Goal: Task Accomplishment & Management: Manage account settings

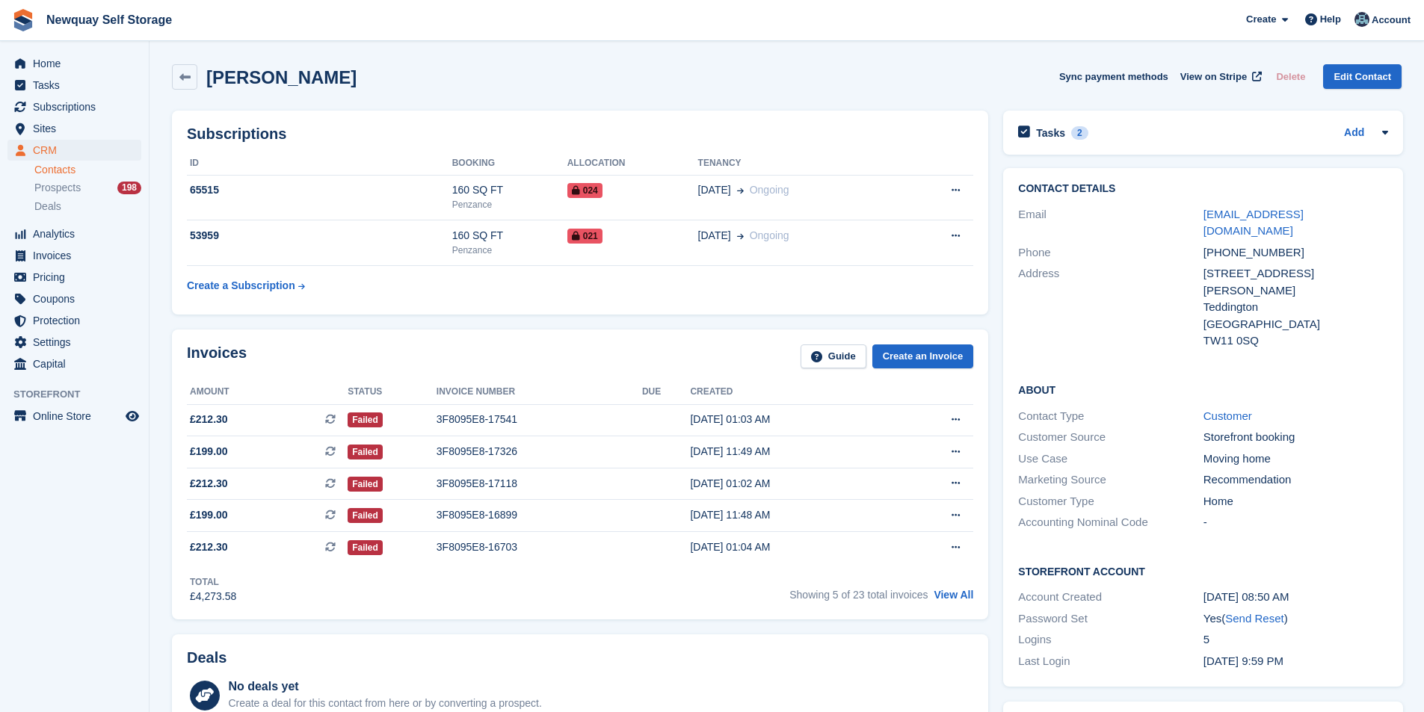
click at [78, 100] on span "Subscriptions" at bounding box center [78, 106] width 90 height 21
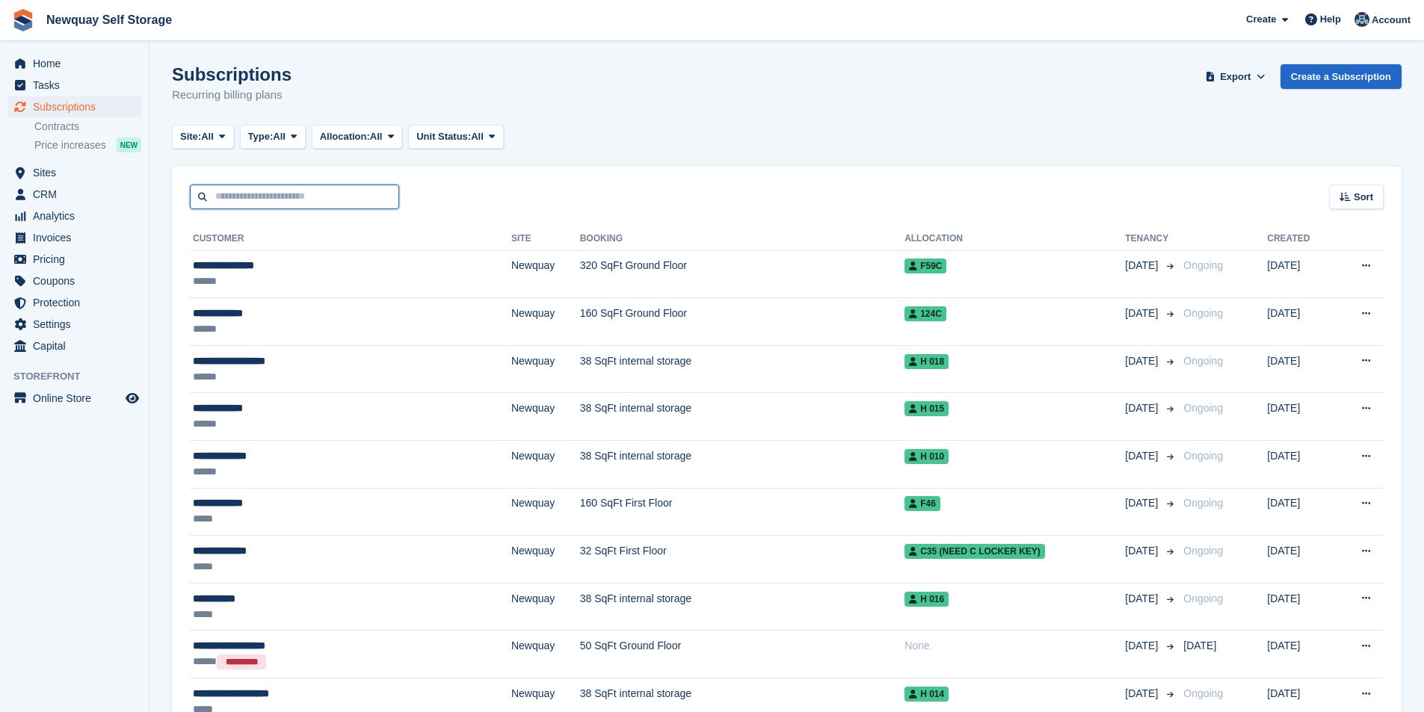
click at [262, 200] on input "text" at bounding box center [294, 197] width 209 height 25
type input "*****"
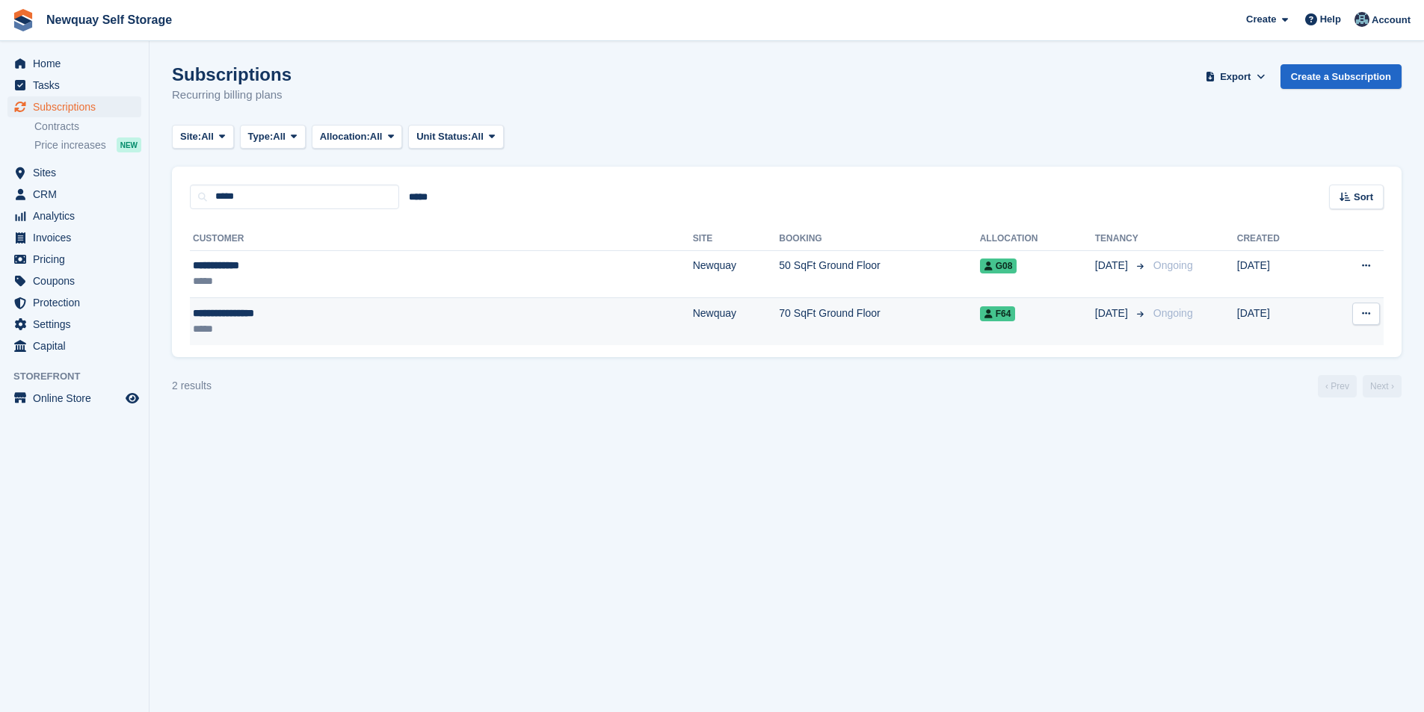
click at [264, 311] on div "**********" at bounding box center [318, 314] width 250 height 16
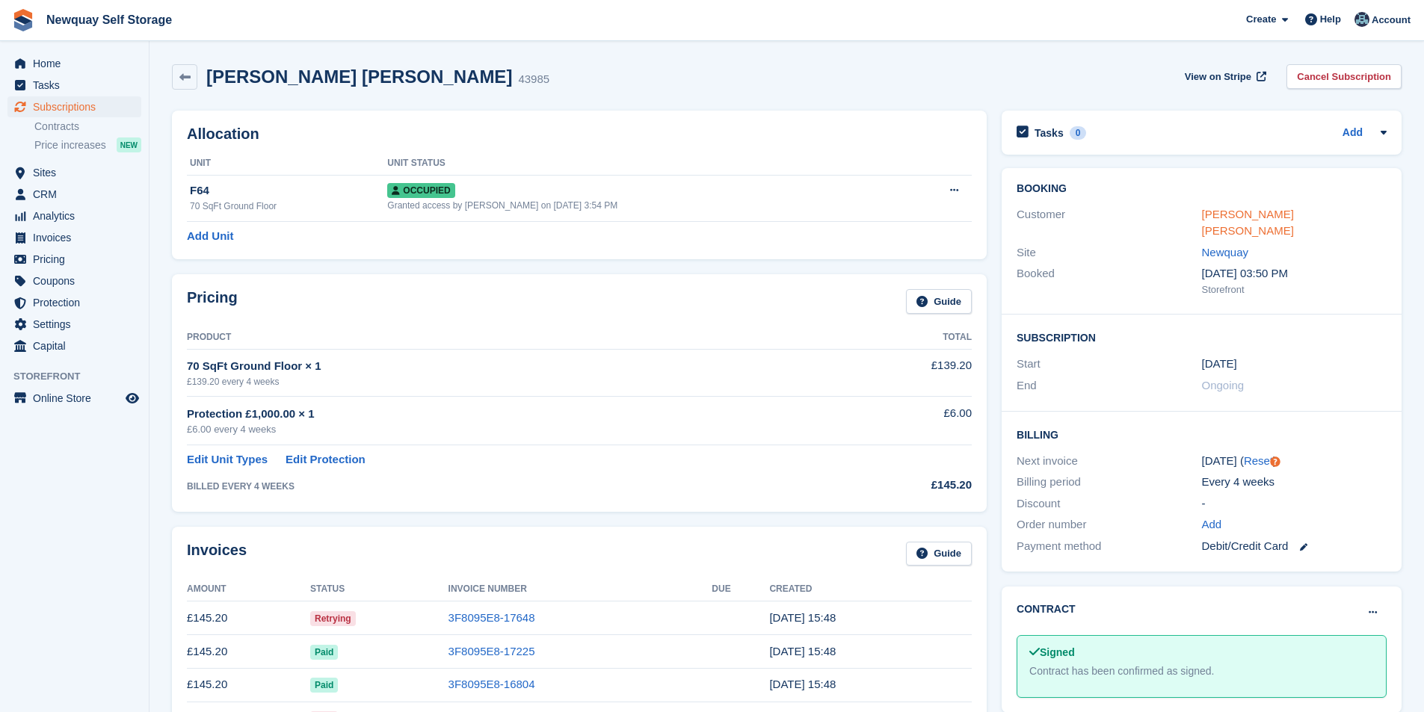
click at [1275, 220] on link "[PERSON_NAME] [PERSON_NAME]" at bounding box center [1248, 223] width 92 height 30
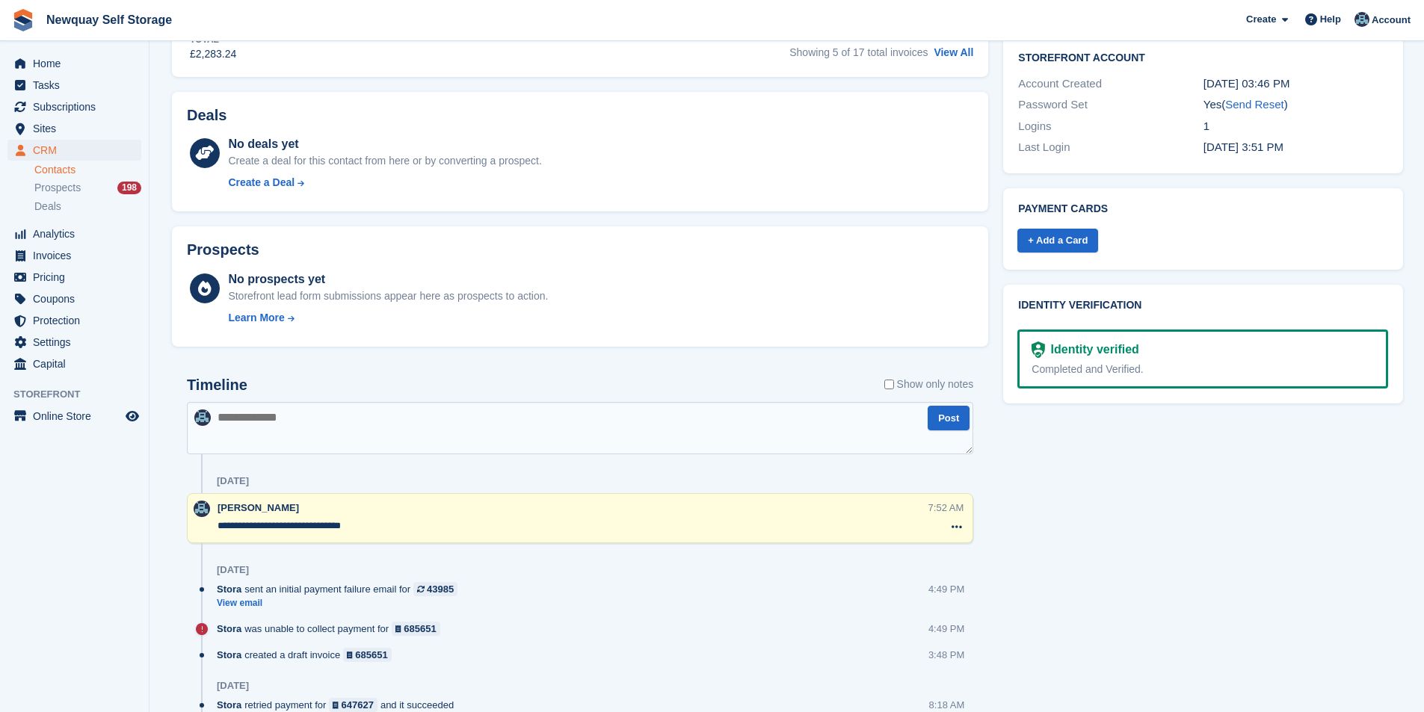
scroll to position [523, 0]
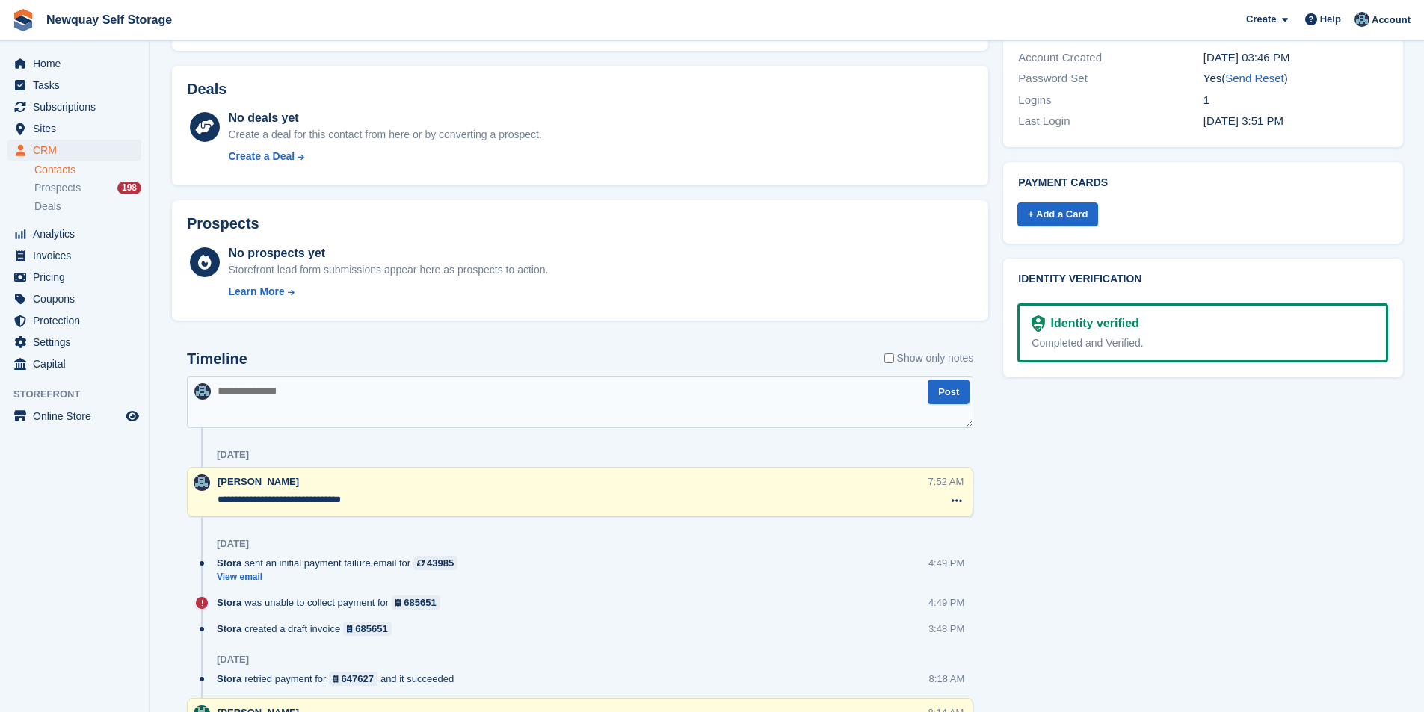
click at [375, 413] on textarea at bounding box center [580, 402] width 786 height 52
paste textarea "**********"
type textarea "**********"
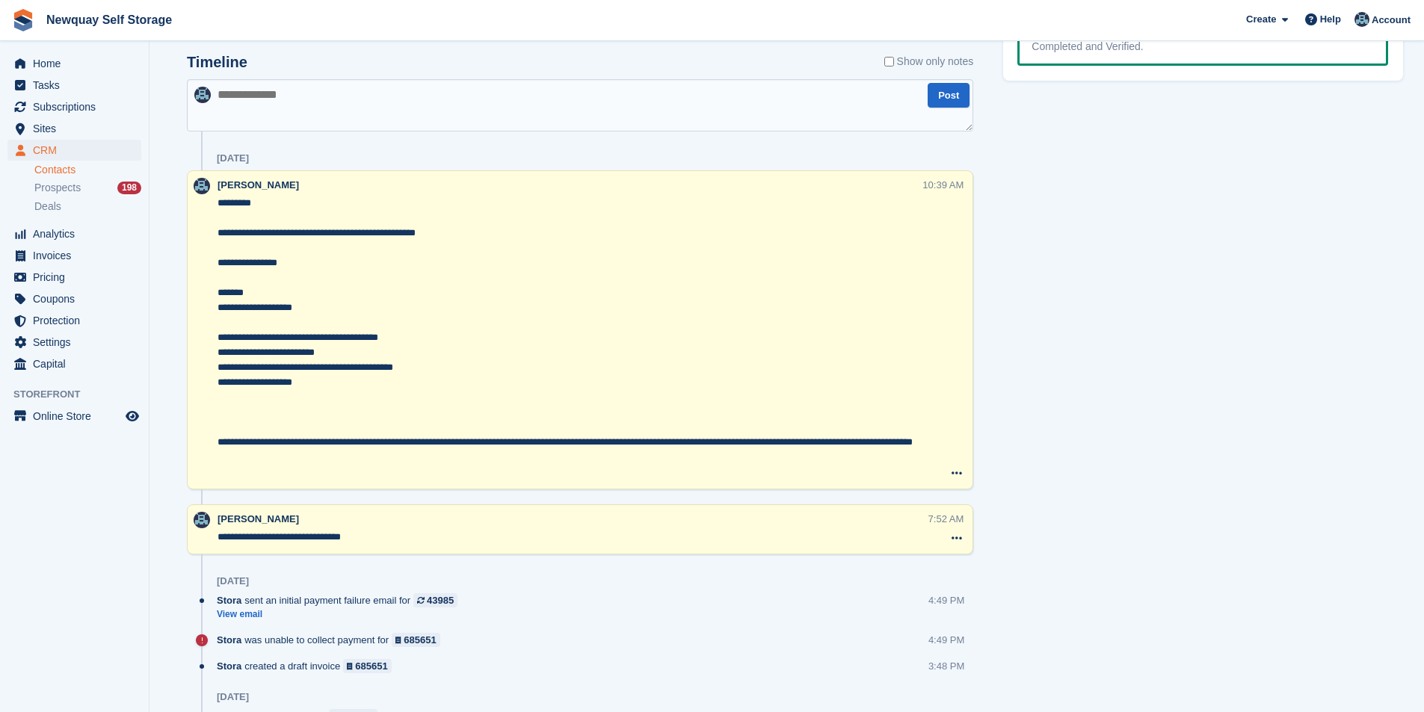
scroll to position [822, 0]
drag, startPoint x: 351, startPoint y: 443, endPoint x: 215, endPoint y: 443, distance: 136.8
click at [215, 443] on div "**********" at bounding box center [580, 327] width 786 height 319
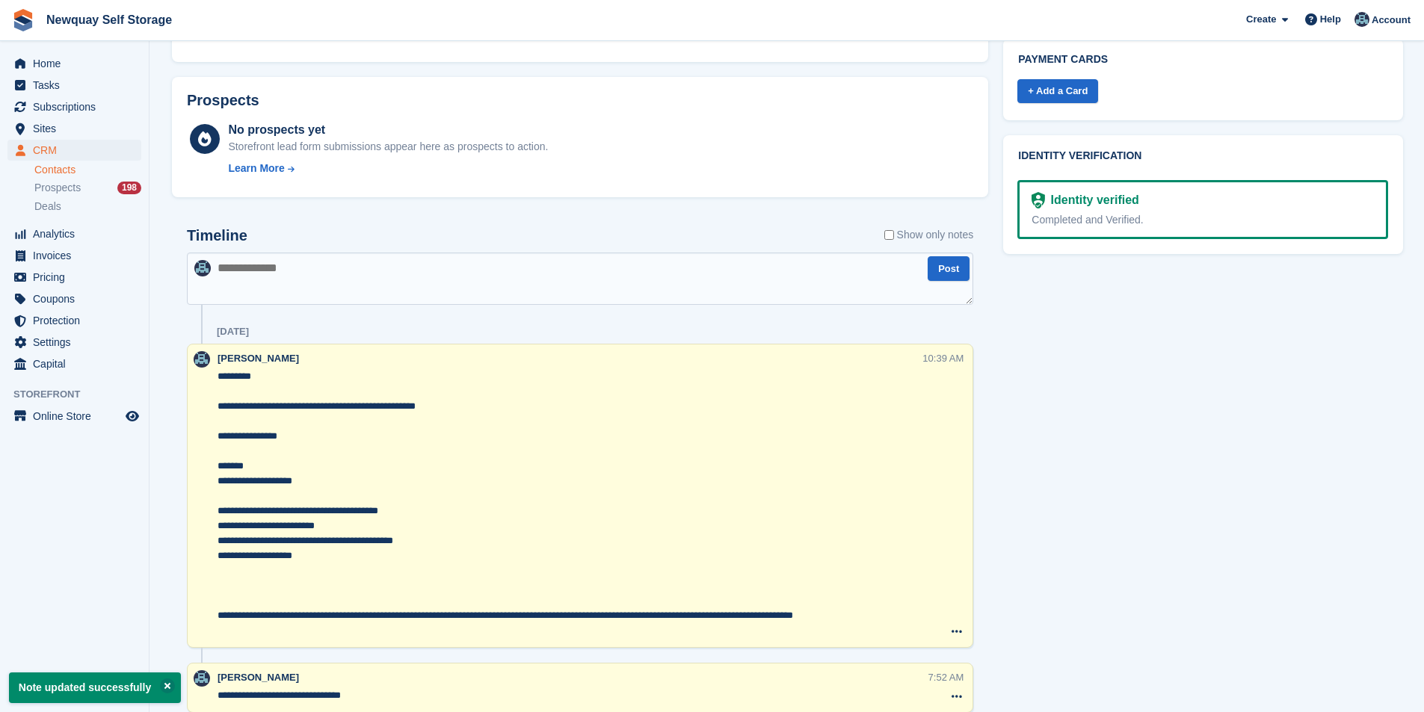
scroll to position [449, 0]
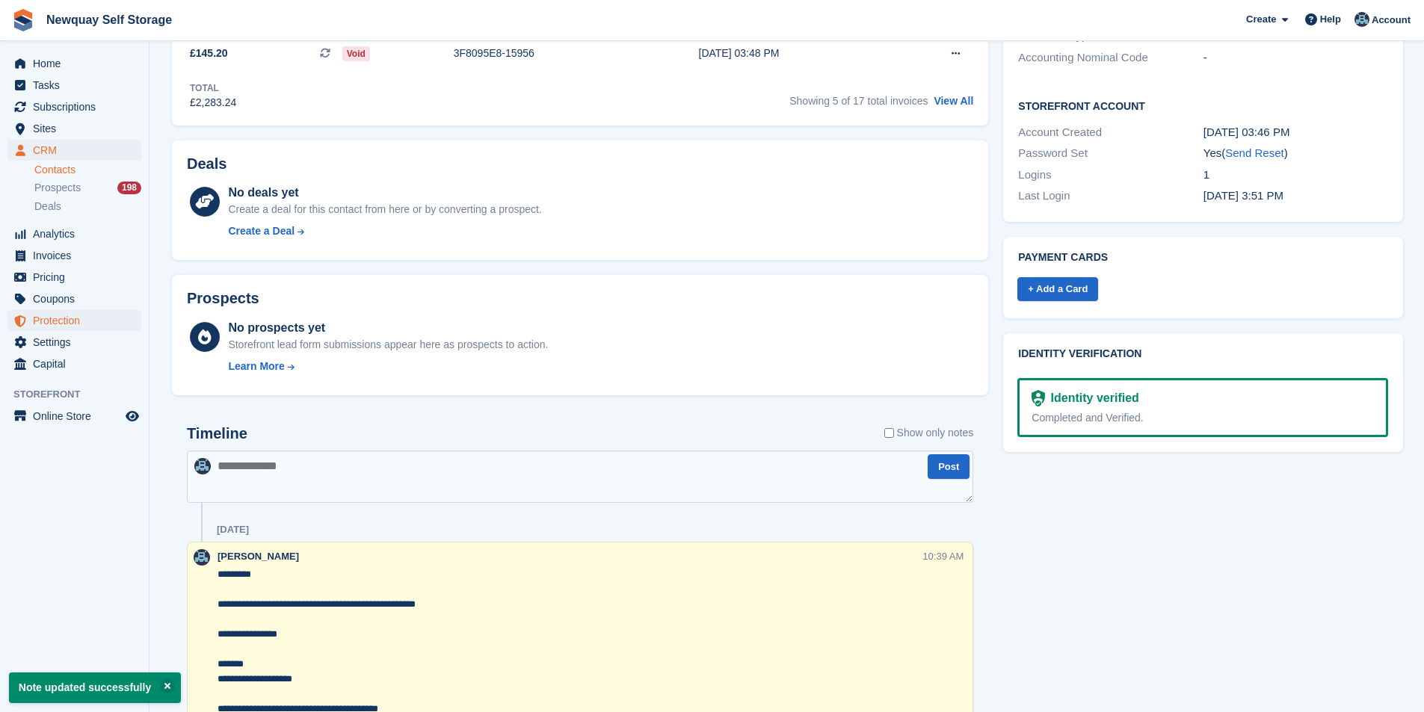
type textarea "**********"
click at [59, 81] on span "Tasks" at bounding box center [78, 85] width 90 height 21
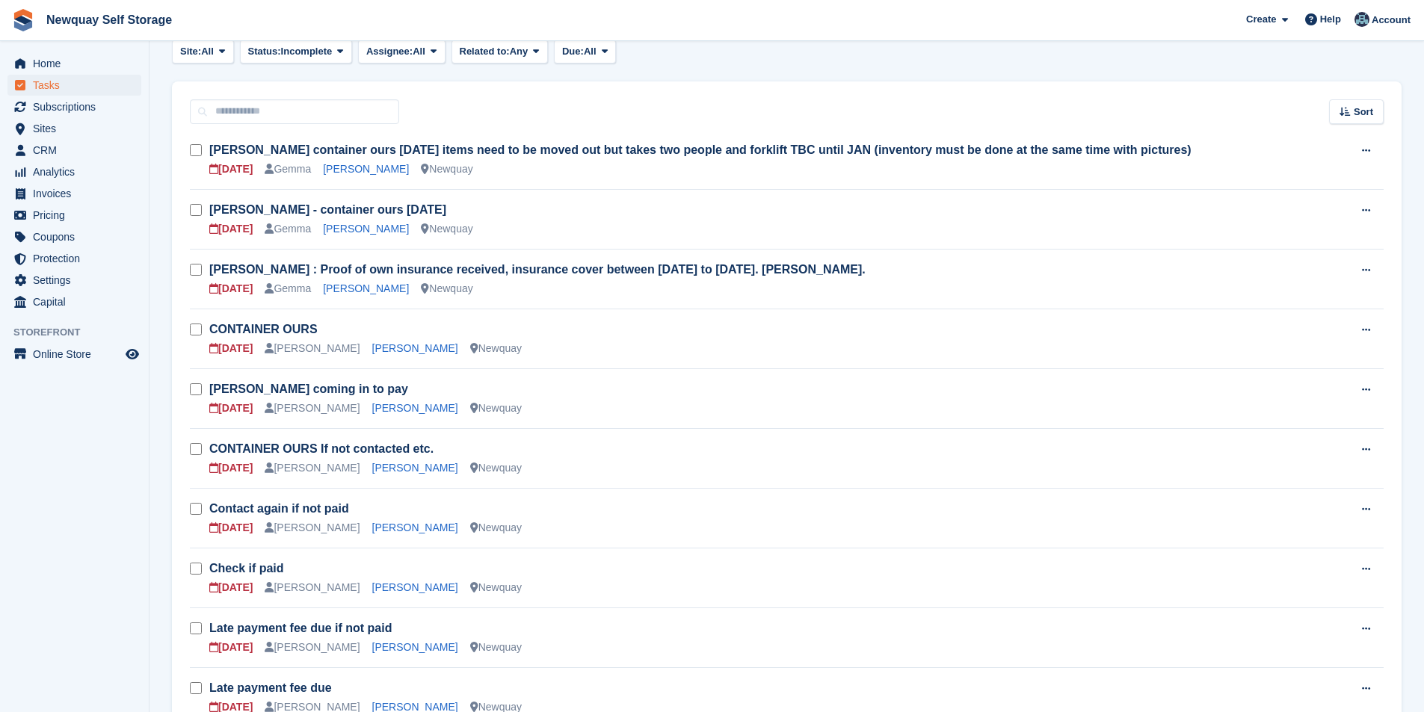
scroll to position [449, 0]
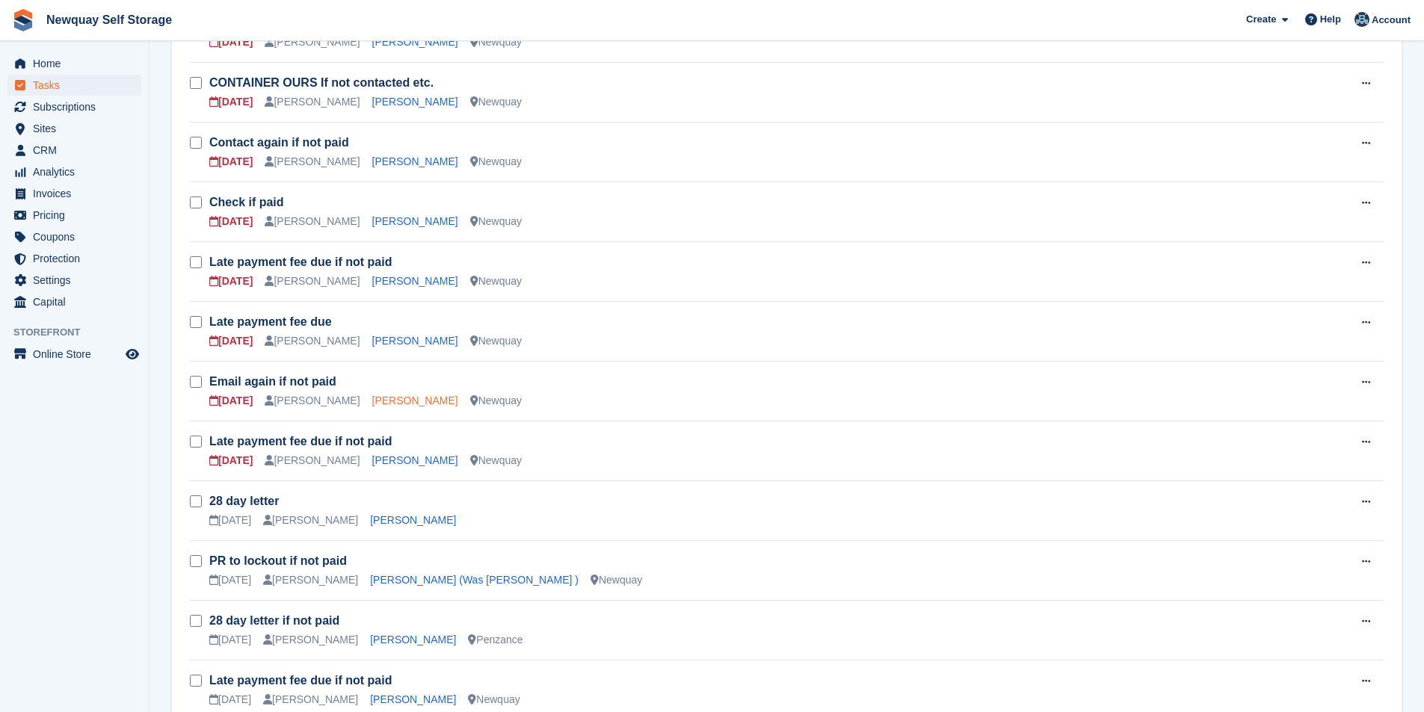
click at [426, 401] on link "Daisy Pooley-Tolkien" at bounding box center [415, 401] width 86 height 12
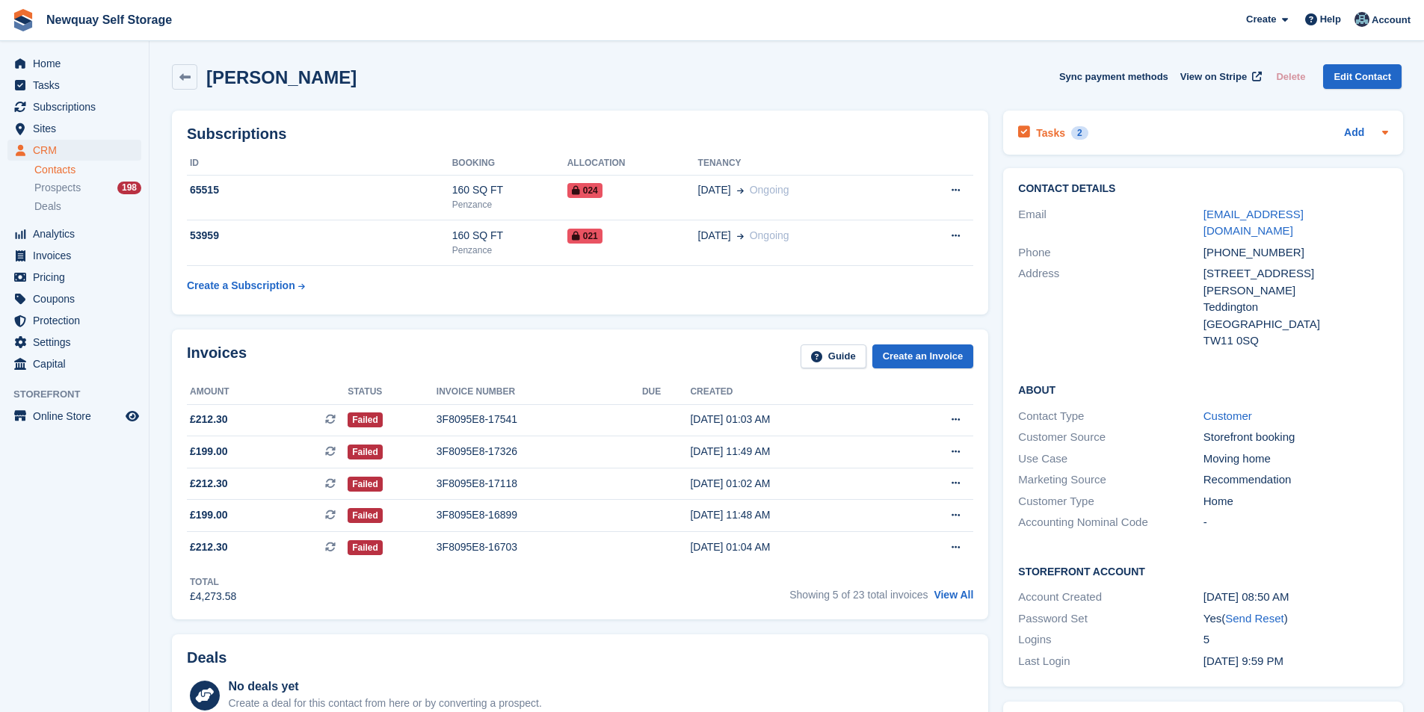
click at [1050, 137] on h2 "Tasks" at bounding box center [1050, 132] width 29 height 13
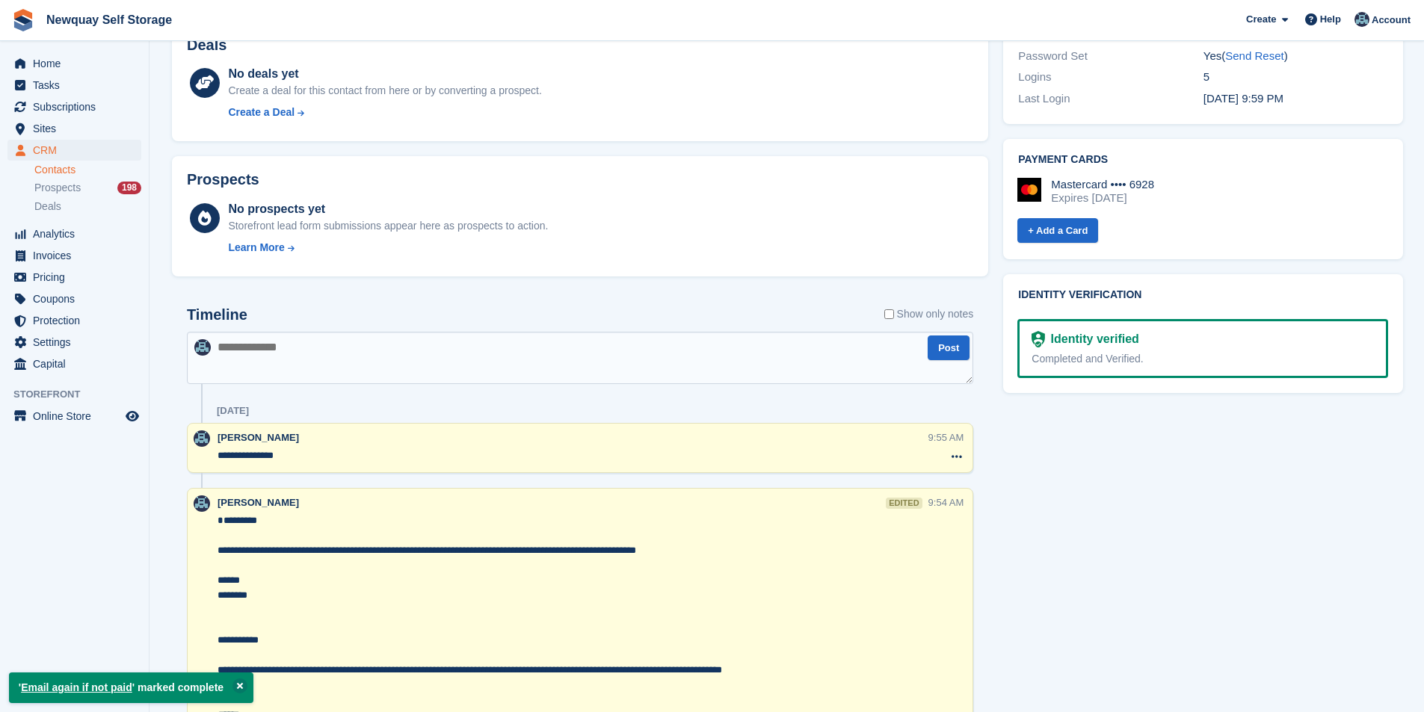
scroll to position [598, 0]
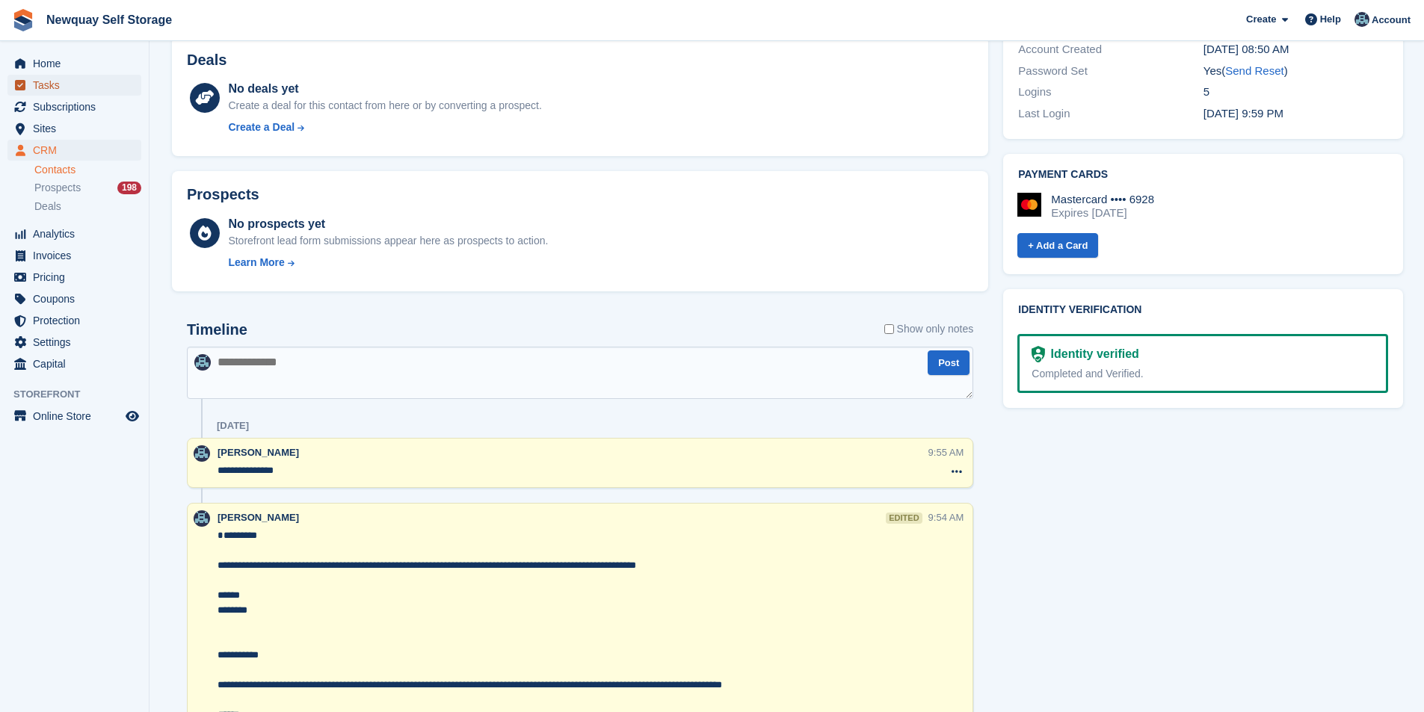
click at [55, 78] on span "Tasks" at bounding box center [78, 85] width 90 height 21
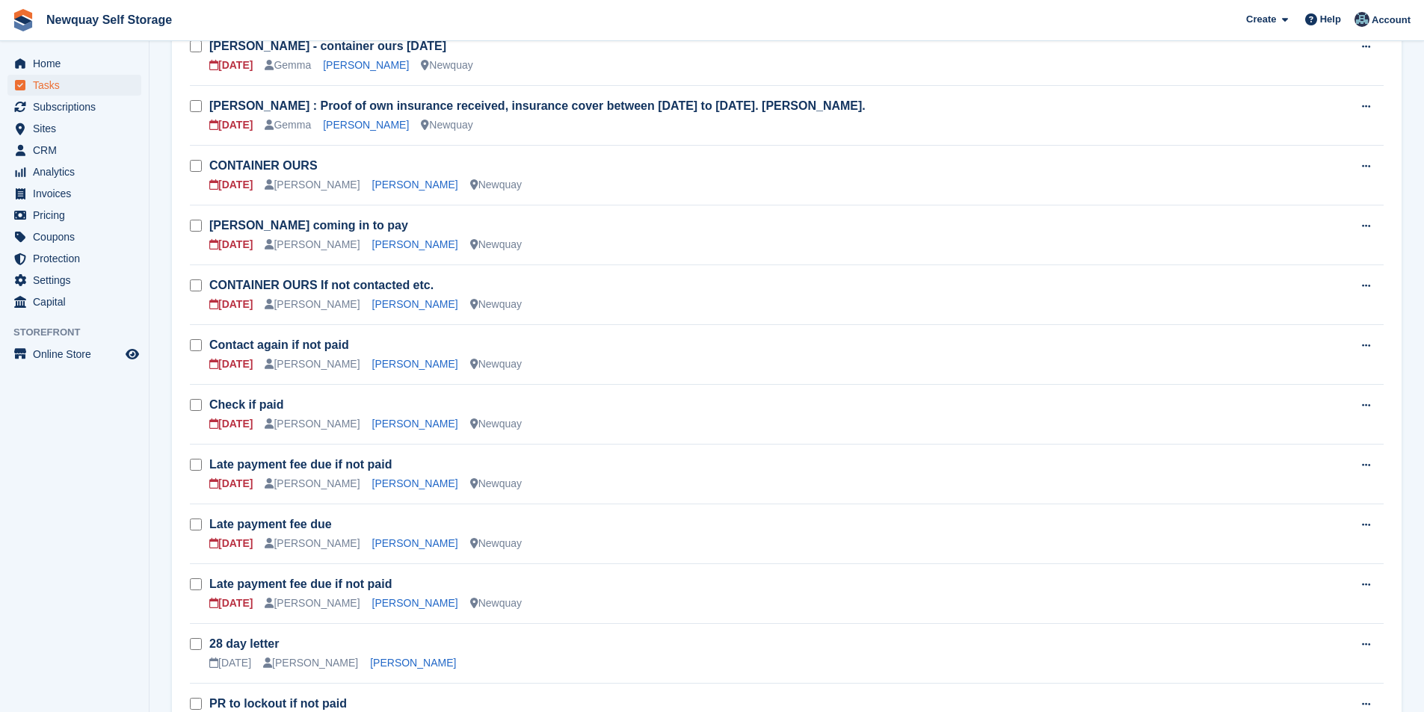
scroll to position [449, 0]
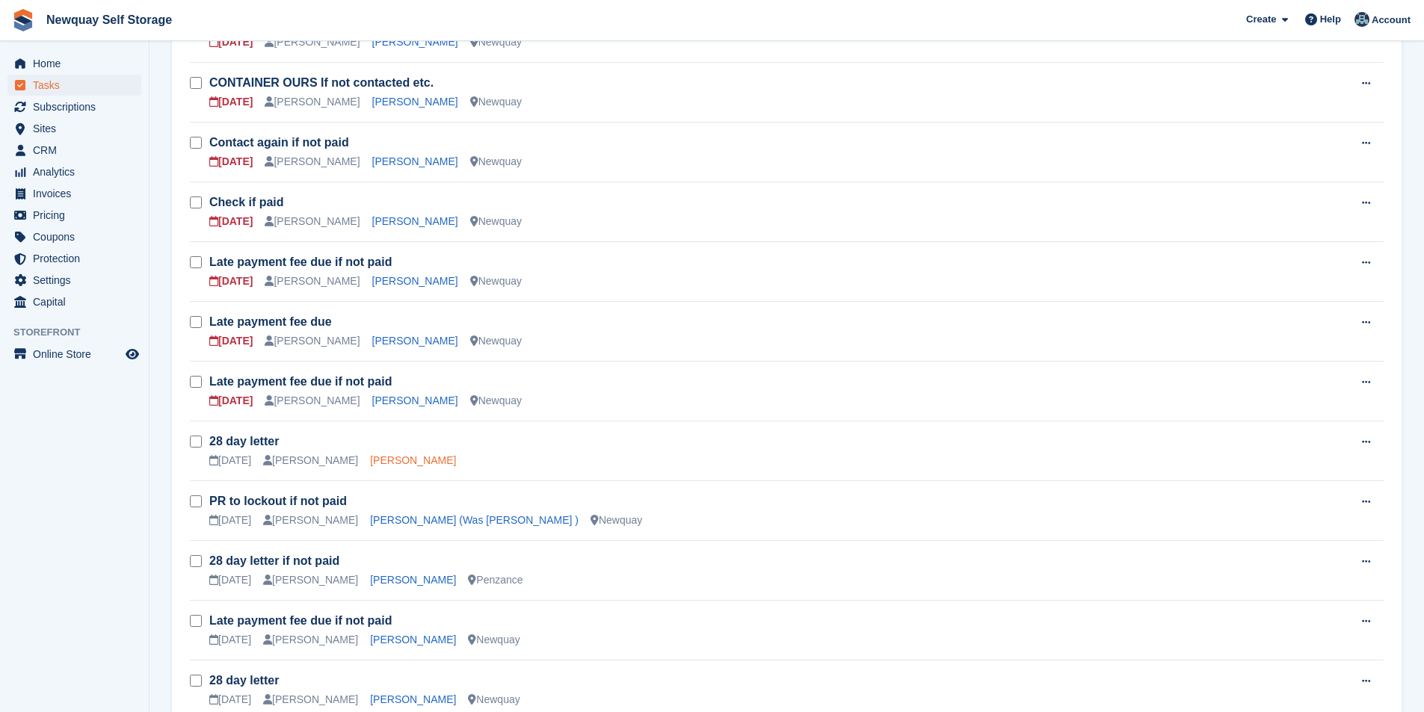
click at [378, 455] on link "Sonia Forgham" at bounding box center [413, 461] width 86 height 12
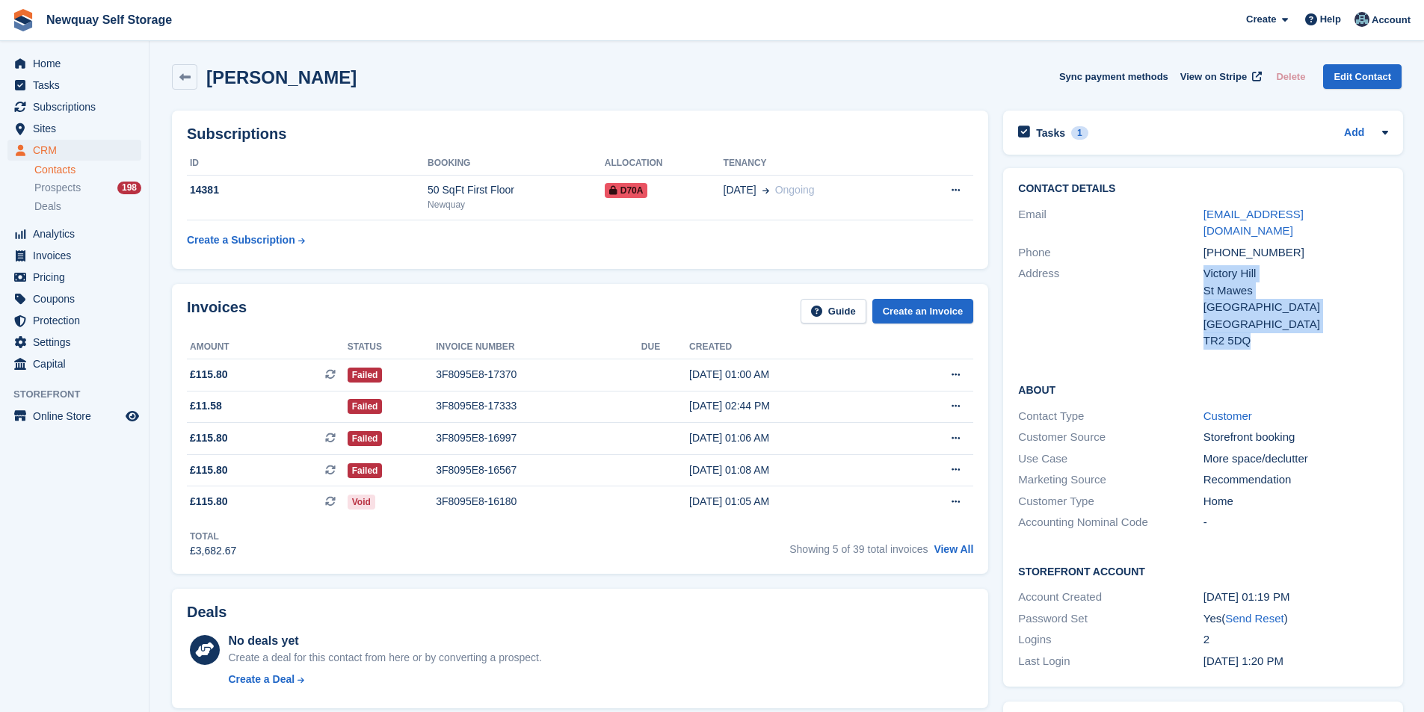
drag, startPoint x: 1260, startPoint y: 327, endPoint x: 1192, endPoint y: 262, distance: 94.7
click at [1192, 263] on div "Address Victory Hill St Mawes Cornwall United Kingdom TR2 5DQ" at bounding box center [1203, 307] width 370 height 89
copy div "Victory Hill St Mawes Cornwall United Kingdom TR2 5DQ"
click at [706, 592] on div "Deals No deals yet Create a deal for this contact from here or by converting a …" at bounding box center [580, 649] width 816 height 120
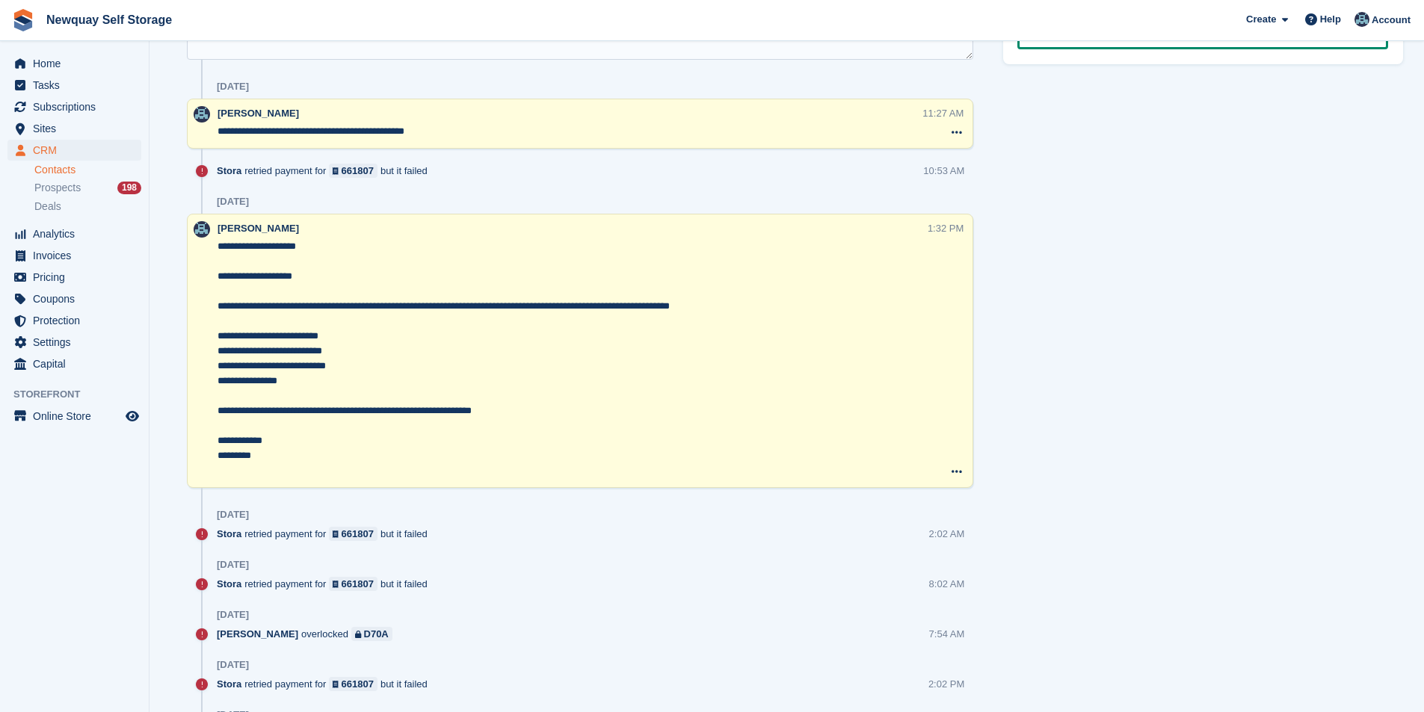
scroll to position [897, 0]
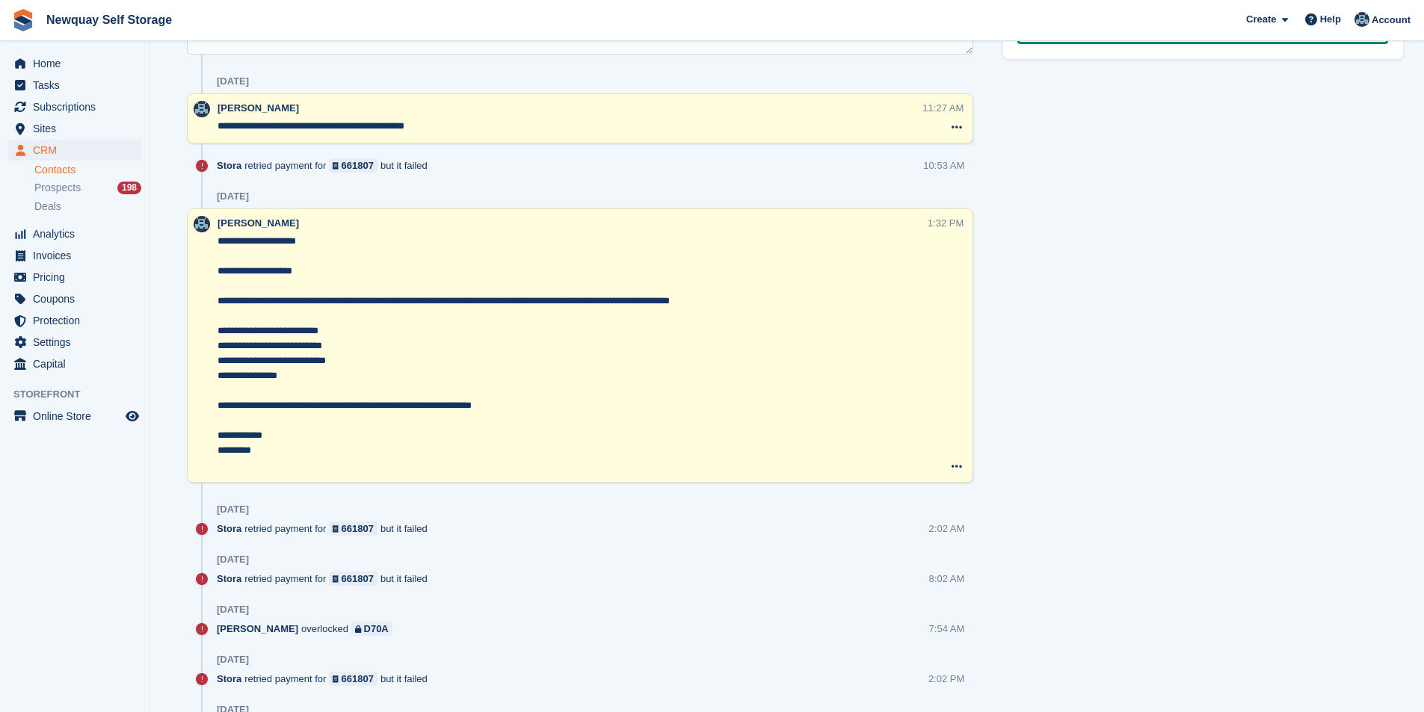
drag, startPoint x: 301, startPoint y: 378, endPoint x: 203, endPoint y: 330, distance: 108.7
click at [203, 330] on div "**********" at bounding box center [580, 346] width 786 height 274
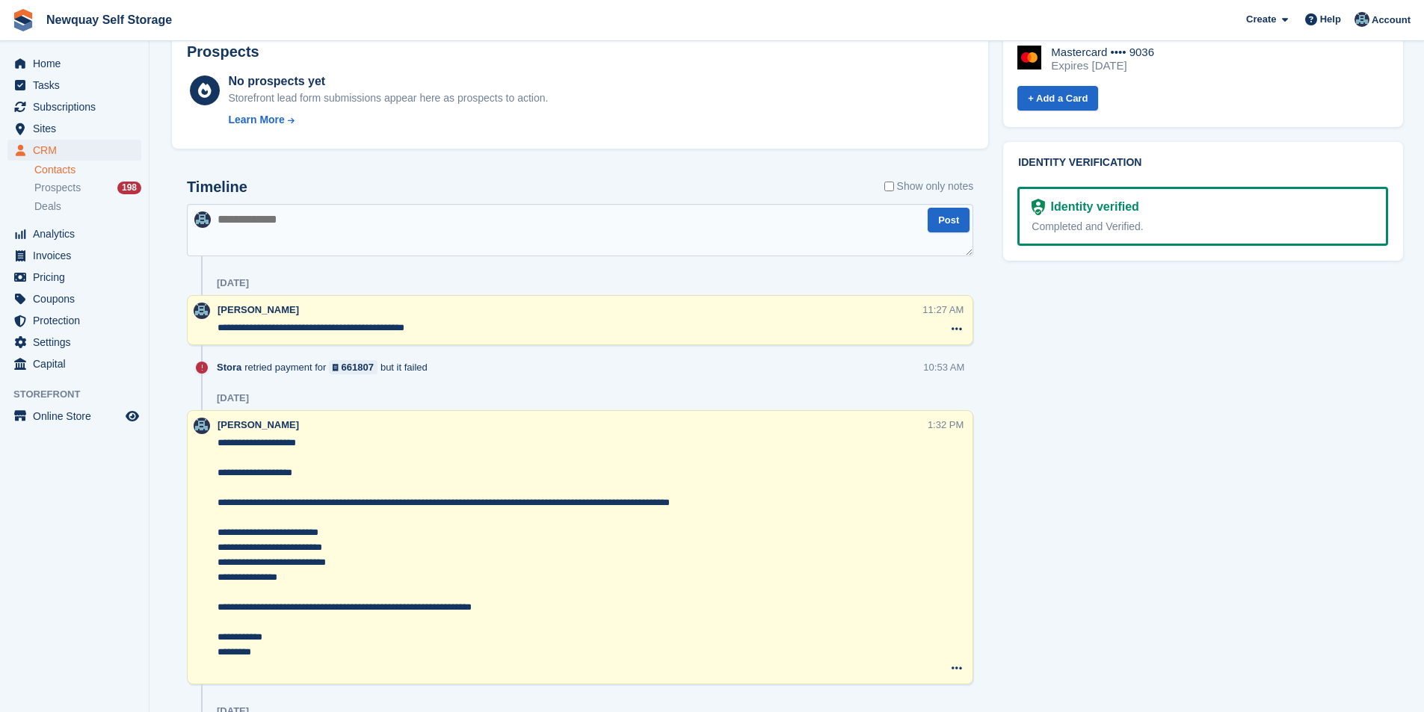
scroll to position [822, 0]
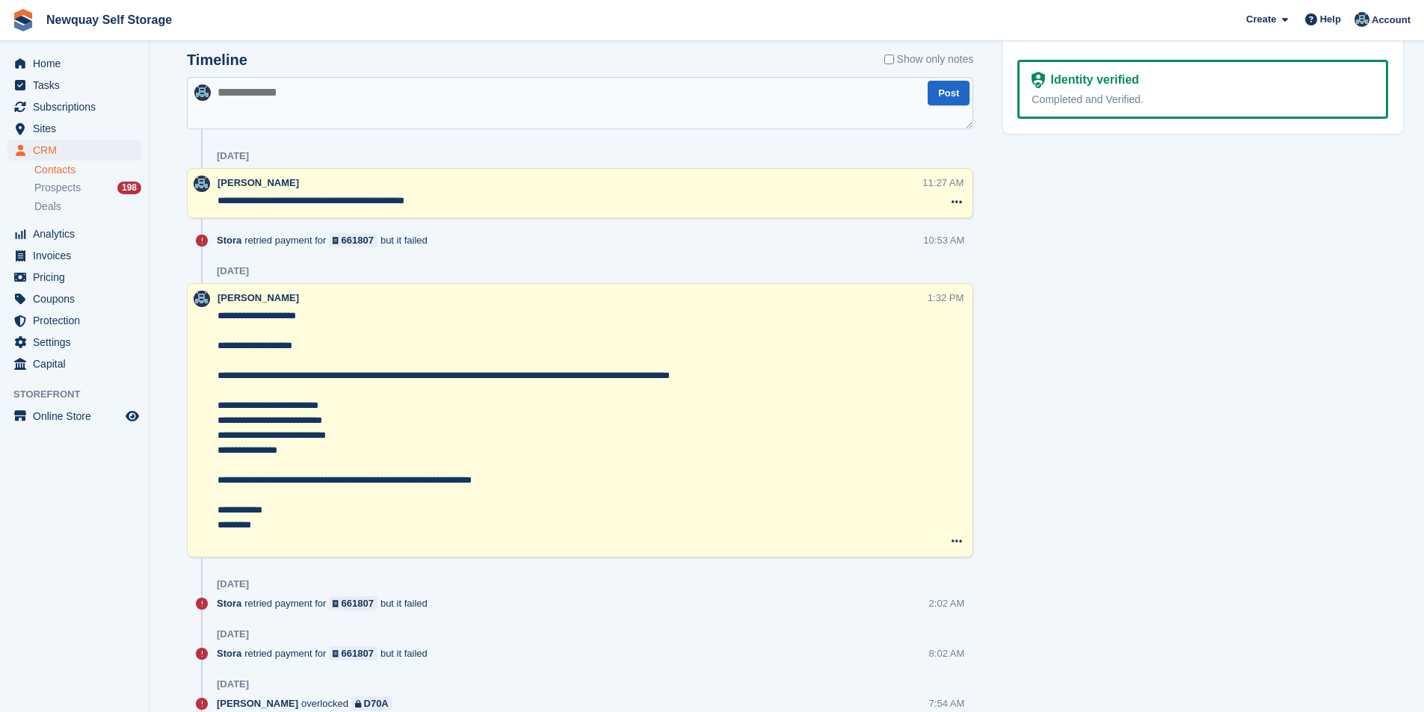
drag, startPoint x: 739, startPoint y: 378, endPoint x: 704, endPoint y: 381, distance: 34.5
click at [704, 381] on textarea "**********" at bounding box center [573, 428] width 710 height 239
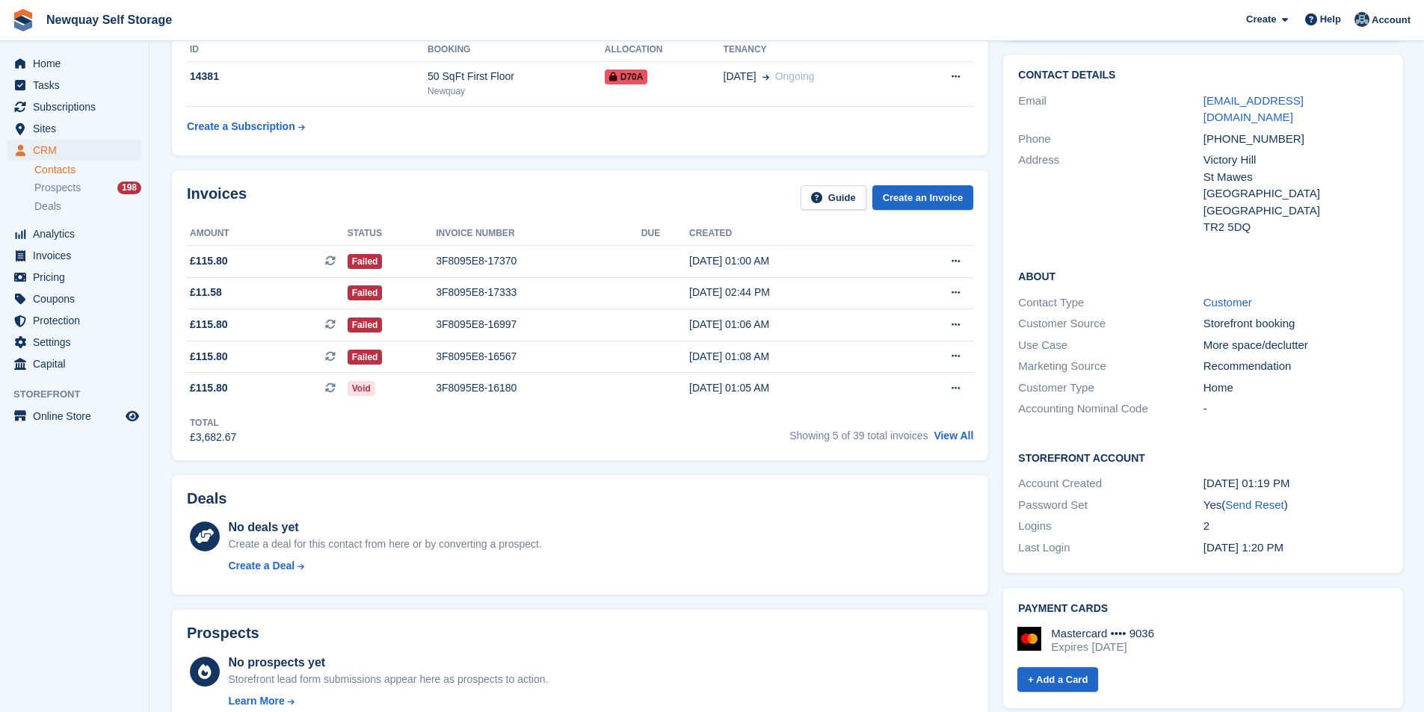
scroll to position [0, 0]
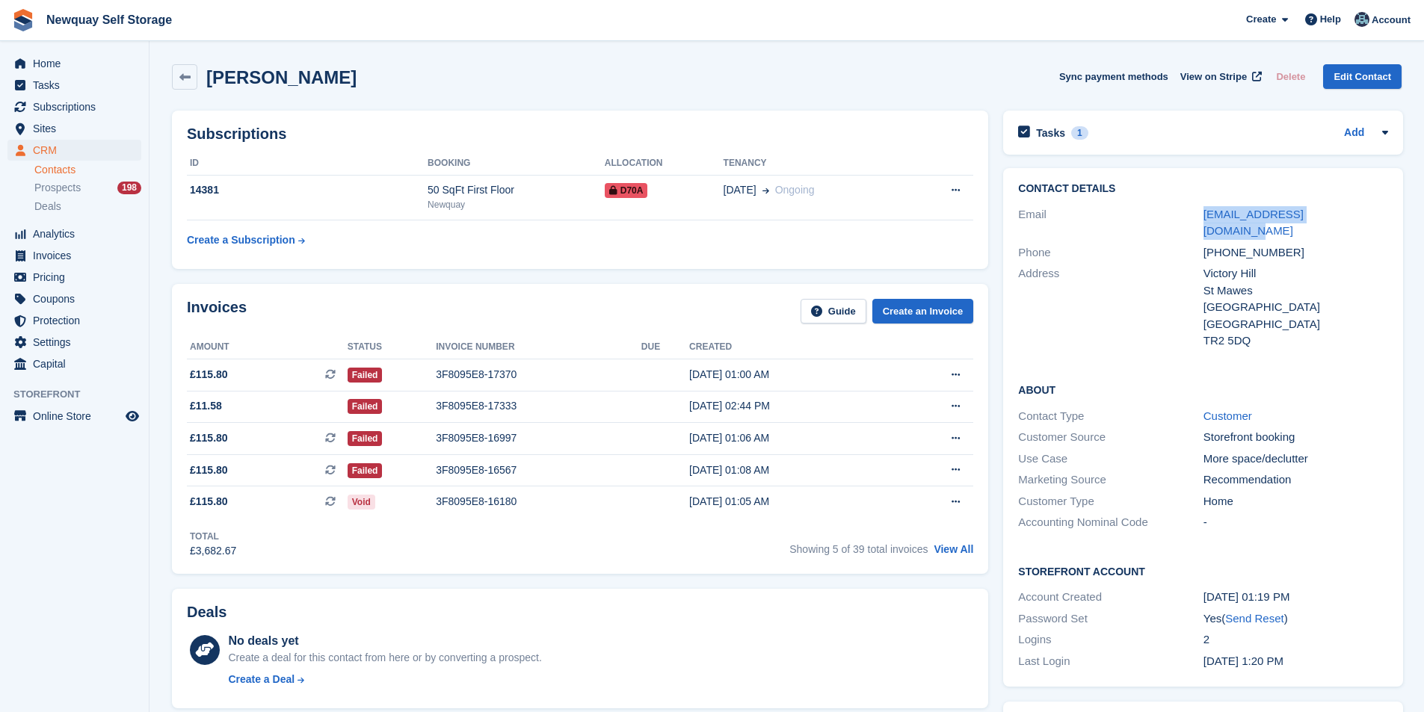
drag, startPoint x: 1355, startPoint y: 216, endPoint x: 1201, endPoint y: 216, distance: 154.7
click at [1201, 216] on div "Email victorystmawes@proton.me" at bounding box center [1203, 223] width 370 height 38
click at [1043, 133] on h2 "Tasks" at bounding box center [1050, 132] width 29 height 13
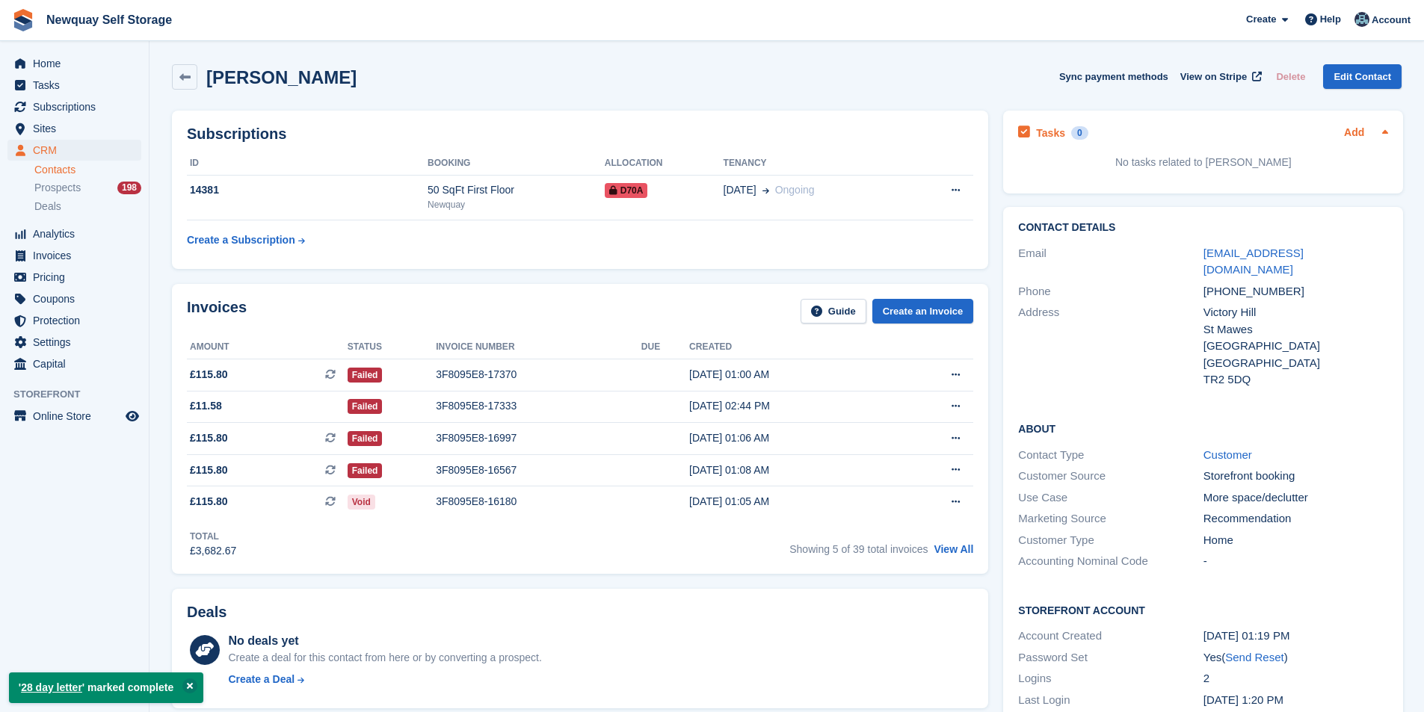
click at [1354, 139] on link "Add" at bounding box center [1354, 133] width 20 height 17
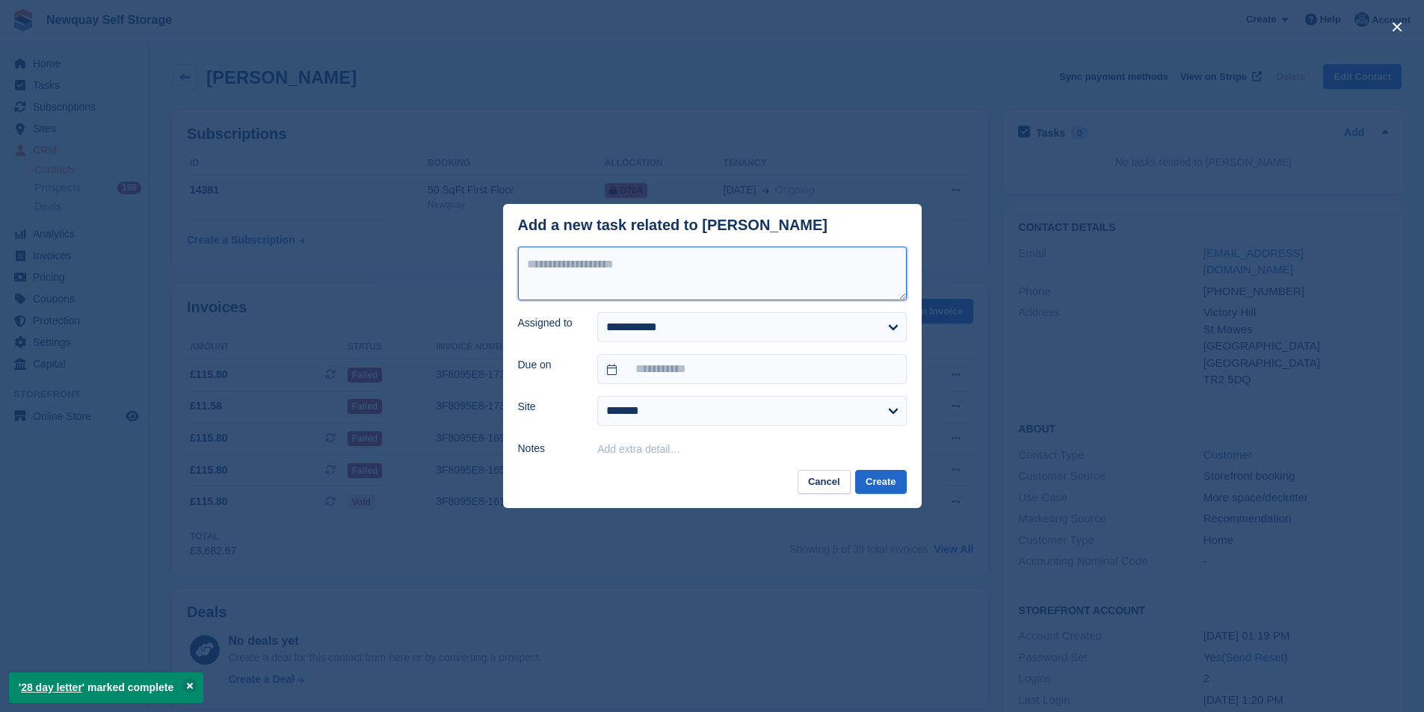
drag, startPoint x: 668, startPoint y: 280, endPoint x: 676, endPoint y: 287, distance: 10.1
click at [671, 283] on textarea at bounding box center [712, 274] width 389 height 54
type textarea "**********"
click at [710, 328] on select "**********" at bounding box center [751, 327] width 309 height 30
select select "****"
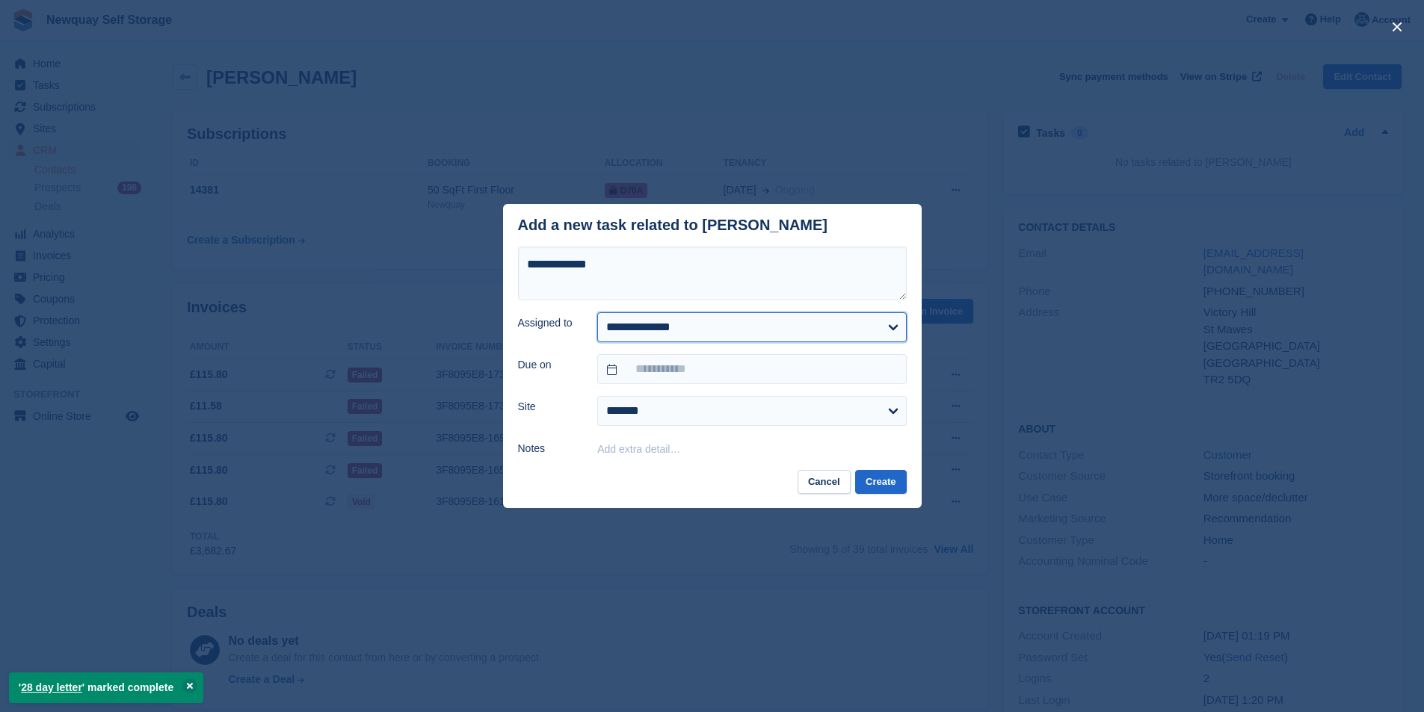
click at [597, 313] on select "**********" at bounding box center [751, 327] width 309 height 30
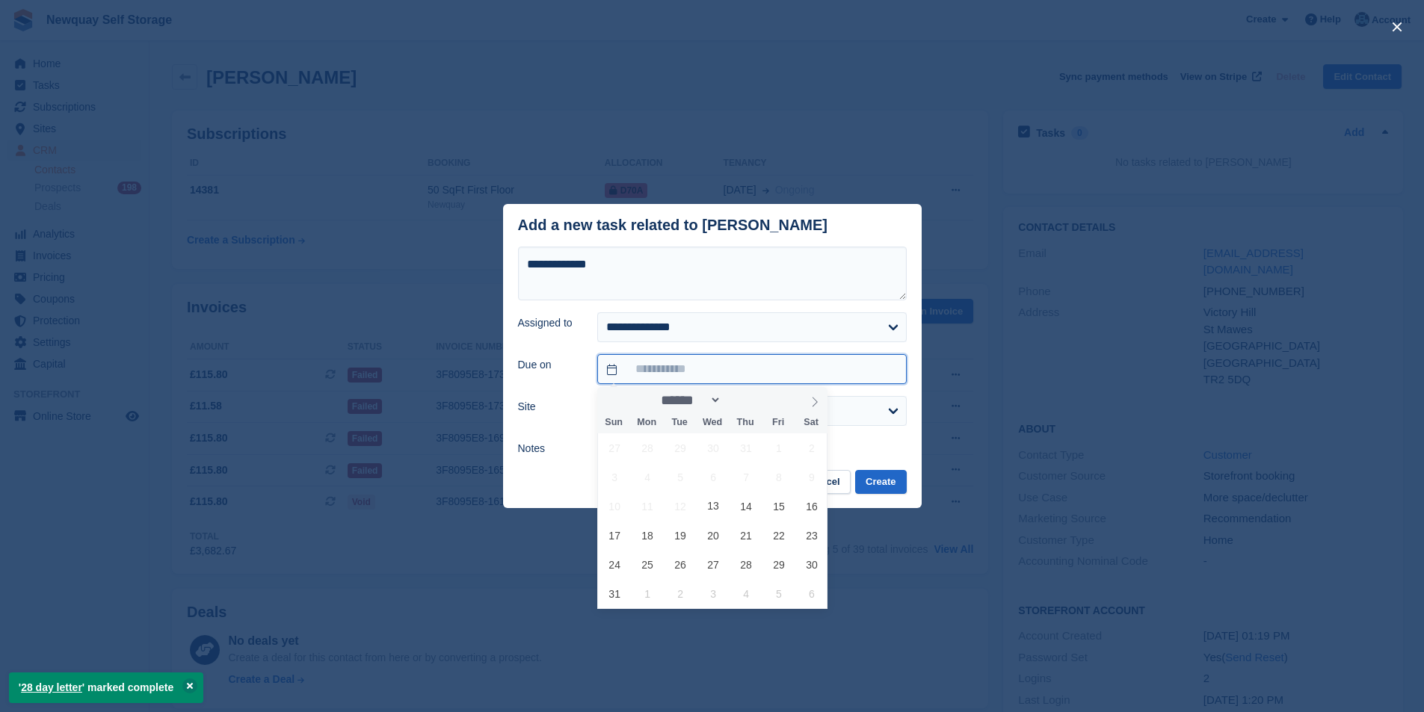
click at [702, 379] on input "text" at bounding box center [751, 369] width 309 height 30
click at [714, 564] on span "27" at bounding box center [713, 564] width 29 height 29
type input "**********"
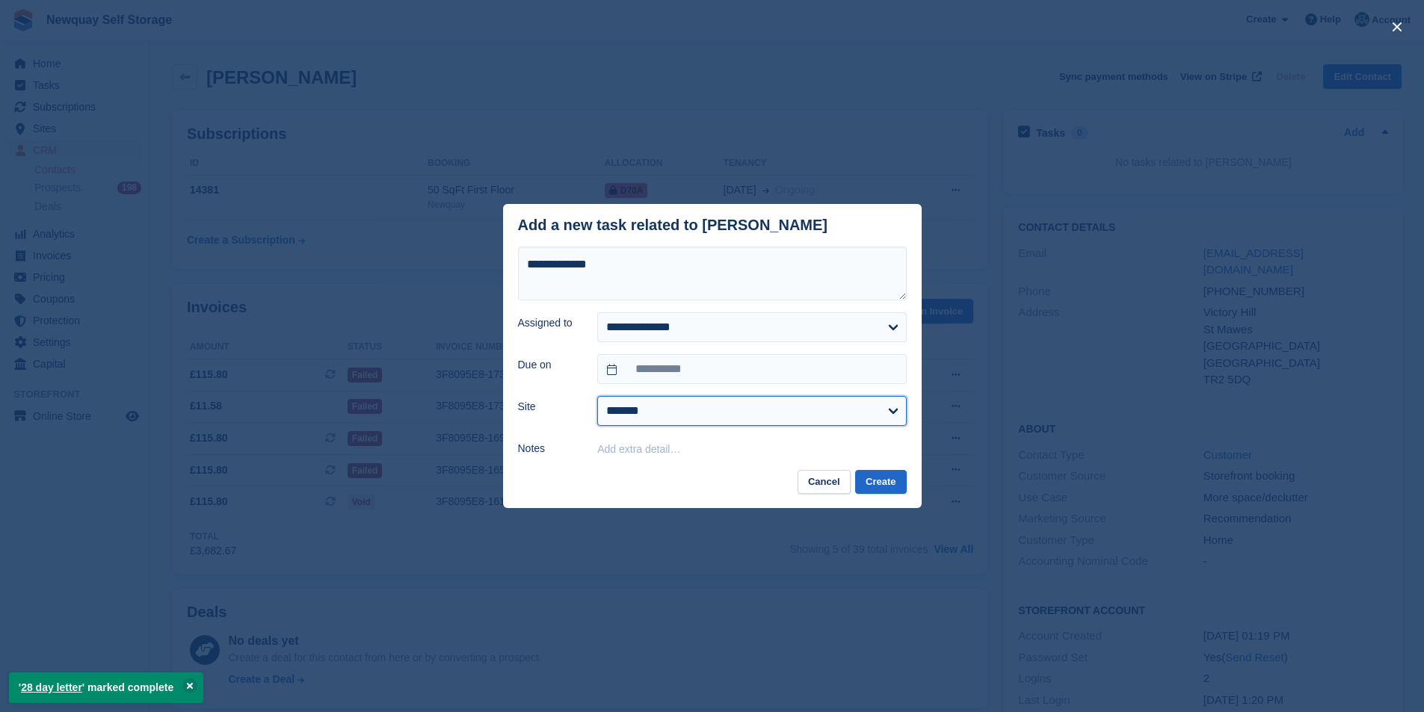
click at [668, 417] on select "******* ******* ********" at bounding box center [751, 411] width 309 height 30
select select "***"
click at [597, 397] on select "******* ******* ********" at bounding box center [751, 411] width 309 height 30
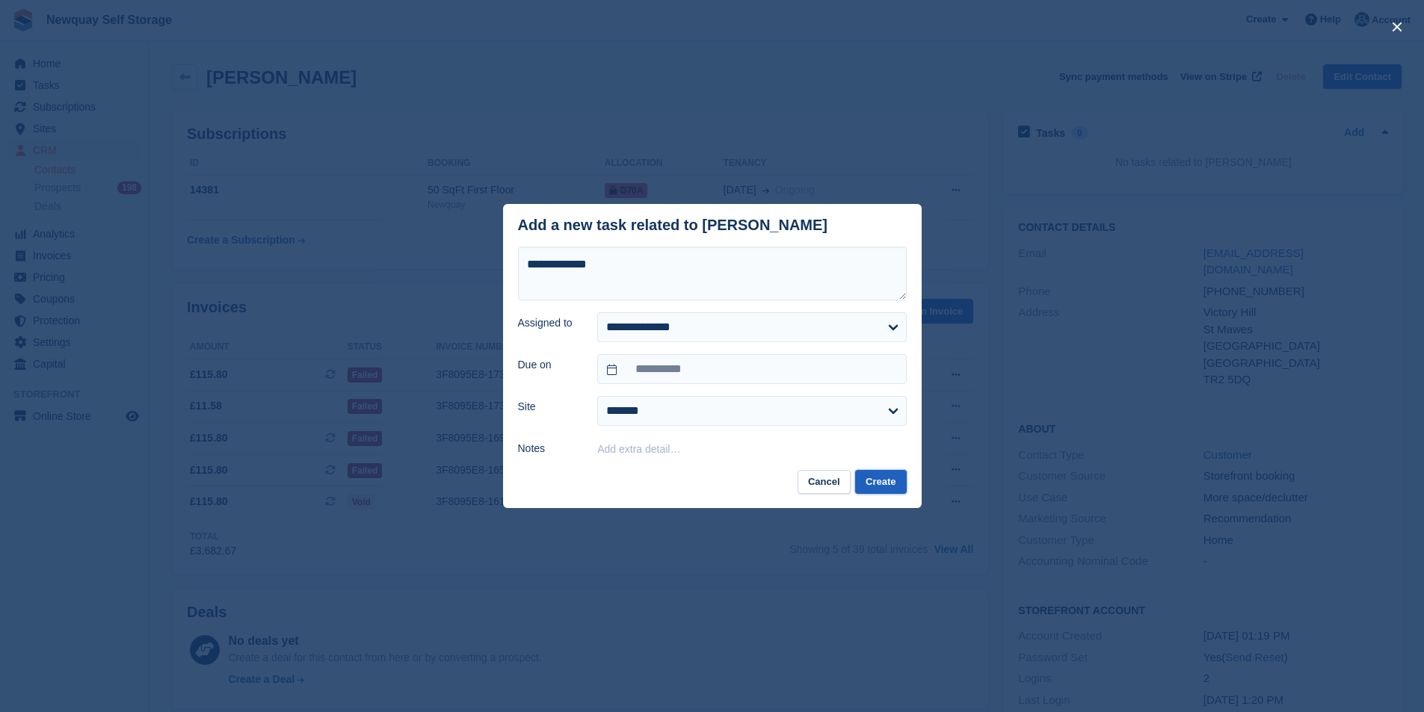
click at [884, 484] on button "Create" at bounding box center [880, 482] width 51 height 25
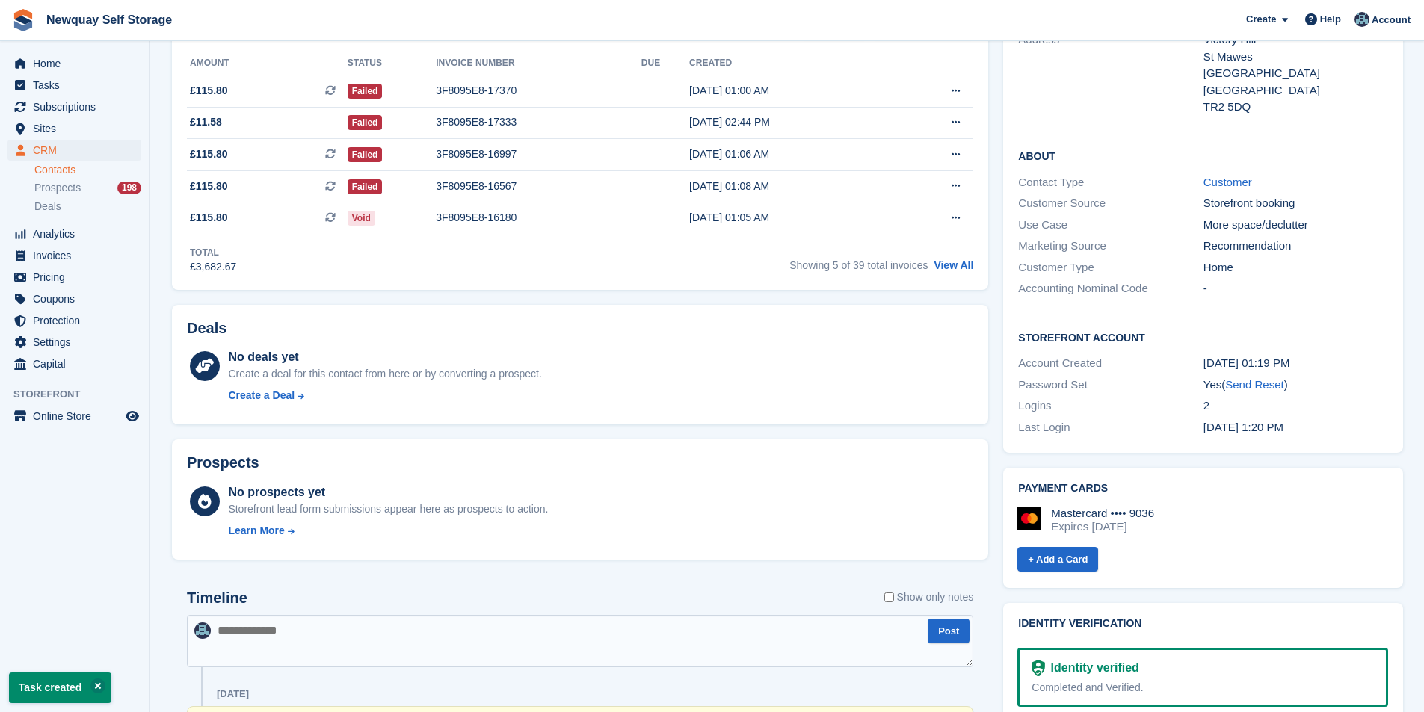
scroll to position [449, 0]
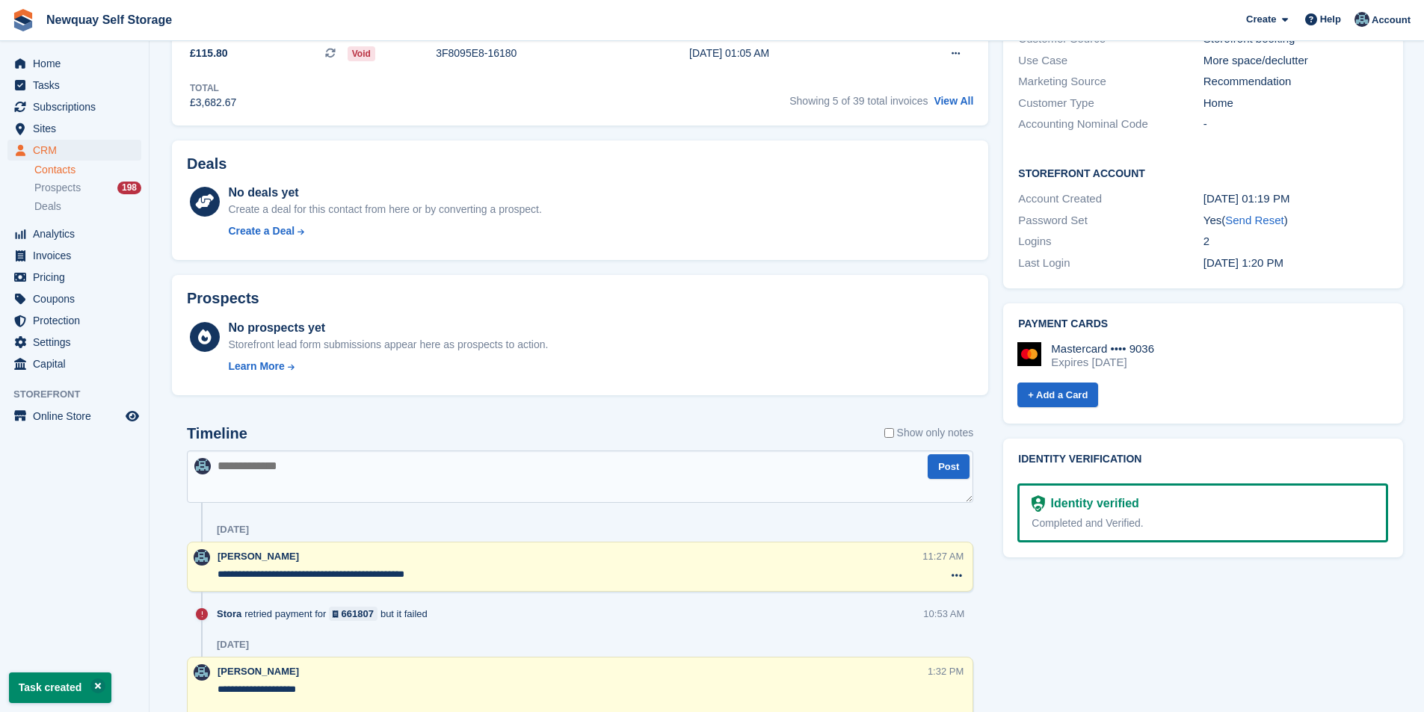
click at [275, 472] on textarea at bounding box center [580, 477] width 786 height 52
type textarea "**********"
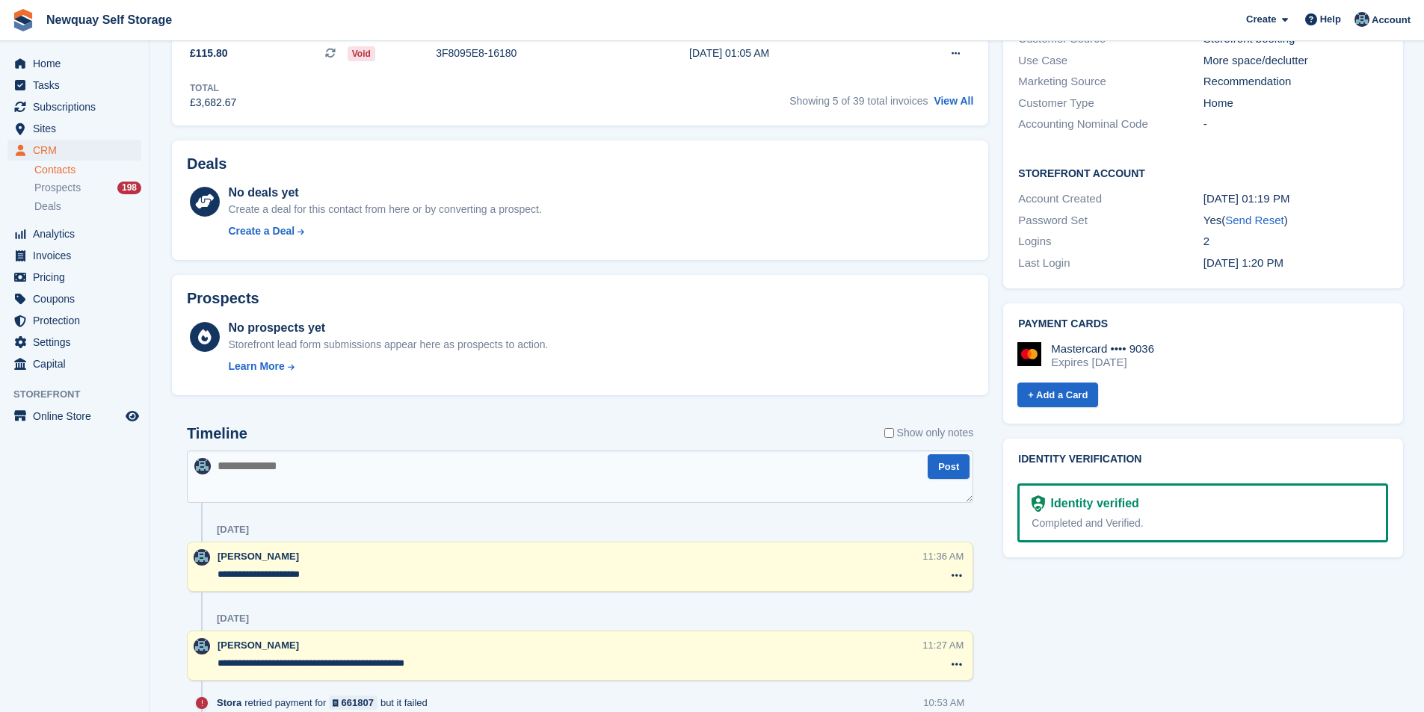
click at [329, 579] on textarea "**********" at bounding box center [570, 574] width 704 height 15
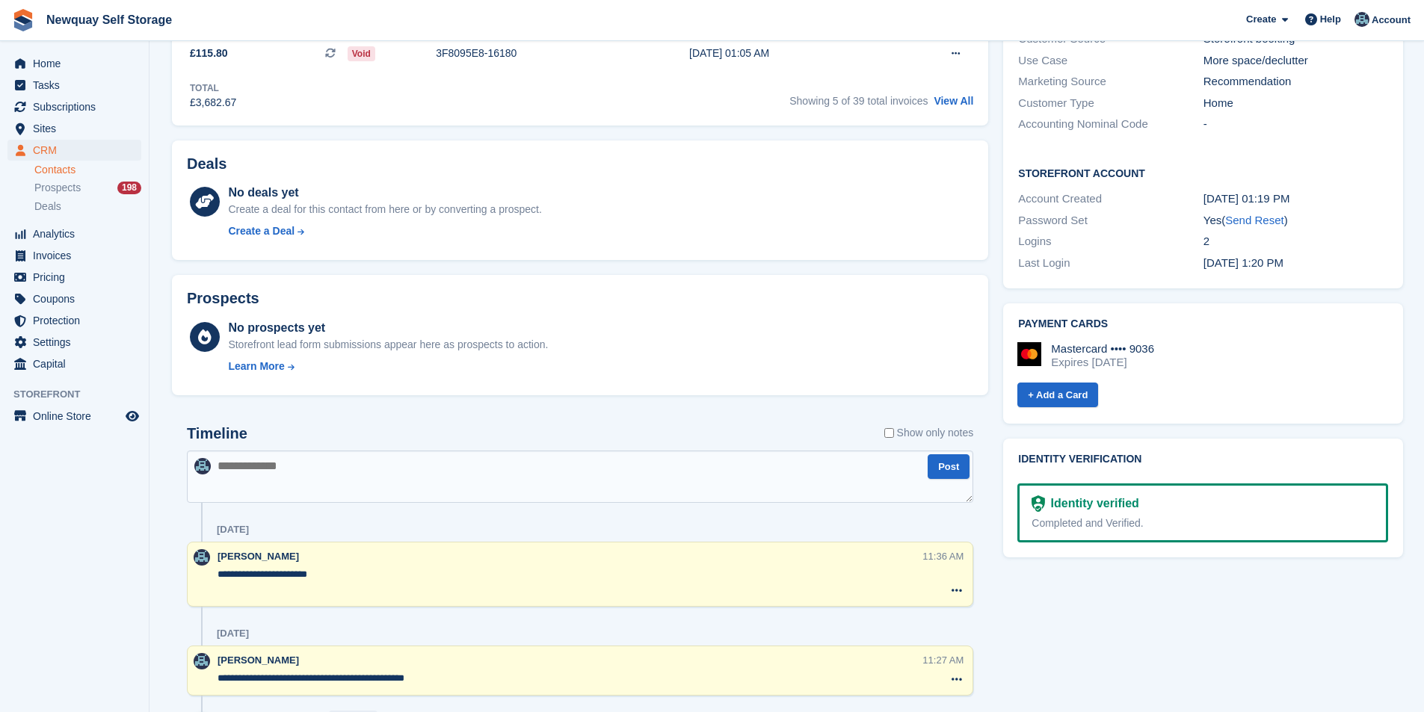
paste textarea "**********"
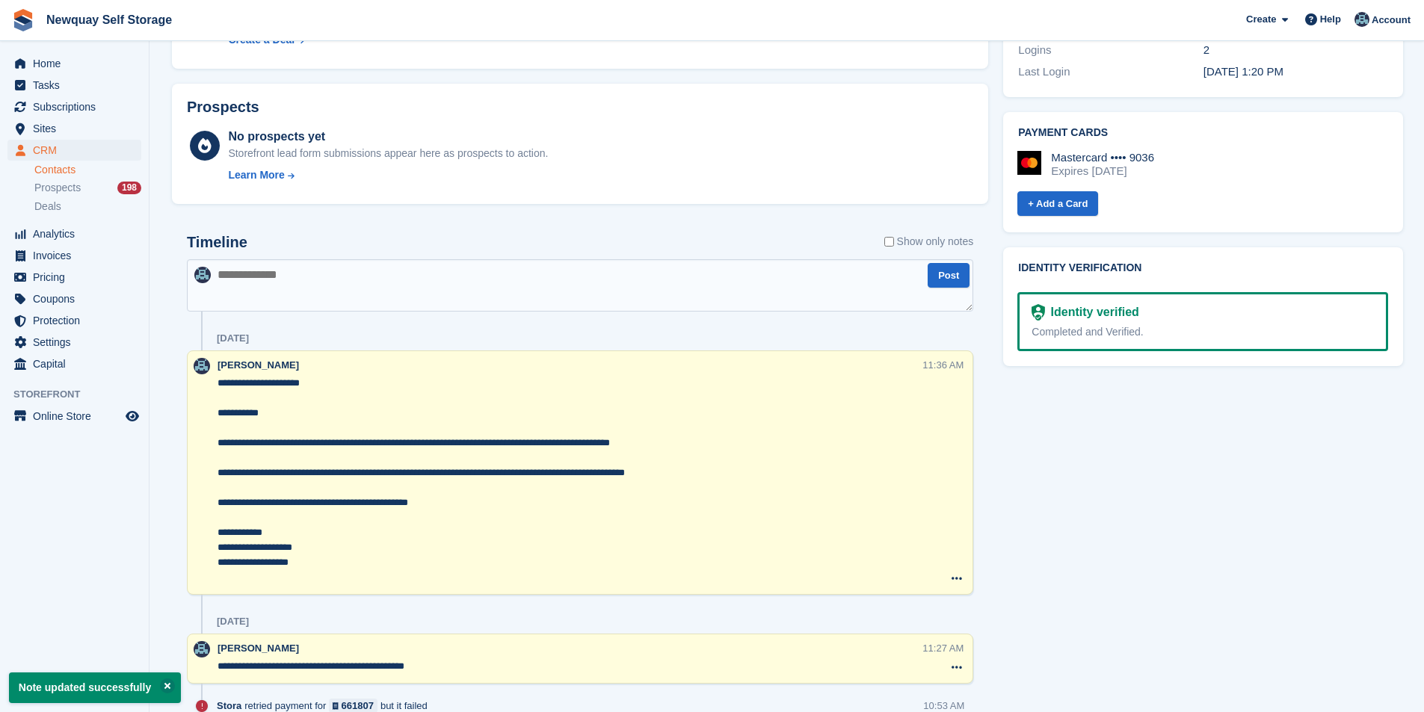
scroll to position [748, 0]
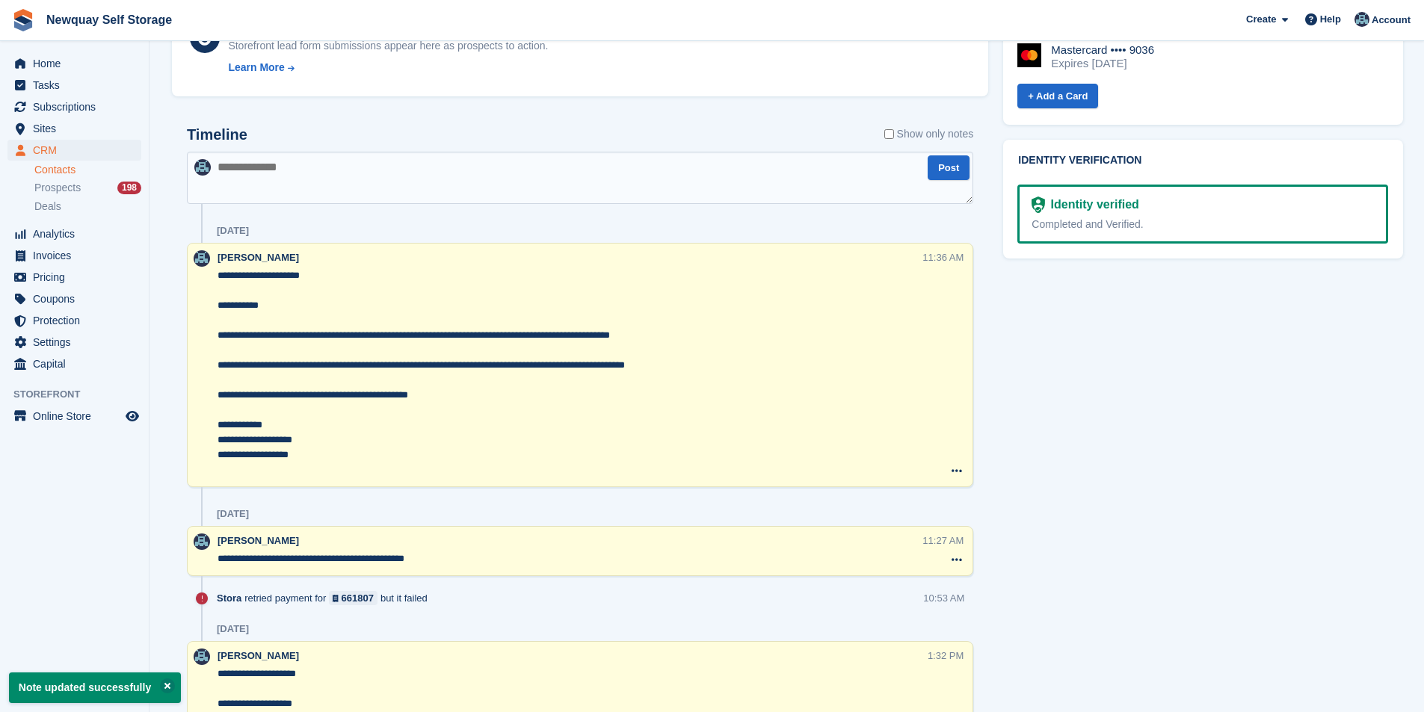
type textarea "**********"
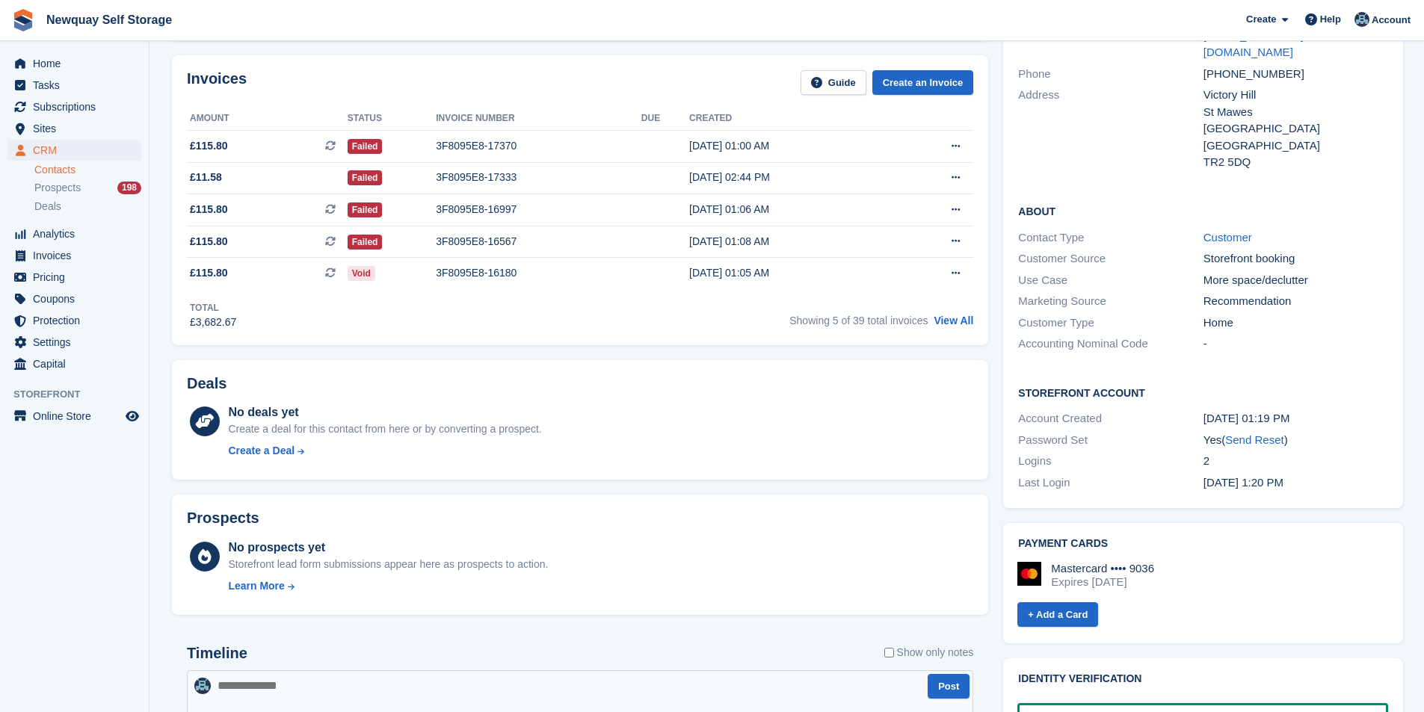
scroll to position [150, 0]
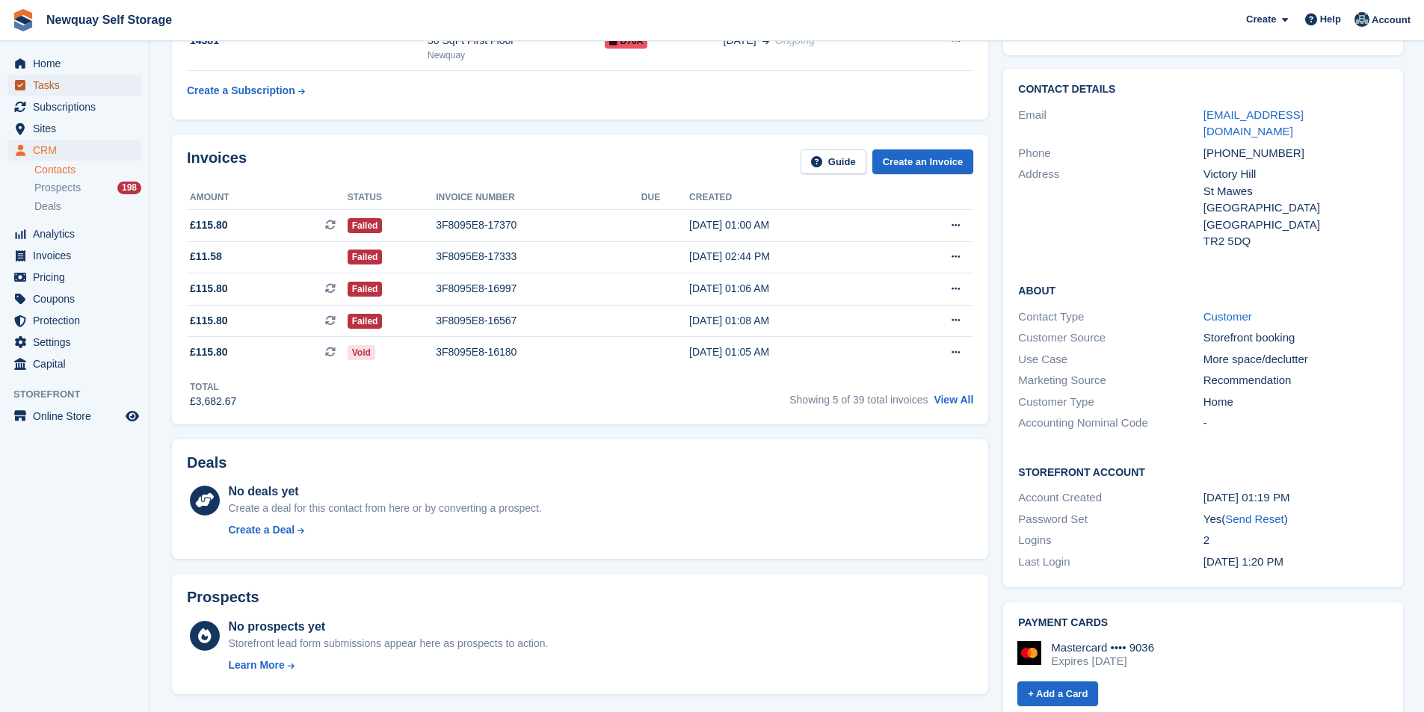
click at [54, 93] on span "Tasks" at bounding box center [78, 85] width 90 height 21
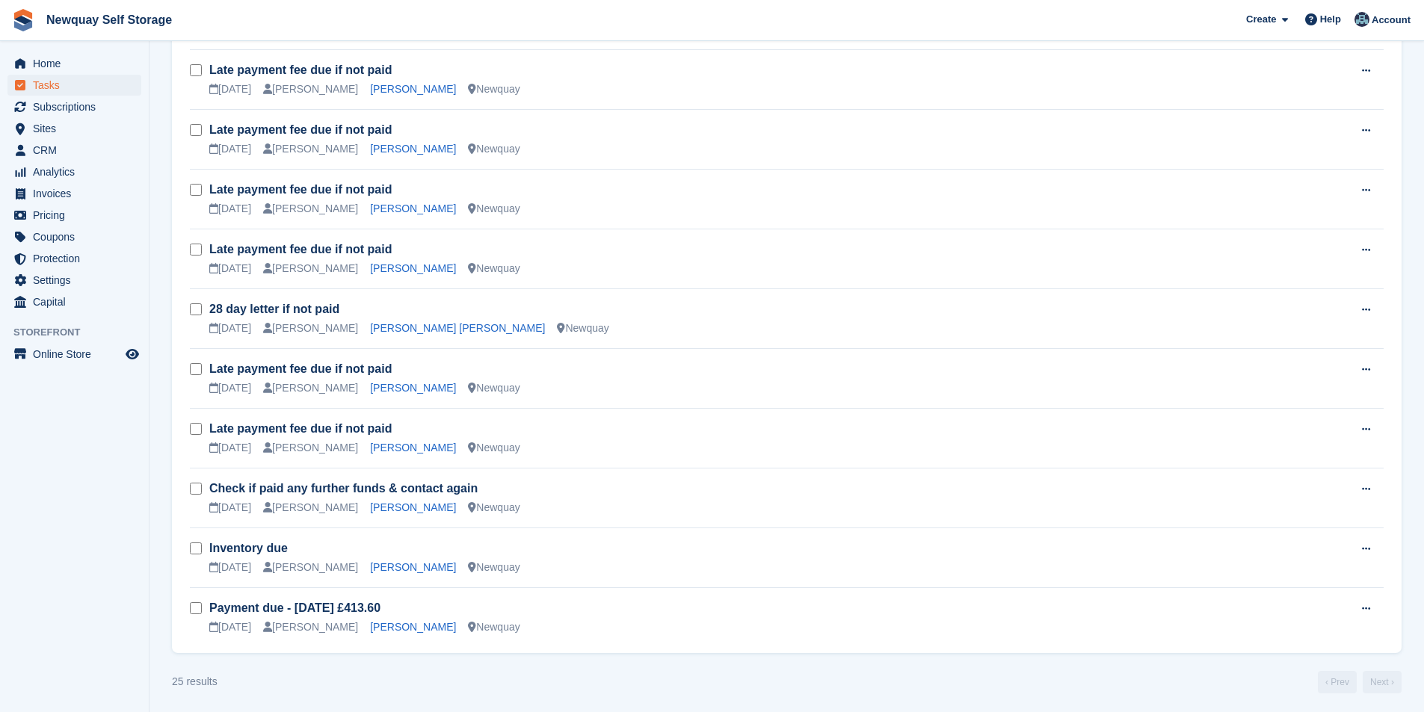
scroll to position [1063, 0]
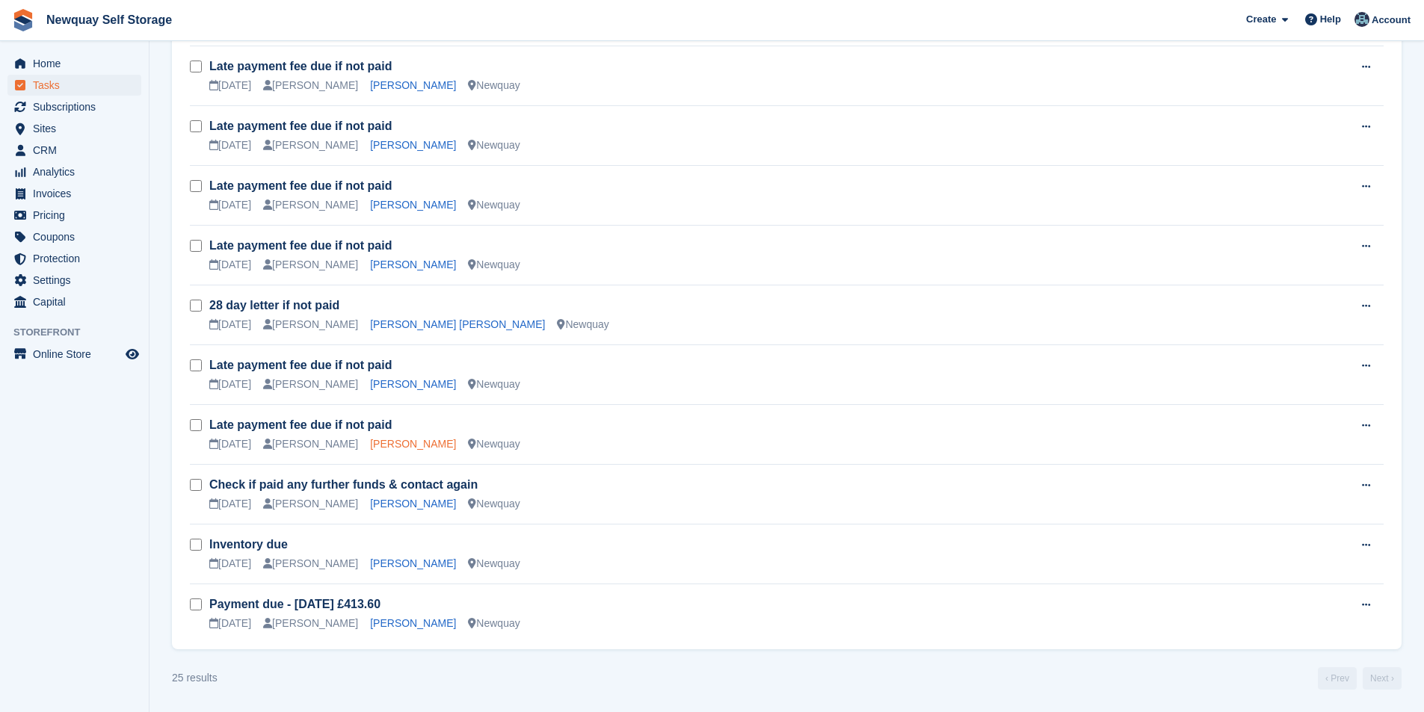
click at [380, 439] on link "Josh Jarrett" at bounding box center [413, 444] width 86 height 12
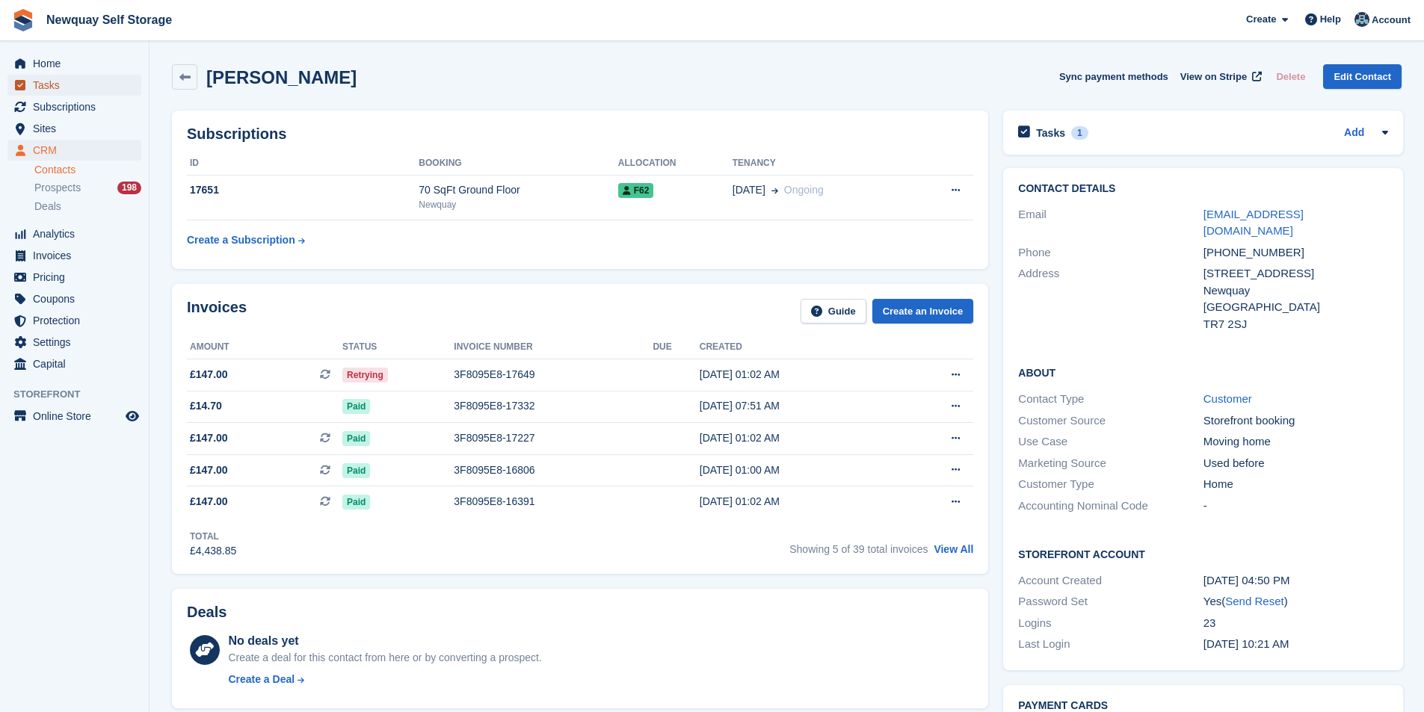
click at [64, 79] on span "Tasks" at bounding box center [78, 85] width 90 height 21
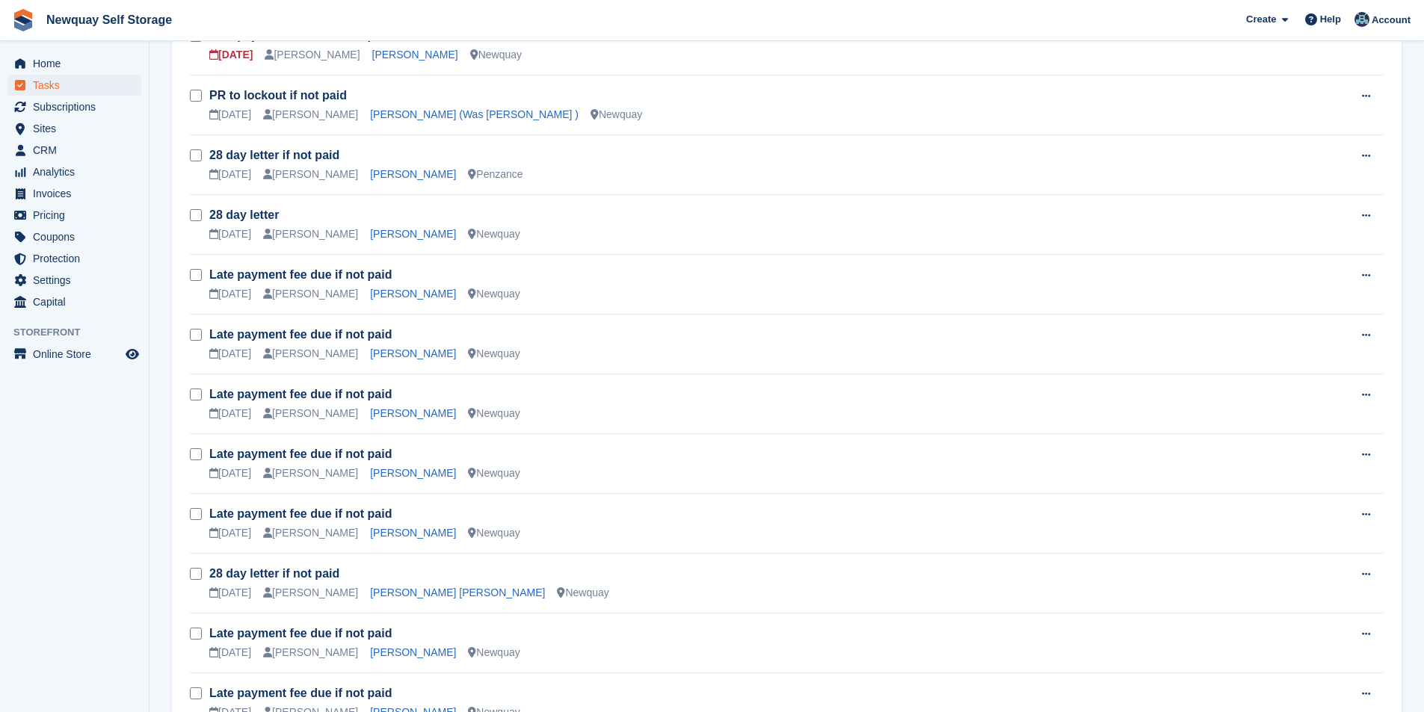
scroll to position [1047, 0]
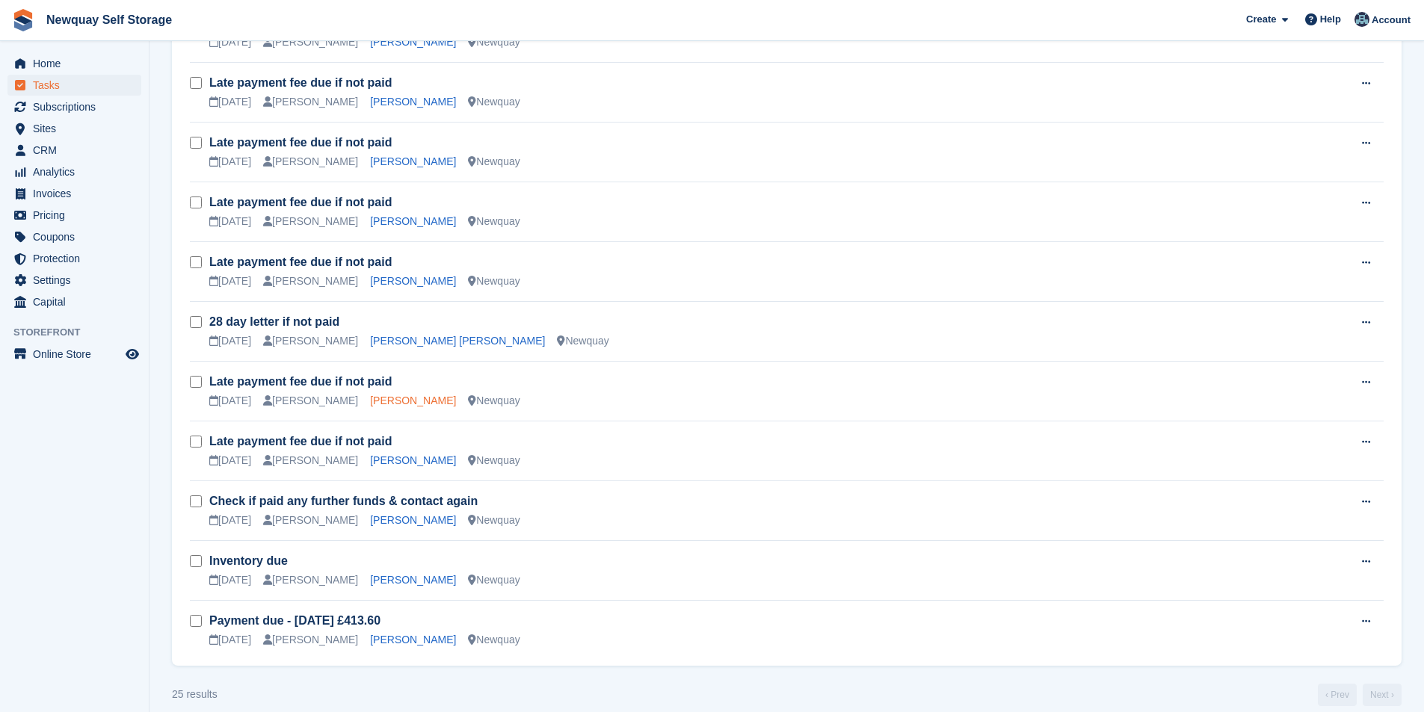
click at [401, 400] on link "Laura Dutton" at bounding box center [413, 401] width 86 height 12
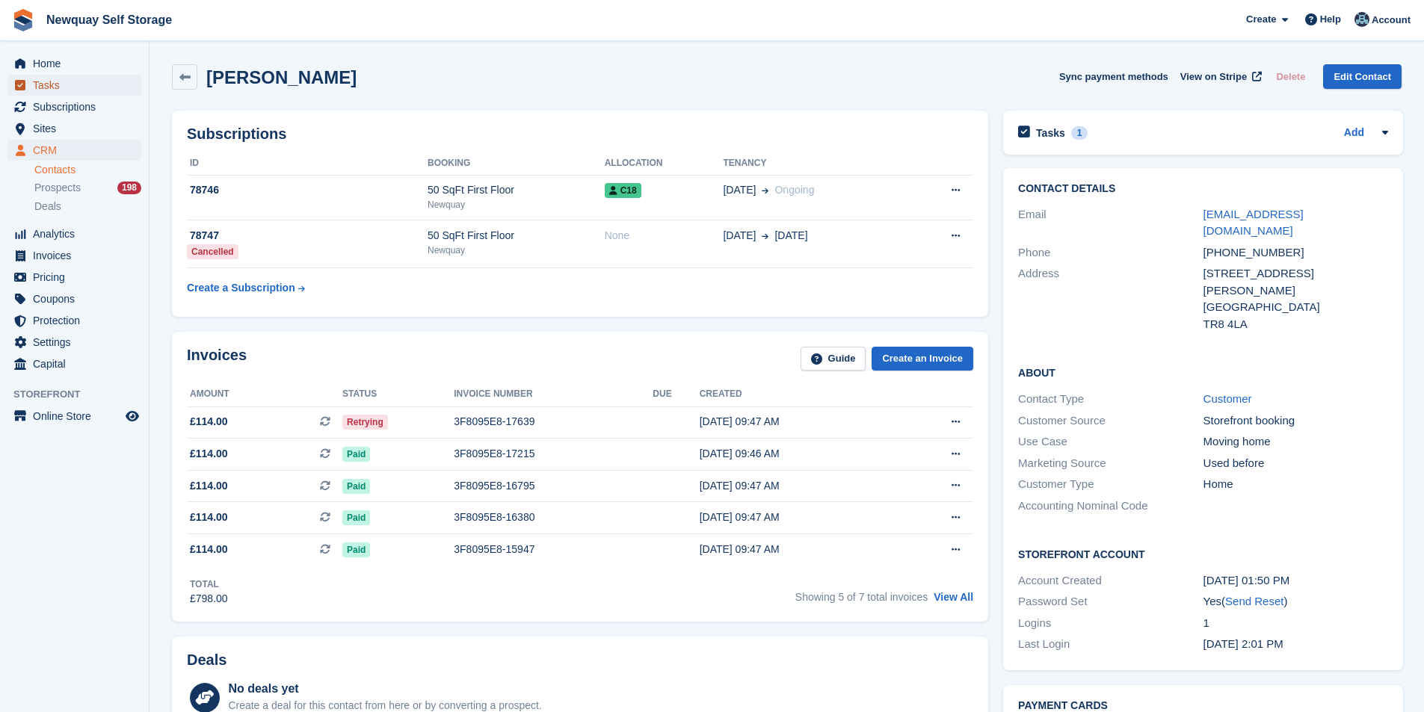
click at [66, 93] on span "Tasks" at bounding box center [78, 85] width 90 height 21
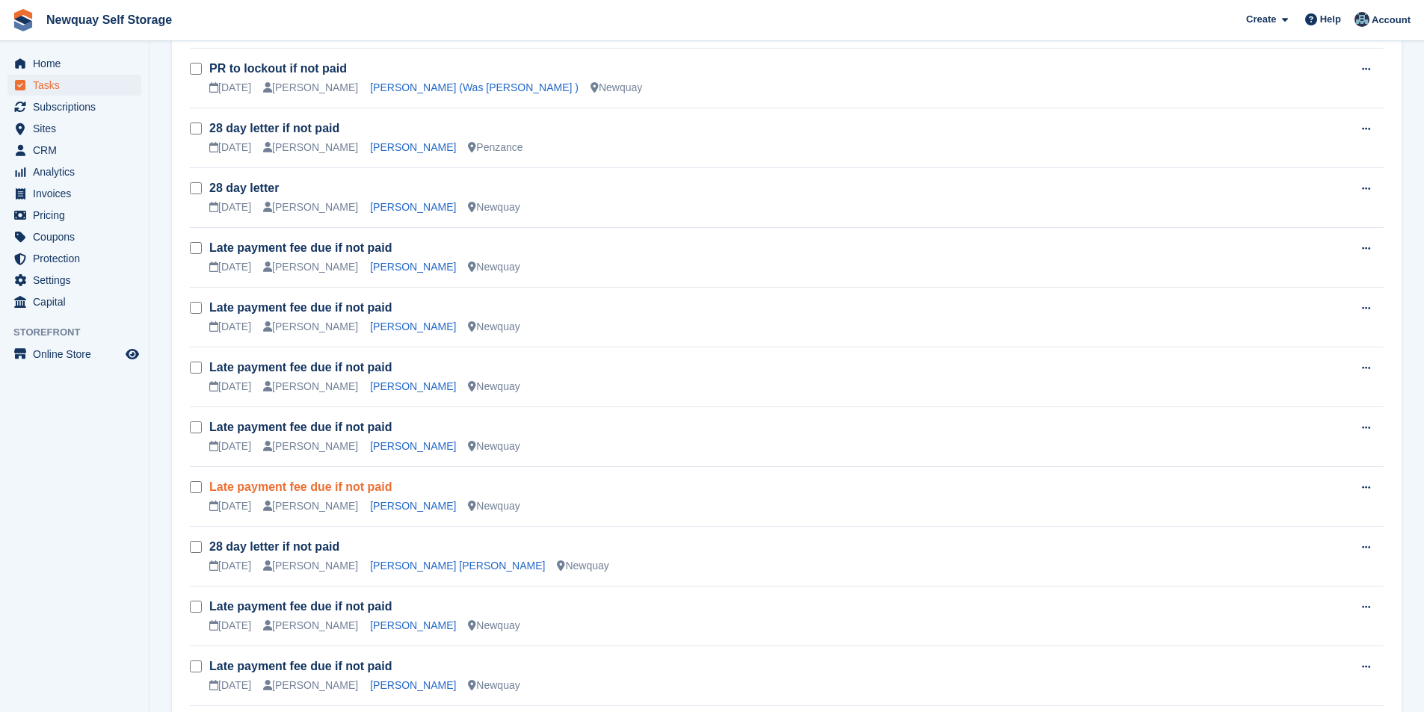
scroll to position [822, 0]
click at [396, 559] on link "Hristo Slavov Slavov" at bounding box center [457, 565] width 175 height 12
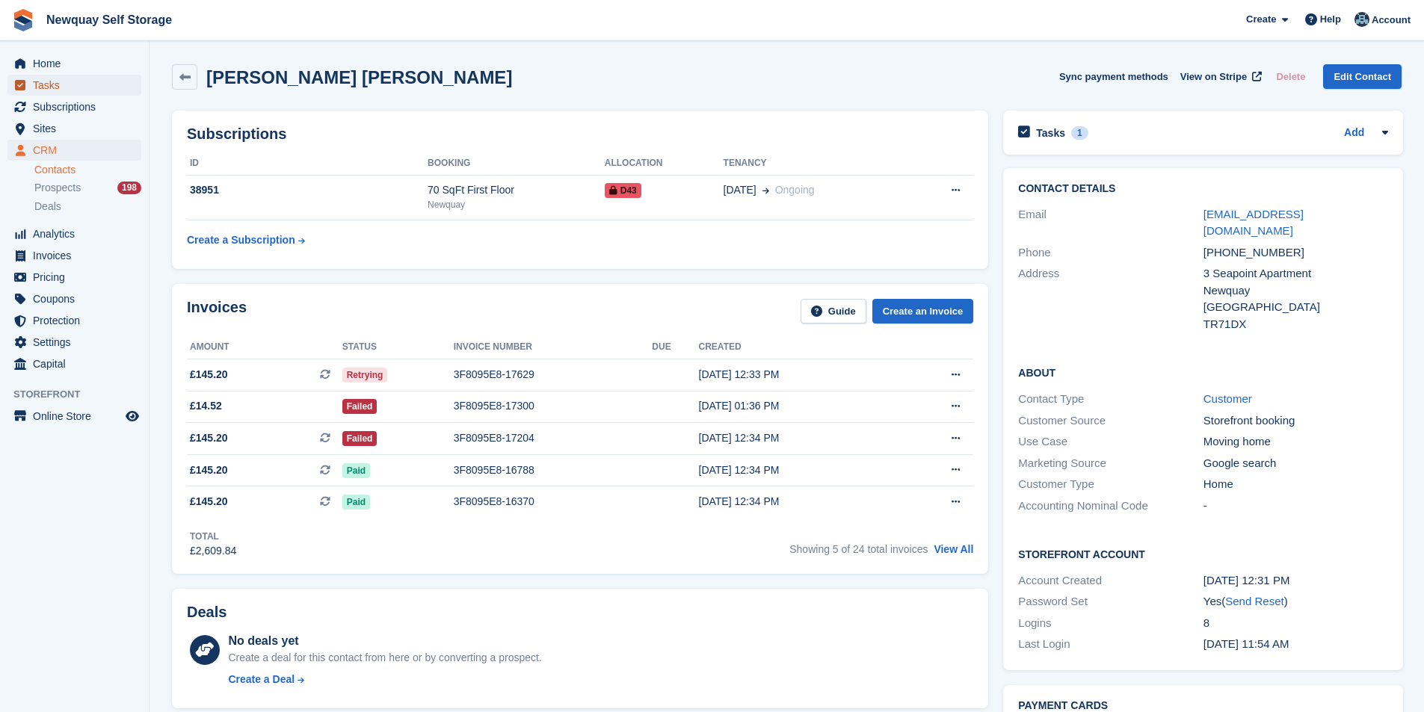
click at [61, 84] on span "Tasks" at bounding box center [78, 85] width 90 height 21
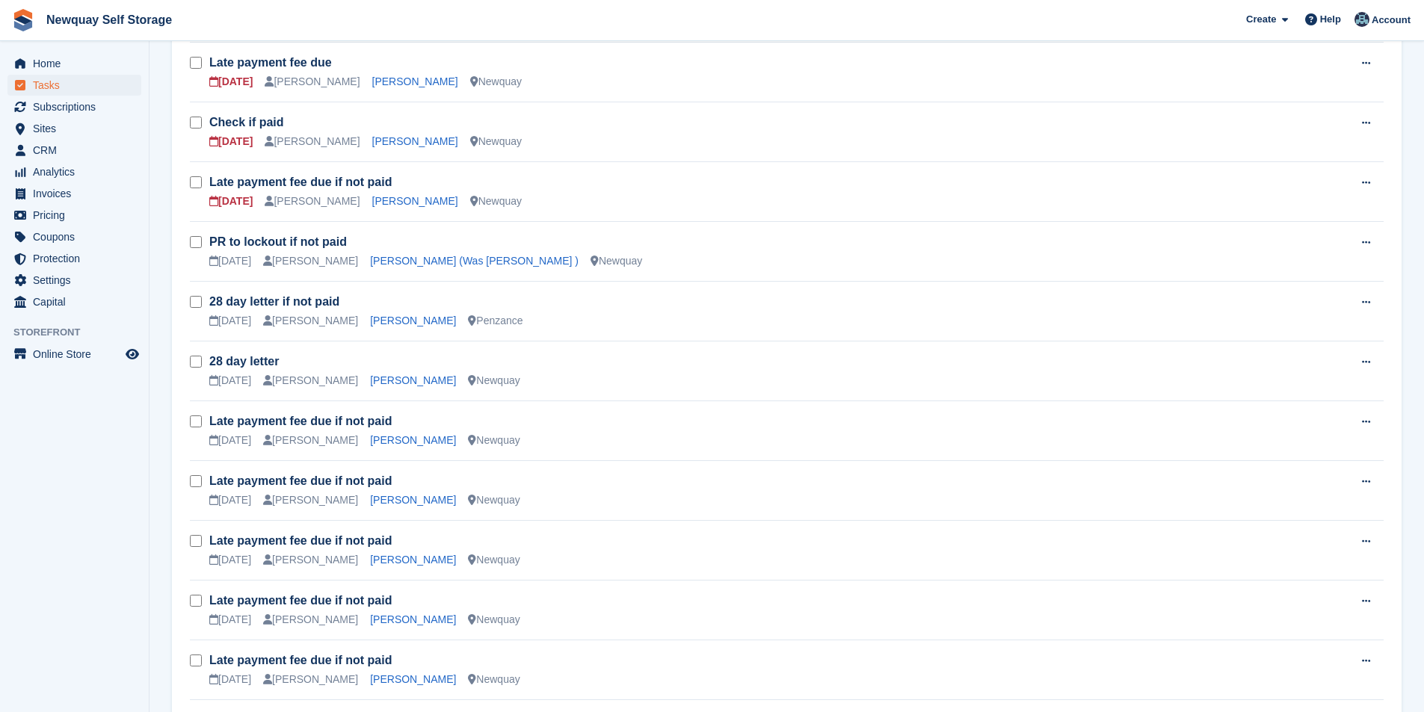
scroll to position [748, 0]
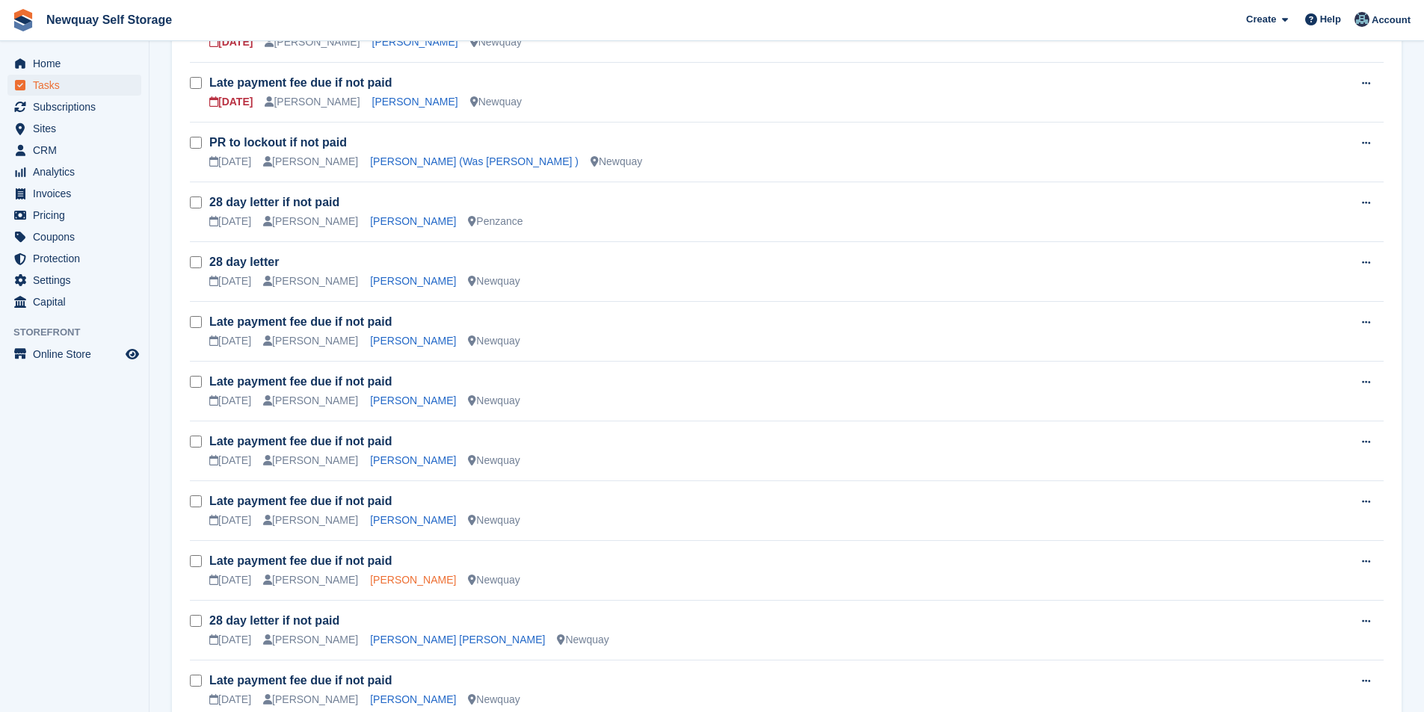
click at [395, 579] on link "Graham Hayes" at bounding box center [413, 580] width 86 height 12
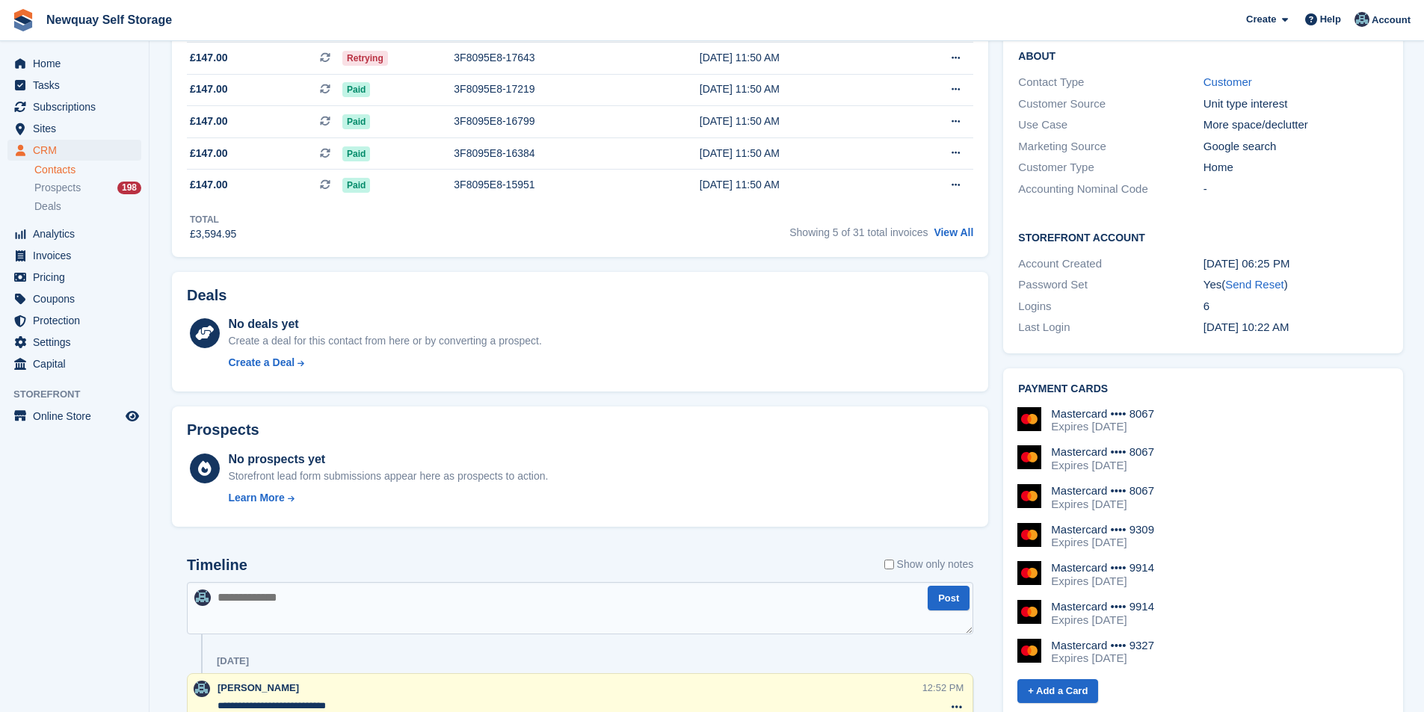
scroll to position [449, 0]
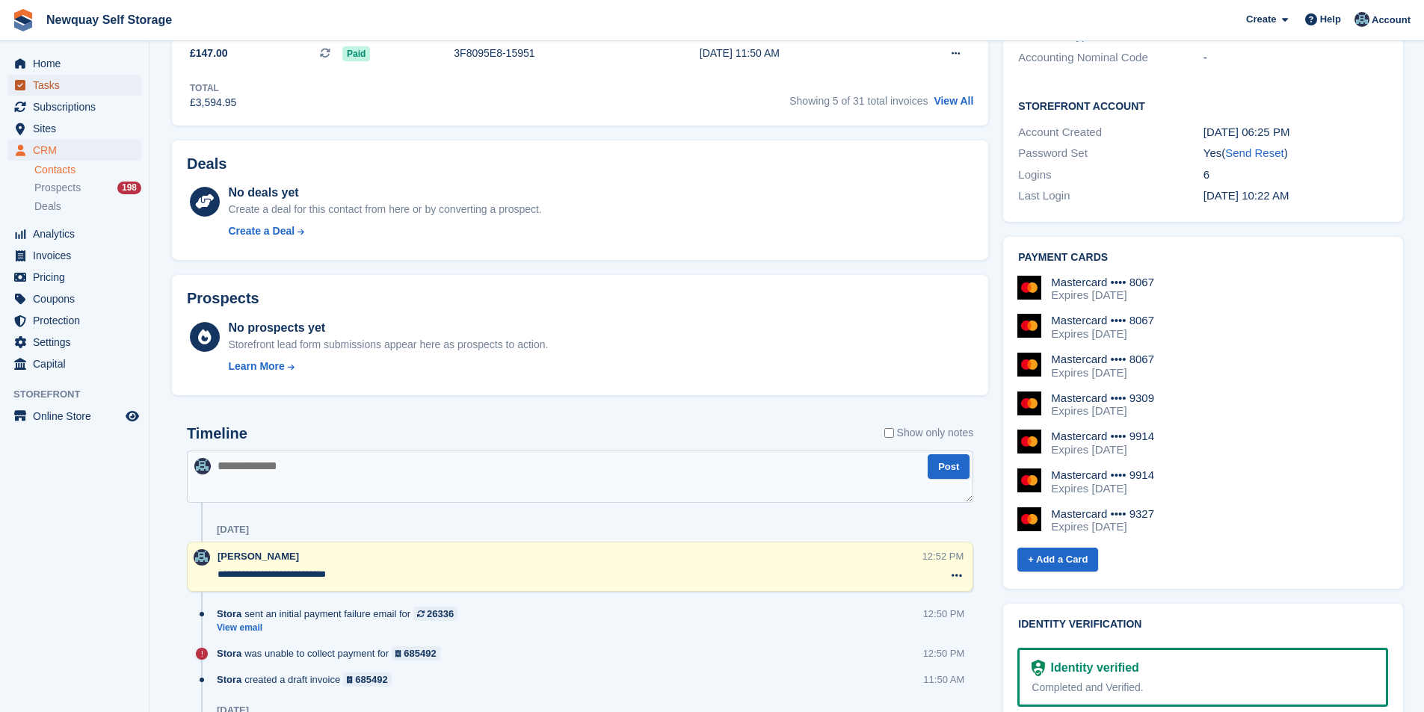
click at [72, 80] on span "Tasks" at bounding box center [78, 85] width 90 height 21
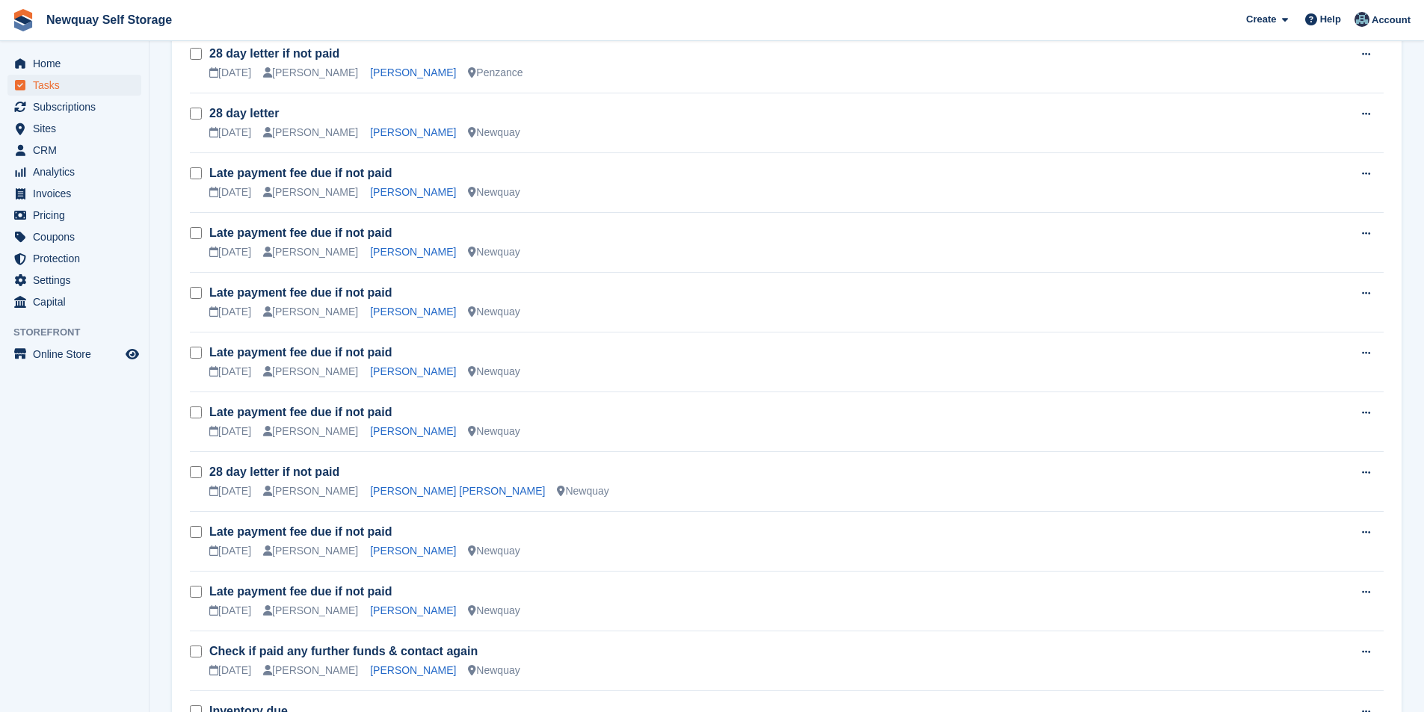
scroll to position [897, 0]
click at [399, 425] on link "Graham Hayes" at bounding box center [413, 431] width 86 height 12
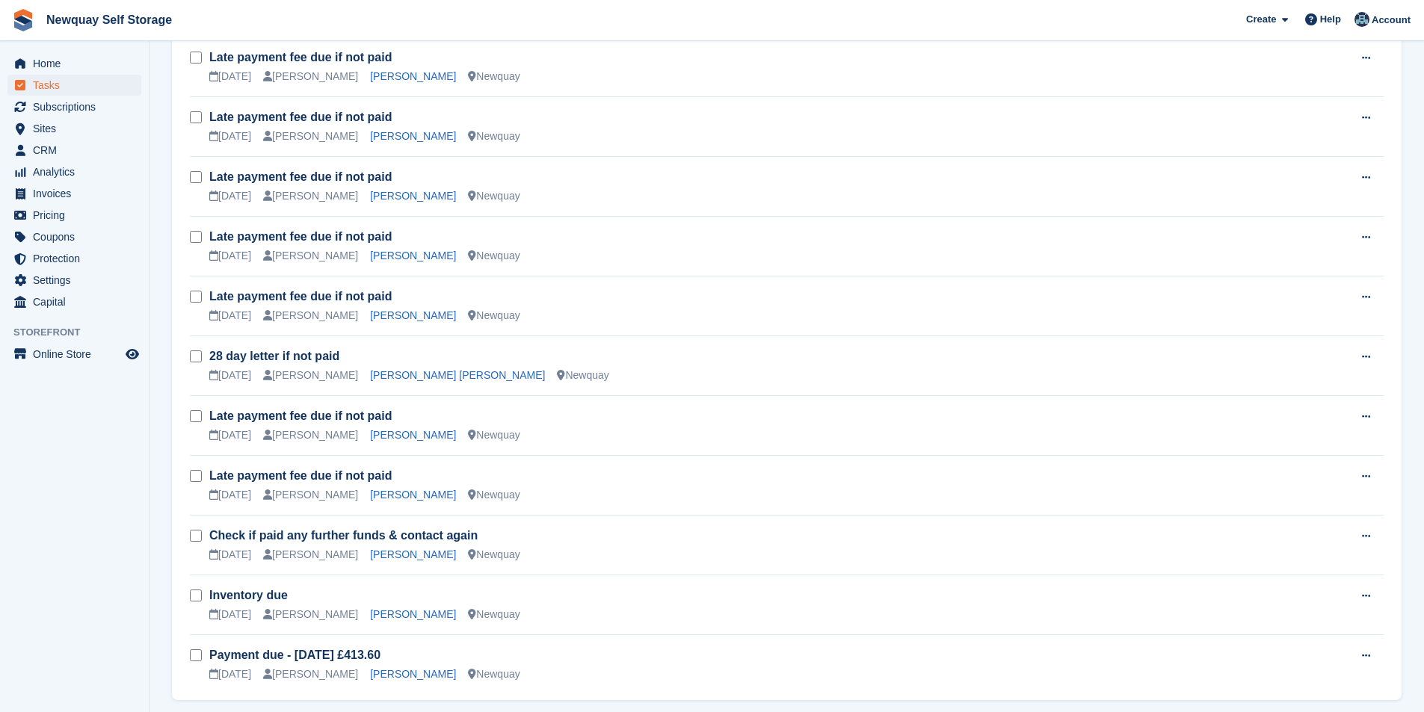
scroll to position [988, 0]
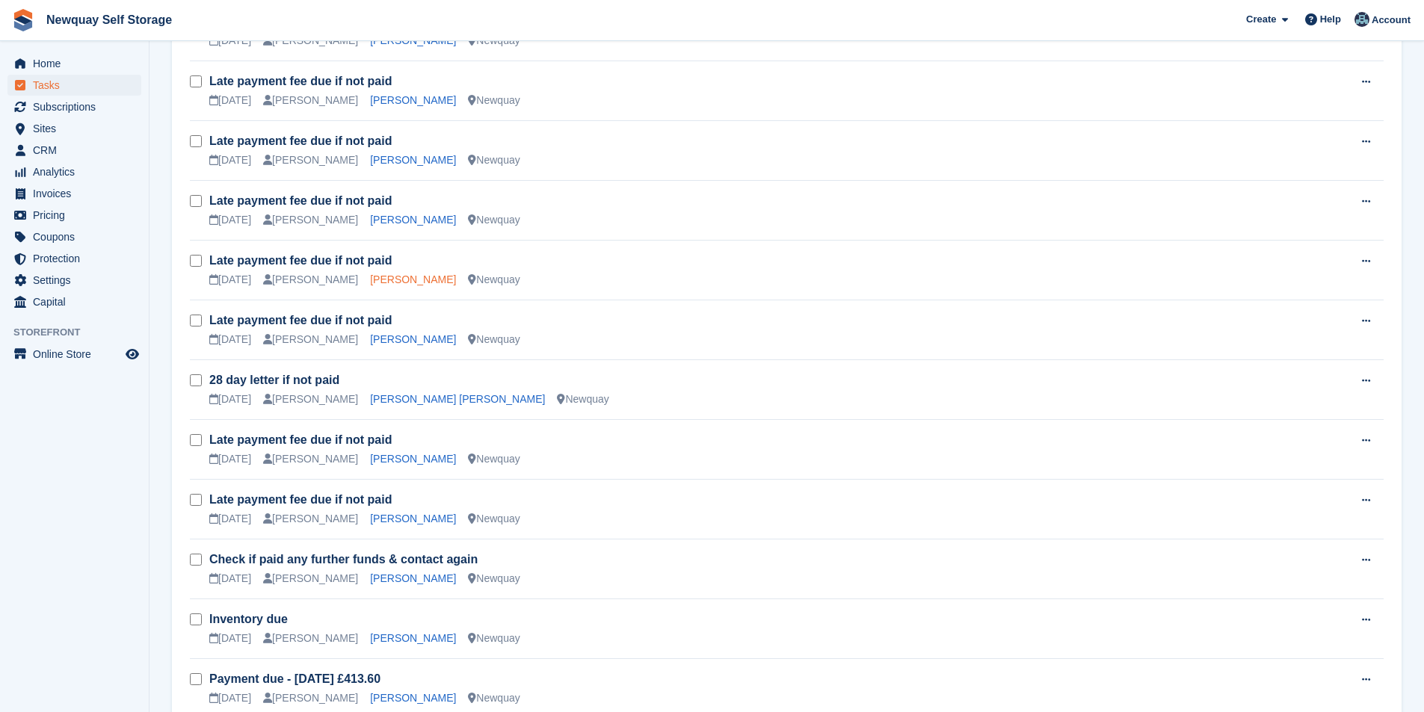
click at [403, 283] on link "Andrew Bunt" at bounding box center [413, 280] width 86 height 12
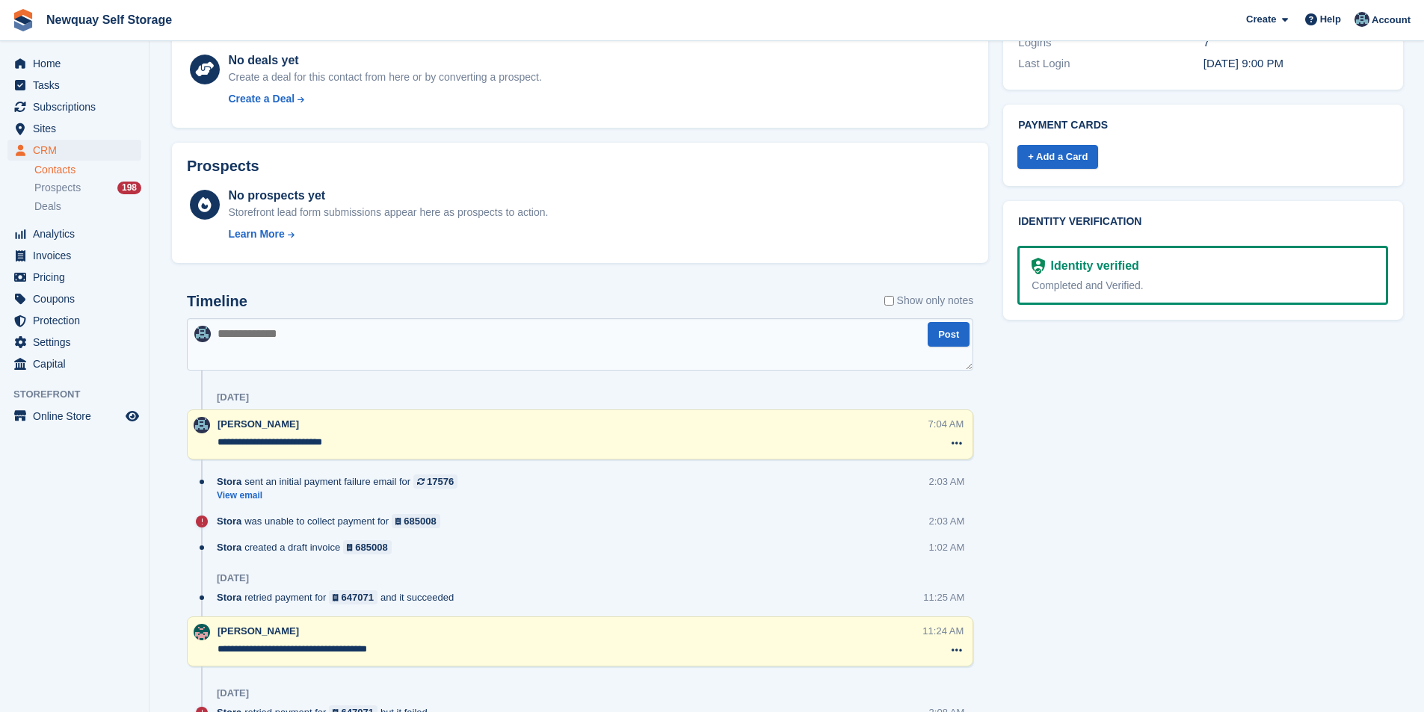
scroll to position [523, 0]
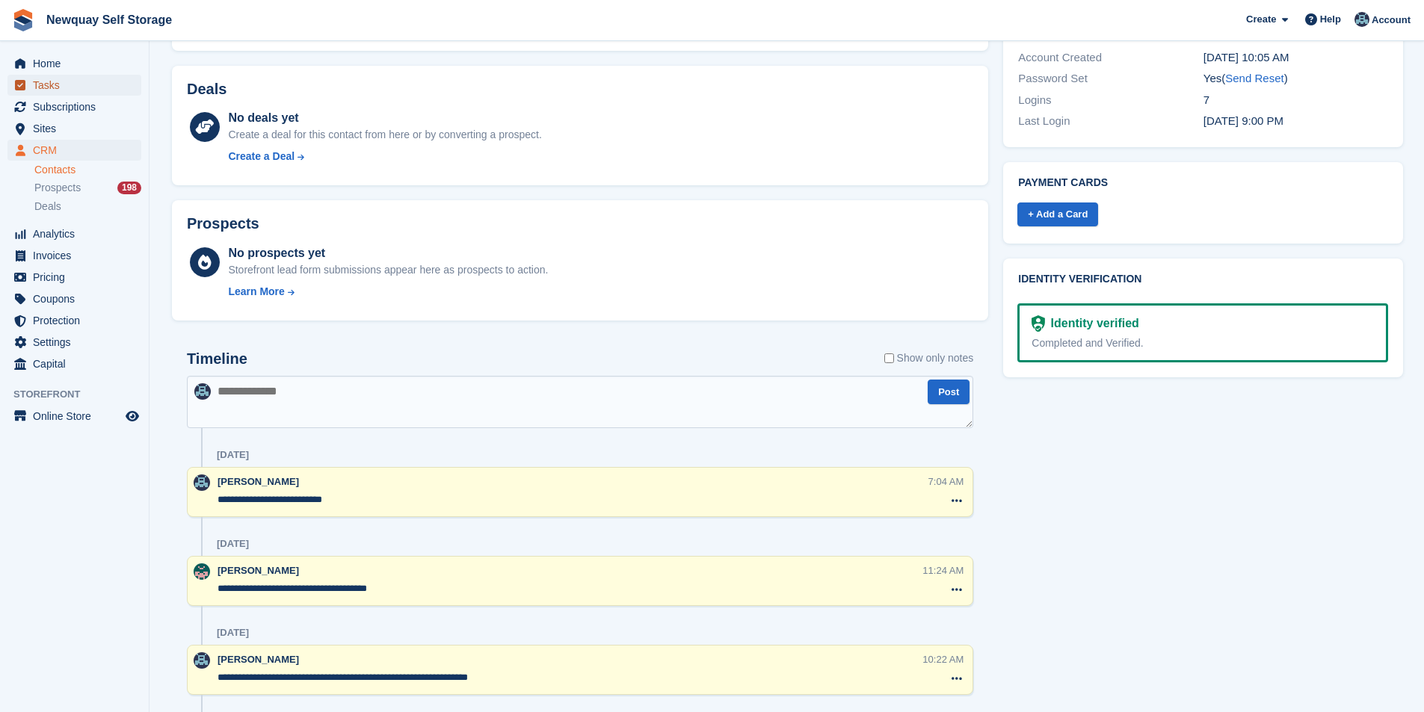
click at [61, 77] on span "Tasks" at bounding box center [78, 85] width 90 height 21
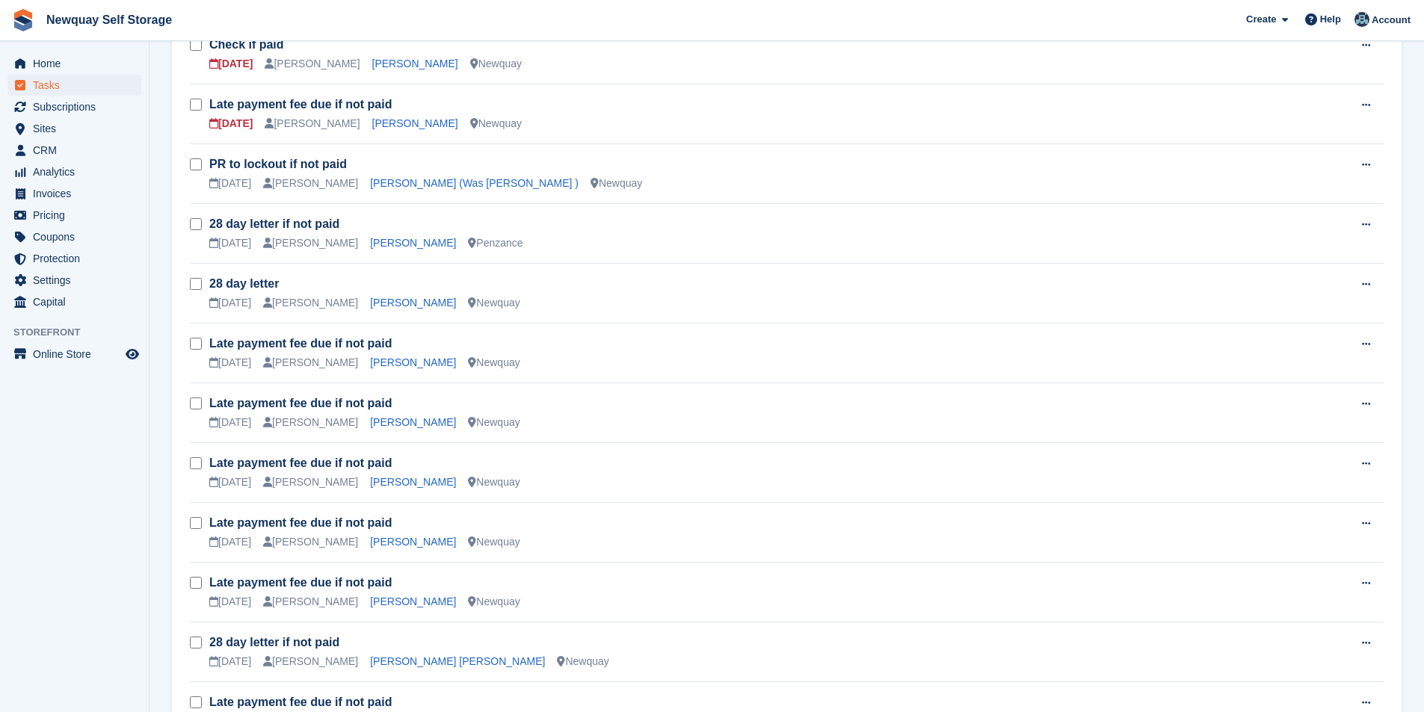
scroll to position [822, 0]
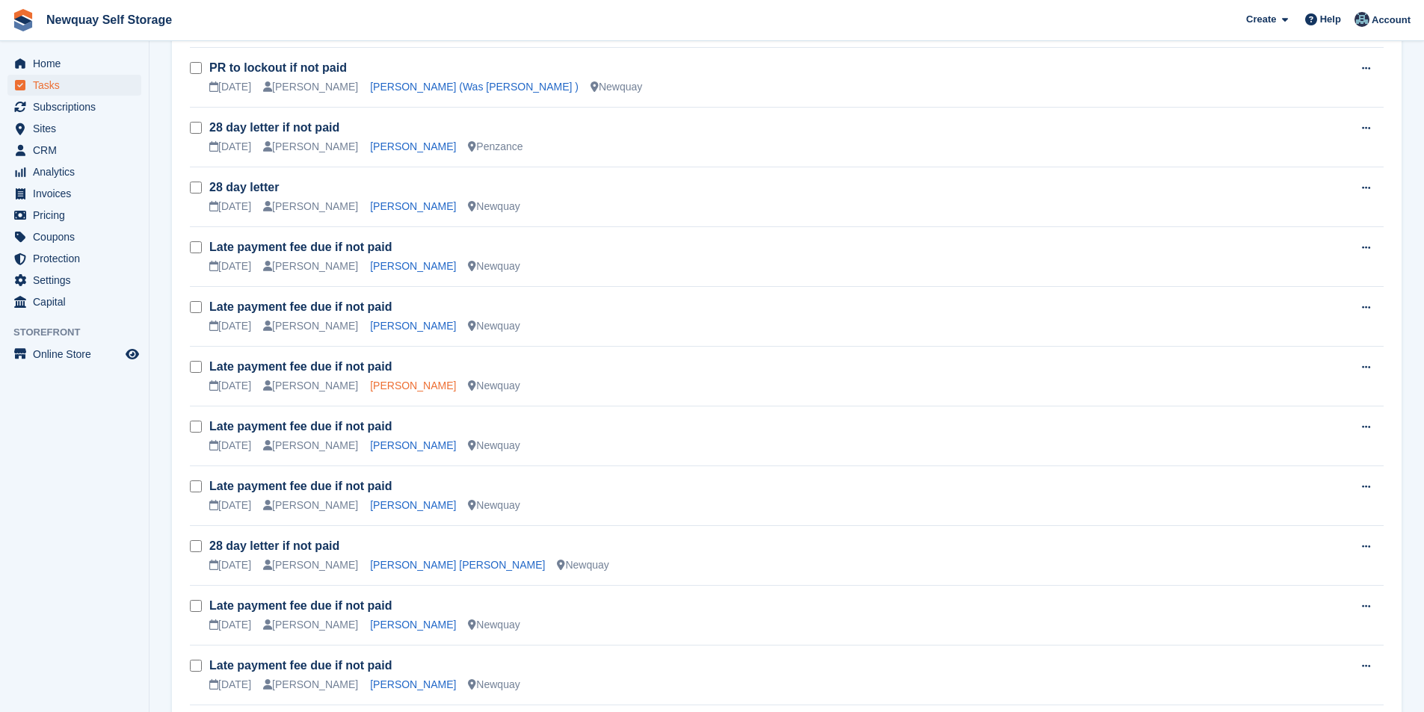
click at [406, 384] on link "Neill Thompson" at bounding box center [413, 386] width 86 height 12
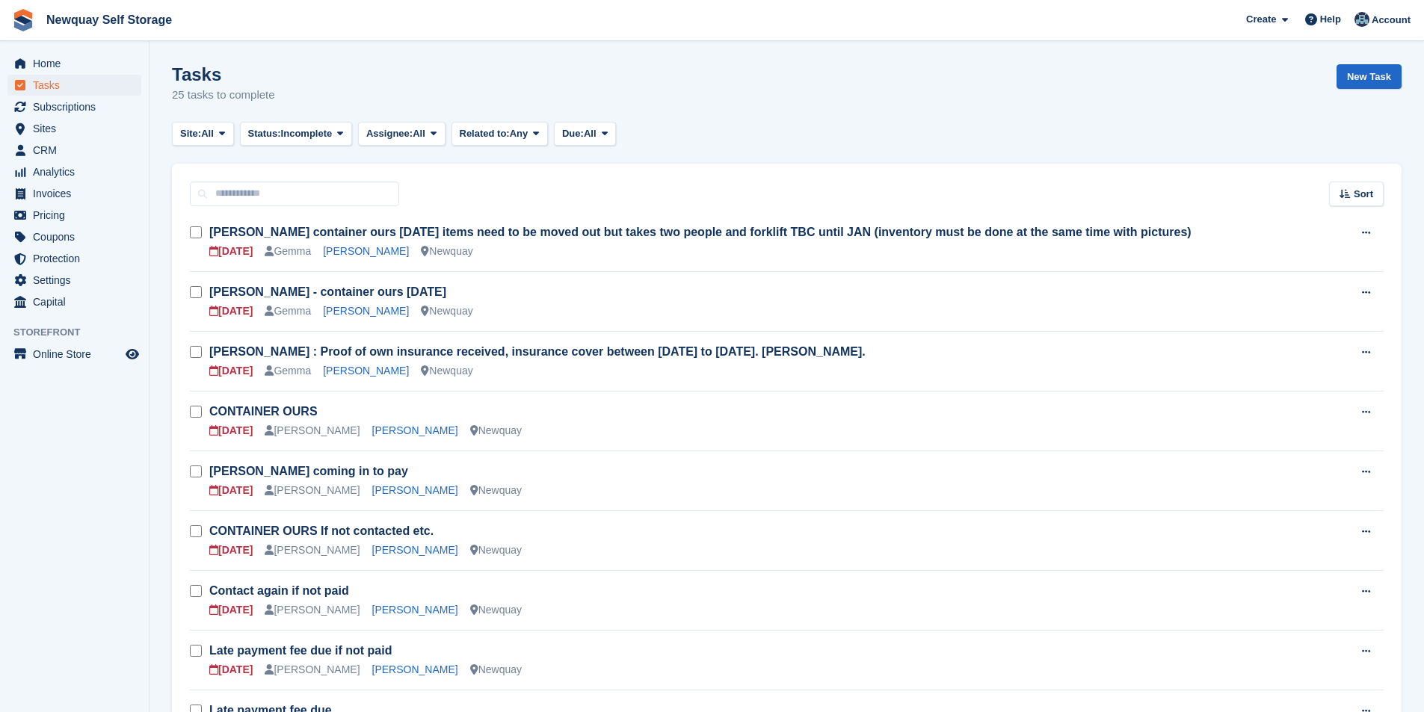
scroll to position [822, 0]
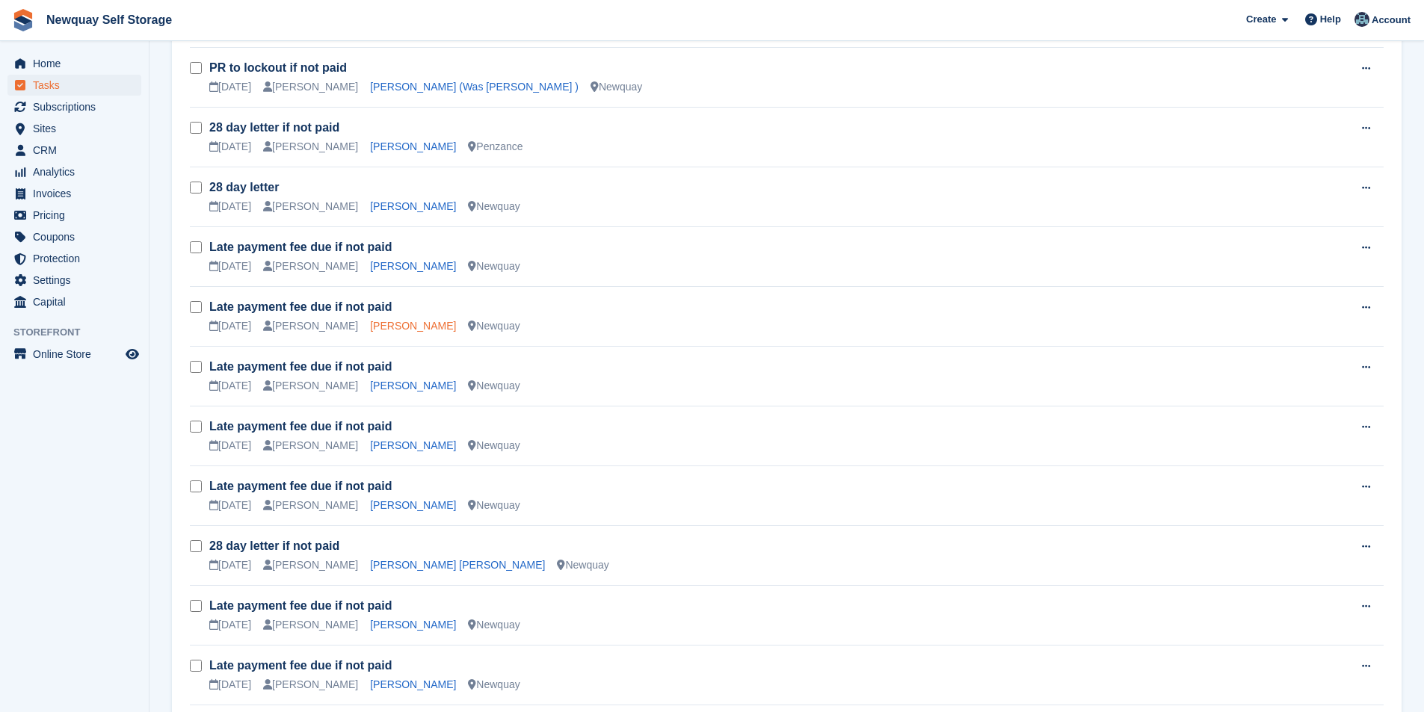
click at [385, 321] on link "Alice Foxall" at bounding box center [413, 326] width 86 height 12
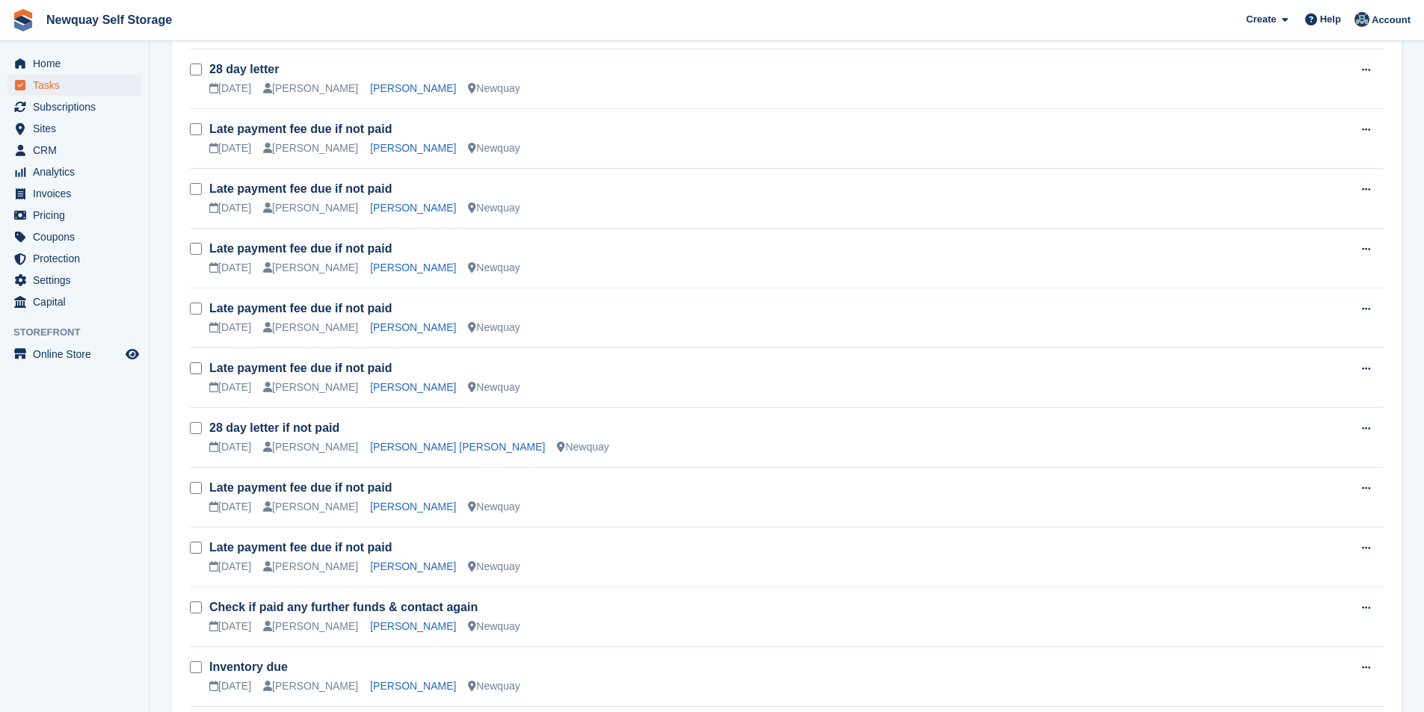
scroll to position [972, 0]
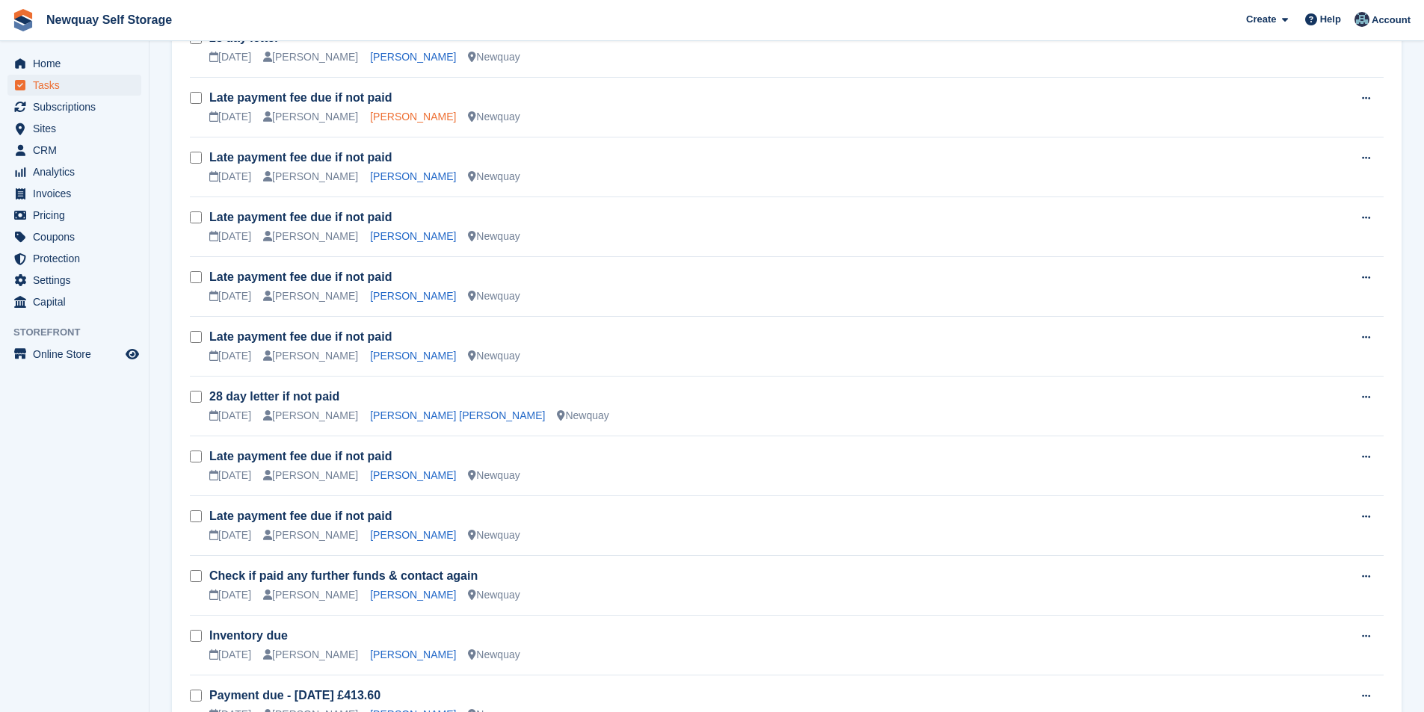
click at [375, 115] on link "Lynne Johnson" at bounding box center [413, 117] width 86 height 12
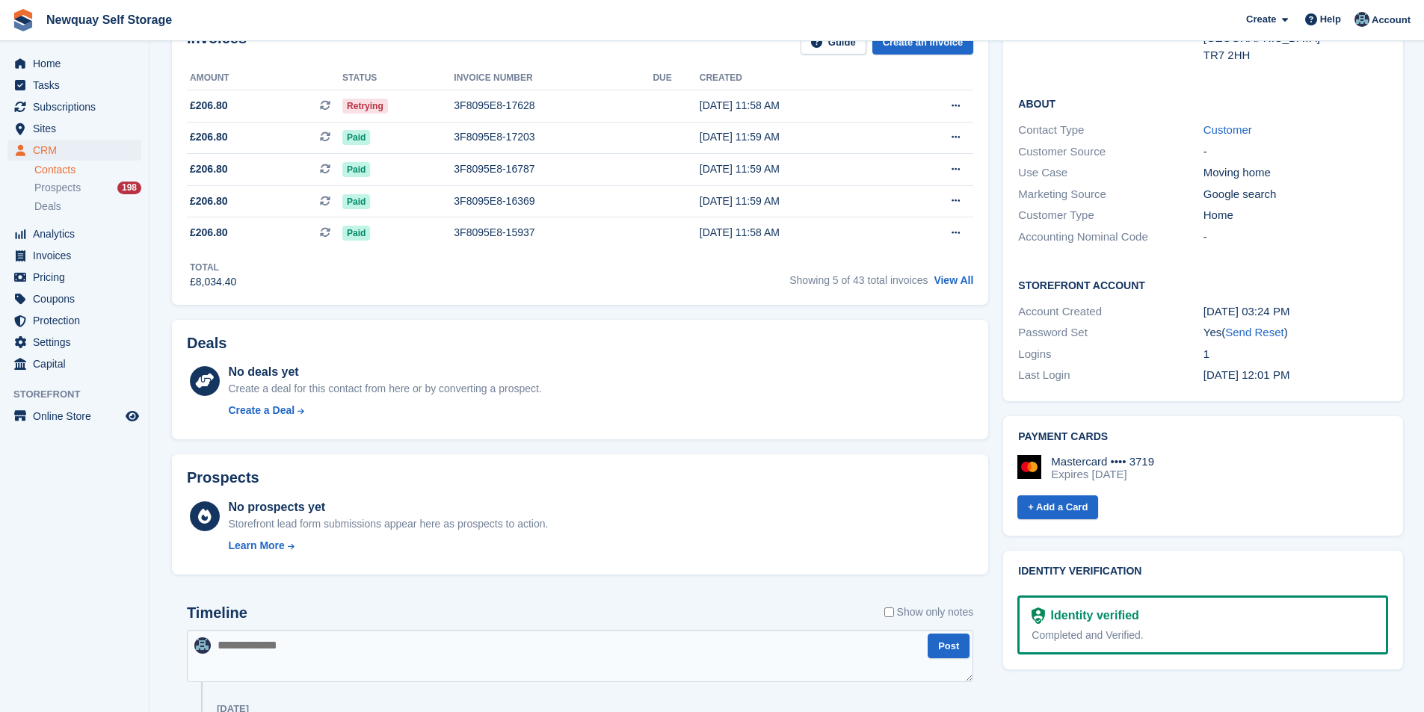
scroll to position [75, 0]
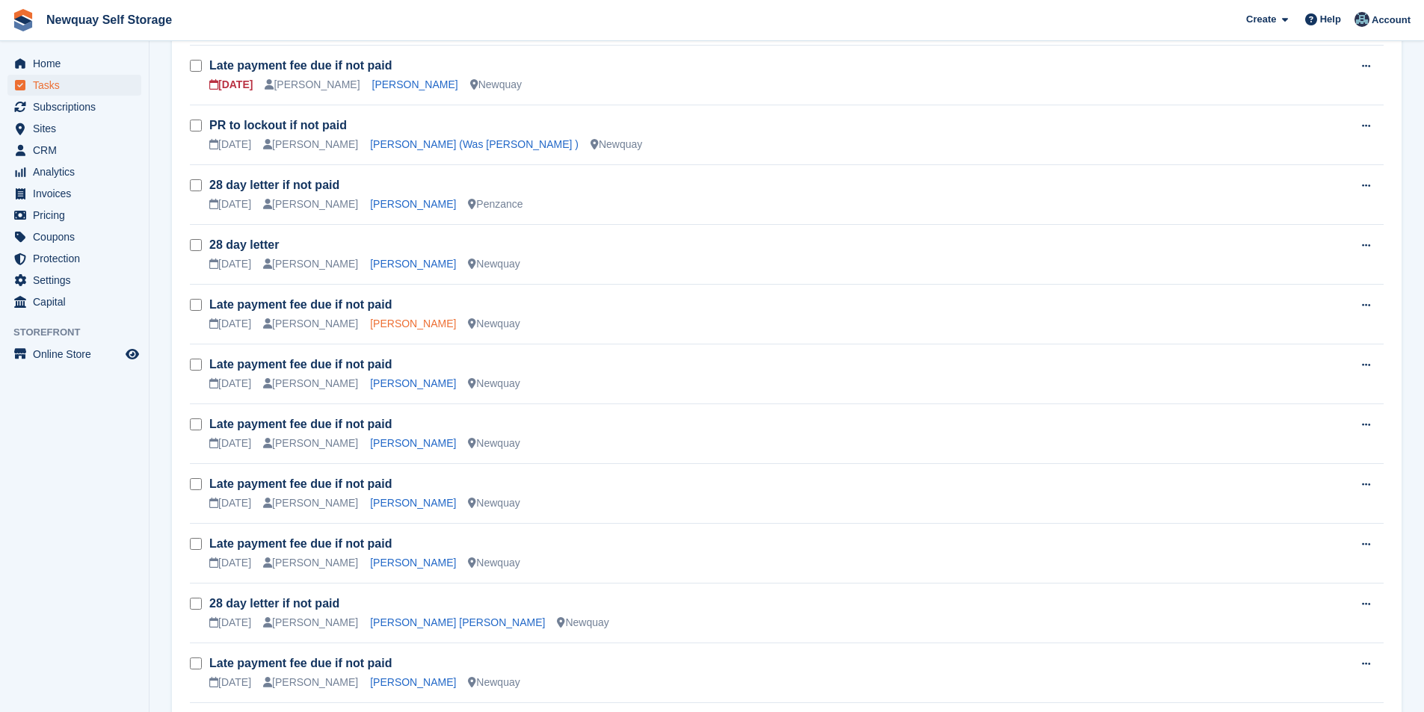
scroll to position [748, 0]
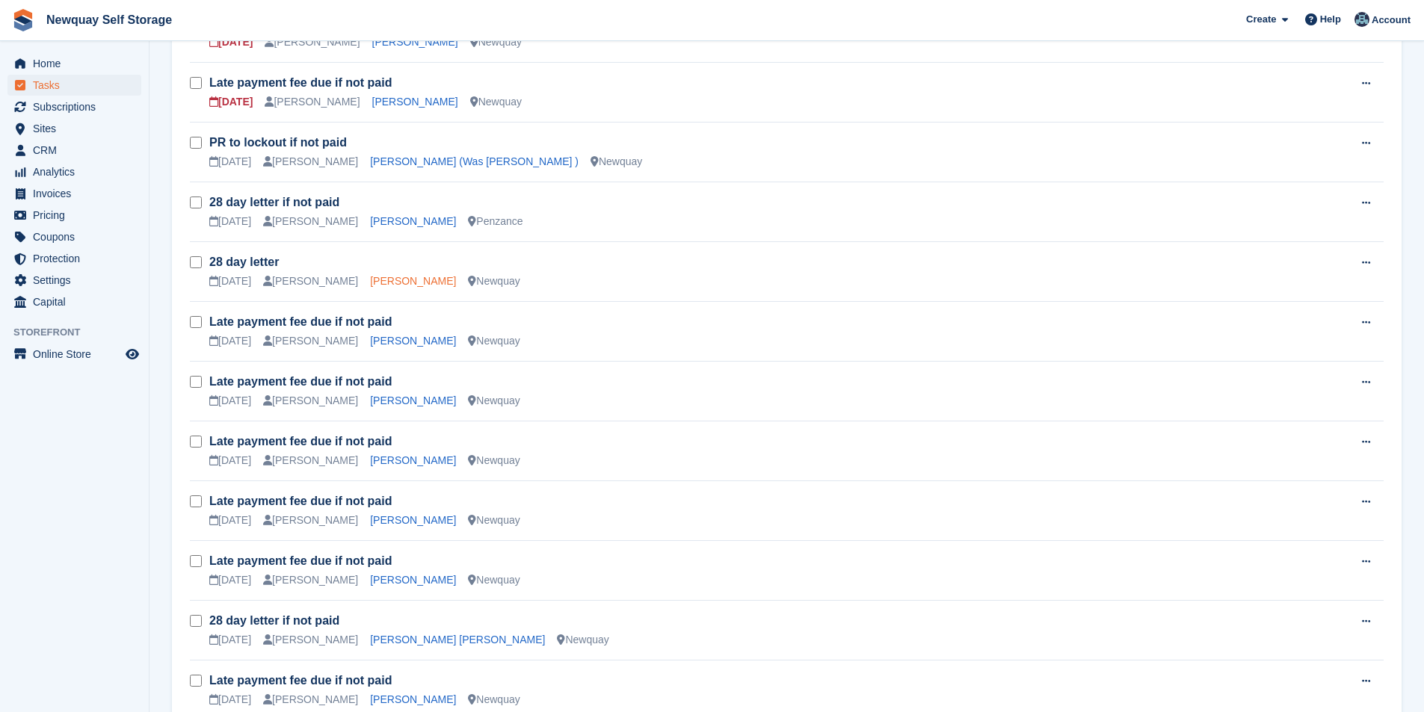
click at [403, 281] on link "Stev Harnisch" at bounding box center [413, 281] width 86 height 12
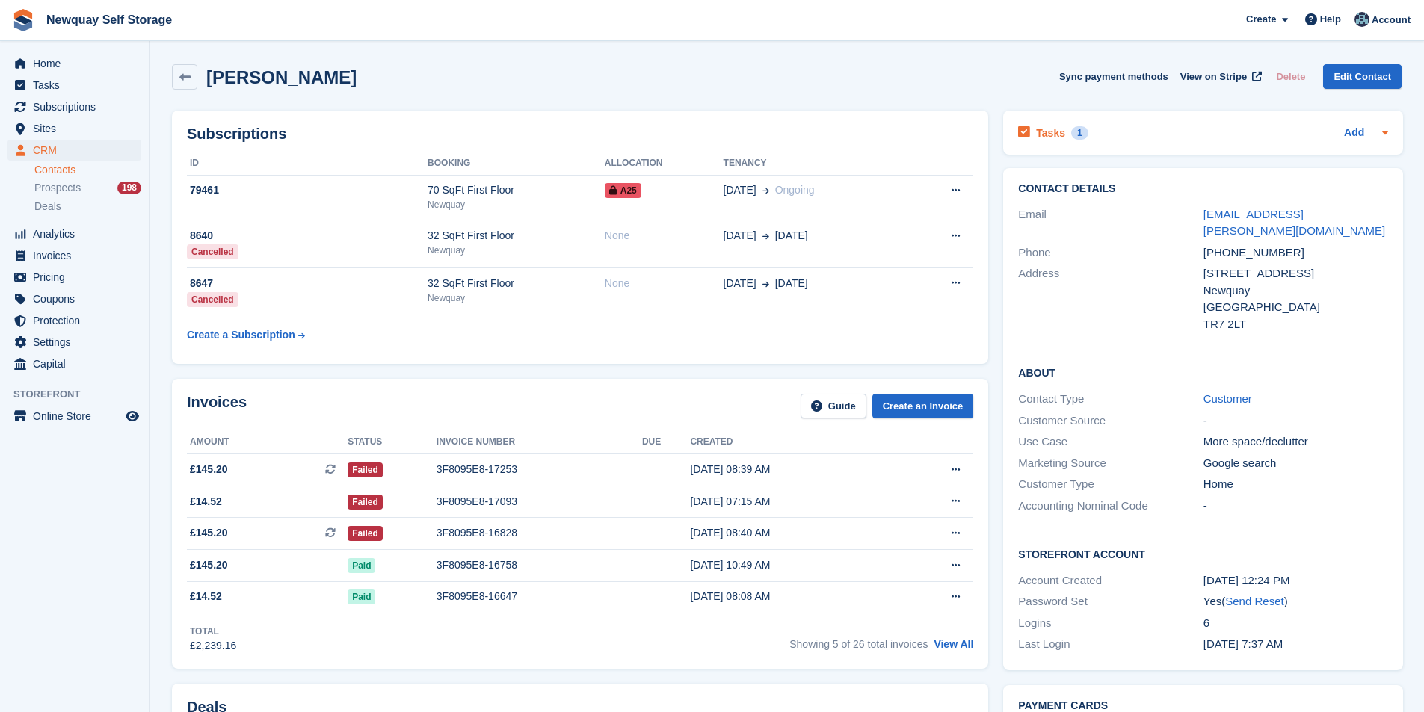
click at [1027, 131] on icon at bounding box center [1024, 132] width 12 height 13
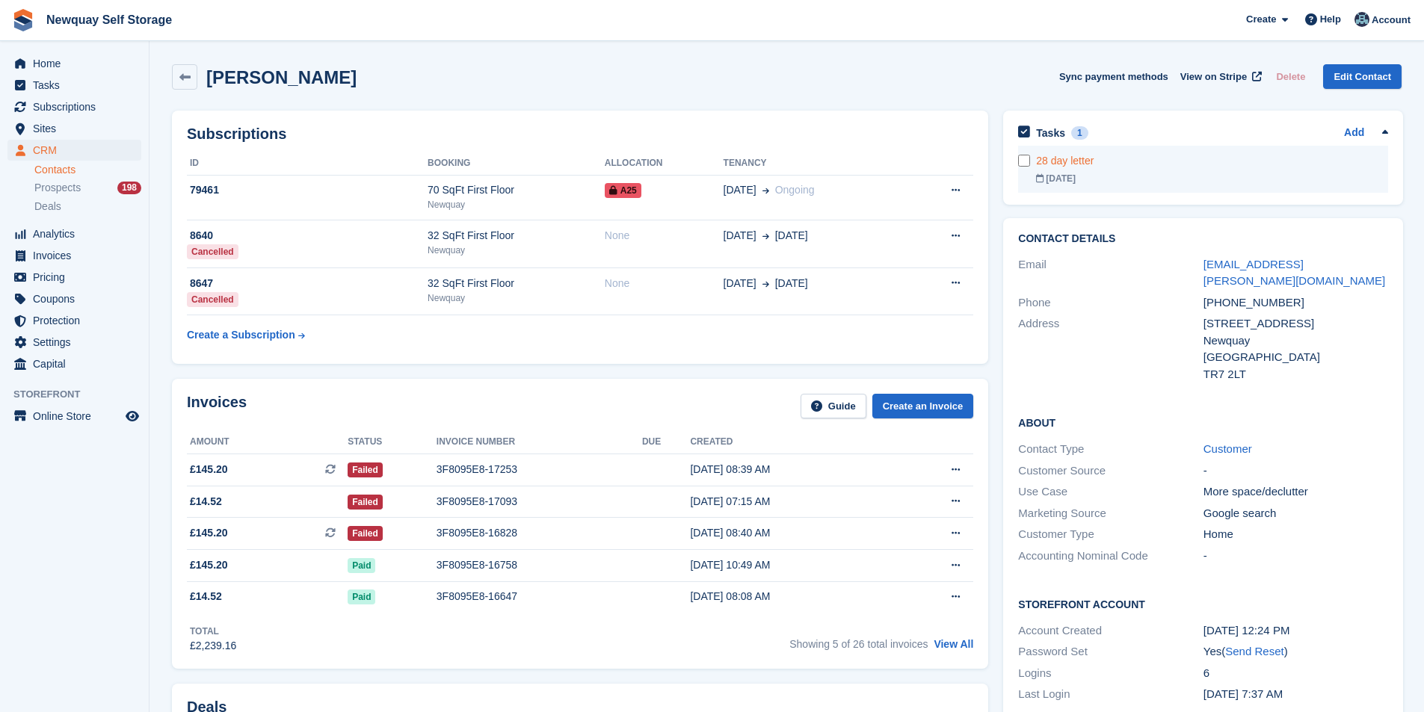
click at [1062, 159] on div "28 day letter" at bounding box center [1212, 161] width 352 height 16
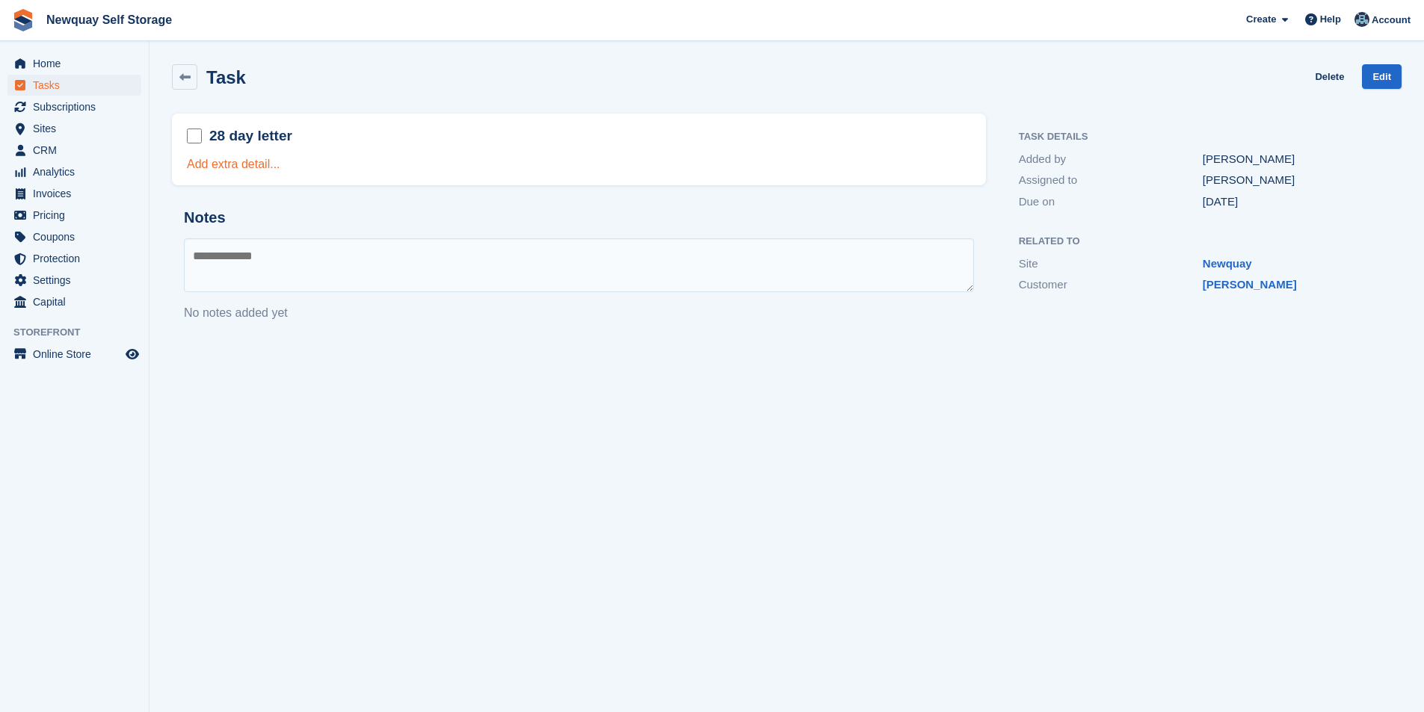
click at [262, 158] on link "Add extra detail..." at bounding box center [233, 164] width 93 height 13
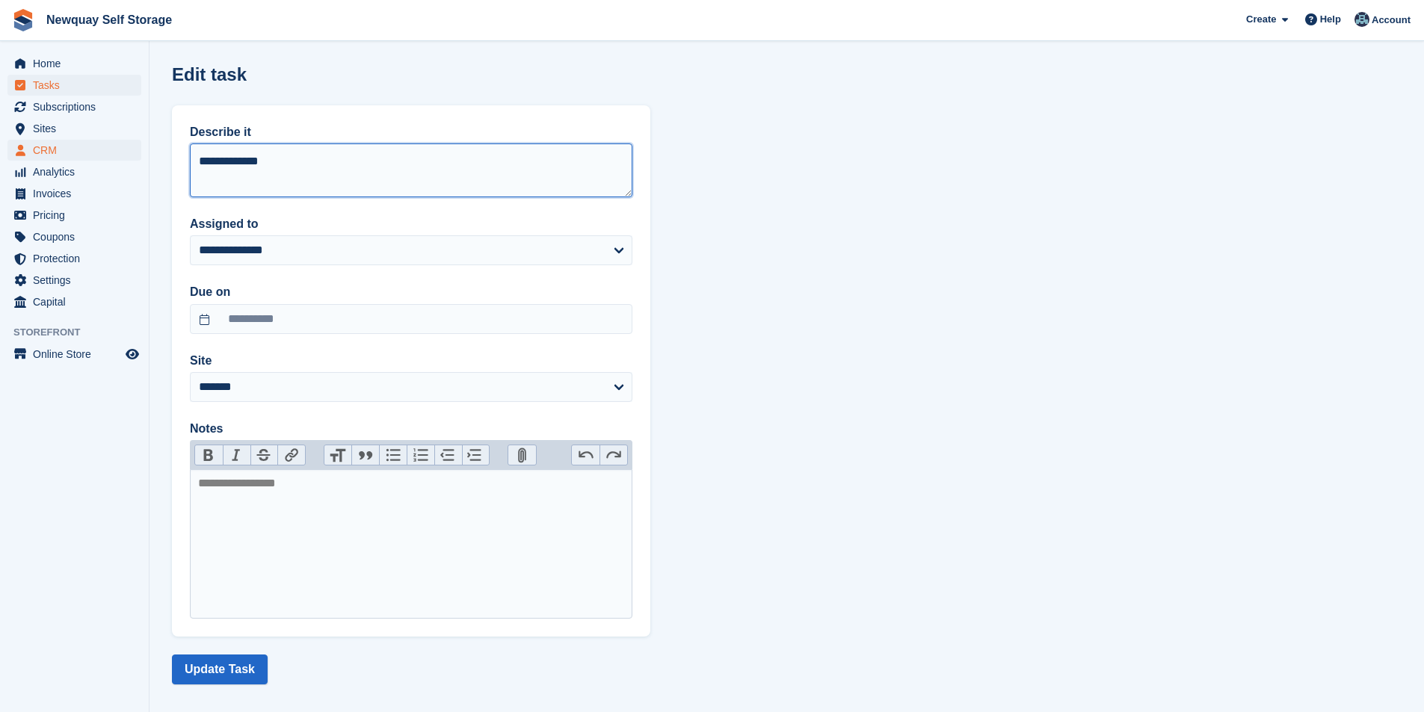
drag, startPoint x: 128, startPoint y: 153, endPoint x: 89, endPoint y: 153, distance: 38.9
click at [89, 153] on div "Home Tasks Subscriptions Subscriptions Subscriptions Contracts Price increases …" at bounding box center [712, 362] width 1424 height 725
type textarea "**********"
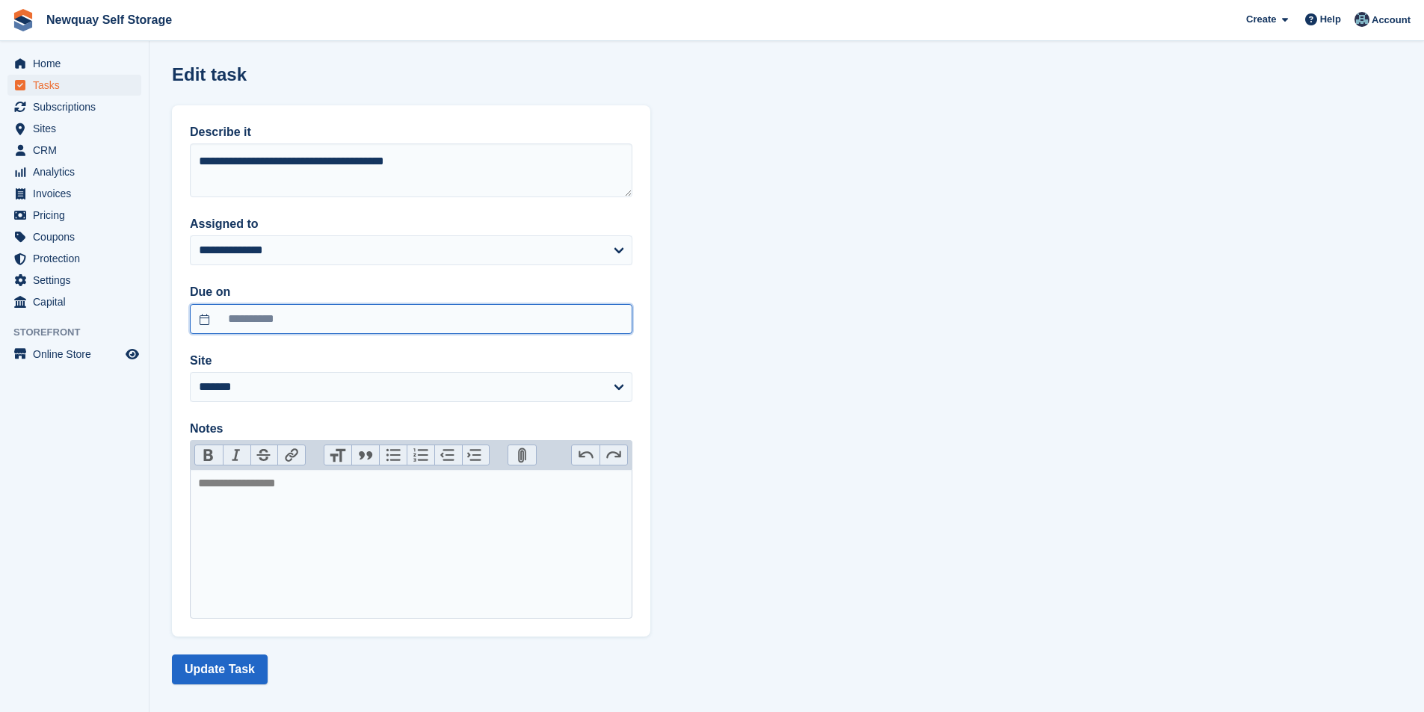
click at [346, 318] on input "**********" at bounding box center [411, 319] width 443 height 30
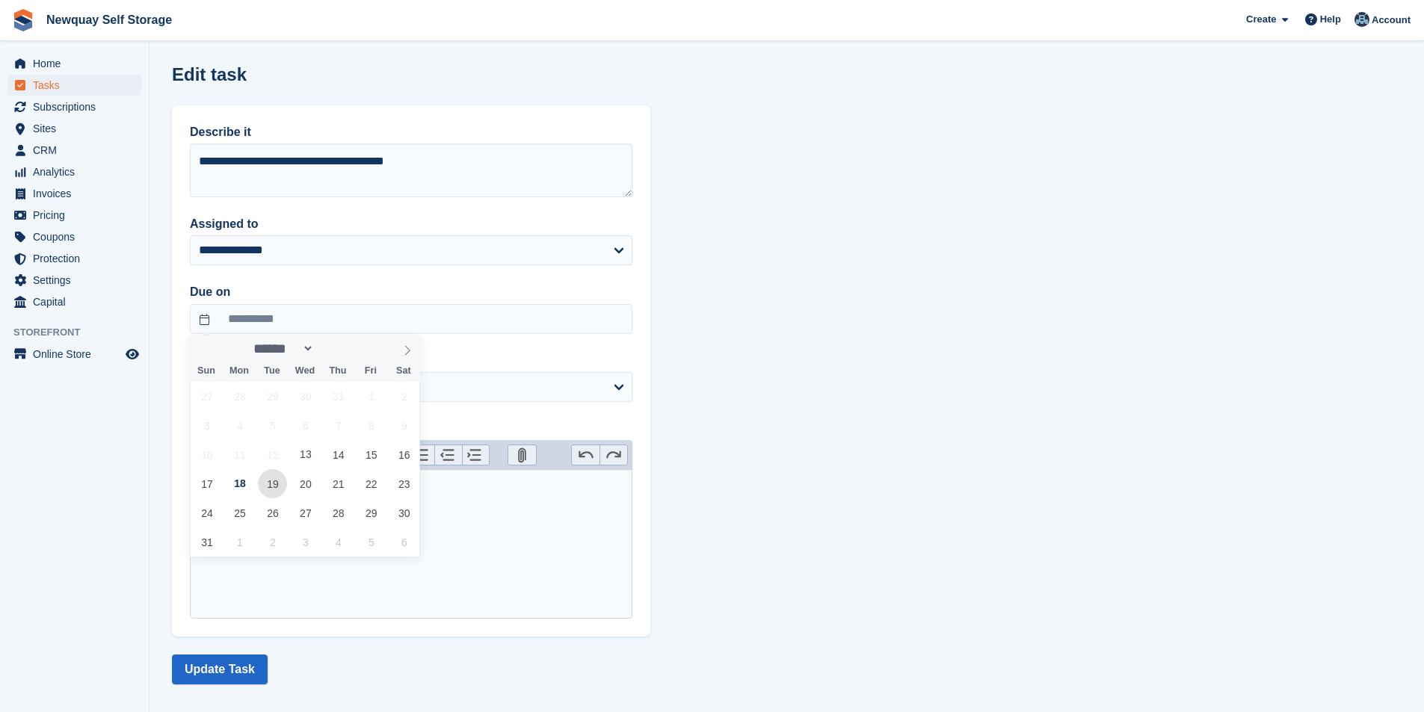
click at [266, 486] on span "19" at bounding box center [272, 483] width 29 height 29
type input "**********"
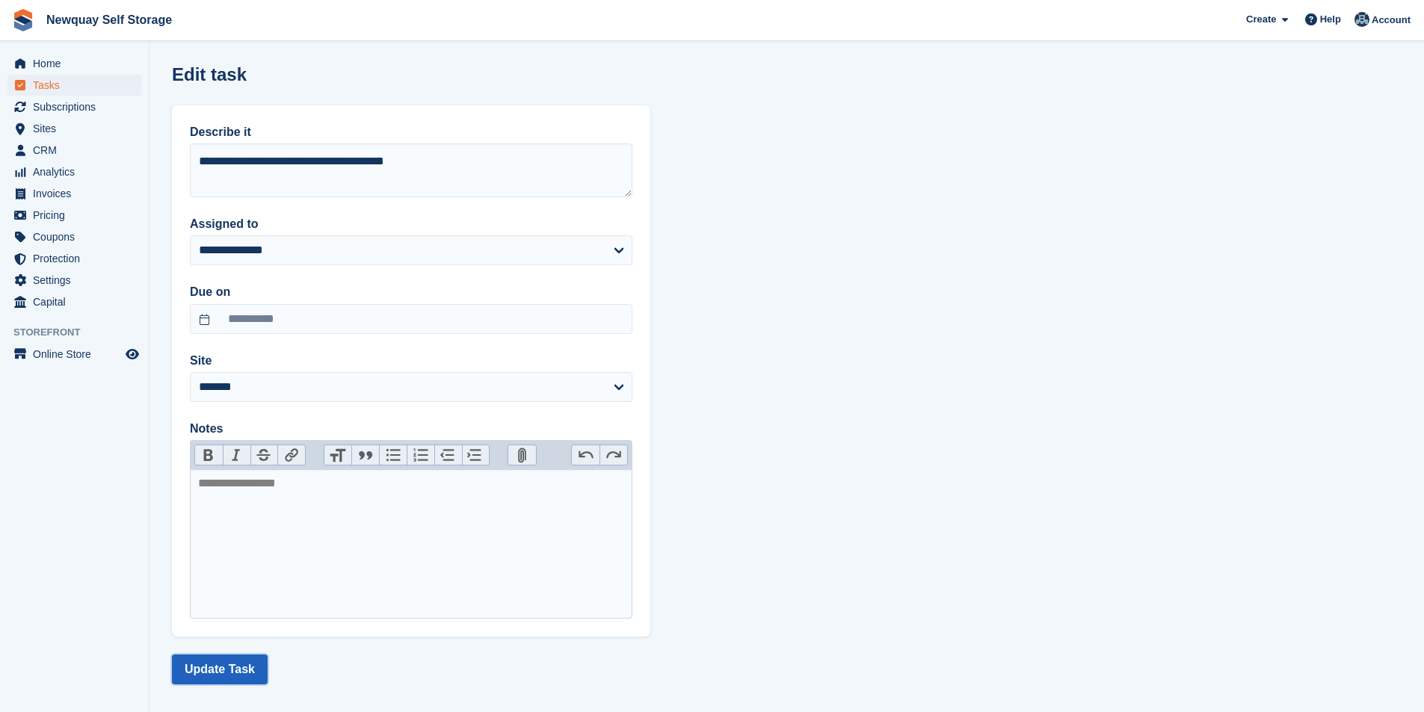
click at [221, 669] on button "Update Task" at bounding box center [220, 670] width 96 height 30
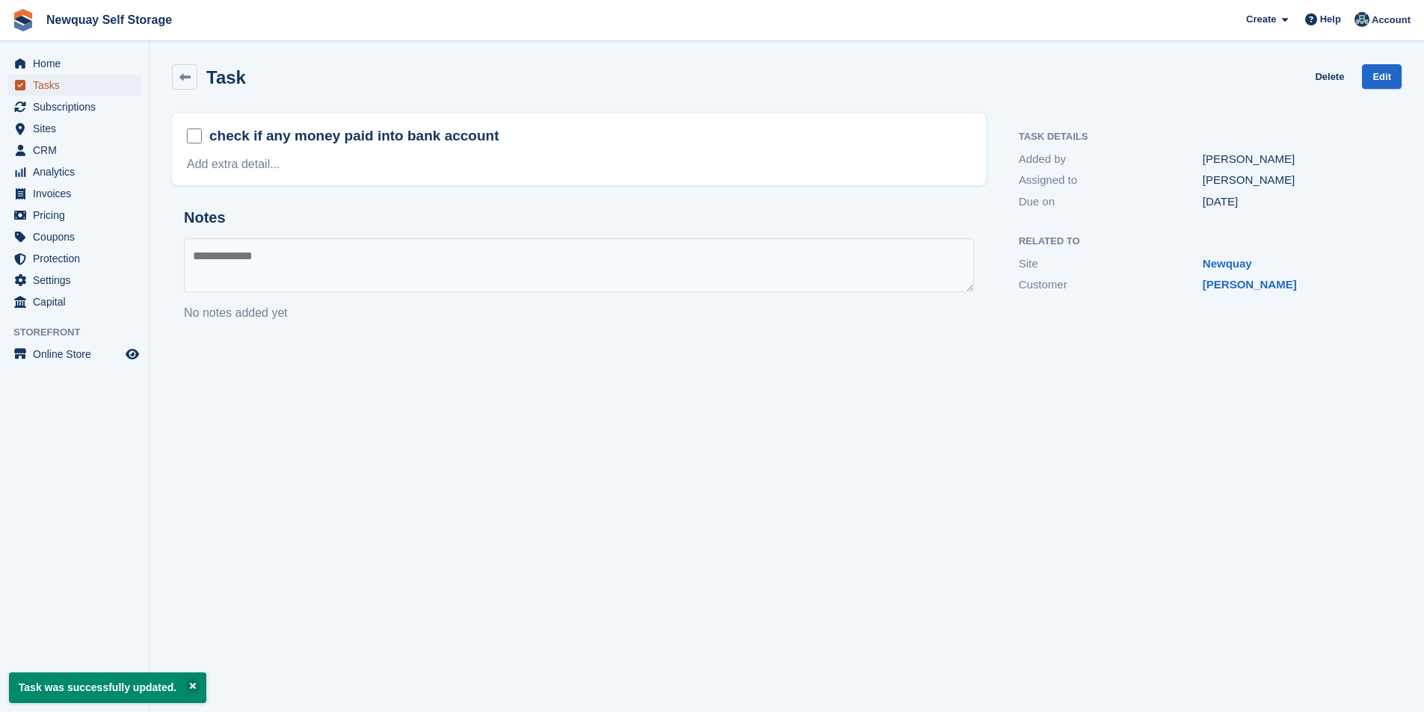
click at [65, 89] on span "Tasks" at bounding box center [78, 85] width 90 height 21
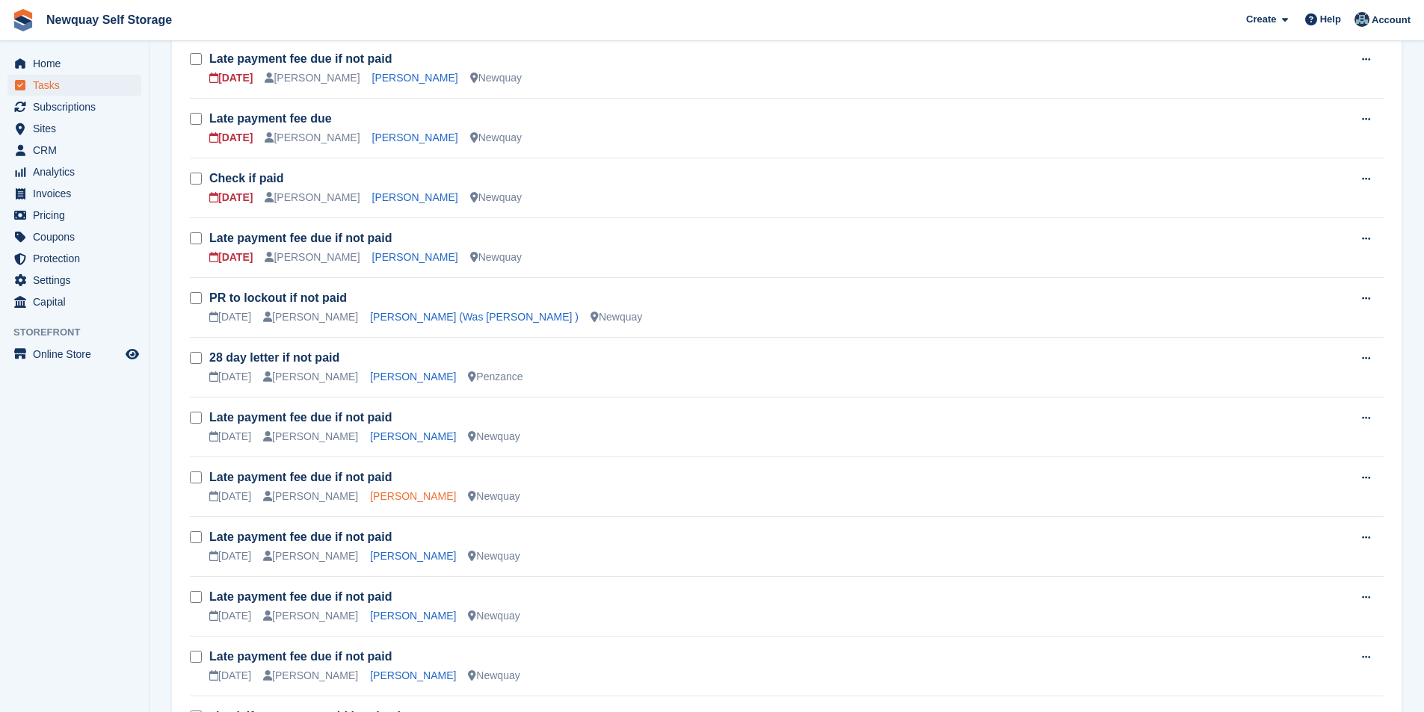
scroll to position [598, 0]
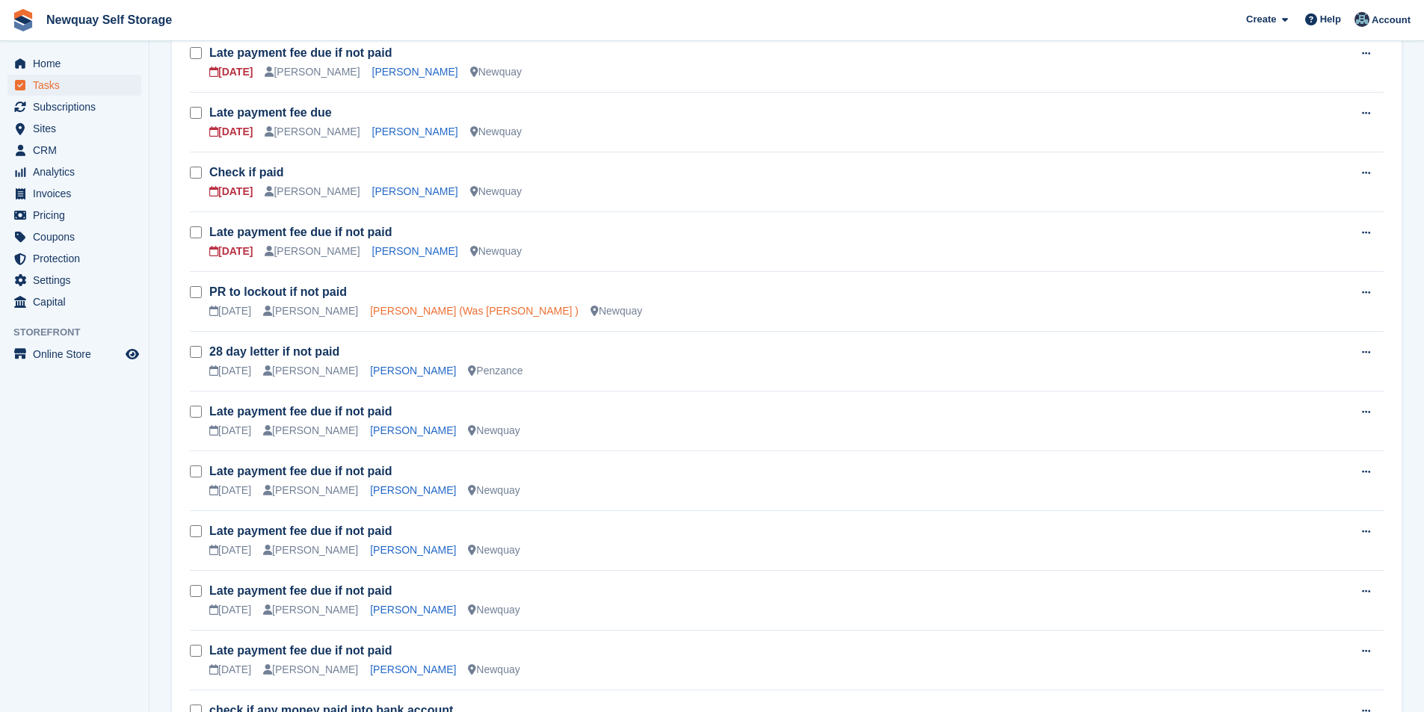
click at [405, 315] on link "Dione Walker (Was Gachette )" at bounding box center [474, 311] width 209 height 12
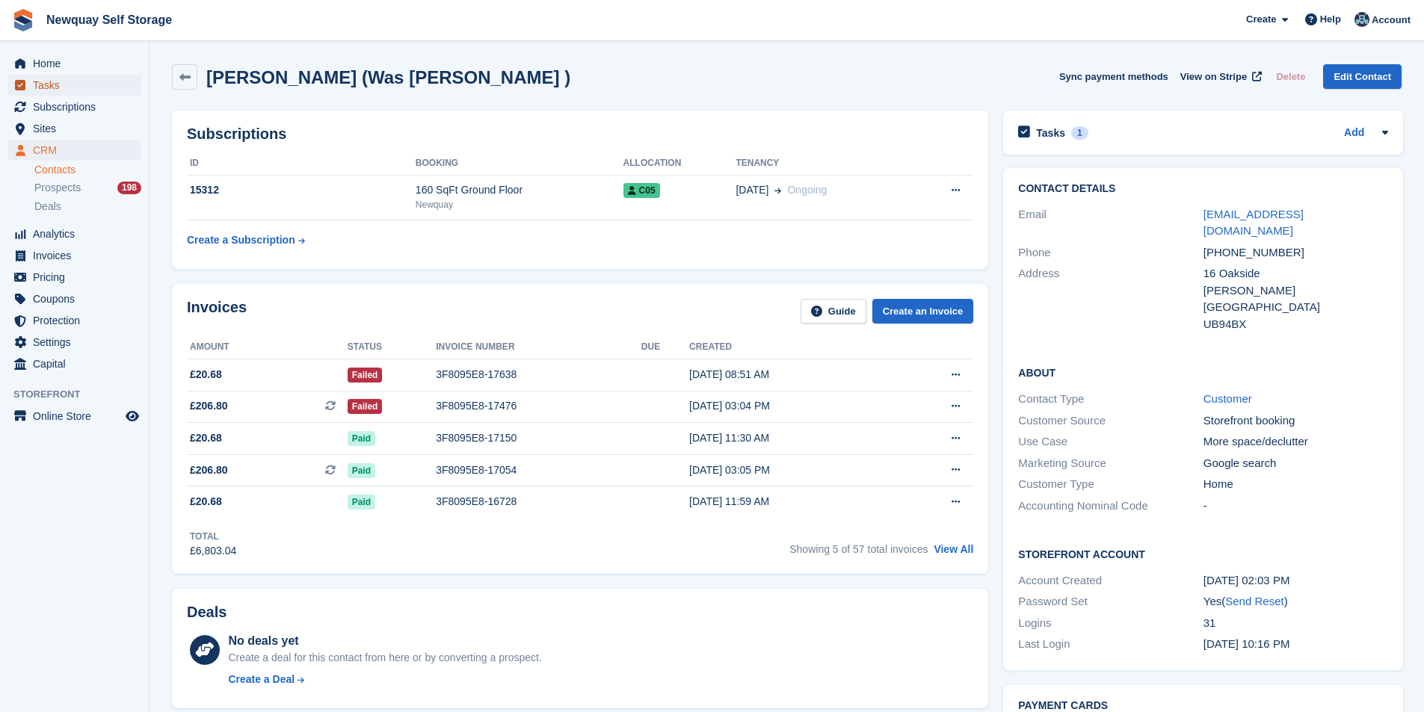
click at [34, 81] on span "Tasks" at bounding box center [78, 85] width 90 height 21
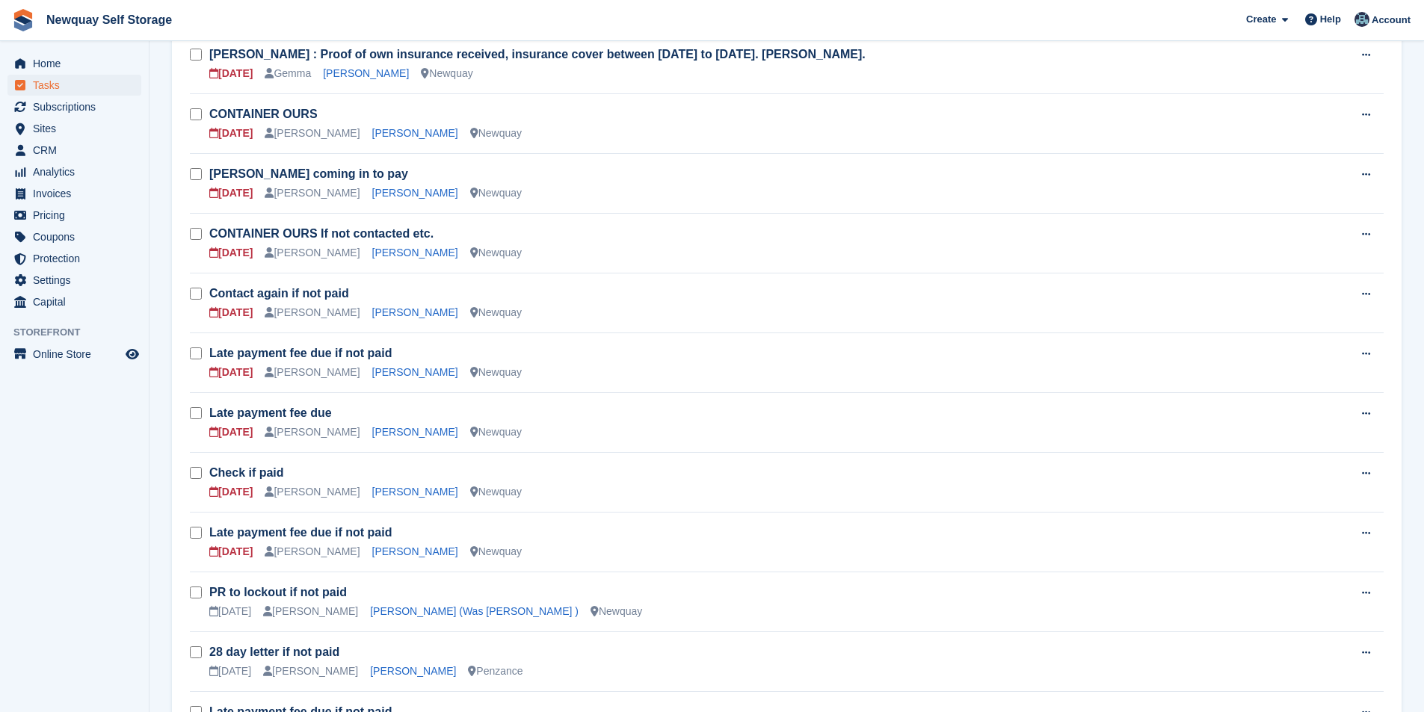
scroll to position [299, 0]
click at [402, 550] on link "Andrew Telfer" at bounding box center [415, 550] width 86 height 12
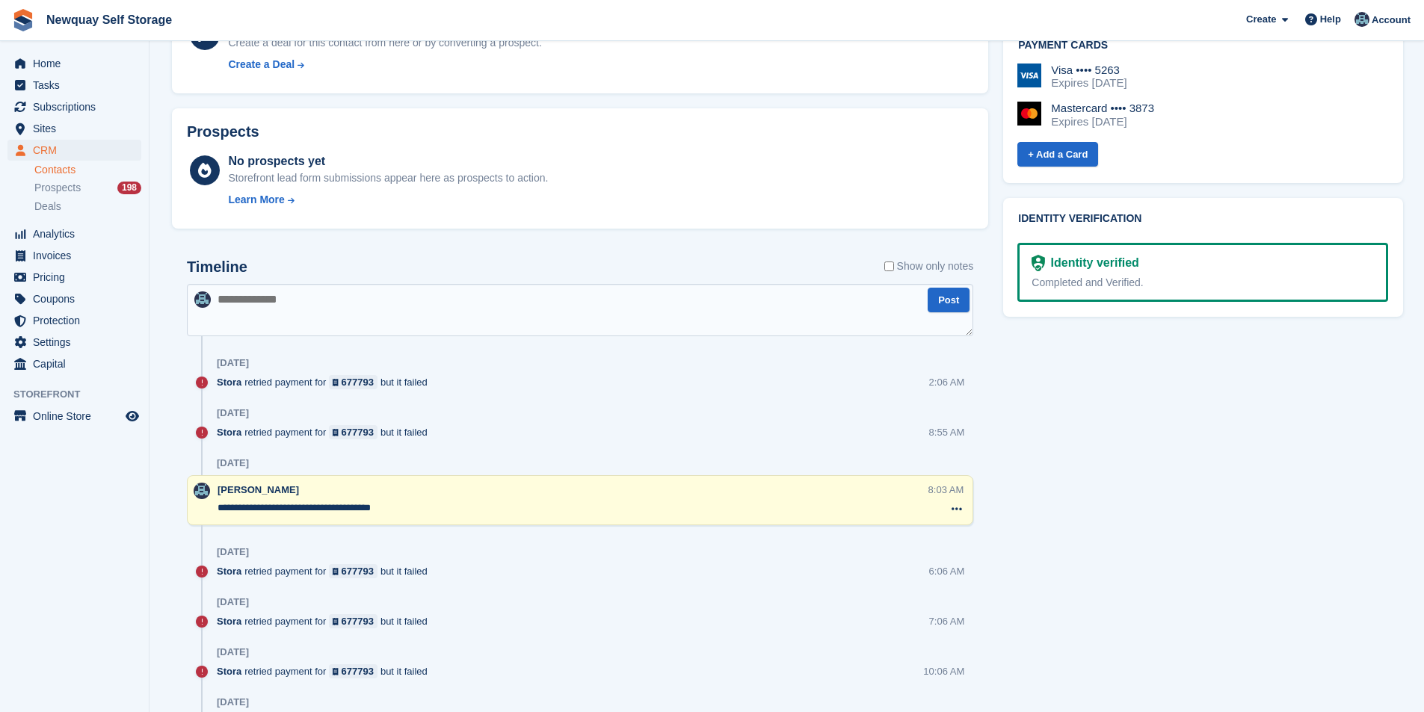
scroll to position [523, 0]
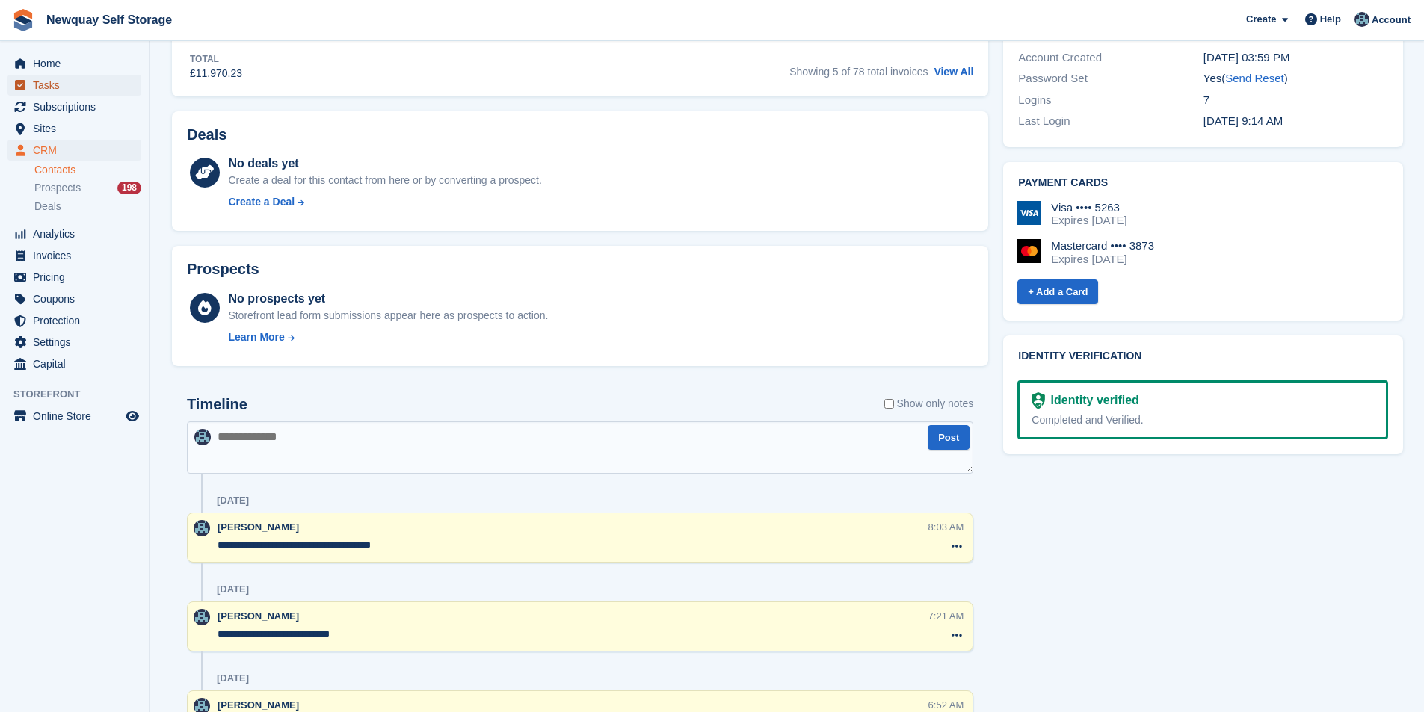
click at [49, 86] on span "Tasks" at bounding box center [78, 85] width 90 height 21
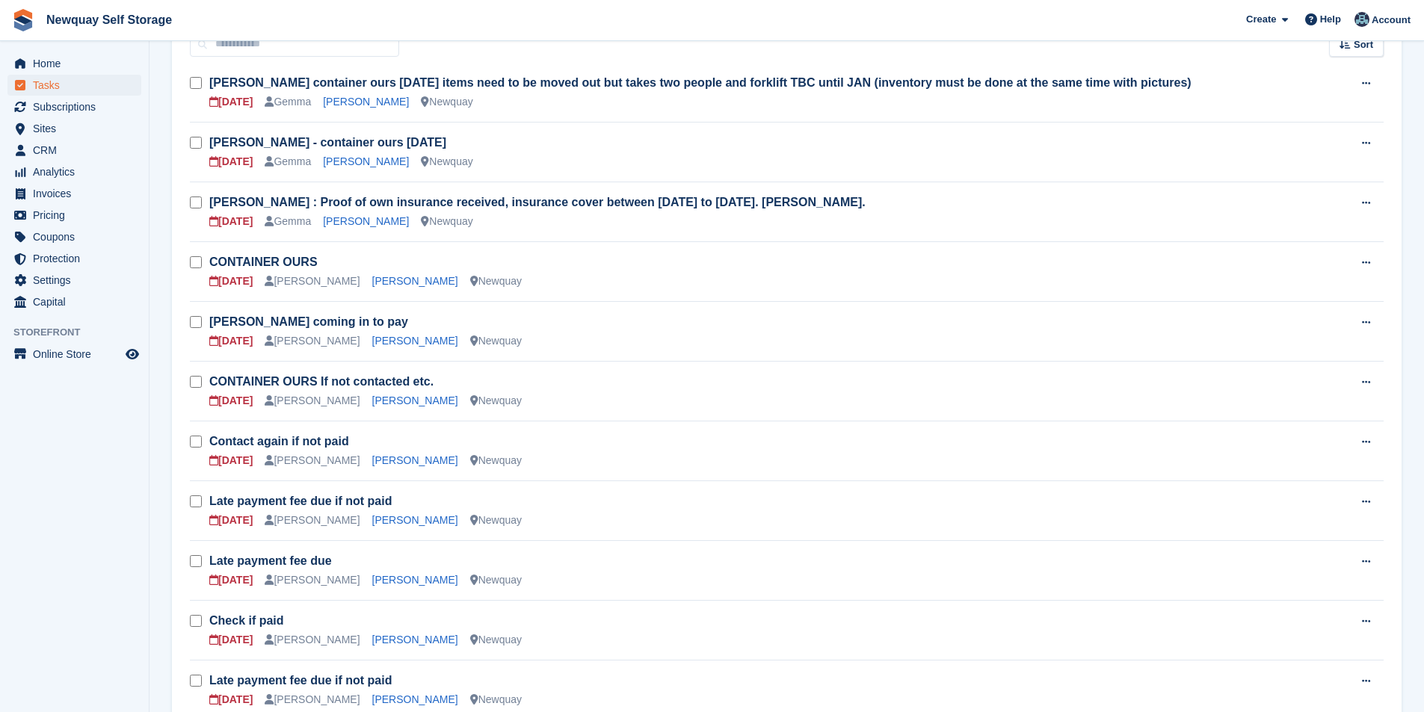
scroll to position [224, 0]
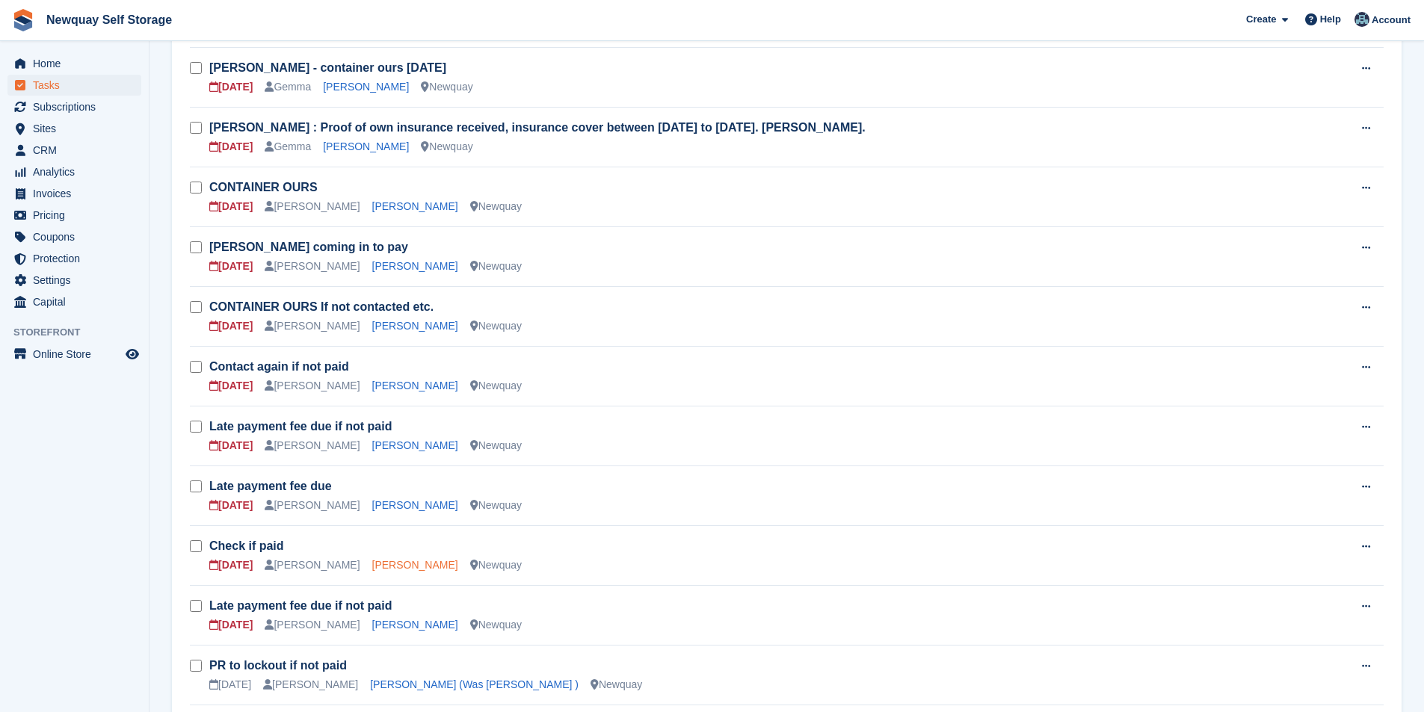
click at [395, 567] on link "Damien Diablo" at bounding box center [415, 565] width 86 height 12
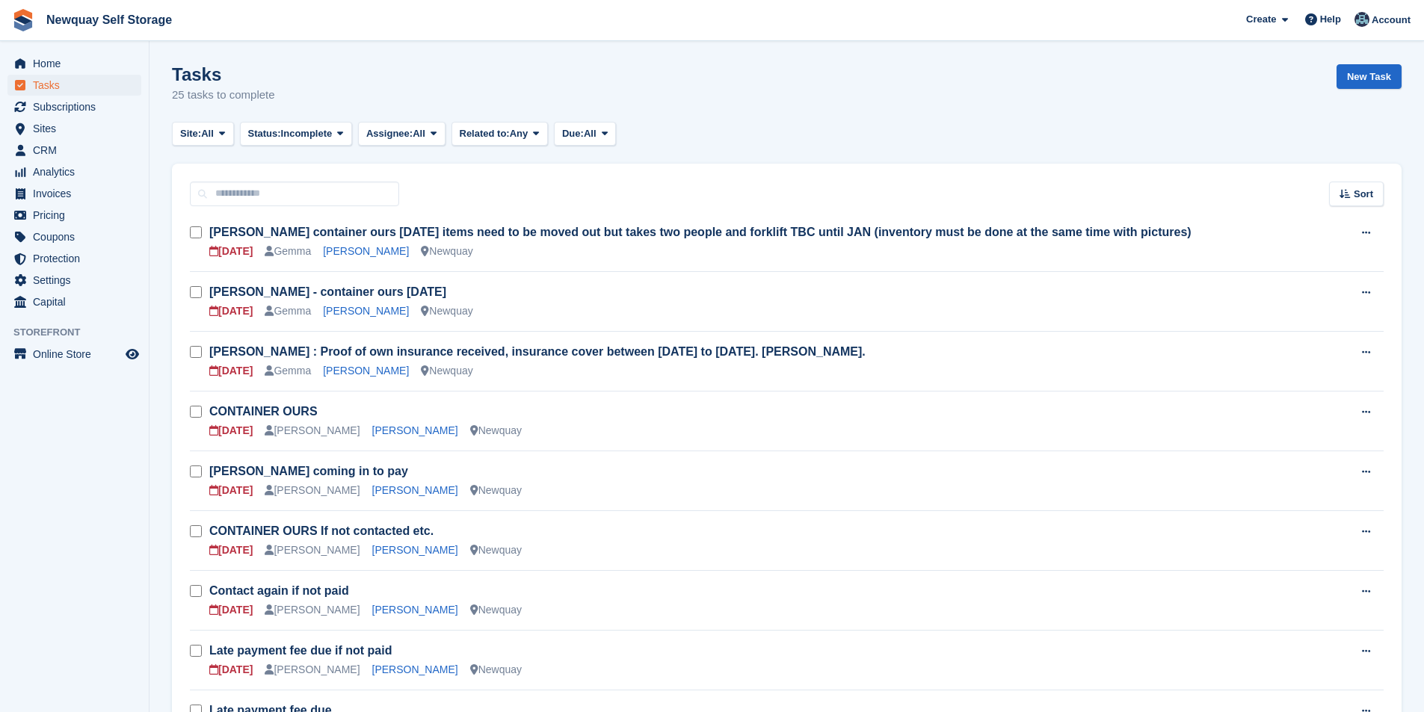
scroll to position [224, 0]
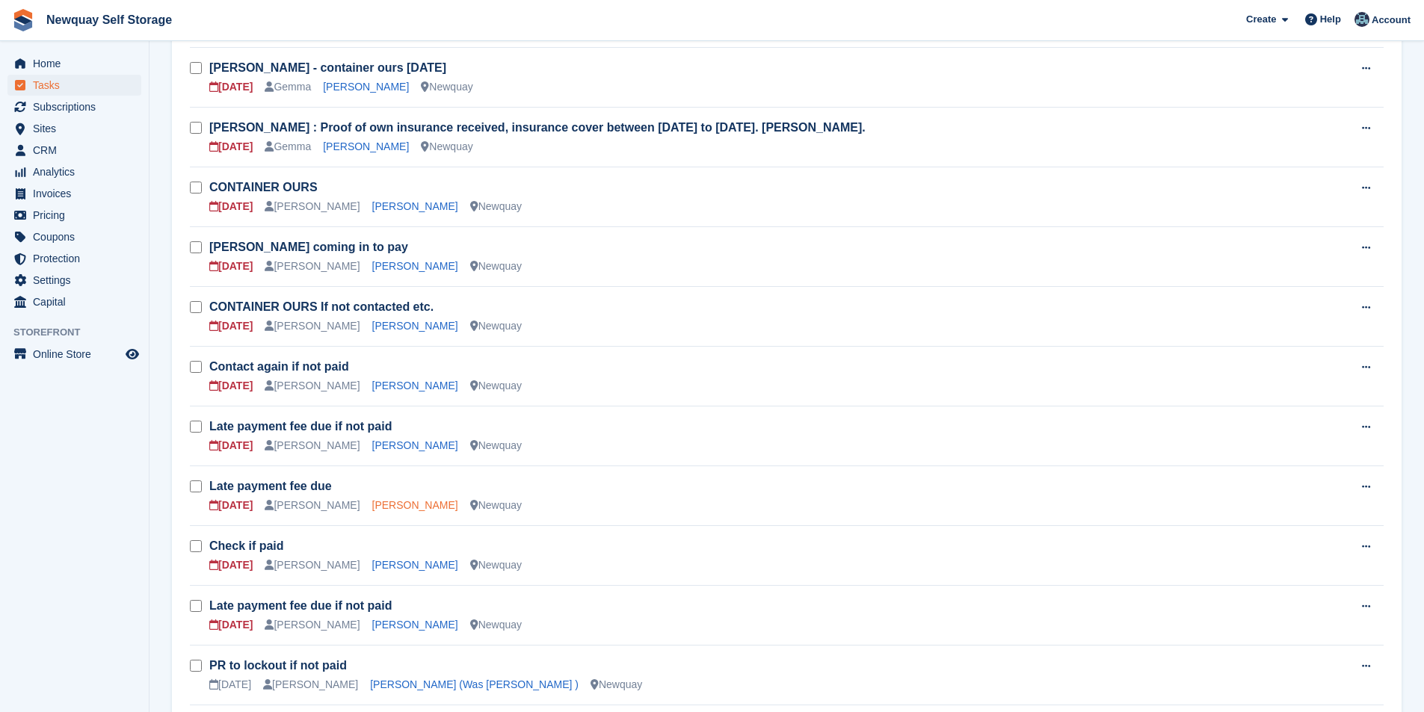
click at [377, 506] on link "Rebecca Graham" at bounding box center [415, 505] width 86 height 12
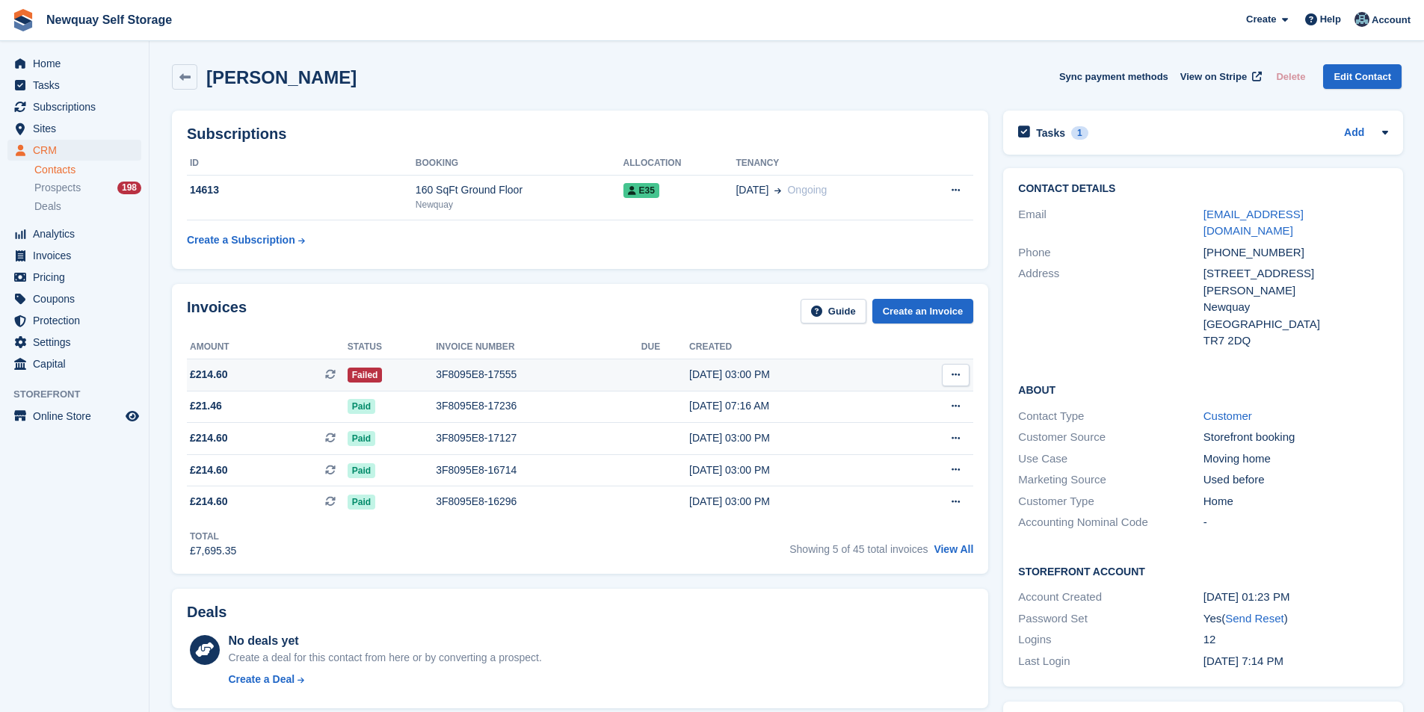
click at [499, 372] on div "3F8095E8-17555" at bounding box center [539, 375] width 206 height 16
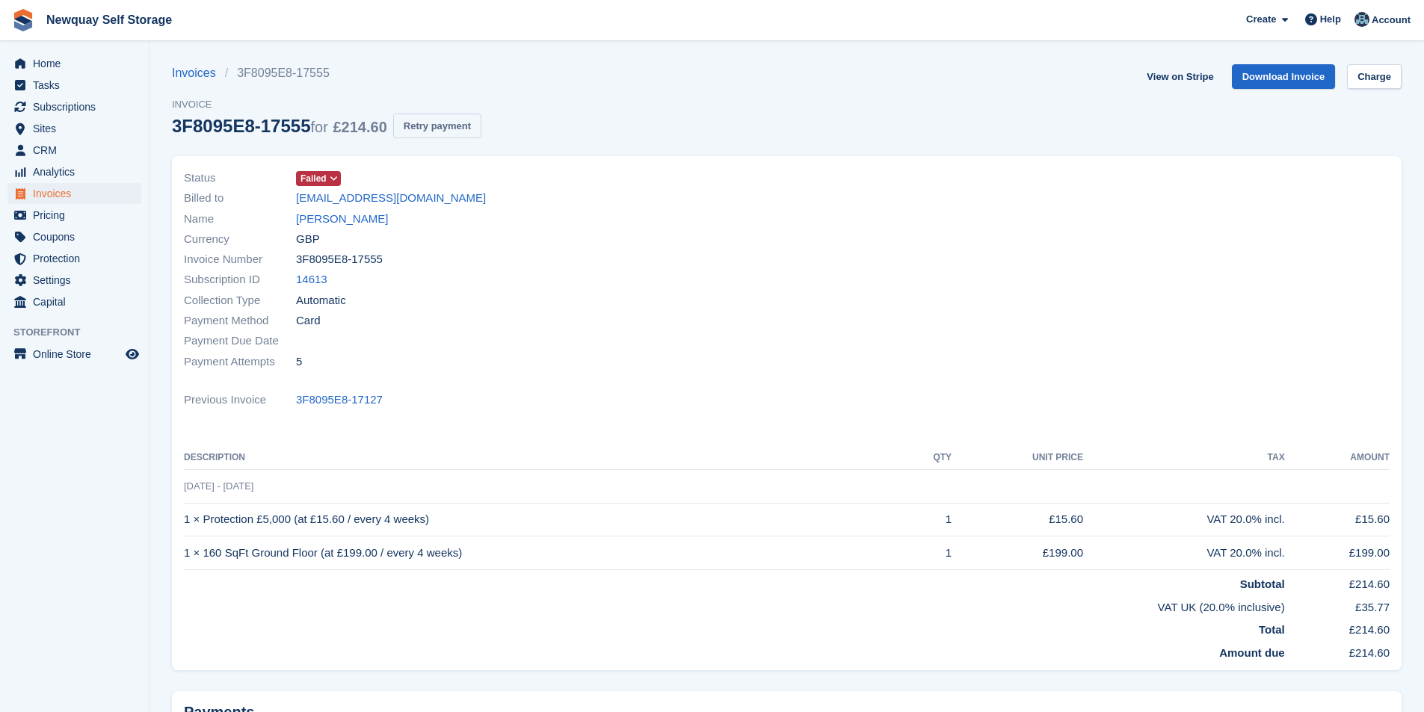
click at [453, 123] on button "Retry payment" at bounding box center [437, 126] width 88 height 25
click at [66, 109] on span "Subscriptions" at bounding box center [78, 106] width 90 height 21
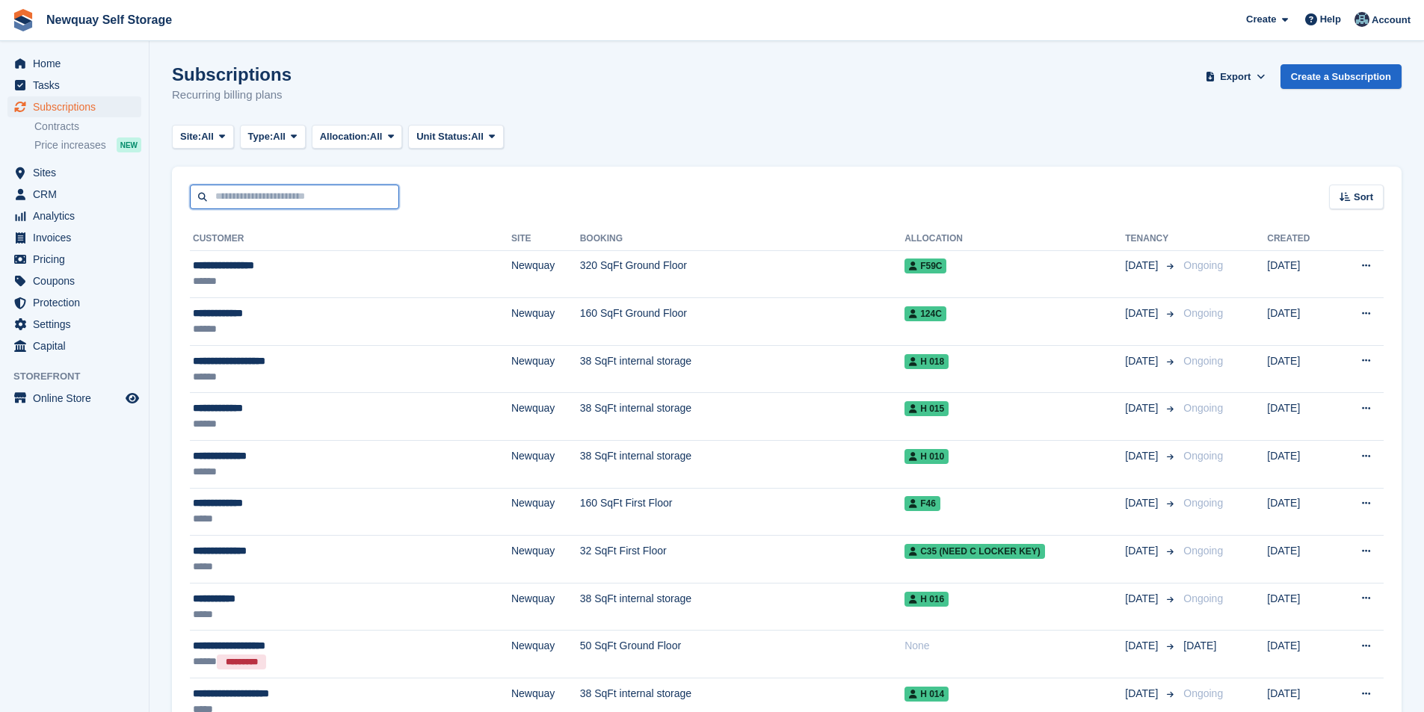
click at [347, 204] on input "text" at bounding box center [294, 197] width 209 height 25
type input "*****"
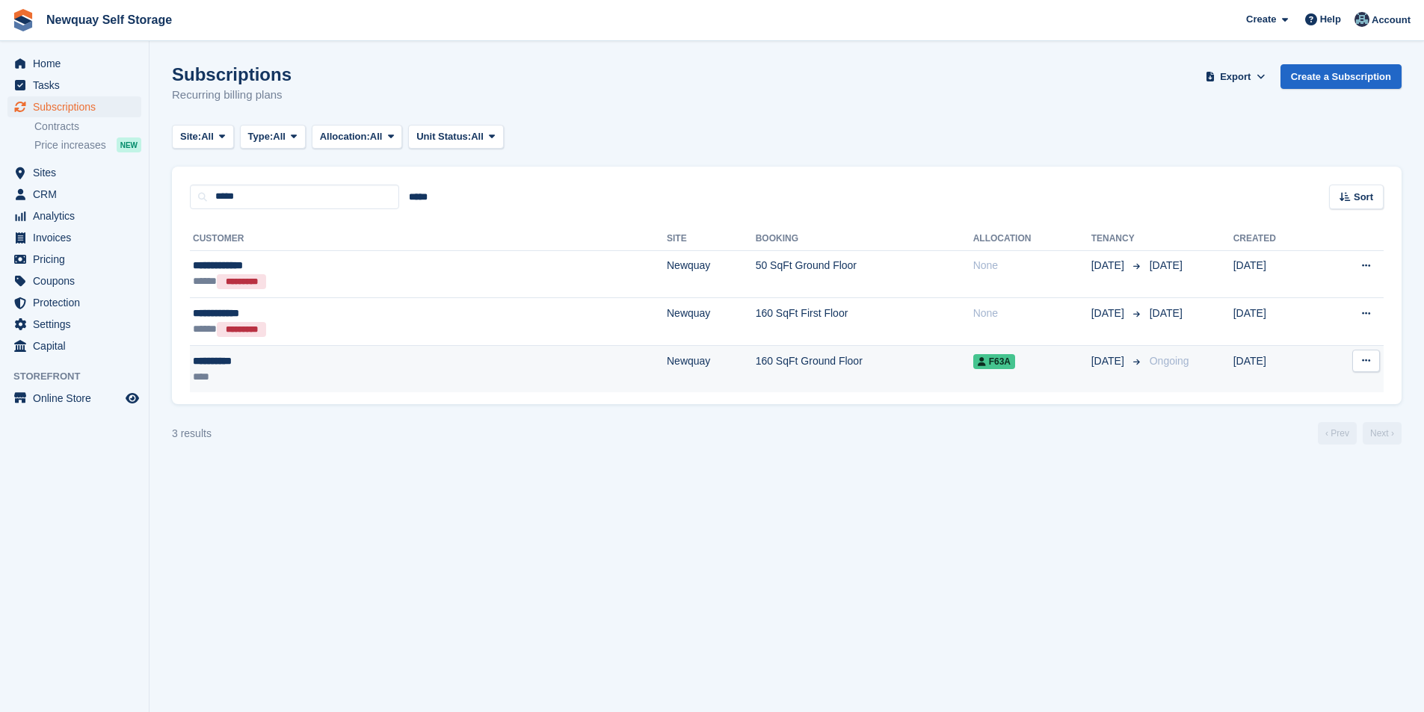
click at [232, 363] on div "**********" at bounding box center [309, 362] width 232 height 16
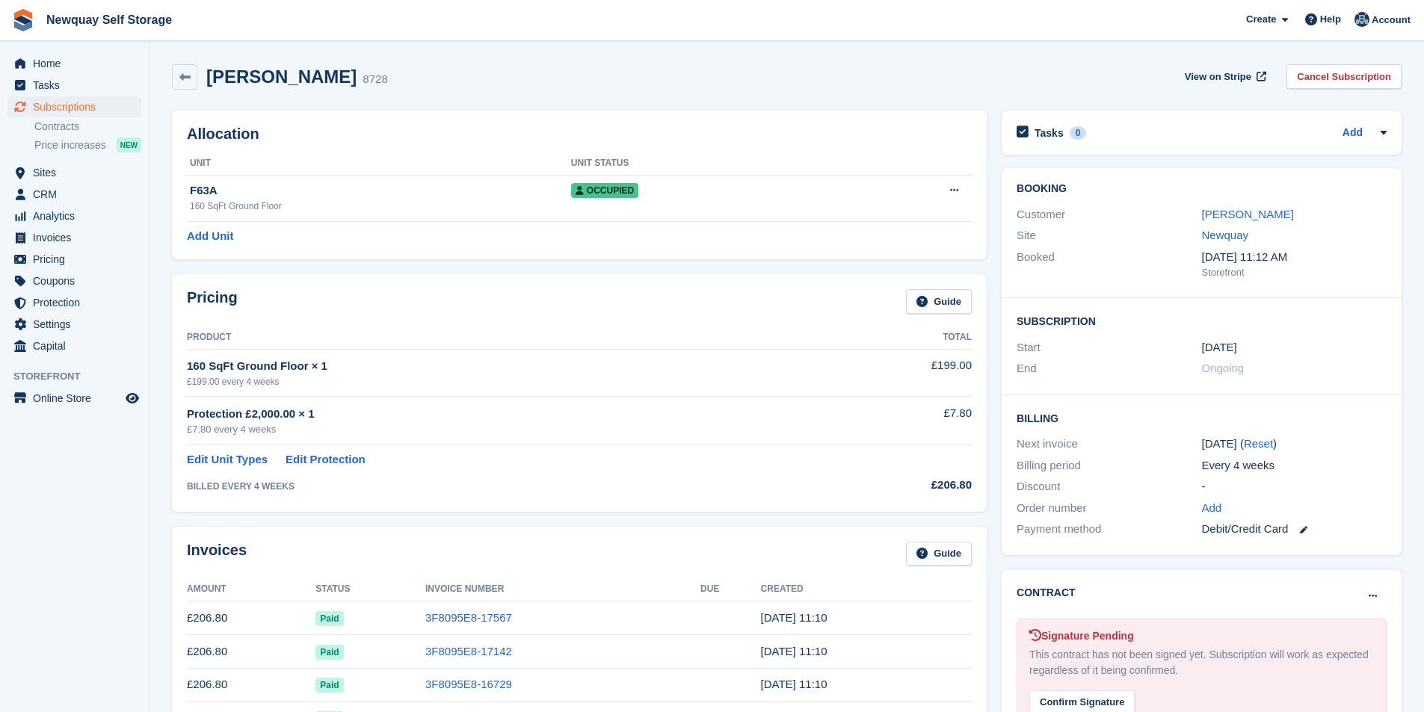
click at [1237, 212] on link "Marj Davey" at bounding box center [1248, 214] width 92 height 13
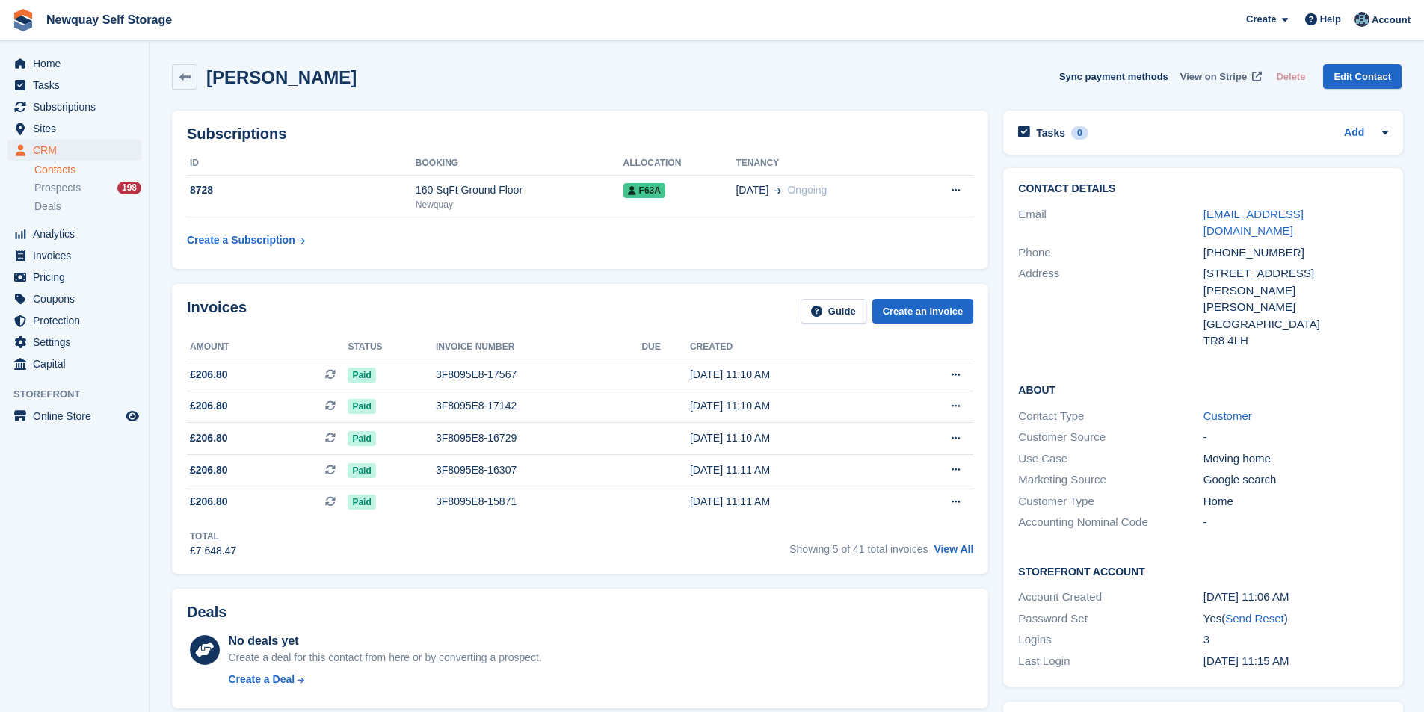
click at [1229, 76] on span "View on Stripe" at bounding box center [1213, 77] width 67 height 15
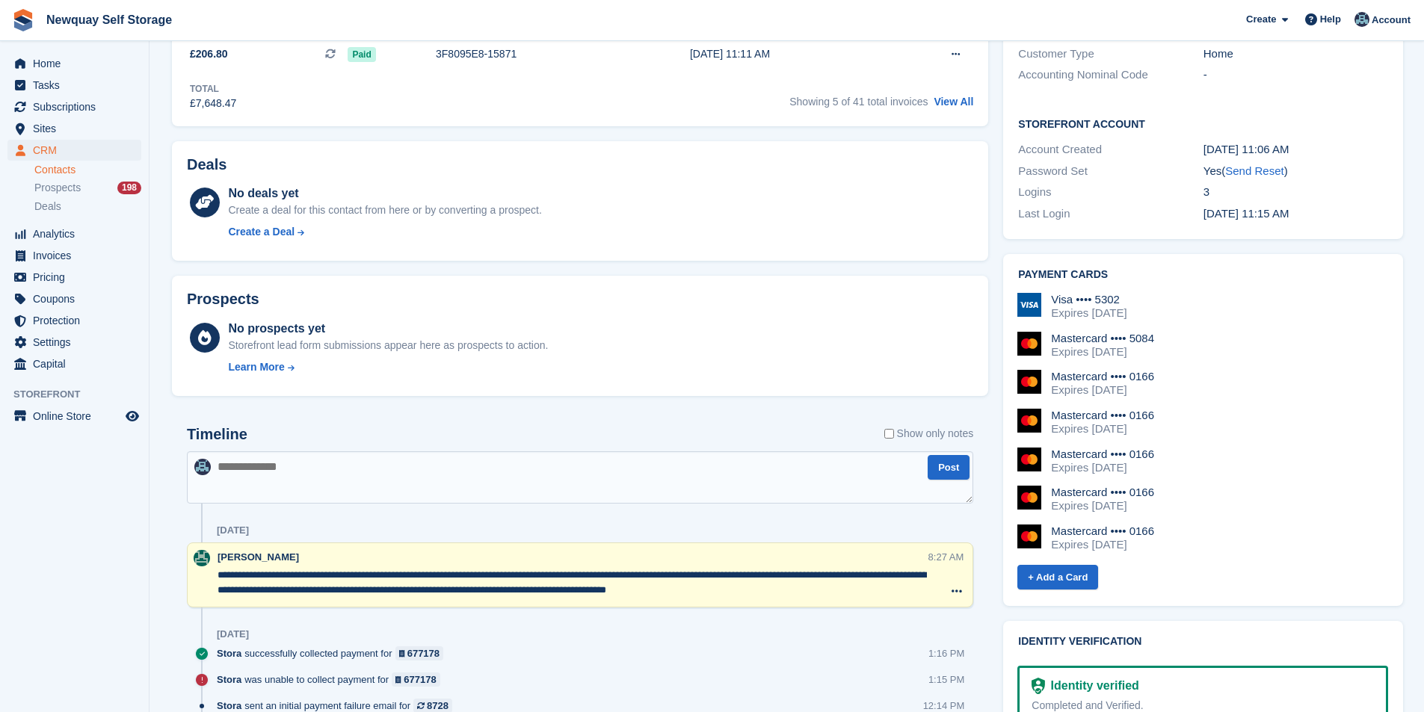
scroll to position [449, 0]
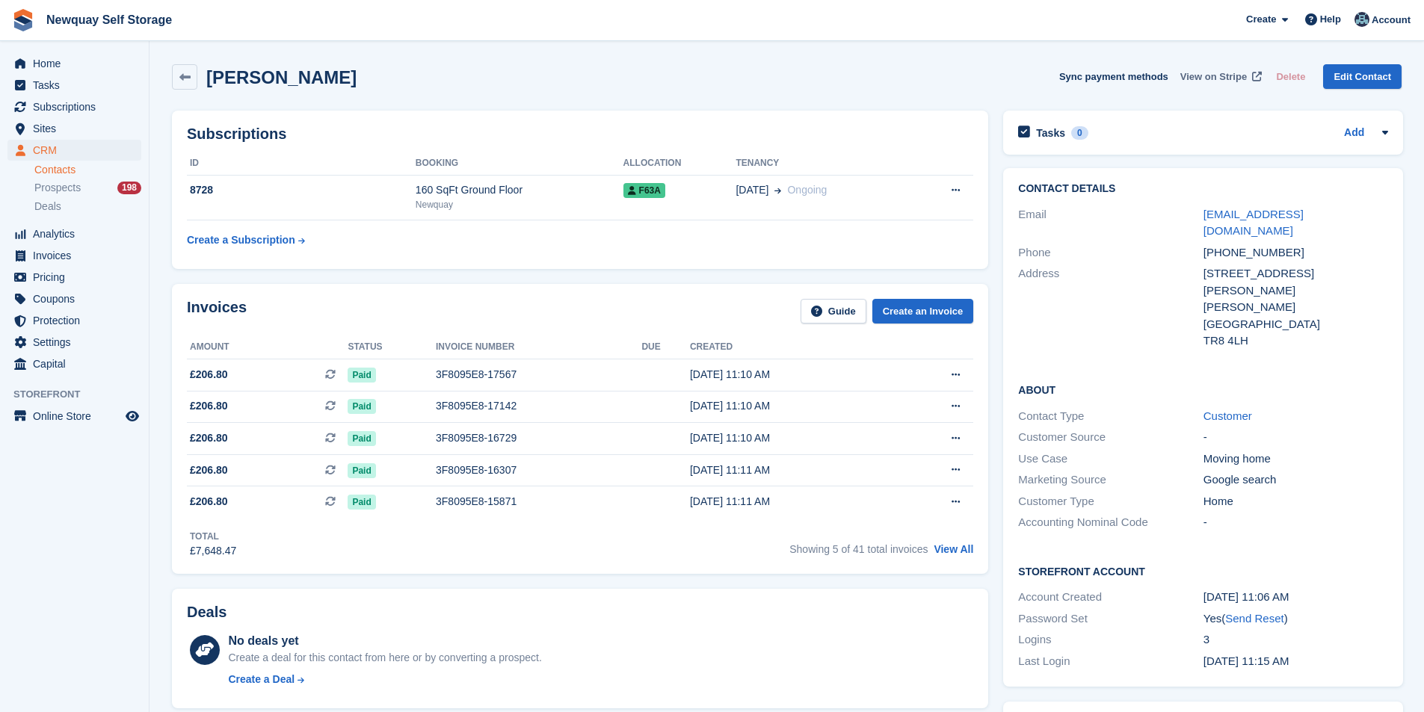
click at [1220, 77] on span "View on Stripe" at bounding box center [1213, 77] width 67 height 15
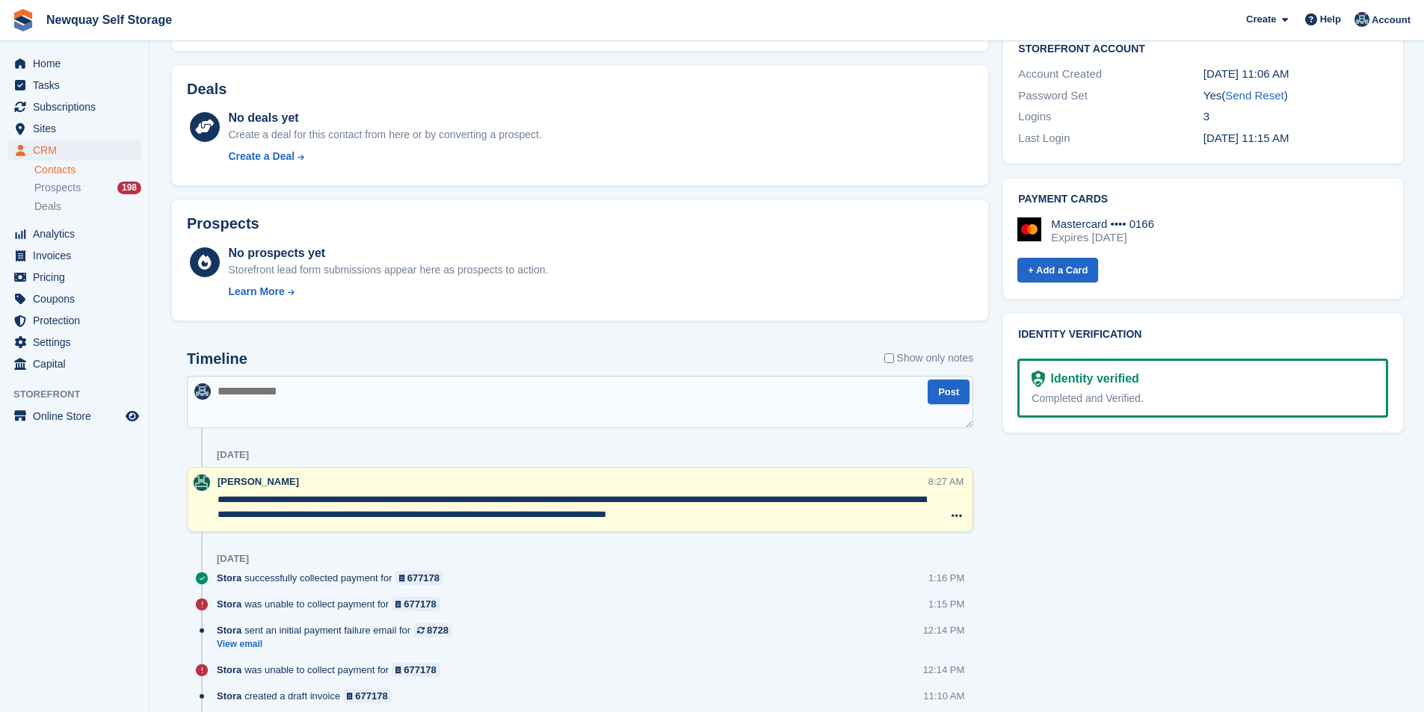
scroll to position [822, 0]
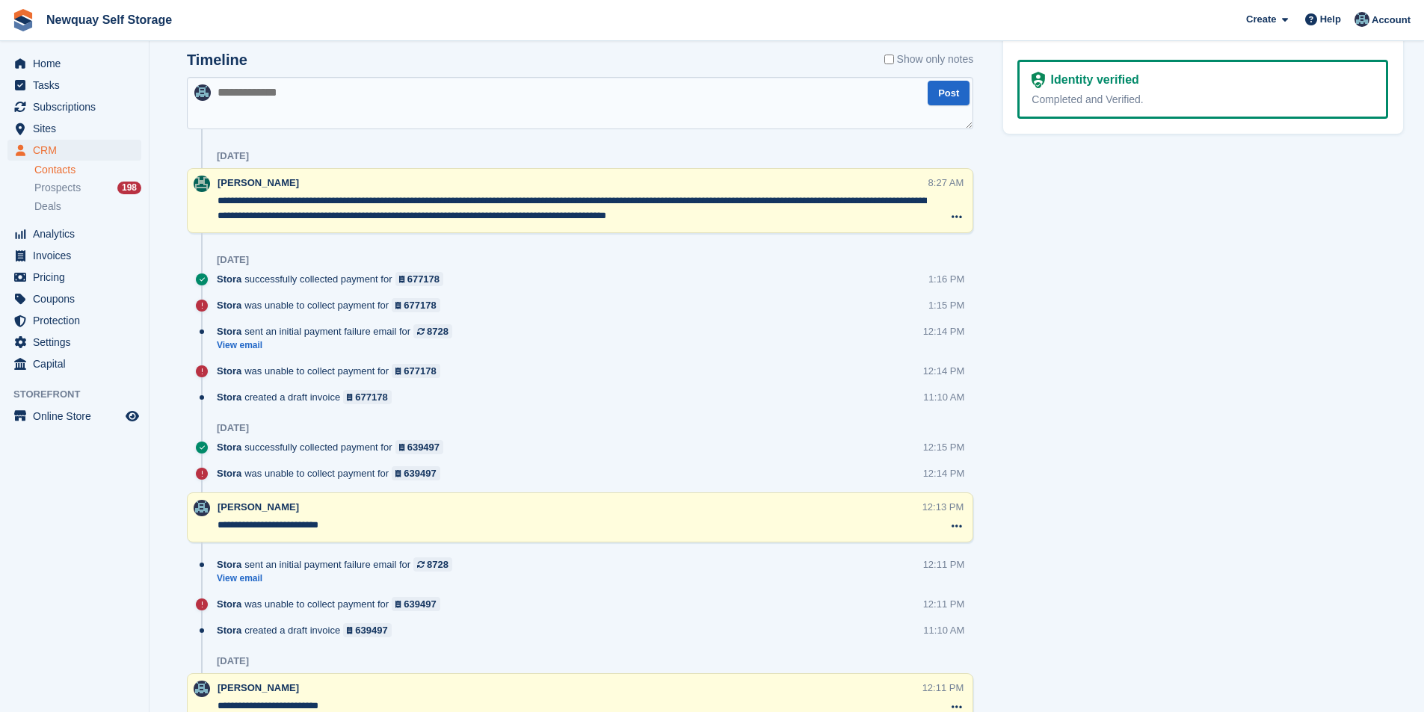
click at [366, 107] on textarea at bounding box center [580, 103] width 786 height 52
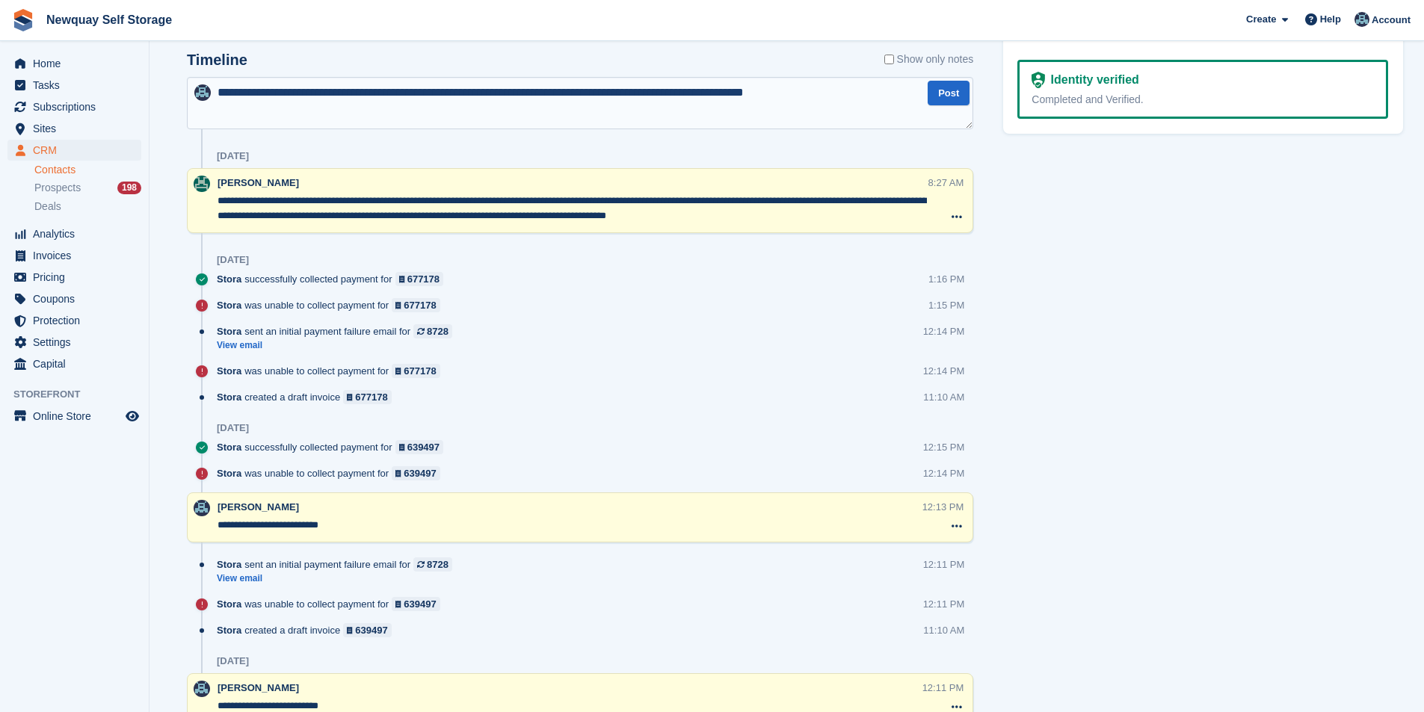
type textarea "**********"
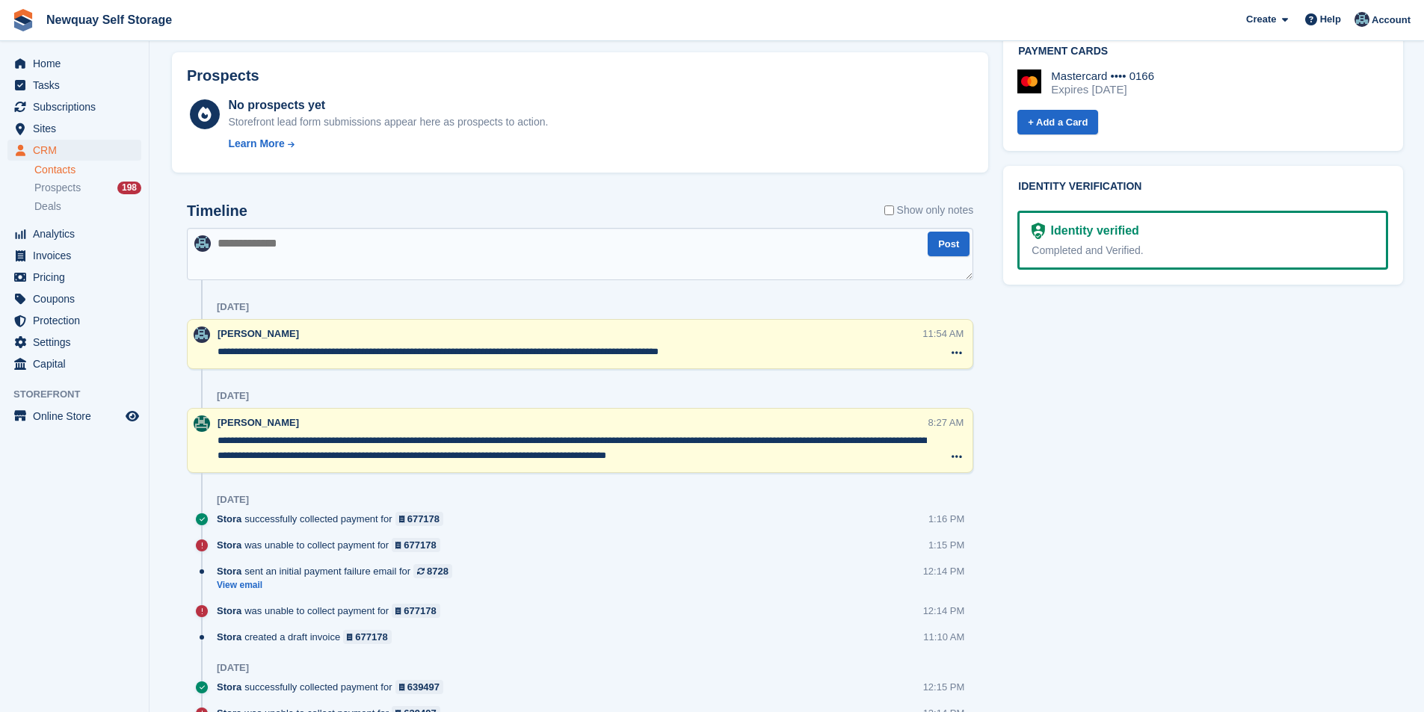
scroll to position [449, 0]
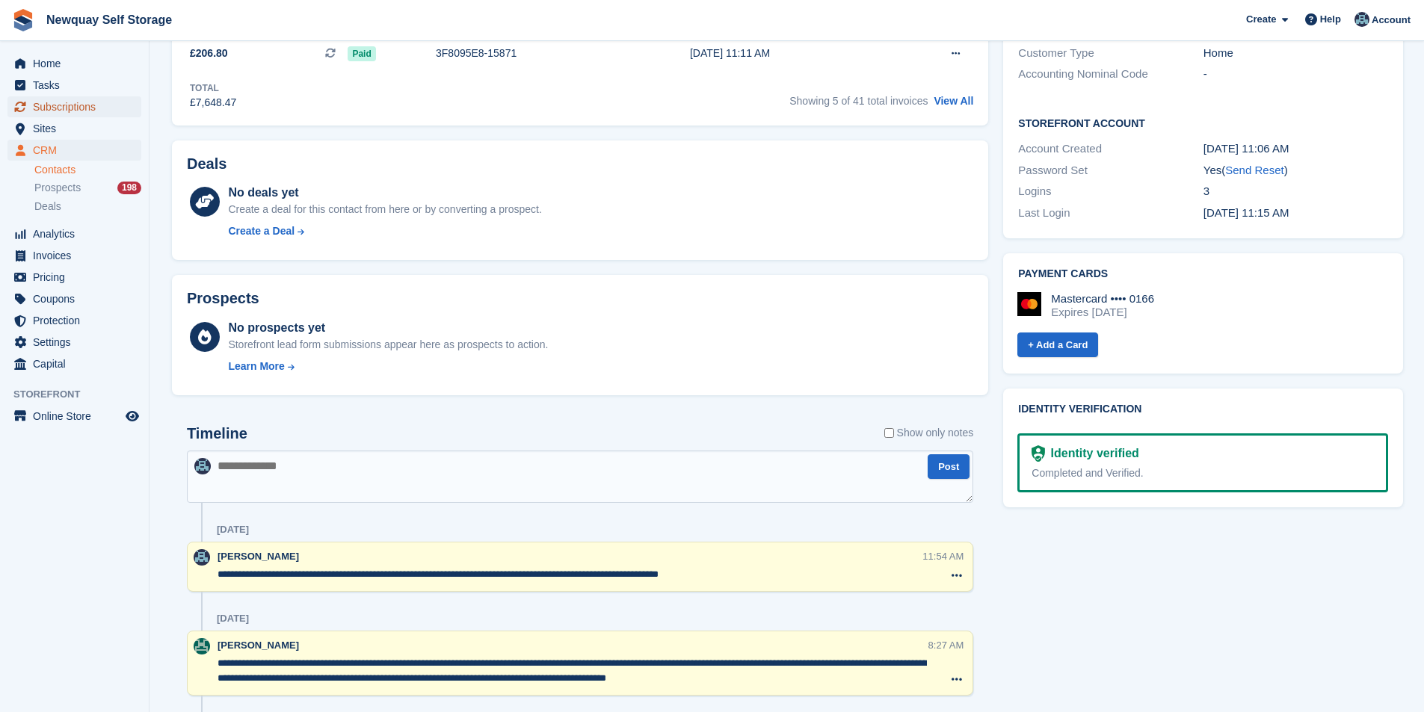
click at [99, 105] on span "Subscriptions" at bounding box center [78, 106] width 90 height 21
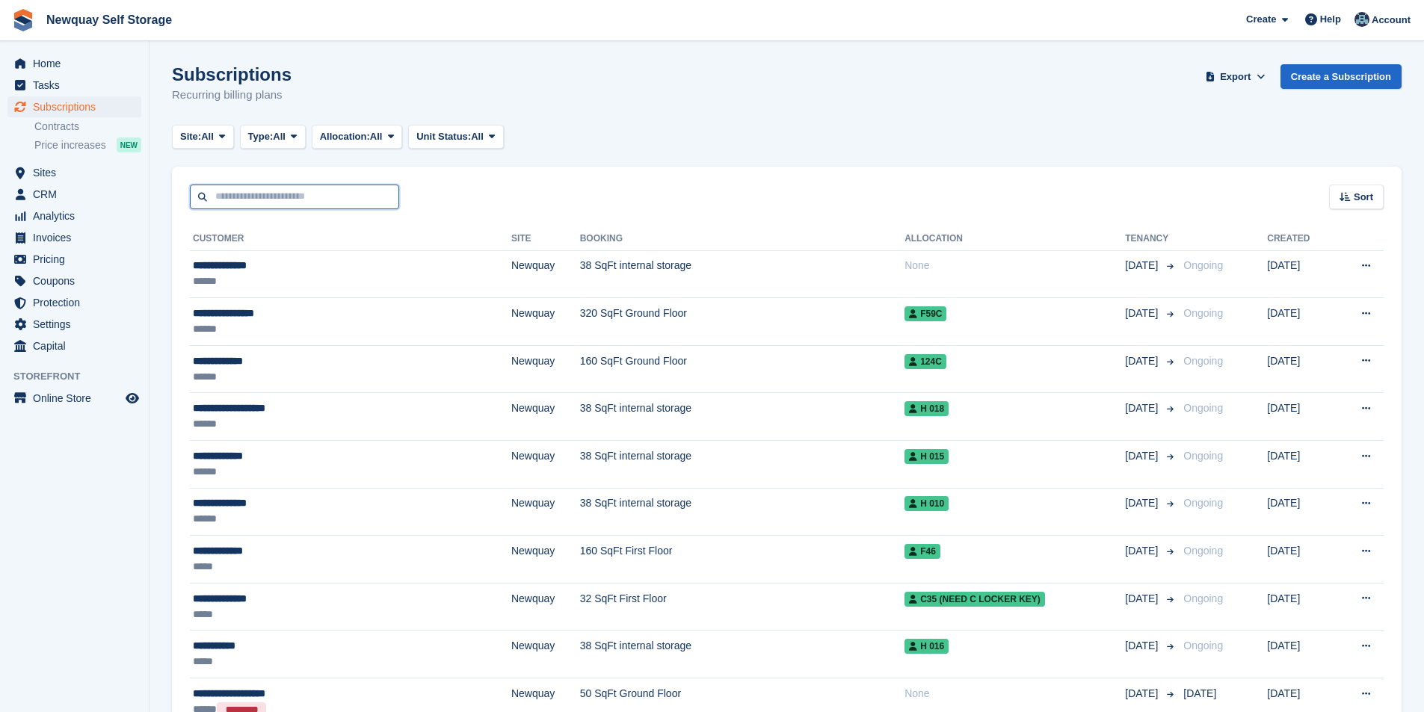
click at [260, 200] on input "text" at bounding box center [294, 197] width 209 height 25
type input "*****"
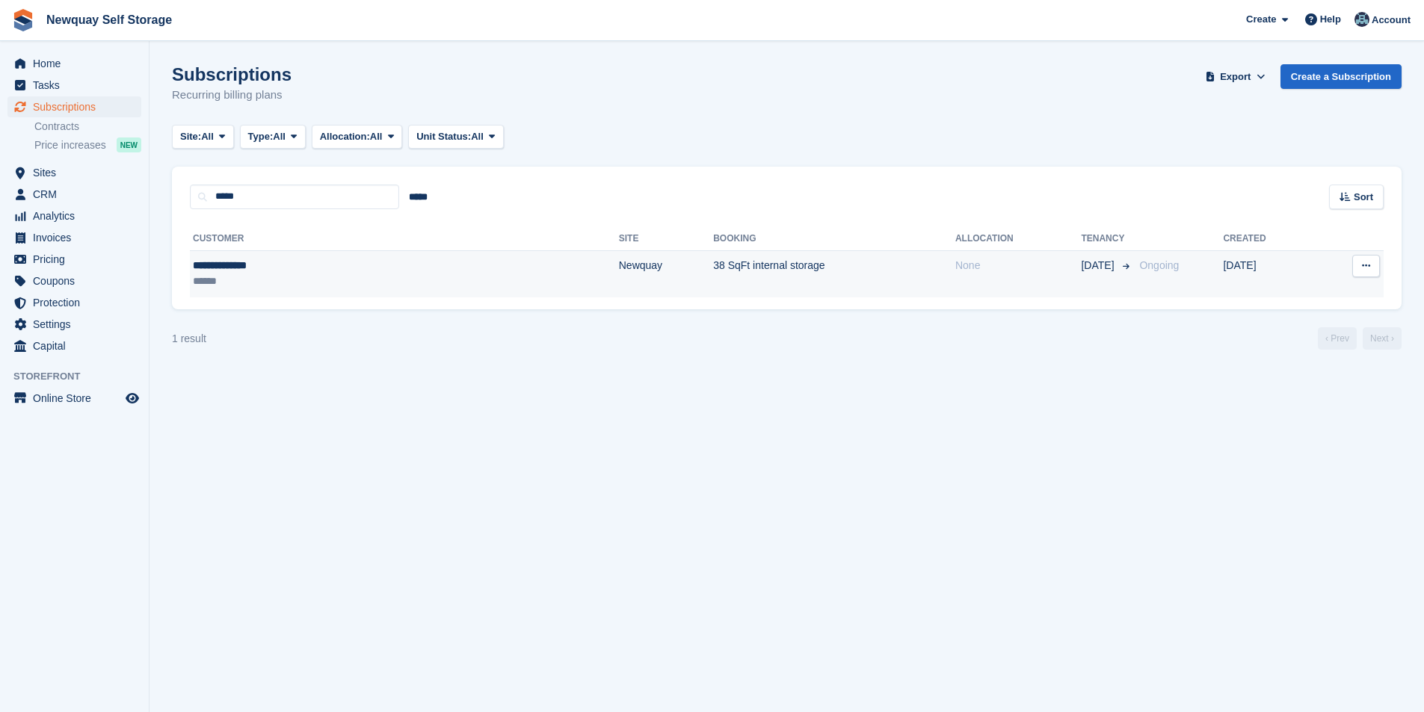
click at [228, 267] on div "**********" at bounding box center [290, 266] width 195 height 16
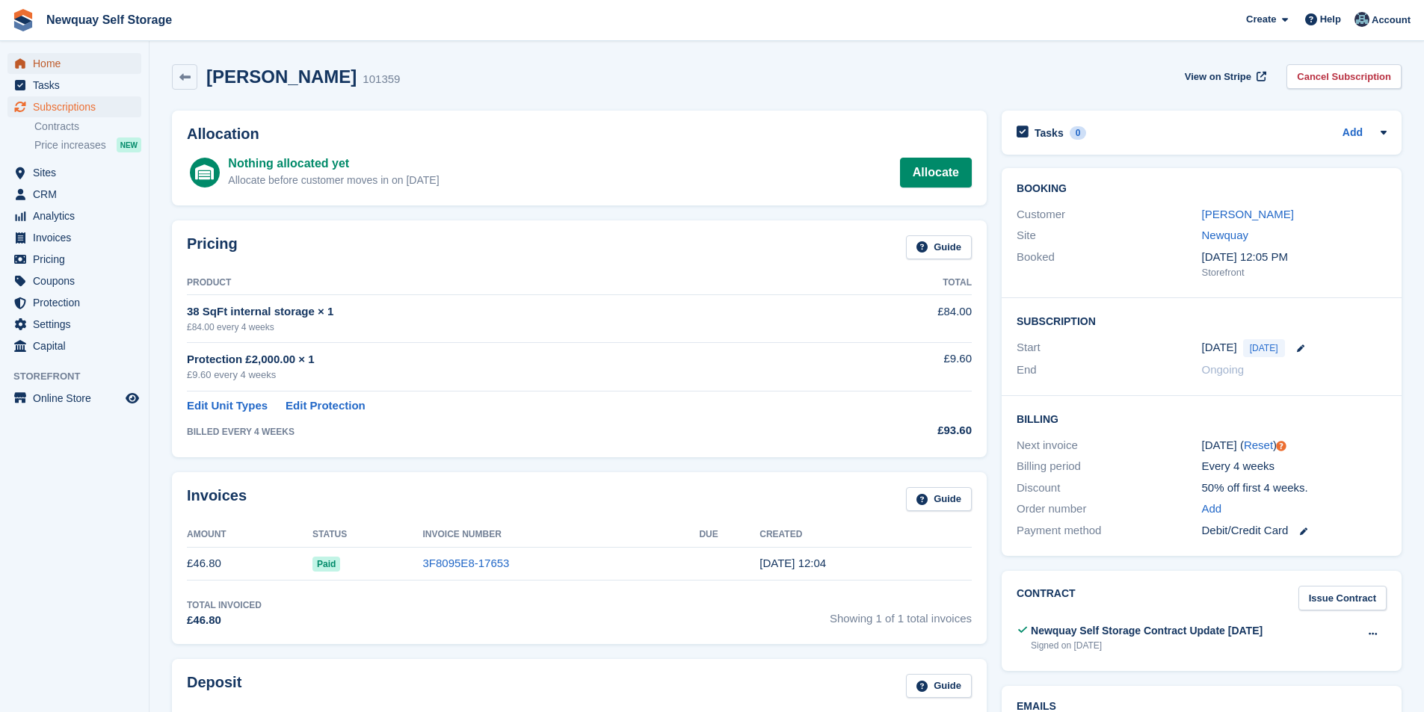
click at [65, 57] on span "Home" at bounding box center [78, 63] width 90 height 21
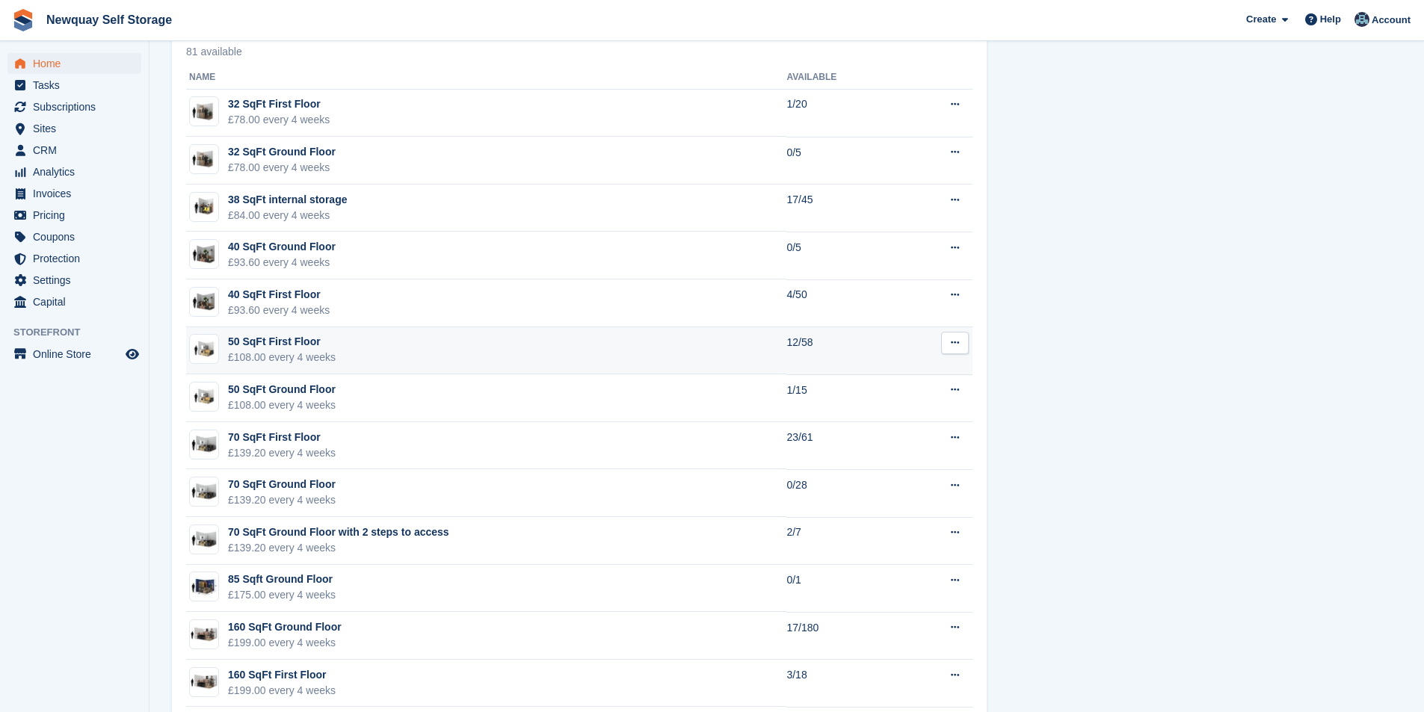
scroll to position [822, 0]
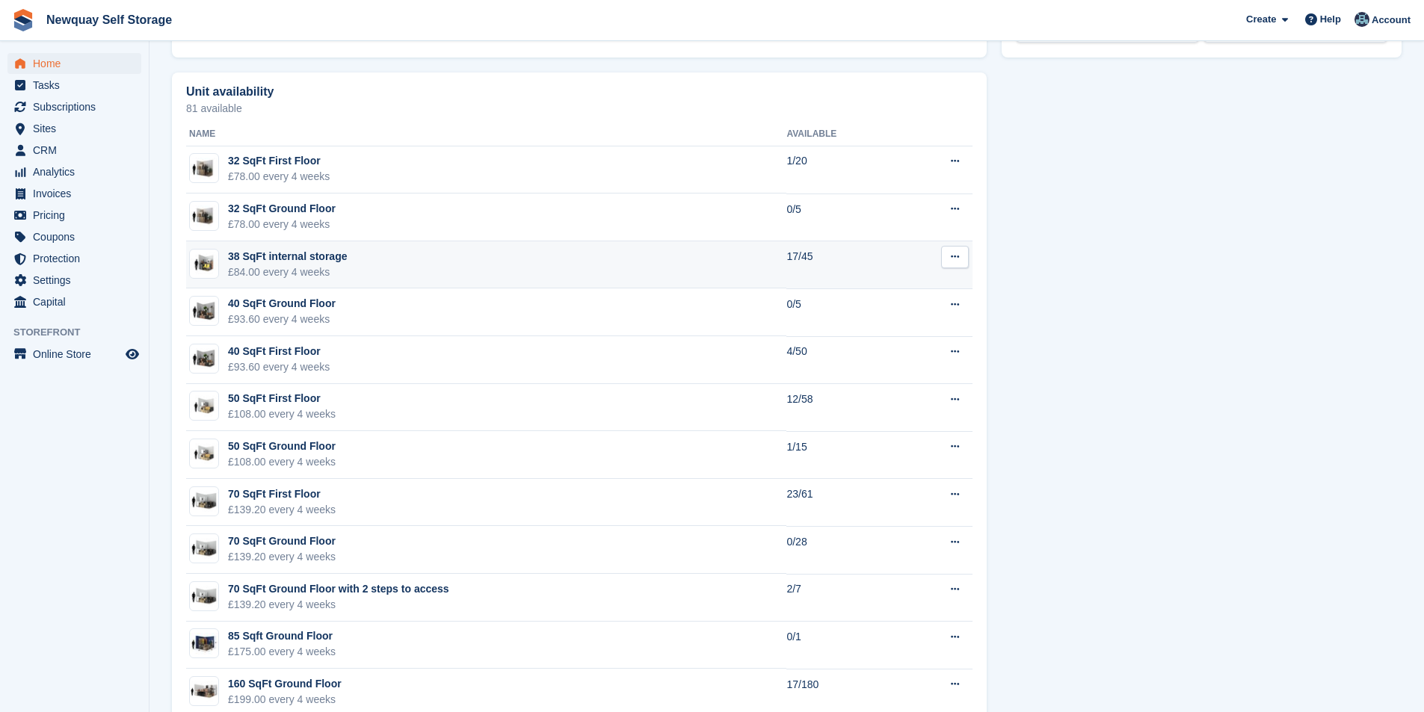
click at [277, 258] on div "38 SqFt internal storage" at bounding box center [287, 257] width 119 height 16
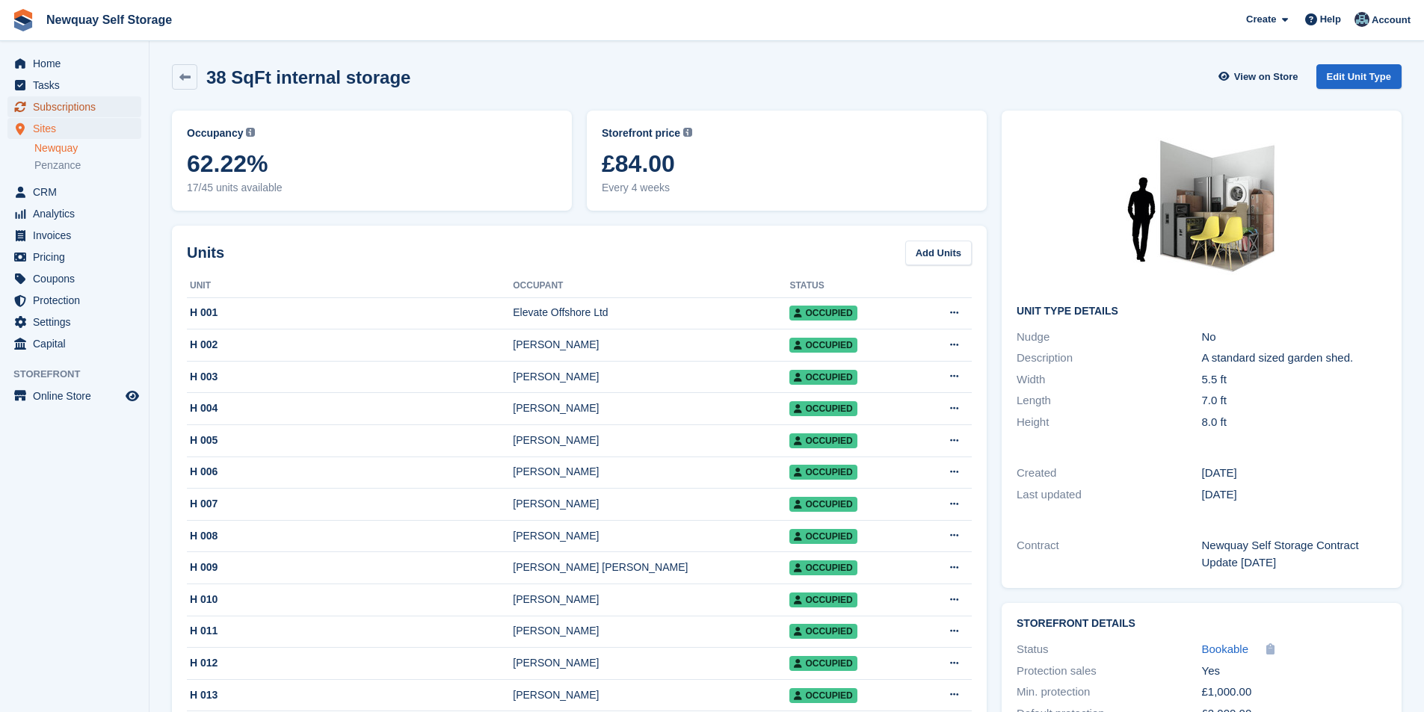
click at [94, 106] on span "Subscriptions" at bounding box center [78, 106] width 90 height 21
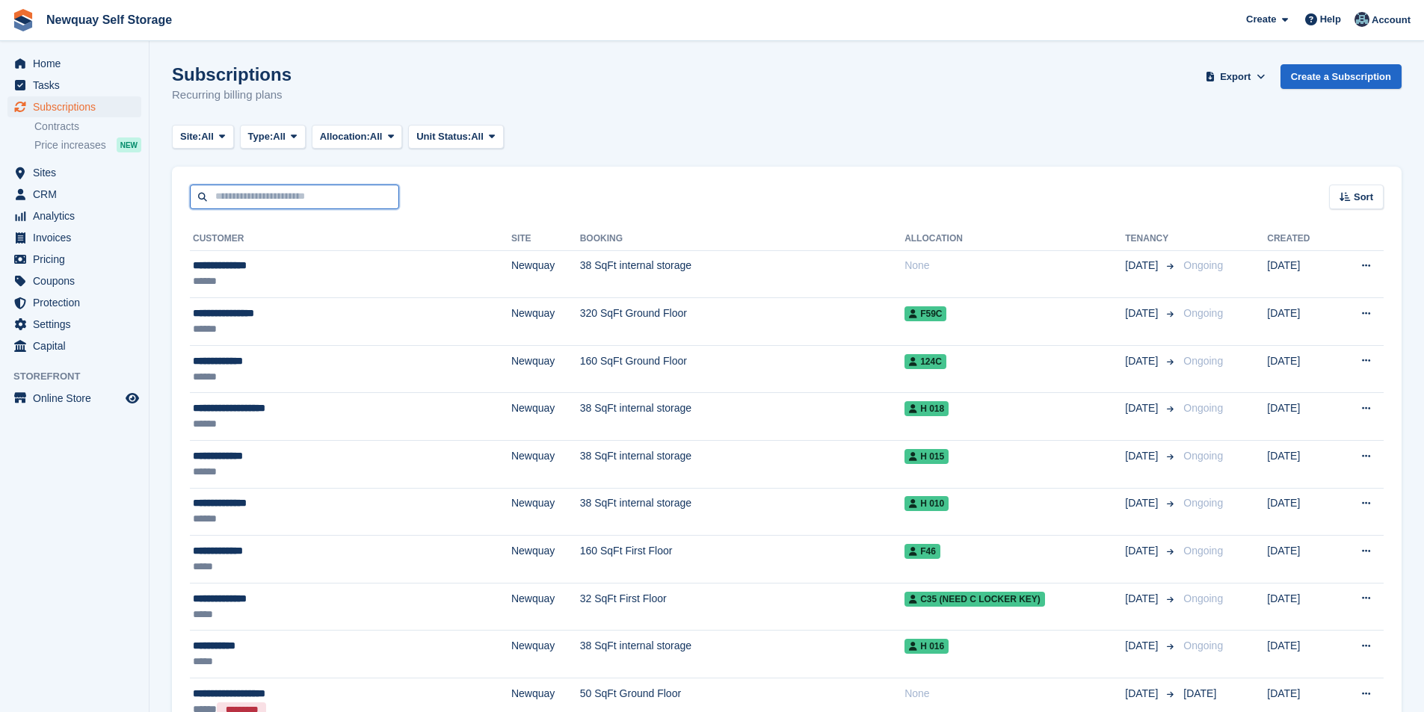
click at [275, 198] on input "text" at bounding box center [294, 197] width 209 height 25
type input "*****"
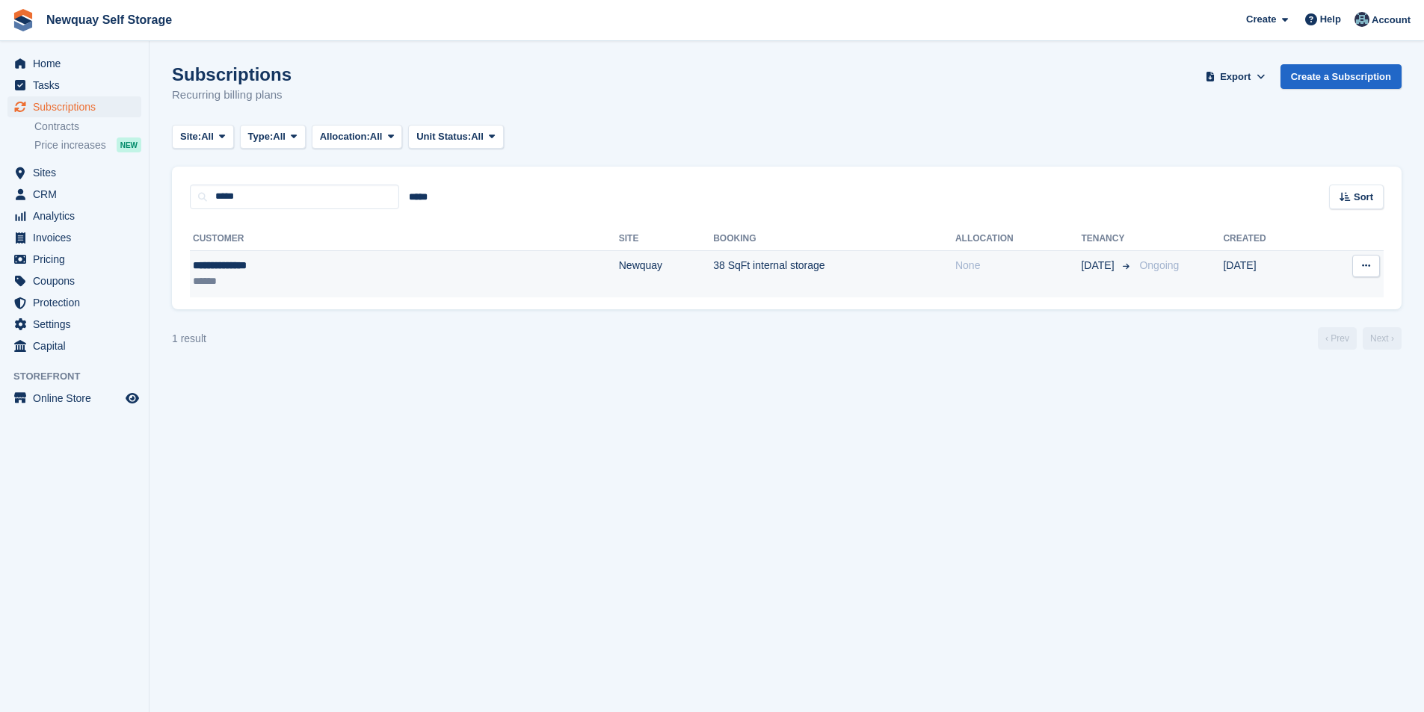
click at [247, 261] on div "**********" at bounding box center [290, 266] width 195 height 16
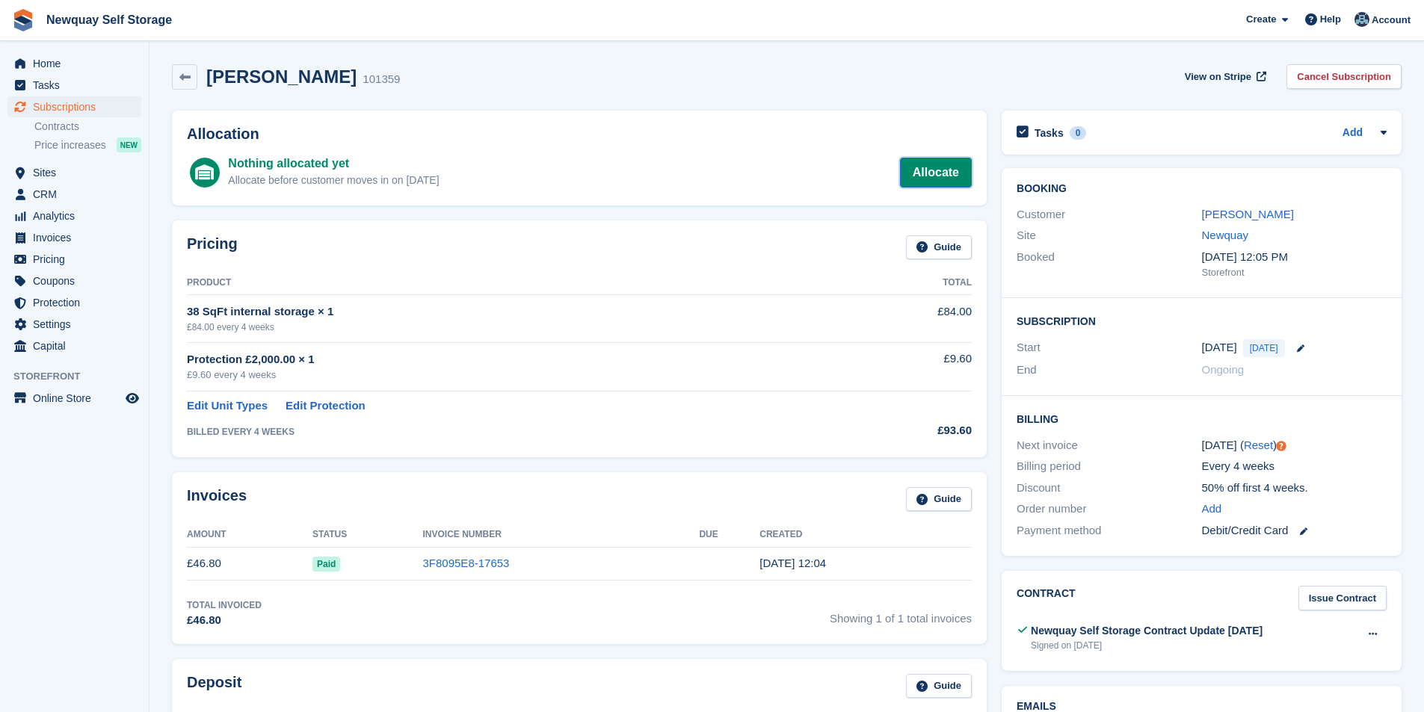
click at [949, 176] on link "Allocate" at bounding box center [936, 173] width 72 height 30
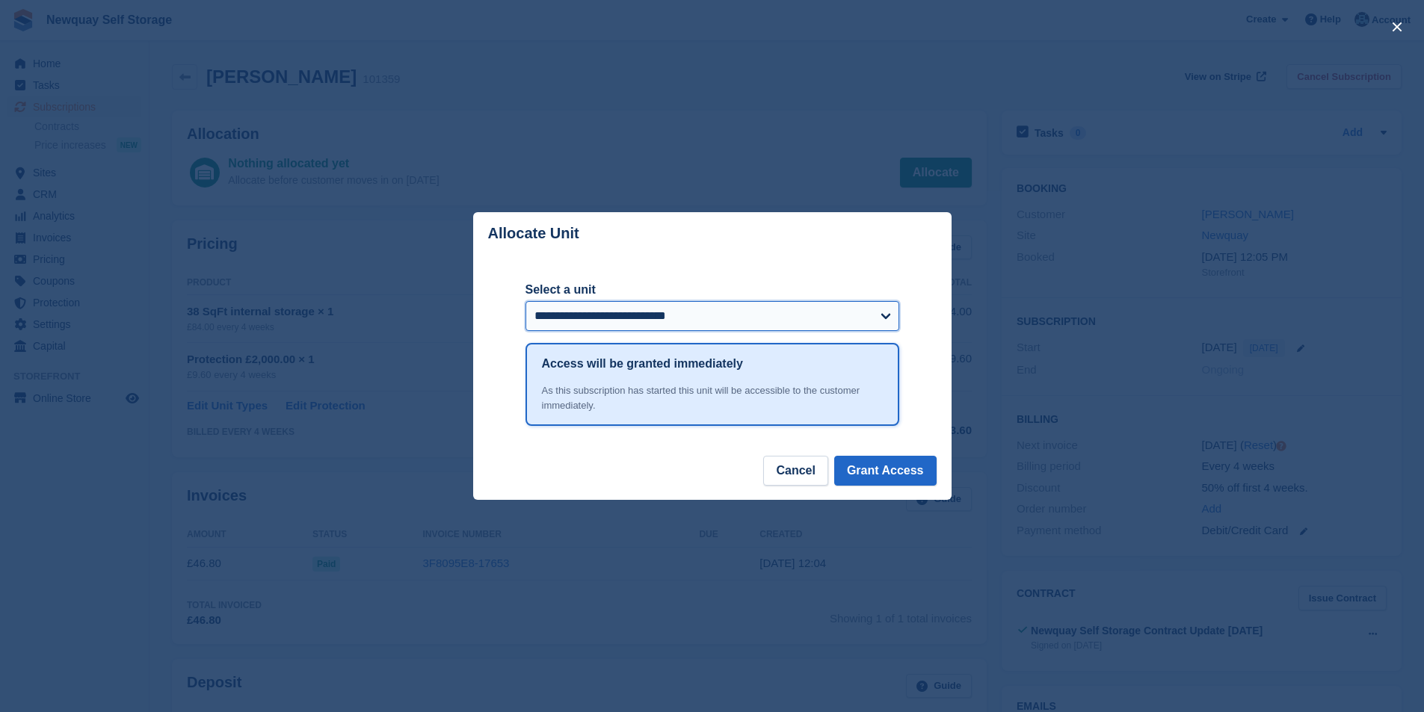
click at [866, 312] on select "**********" at bounding box center [713, 316] width 374 height 30
select select "******"
click at [526, 303] on select "**********" at bounding box center [713, 316] width 374 height 30
click at [891, 469] on button "Grant Access" at bounding box center [885, 471] width 102 height 30
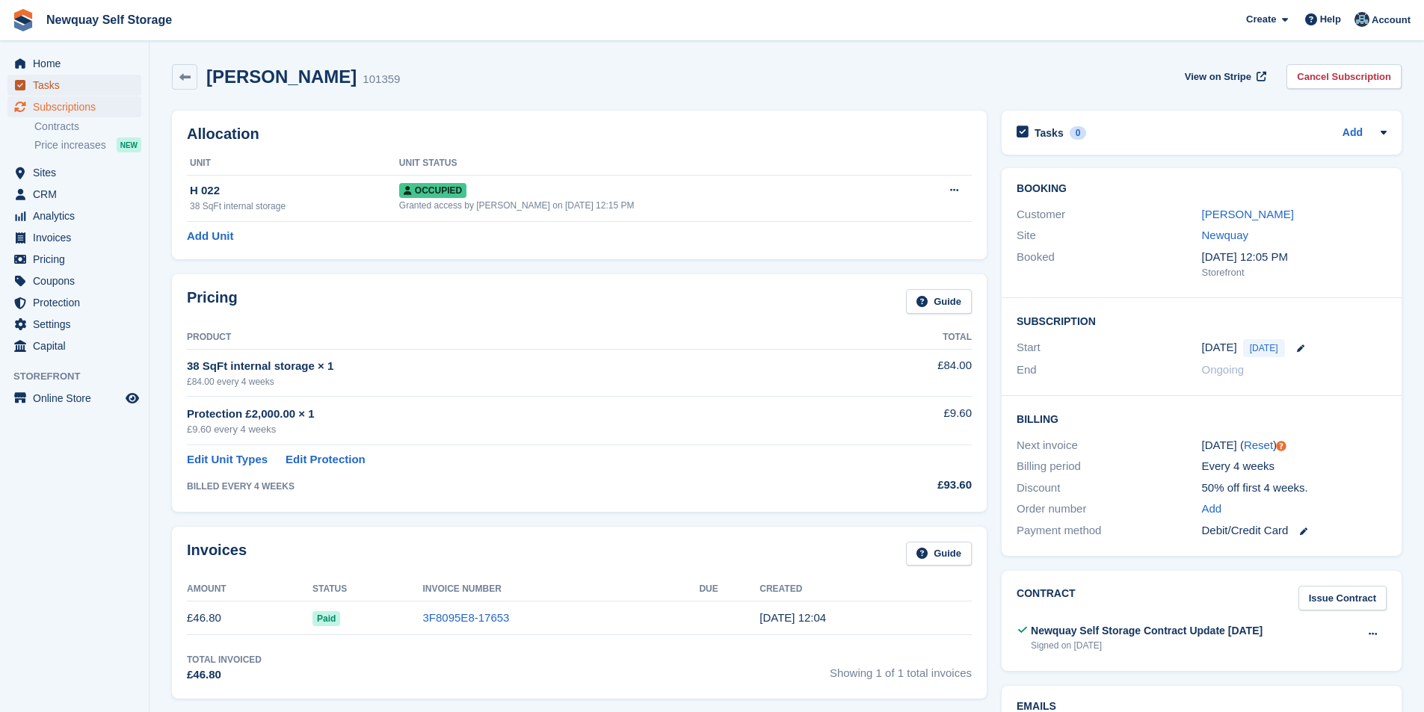
click at [53, 90] on span "Tasks" at bounding box center [78, 85] width 90 height 21
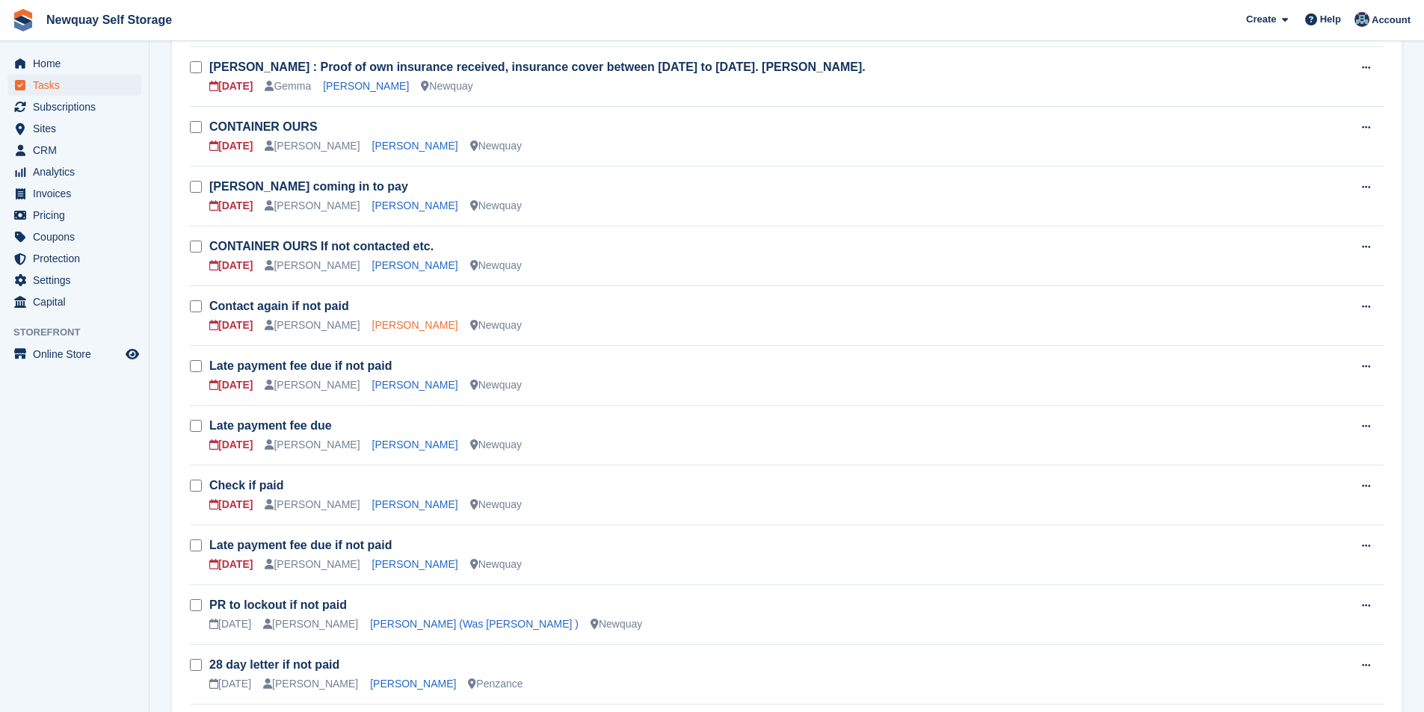
scroll to position [241, 0]
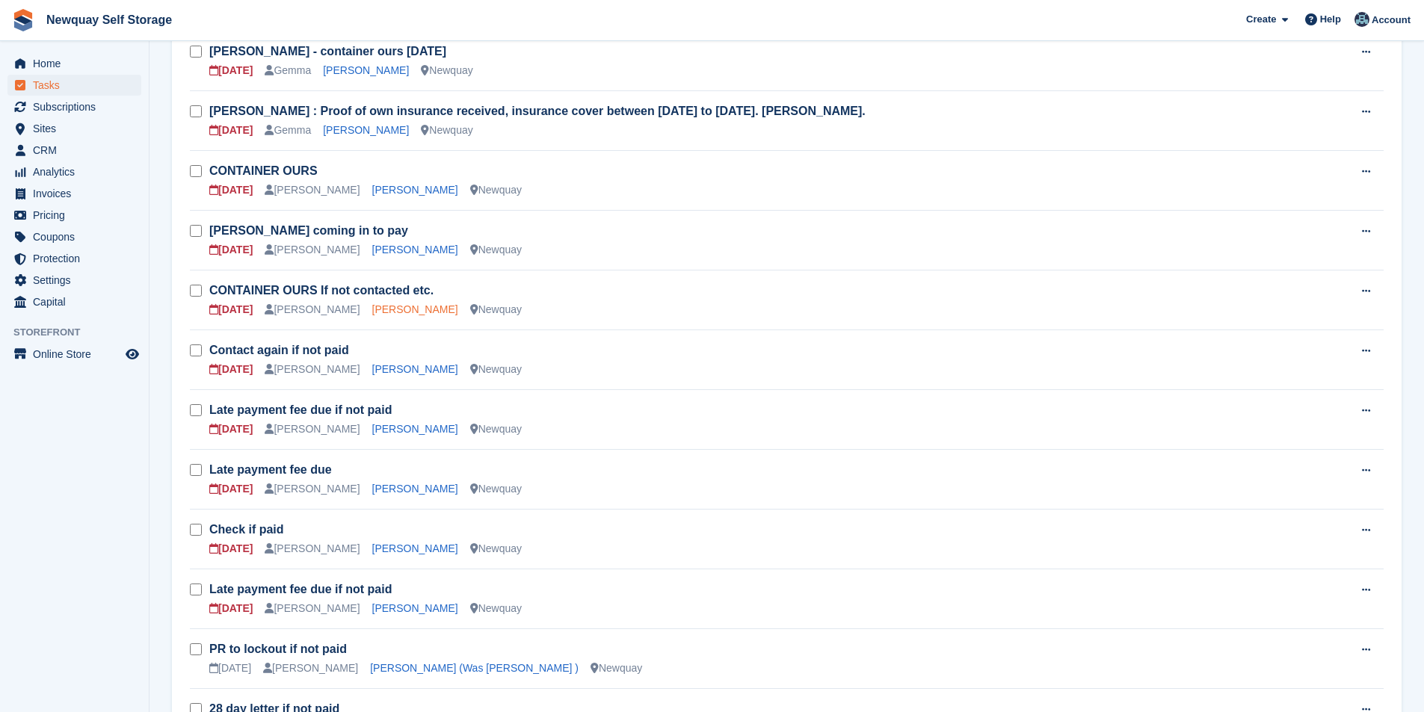
click at [387, 311] on link "Lee Ferris" at bounding box center [415, 310] width 86 height 12
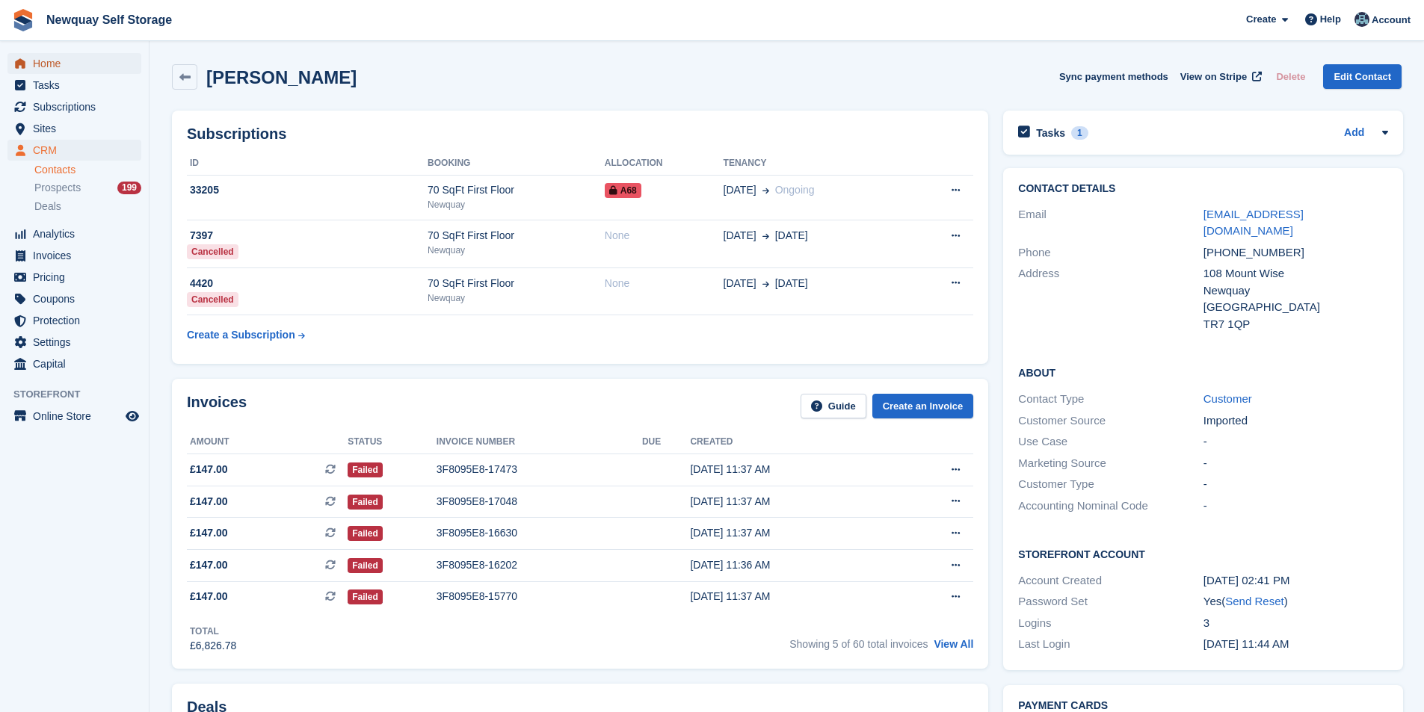
click at [69, 55] on span "Home" at bounding box center [78, 63] width 90 height 21
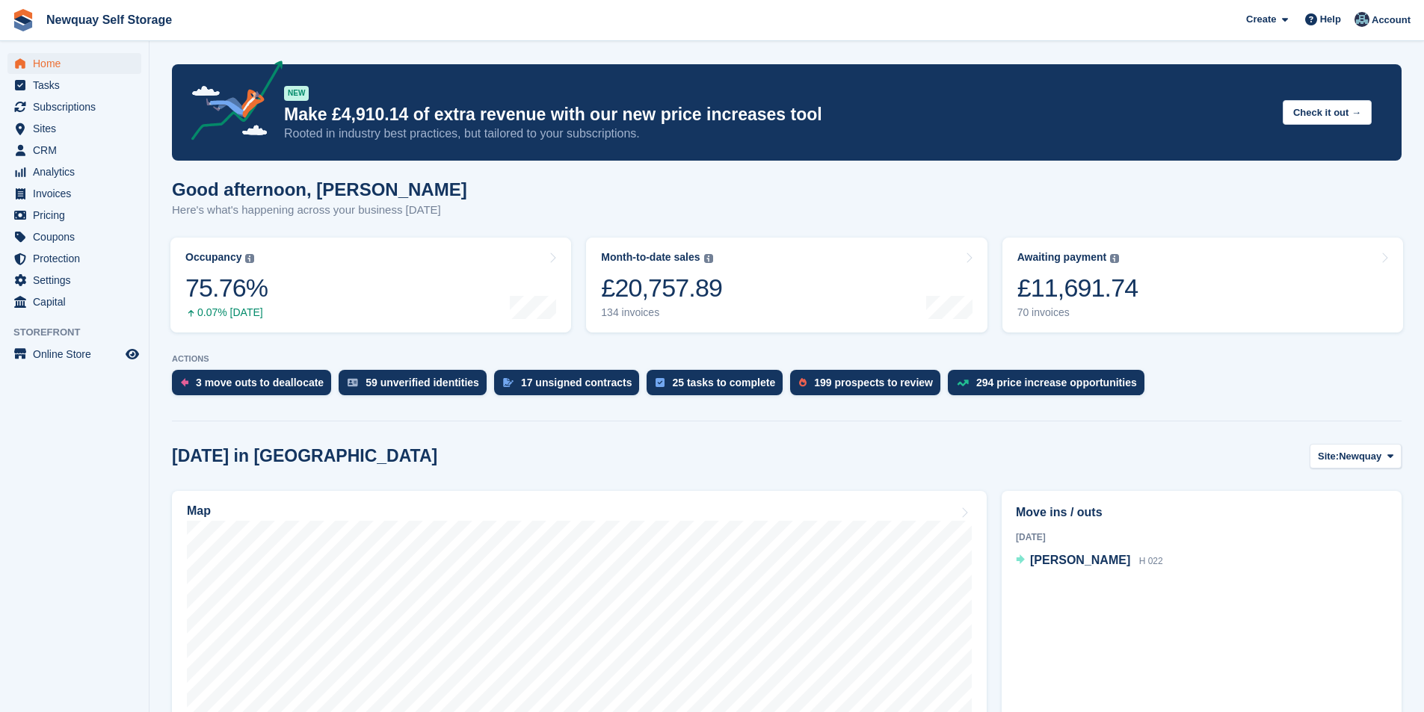
scroll to position [374, 0]
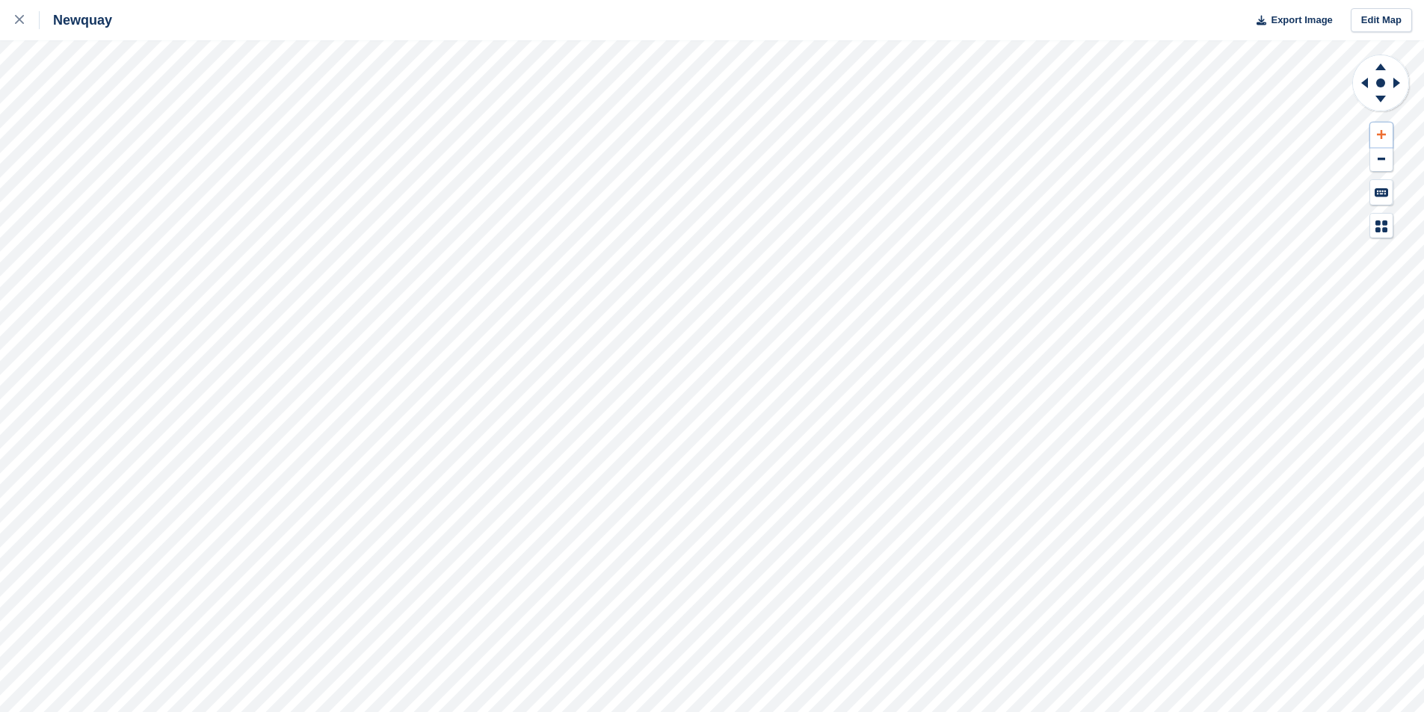
click at [1386, 129] on button at bounding box center [1381, 135] width 22 height 25
click at [25, 17] on div at bounding box center [27, 20] width 25 height 18
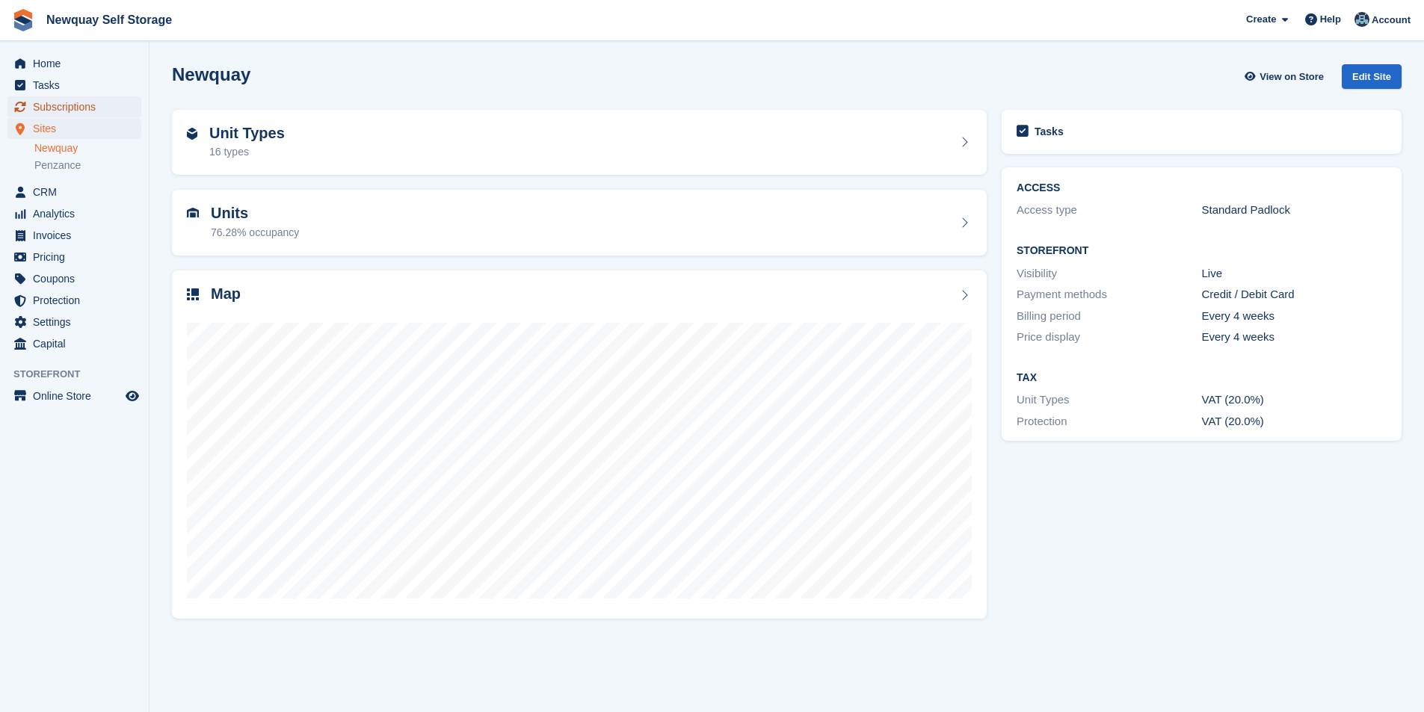
click at [89, 108] on span "Subscriptions" at bounding box center [78, 106] width 90 height 21
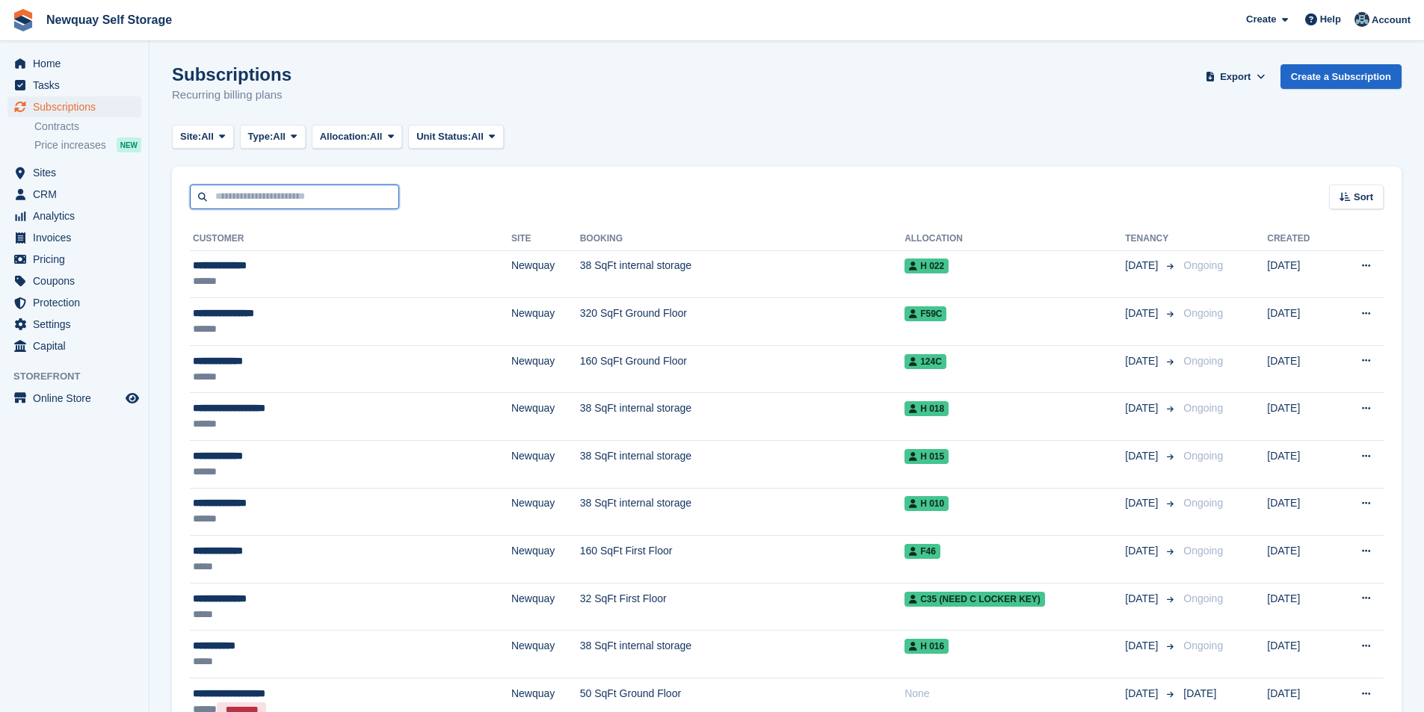
click at [228, 185] on input "text" at bounding box center [294, 197] width 209 height 25
type input "******"
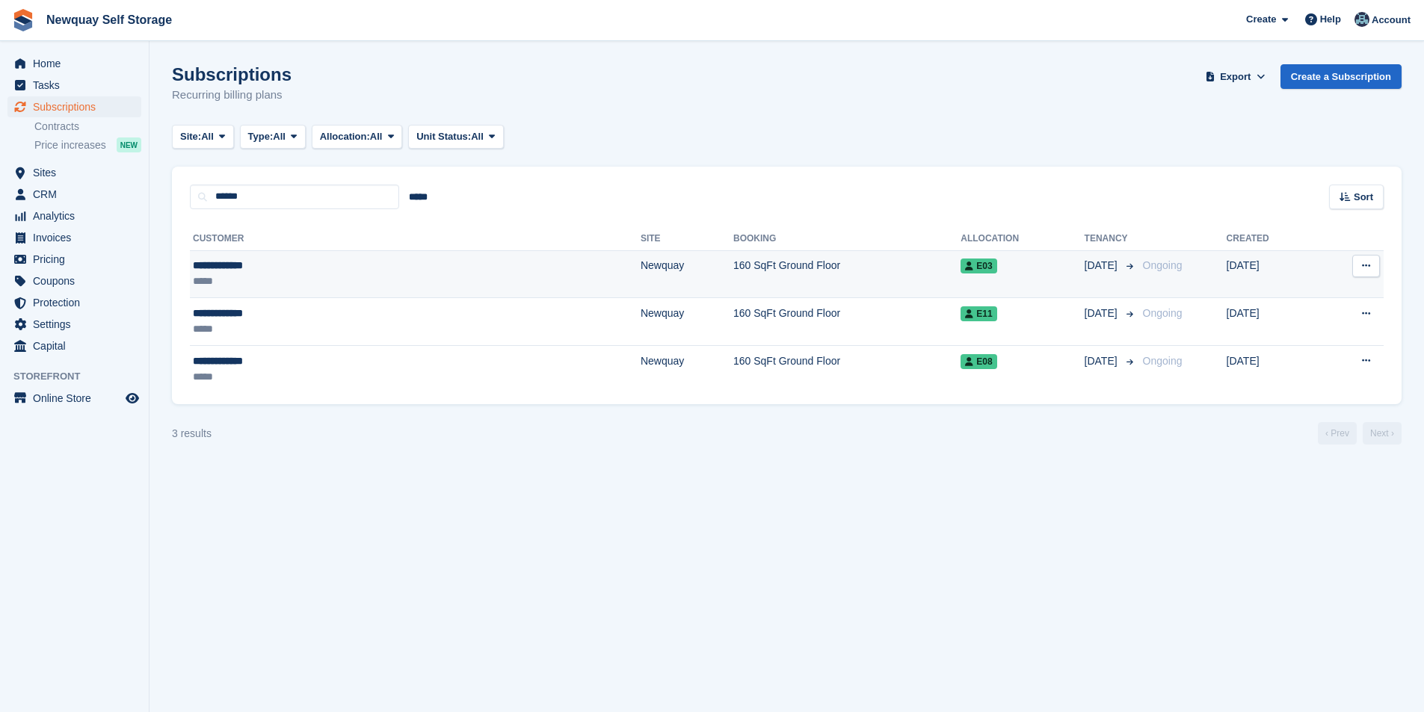
click at [228, 267] on div "**********" at bounding box center [297, 266] width 209 height 16
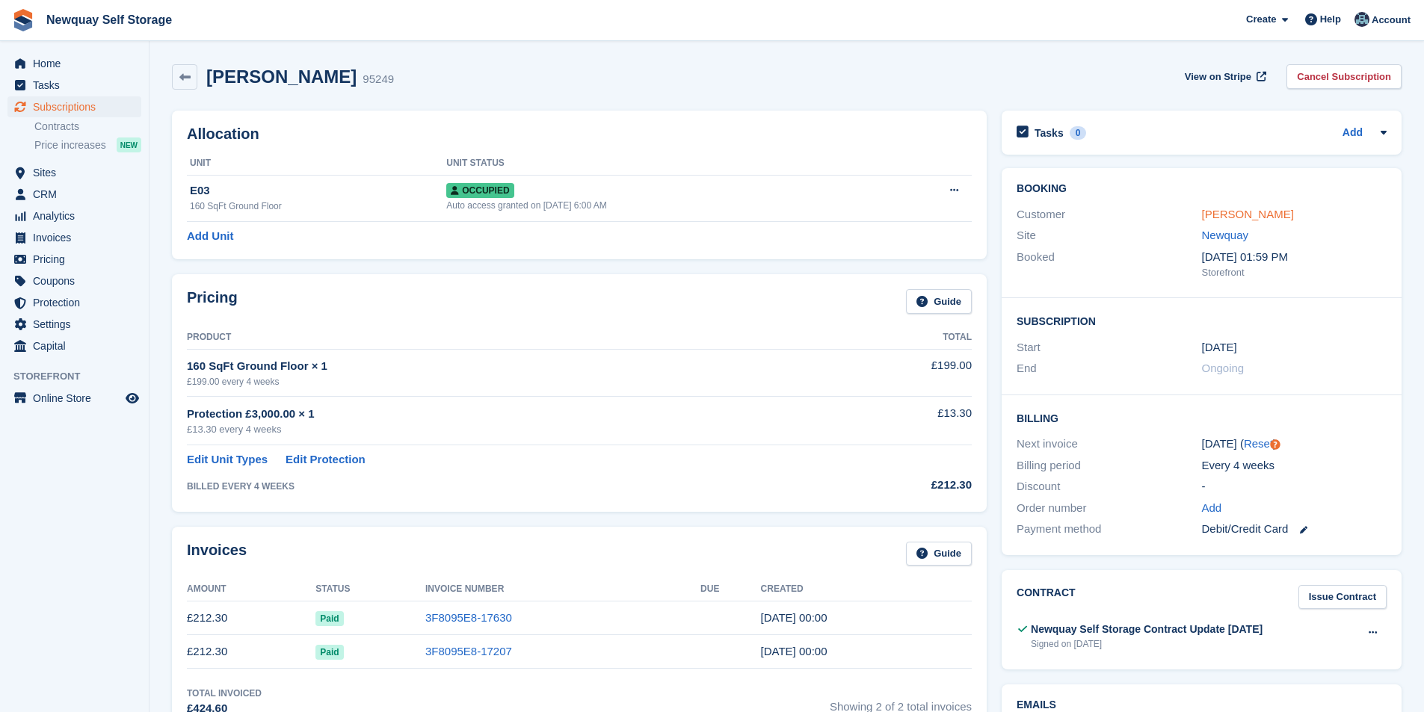
click at [1246, 218] on link "[PERSON_NAME]" at bounding box center [1248, 214] width 92 height 13
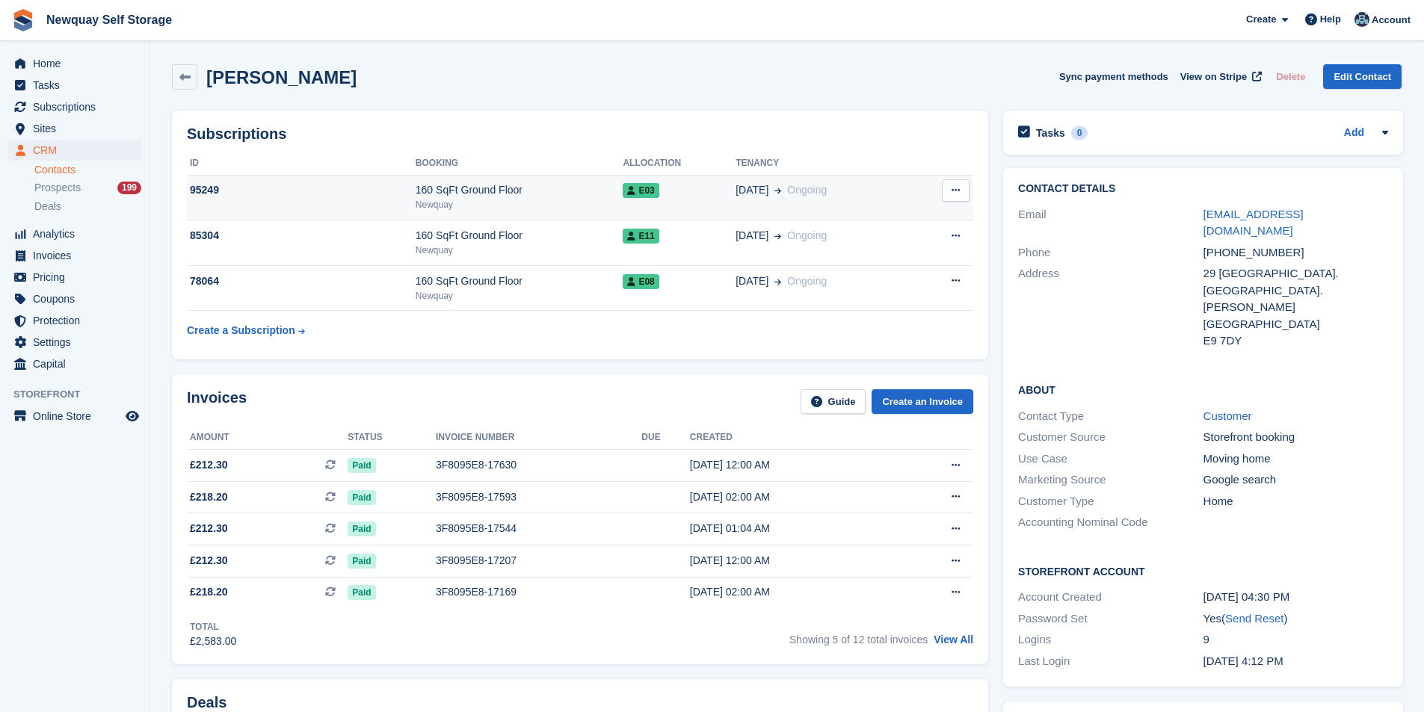
click at [453, 185] on div "160 SqFt Ground Floor" at bounding box center [520, 190] width 208 height 16
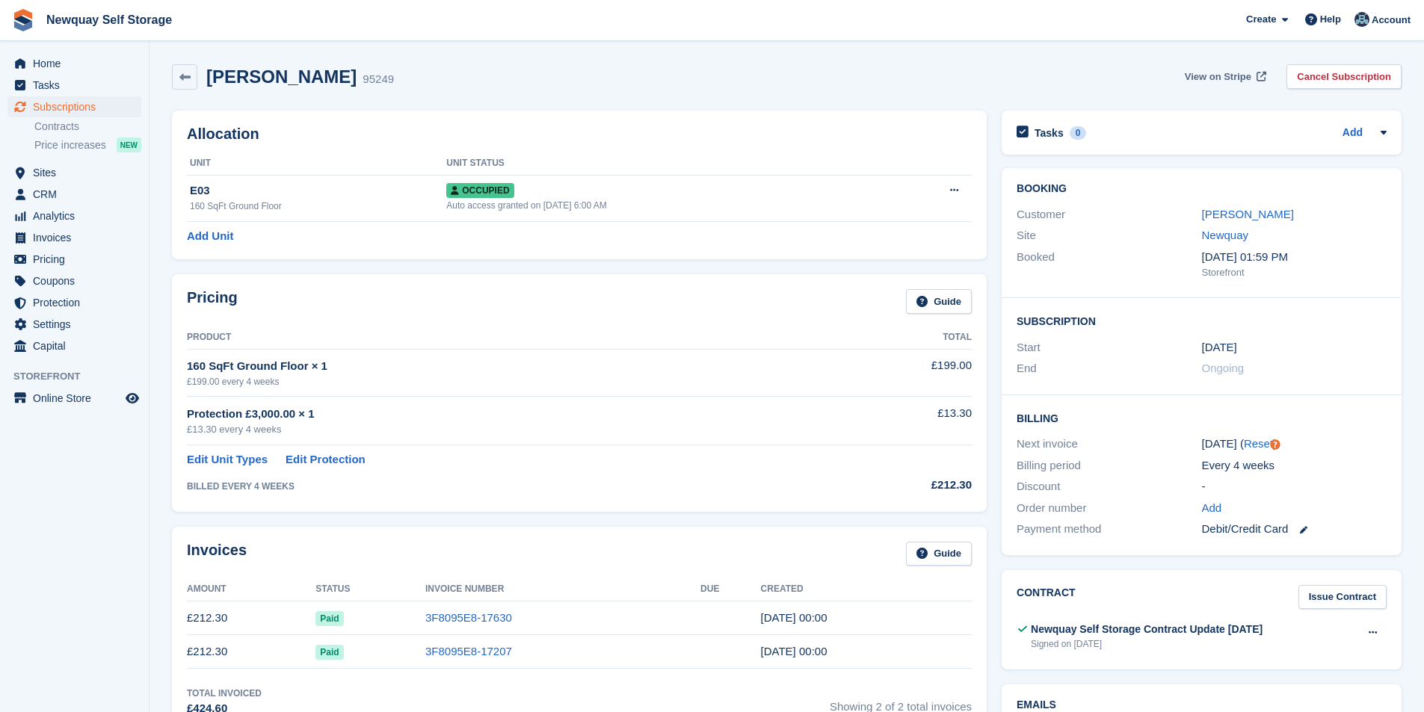
click at [1241, 75] on span "View on Stripe" at bounding box center [1218, 77] width 67 height 15
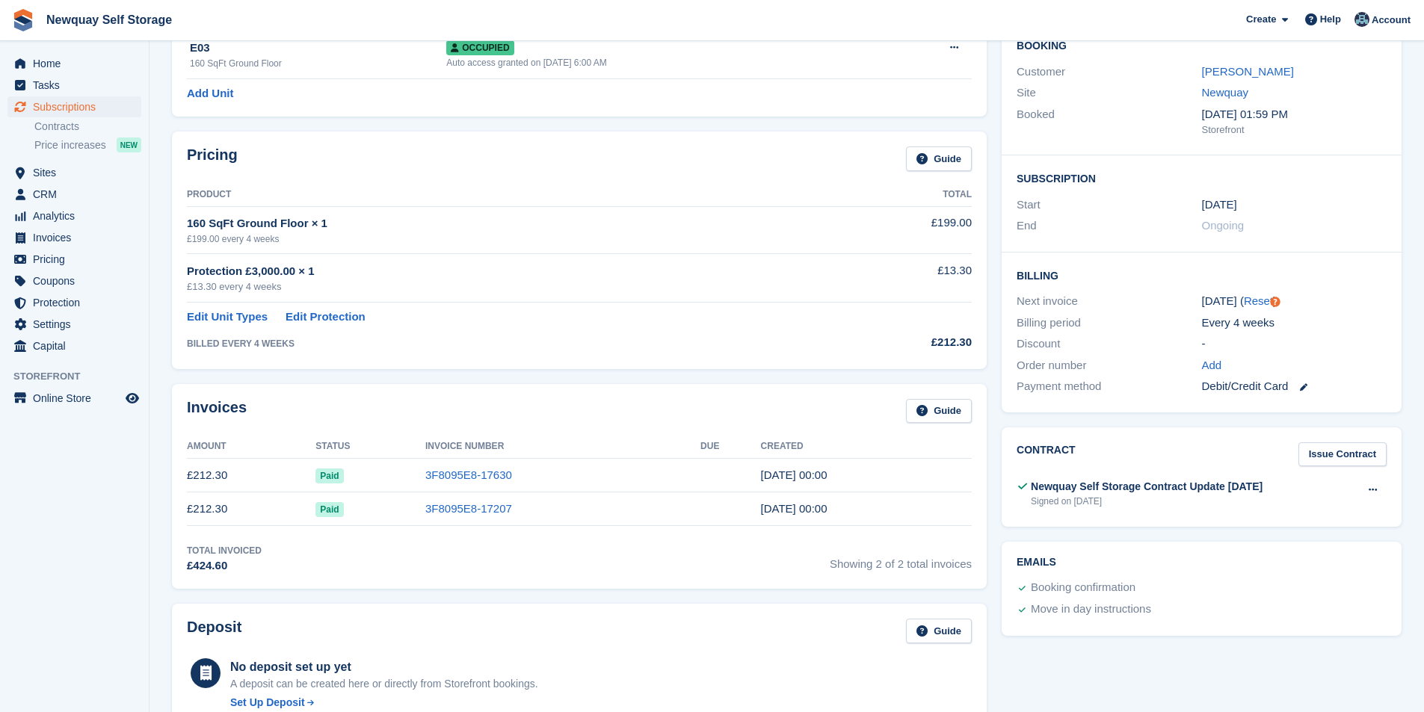
scroll to position [224, 0]
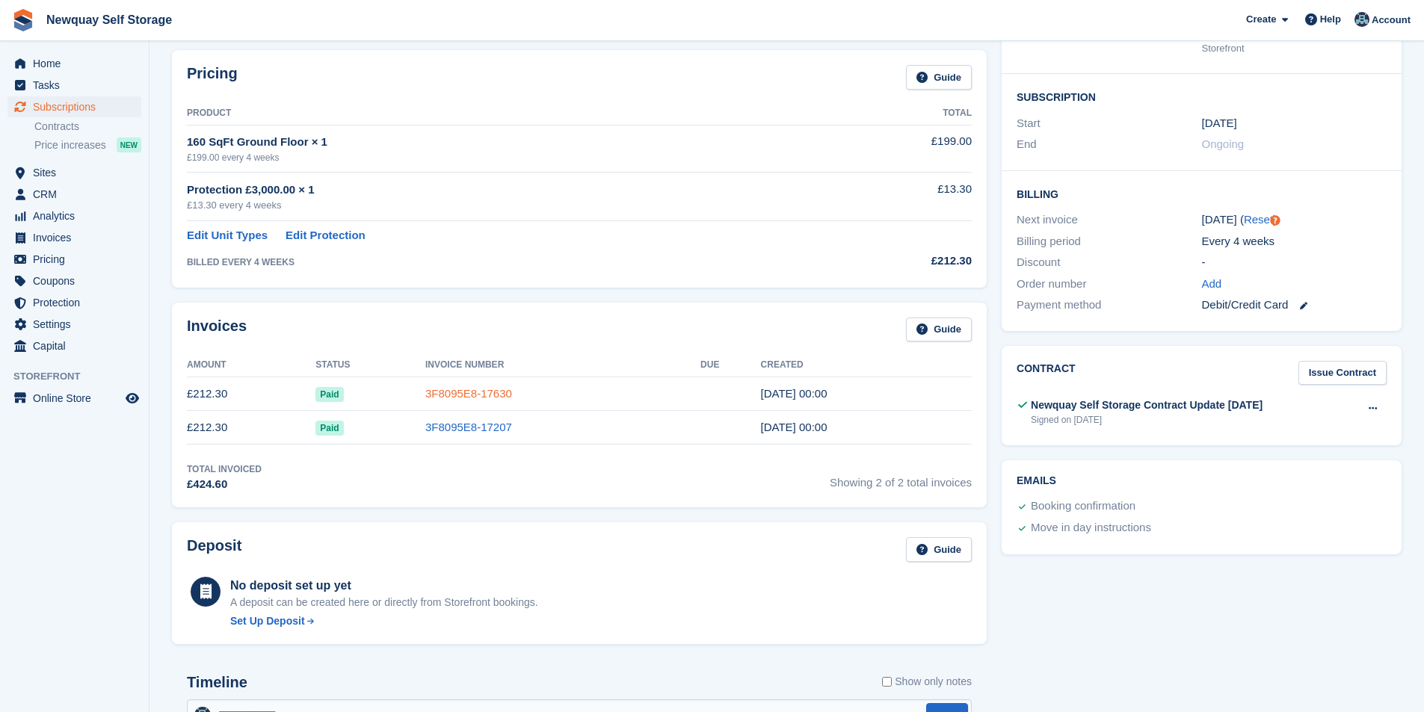
click at [463, 387] on link "3F8095E8-17630" at bounding box center [468, 393] width 87 height 13
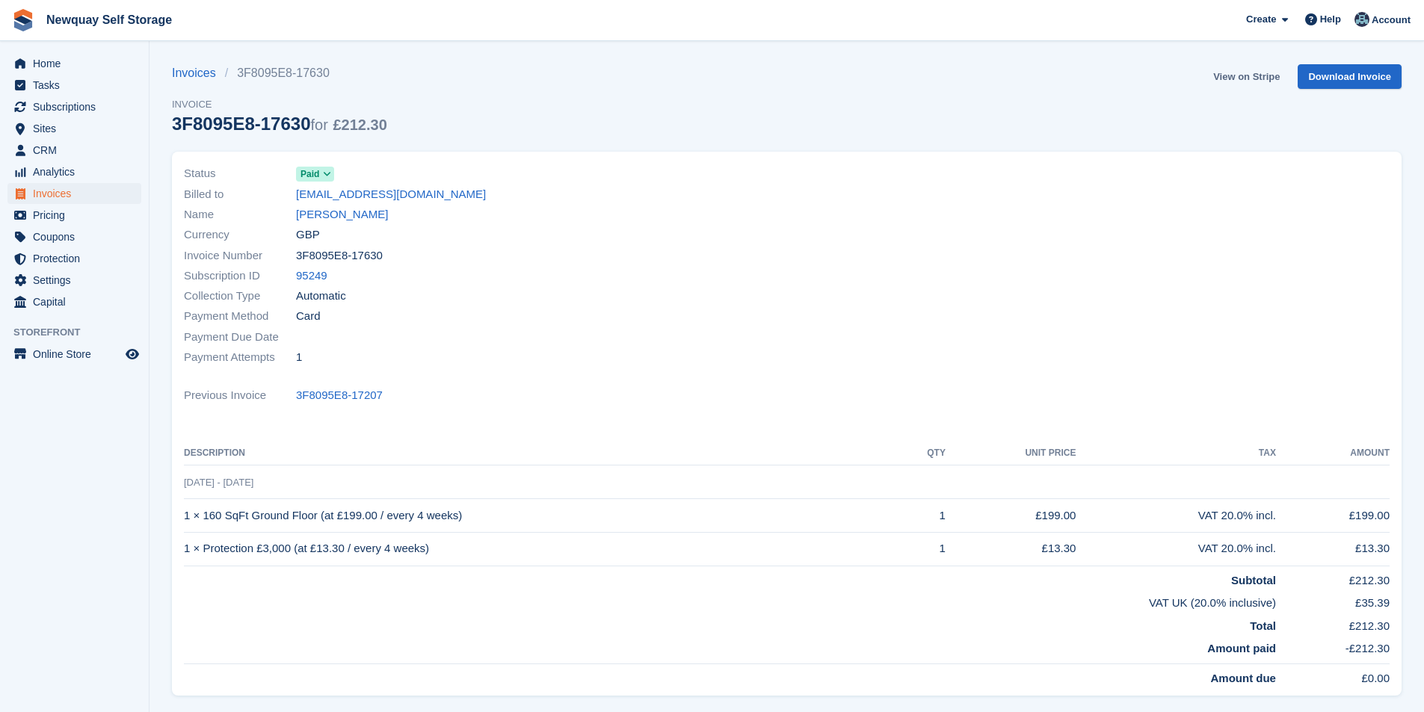
click at [1266, 76] on link "View on Stripe" at bounding box center [1246, 76] width 78 height 25
click at [353, 212] on link "[PERSON_NAME]" at bounding box center [342, 214] width 92 height 17
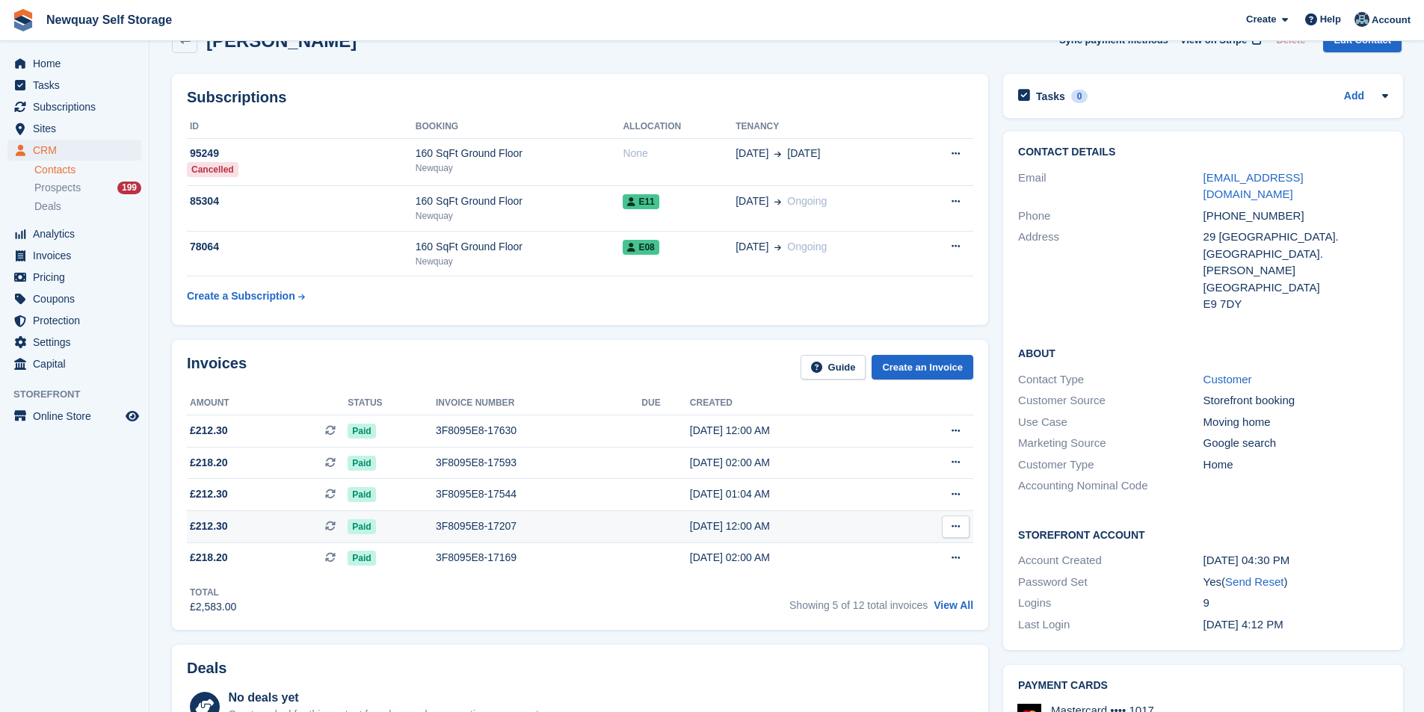
scroll to position [150, 0]
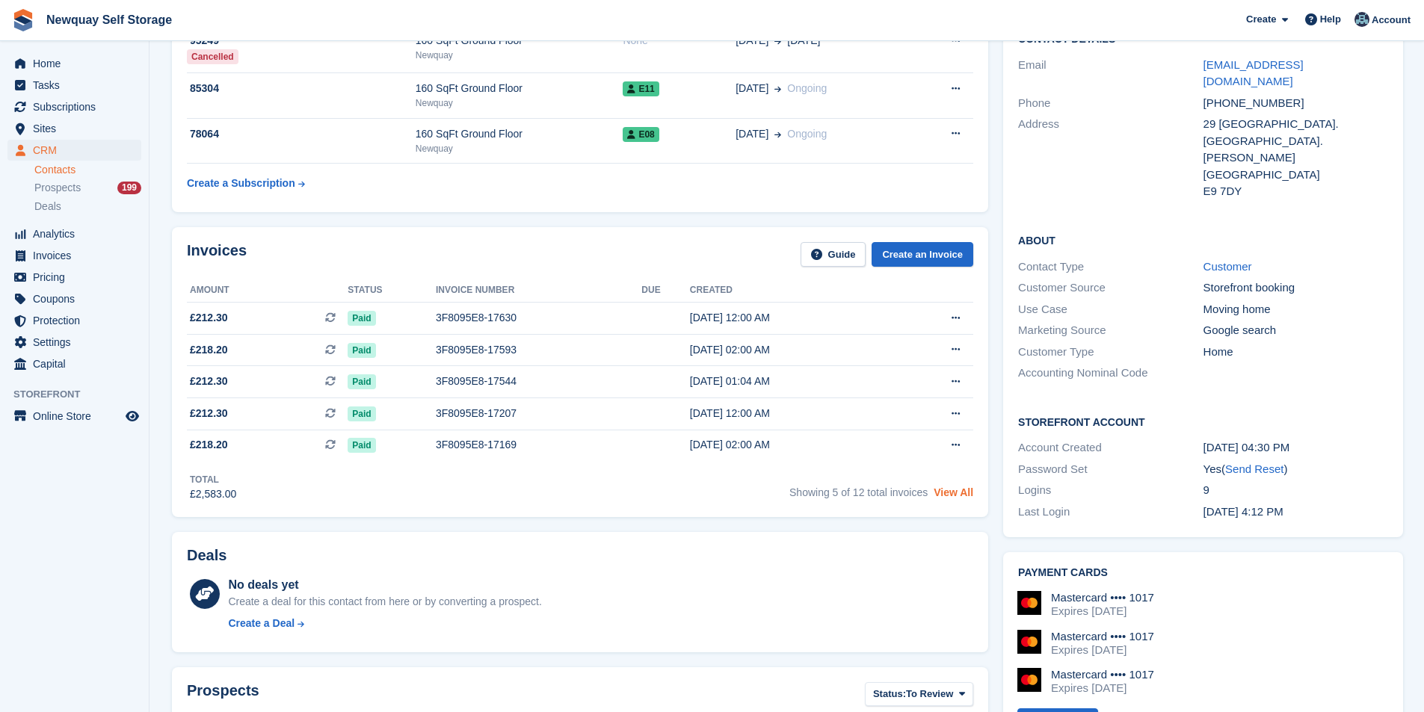
click at [961, 493] on link "View All" at bounding box center [954, 493] width 40 height 12
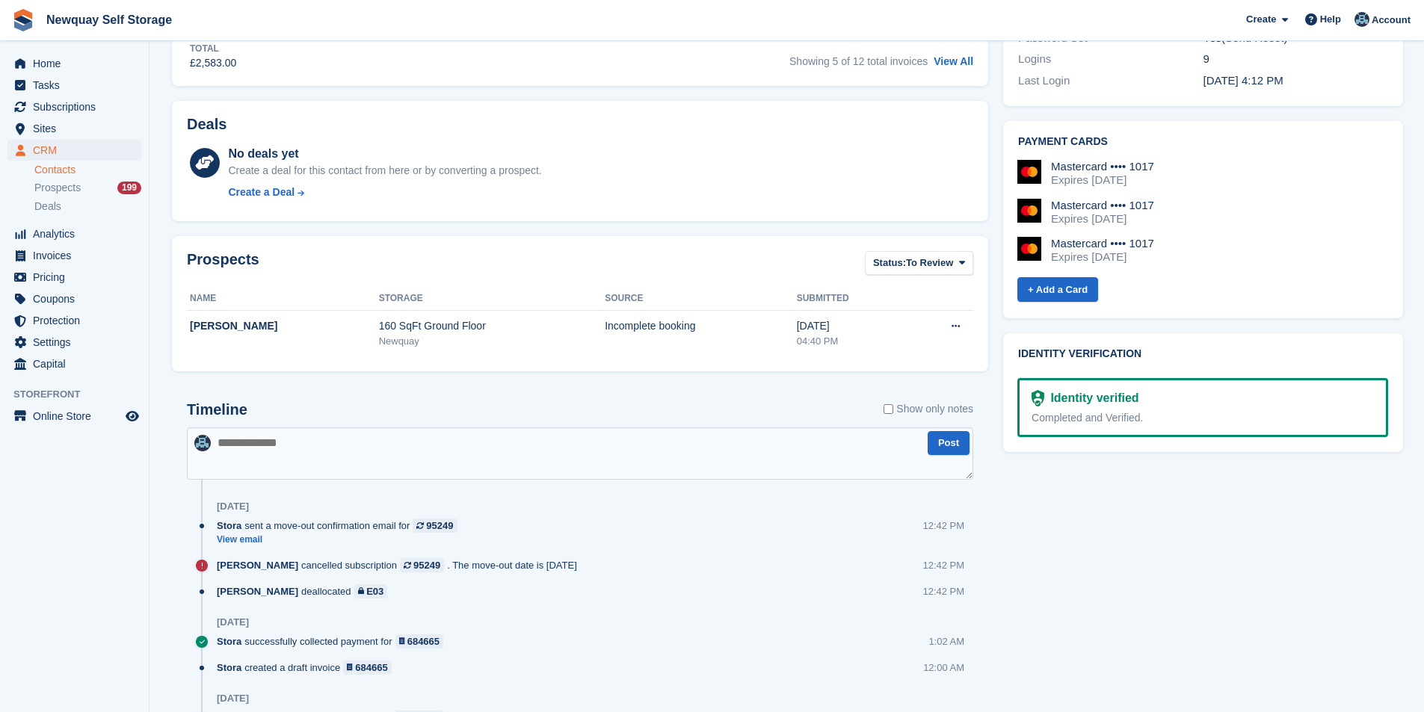
scroll to position [598, 0]
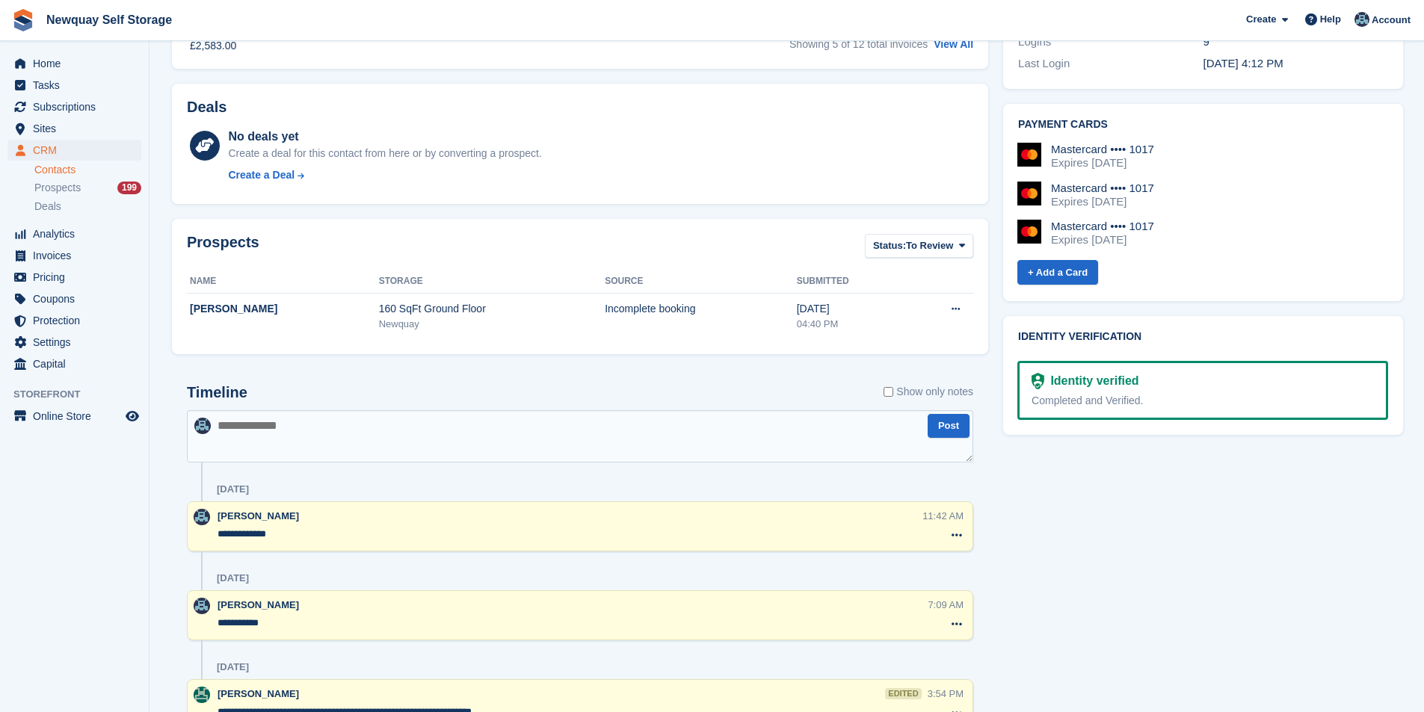
click at [385, 443] on textarea at bounding box center [580, 436] width 786 height 52
paste textarea "**********"
type textarea "**********"
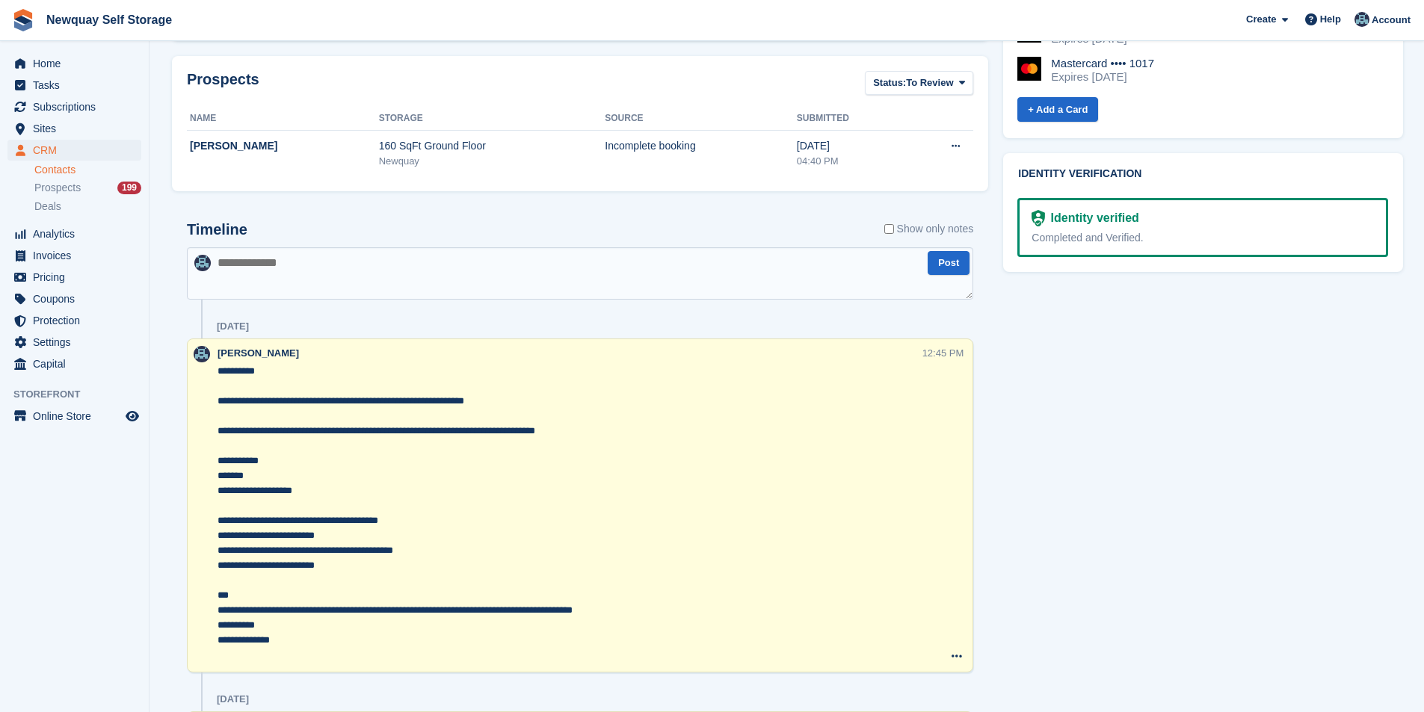
scroll to position [897, 0]
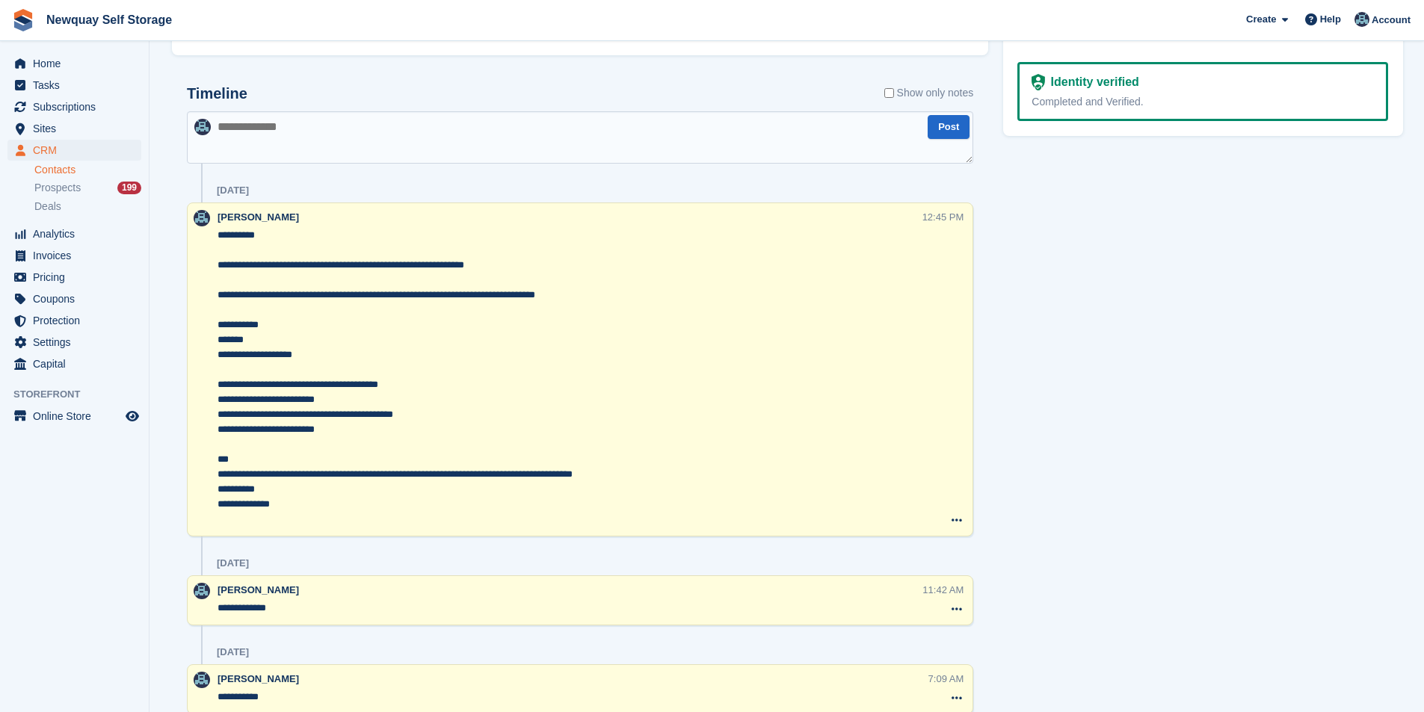
drag, startPoint x: 371, startPoint y: 437, endPoint x: 158, endPoint y: 221, distance: 302.9
click at [158, 221] on section "Charya Hilton Sync payment methods View on Stripe Delete Edit Contact Subscript…" at bounding box center [787, 250] width 1275 height 2295
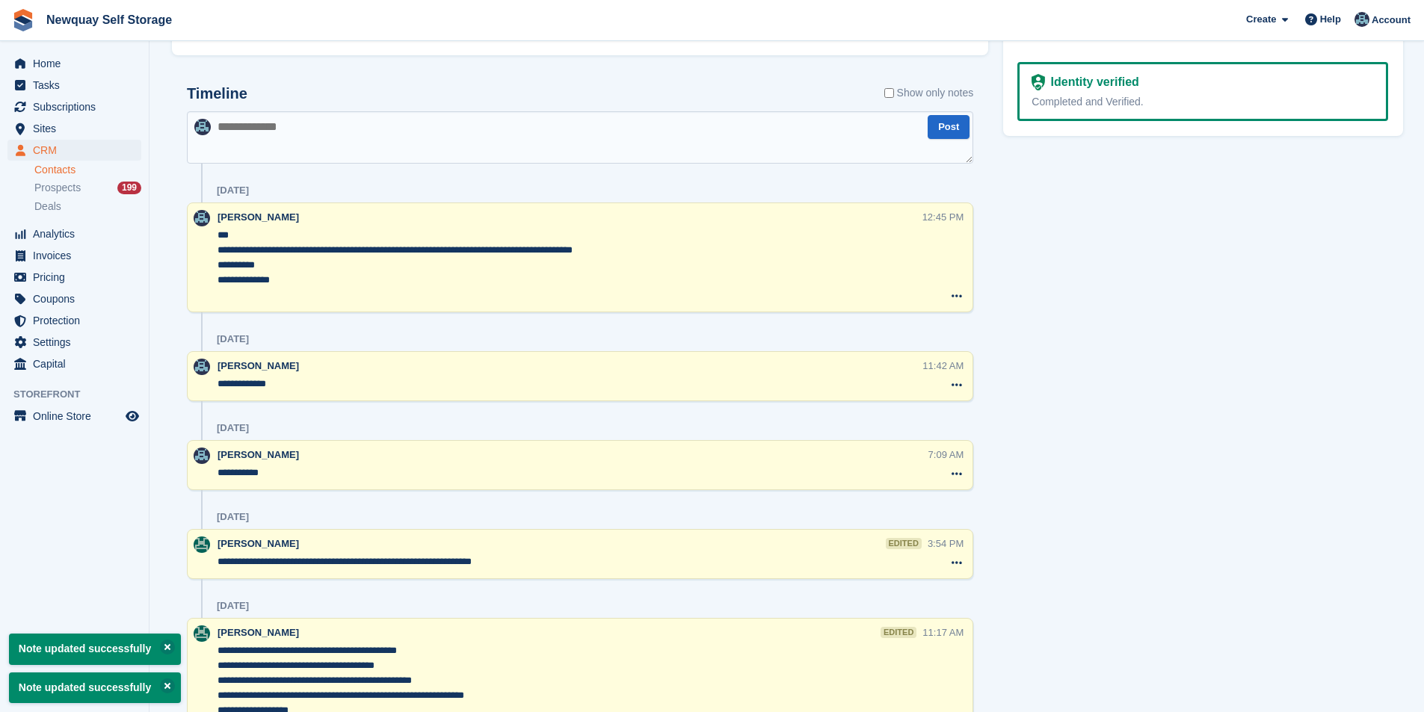
type textarea "**********"
click at [1232, 341] on div "Tasks 0 Add No tasks related to Charya Hilton Contact Details Email cja.hilton@…" at bounding box center [1203, 183] width 415 height 1954
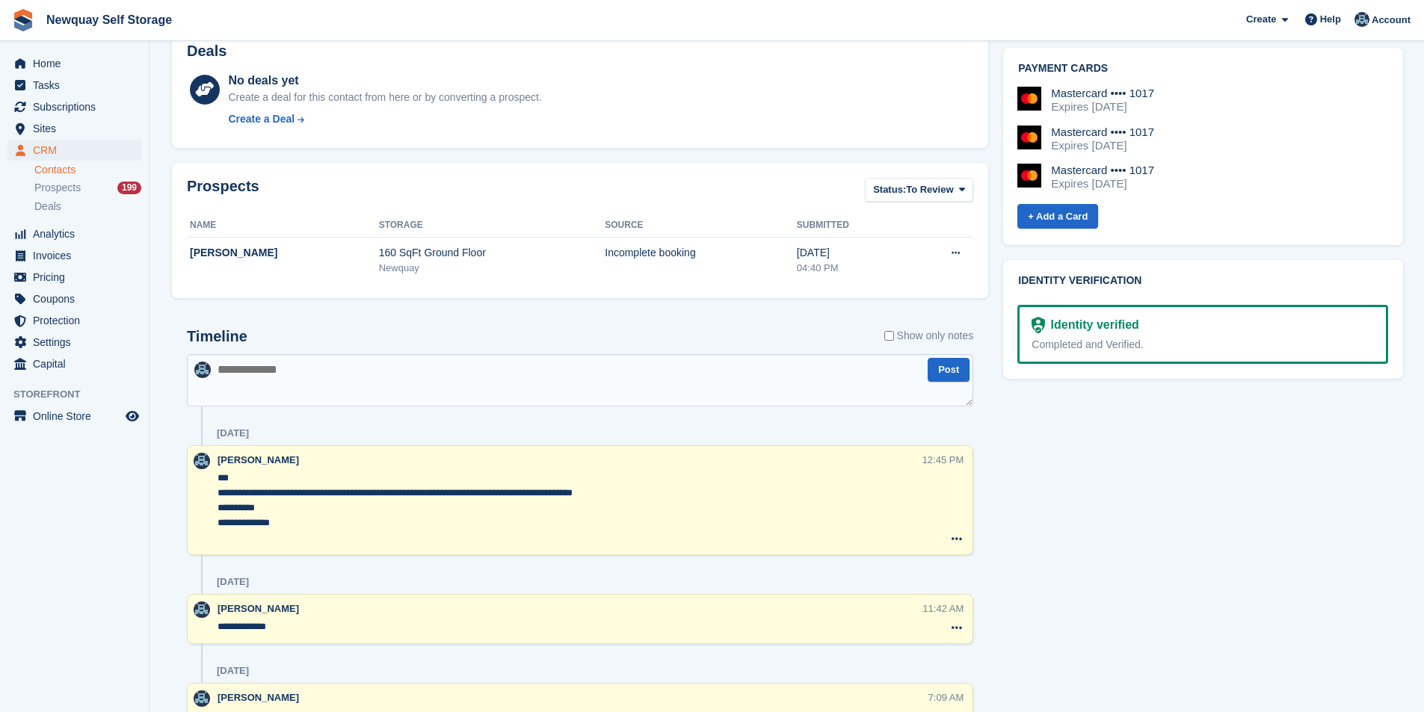
scroll to position [523, 0]
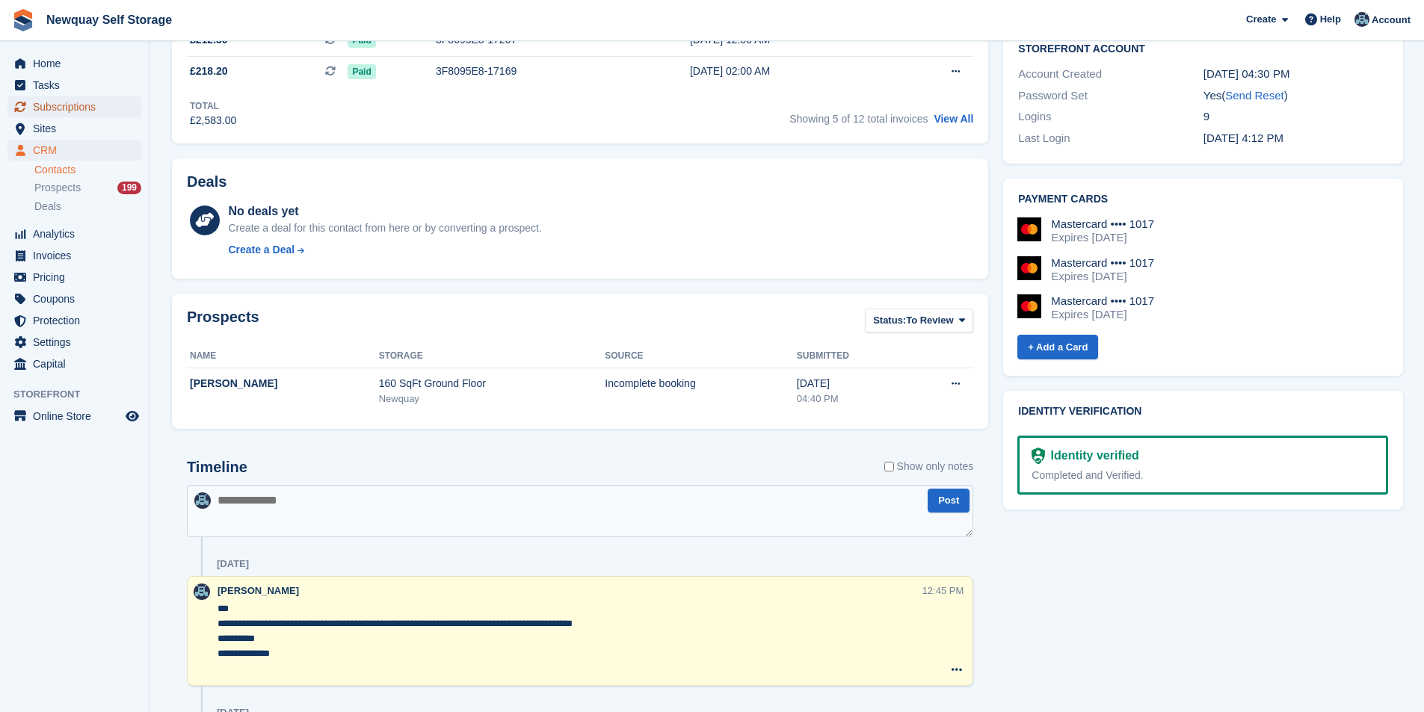
click at [67, 111] on span "Subscriptions" at bounding box center [78, 106] width 90 height 21
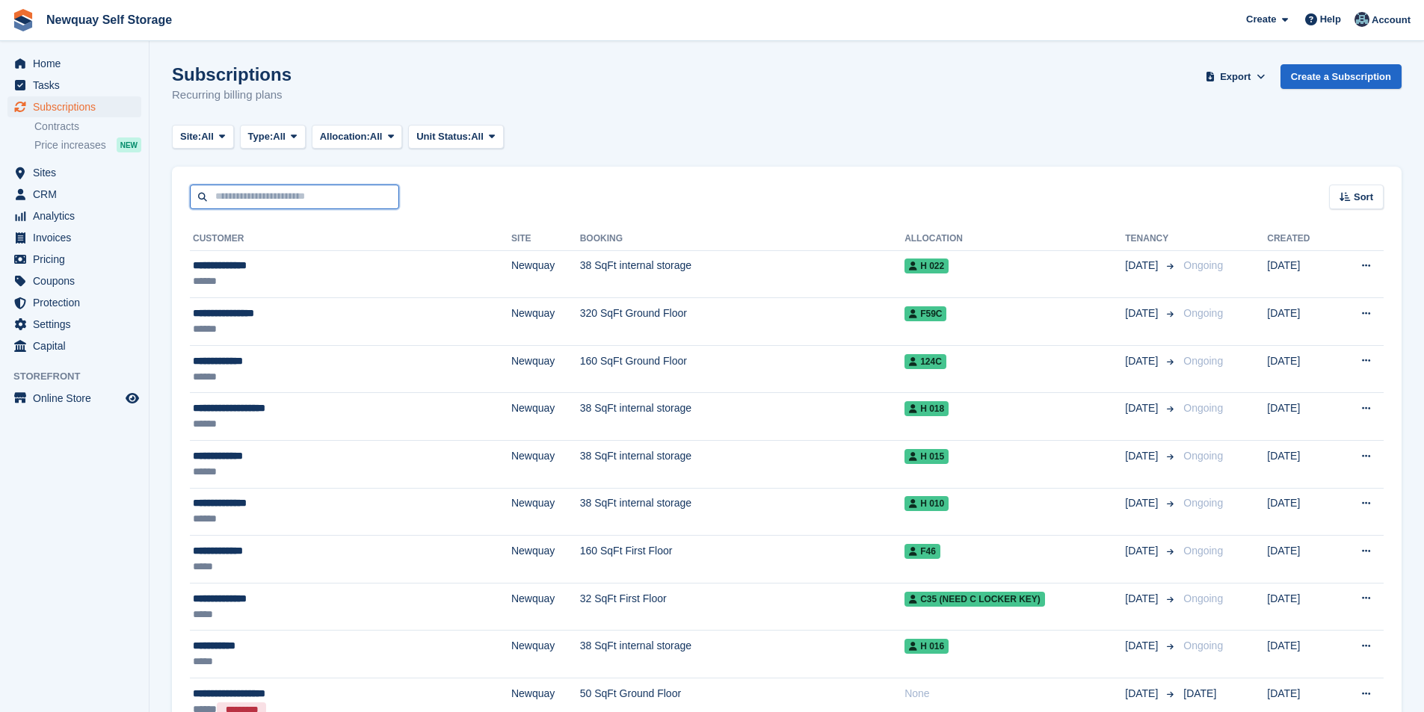
click at [327, 203] on input "text" at bounding box center [294, 197] width 209 height 25
type input "******"
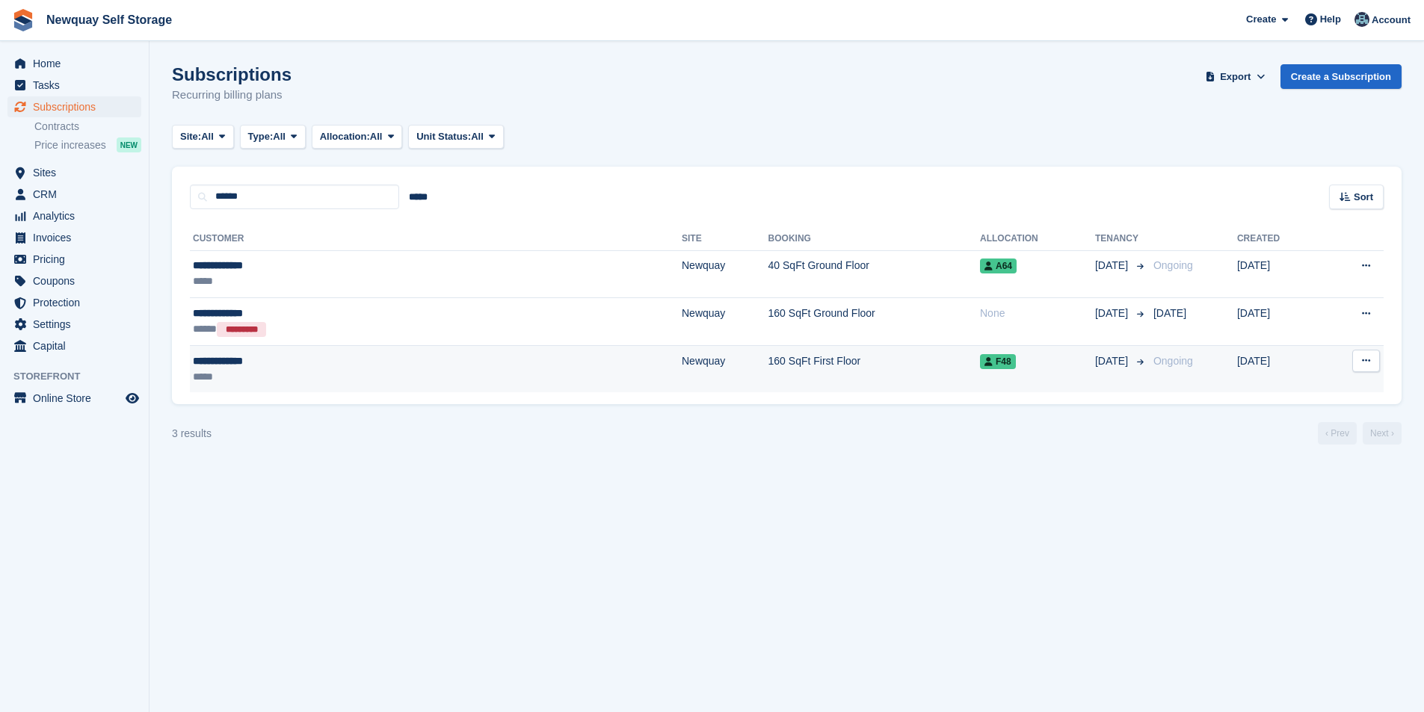
click at [682, 367] on td "Newquay" at bounding box center [725, 368] width 87 height 47
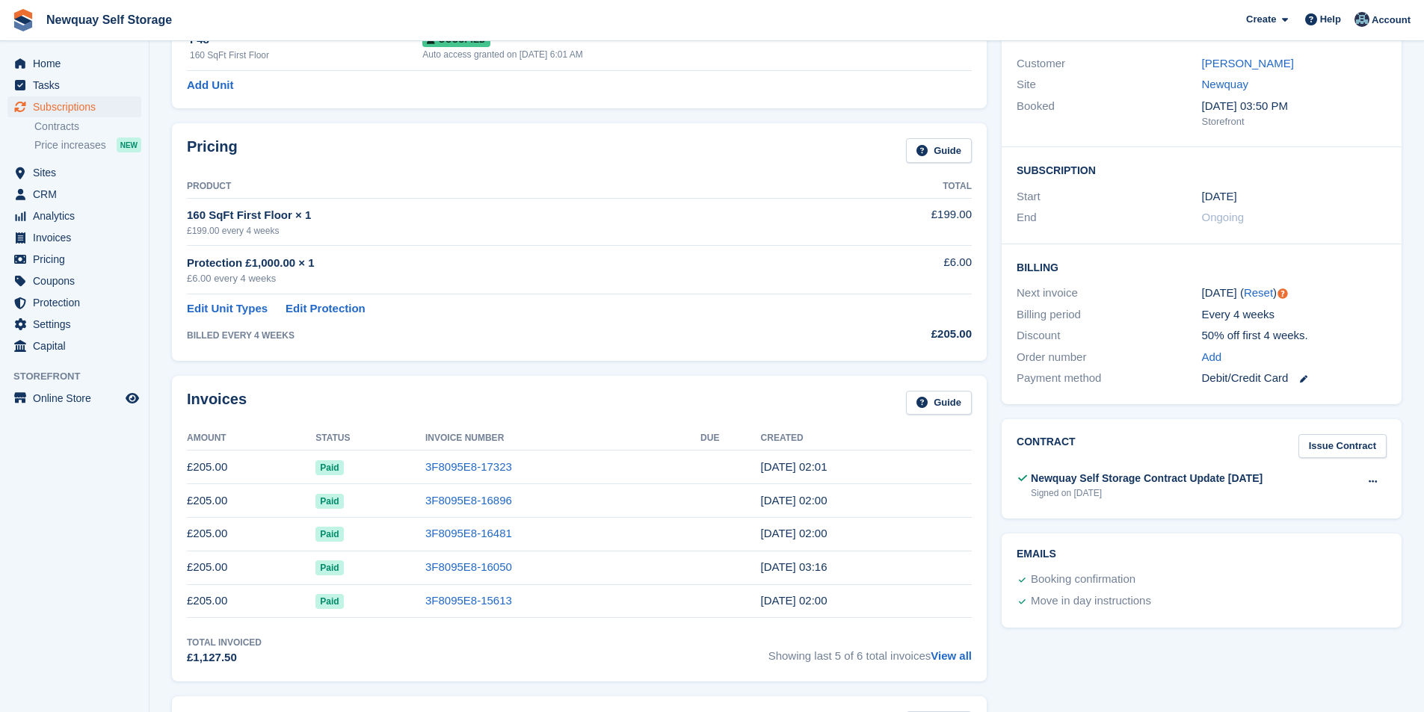
scroll to position [150, 0]
click at [468, 463] on link "3F8095E8-17323" at bounding box center [468, 468] width 87 height 13
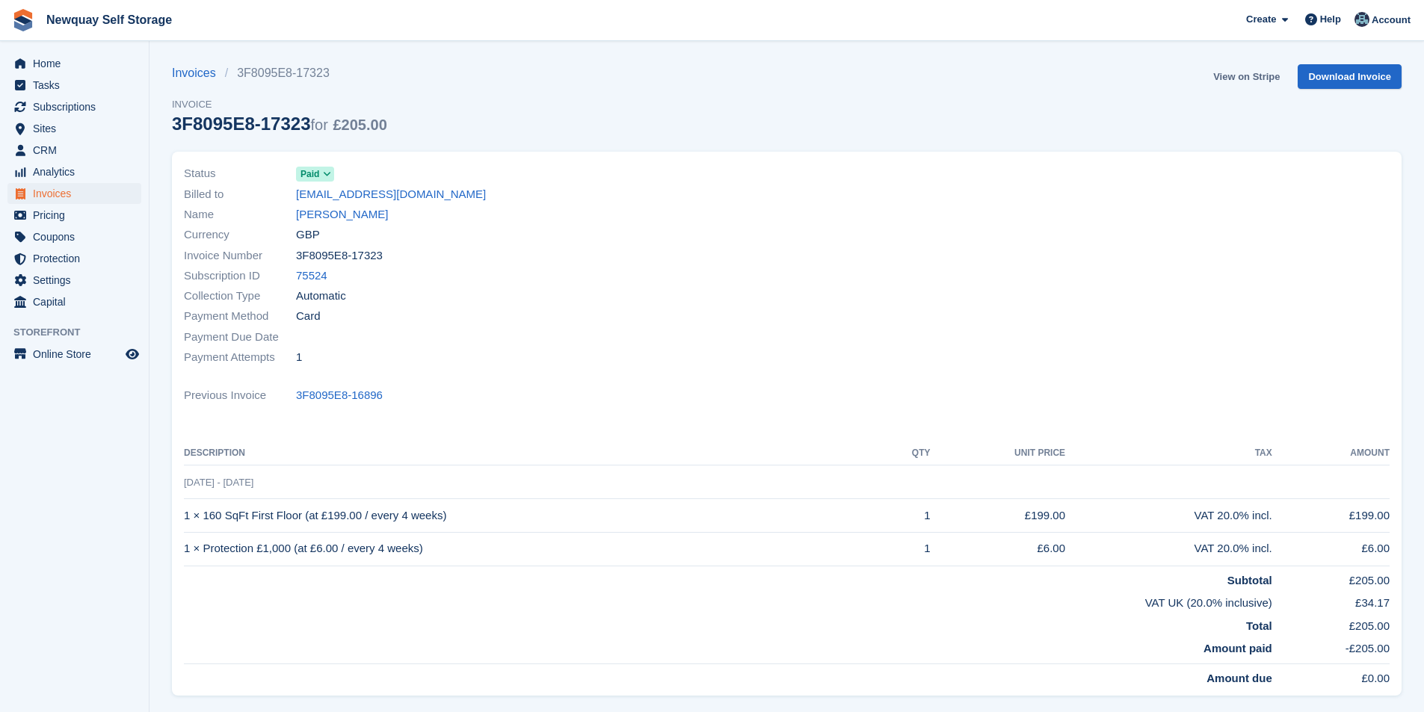
click at [1255, 80] on link "View on Stripe" at bounding box center [1246, 76] width 78 height 25
click at [351, 215] on link "[PERSON_NAME]" at bounding box center [342, 214] width 92 height 17
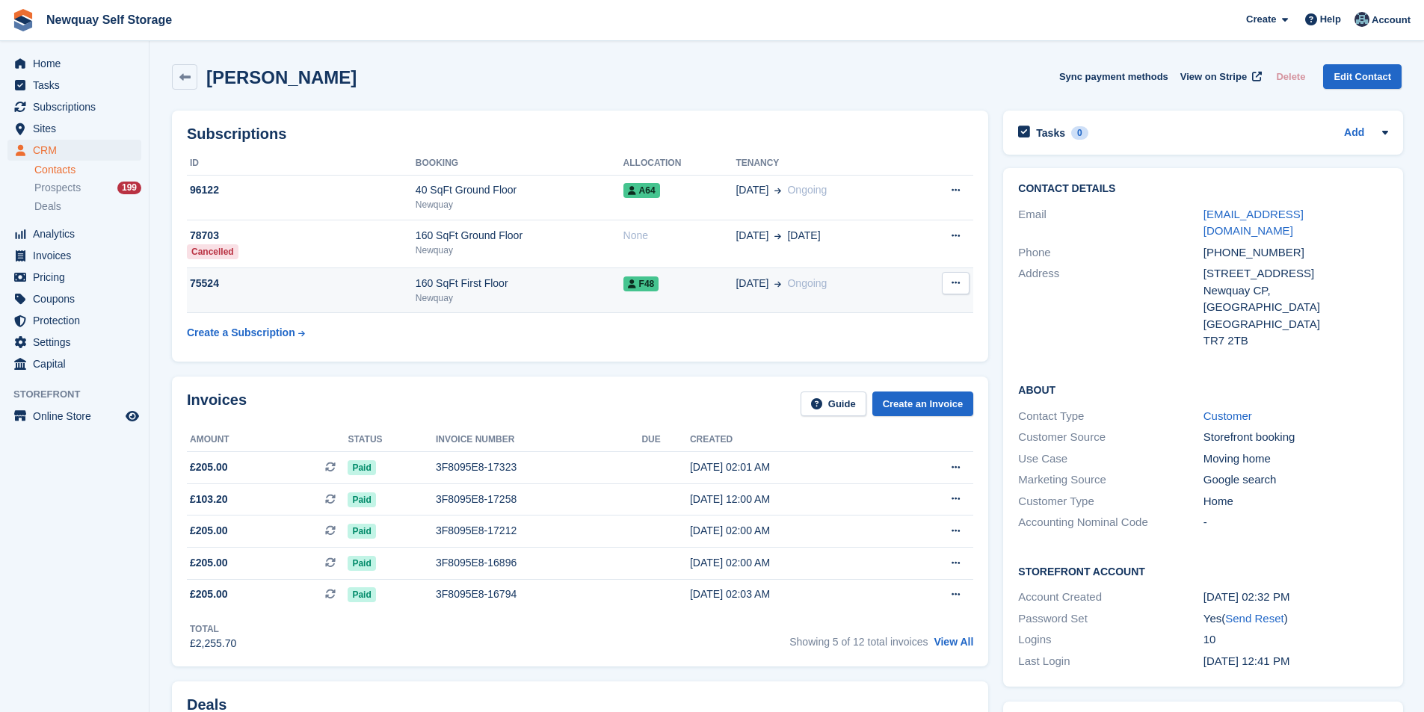
click at [447, 286] on div "160 SqFt First Floor" at bounding box center [520, 284] width 208 height 16
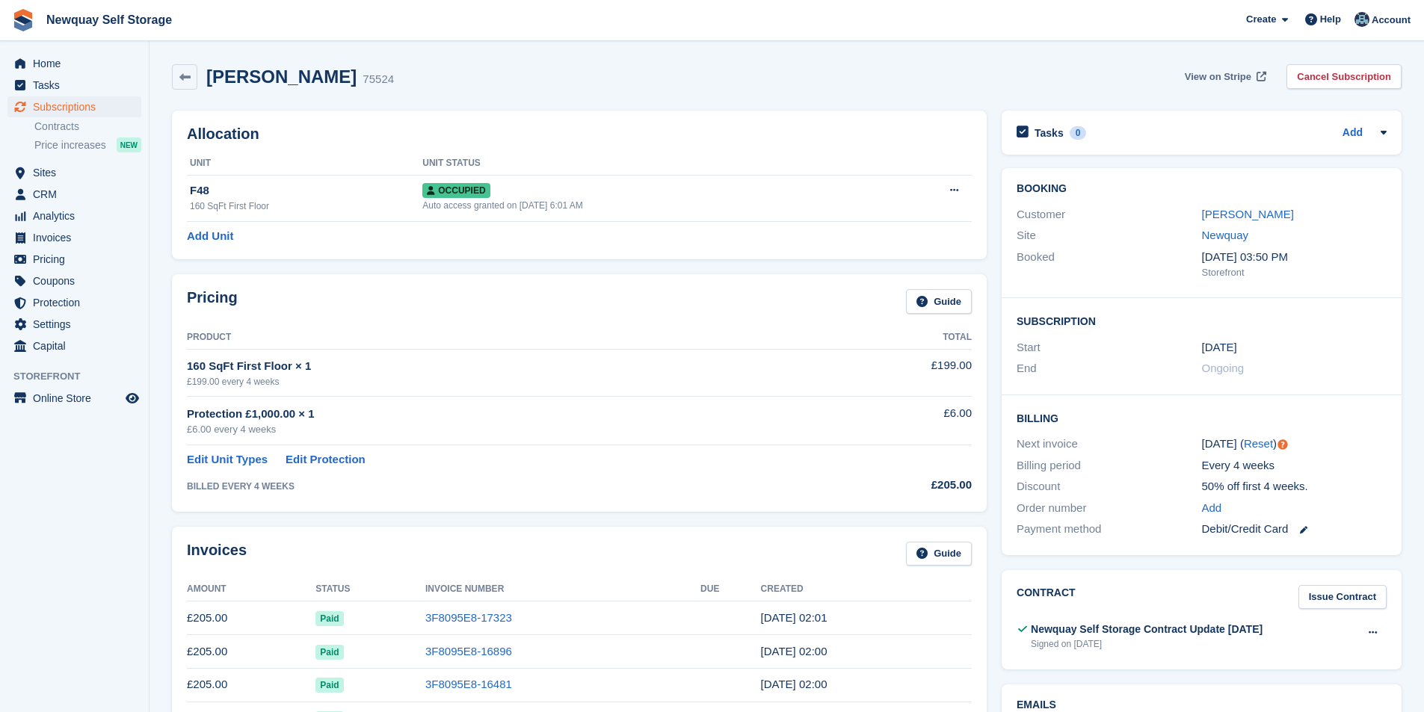
click at [1217, 73] on span "View on Stripe" at bounding box center [1218, 77] width 67 height 15
click at [1236, 211] on link "[PERSON_NAME]" at bounding box center [1248, 214] width 92 height 13
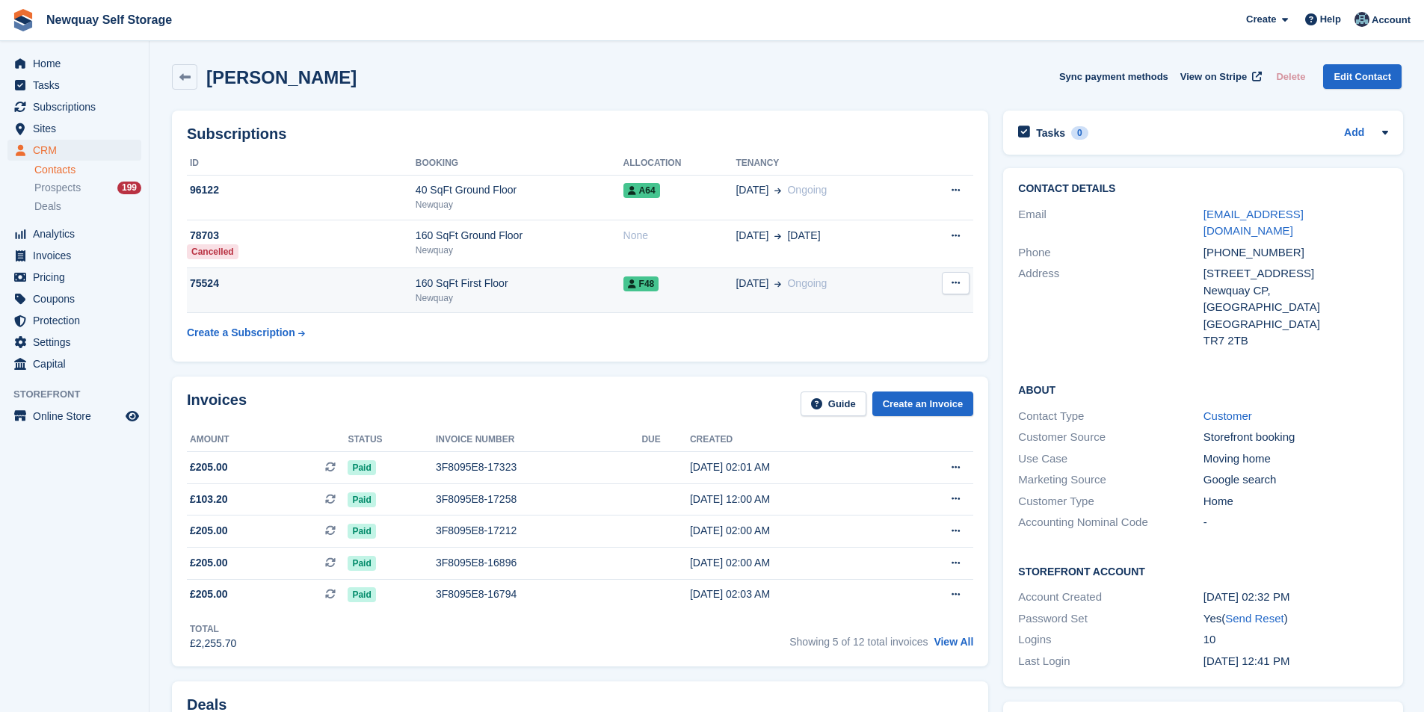
click at [211, 277] on div "75524" at bounding box center [301, 284] width 229 height 16
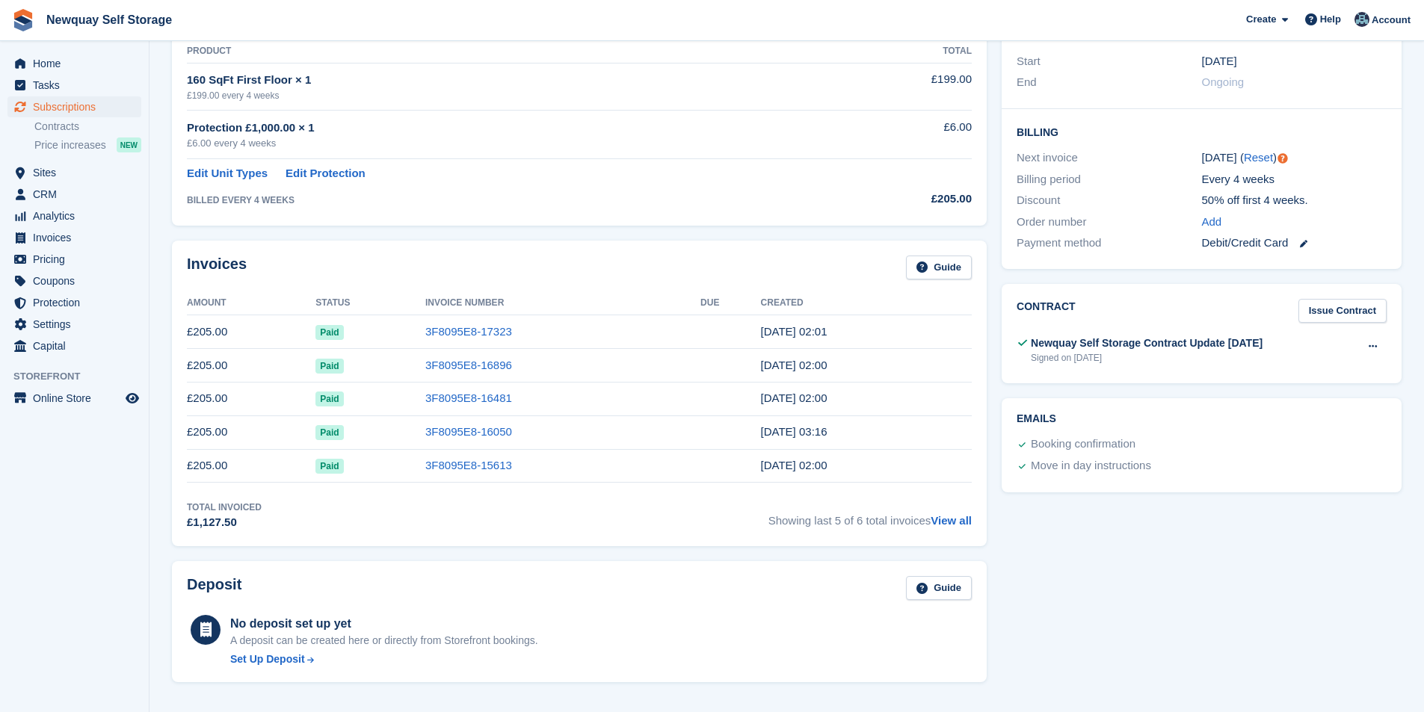
scroll to position [60, 0]
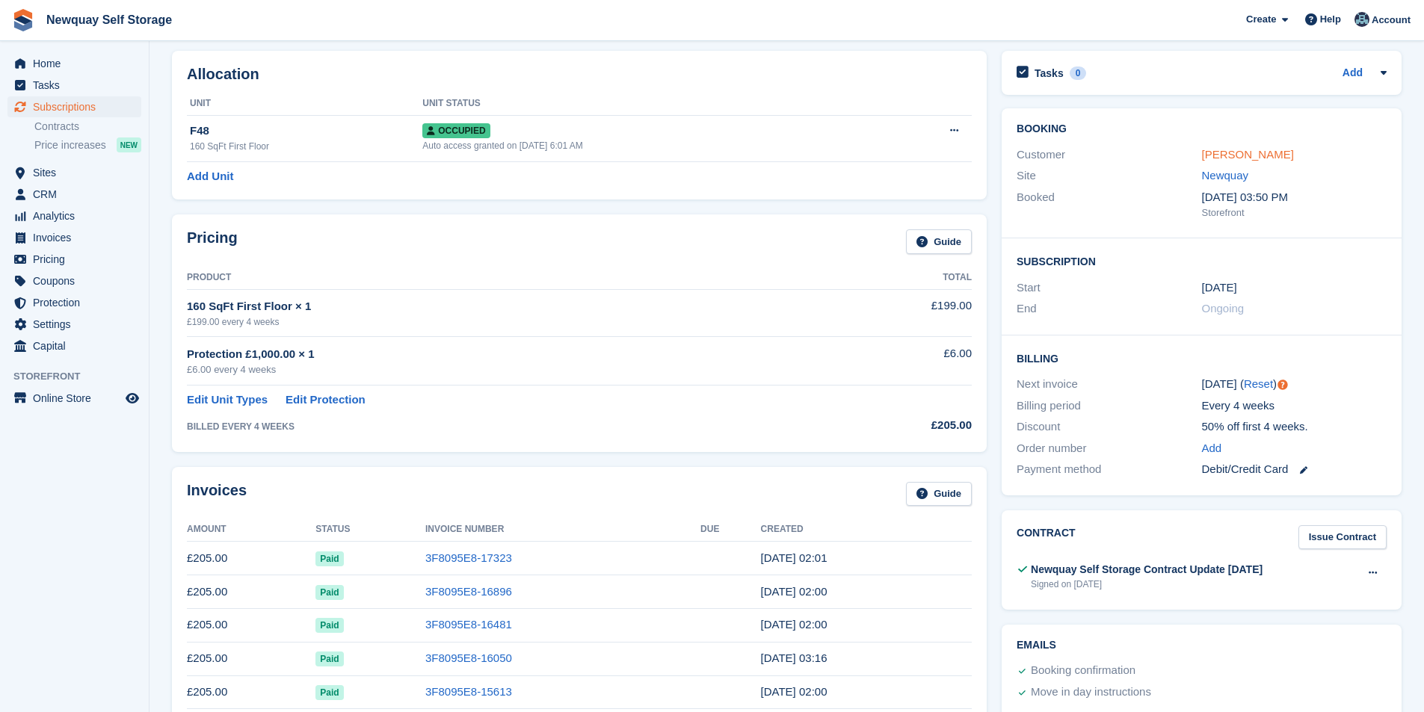
click at [1257, 153] on link "Keeley Bowden" at bounding box center [1248, 154] width 92 height 13
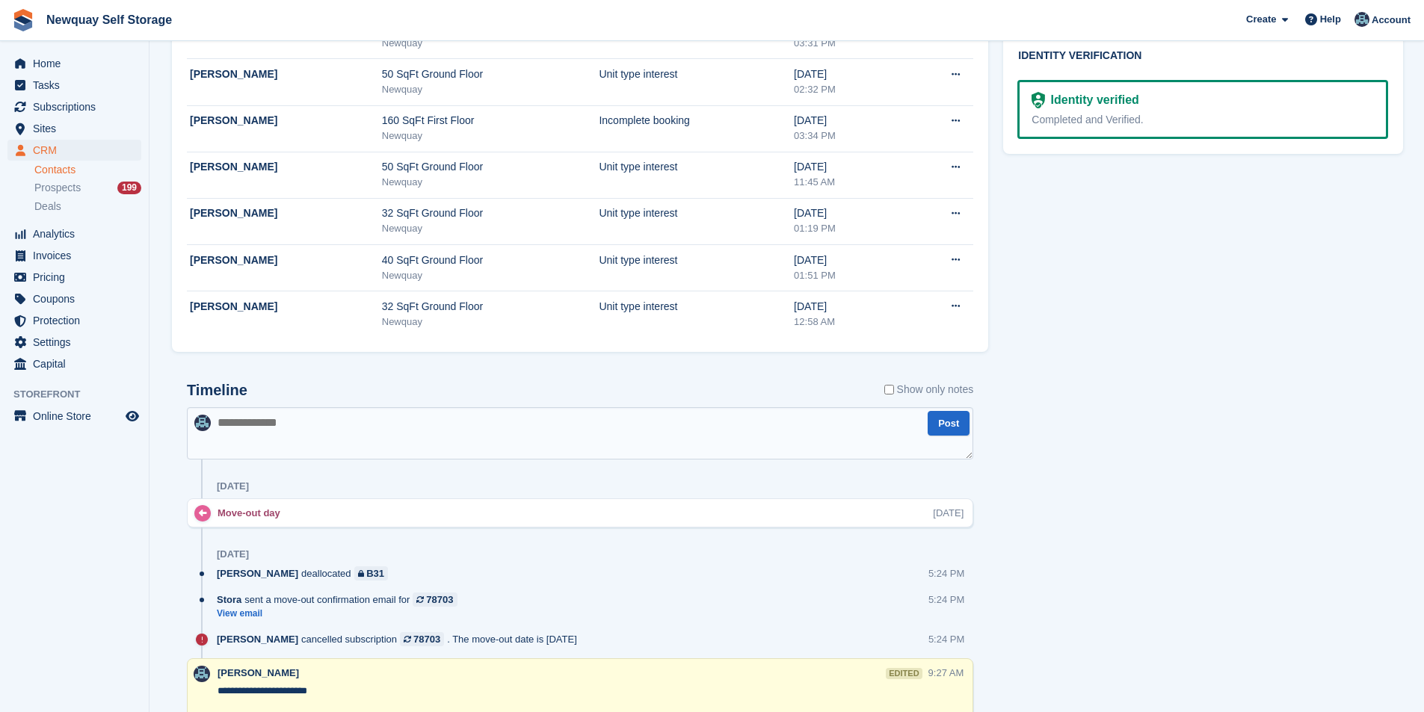
scroll to position [1121, 0]
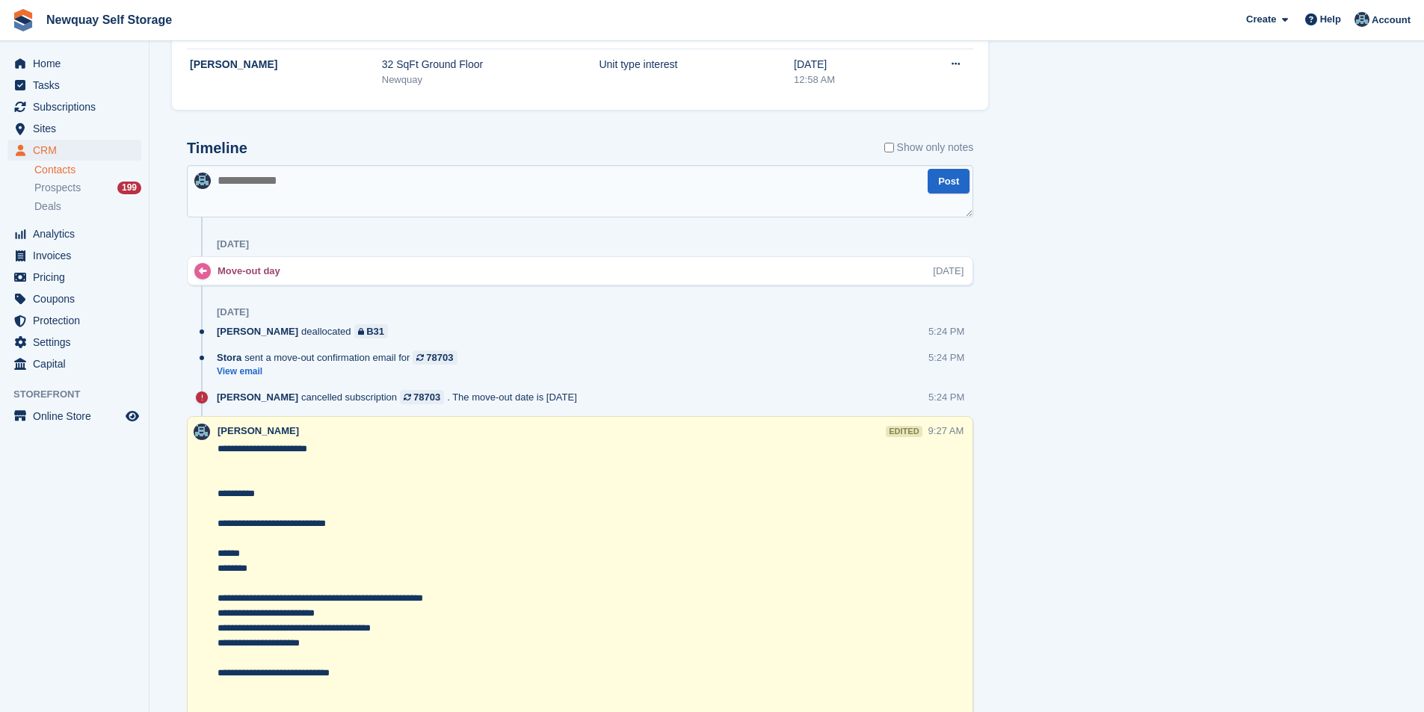
click at [408, 176] on textarea at bounding box center [580, 191] width 786 height 52
paste textarea "**********"
type textarea "**********"
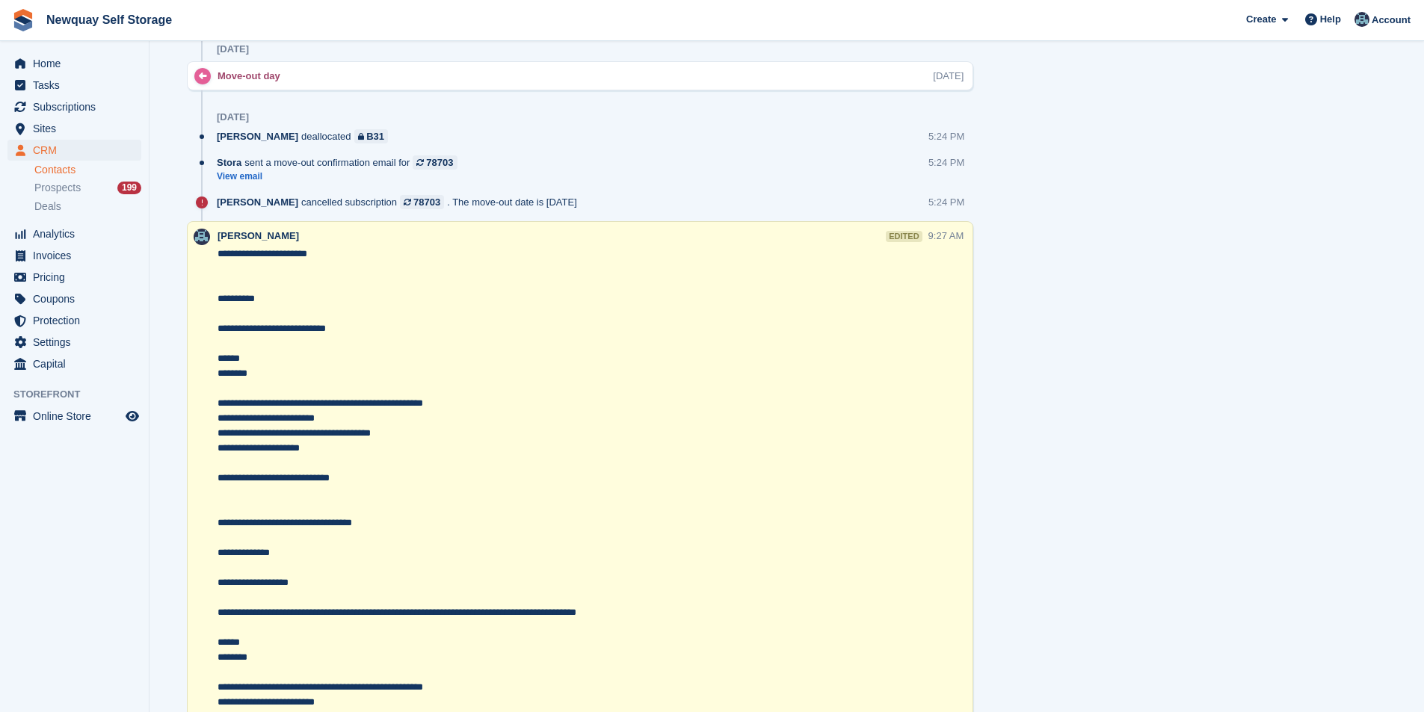
scroll to position [1645, 0]
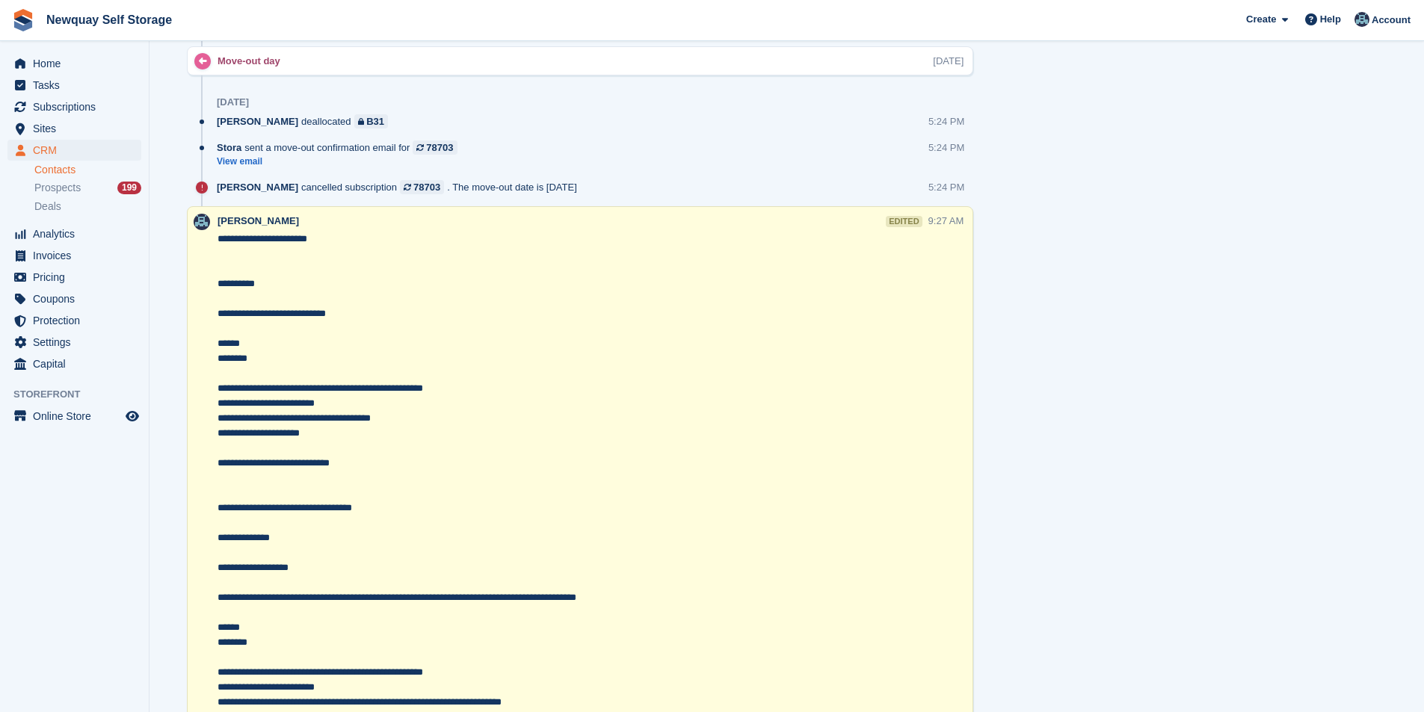
click at [302, 240] on textarea "**********" at bounding box center [572, 523] width 709 height 583
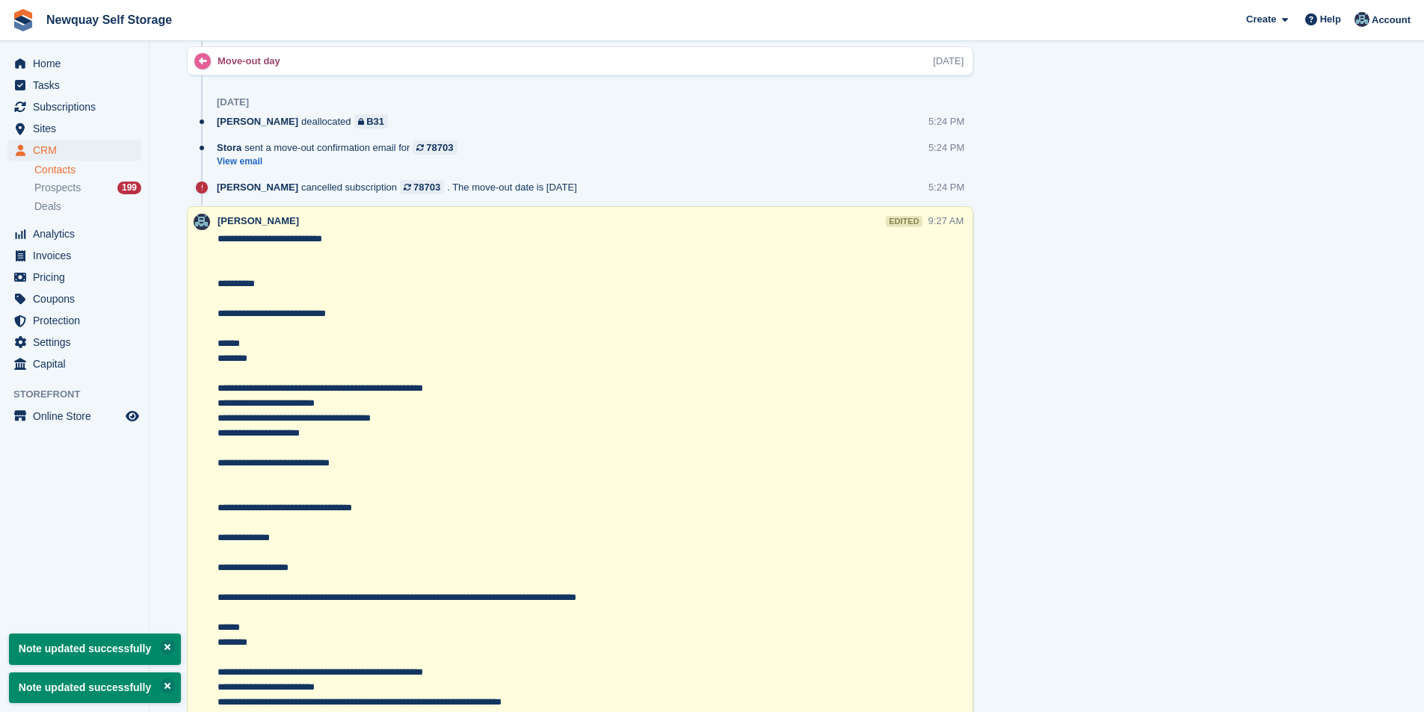
click textarea "**********"
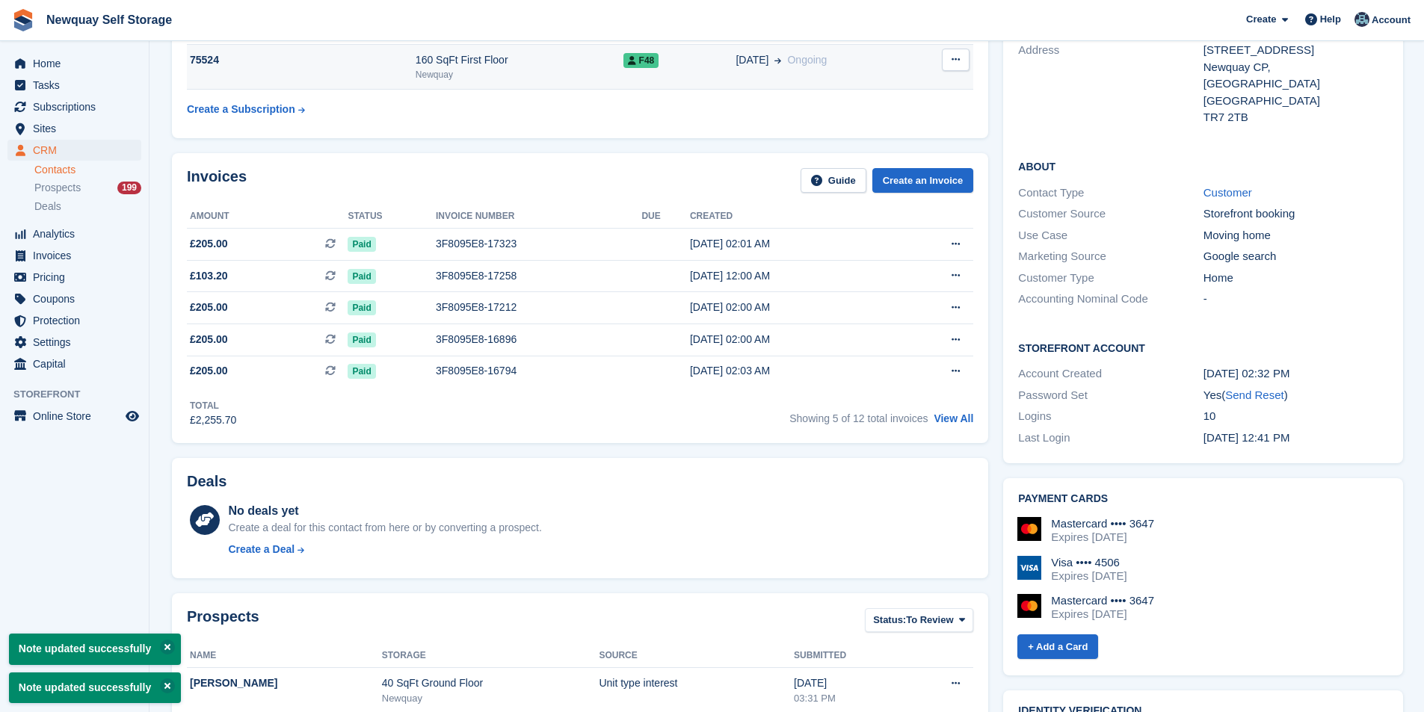
scroll to position [0, 0]
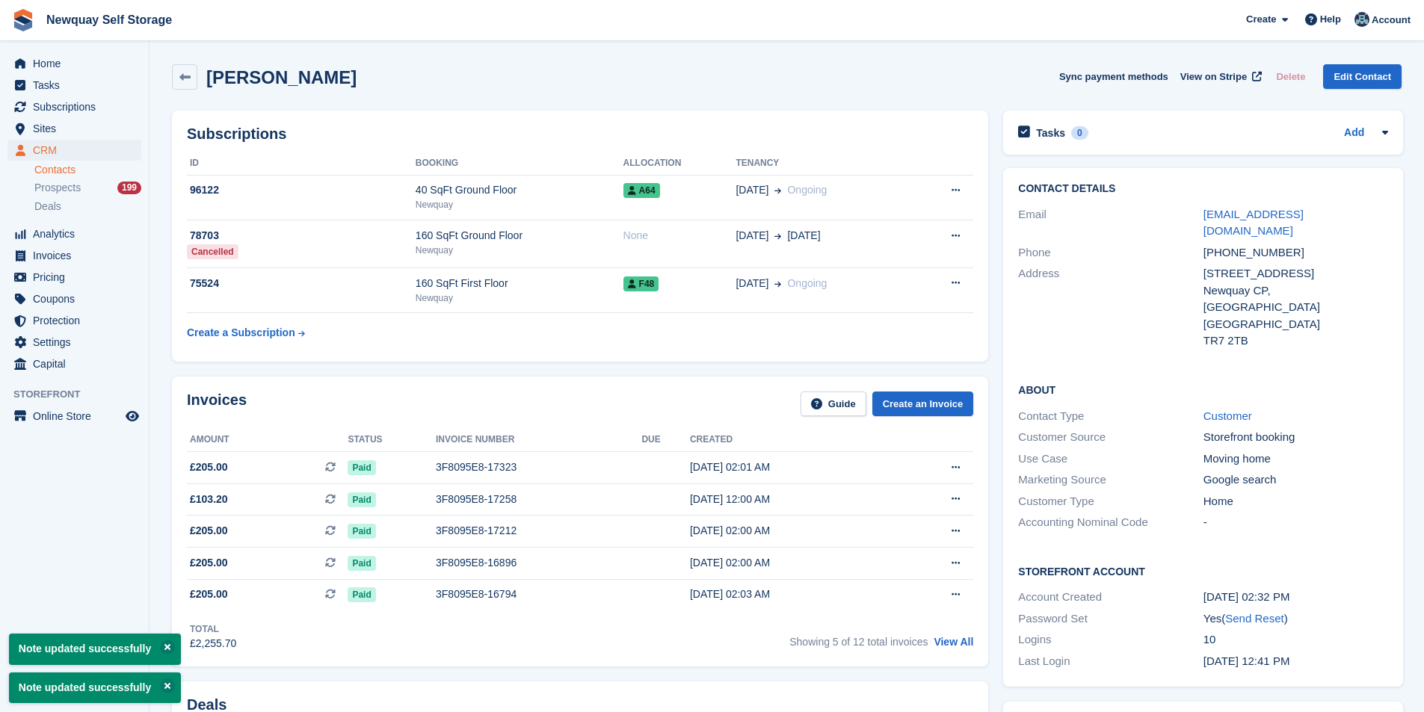
type textarea "**********"
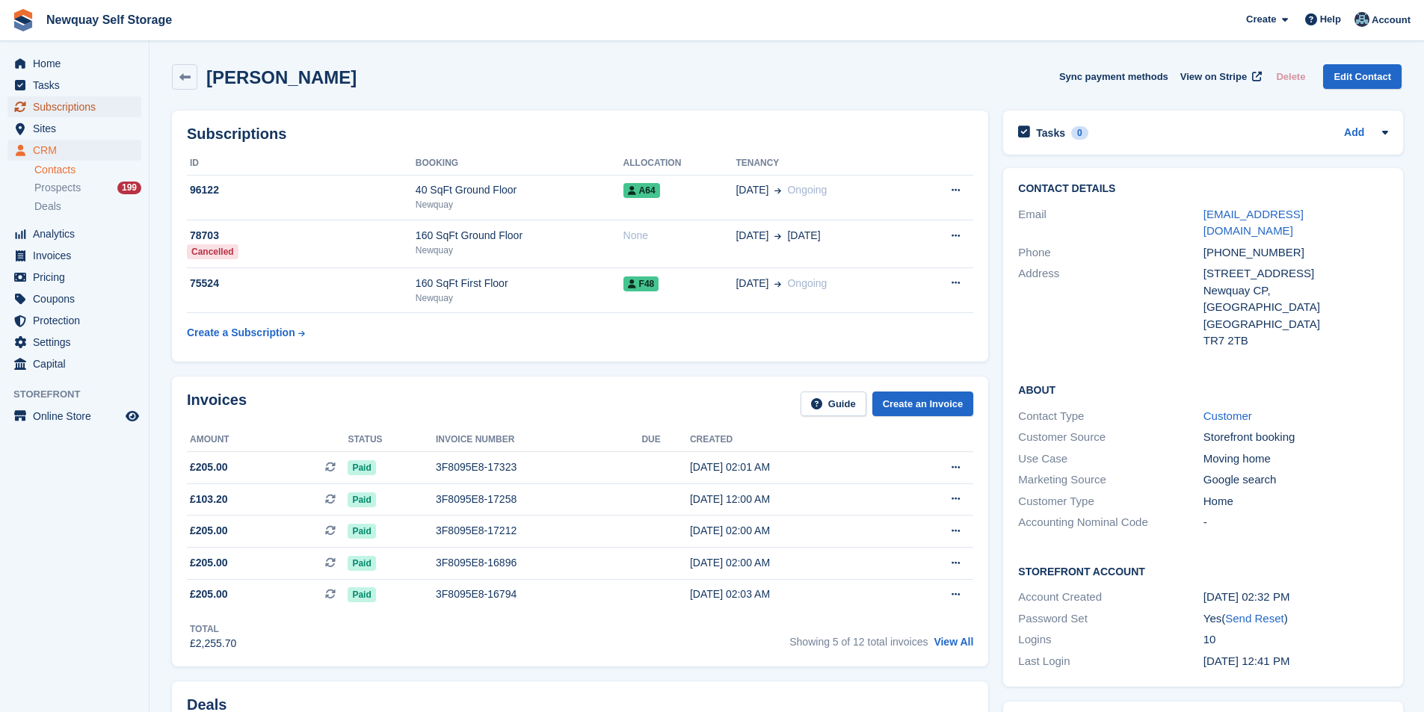
click span "Subscriptions"
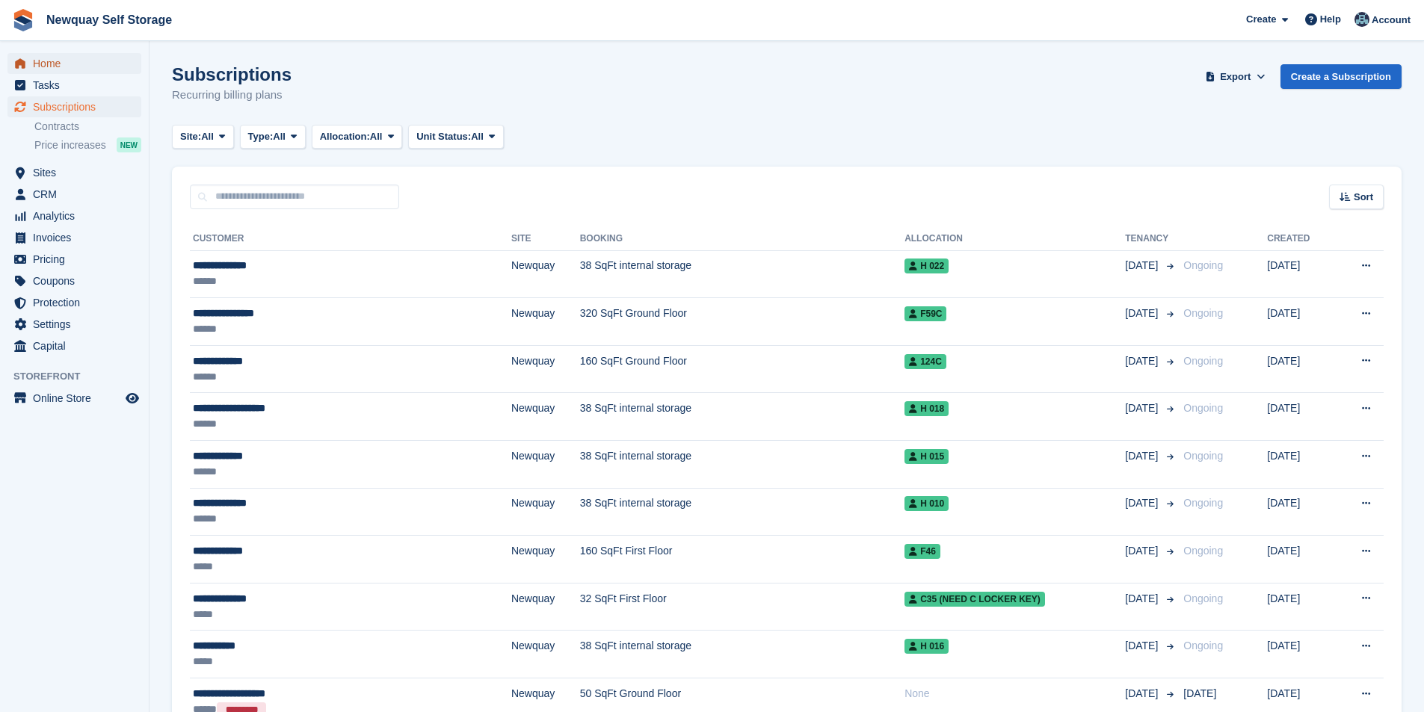
click span "Home"
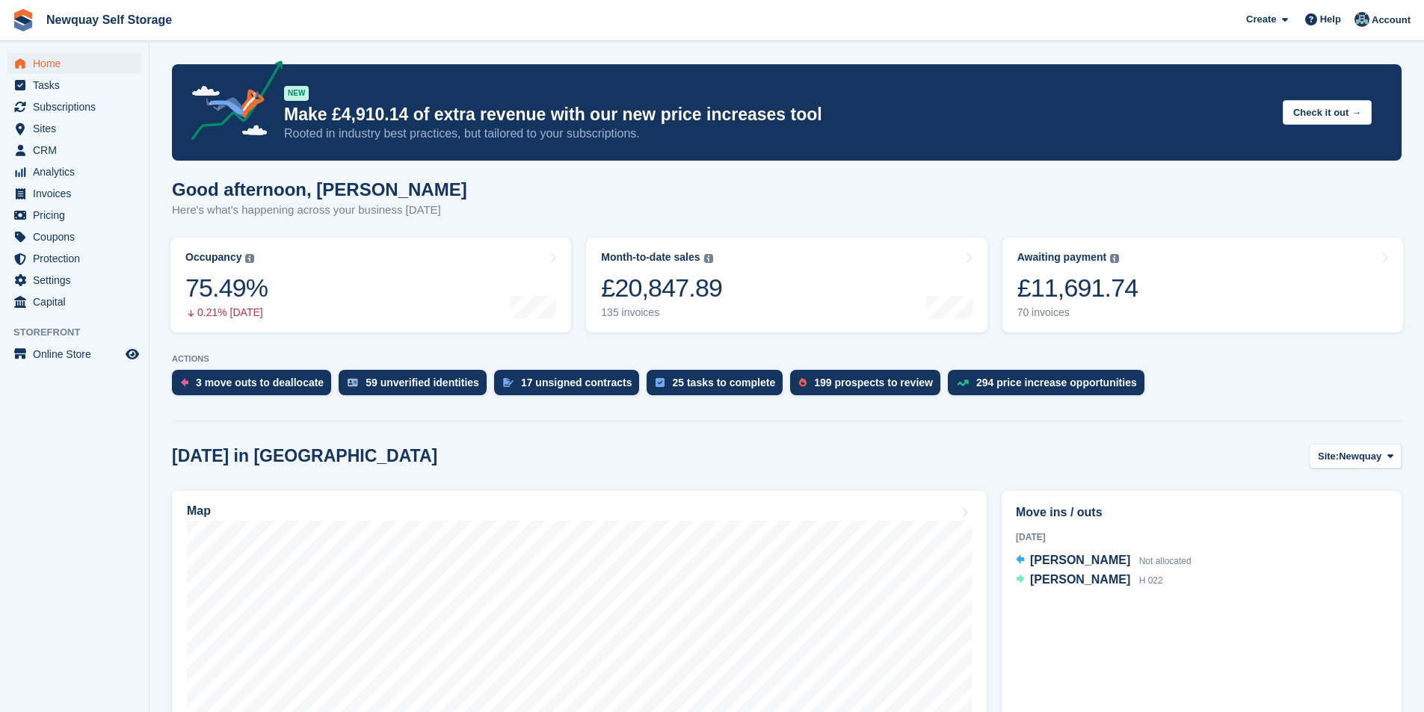
scroll to position [748, 0]
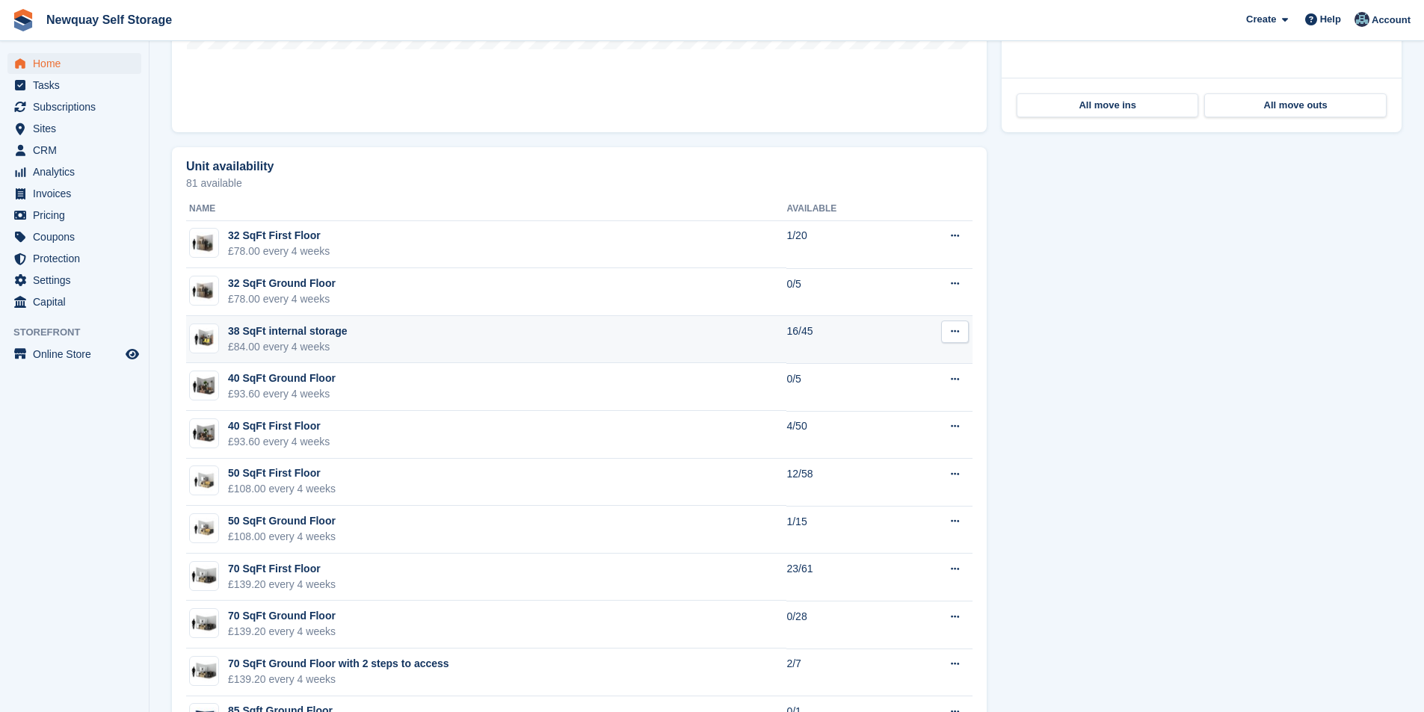
click at [279, 329] on div "38 SqFt internal storage" at bounding box center [287, 332] width 119 height 16
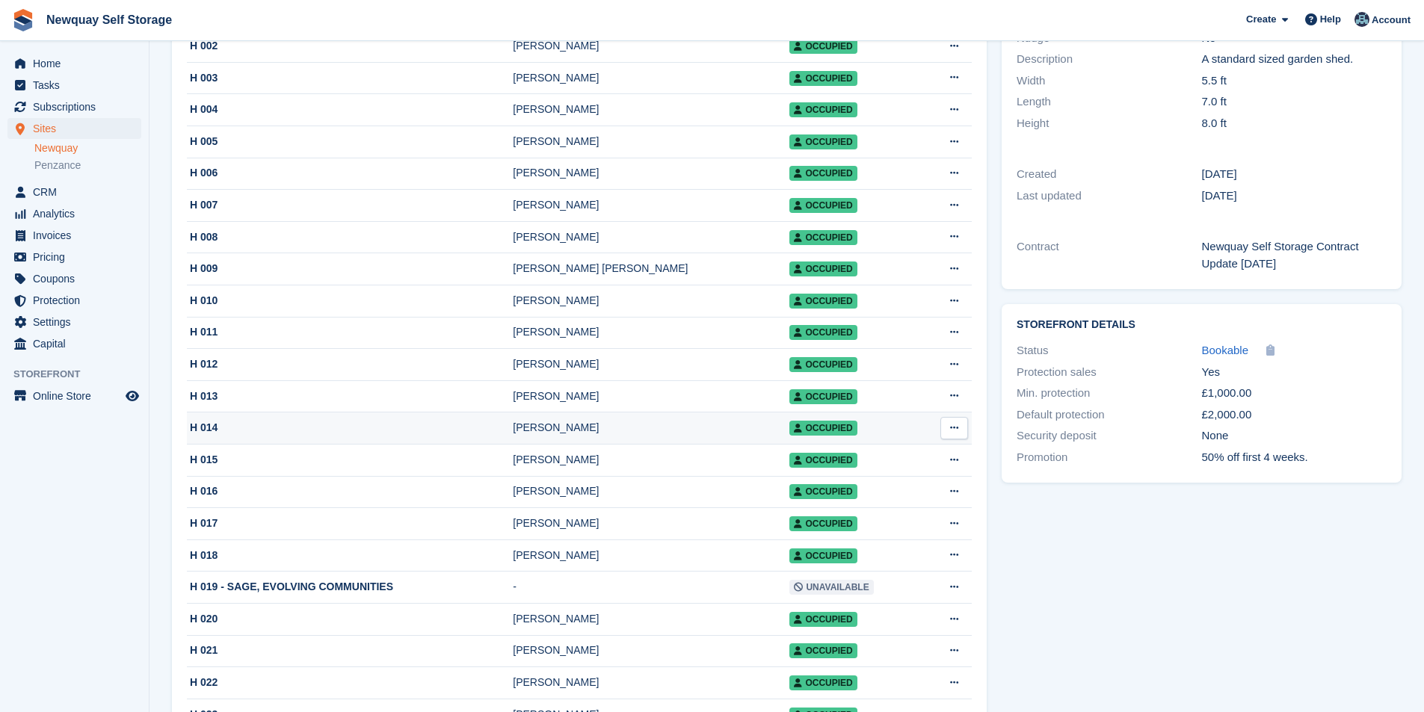
scroll to position [299, 0]
click at [584, 499] on div "Joanne Main" at bounding box center [651, 492] width 277 height 16
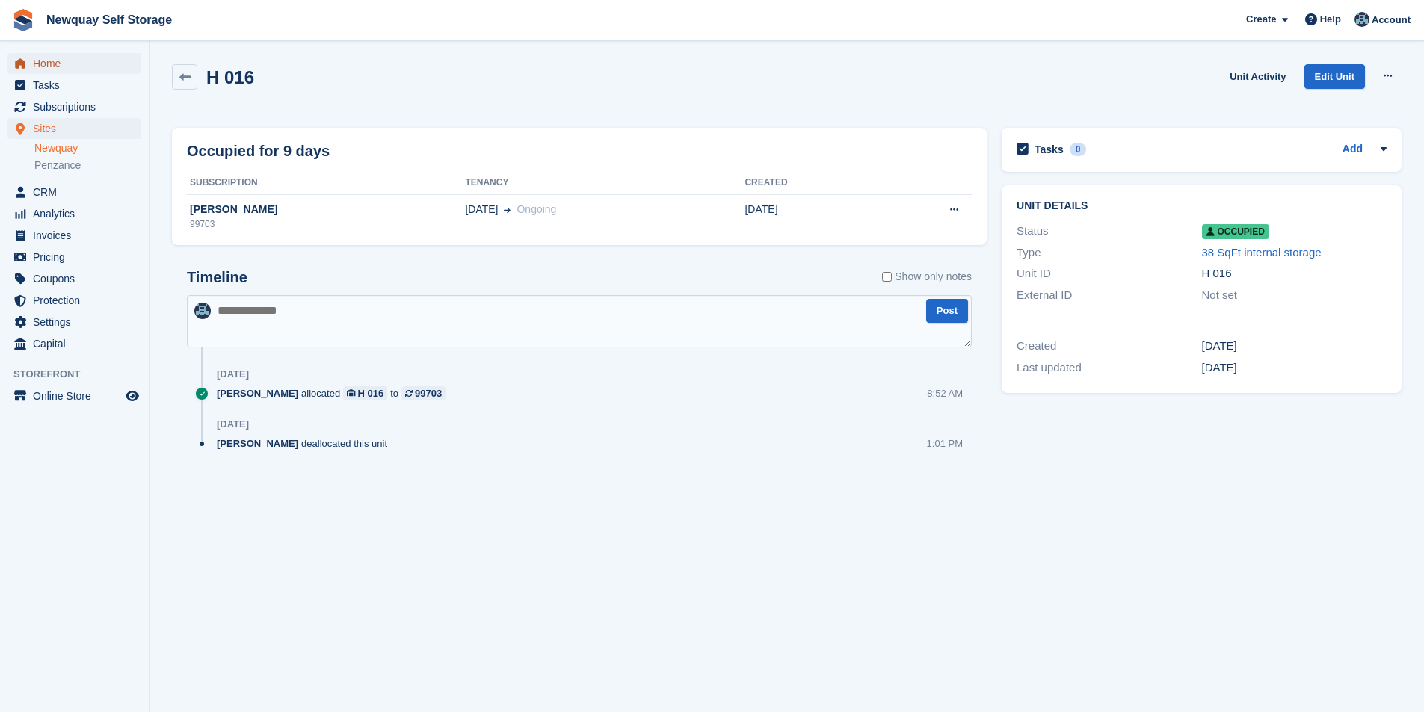
click at [59, 67] on span "Home" at bounding box center [78, 63] width 90 height 21
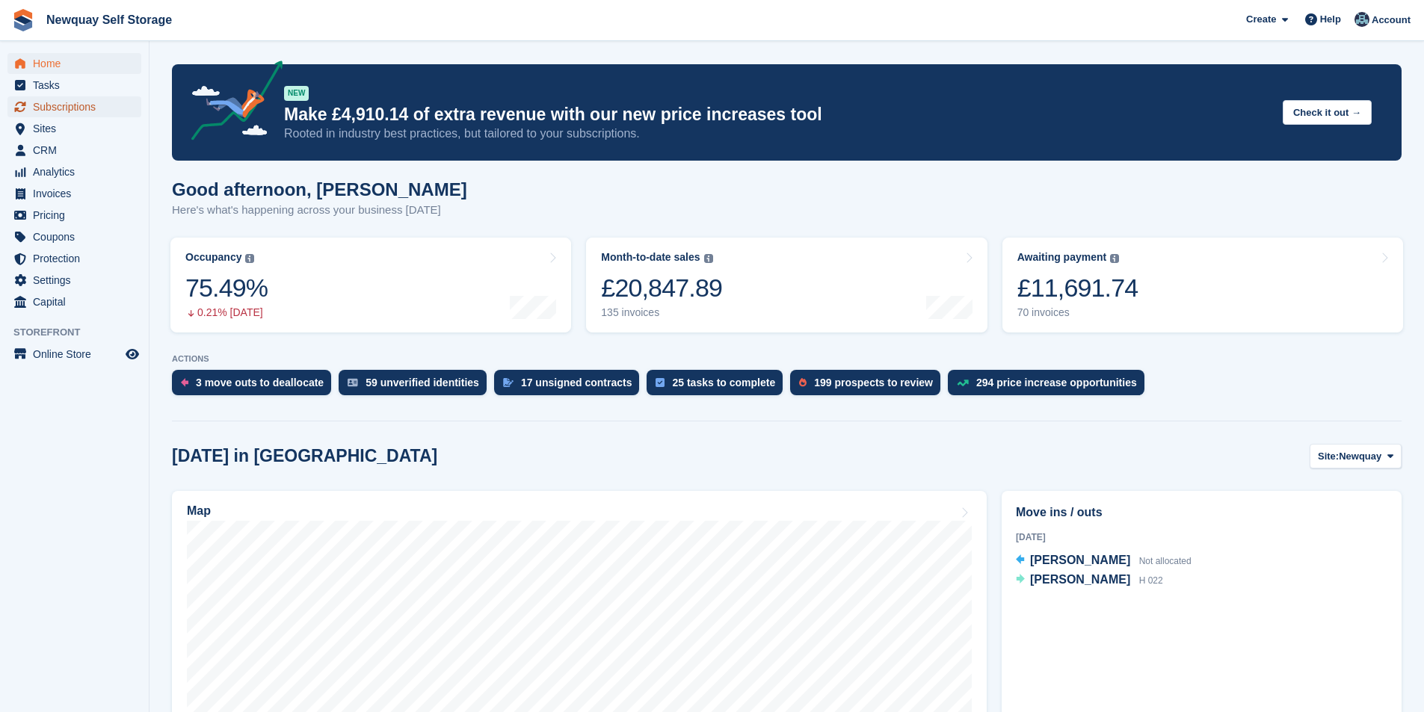
click at [81, 109] on span "Subscriptions" at bounding box center [78, 106] width 90 height 21
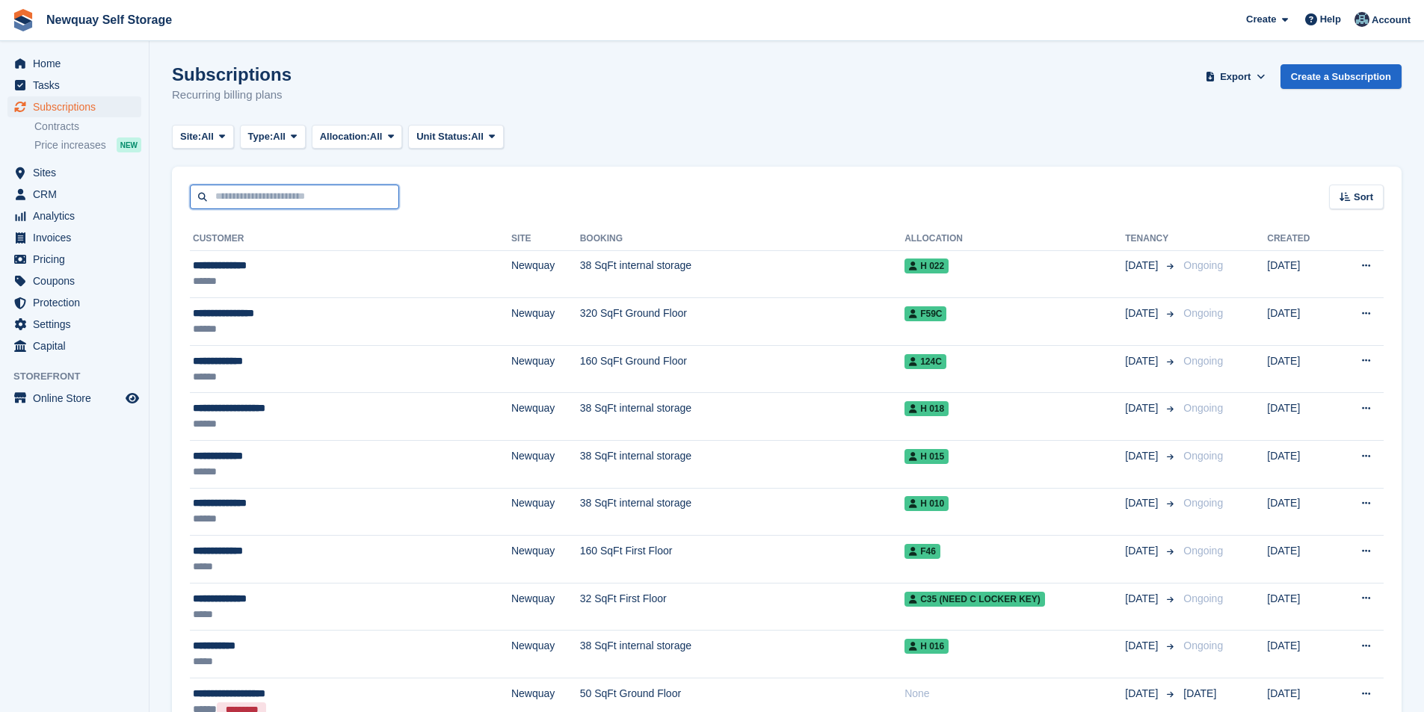
click at [241, 203] on input "text" at bounding box center [294, 197] width 209 height 25
type input "*"
type input "******"
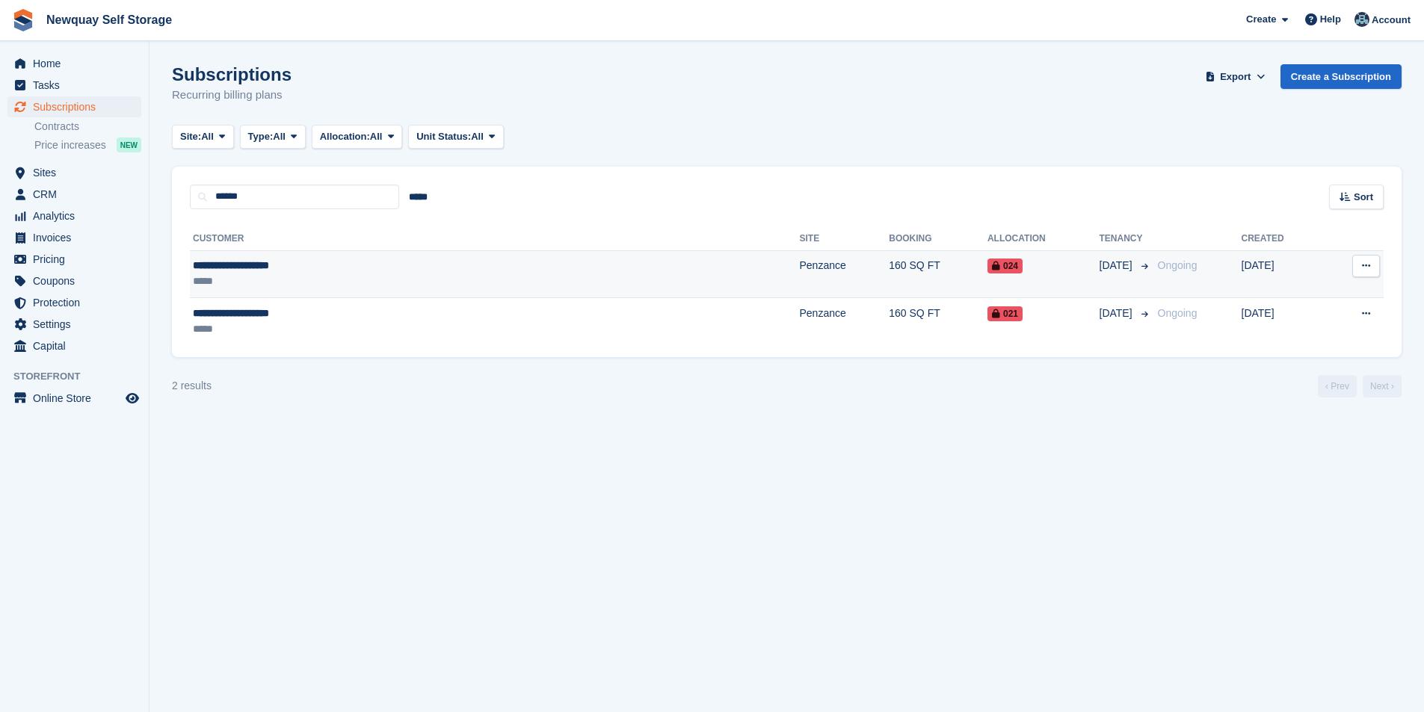
click at [248, 256] on td "**********" at bounding box center [494, 274] width 609 height 48
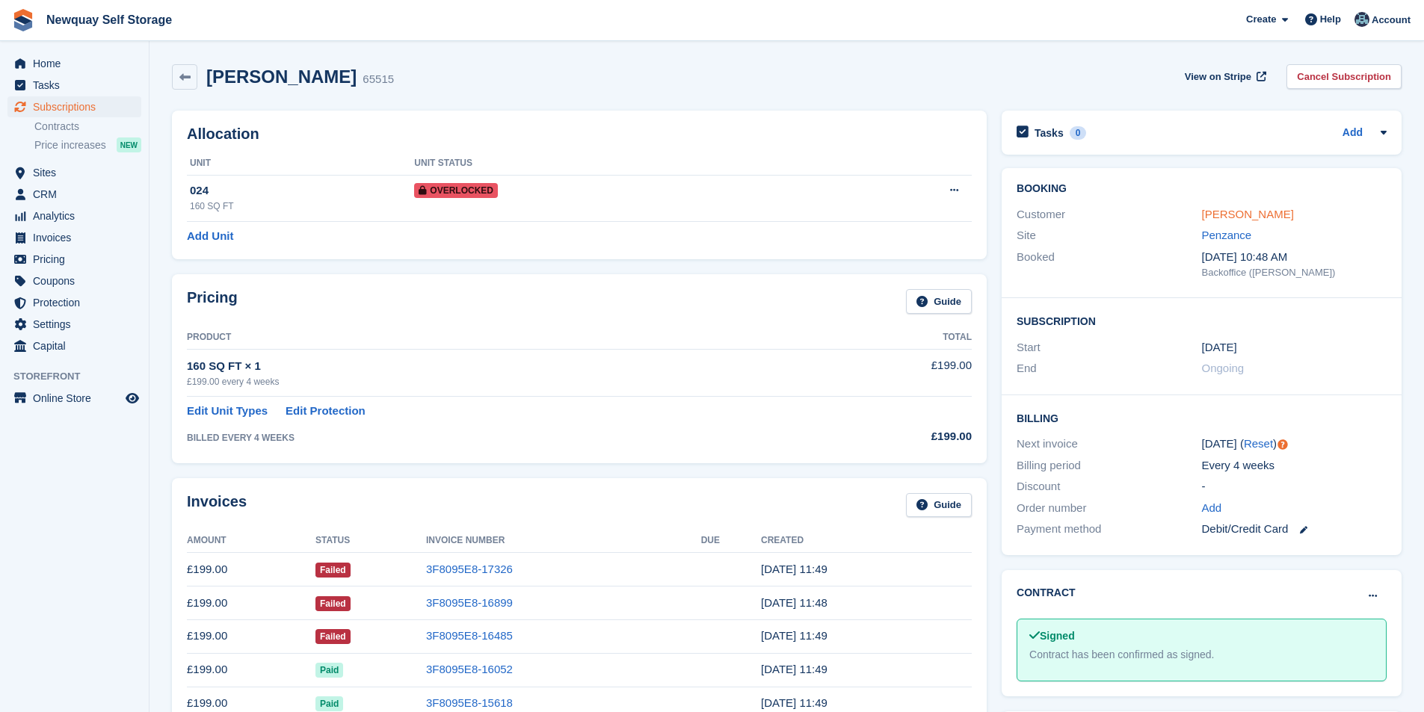
drag, startPoint x: 1311, startPoint y: 215, endPoint x: 1202, endPoint y: 220, distance: 109.3
click at [1202, 220] on div "[PERSON_NAME]" at bounding box center [1294, 214] width 185 height 17
copy link "[PERSON_NAME]"
click at [1322, 313] on h2 "Subscription" at bounding box center [1202, 320] width 370 height 15
click at [1285, 209] on link "[PERSON_NAME]" at bounding box center [1248, 214] width 92 height 13
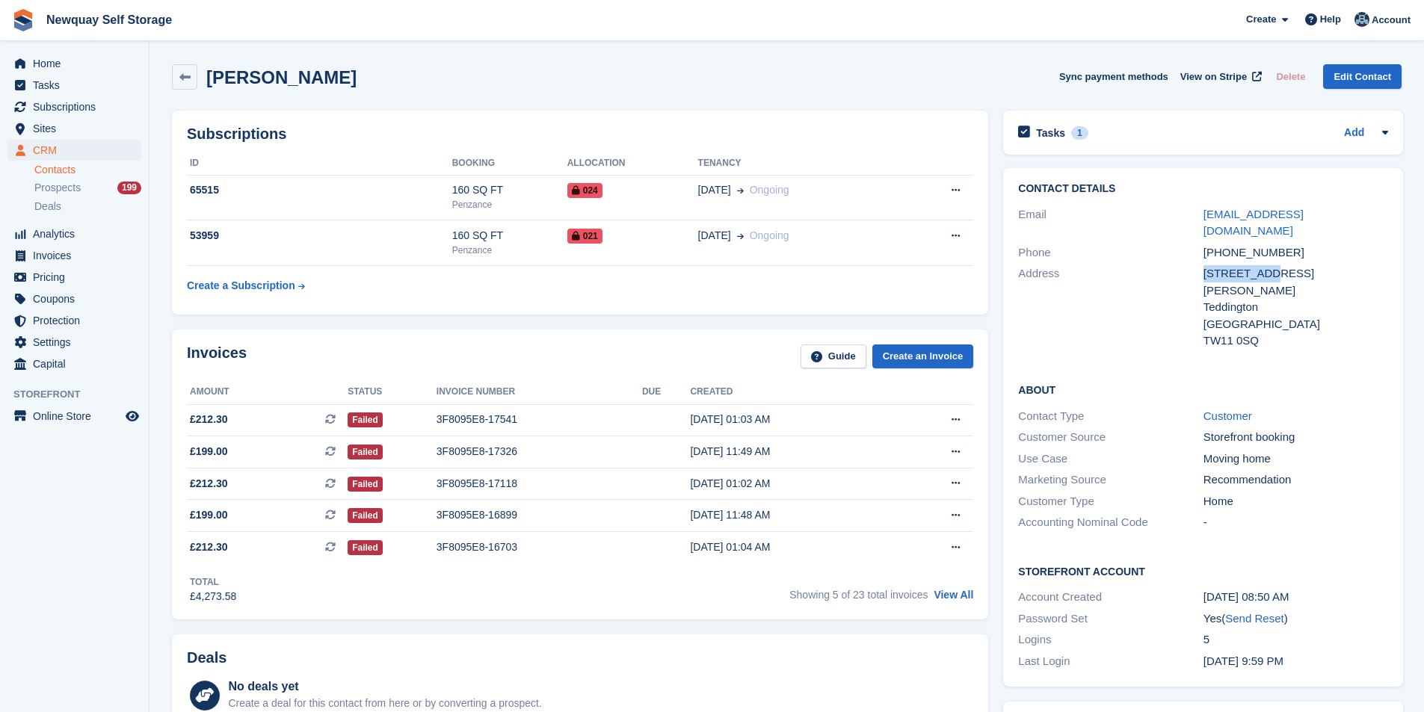
drag, startPoint x: 1266, startPoint y: 259, endPoint x: 1198, endPoint y: 263, distance: 68.2
click at [1198, 263] on div "Address 7 Mays Road Teddington United Kingdom TW11 0SQ" at bounding box center [1203, 307] width 370 height 89
copy div "[STREET_ADDRESS][PERSON_NAME]"
drag, startPoint x: 1234, startPoint y: 280, endPoint x: 1192, endPoint y: 280, distance: 41.9
click at [1192, 280] on div "Address 7 Mays Road Teddington United Kingdom TW11 0SQ" at bounding box center [1203, 307] width 370 height 89
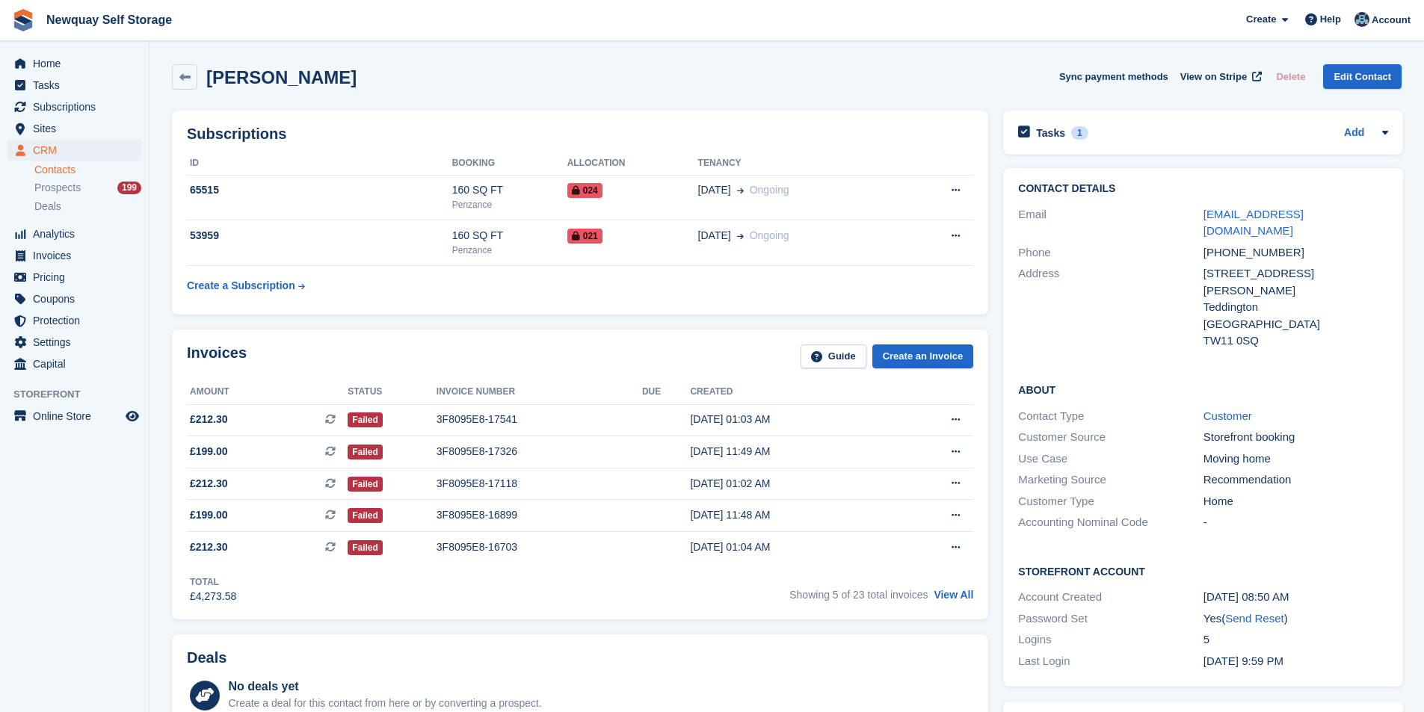
click at [1220, 367] on div "About Contact Type Customer Customer Source Storefront booking Use Case Moving …" at bounding box center [1203, 458] width 400 height 182
drag, startPoint x: 1310, startPoint y: 286, endPoint x: 1275, endPoint y: 269, distance: 38.1
click at [1310, 316] on div "[GEOGRAPHIC_DATA]" at bounding box center [1296, 324] width 185 height 17
drag, startPoint x: 1270, startPoint y: 271, endPoint x: 1202, endPoint y: 280, distance: 68.6
click at [1204, 299] on div "Teddington" at bounding box center [1296, 307] width 185 height 17
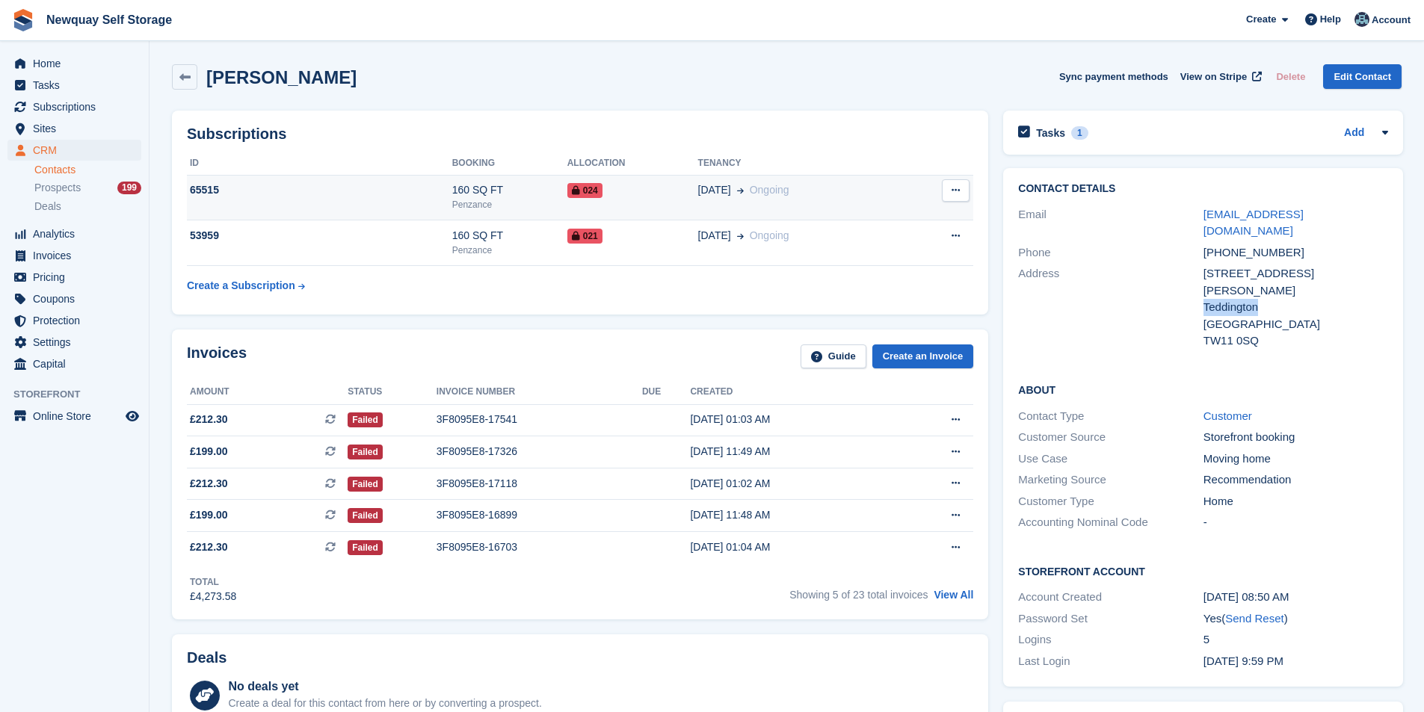
copy div "Teddington"
drag, startPoint x: 1271, startPoint y: 315, endPoint x: 1204, endPoint y: 315, distance: 66.5
click at [1204, 333] on div "TW11 0SQ" at bounding box center [1296, 341] width 185 height 17
copy div "TW11 0SQ"
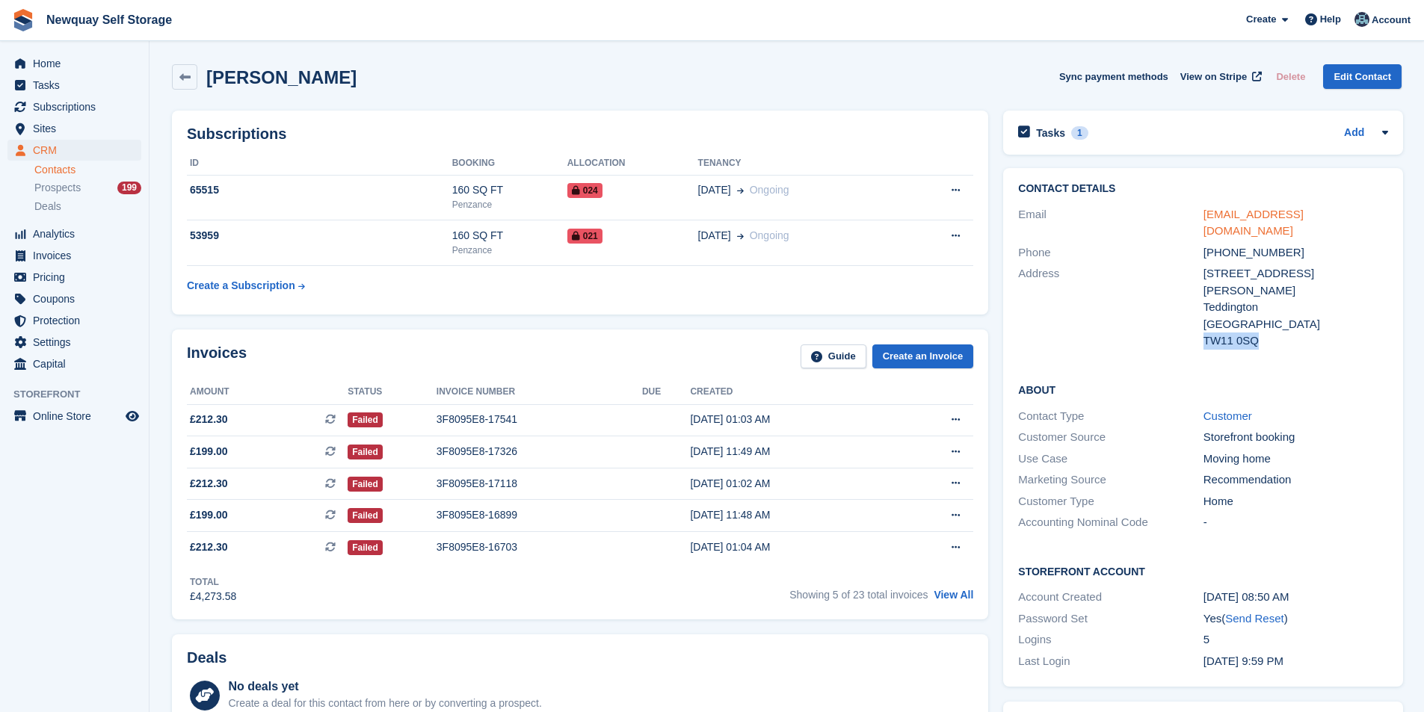
drag, startPoint x: 1376, startPoint y: 221, endPoint x: 1203, endPoint y: 218, distance: 172.7
click at [1204, 218] on div "[EMAIL_ADDRESS][DOMAIN_NAME]" at bounding box center [1296, 223] width 185 height 34
copy link "[EMAIL_ADDRESS][DOMAIN_NAME]"
drag, startPoint x: 1298, startPoint y: 238, endPoint x: 1222, endPoint y: 238, distance: 76.3
click at [1222, 244] on div "[PHONE_NUMBER]" at bounding box center [1296, 252] width 185 height 17
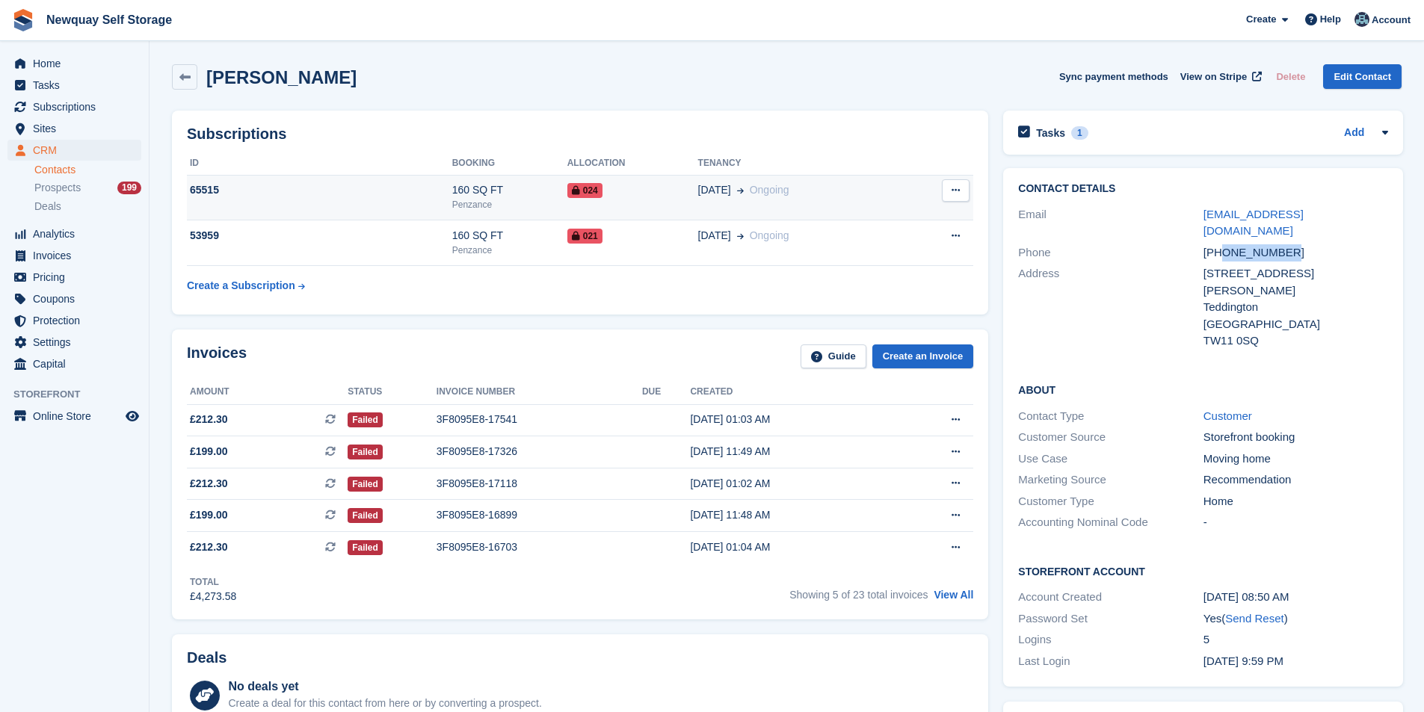
copy div "7582913272"
click at [1238, 74] on span "View on Stripe" at bounding box center [1213, 77] width 67 height 15
click at [961, 594] on link "View All" at bounding box center [954, 595] width 40 height 12
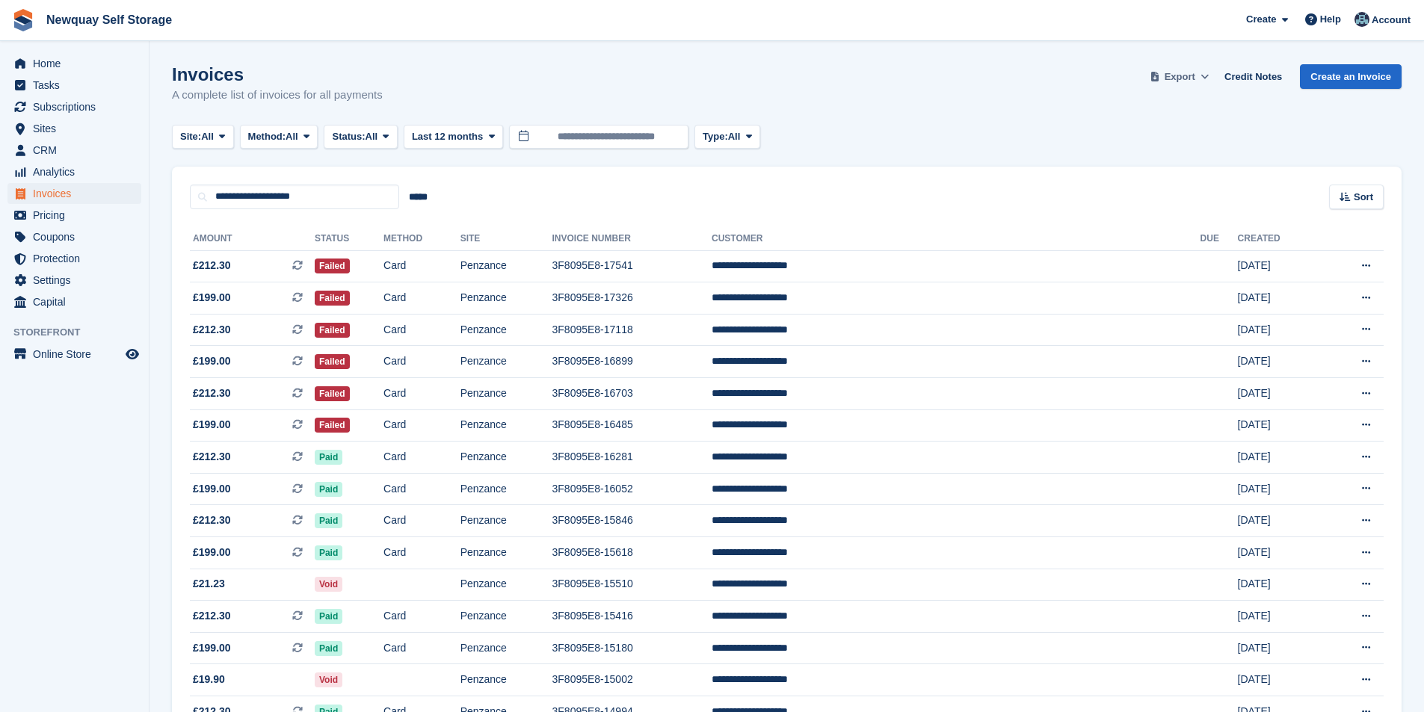
click at [1193, 73] on span "Export" at bounding box center [1180, 77] width 31 height 15
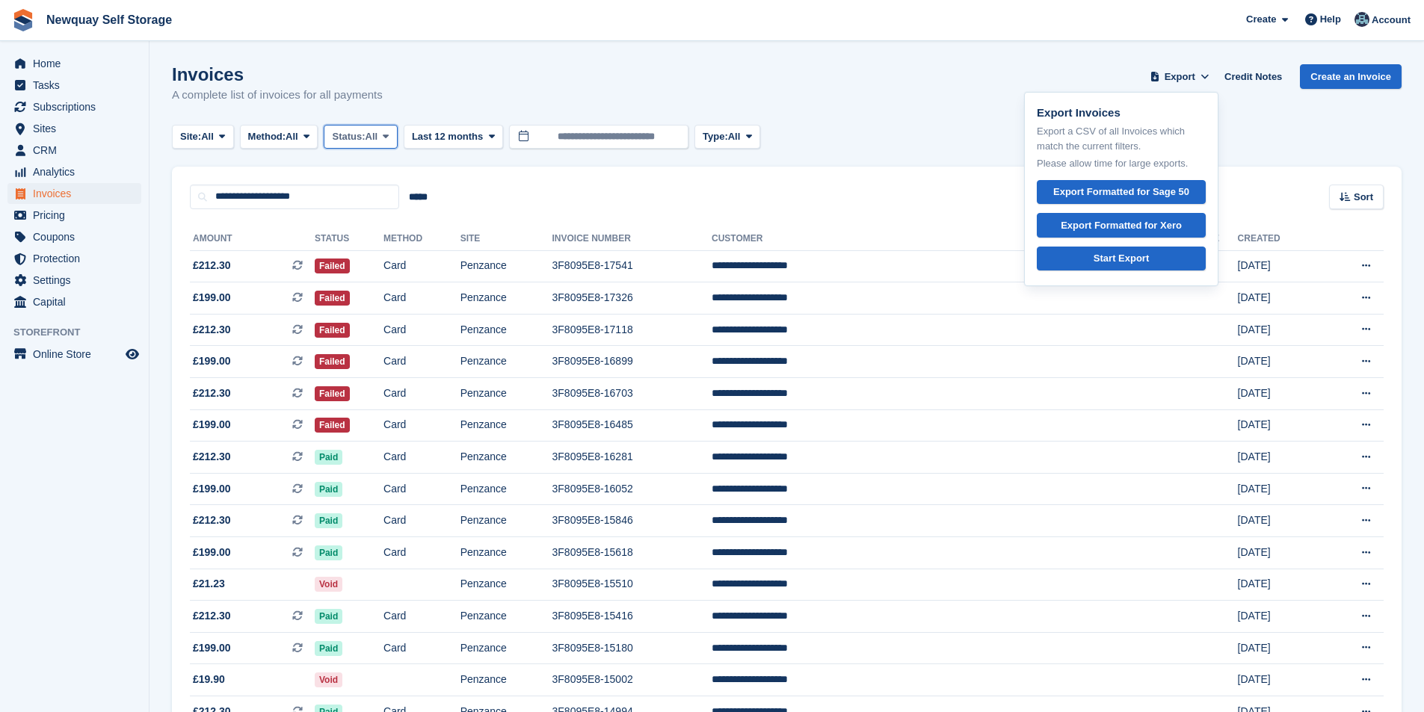
click at [388, 139] on span at bounding box center [386, 137] width 12 height 12
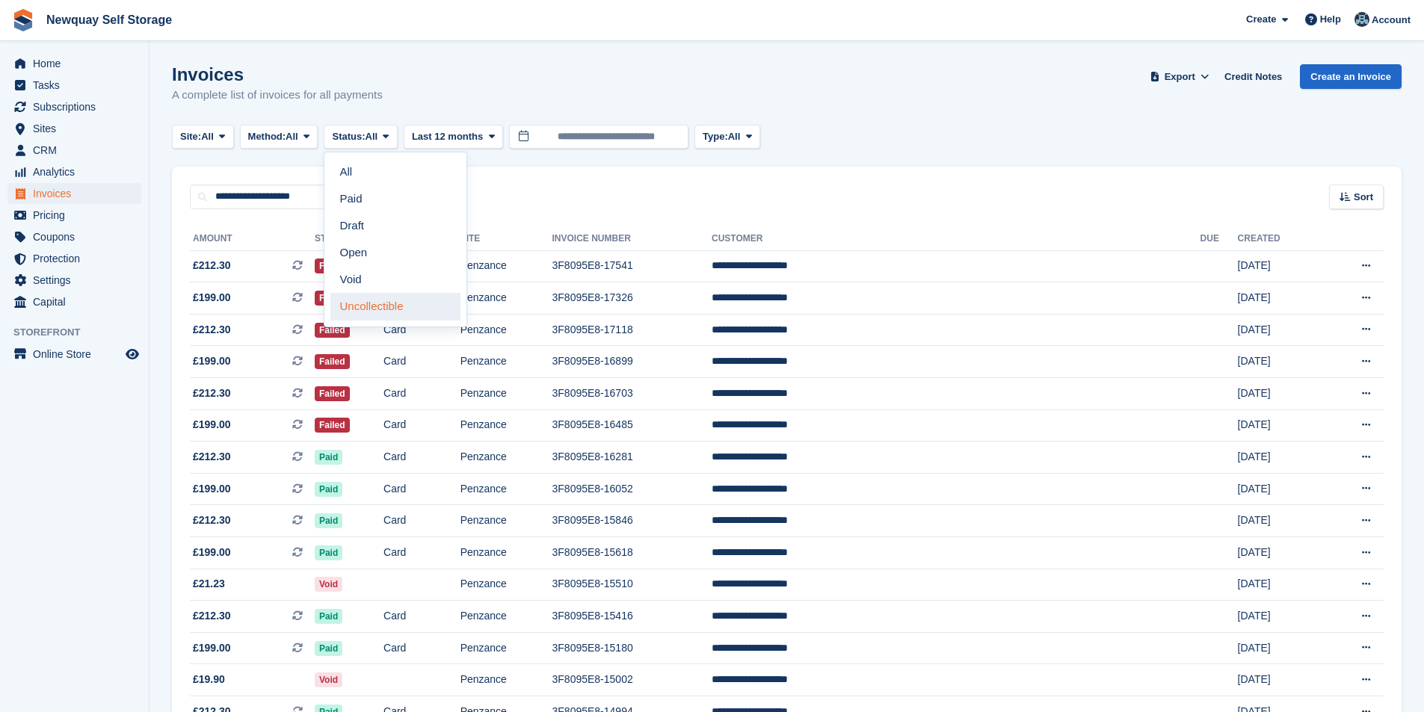
click at [384, 313] on link "Uncollectible" at bounding box center [395, 306] width 130 height 27
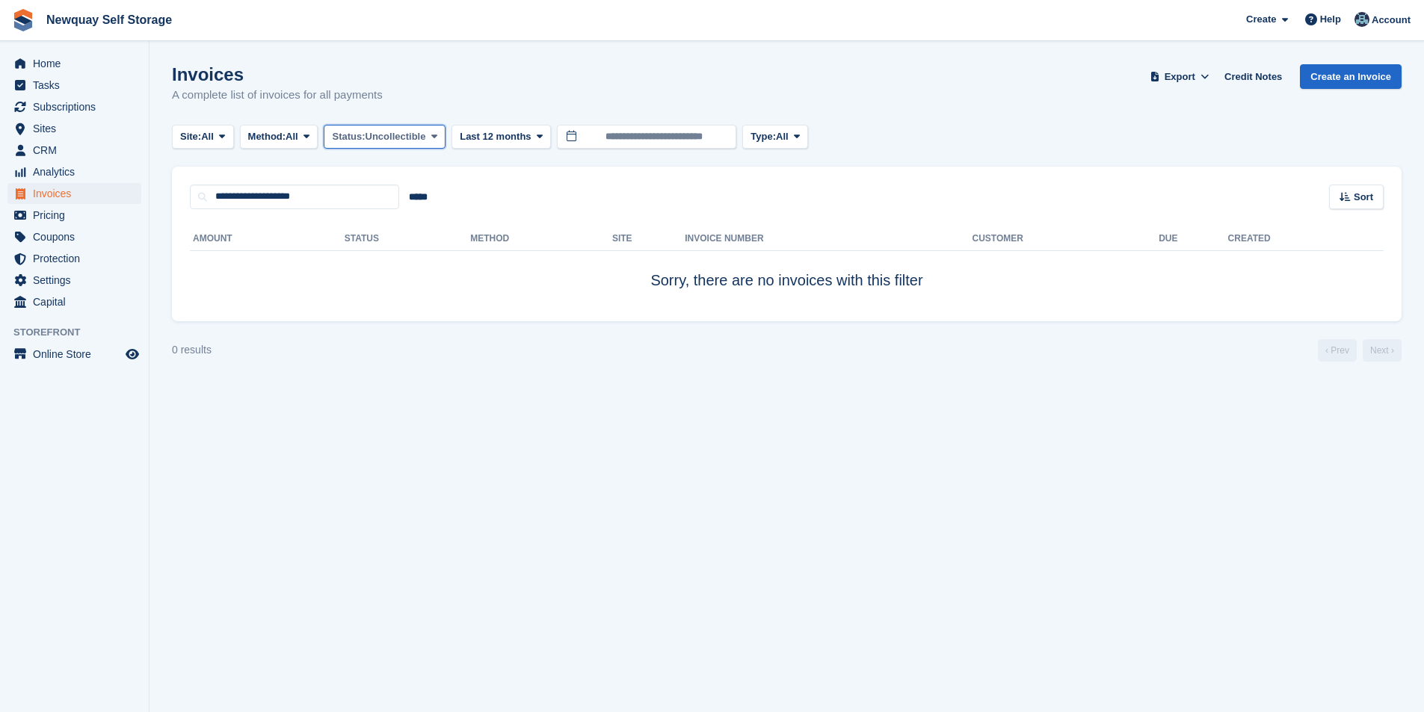
click at [394, 139] on span "Uncollectible" at bounding box center [396, 136] width 61 height 15
click at [378, 255] on link "Open" at bounding box center [395, 252] width 130 height 27
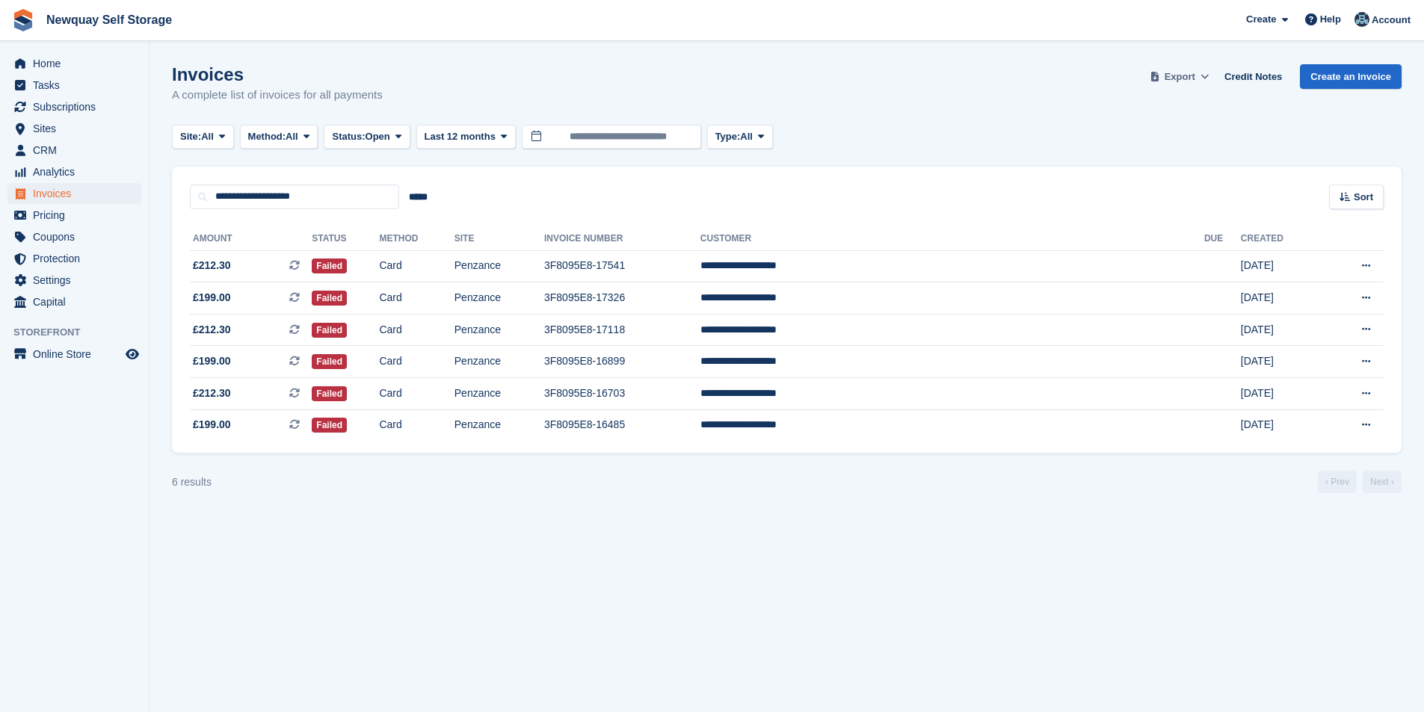
click at [1189, 70] on span "Export" at bounding box center [1180, 77] width 31 height 15
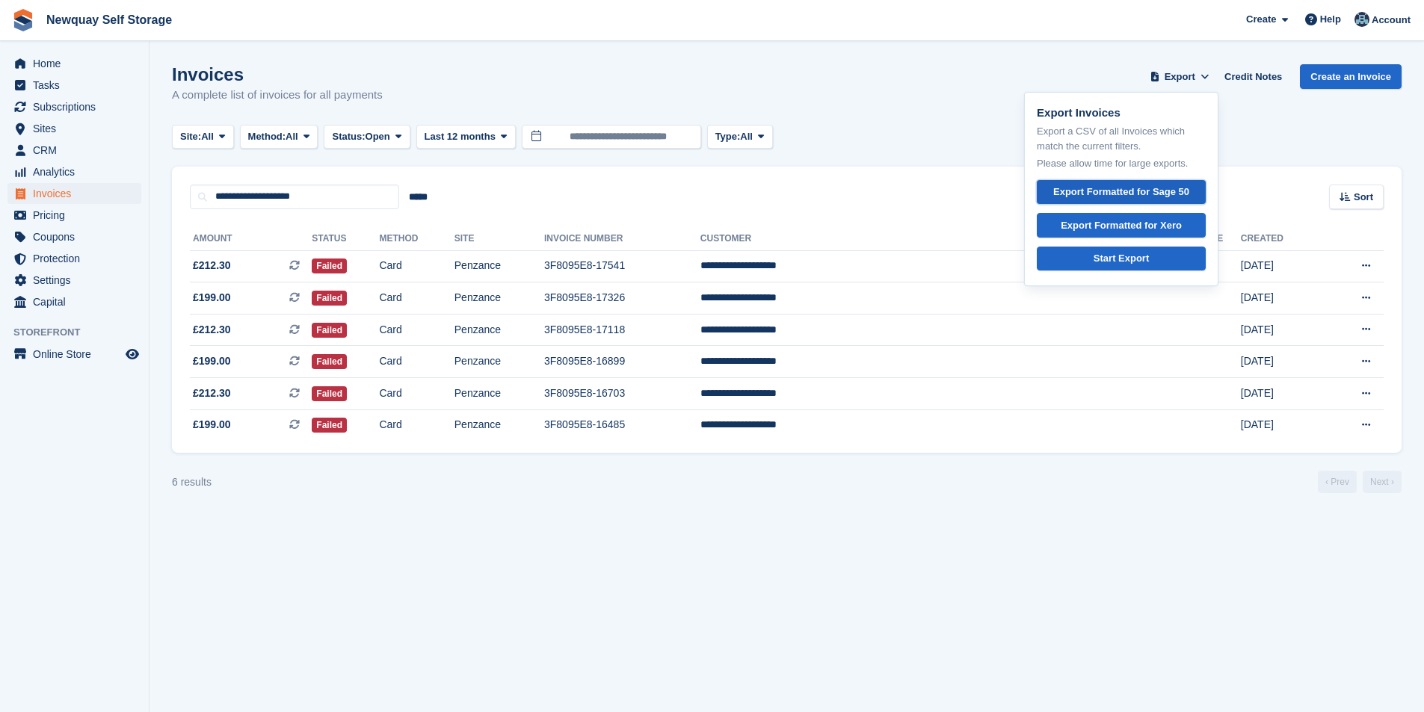
click at [1118, 190] on div "Export Formatted for Sage 50" at bounding box center [1121, 192] width 136 height 15
click at [885, 92] on div "Invoices A complete list of invoices for all payments Export Export Invoices Ex…" at bounding box center [787, 93] width 1230 height 58
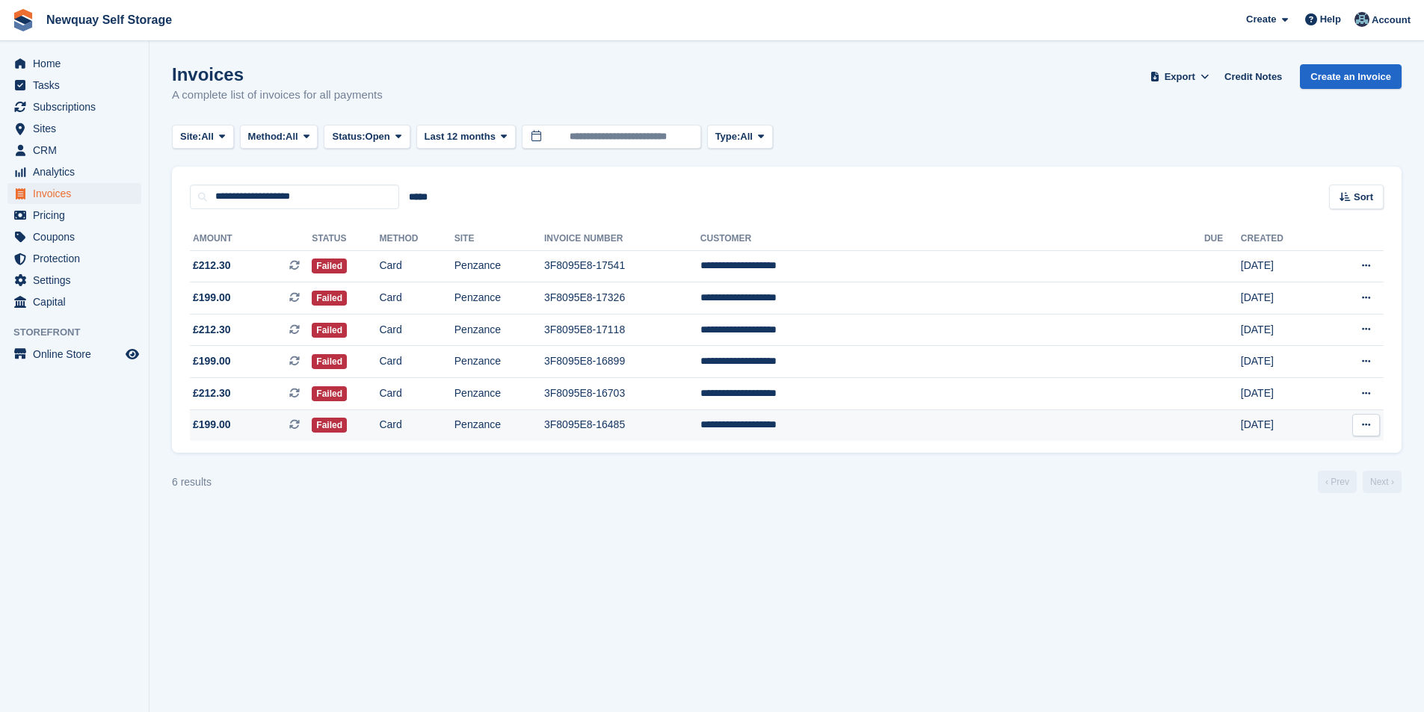
click at [1373, 424] on button at bounding box center [1366, 425] width 28 height 22
click at [1293, 452] on p "Download PDF" at bounding box center [1308, 454] width 130 height 19
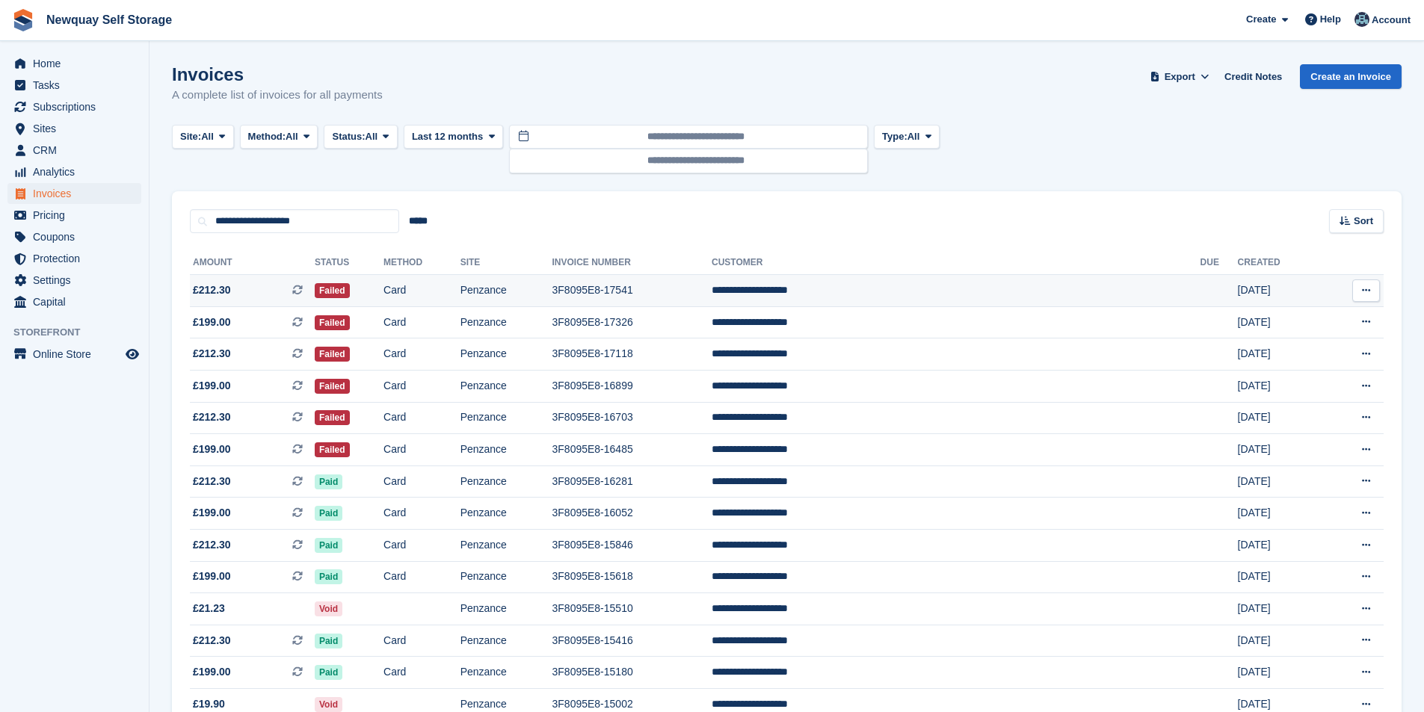
click at [452, 287] on td "Card" at bounding box center [422, 291] width 77 height 32
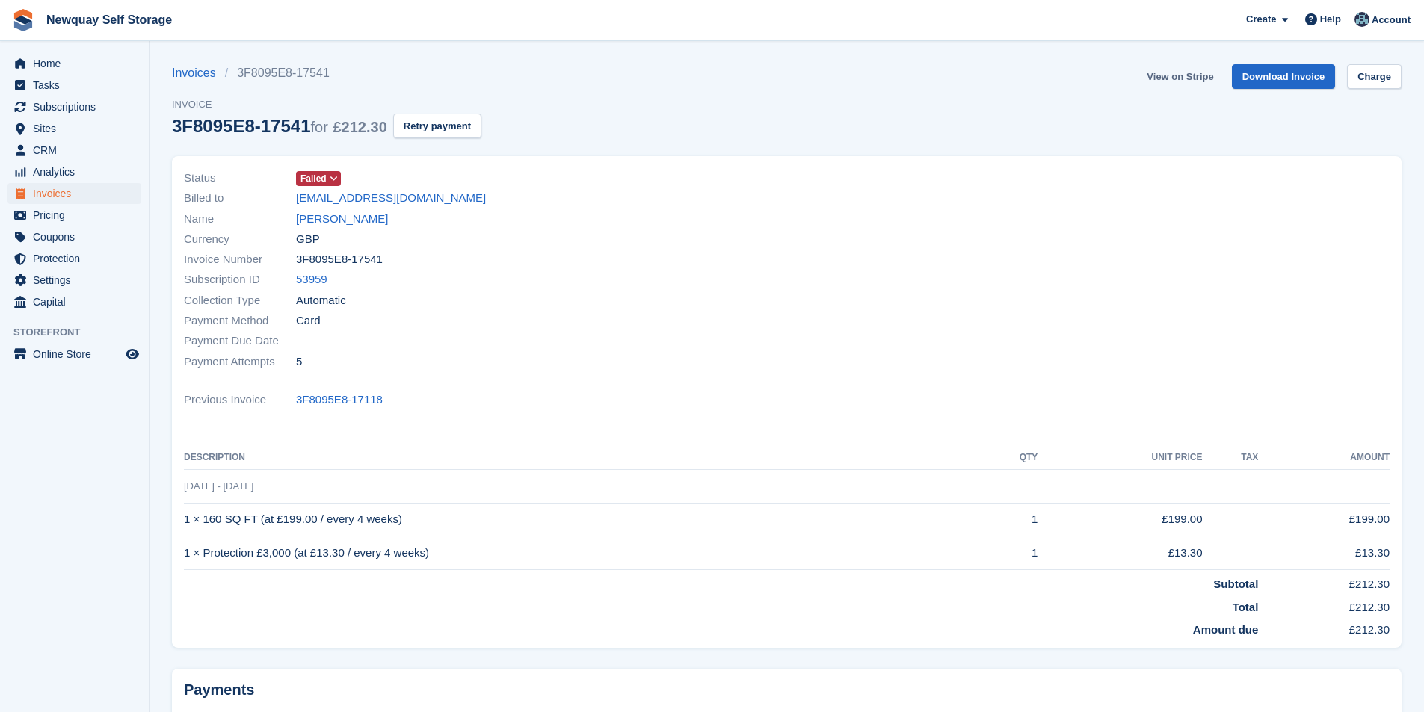
click at [1180, 77] on link "View on Stripe" at bounding box center [1180, 76] width 78 height 25
click at [341, 221] on link "[PERSON_NAME]" at bounding box center [342, 219] width 92 height 17
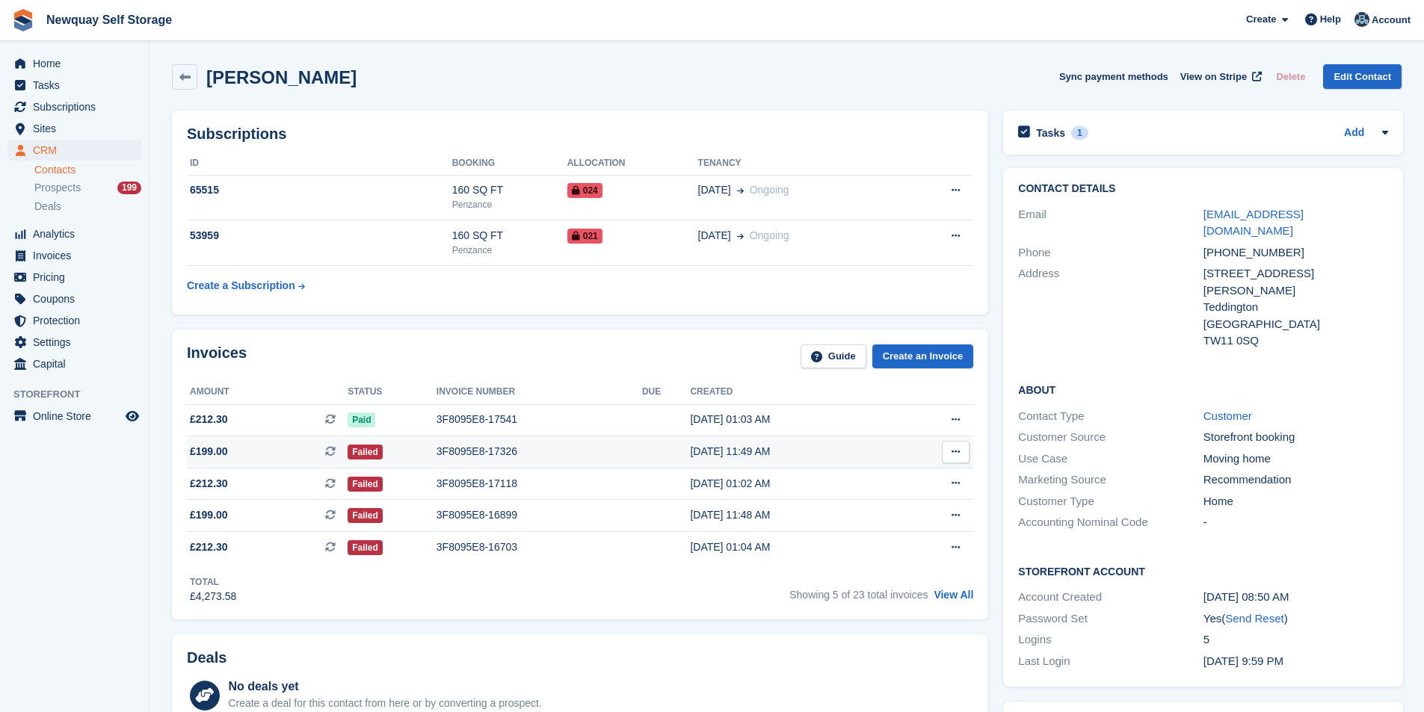
click at [706, 451] on div "[DATE] 11:49 AM" at bounding box center [791, 452] width 203 height 16
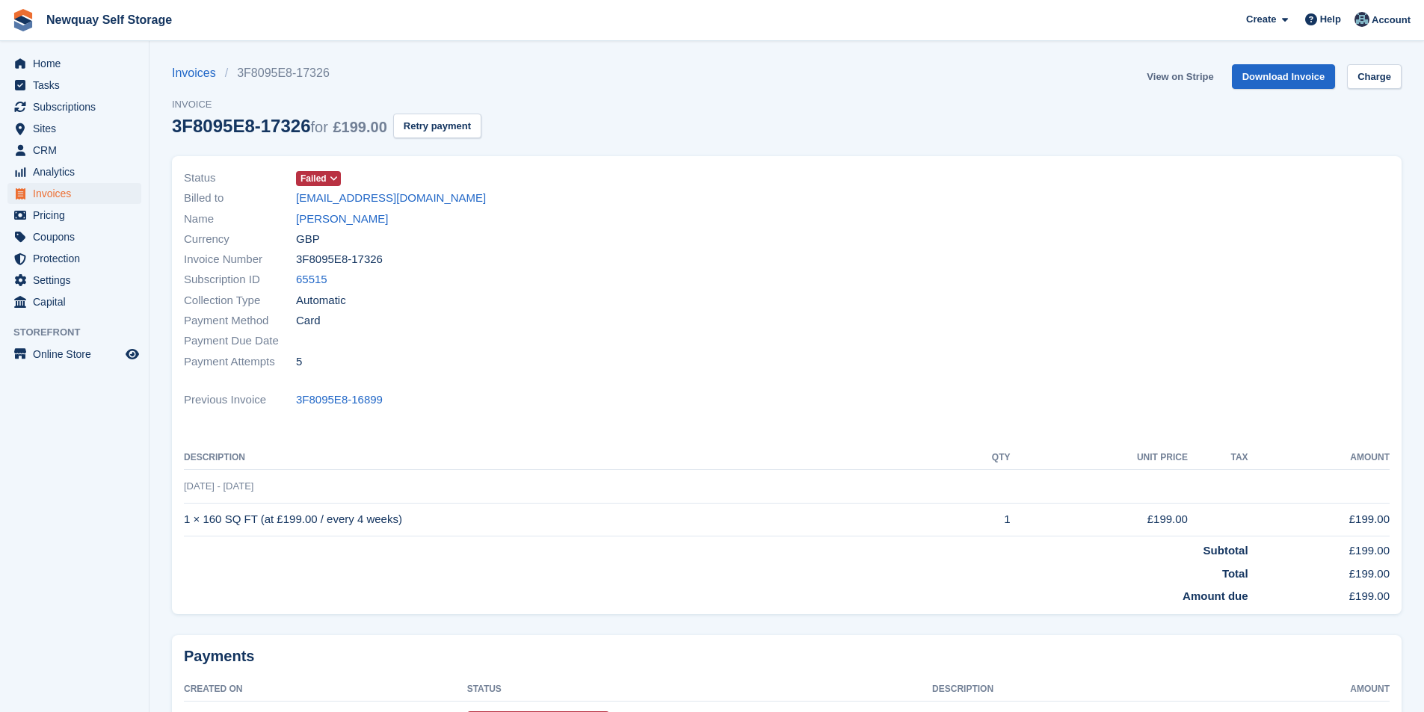
click at [1196, 70] on link "View on Stripe" at bounding box center [1180, 76] width 78 height 25
click at [353, 217] on link "[PERSON_NAME]" at bounding box center [342, 219] width 92 height 17
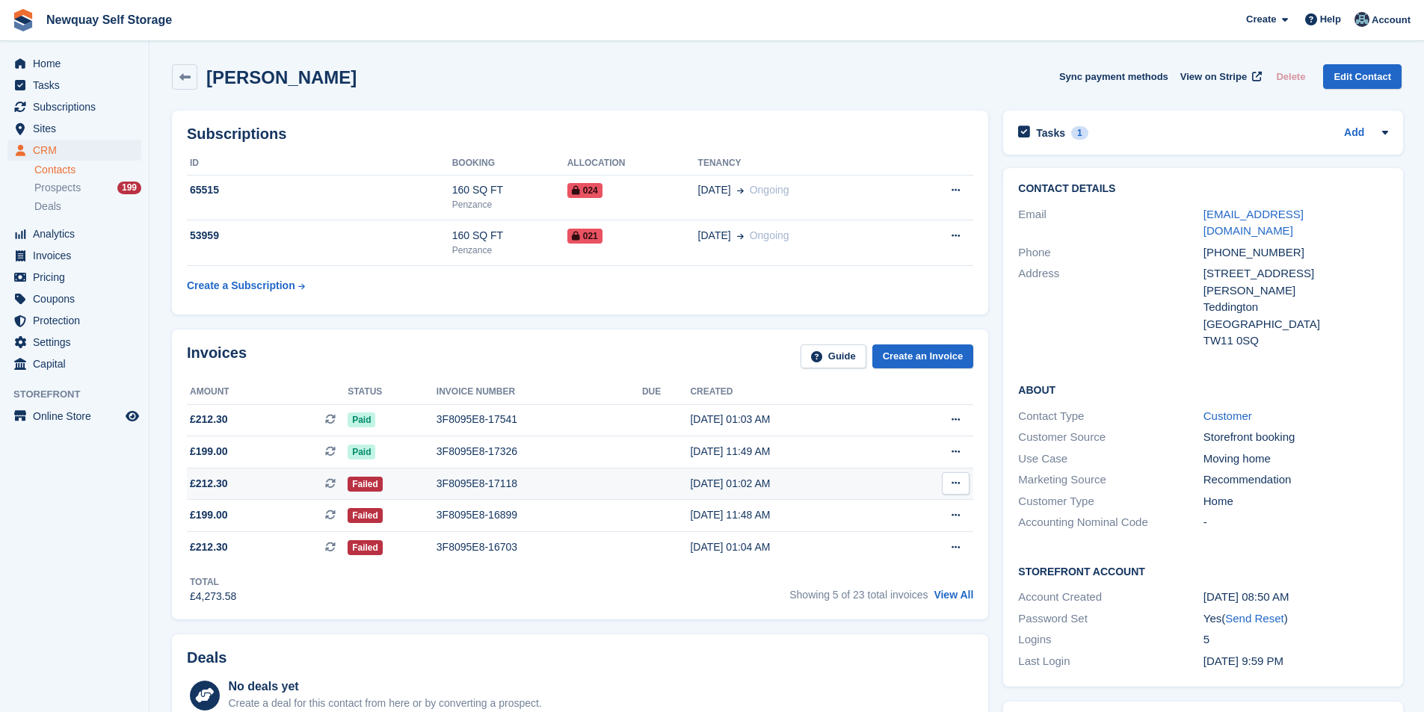
click at [478, 483] on div "3F8095E8-17118" at bounding box center [540, 484] width 206 height 16
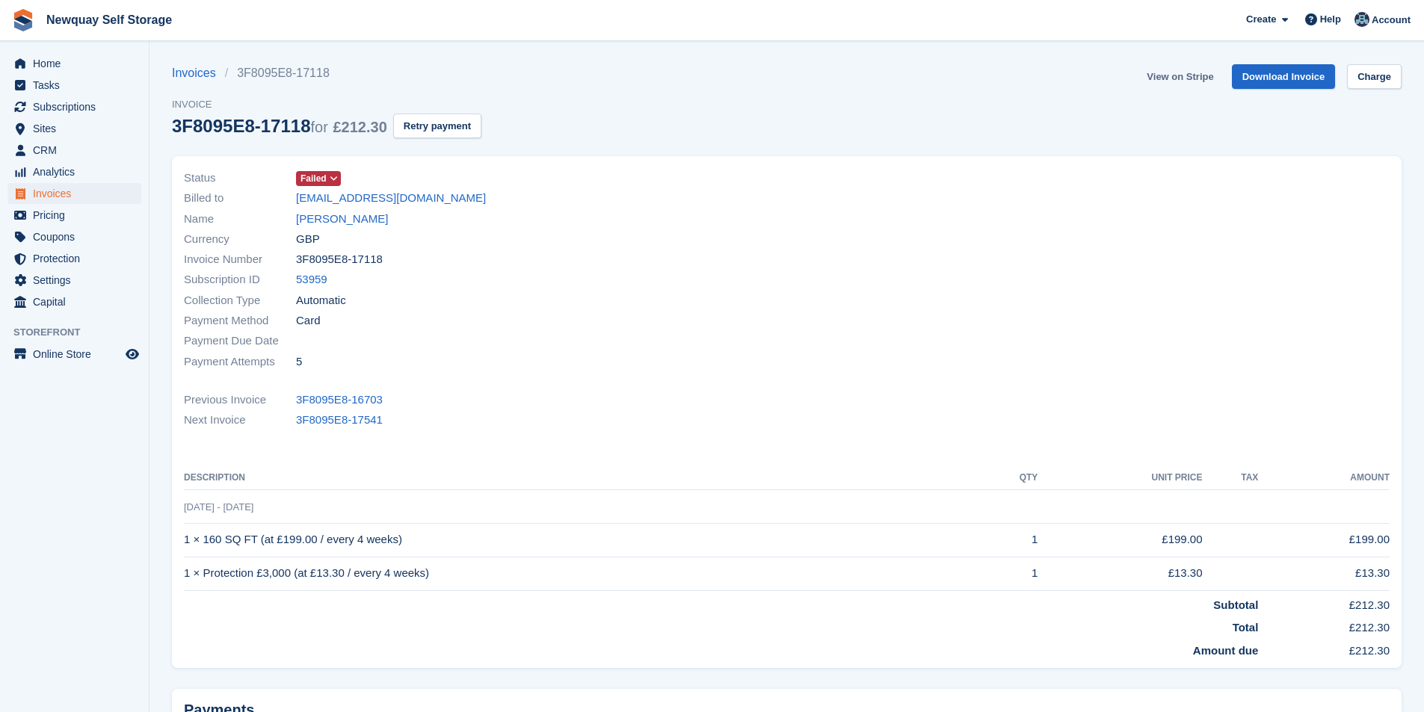
click at [1184, 78] on link "View on Stripe" at bounding box center [1180, 76] width 78 height 25
click at [336, 218] on link "[PERSON_NAME]" at bounding box center [342, 219] width 92 height 17
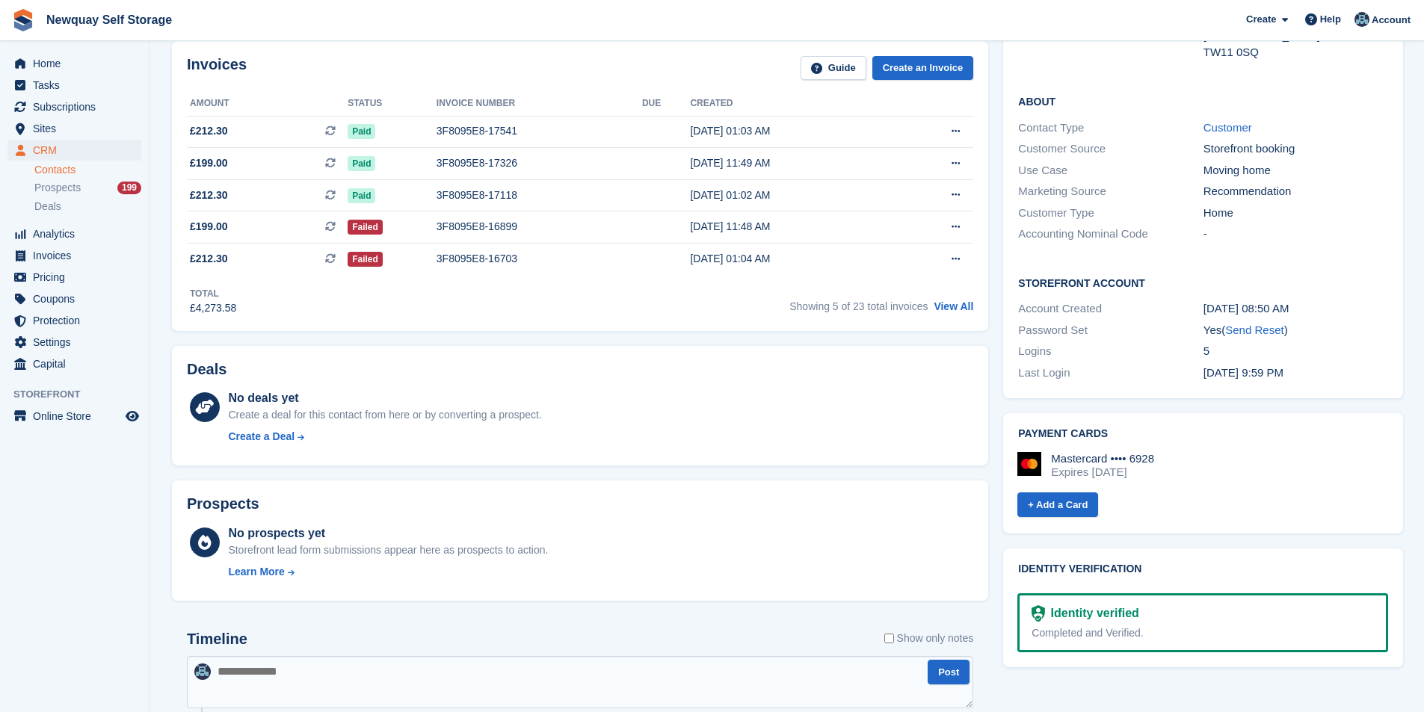
scroll to position [299, 0]
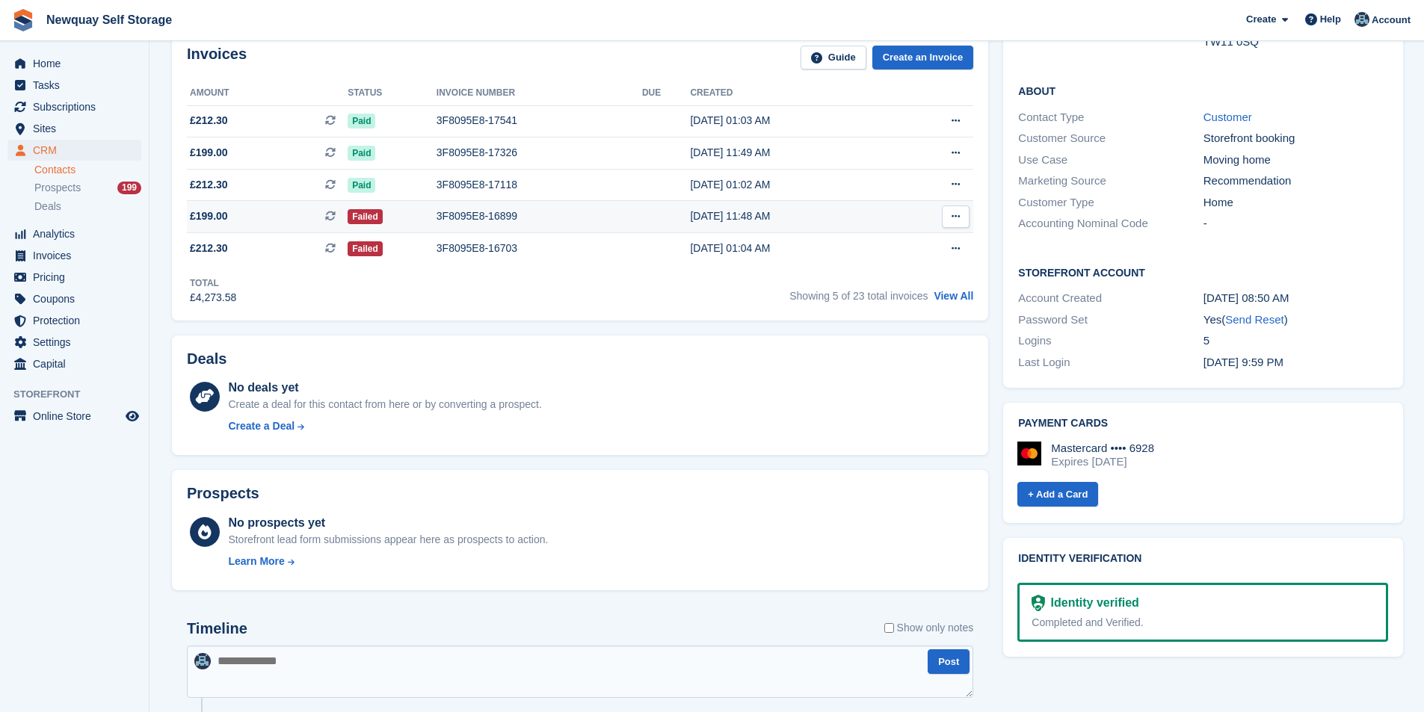
click at [718, 217] on div "[DATE] 11:48 AM" at bounding box center [791, 217] width 203 height 16
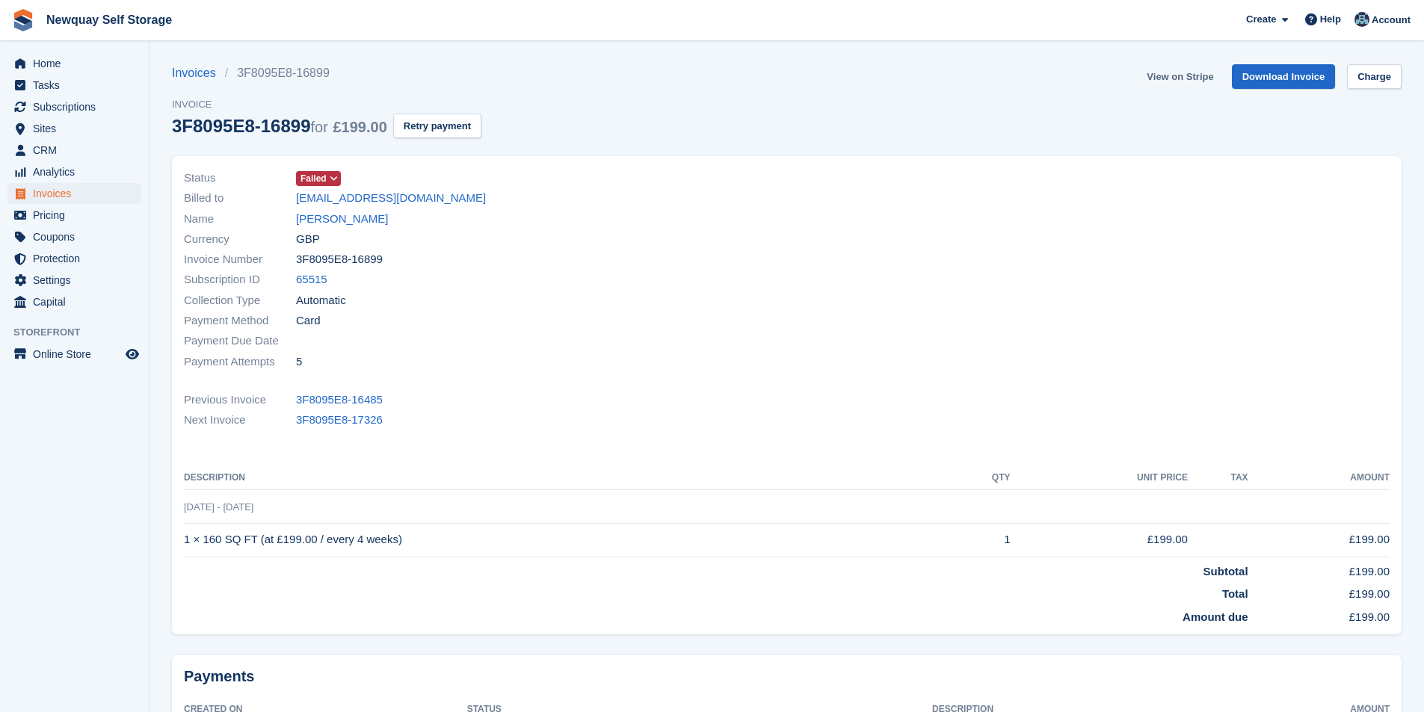
click at [1194, 72] on link "View on Stripe" at bounding box center [1180, 76] width 78 height 25
click at [386, 221] on link "[PERSON_NAME]" at bounding box center [342, 219] width 92 height 17
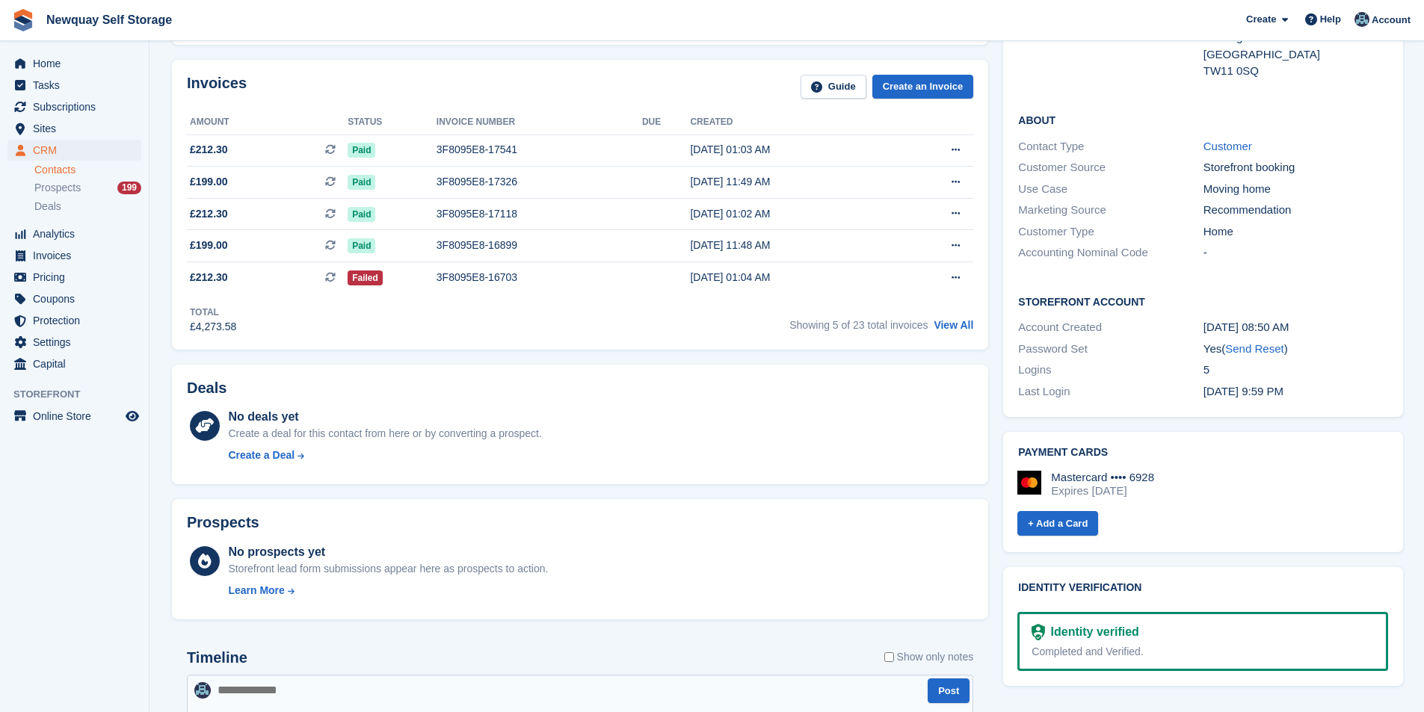
scroll to position [299, 0]
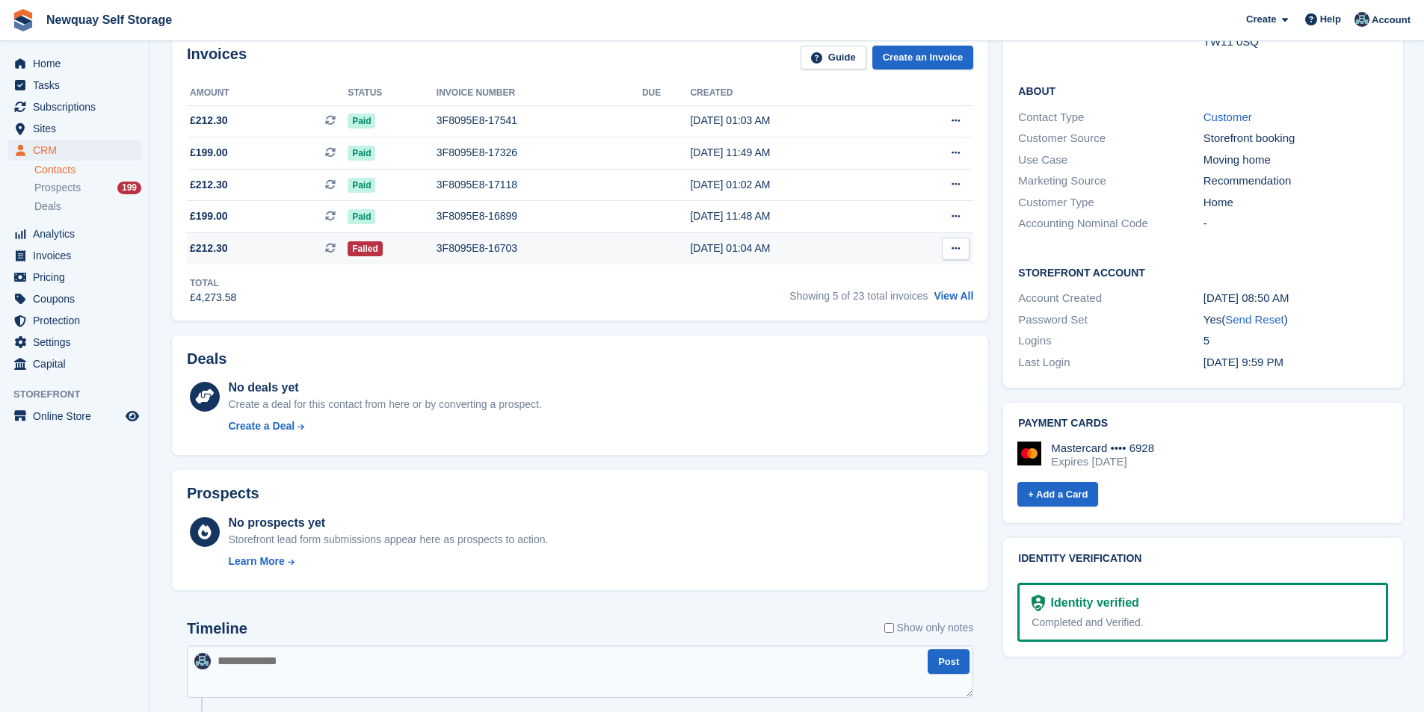
click at [487, 244] on div "3F8095E8-16703" at bounding box center [540, 249] width 206 height 16
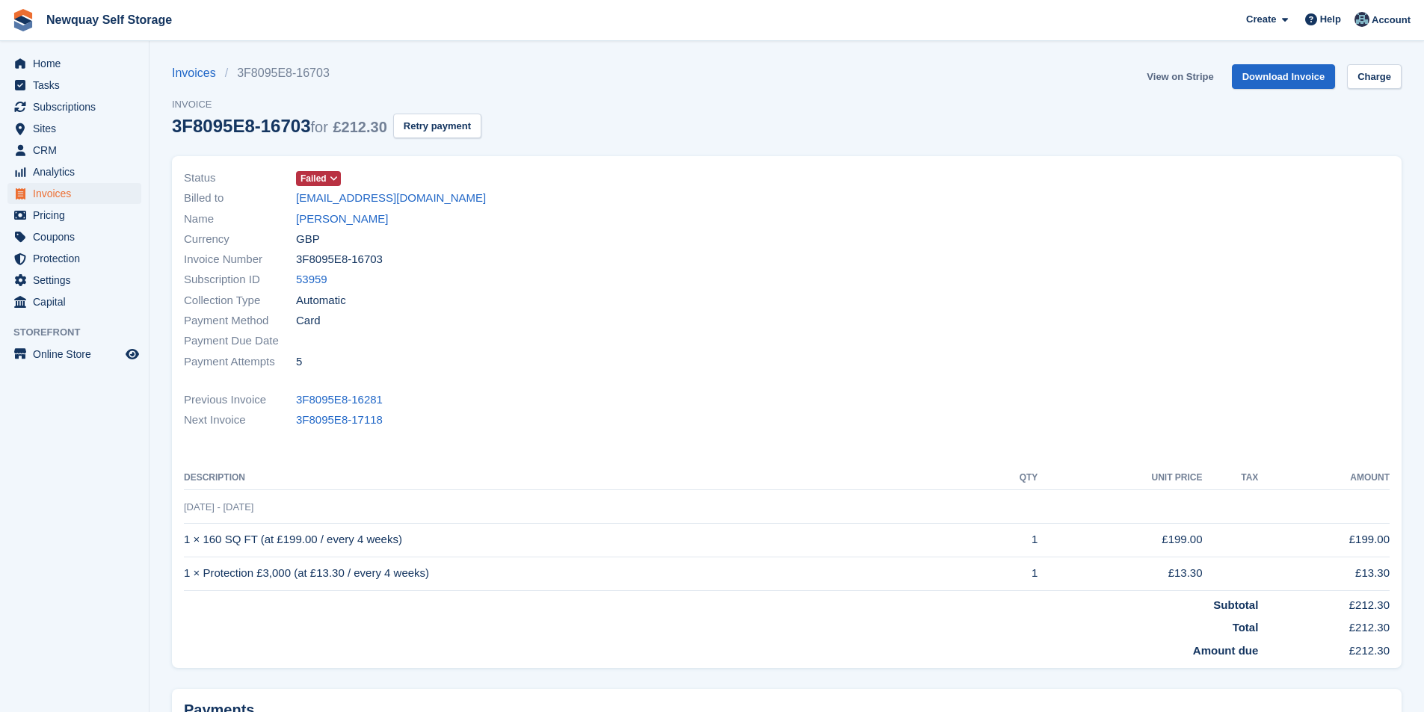
click at [1201, 76] on link "View on Stripe" at bounding box center [1180, 76] width 78 height 25
click at [359, 218] on link "[PERSON_NAME]" at bounding box center [342, 219] width 92 height 17
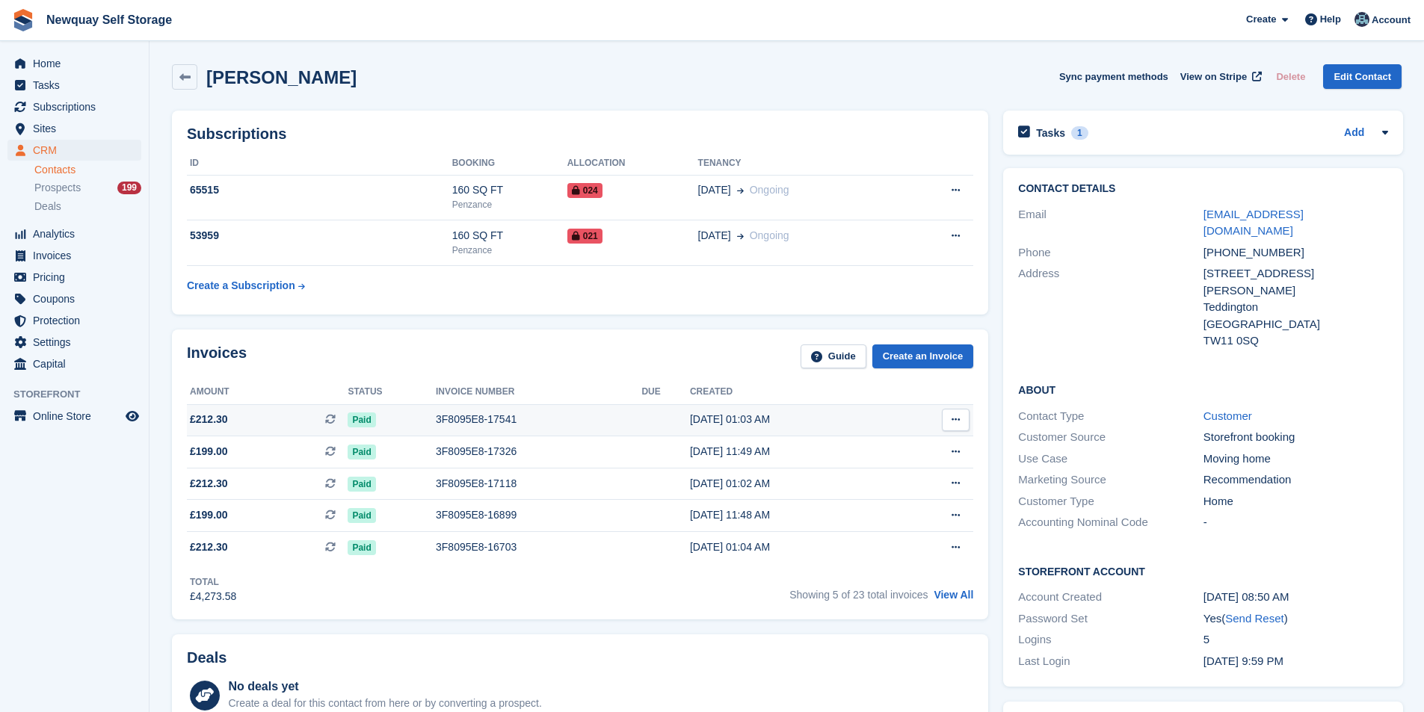
click at [726, 416] on div "[DATE] 01:03 AM" at bounding box center [792, 420] width 204 height 16
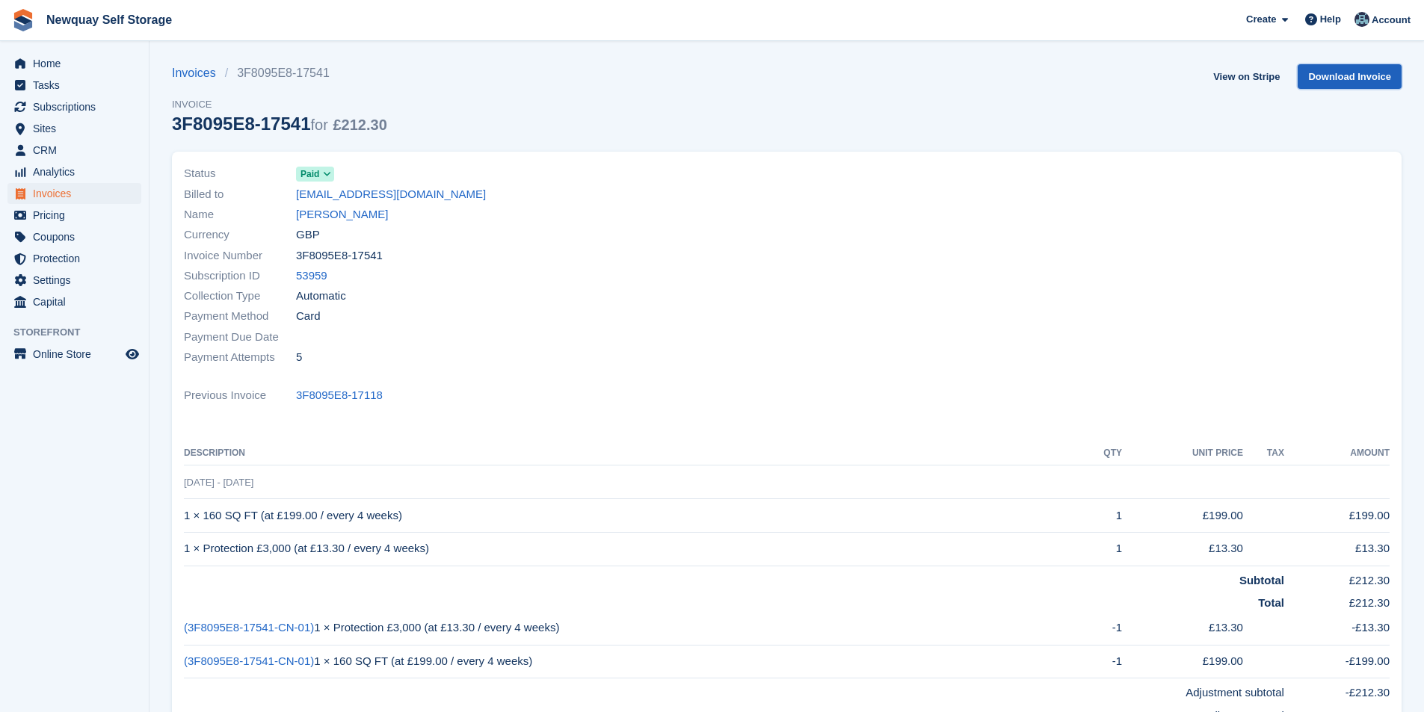
click at [1372, 73] on link "Download Invoice" at bounding box center [1350, 76] width 104 height 25
click at [351, 212] on link "[PERSON_NAME]" at bounding box center [342, 214] width 92 height 17
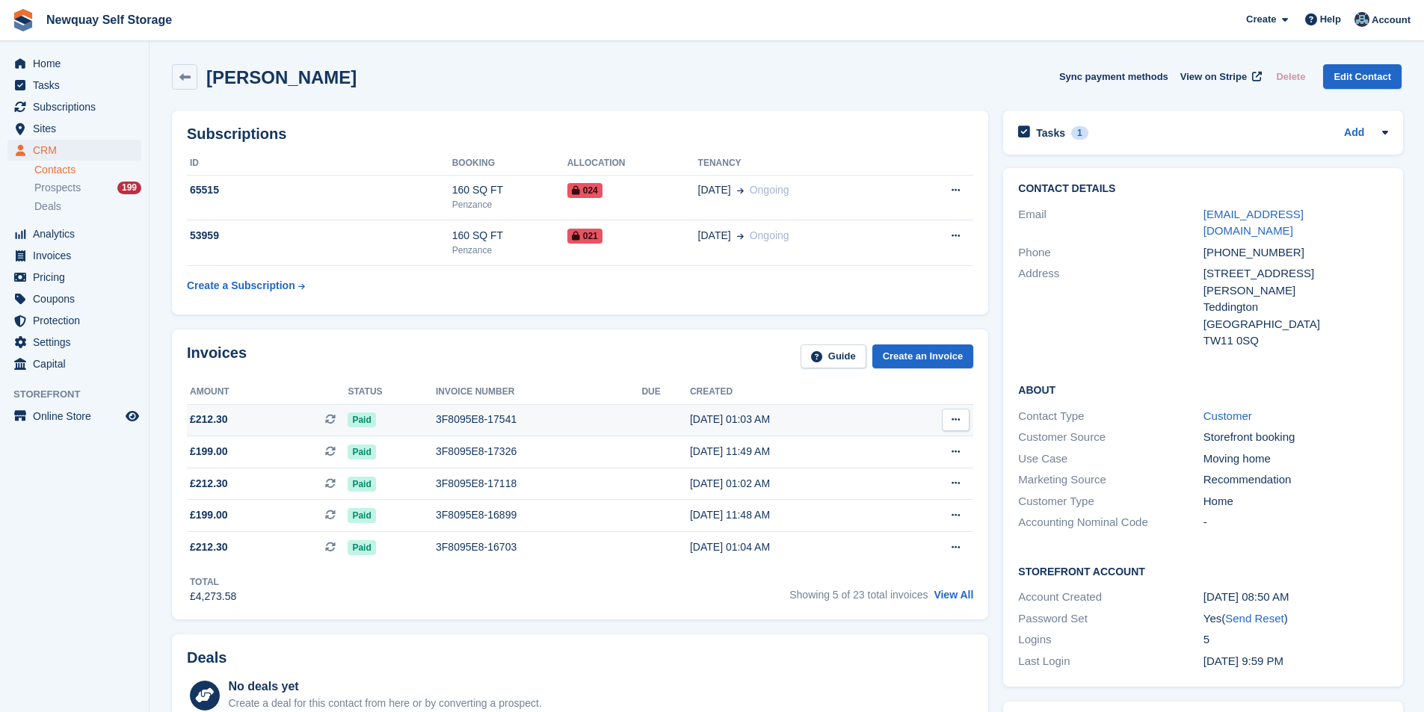
click at [468, 422] on div "3F8095E8-17541" at bounding box center [539, 420] width 206 height 16
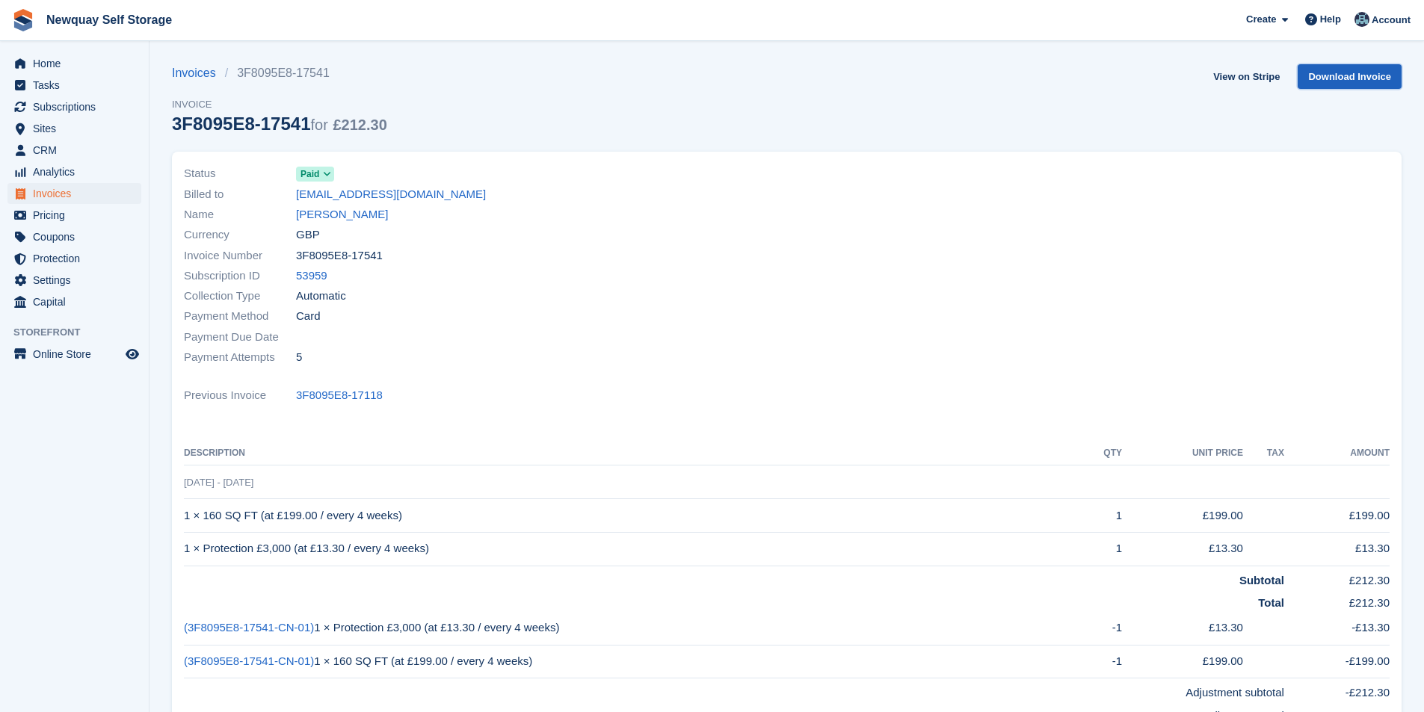
click at [1361, 80] on link "Download Invoice" at bounding box center [1350, 76] width 104 height 25
click at [360, 218] on link "[PERSON_NAME]" at bounding box center [342, 214] width 92 height 17
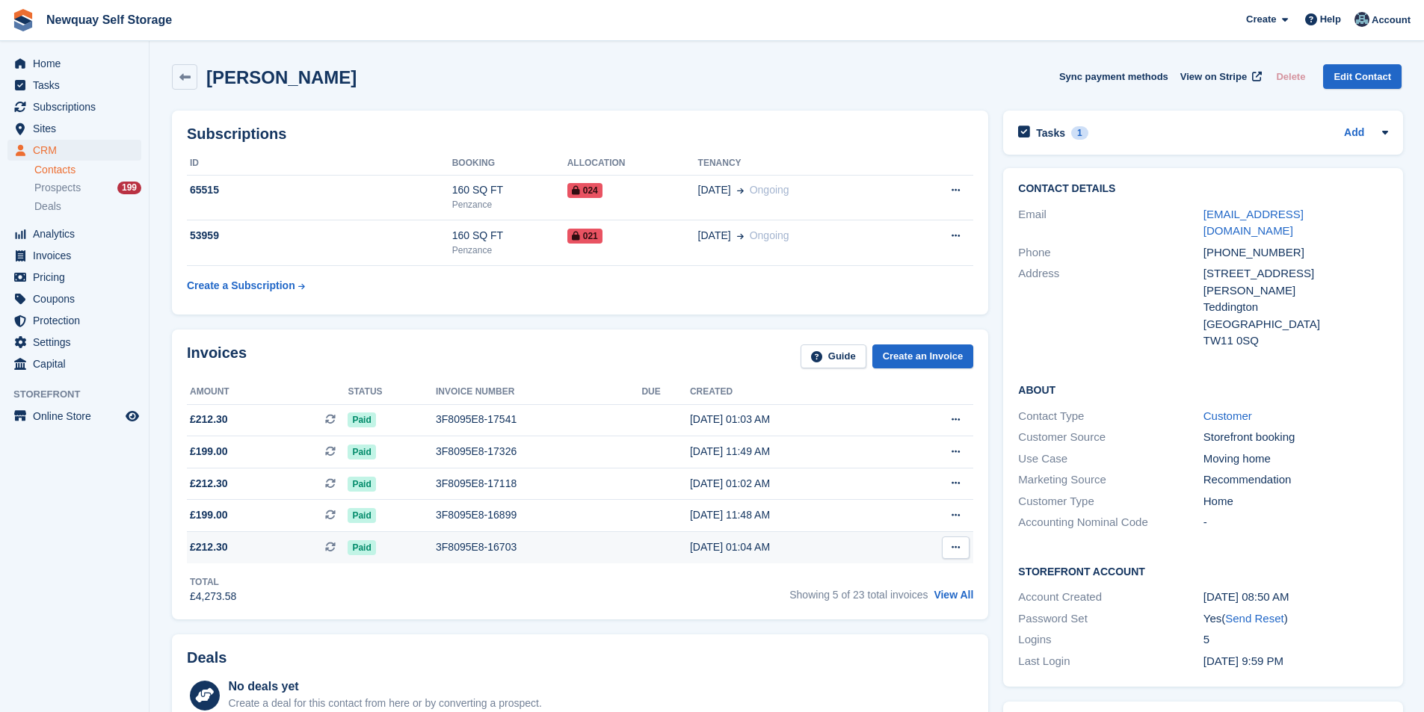
click at [711, 547] on div "[DATE] 01:04 AM" at bounding box center [792, 548] width 204 height 16
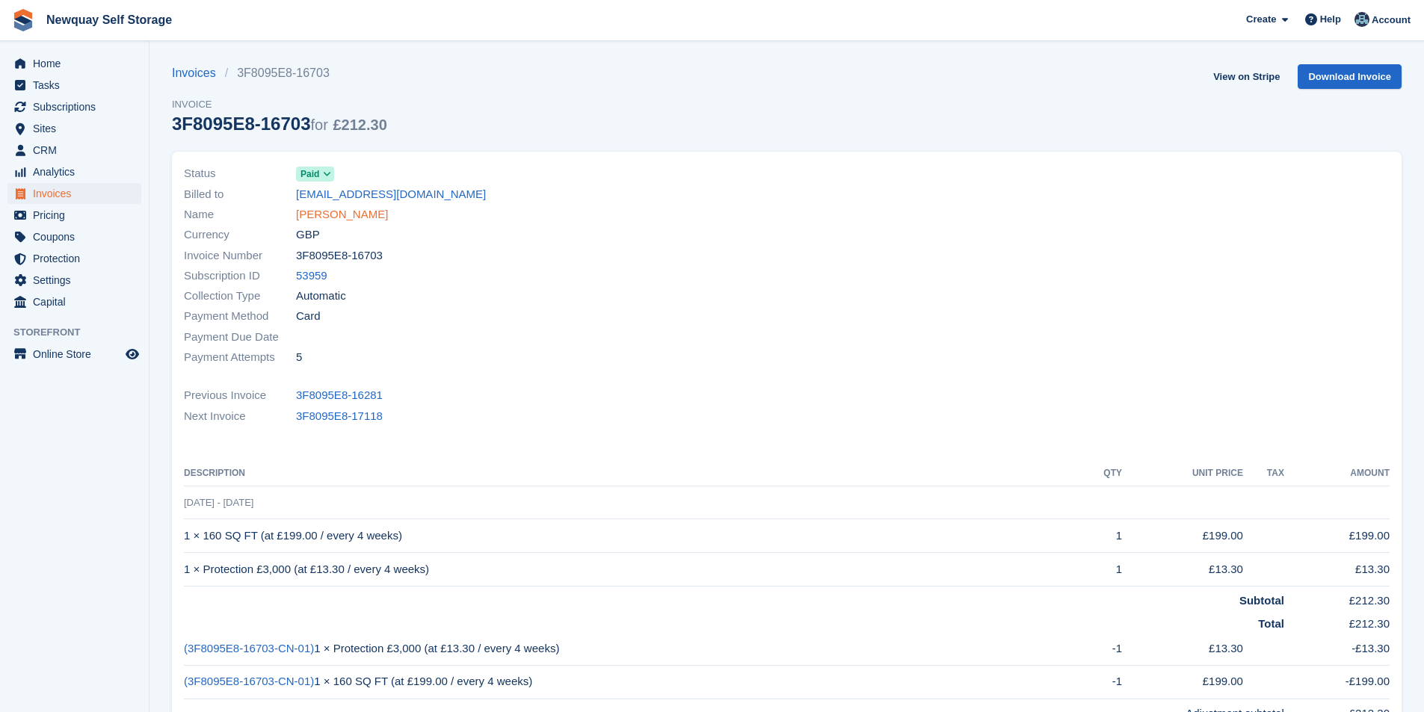
click at [378, 216] on link "[PERSON_NAME]" at bounding box center [342, 214] width 92 height 17
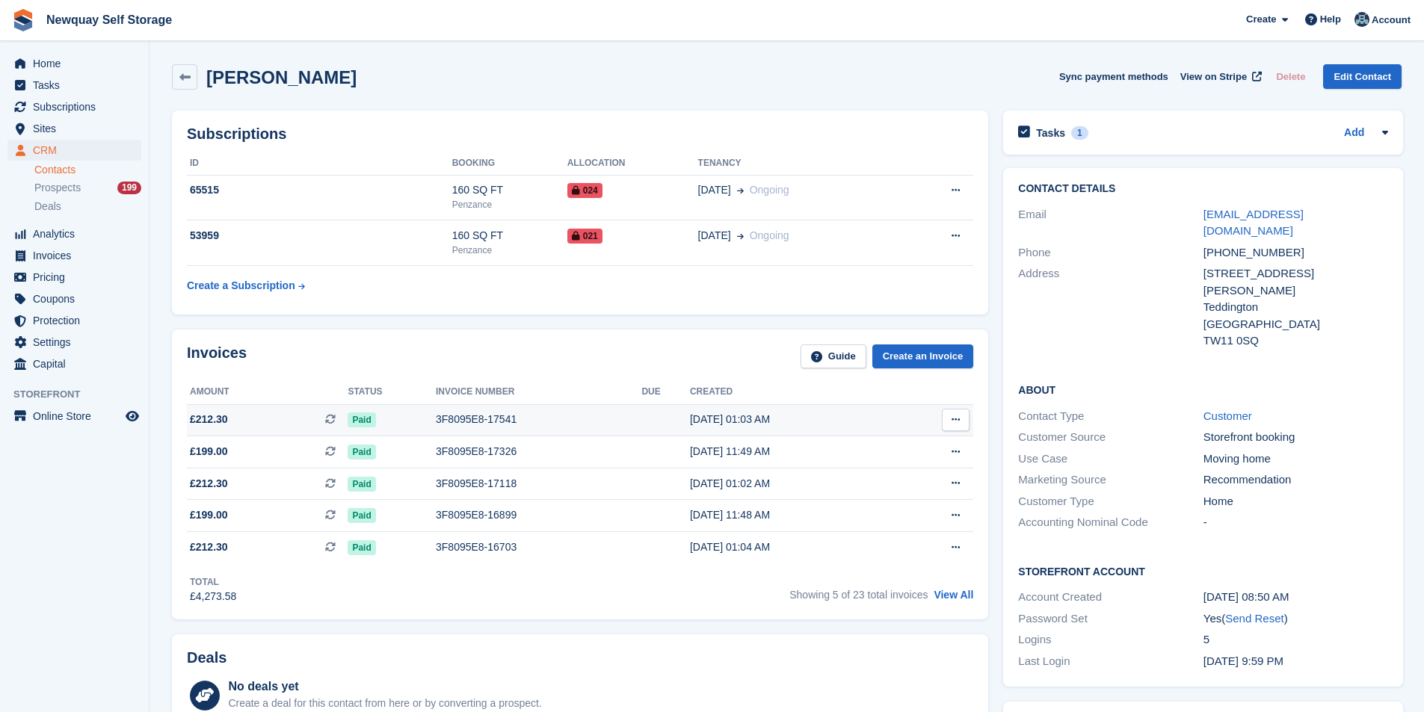
click at [485, 417] on div "3F8095E8-17541" at bounding box center [539, 420] width 206 height 16
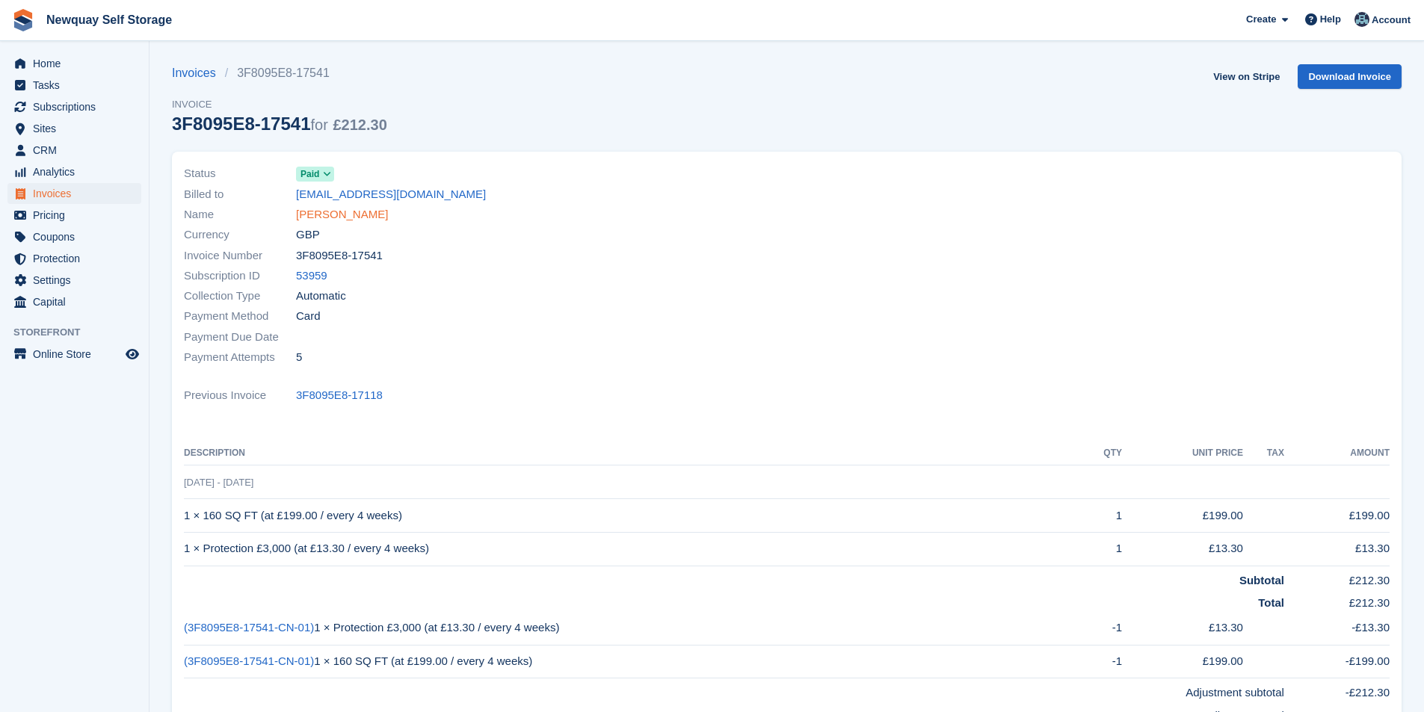
click at [366, 213] on link "[PERSON_NAME]" at bounding box center [342, 214] width 92 height 17
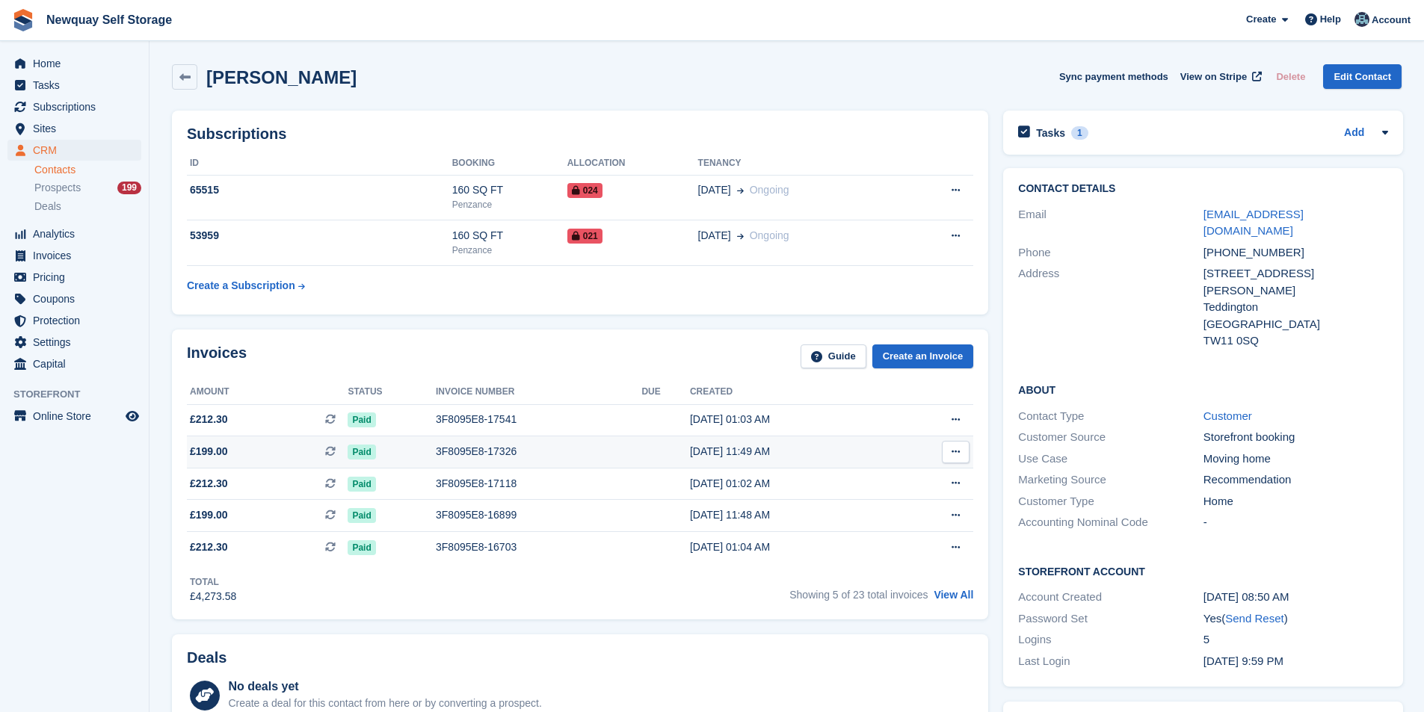
click at [217, 449] on span "£199.00" at bounding box center [209, 452] width 38 height 16
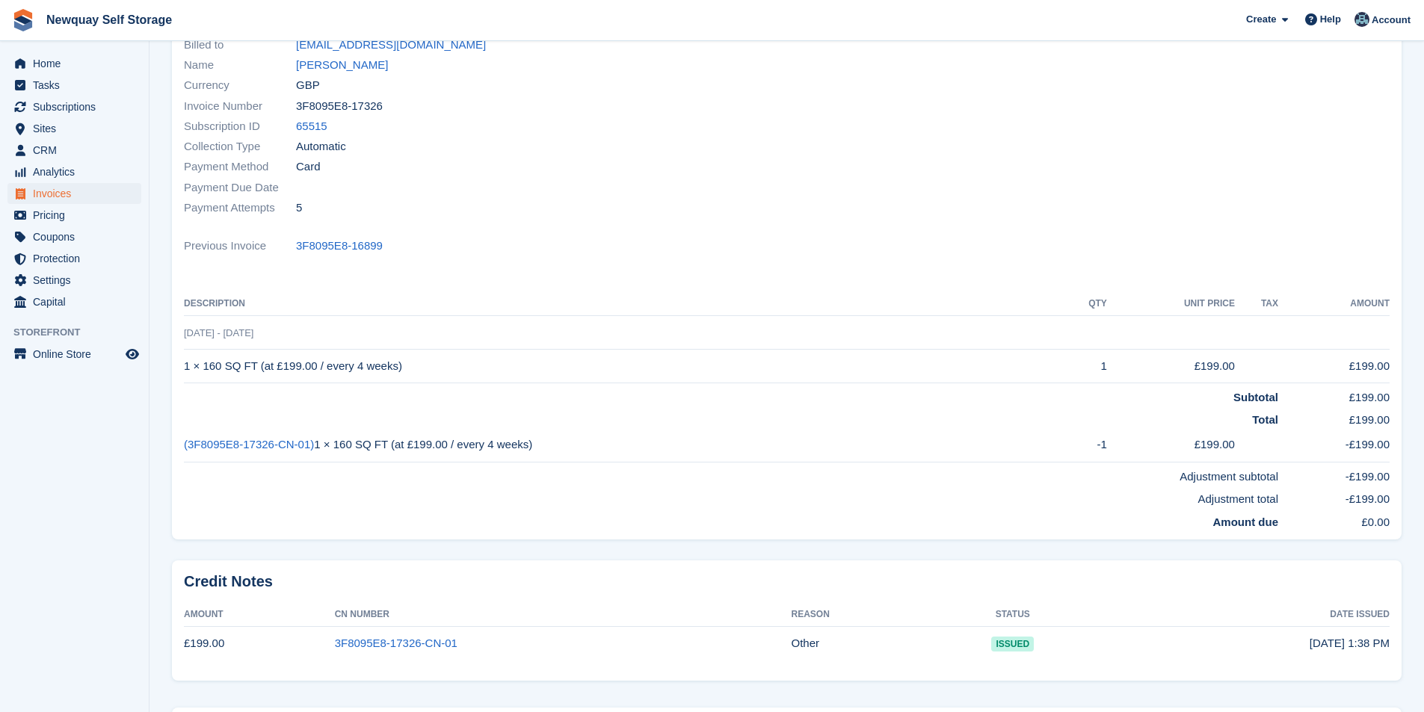
scroll to position [75, 0]
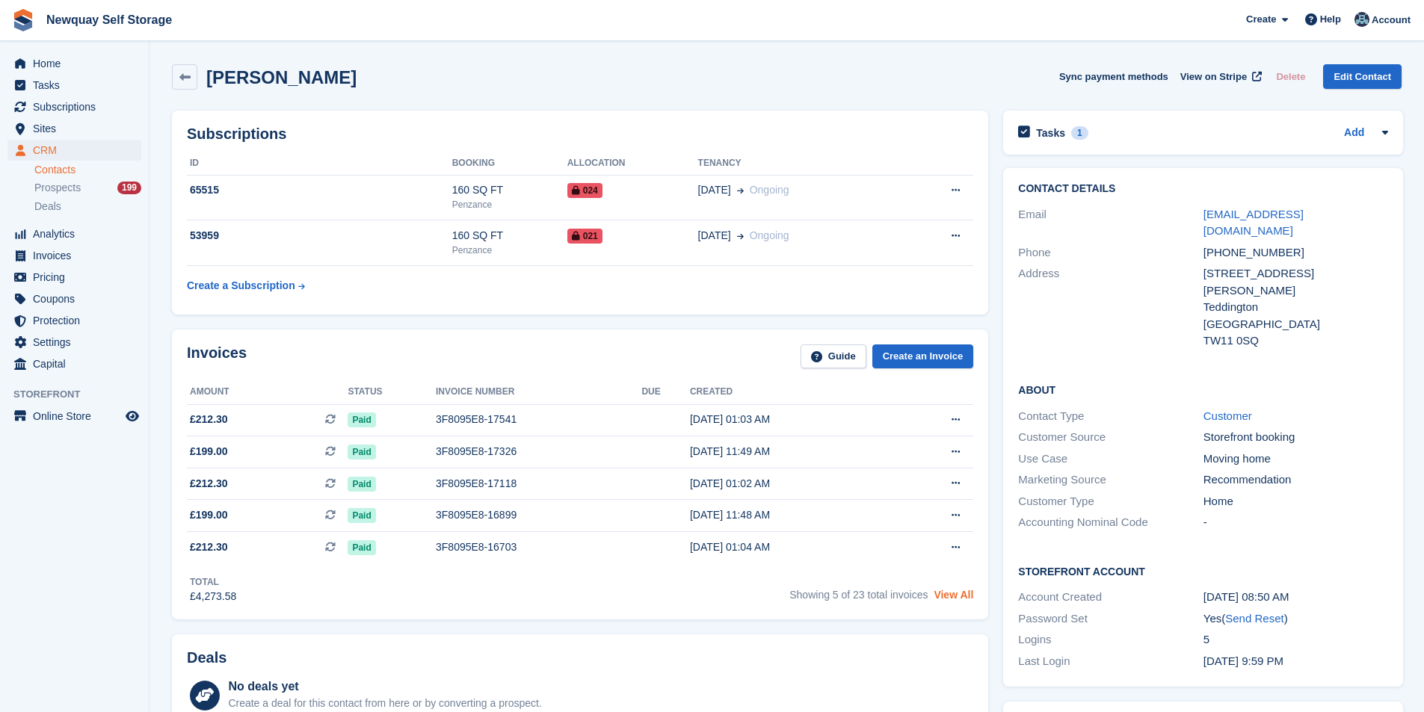
click at [958, 592] on link "View All" at bounding box center [954, 595] width 40 height 12
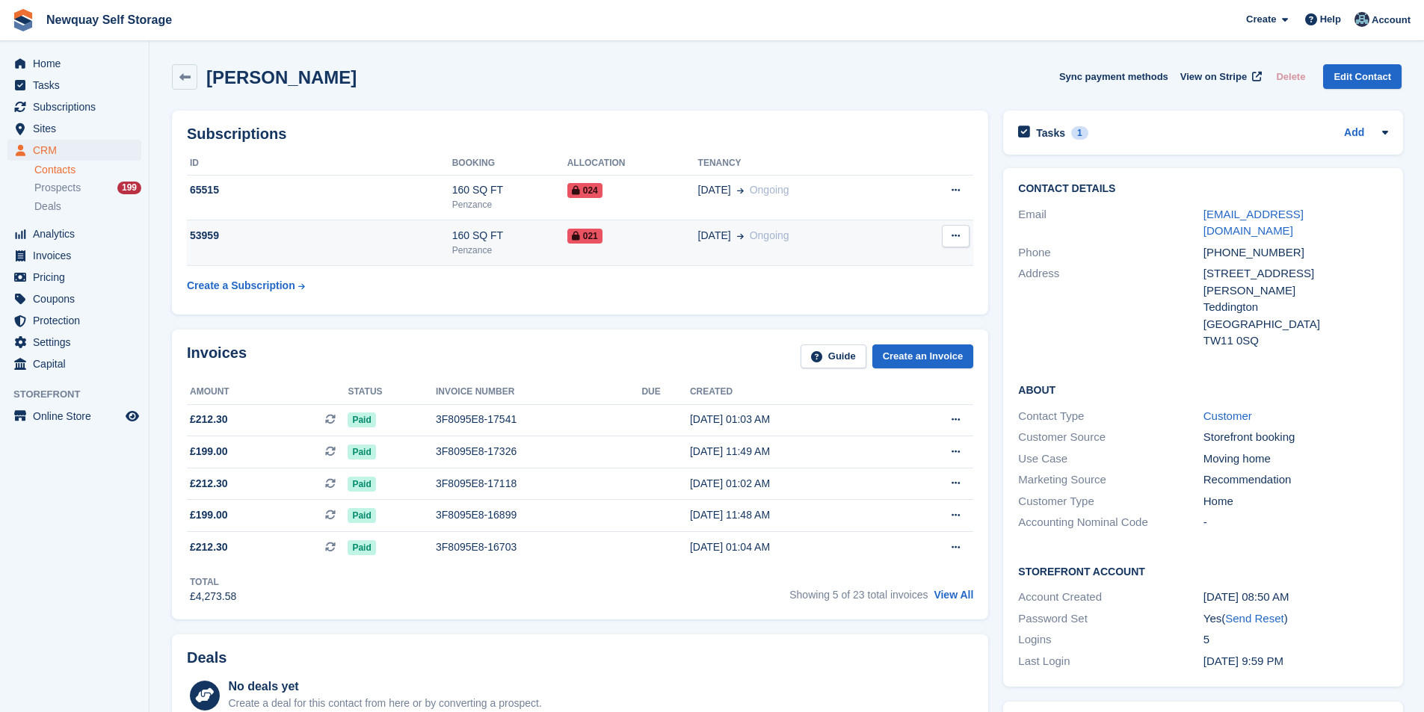
click at [466, 229] on div "160 SQ FT" at bounding box center [509, 236] width 115 height 16
click at [482, 230] on div "160 SQ FT" at bounding box center [509, 236] width 115 height 16
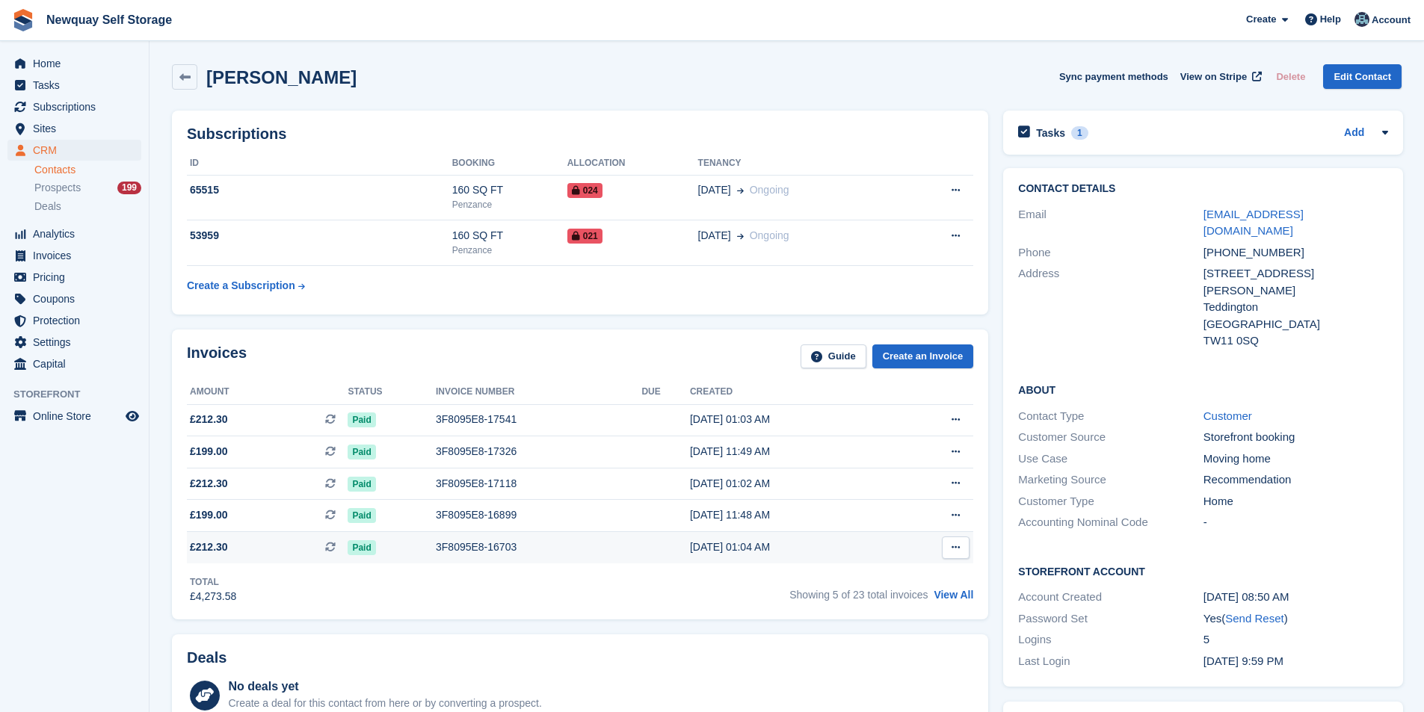
click at [472, 542] on div "3F8095E8-16703" at bounding box center [539, 548] width 206 height 16
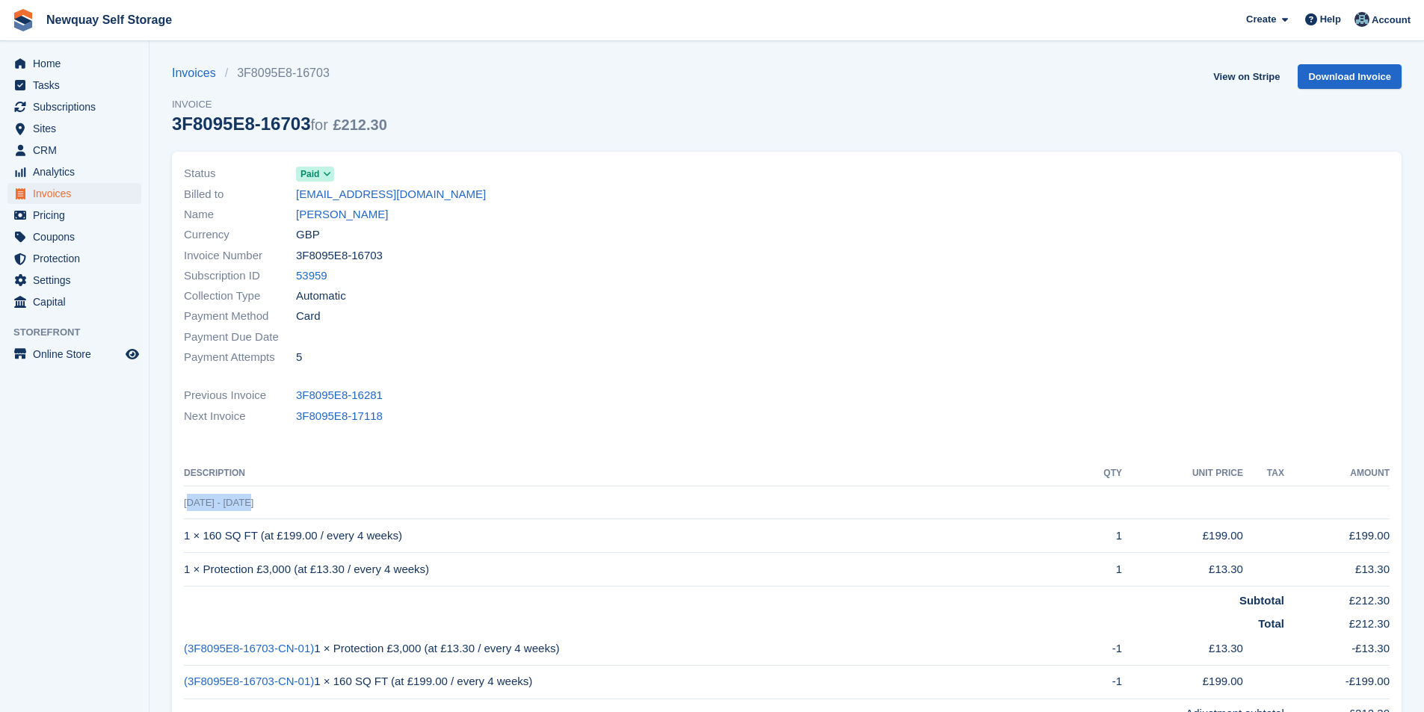
drag, startPoint x: 274, startPoint y: 506, endPoint x: 184, endPoint y: 508, distance: 89.7
click at [184, 508] on td "[DATE] - [DATE]" at bounding box center [787, 503] width 1206 height 34
copy span "[DATE] - [DATE]"
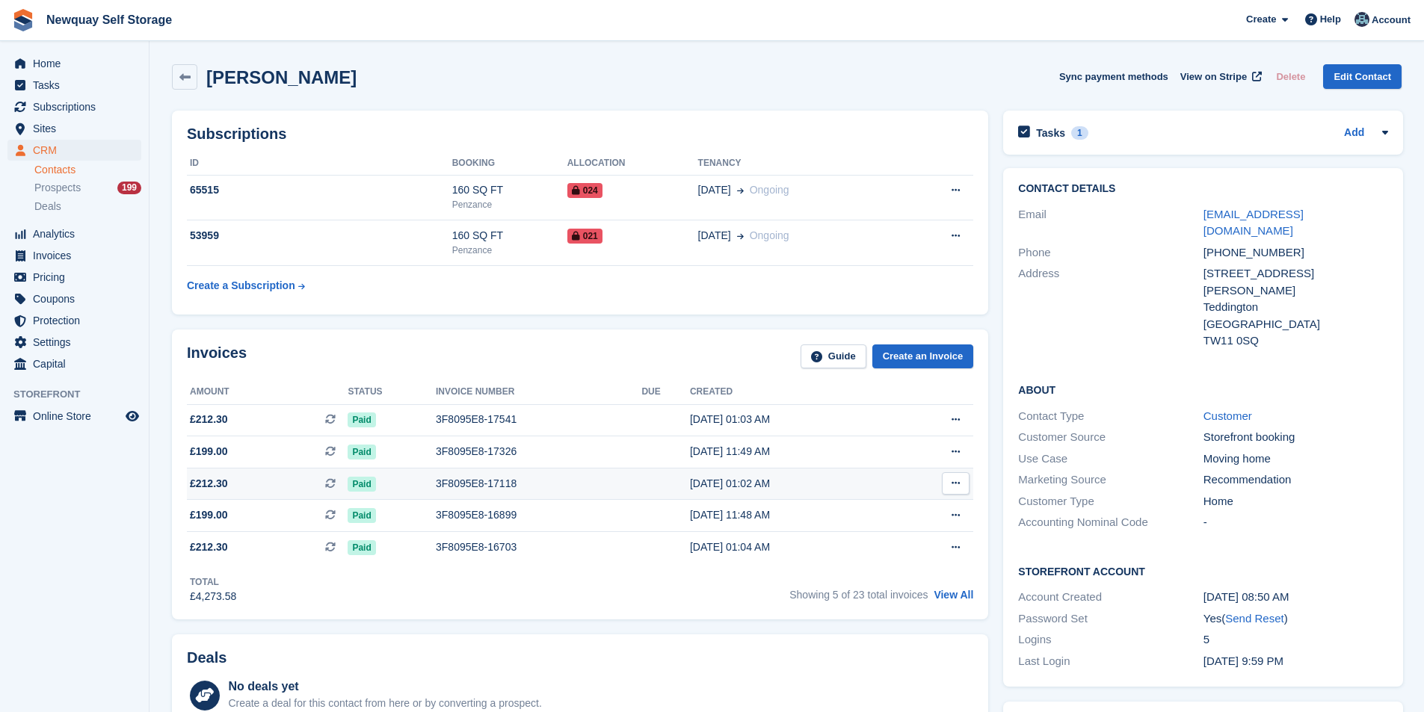
click at [484, 482] on div "3F8095E8-17118" at bounding box center [539, 484] width 206 height 16
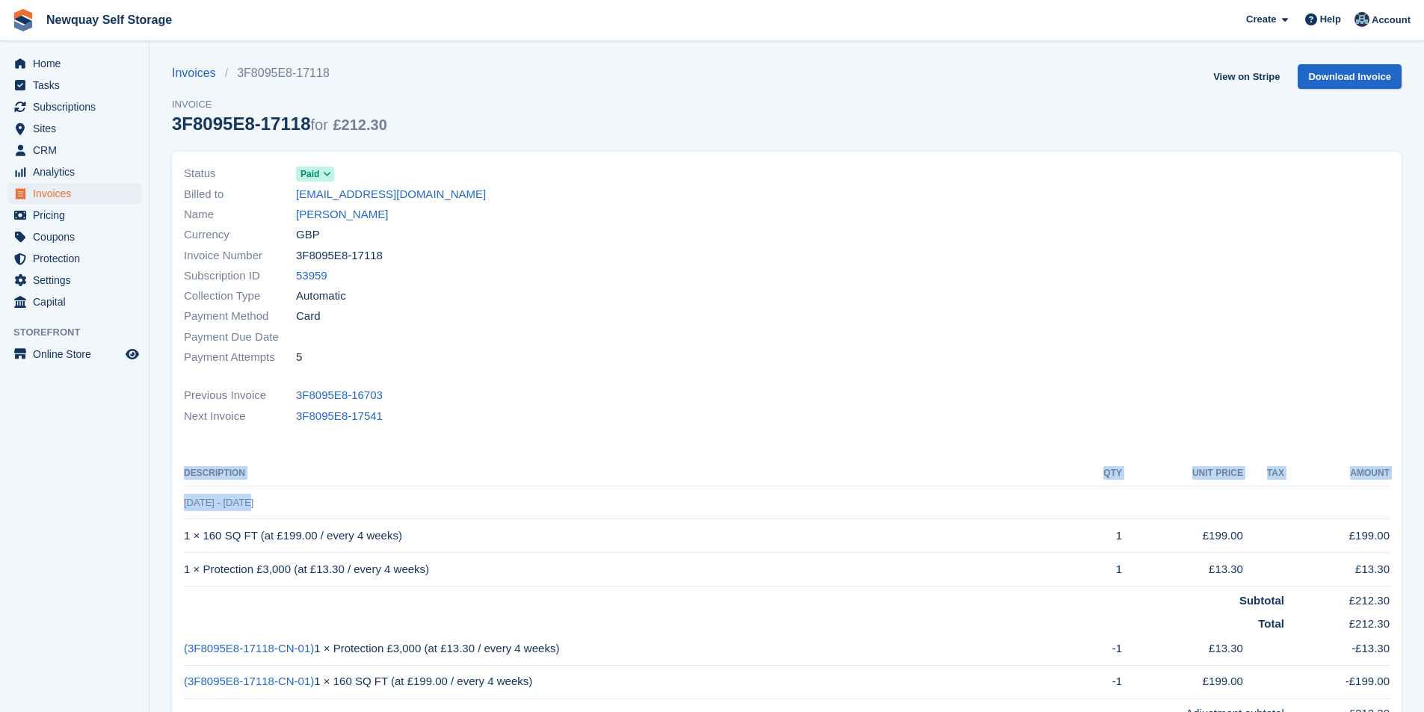
drag, startPoint x: 256, startPoint y: 505, endPoint x: 183, endPoint y: 510, distance: 73.4
click at [183, 510] on div "Status Paid Billed to daisypooley-tolkien@hotmail.com Name Daisy Pooley-Tolkien…" at bounding box center [787, 464] width 1230 height 625
click at [274, 517] on td "6 Jul - 3 Aug" at bounding box center [787, 503] width 1206 height 34
drag, startPoint x: 248, startPoint y: 499, endPoint x: 186, endPoint y: 500, distance: 62.1
click at [186, 500] on td "6 Jul - 3 Aug" at bounding box center [787, 503] width 1206 height 34
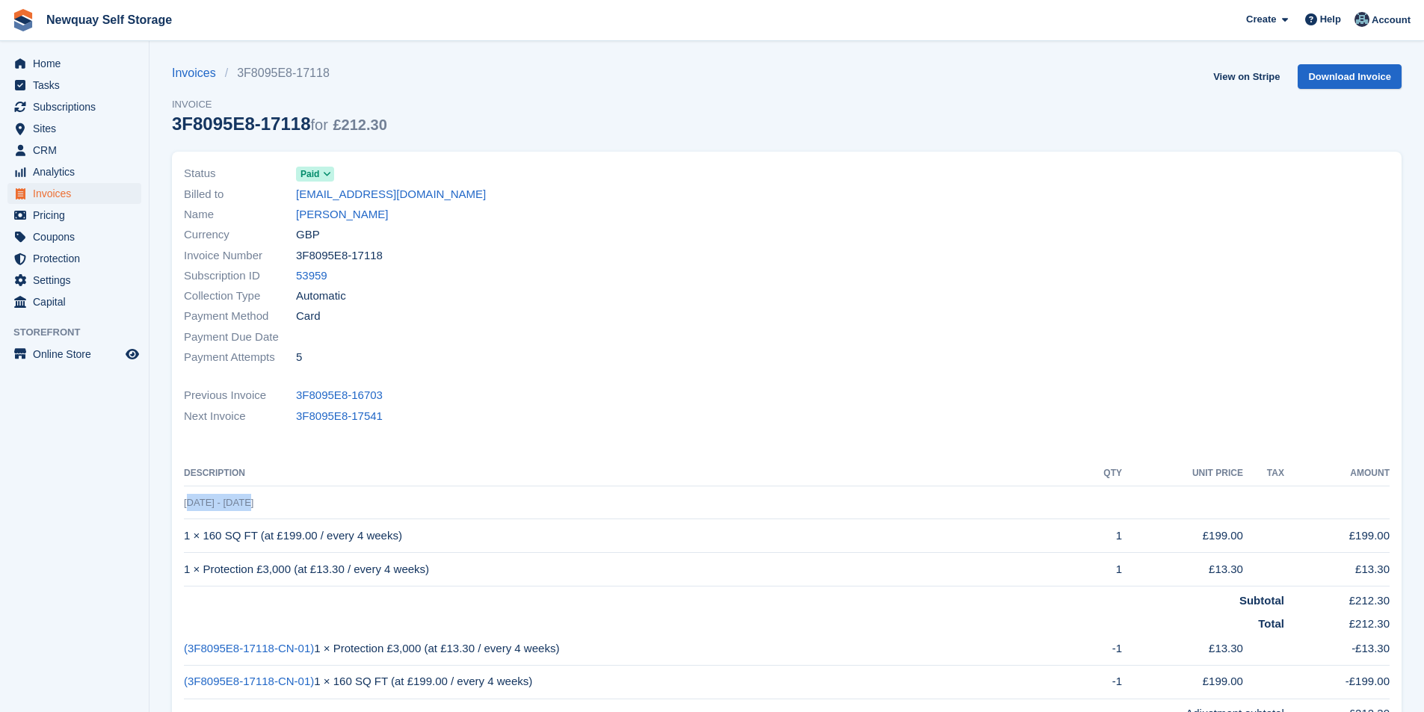
copy span "6 Jul - 3 Aug"
click at [381, 214] on link "[PERSON_NAME]" at bounding box center [342, 214] width 92 height 17
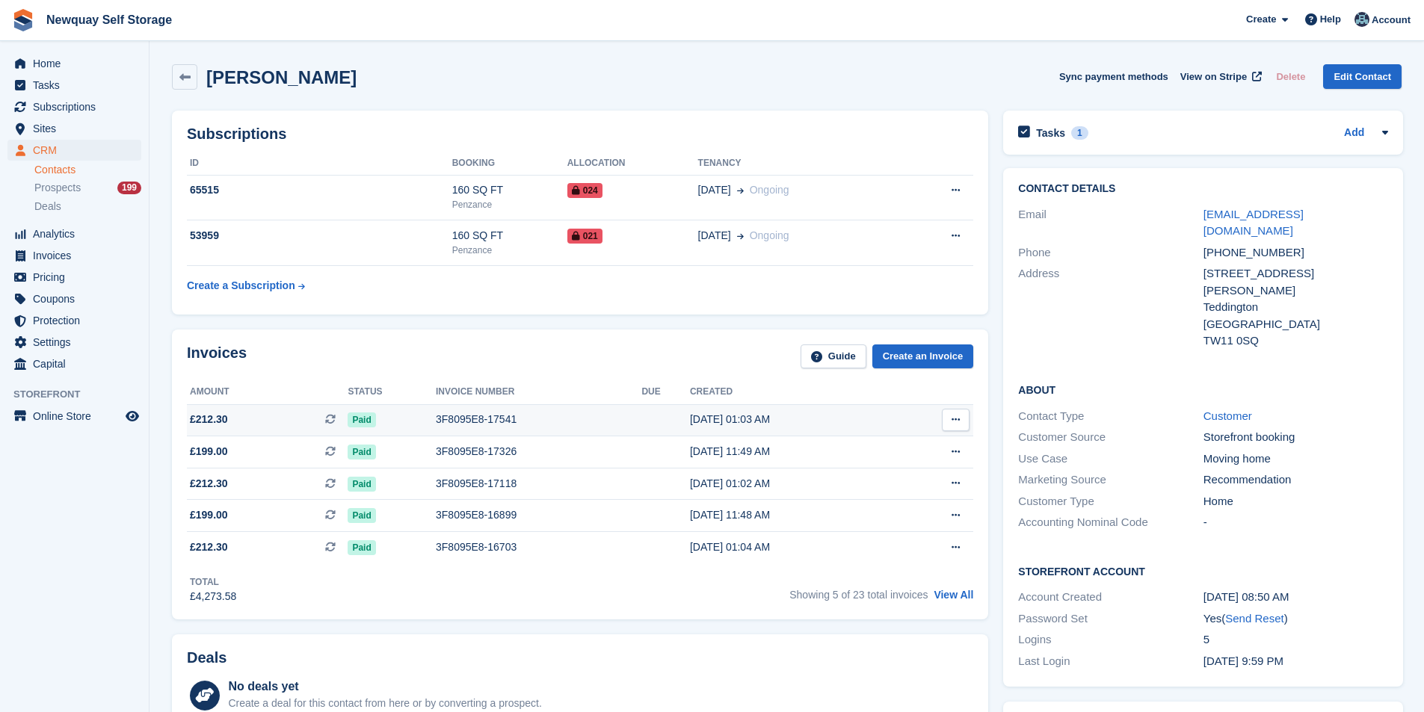
click at [481, 417] on div "3F8095E8-17541" at bounding box center [539, 420] width 206 height 16
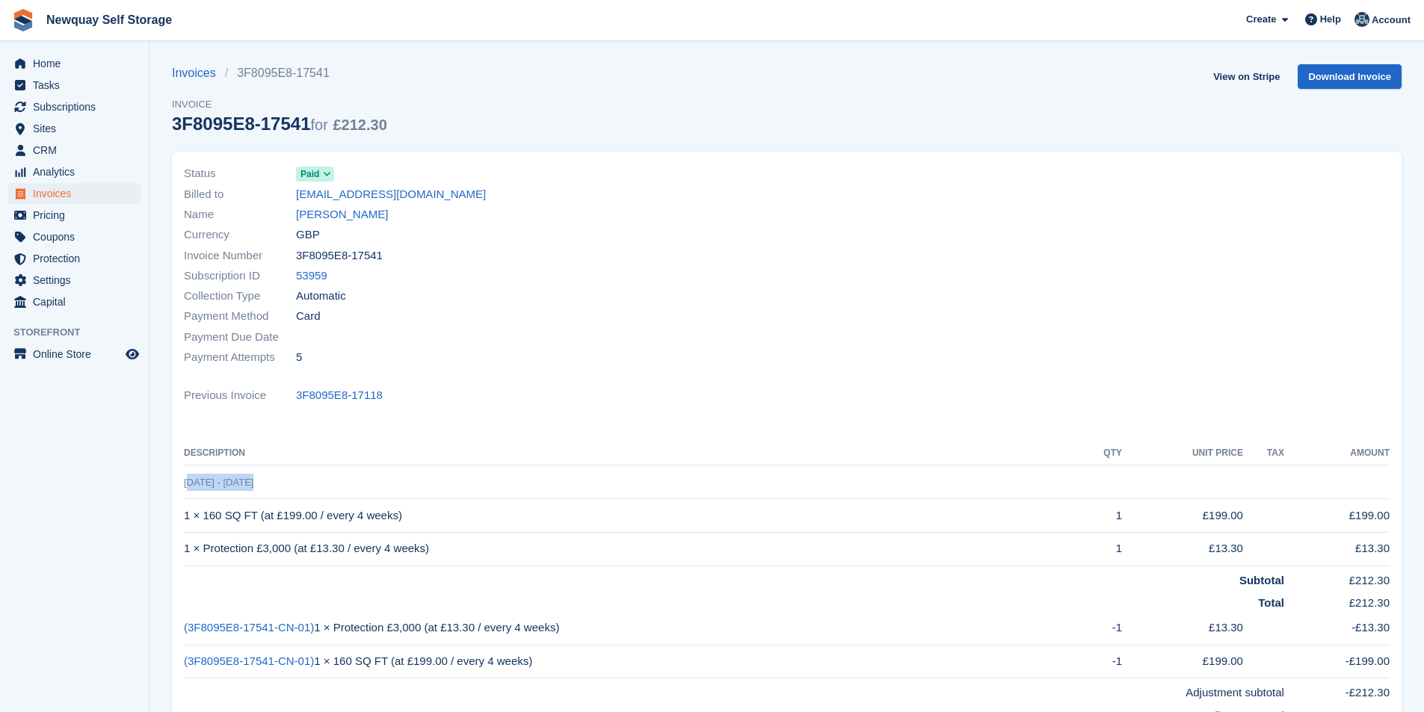
drag, startPoint x: 256, startPoint y: 483, endPoint x: 185, endPoint y: 484, distance: 71.0
click at [185, 484] on td "3 Aug - 31 Aug" at bounding box center [787, 483] width 1206 height 34
copy span "3 Aug - 31 Aug"
click at [357, 212] on link "[PERSON_NAME]" at bounding box center [342, 214] width 92 height 17
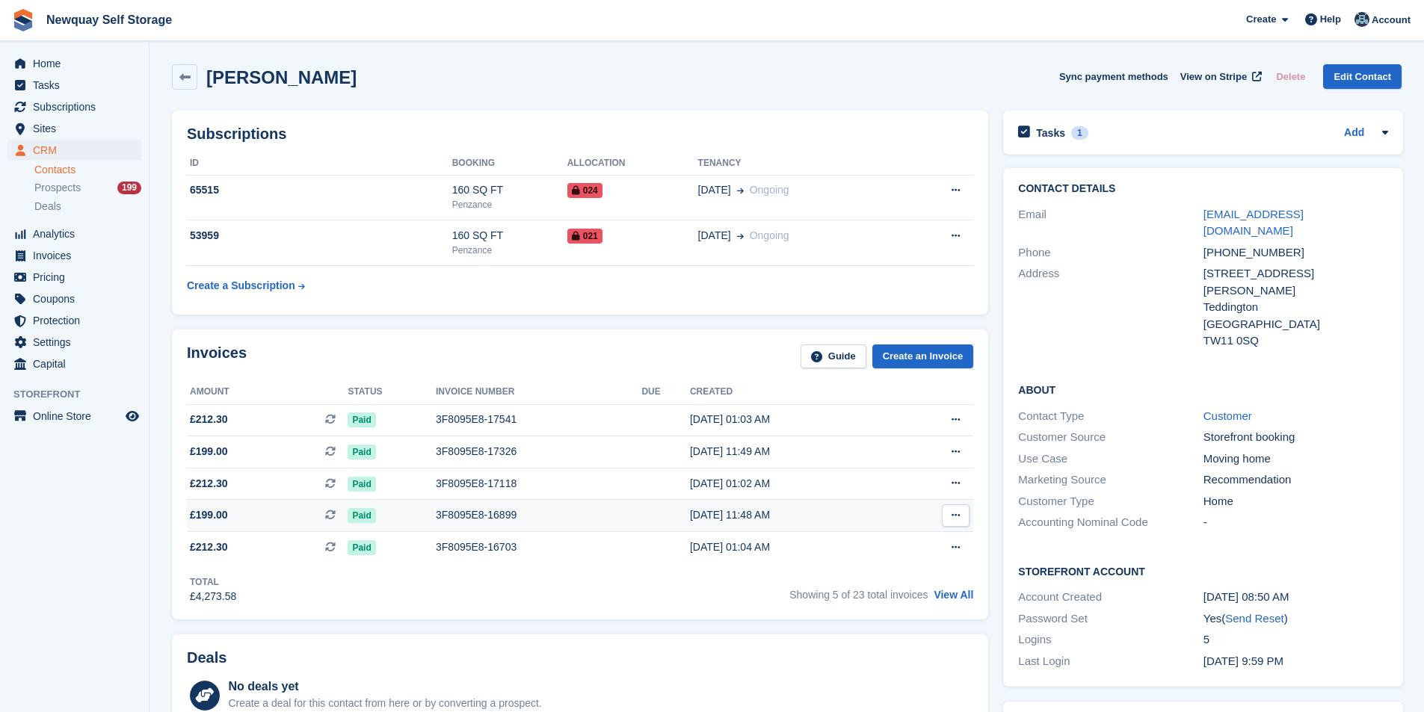
click at [482, 517] on div "3F8095E8-16899" at bounding box center [539, 516] width 206 height 16
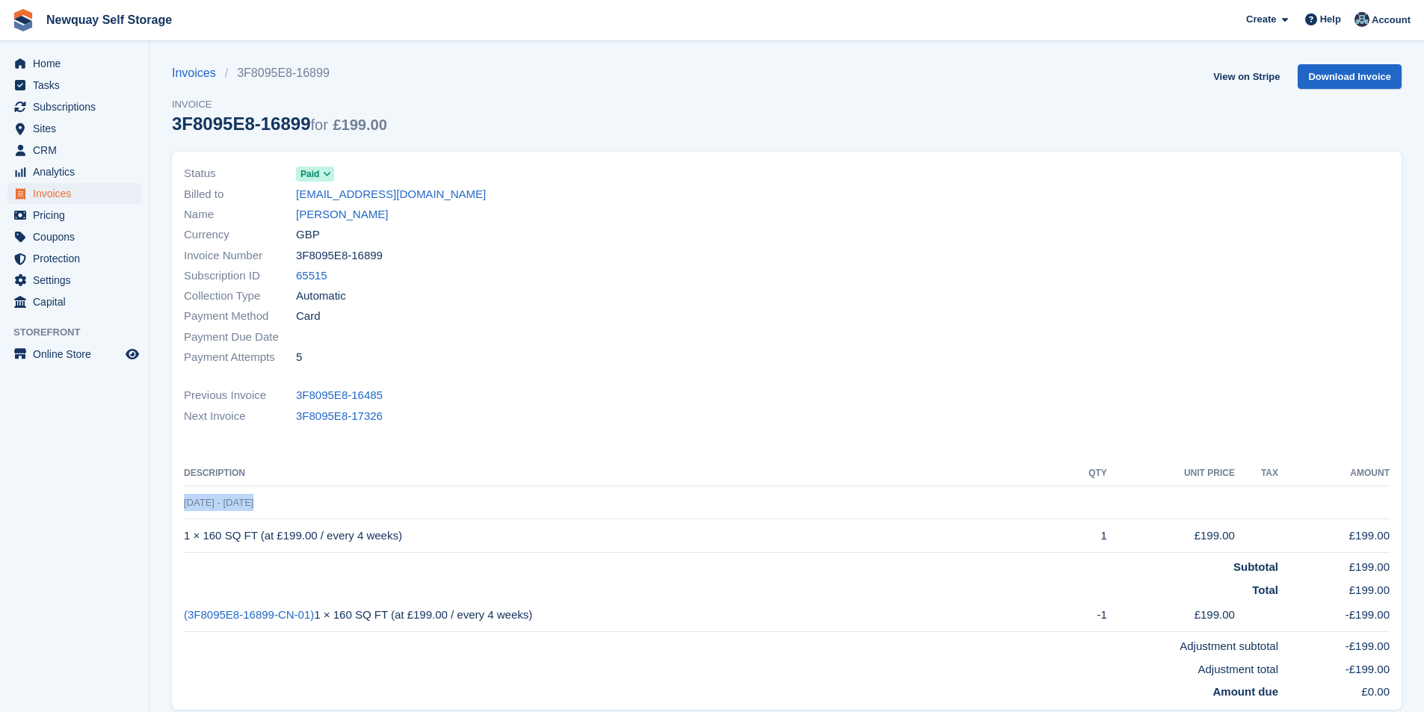
drag, startPoint x: 267, startPoint y: 498, endPoint x: 185, endPoint y: 509, distance: 83.0
click at [185, 509] on td "[DATE] - [DATE]" at bounding box center [787, 503] width 1206 height 34
copy span "[DATE] - [DATE]"
click at [372, 212] on link "[PERSON_NAME]" at bounding box center [342, 214] width 92 height 17
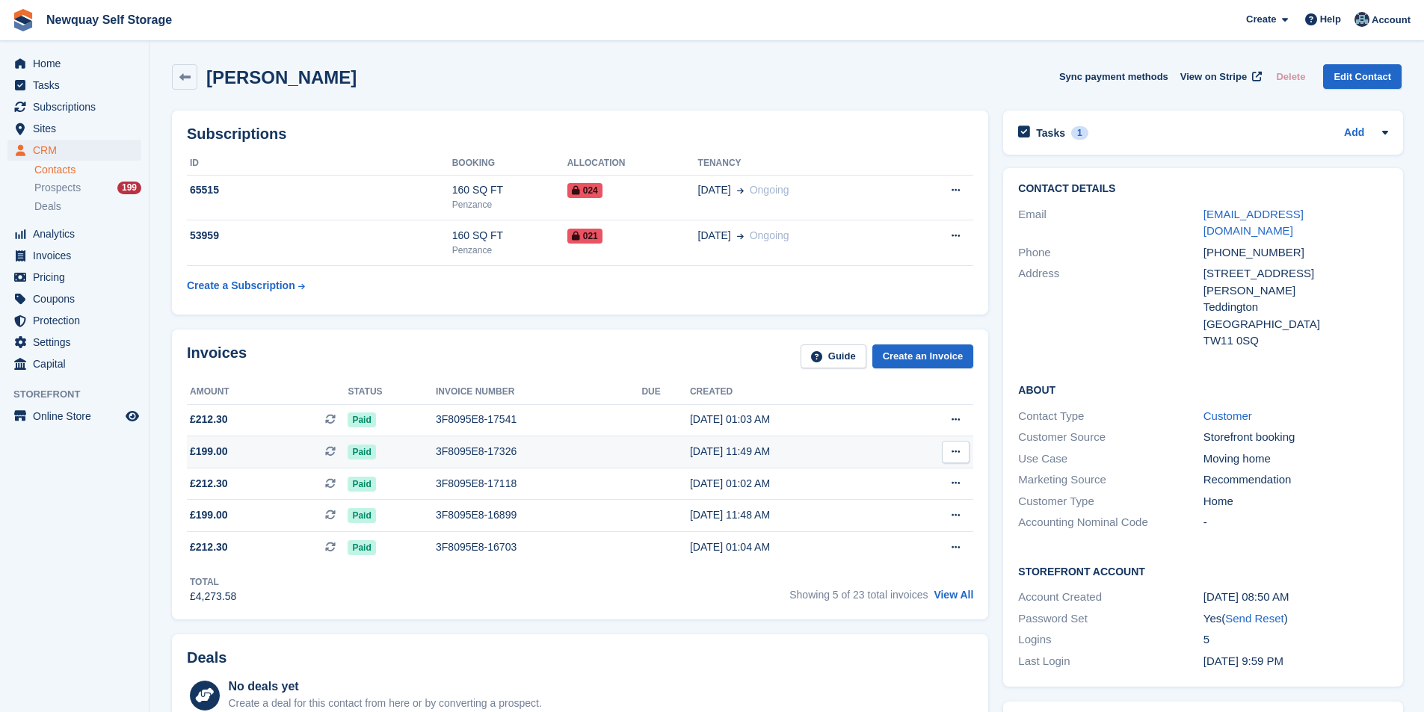
click at [459, 451] on div "3F8095E8-17326" at bounding box center [539, 452] width 206 height 16
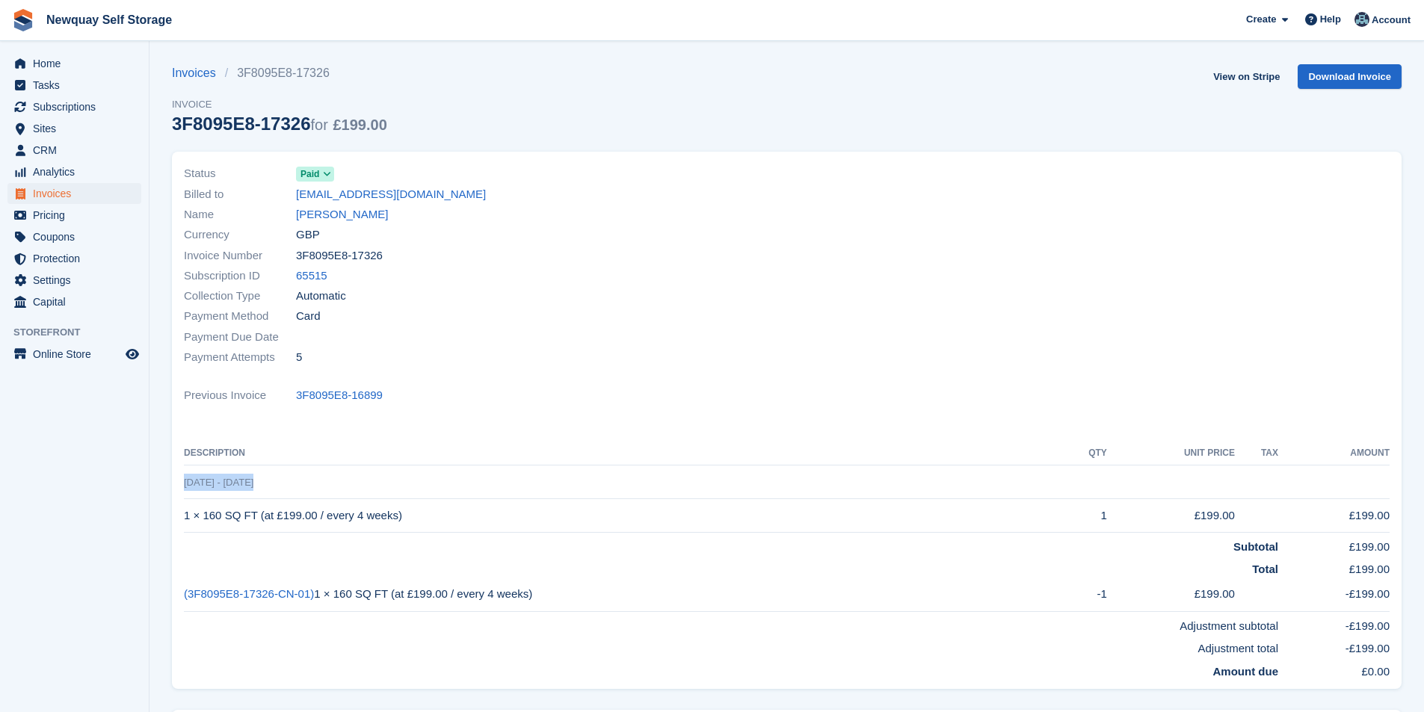
drag, startPoint x: 285, startPoint y: 485, endPoint x: 186, endPoint y: 487, distance: 98.7
click at [186, 487] on td "[DATE] - [DATE]" at bounding box center [787, 483] width 1206 height 34
copy span "24 Jul - 21 Aug"
click at [373, 209] on link "[PERSON_NAME]" at bounding box center [342, 214] width 92 height 17
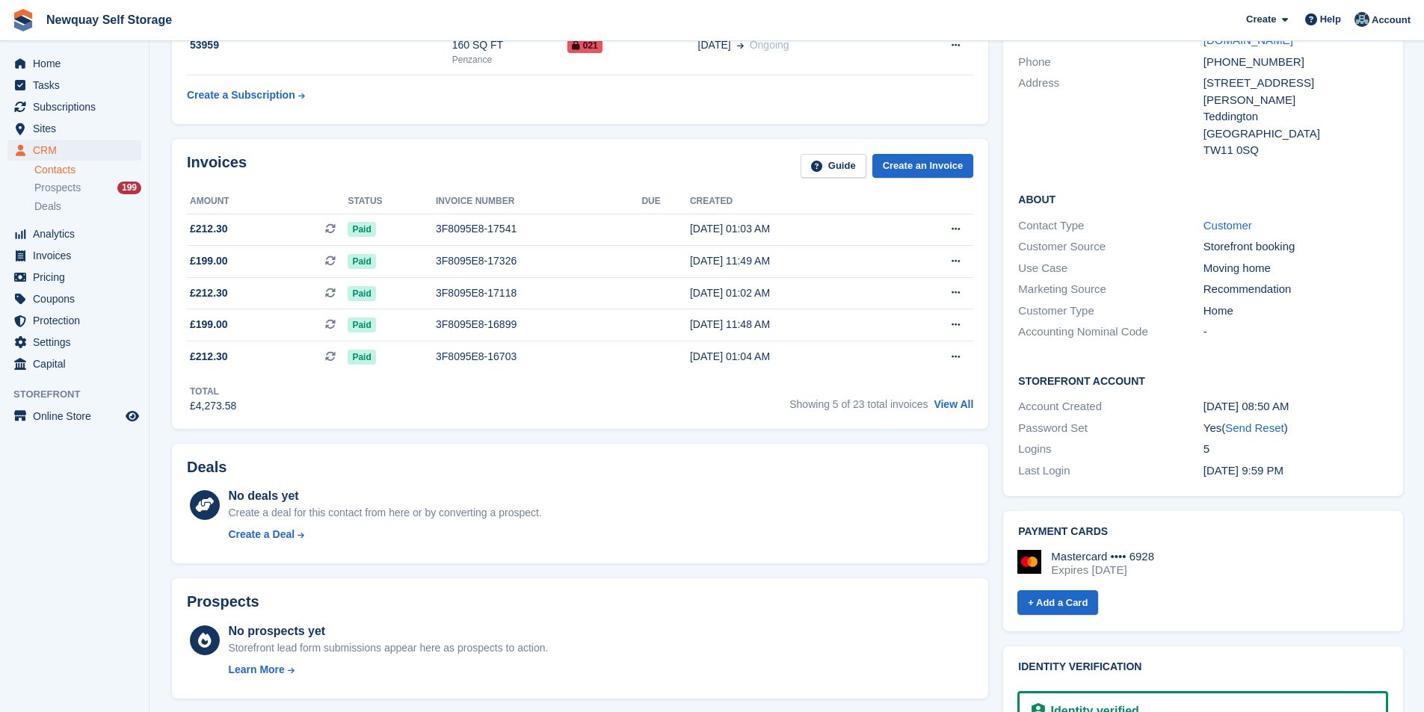
scroll to position [224, 0]
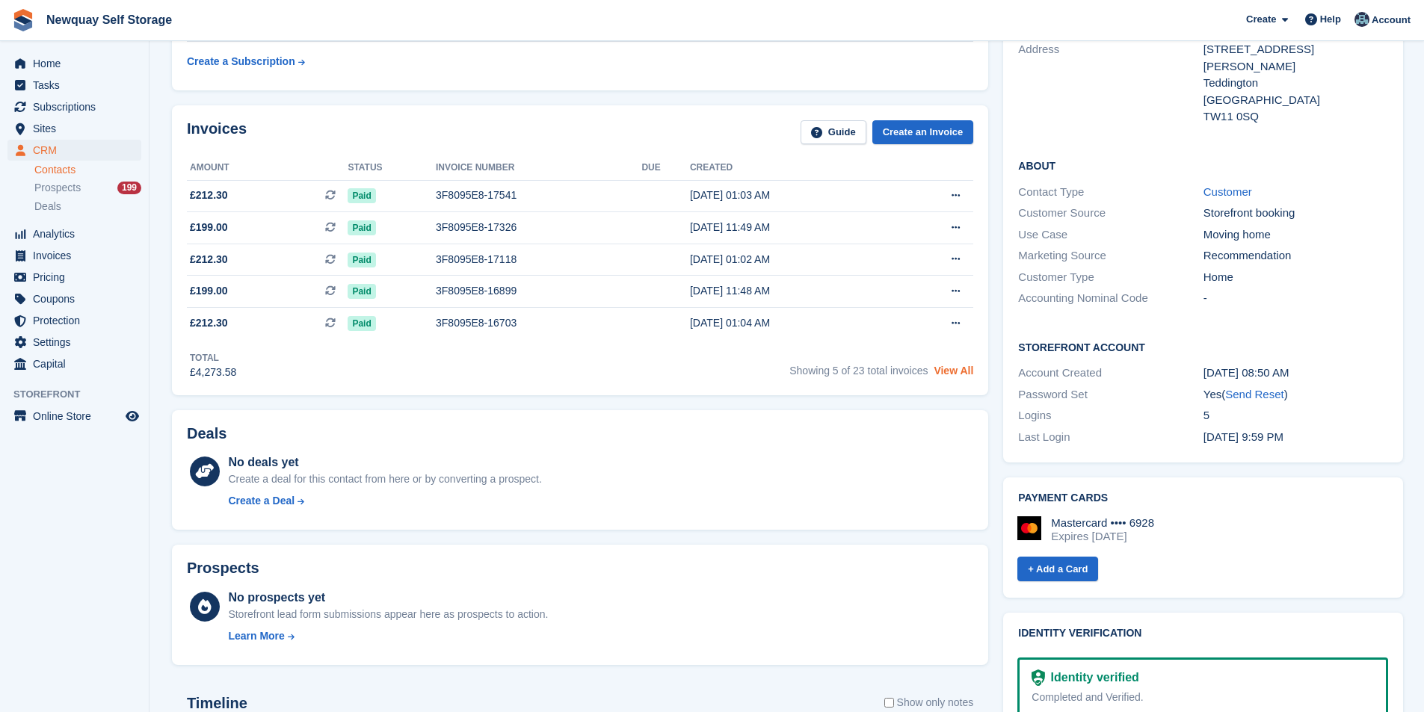
click at [964, 372] on link "View All" at bounding box center [954, 371] width 40 height 12
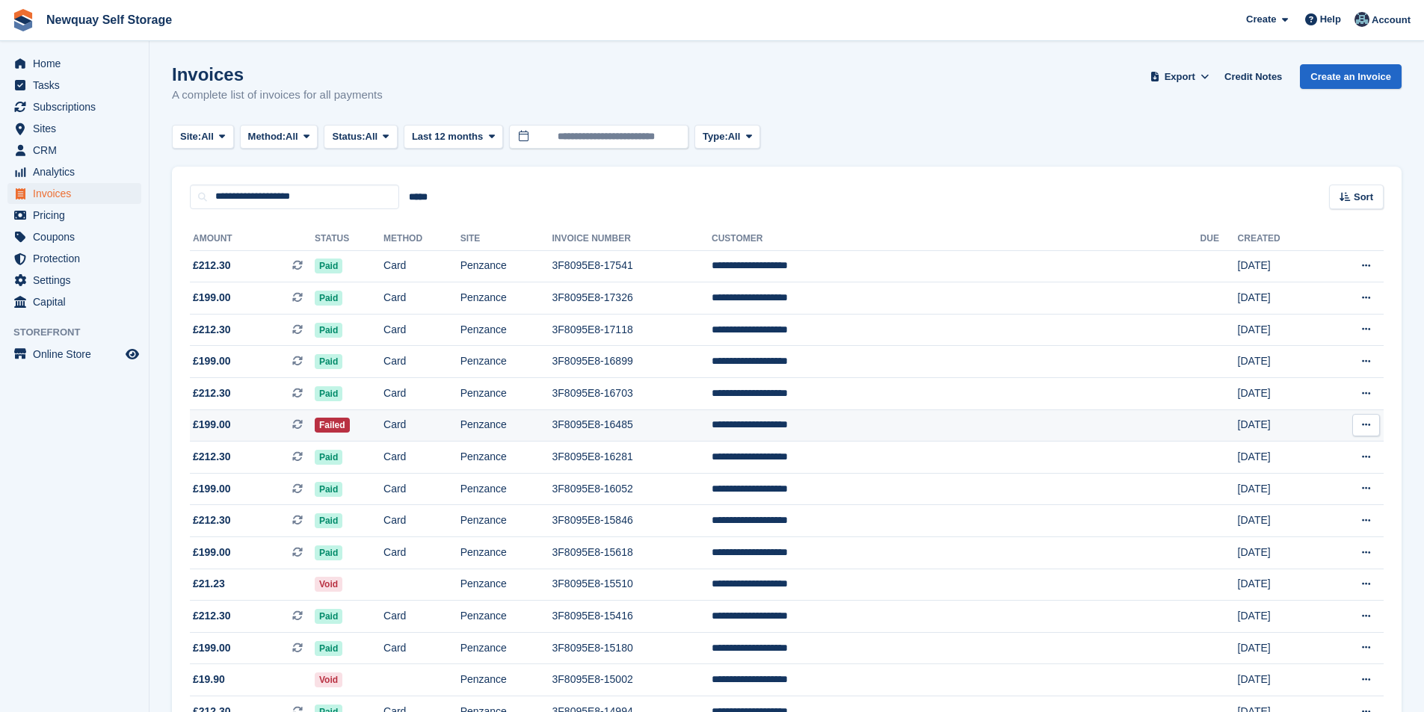
click at [221, 418] on span "£199.00" at bounding box center [212, 425] width 38 height 16
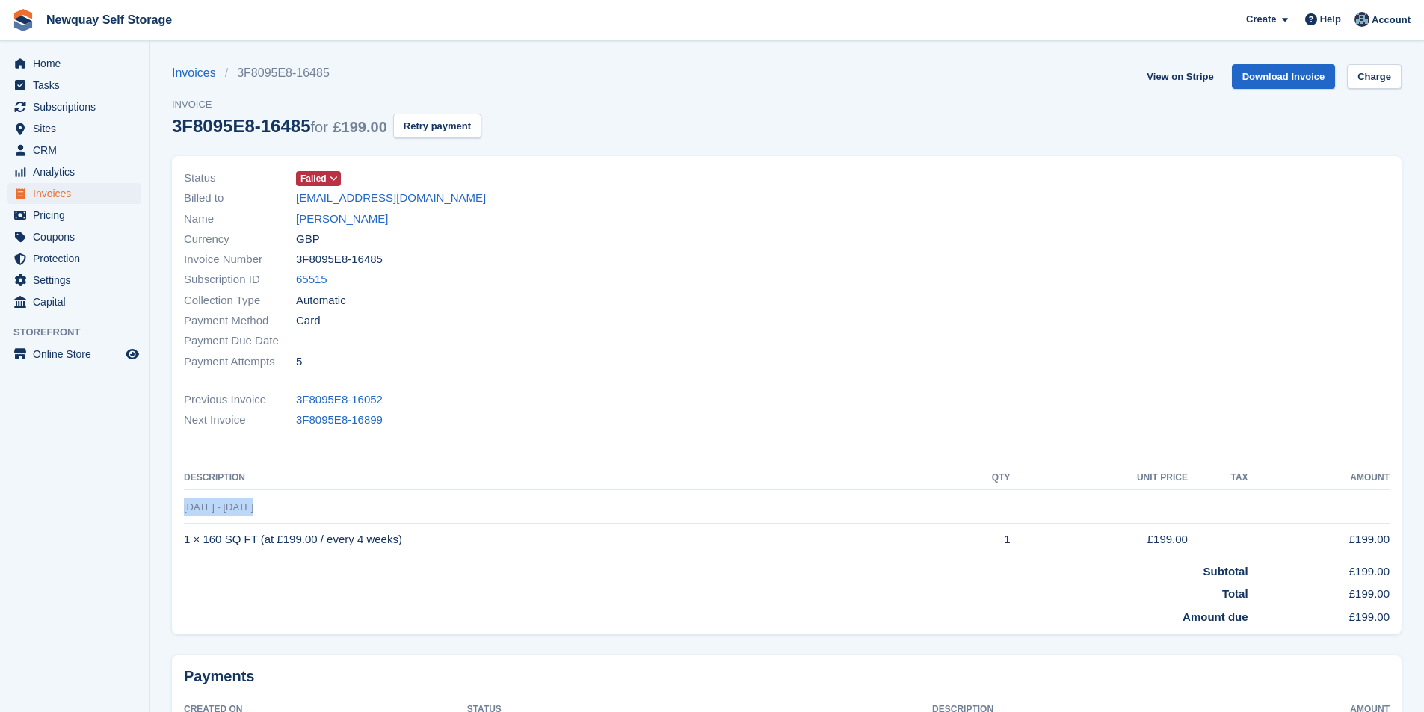
drag, startPoint x: 300, startPoint y: 508, endPoint x: 186, endPoint y: 515, distance: 113.8
click at [186, 515] on td "[DATE] - [DATE]" at bounding box center [787, 507] width 1206 height 34
copy span "[DATE] - [DATE]"
click at [353, 213] on link "Daisy Pooley-Tolkien" at bounding box center [342, 219] width 92 height 17
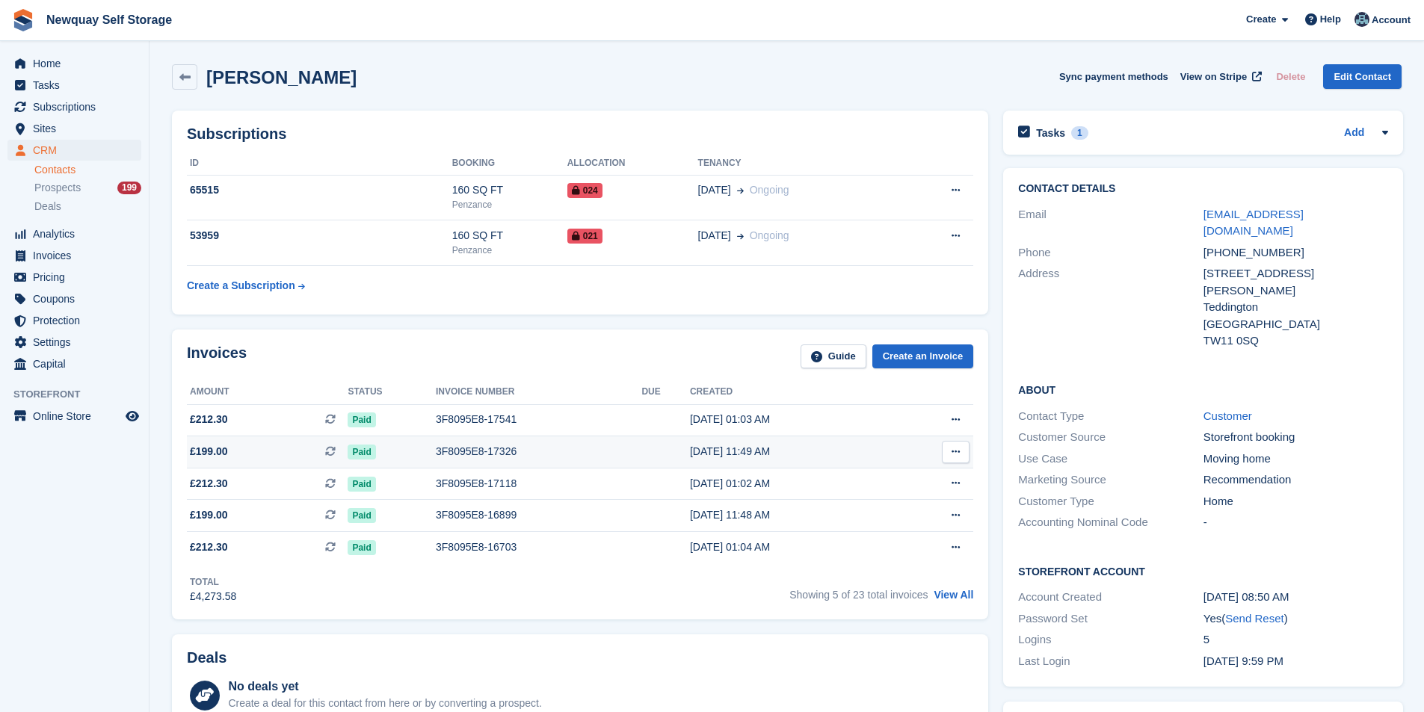
click at [471, 448] on div "3F8095E8-17326" at bounding box center [539, 452] width 206 height 16
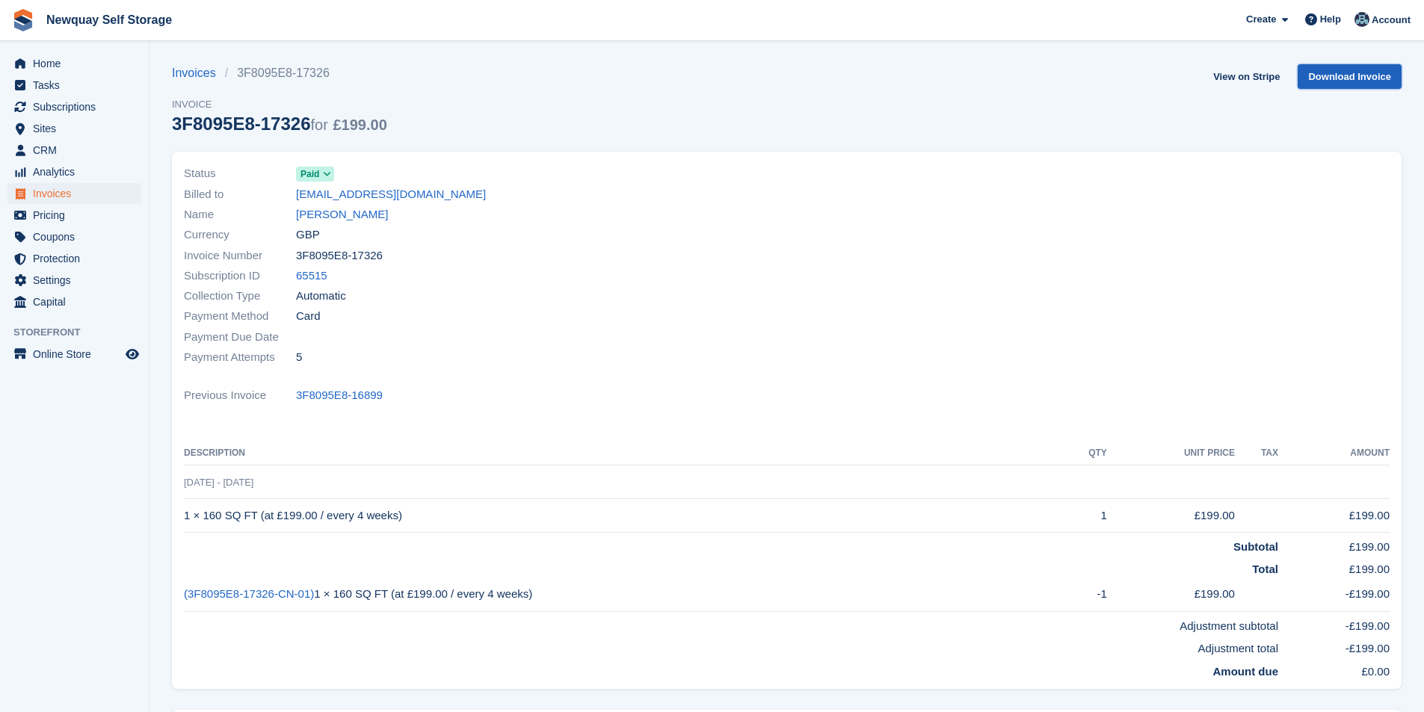
click at [1346, 74] on link "Download Invoice" at bounding box center [1350, 76] width 104 height 25
click at [362, 224] on div "Name [PERSON_NAME]" at bounding box center [481, 215] width 594 height 20
click at [363, 216] on link "[PERSON_NAME]" at bounding box center [342, 214] width 92 height 17
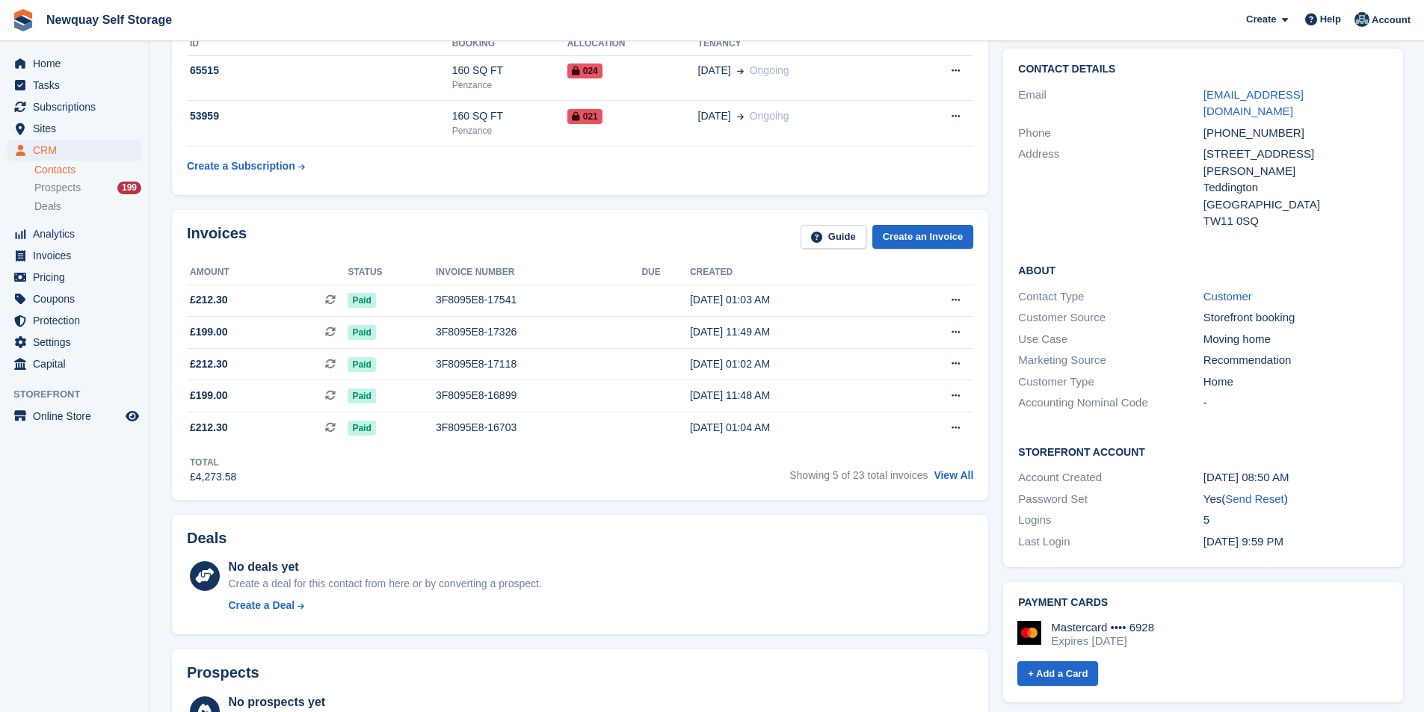
scroll to position [224, 0]
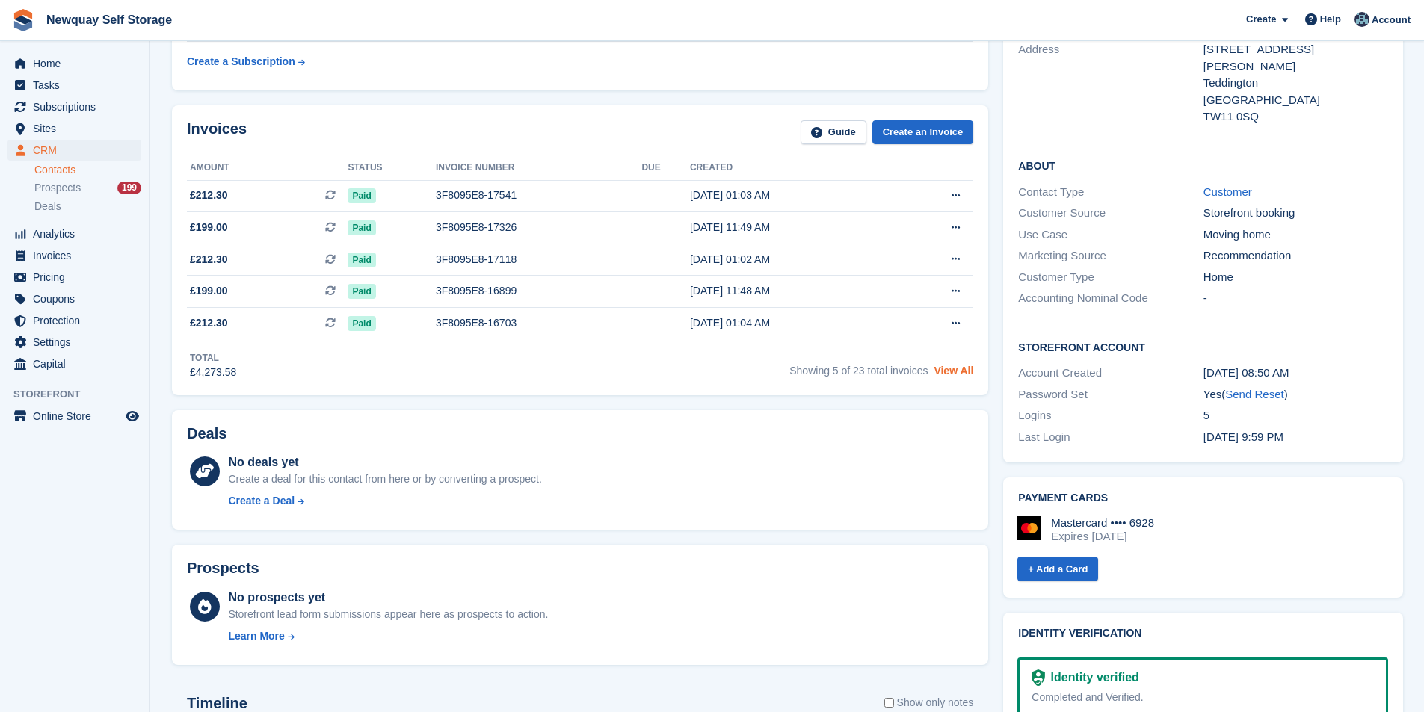
click at [960, 370] on link "View All" at bounding box center [954, 371] width 40 height 12
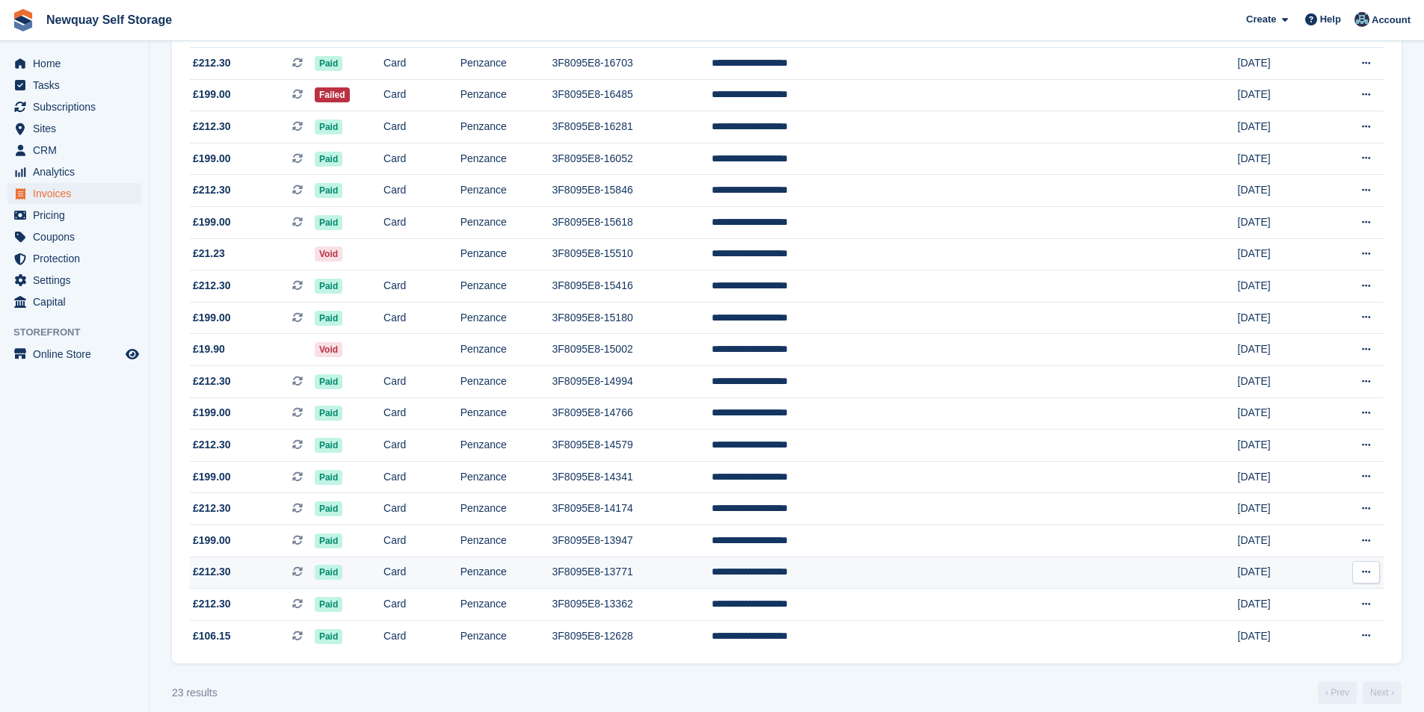
scroll to position [345, 0]
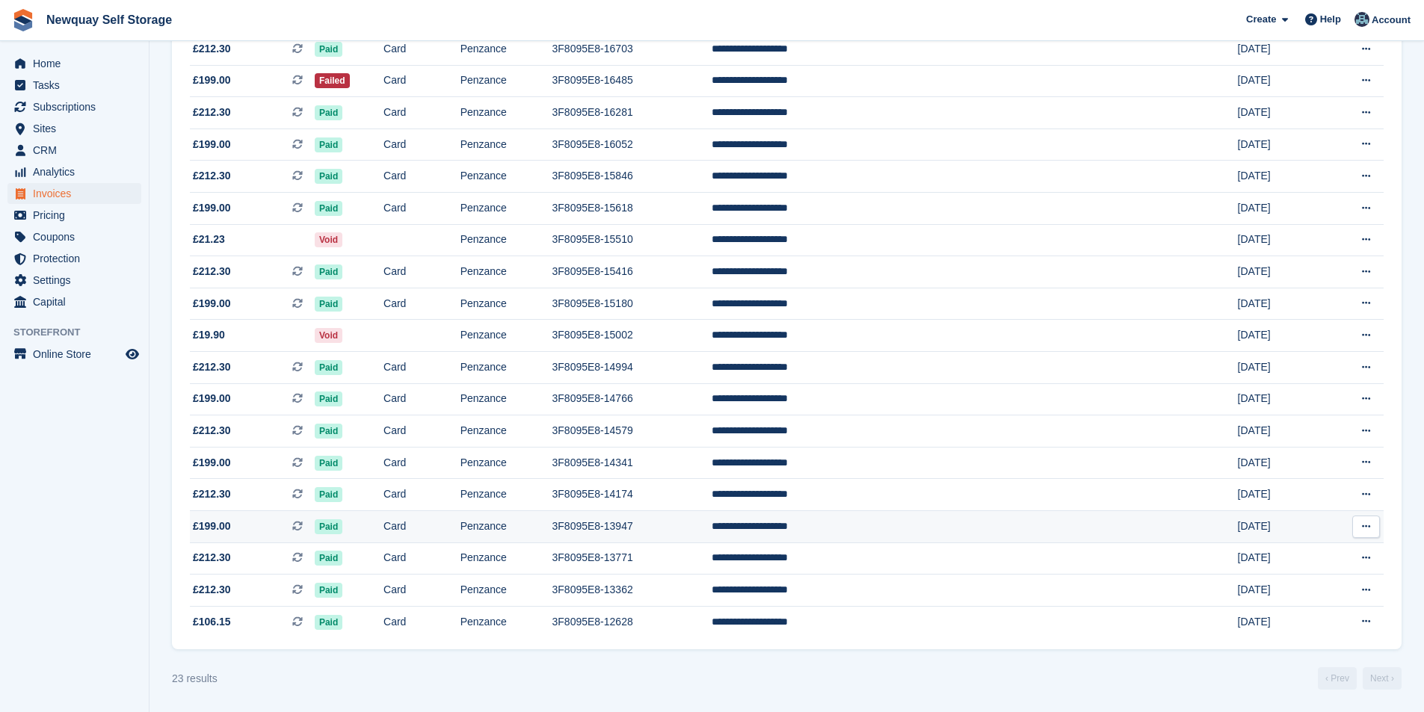
click at [692, 527] on td "3F8095E8-13947" at bounding box center [631, 527] width 159 height 32
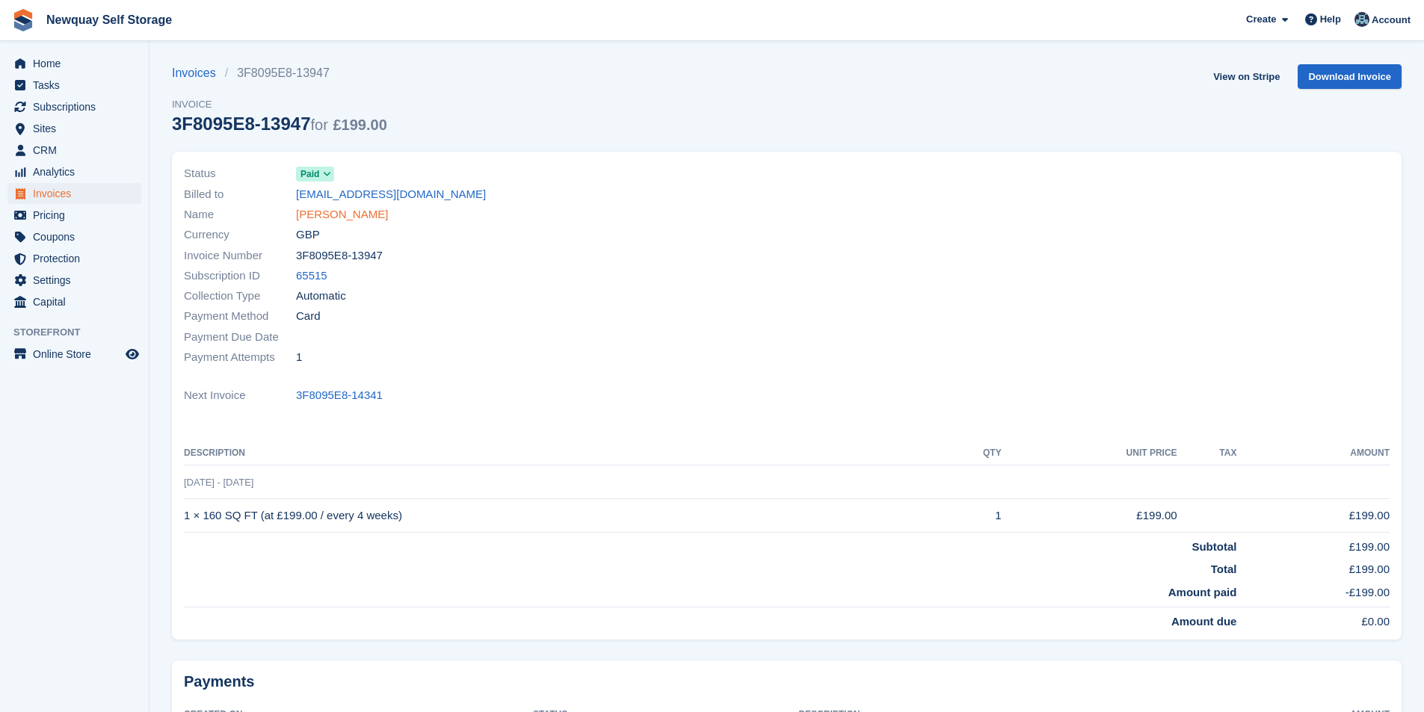
click at [384, 214] on link "[PERSON_NAME]" at bounding box center [342, 214] width 92 height 17
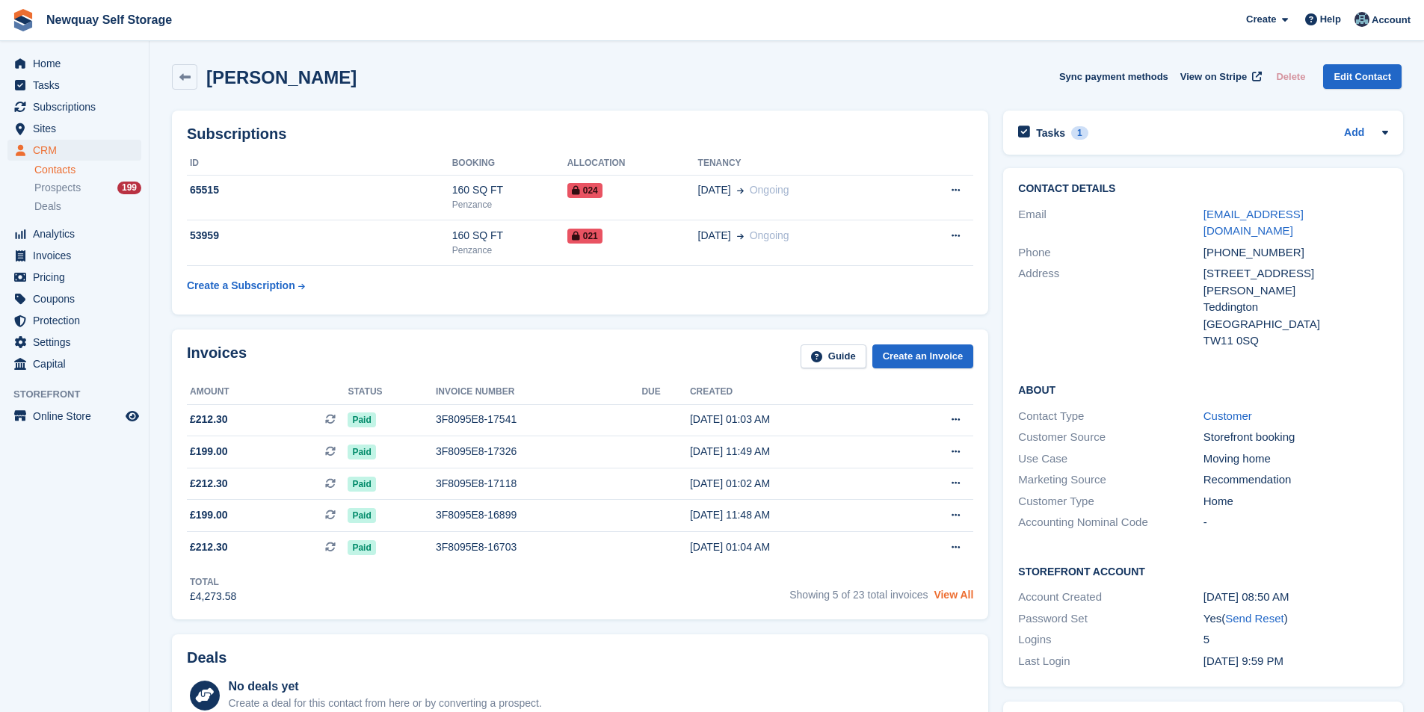
click at [949, 593] on link "View All" at bounding box center [954, 595] width 40 height 12
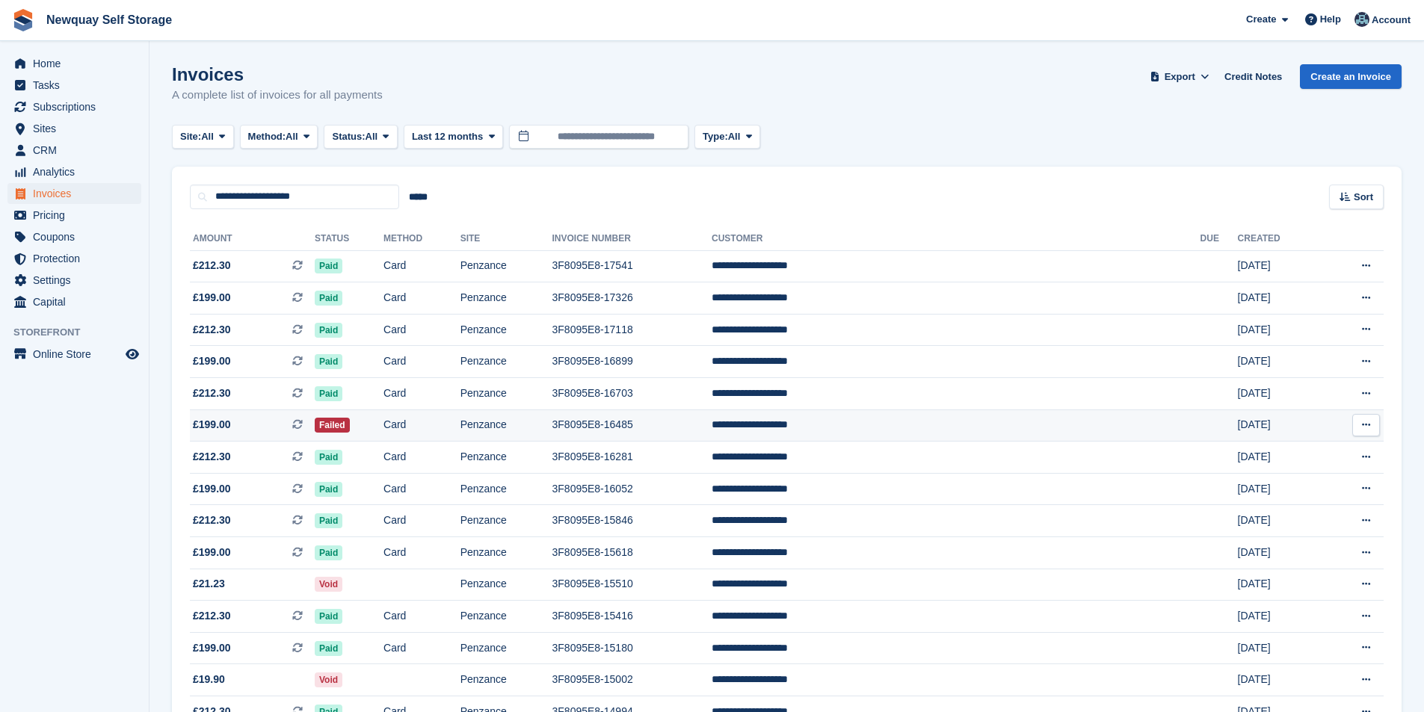
click at [695, 424] on td "3F8095E8-16485" at bounding box center [631, 426] width 159 height 32
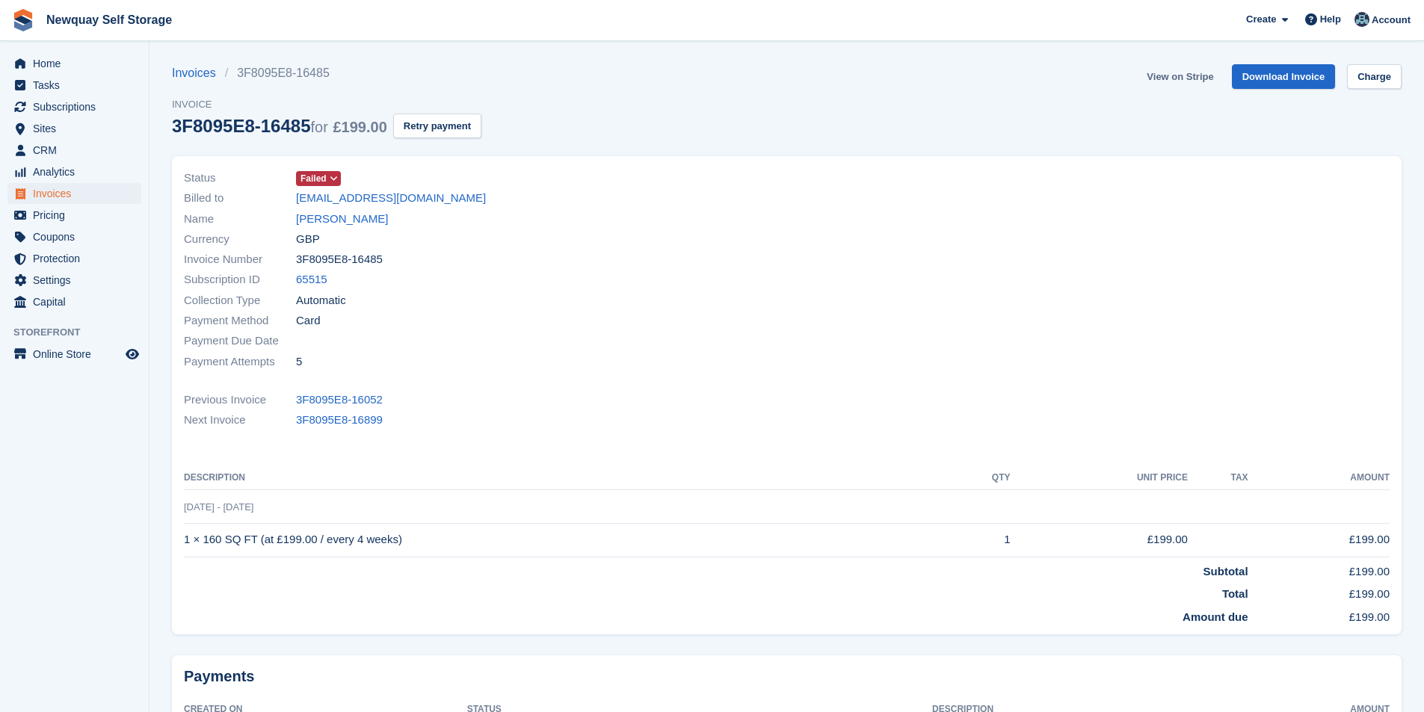
click at [1194, 81] on link "View on Stripe" at bounding box center [1180, 76] width 78 height 25
click at [383, 220] on link "[PERSON_NAME]" at bounding box center [342, 219] width 92 height 17
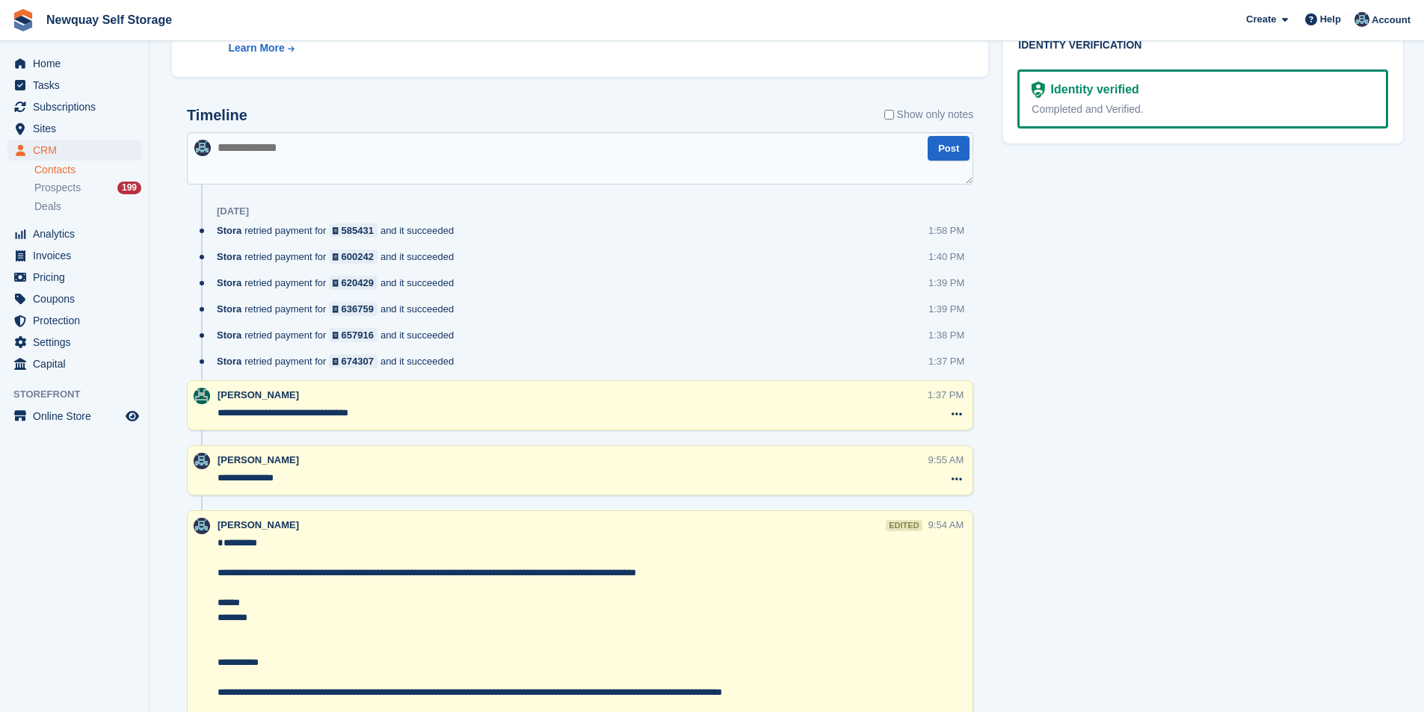
scroll to position [598, 0]
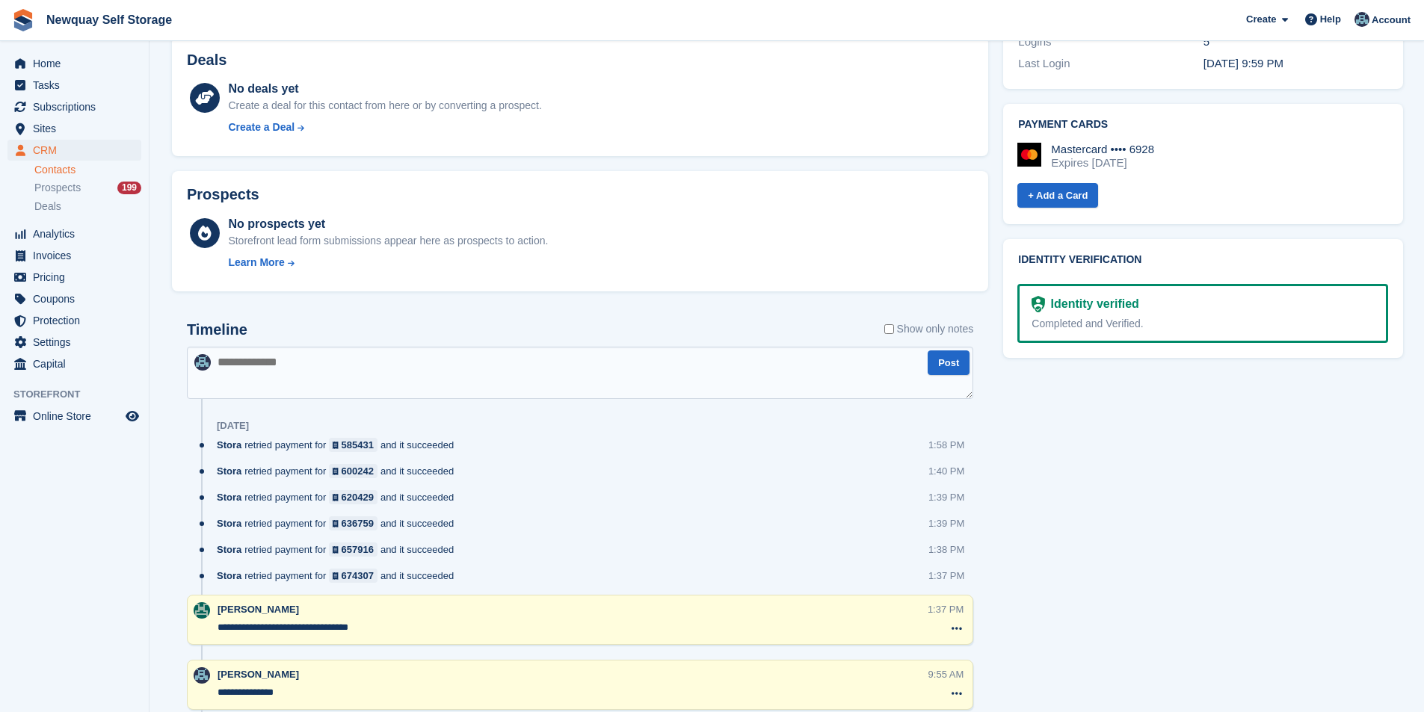
click at [318, 357] on textarea at bounding box center [580, 373] width 786 height 52
type textarea "**********"
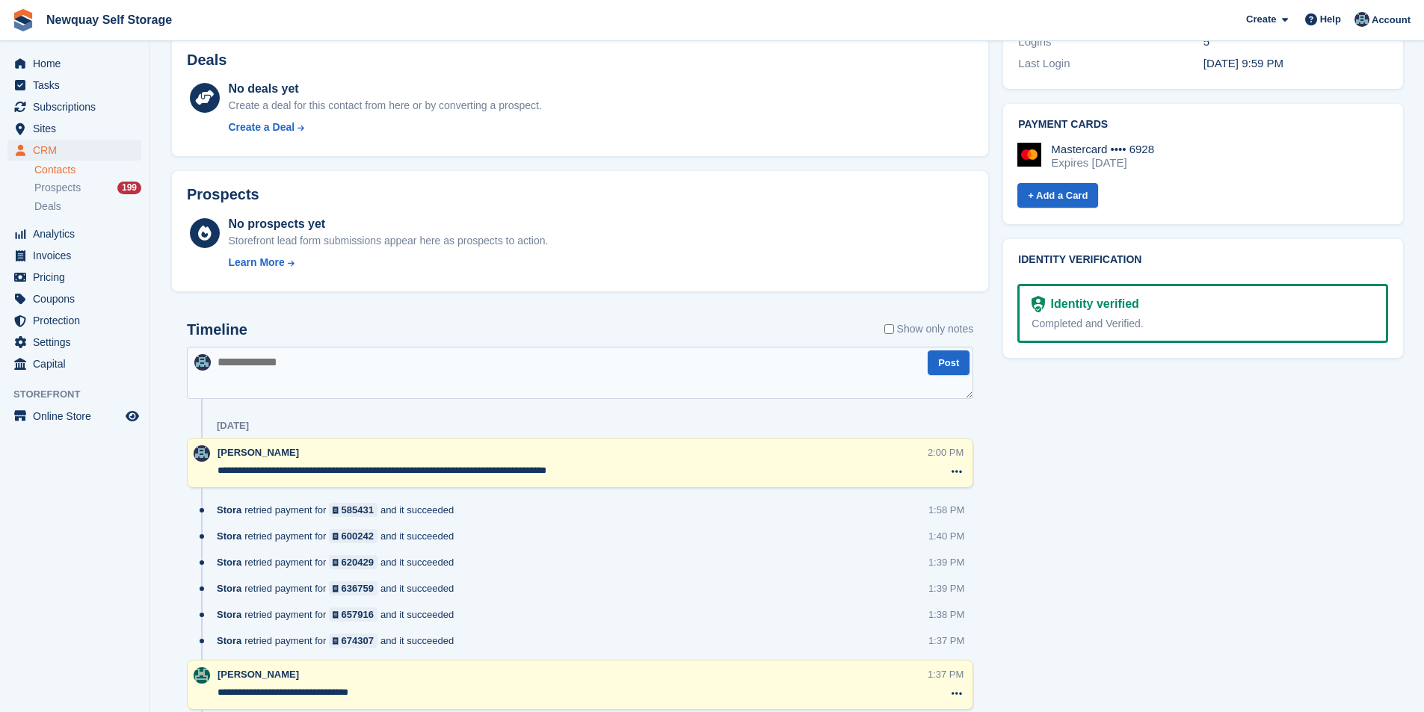
click at [319, 357] on textarea at bounding box center [580, 373] width 786 height 52
paste textarea "**********"
type textarea "**********"
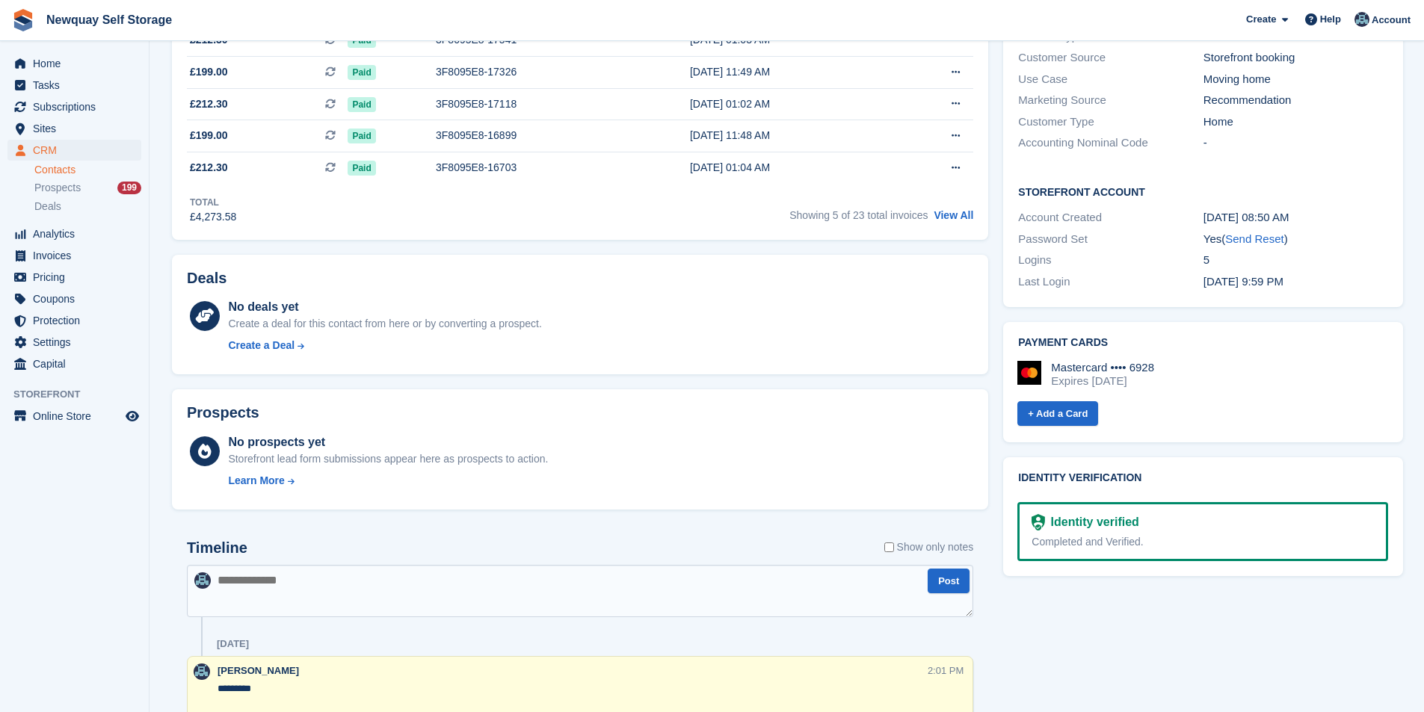
scroll to position [0, 0]
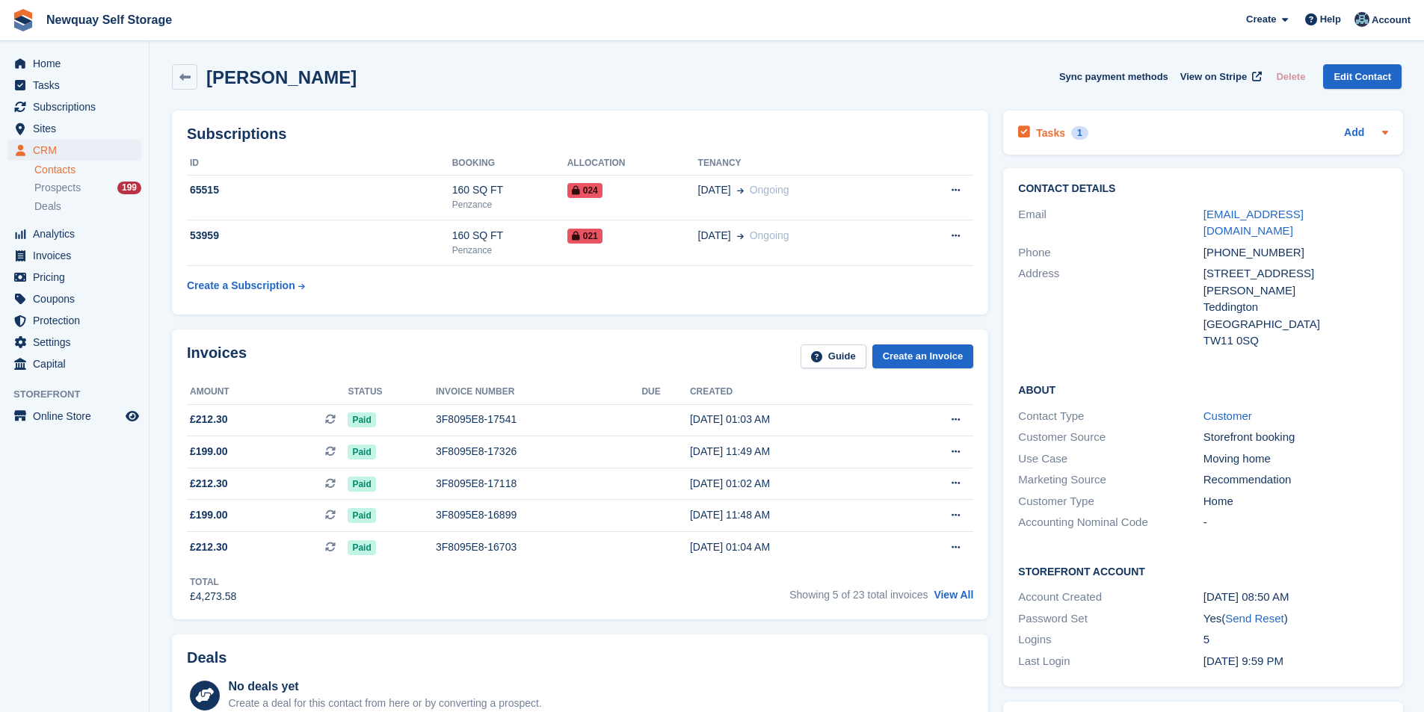
click at [1053, 130] on h2 "Tasks" at bounding box center [1050, 132] width 29 height 13
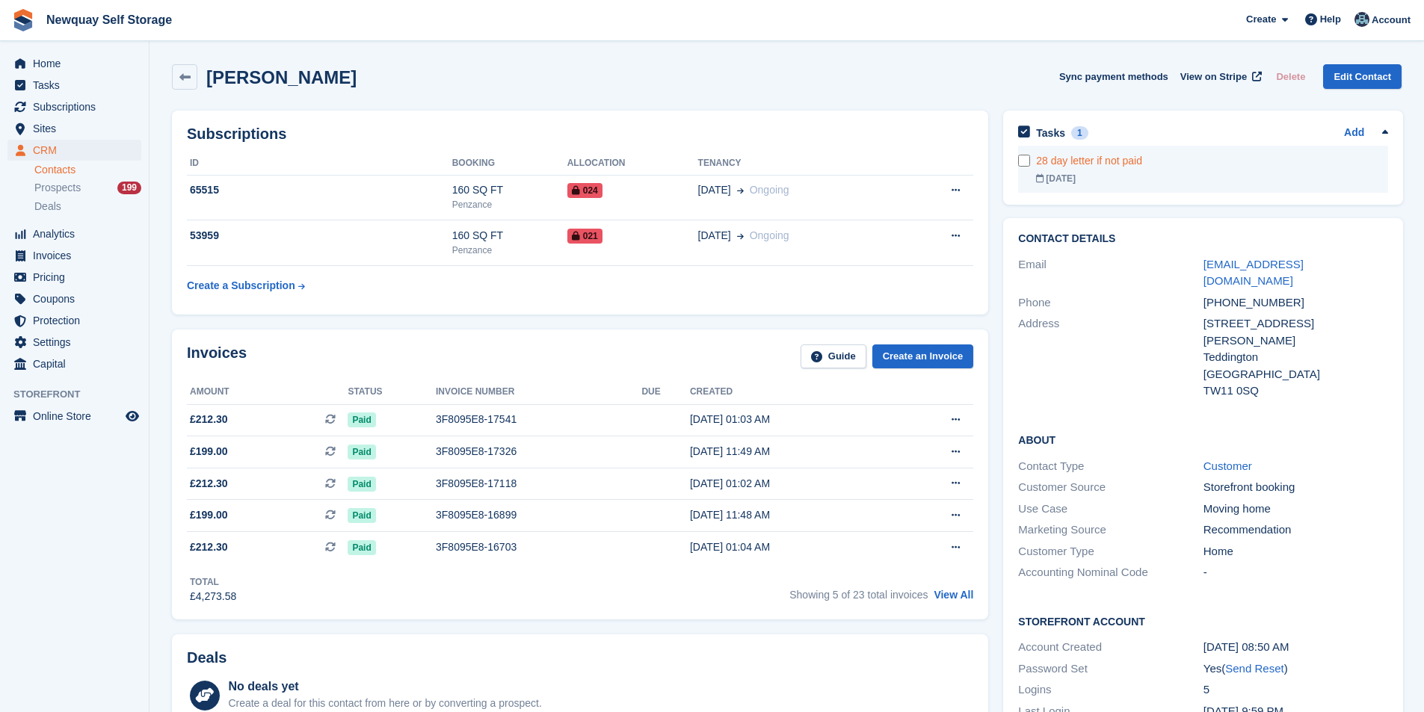
click at [1064, 170] on link "28 day letter if not paid [DATE]" at bounding box center [1212, 169] width 352 height 47
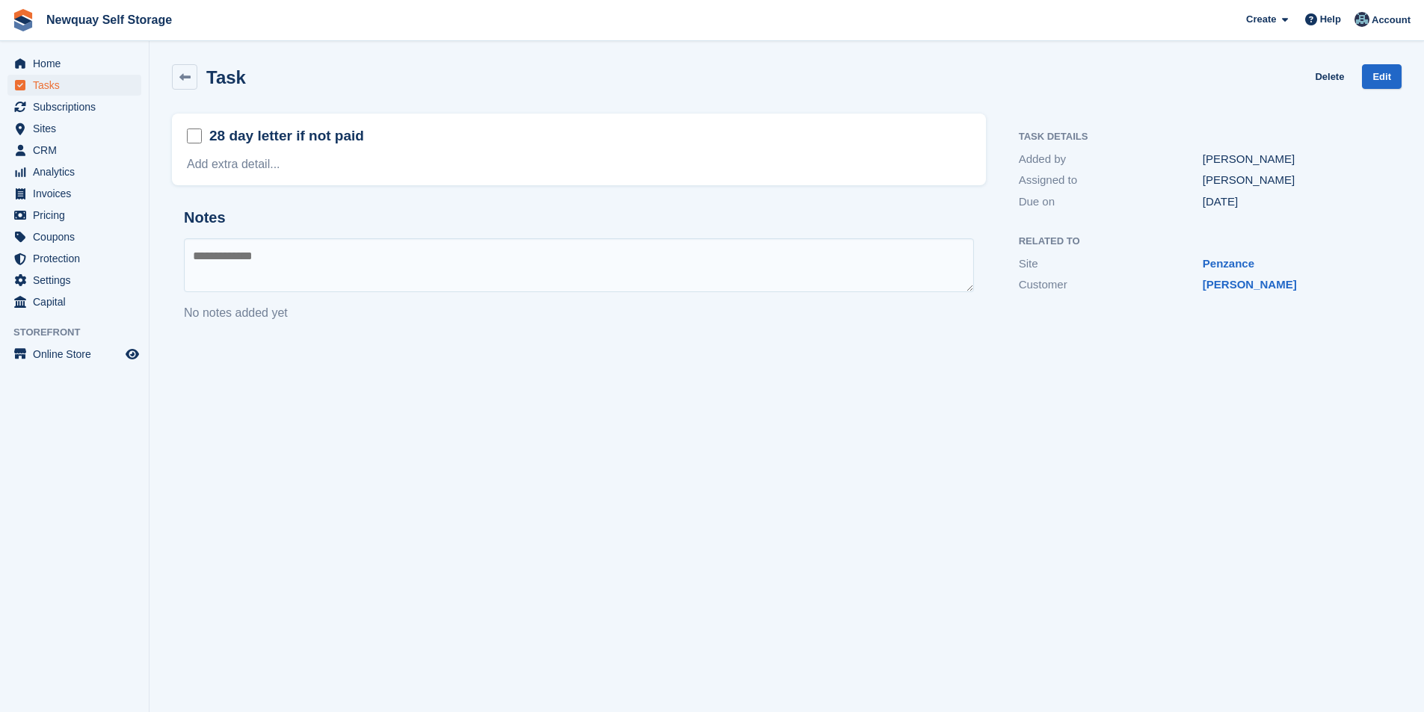
drag, startPoint x: 463, startPoint y: 129, endPoint x: 205, endPoint y: 148, distance: 258.6
click at [205, 148] on div "28 day letter if not paid" at bounding box center [579, 137] width 784 height 23
click at [215, 158] on link "Add extra detail..." at bounding box center [233, 164] width 93 height 13
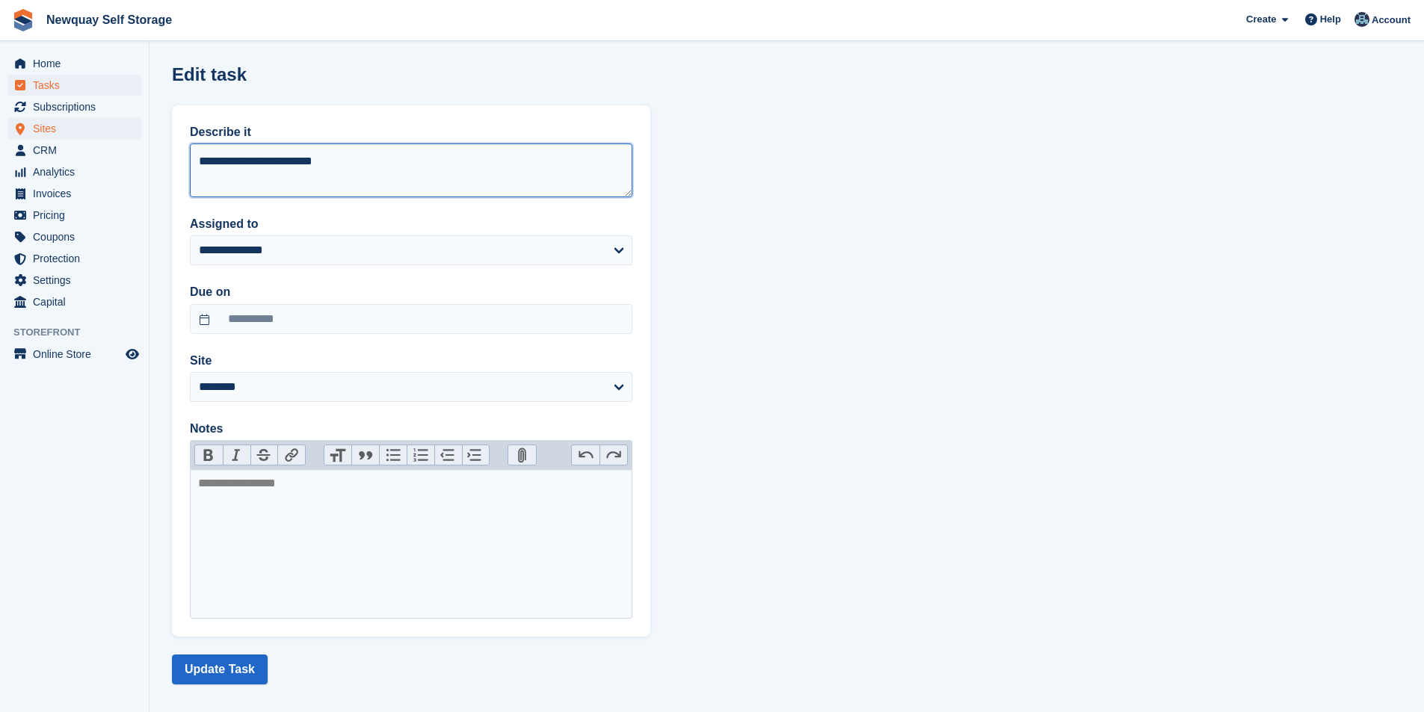
drag, startPoint x: 151, startPoint y: 137, endPoint x: 77, endPoint y: 132, distance: 74.1
click at [78, 132] on div "Home Tasks Subscriptions Subscriptions Subscriptions Contracts Price increases …" at bounding box center [712, 362] width 1424 height 725
type textarea "**********"
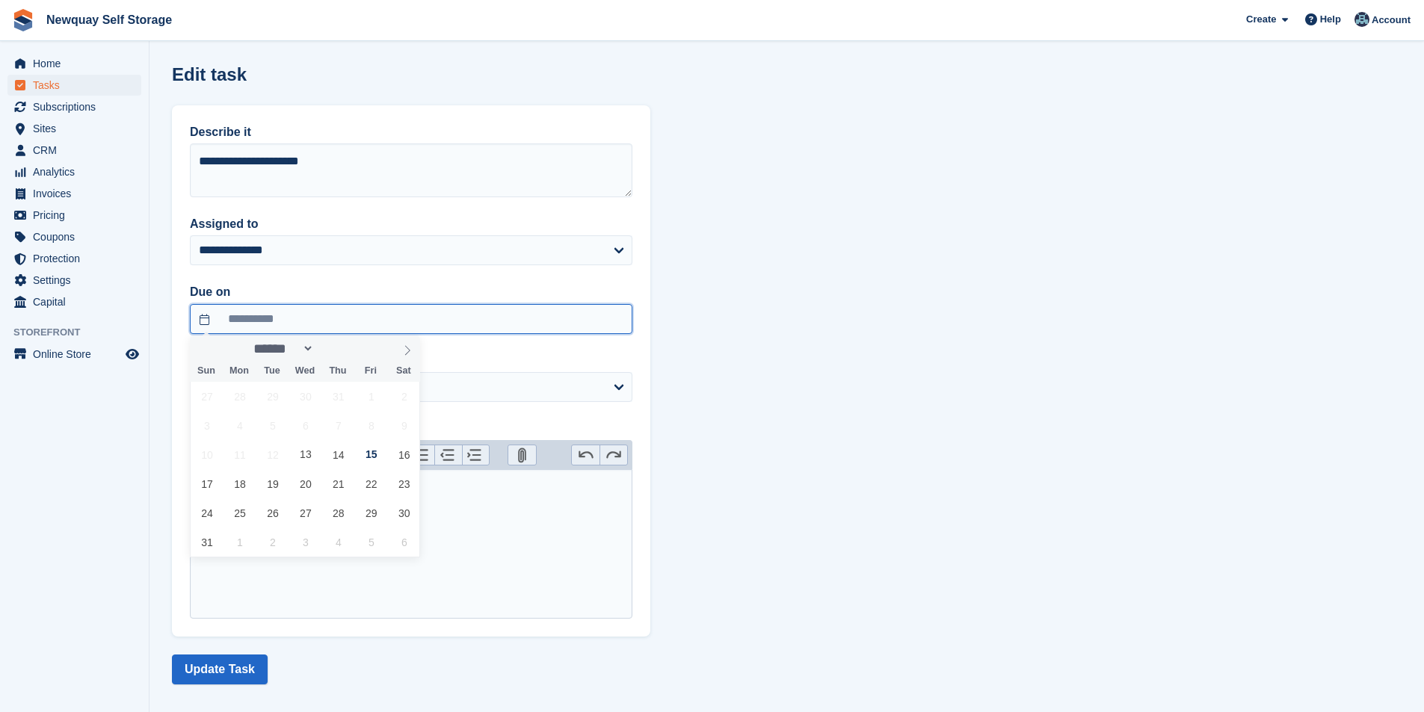
click at [316, 315] on input "**********" at bounding box center [411, 319] width 443 height 30
click at [309, 458] on span "13" at bounding box center [305, 454] width 29 height 29
type input "**********"
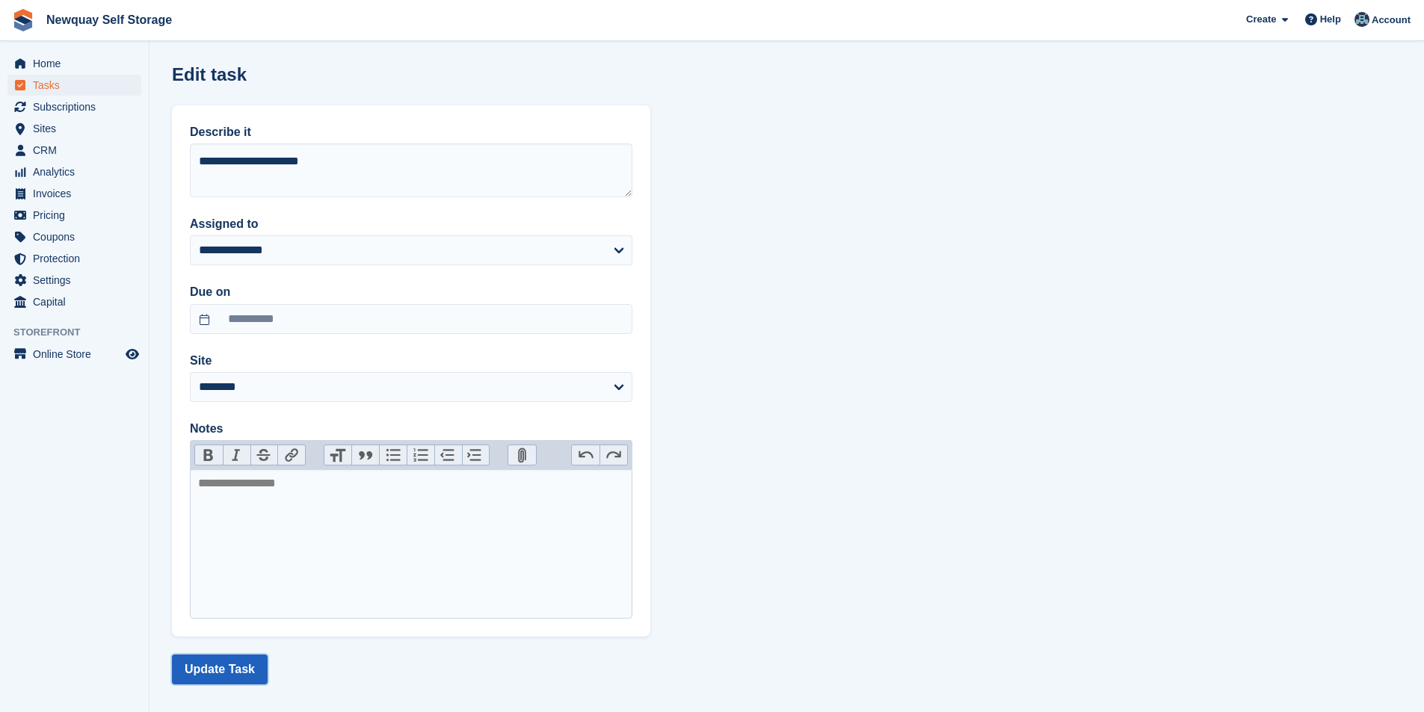
click at [230, 672] on button "Update Task" at bounding box center [220, 670] width 96 height 30
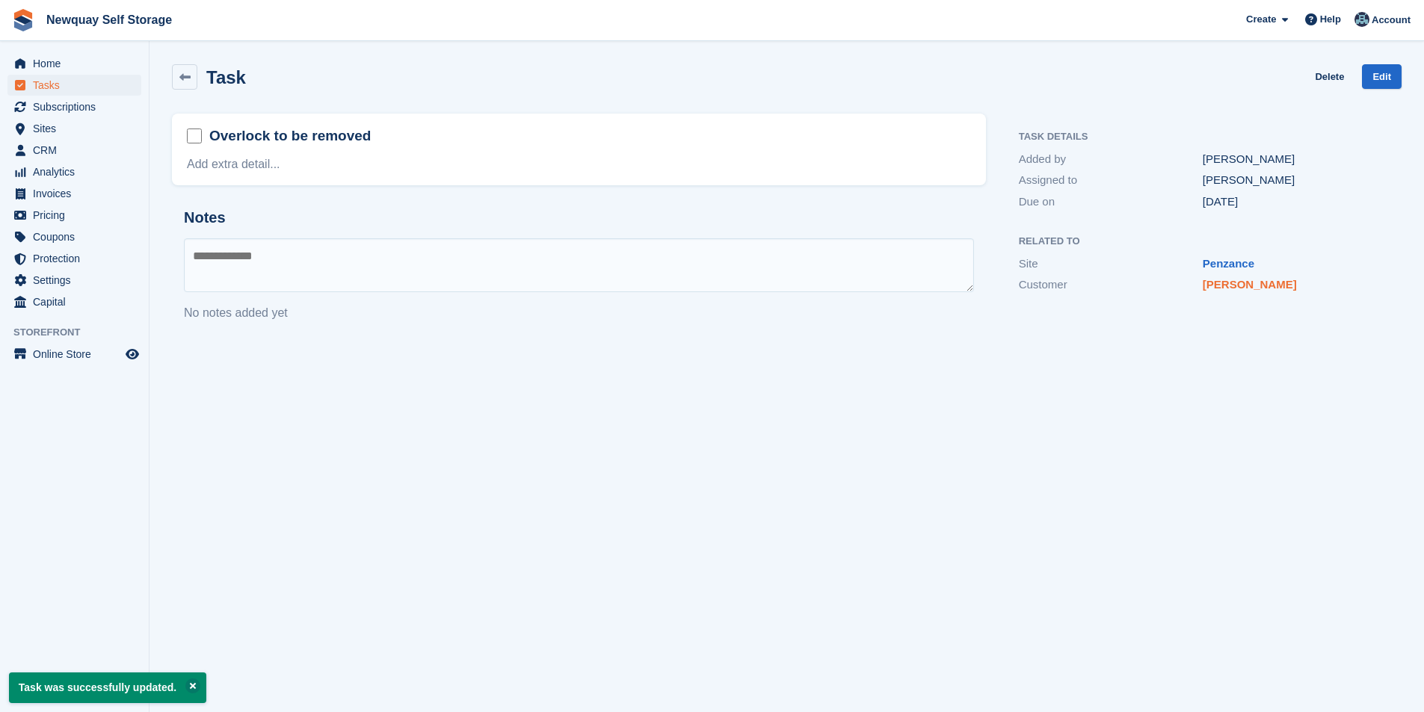
click at [1240, 285] on link "[PERSON_NAME]" at bounding box center [1250, 284] width 94 height 13
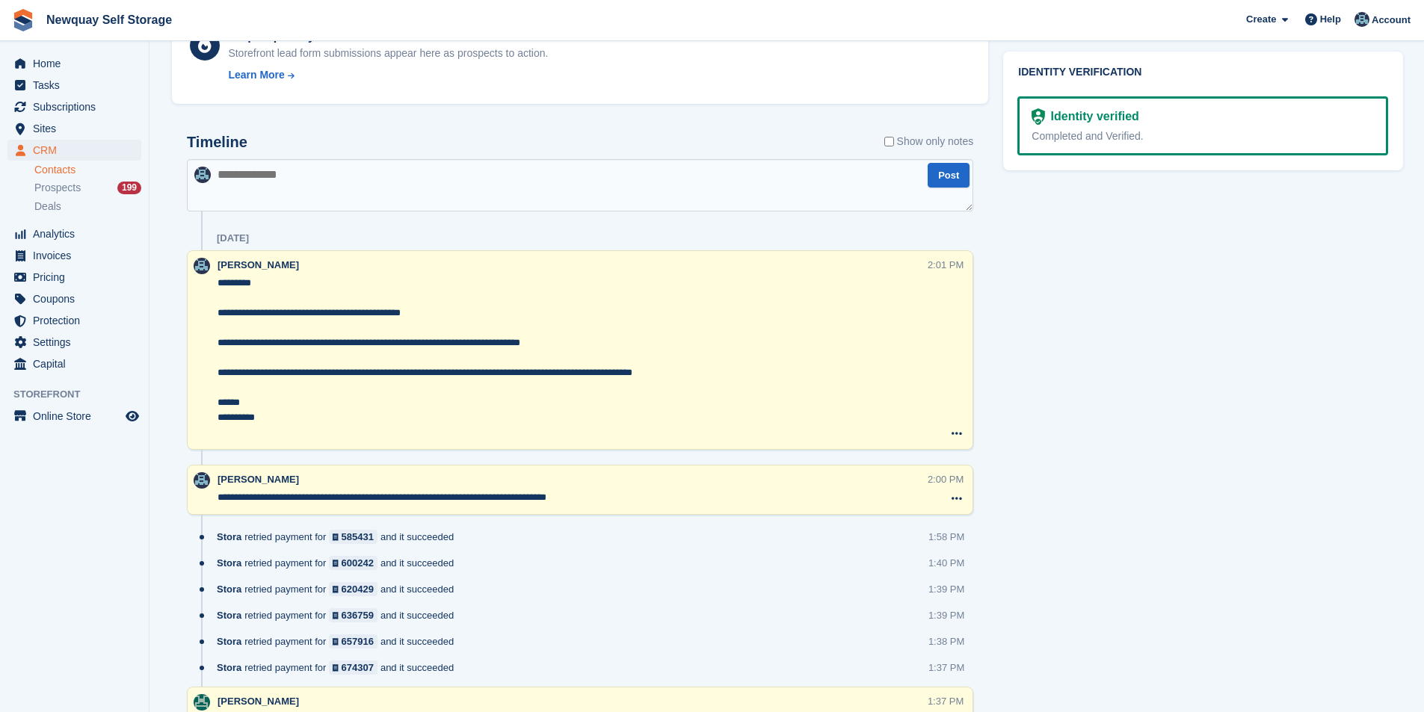
scroll to position [822, 0]
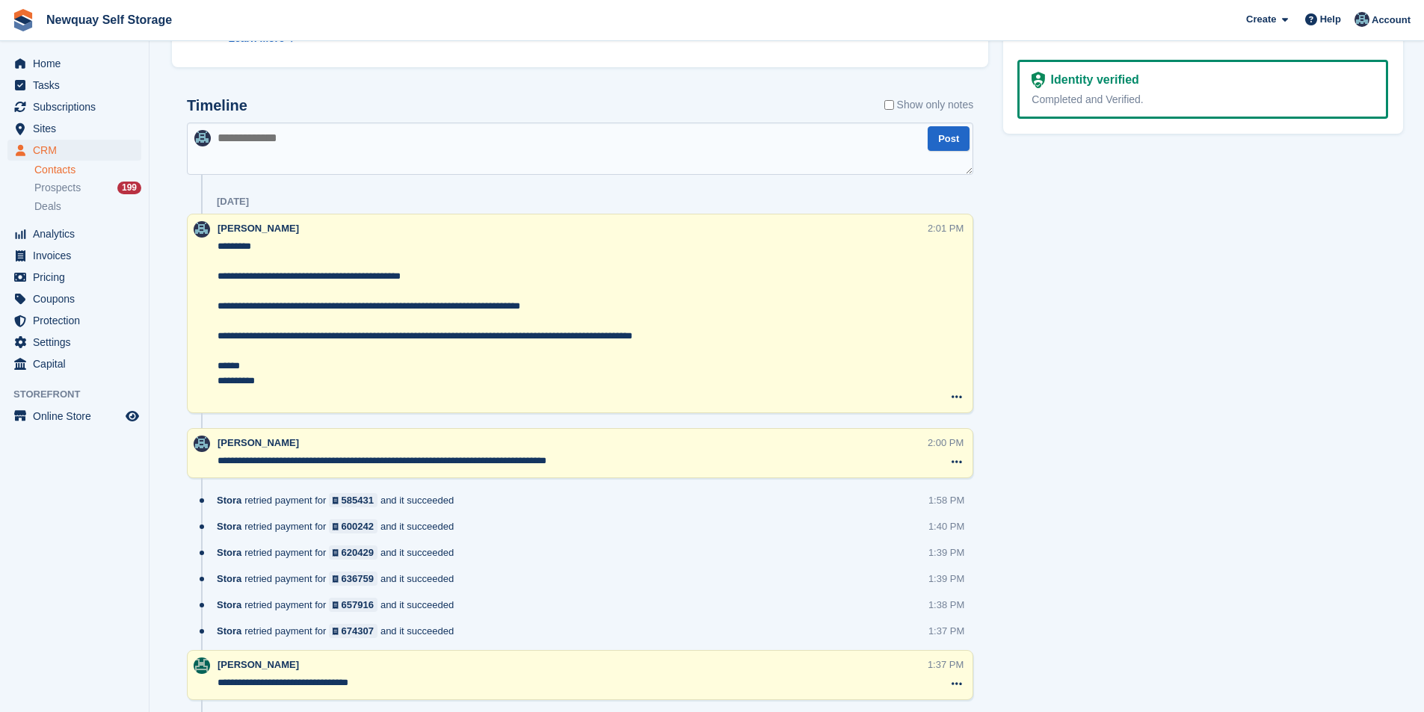
click at [639, 460] on textarea "**********" at bounding box center [573, 461] width 710 height 15
type textarea "**********"
click at [53, 70] on span "Home" at bounding box center [78, 63] width 90 height 21
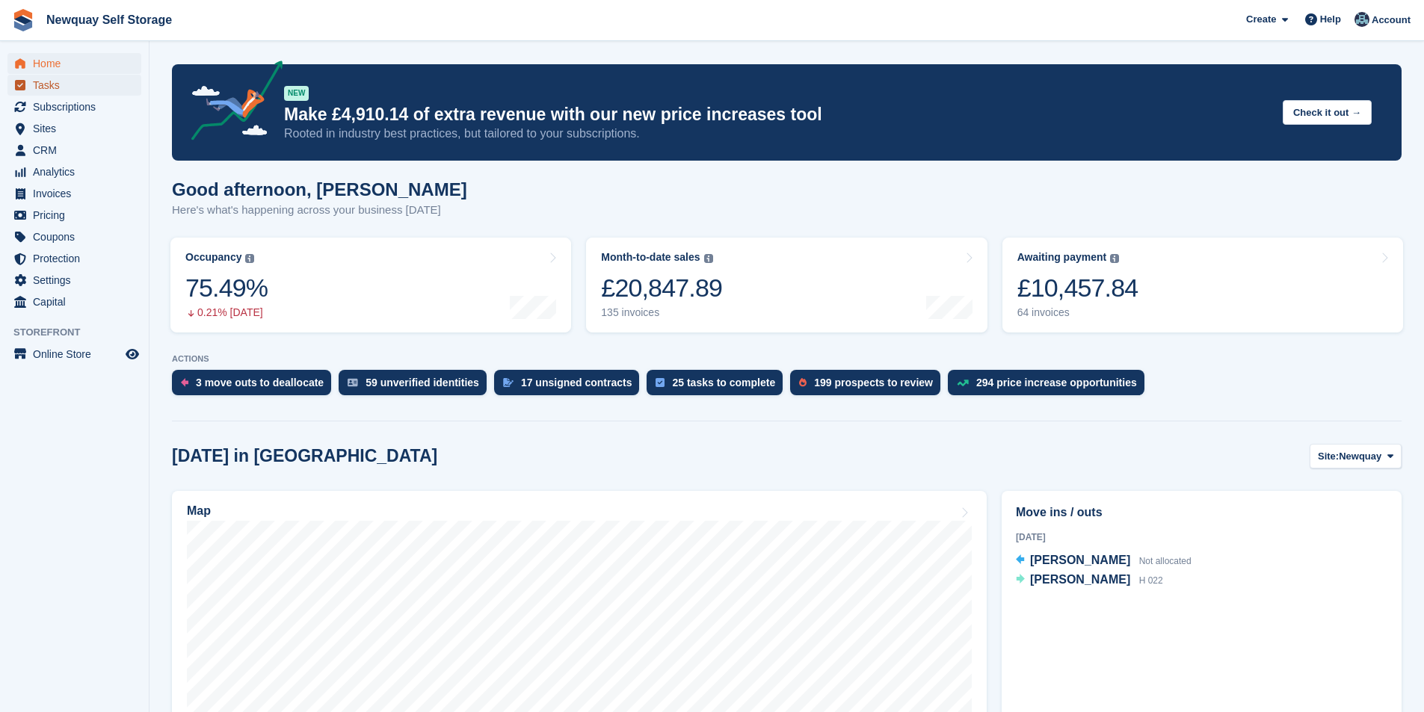
click at [101, 86] on span "Tasks" at bounding box center [78, 85] width 90 height 21
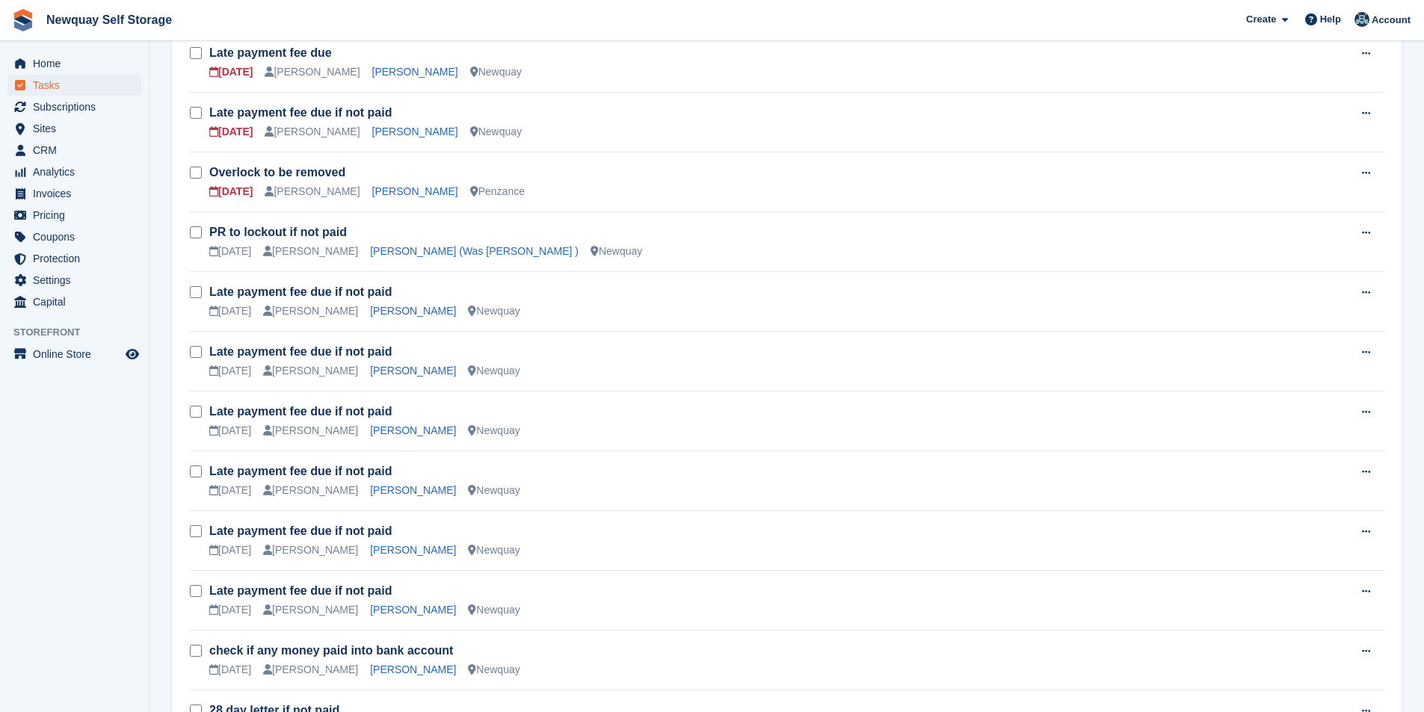
scroll to position [689, 0]
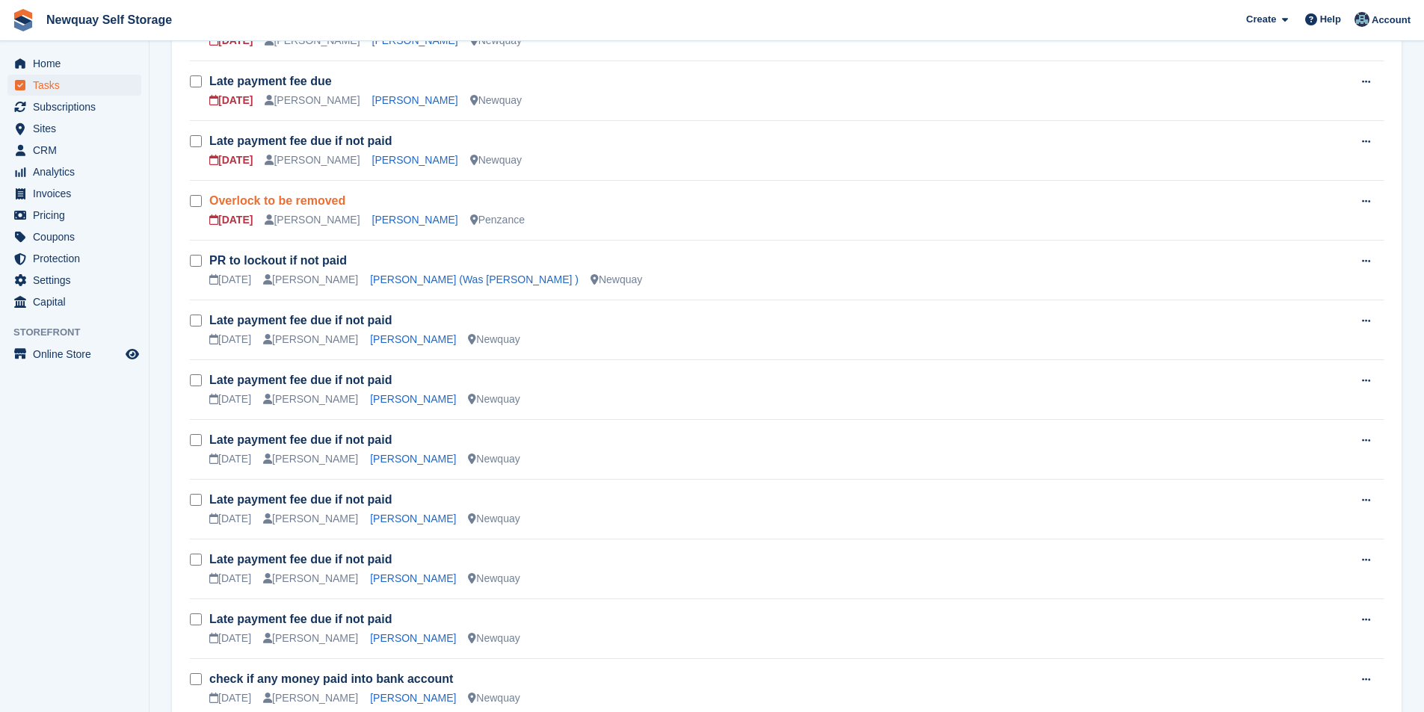
click at [241, 198] on link "Overlock to be removed" at bounding box center [277, 200] width 136 height 13
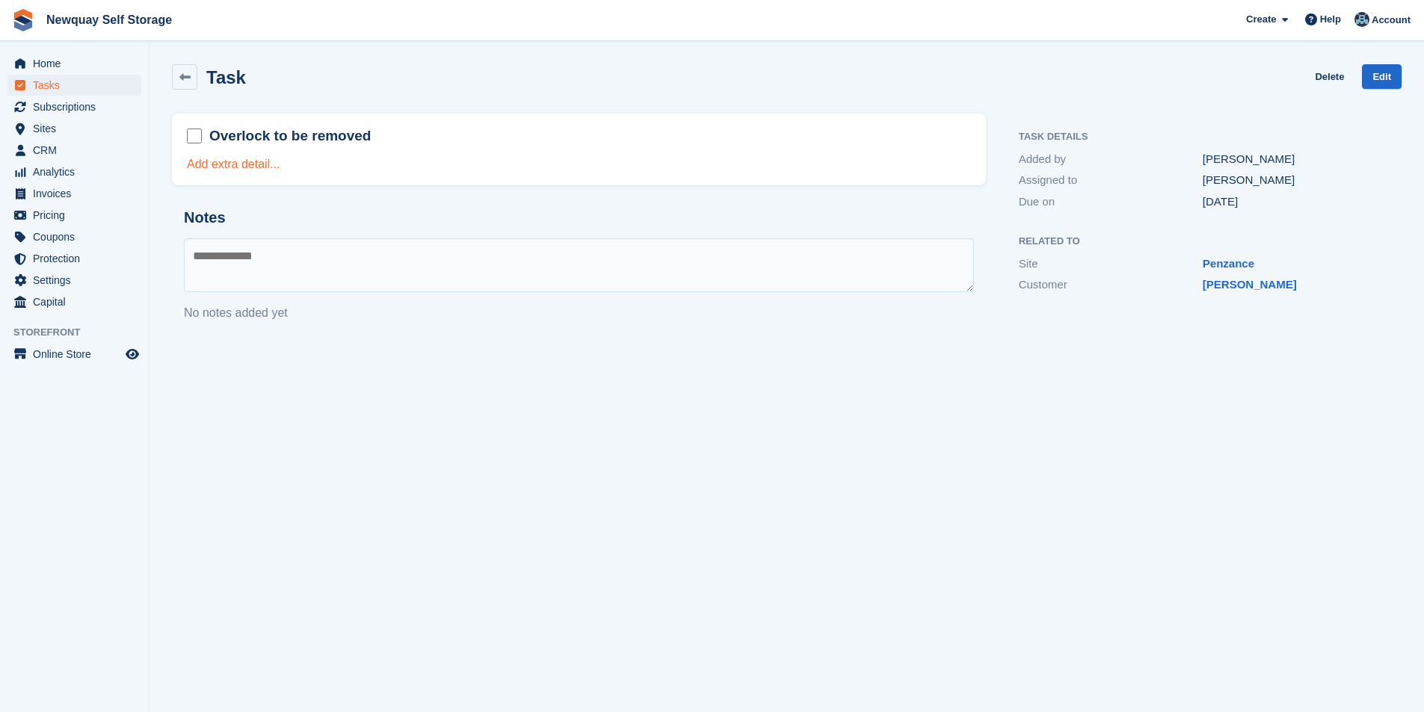
click at [214, 159] on link "Add extra detail..." at bounding box center [233, 164] width 93 height 13
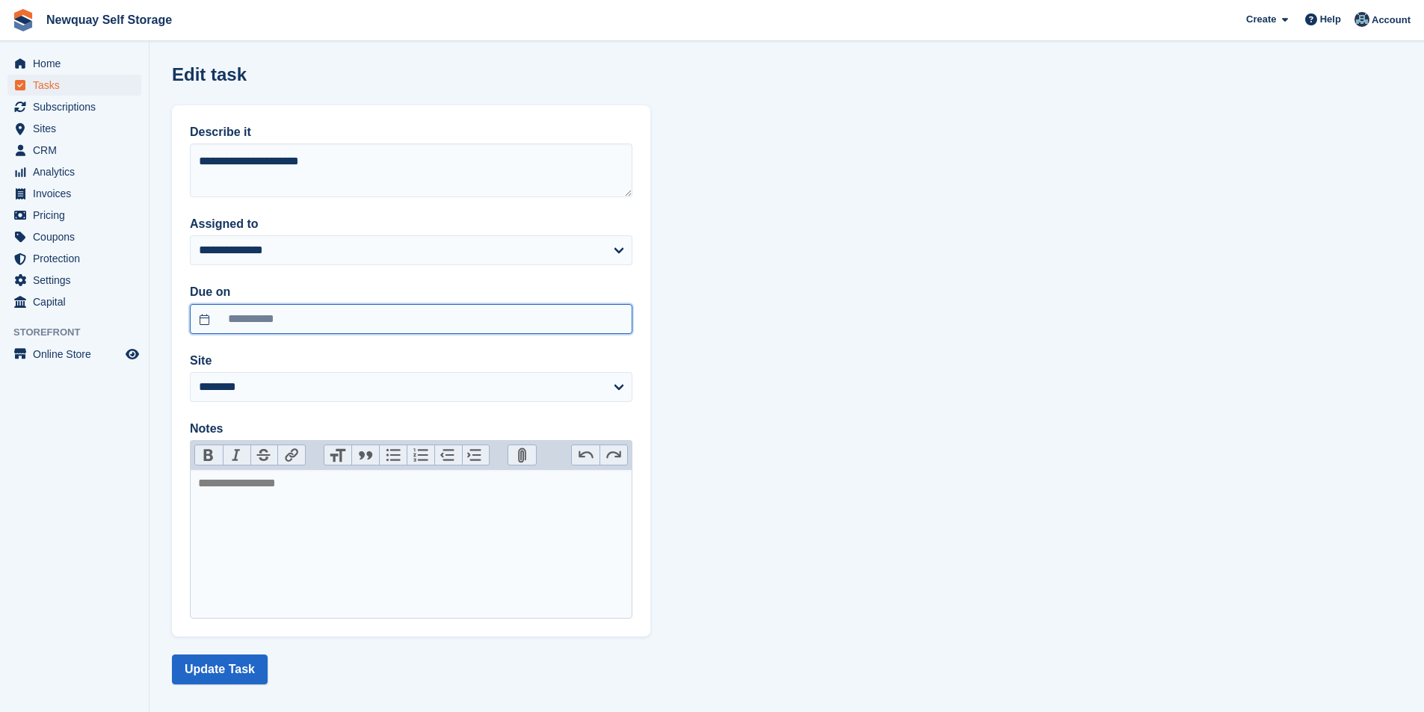
click at [289, 321] on input "**********" at bounding box center [411, 319] width 443 height 30
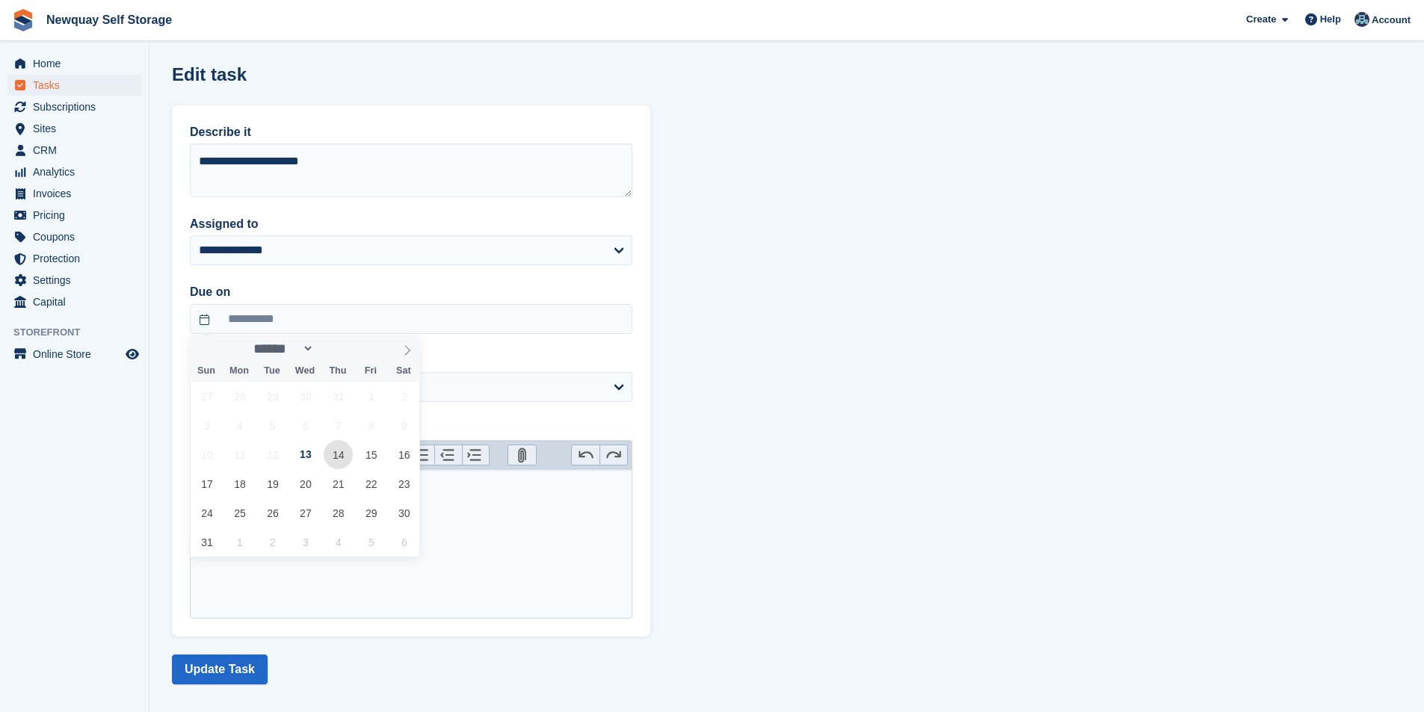
click at [344, 453] on span "14" at bounding box center [338, 454] width 29 height 29
type input "**********"
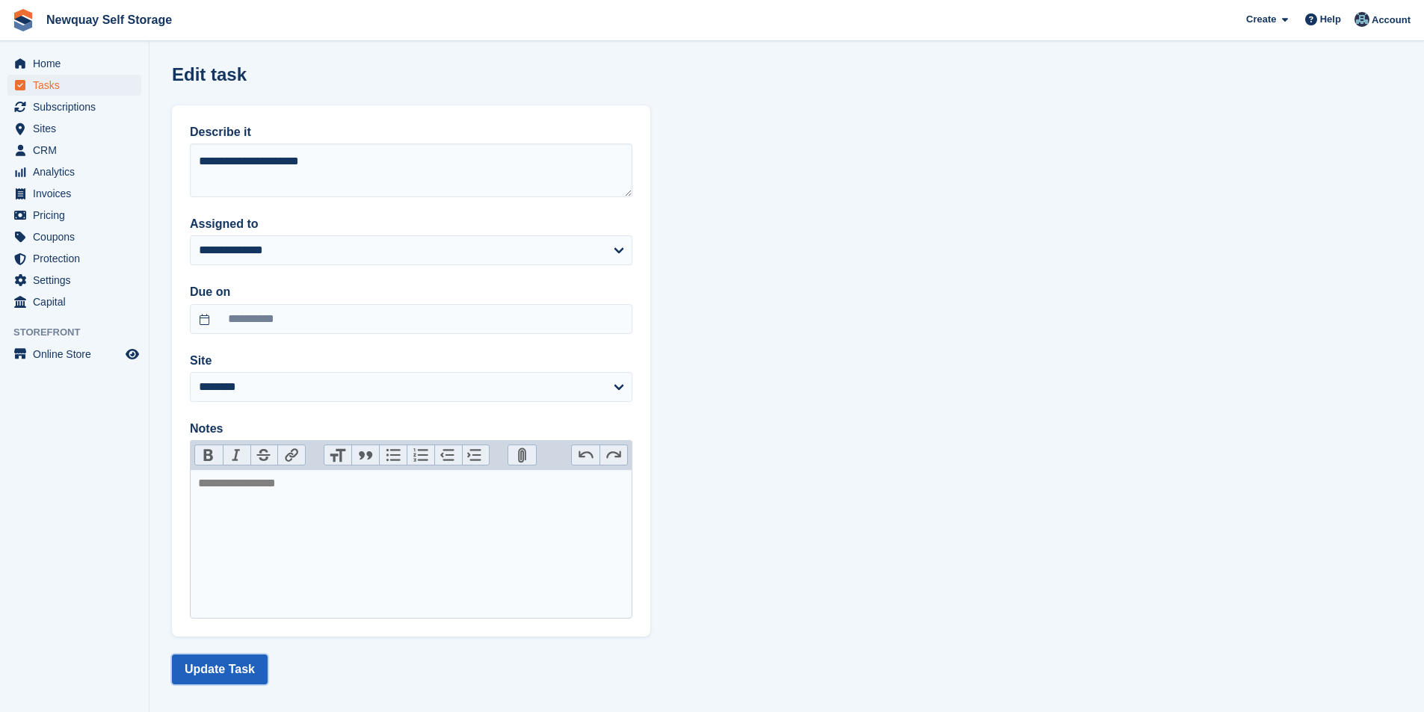
drag, startPoint x: 232, startPoint y: 677, endPoint x: 211, endPoint y: 664, distance: 25.1
click at [233, 675] on button "Update Task" at bounding box center [220, 670] width 96 height 30
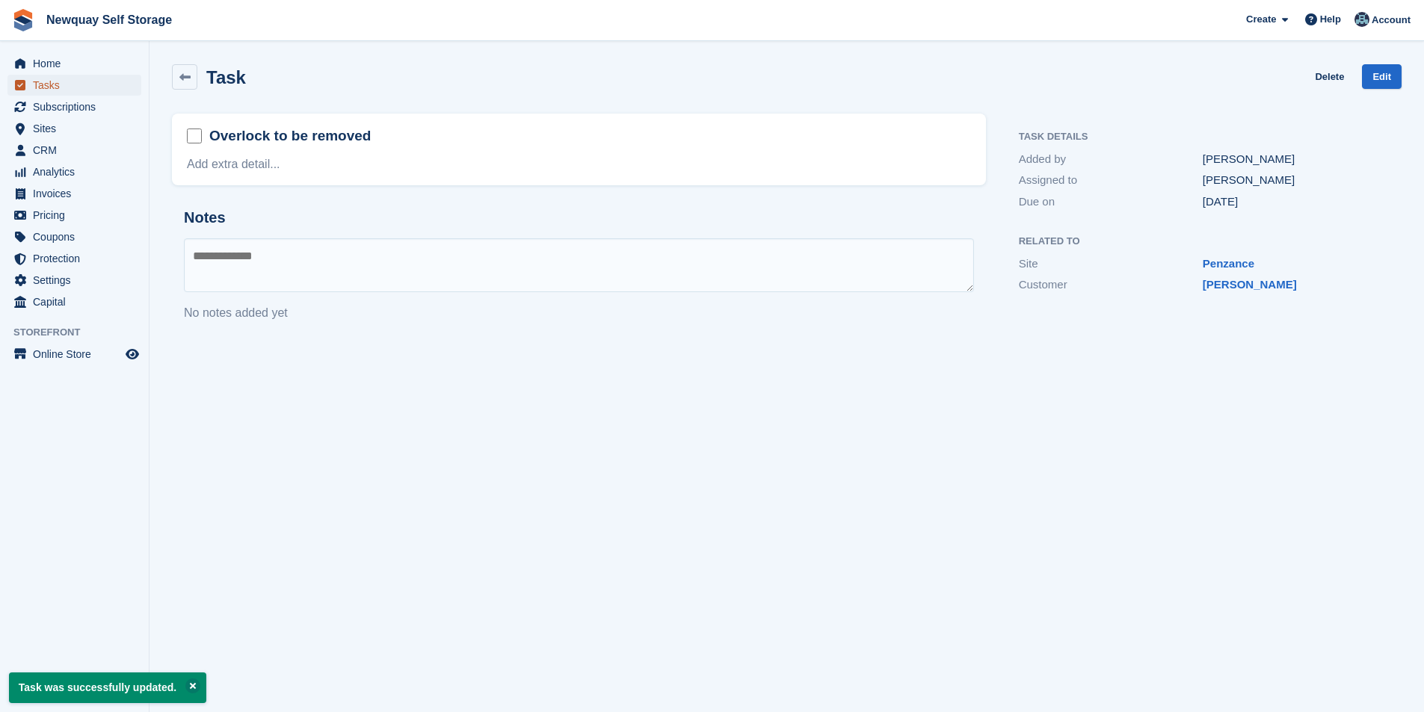
click at [76, 82] on span "Tasks" at bounding box center [78, 85] width 90 height 21
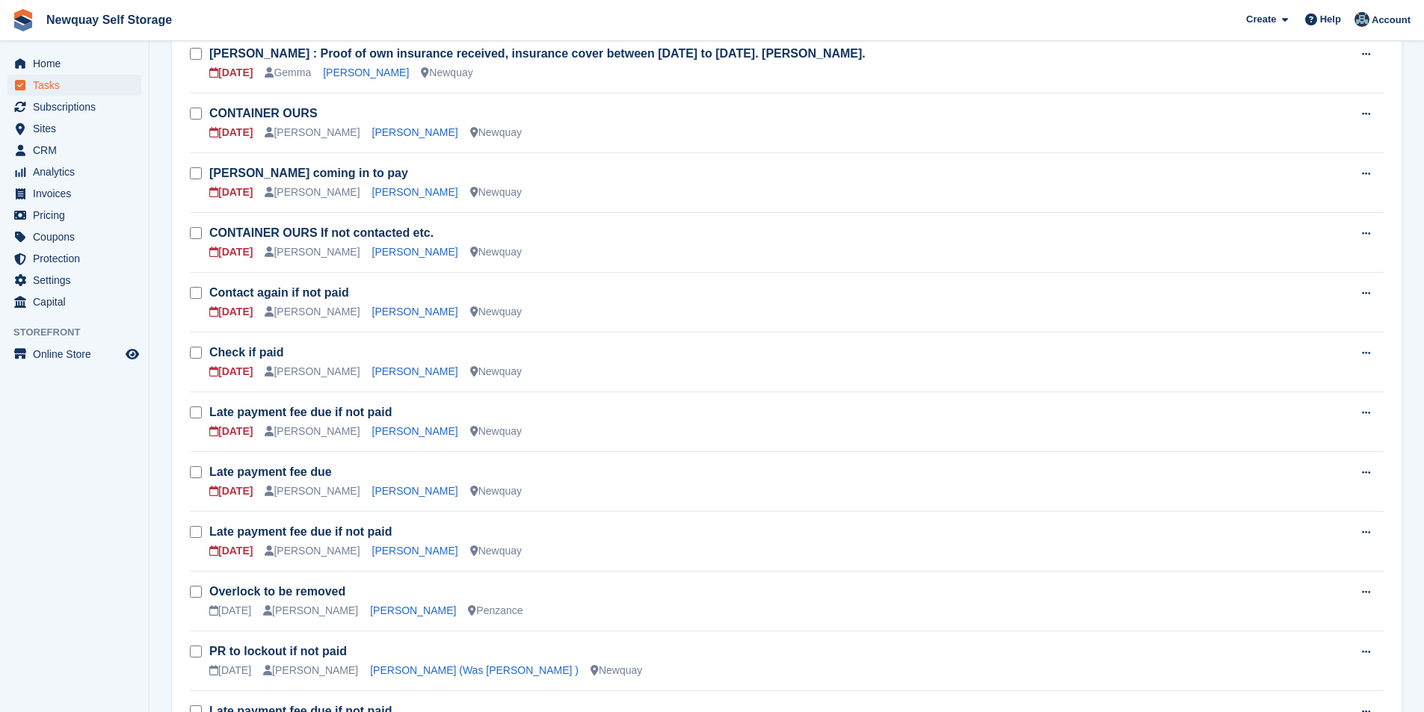
scroll to position [299, 0]
click at [398, 489] on link "Rebecca Graham" at bounding box center [415, 490] width 86 height 12
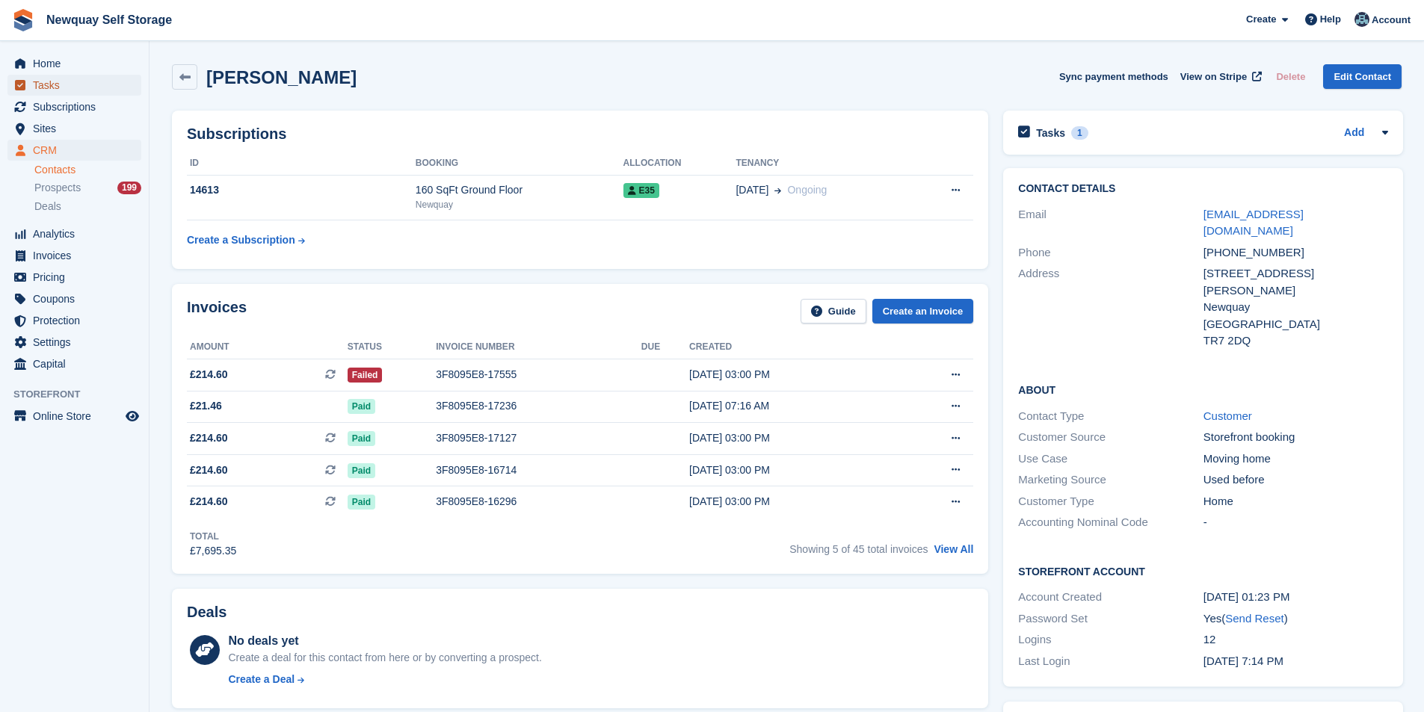
click at [63, 78] on span "Tasks" at bounding box center [78, 85] width 90 height 21
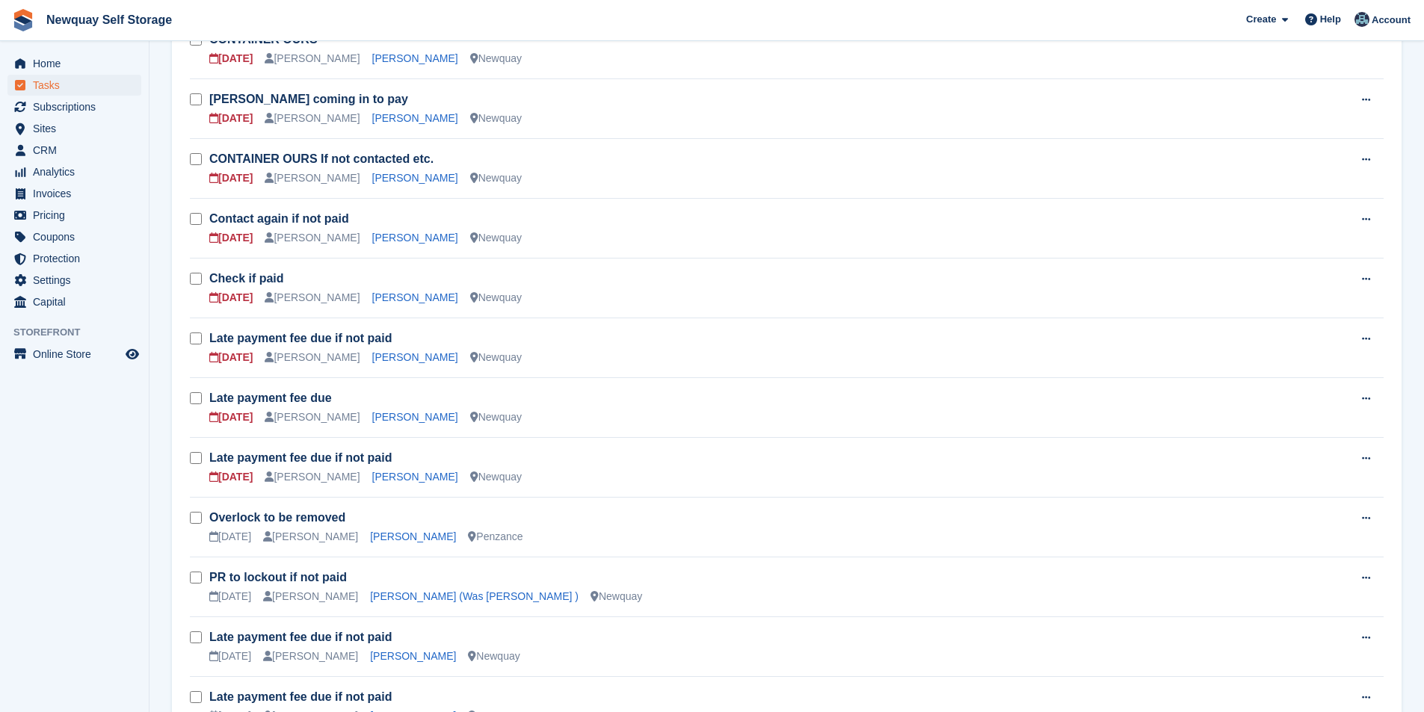
scroll to position [374, 0]
click at [381, 237] on link "Azaria Jeneway" at bounding box center [415, 236] width 86 height 12
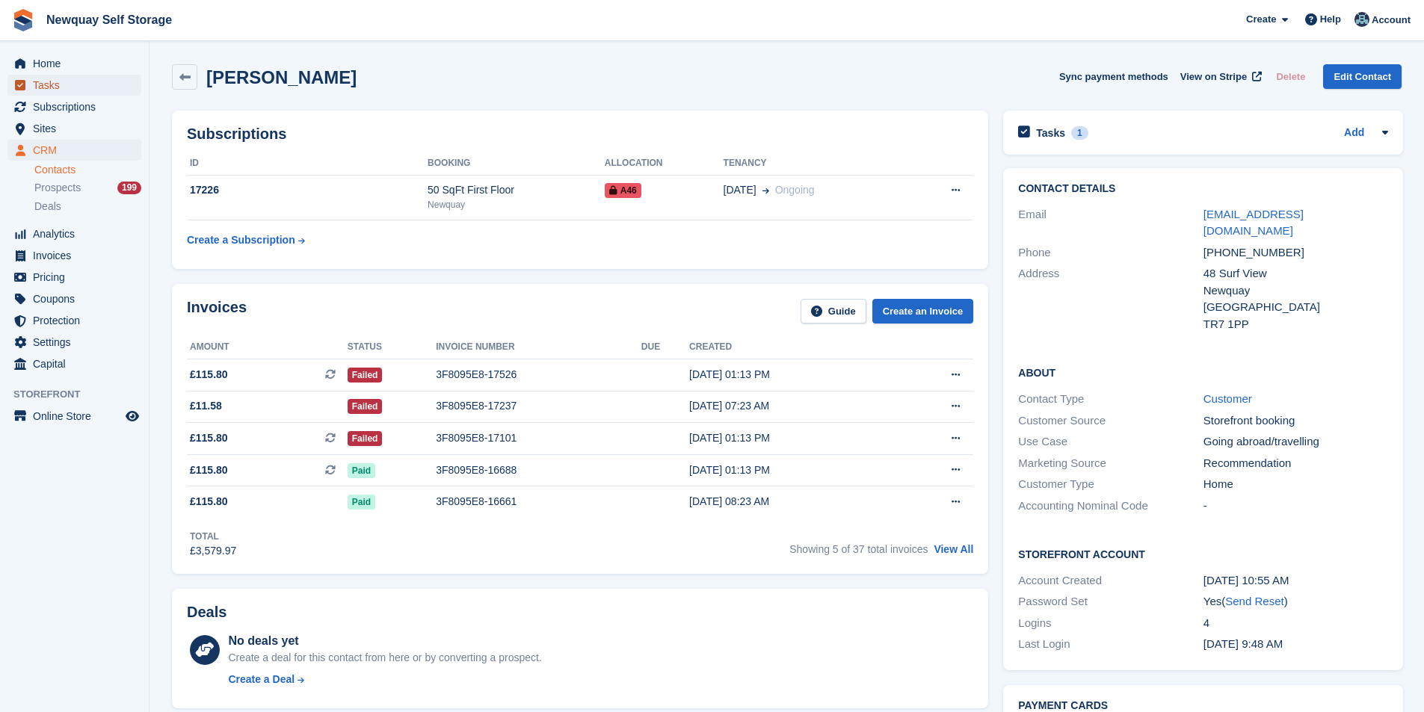
click at [84, 84] on span "Tasks" at bounding box center [78, 85] width 90 height 21
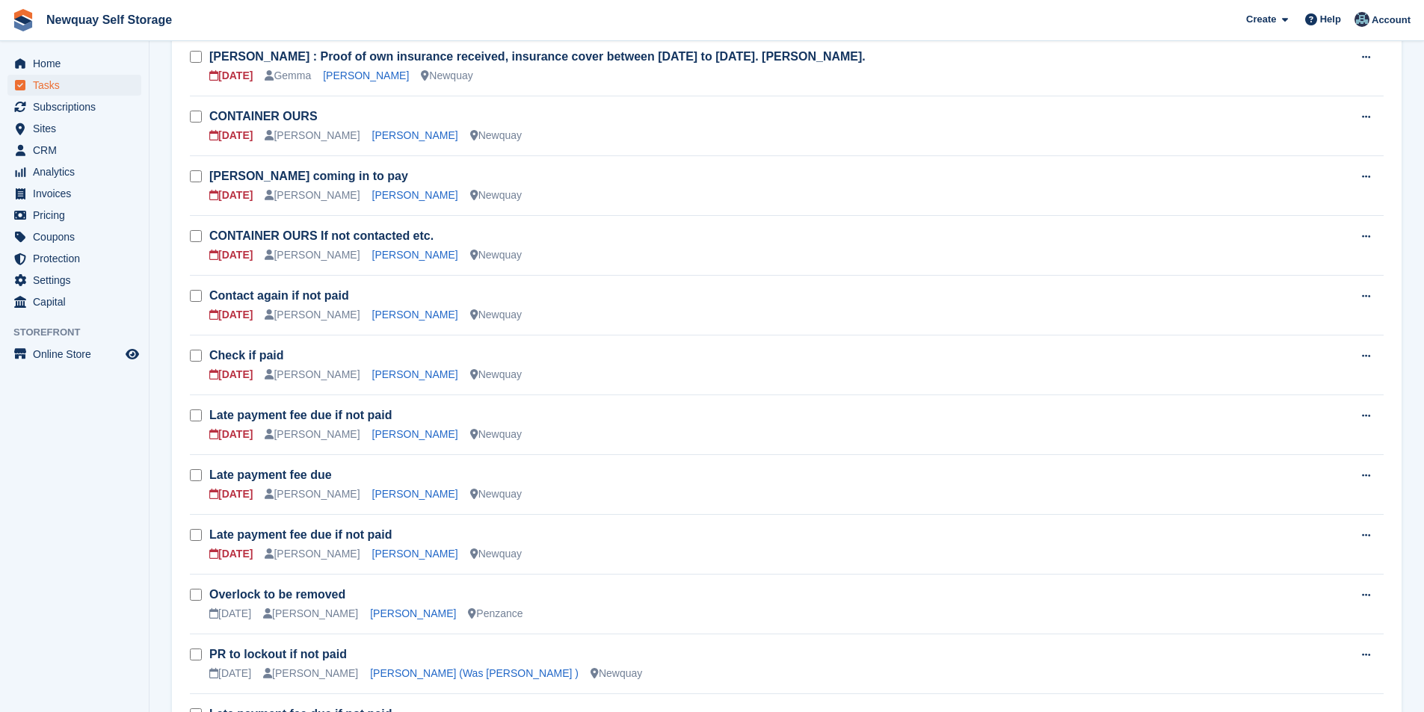
scroll to position [299, 0]
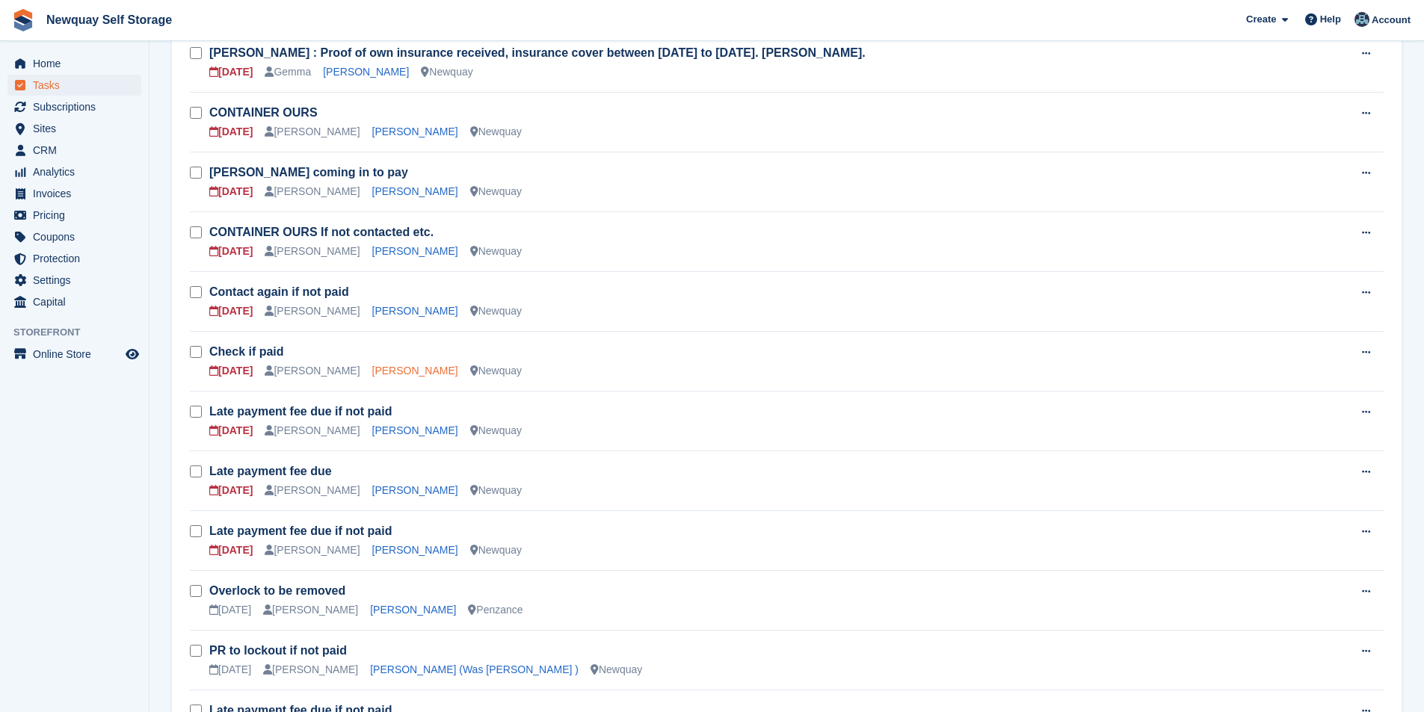
click at [401, 368] on link "Damien Diablo" at bounding box center [415, 371] width 86 height 12
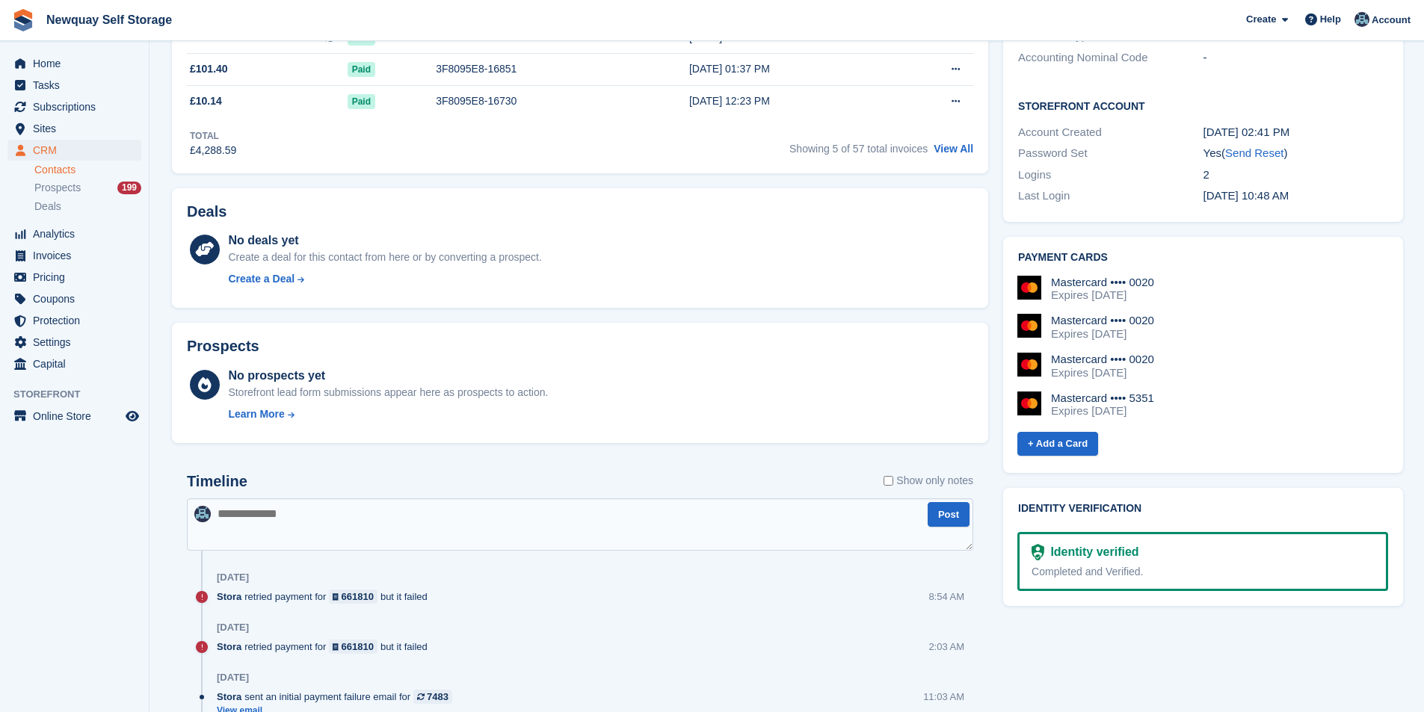
scroll to position [673, 0]
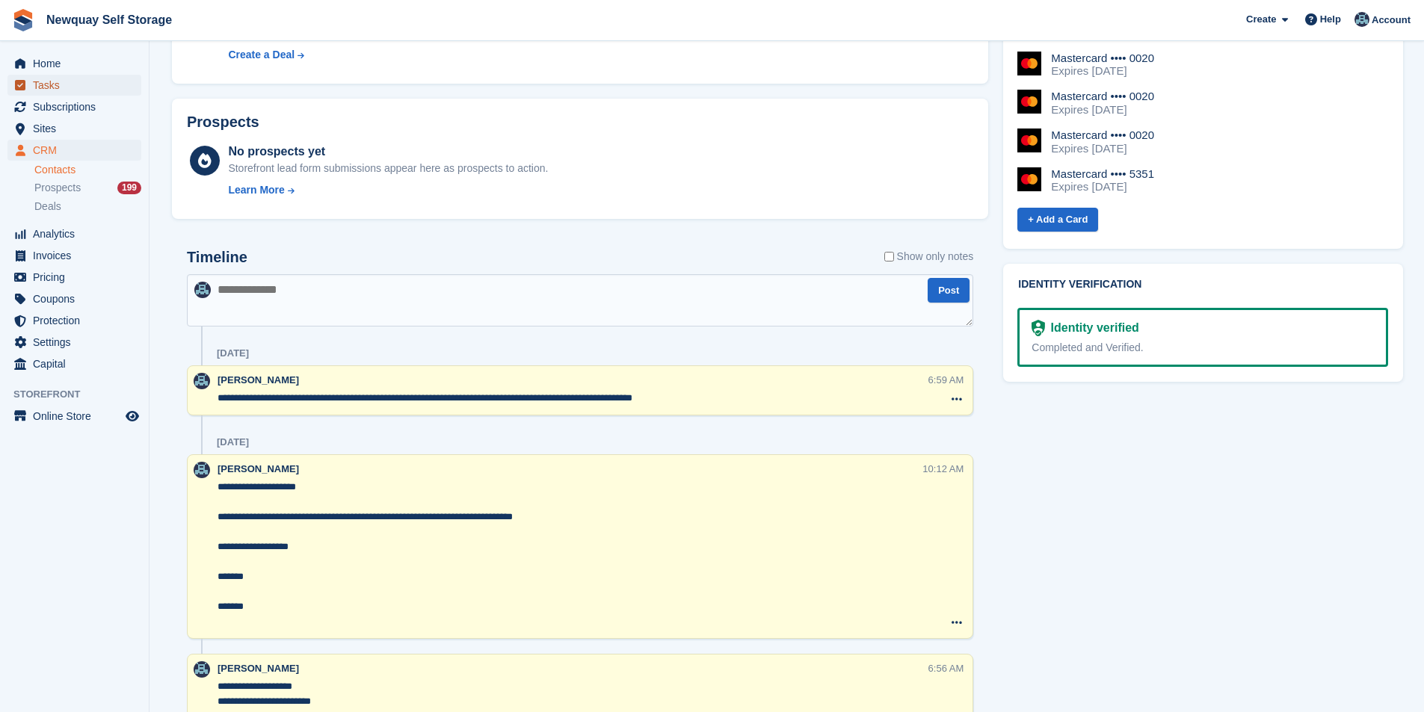
click at [67, 91] on span "Tasks" at bounding box center [78, 85] width 90 height 21
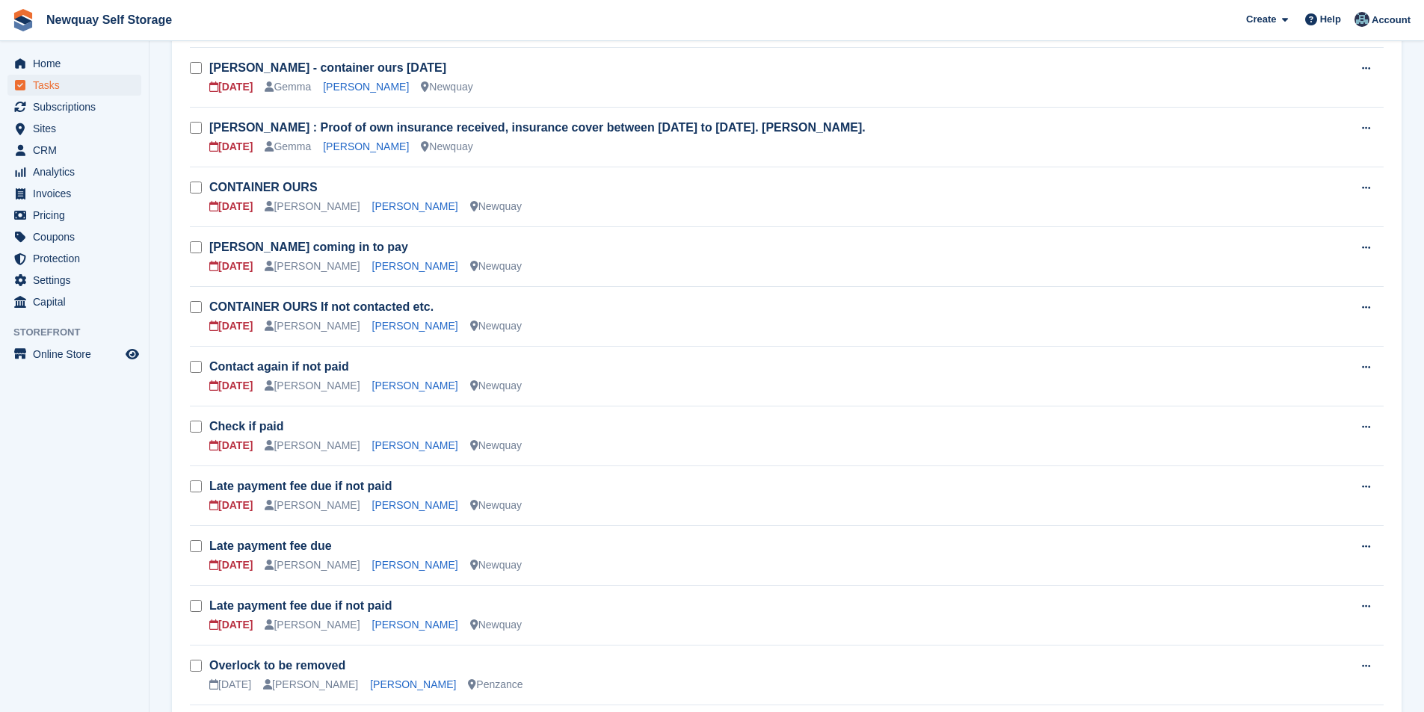
scroll to position [299, 0]
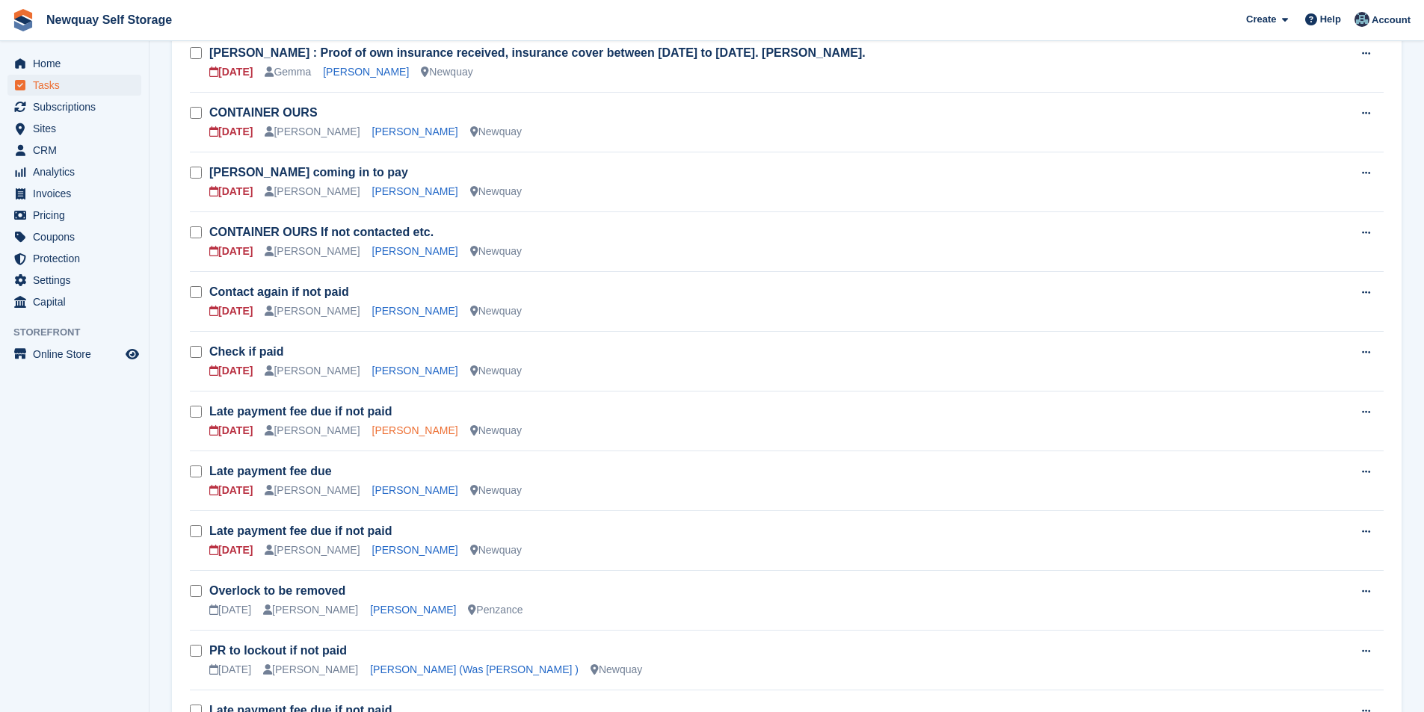
click at [403, 431] on link "Luke McCafferty" at bounding box center [415, 431] width 86 height 12
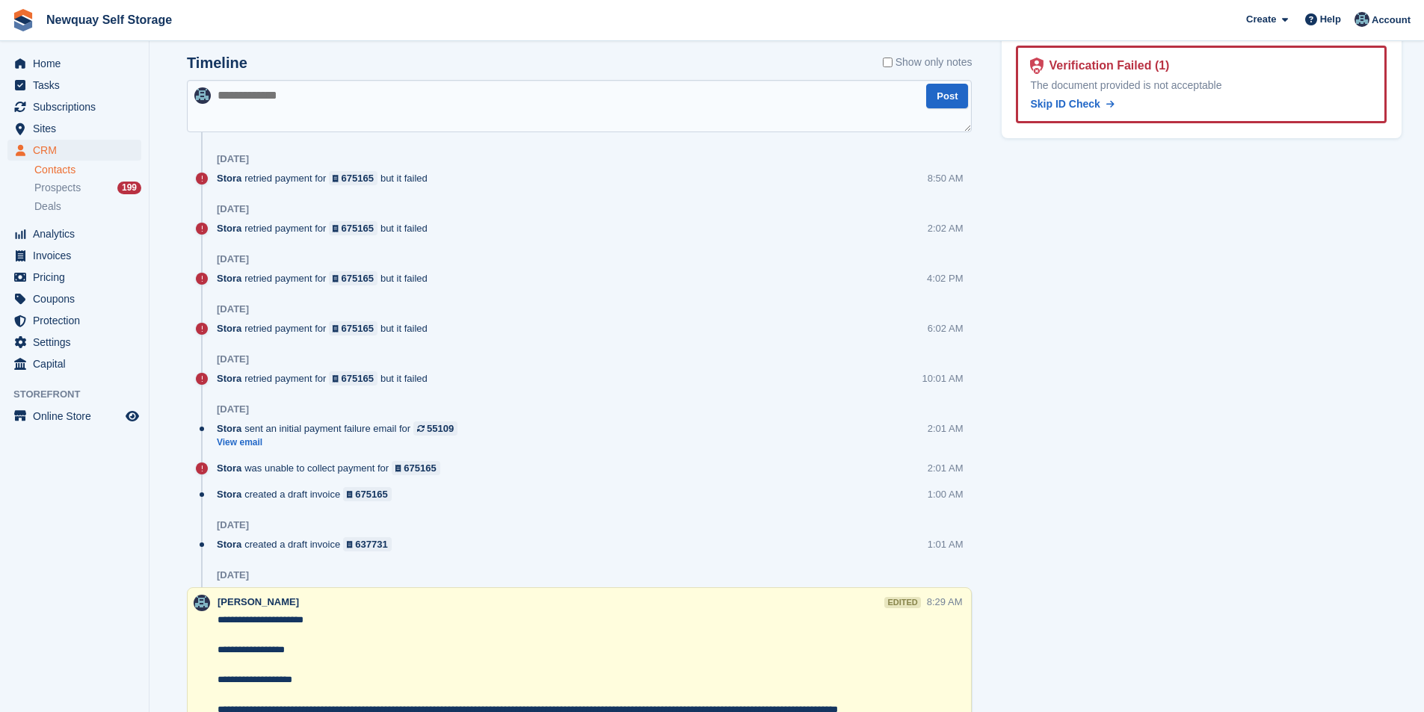
scroll to position [598, 0]
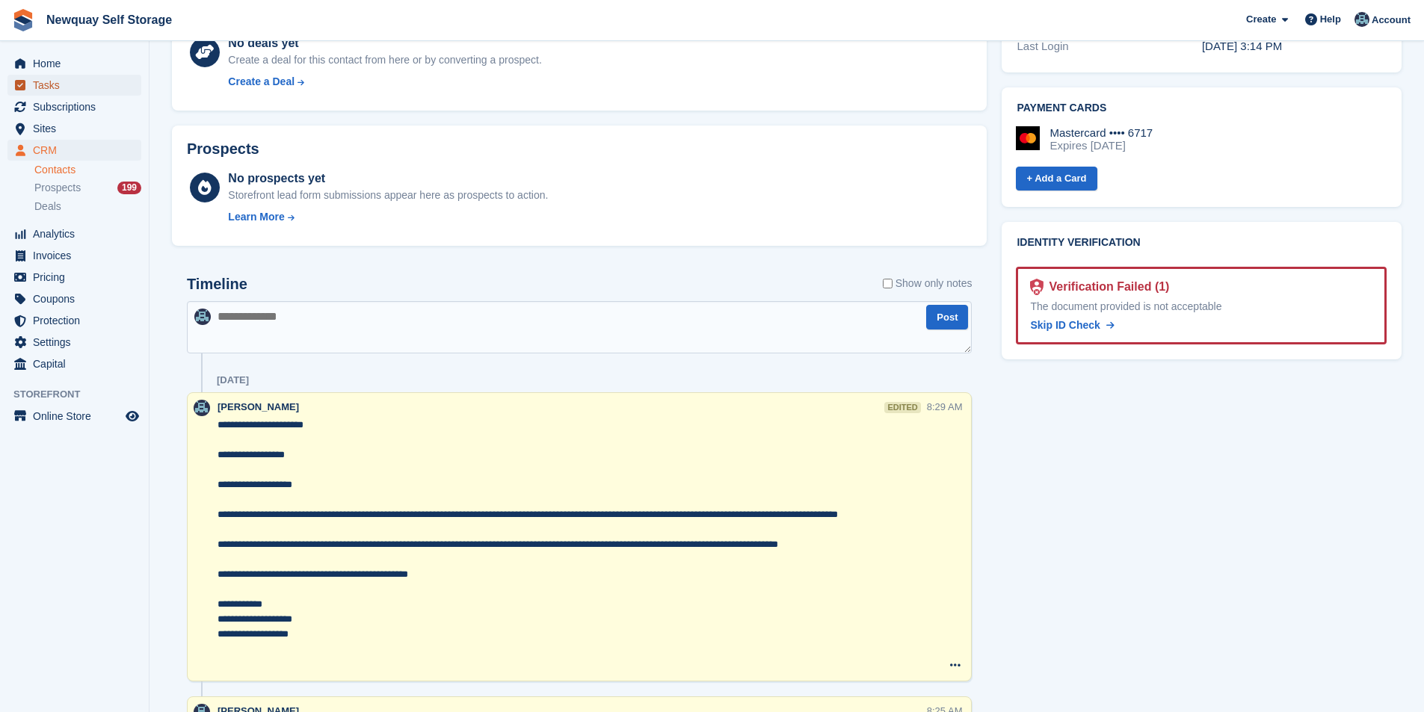
click at [58, 94] on span "Tasks" at bounding box center [78, 85] width 90 height 21
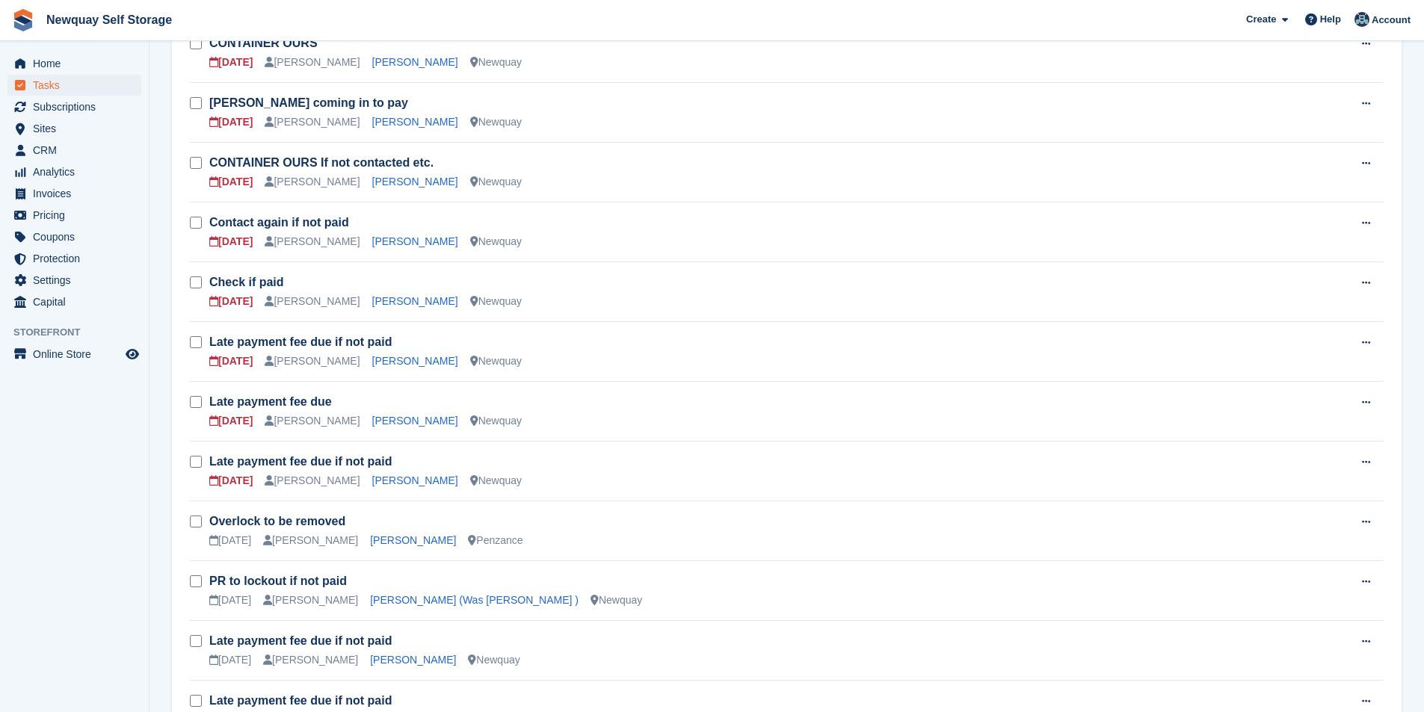
scroll to position [449, 0]
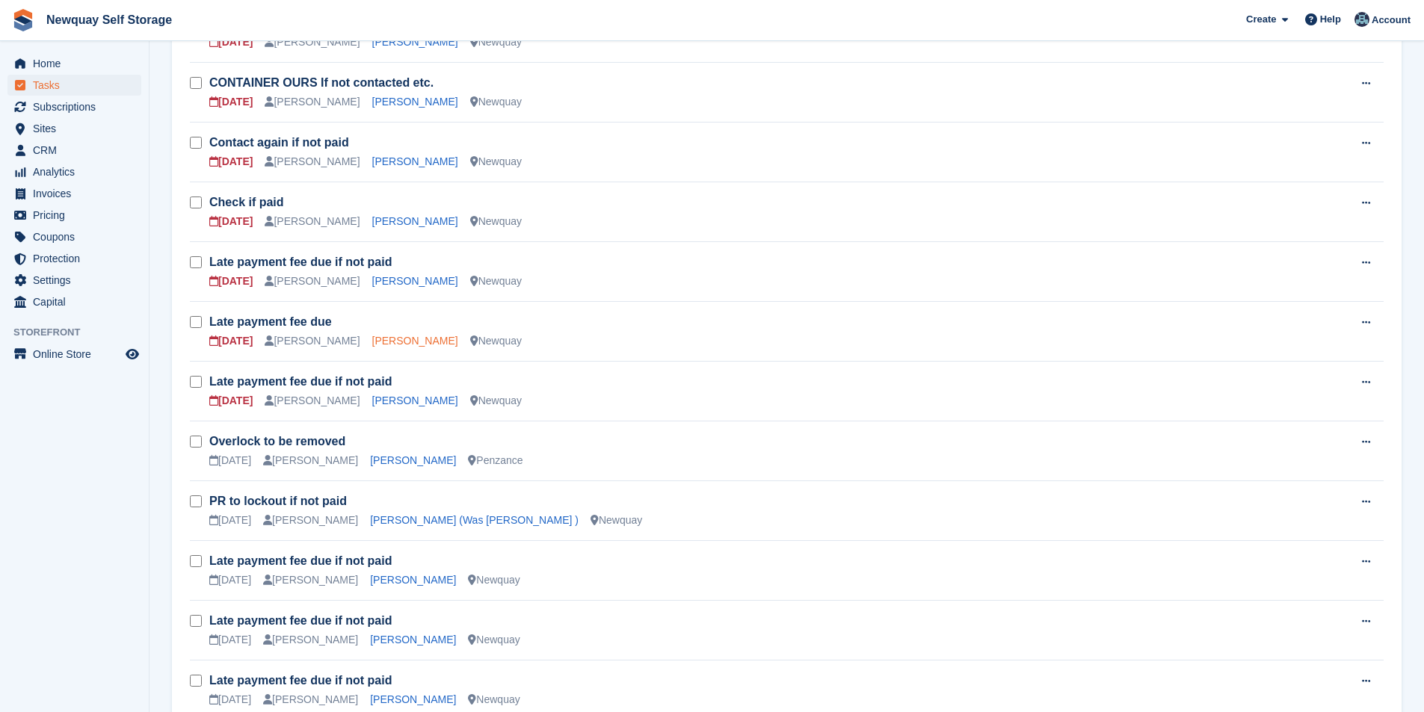
click at [406, 347] on link "Rebecca Graham" at bounding box center [415, 341] width 86 height 12
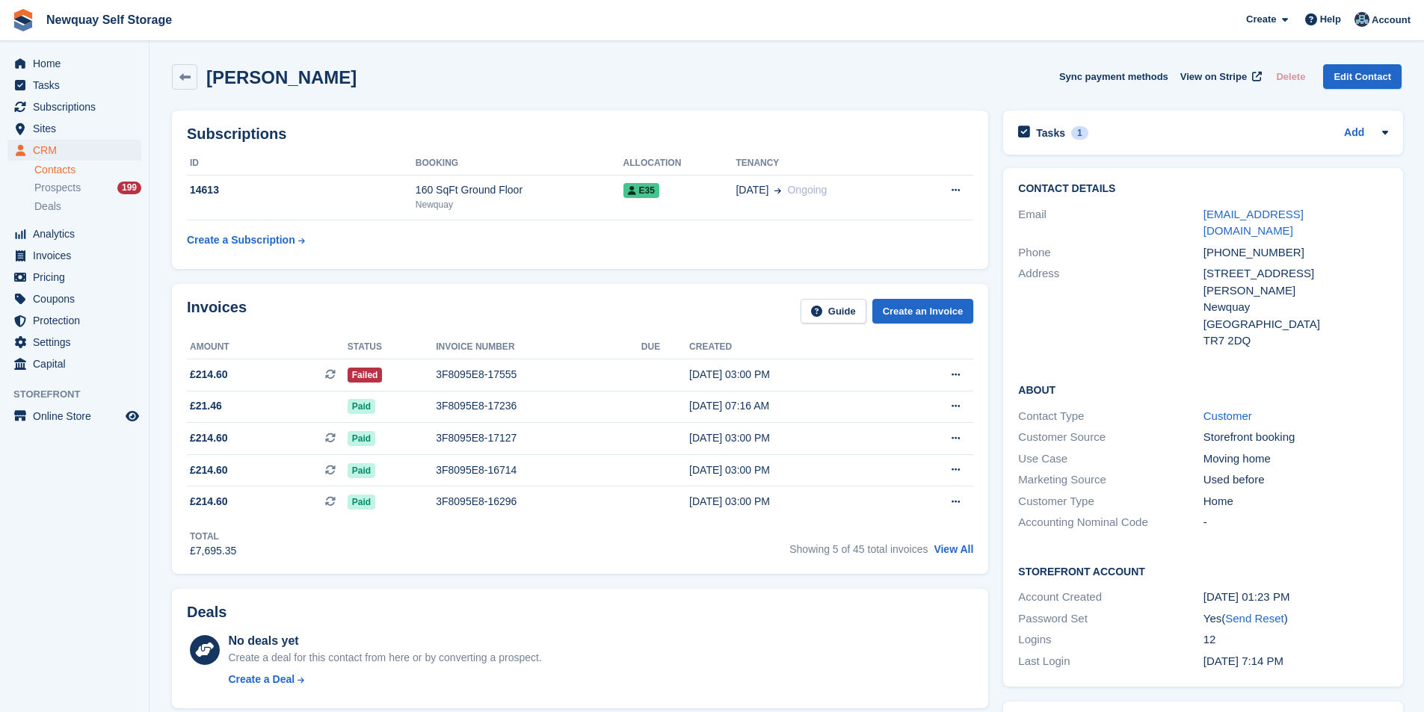
drag, startPoint x: 360, startPoint y: 73, endPoint x: 210, endPoint y: 90, distance: 150.5
click at [210, 90] on div "Rebecca Graham Sync payment methods View on Stripe Delete Edit Contact" at bounding box center [786, 80] width 1245 height 46
copy h2 "Rebecca Graham"
click at [70, 88] on span "Tasks" at bounding box center [78, 85] width 90 height 21
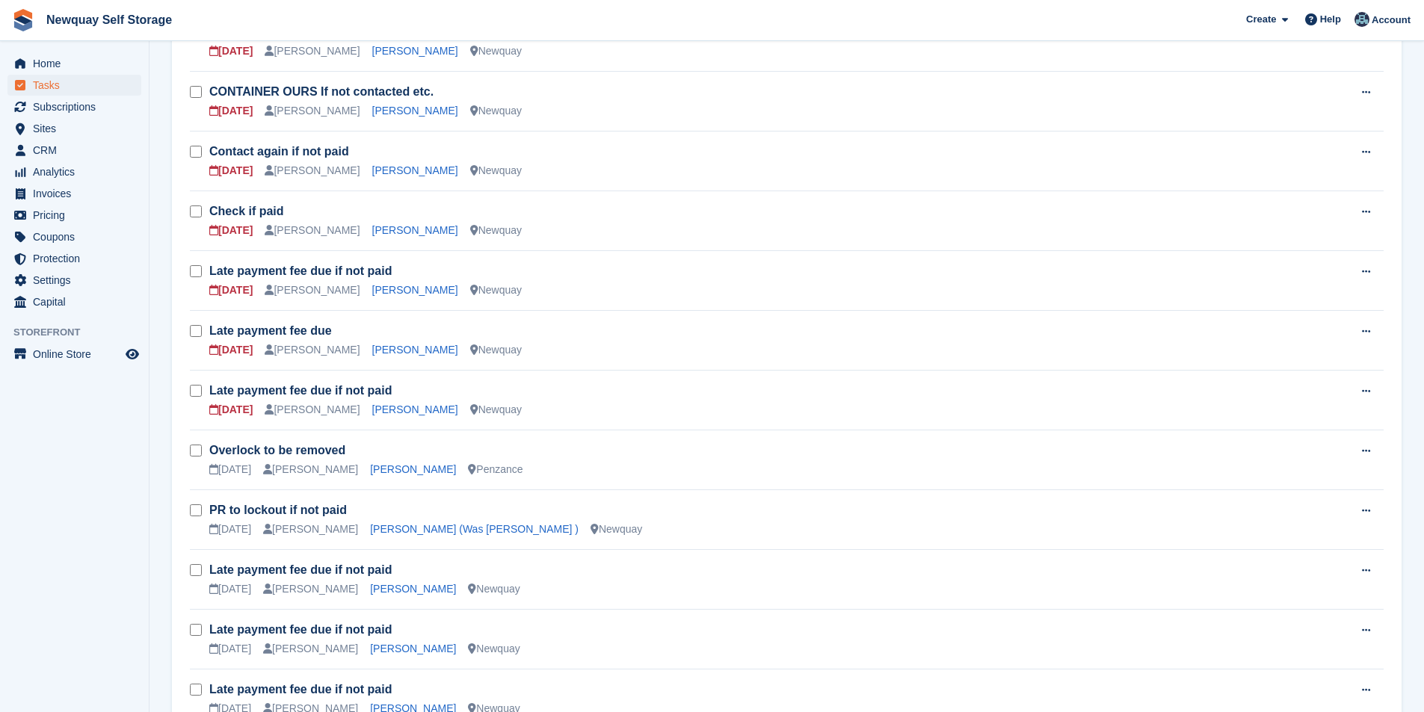
scroll to position [449, 0]
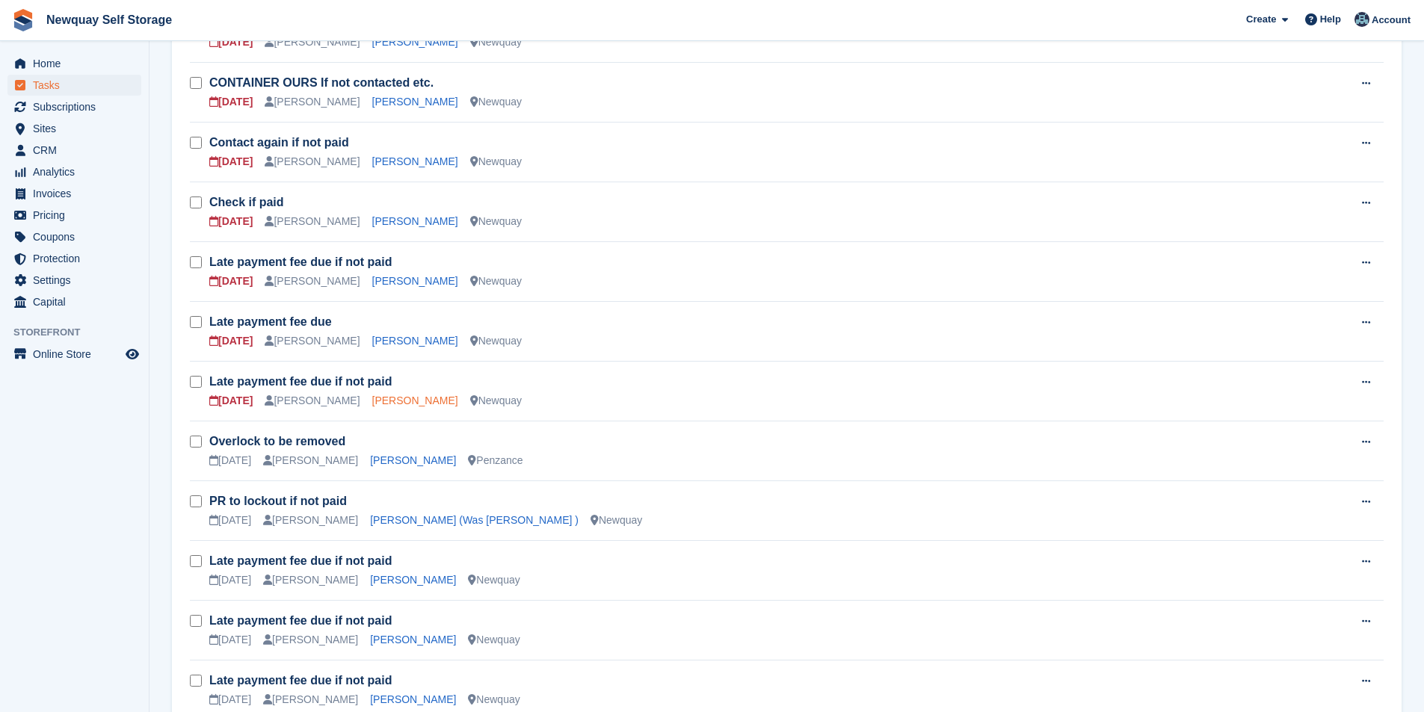
click at [389, 398] on link "Andrew Telfer" at bounding box center [415, 401] width 86 height 12
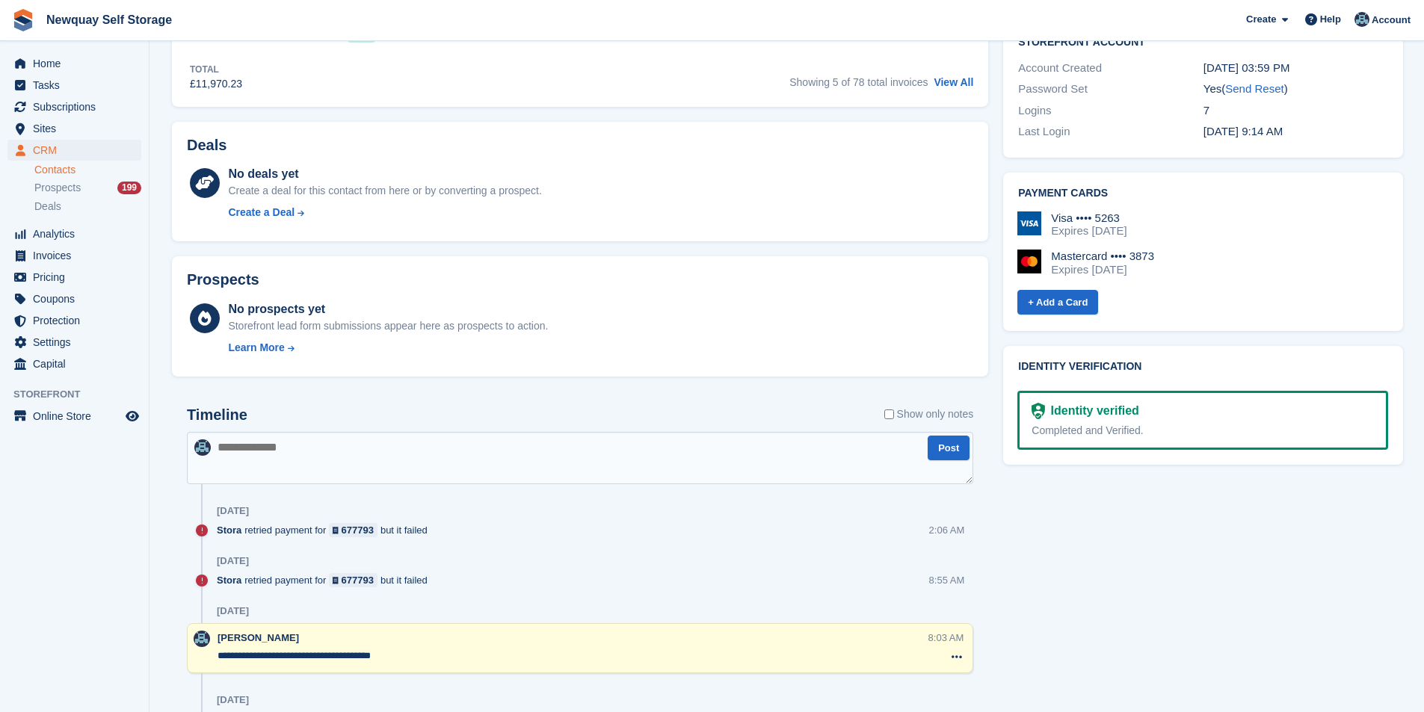
scroll to position [523, 0]
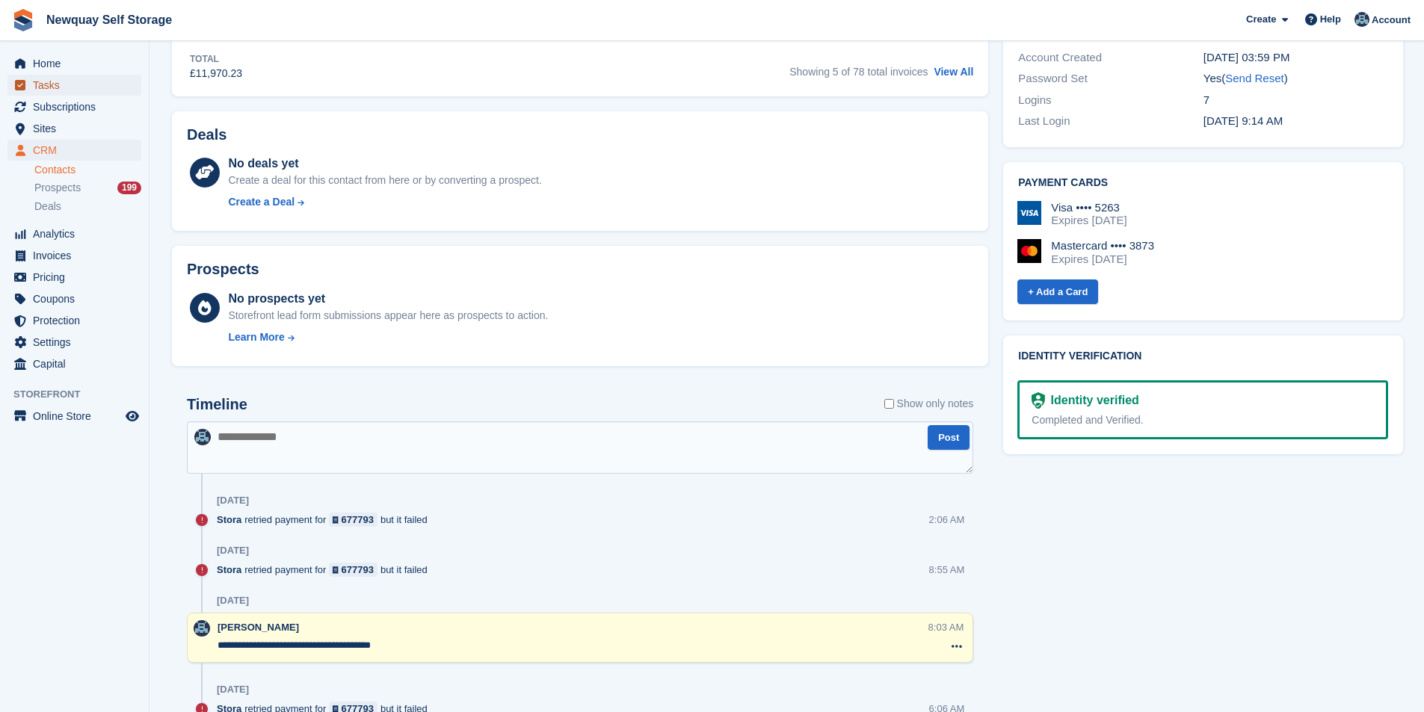
click at [64, 91] on span "Tasks" at bounding box center [78, 85] width 90 height 21
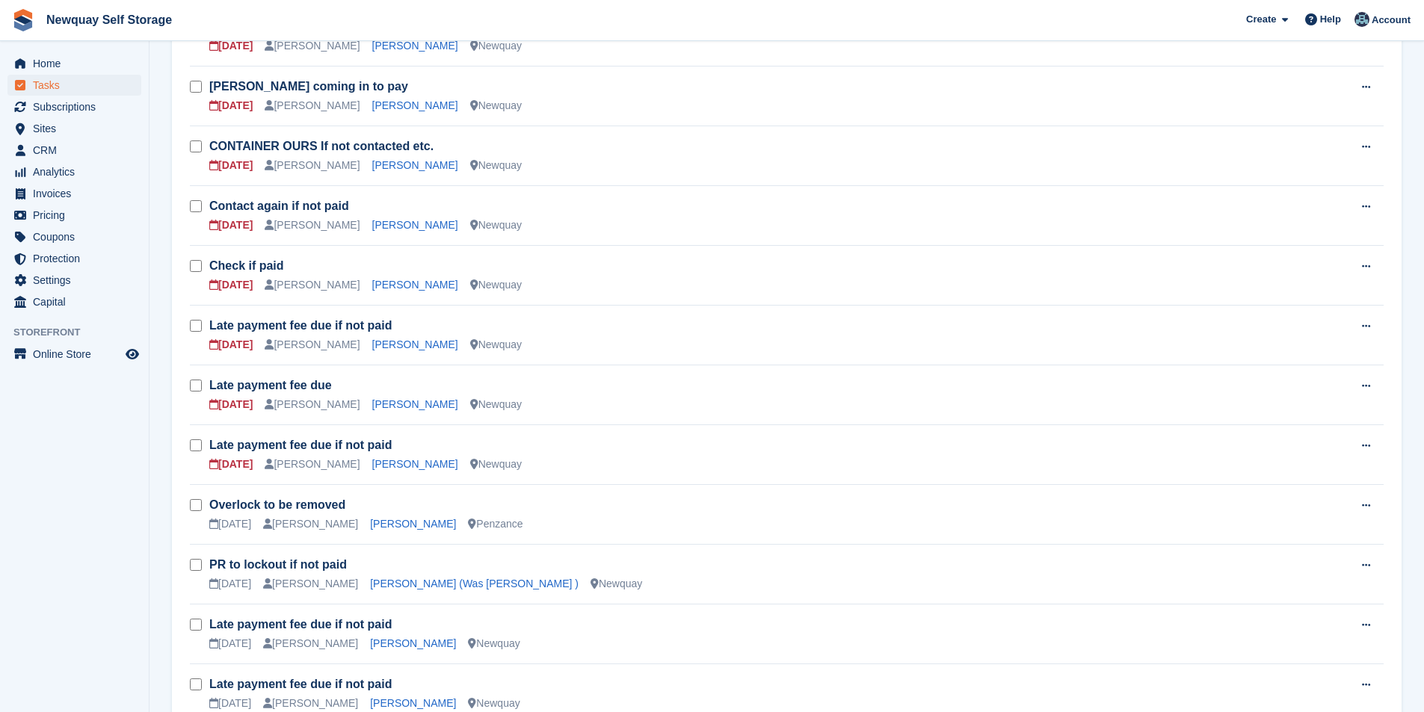
scroll to position [449, 0]
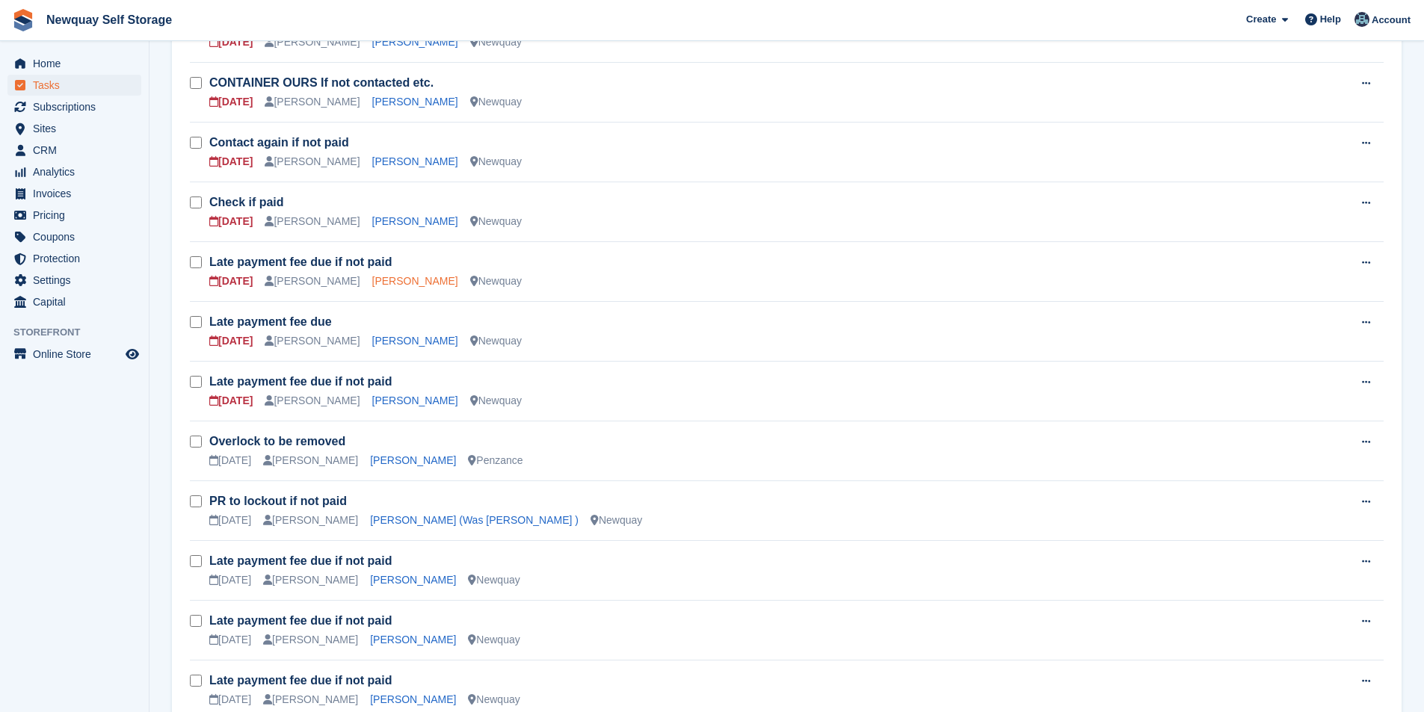
click at [410, 283] on link "Luke McCafferty" at bounding box center [415, 281] width 86 height 12
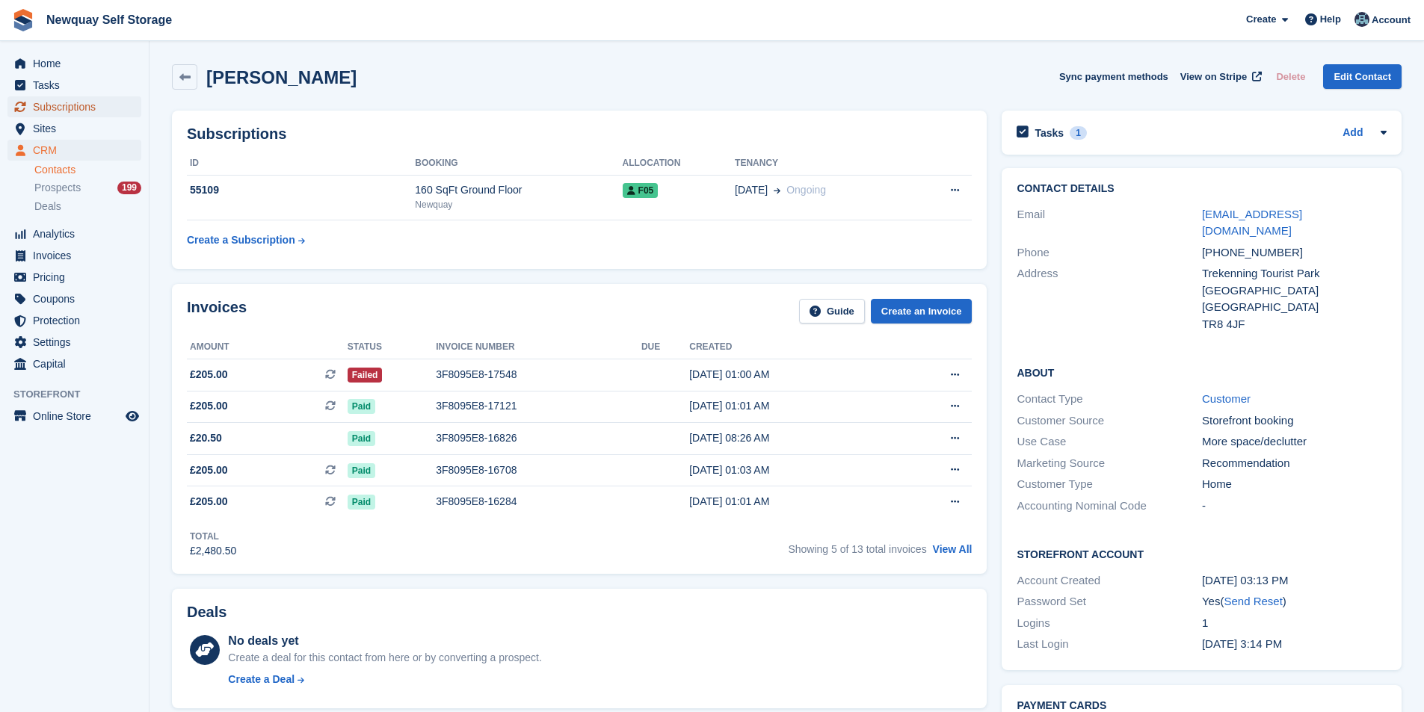
click at [67, 102] on span "Subscriptions" at bounding box center [78, 106] width 90 height 21
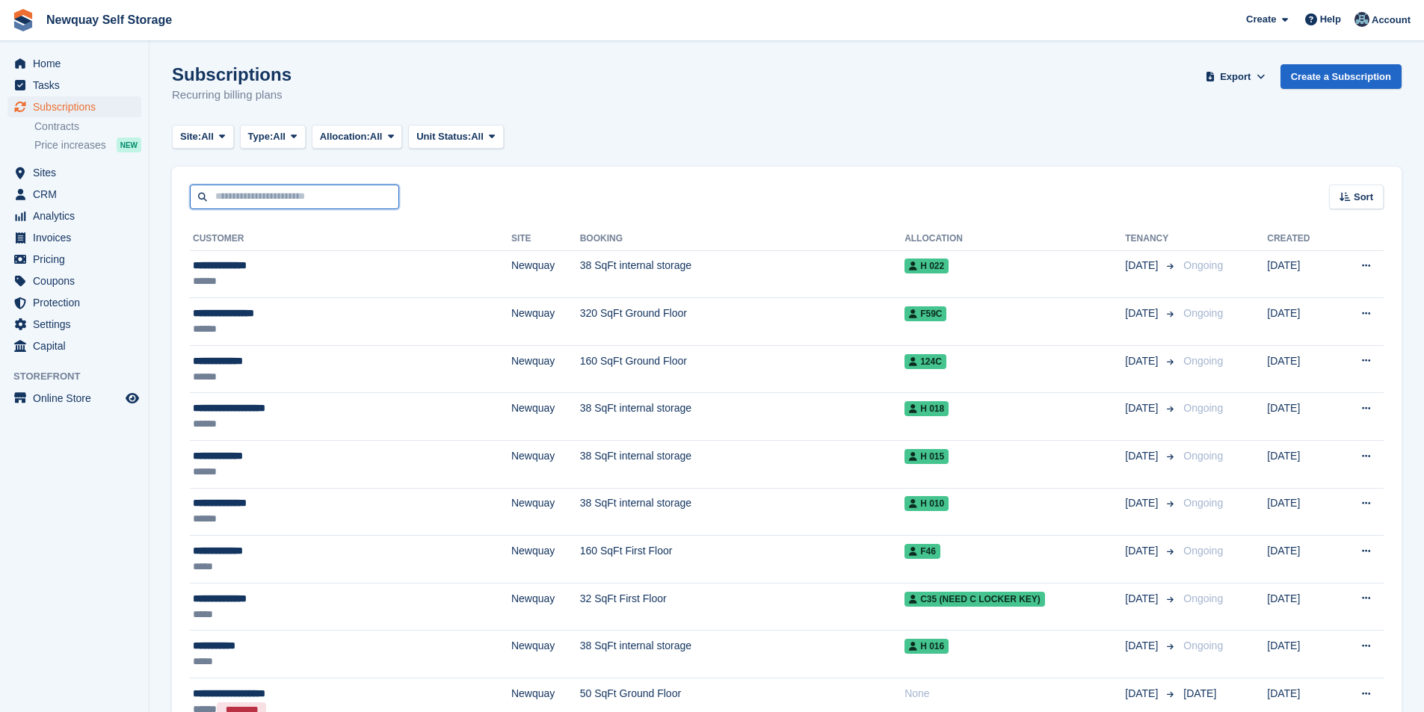
drag, startPoint x: 264, startPoint y: 207, endPoint x: 269, endPoint y: 196, distance: 12.4
click at [264, 207] on input "text" at bounding box center [294, 197] width 209 height 25
type input "*****"
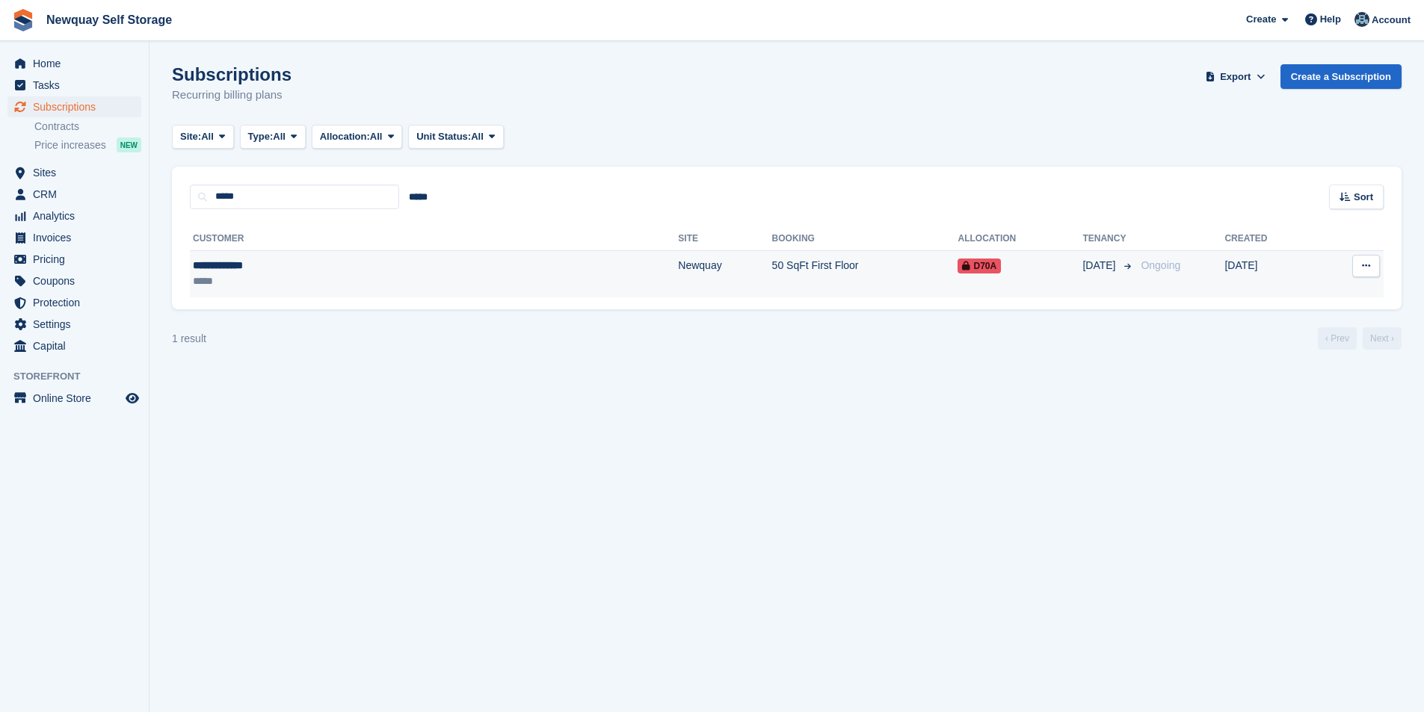
click at [241, 271] on div "**********" at bounding box center [305, 266] width 224 height 16
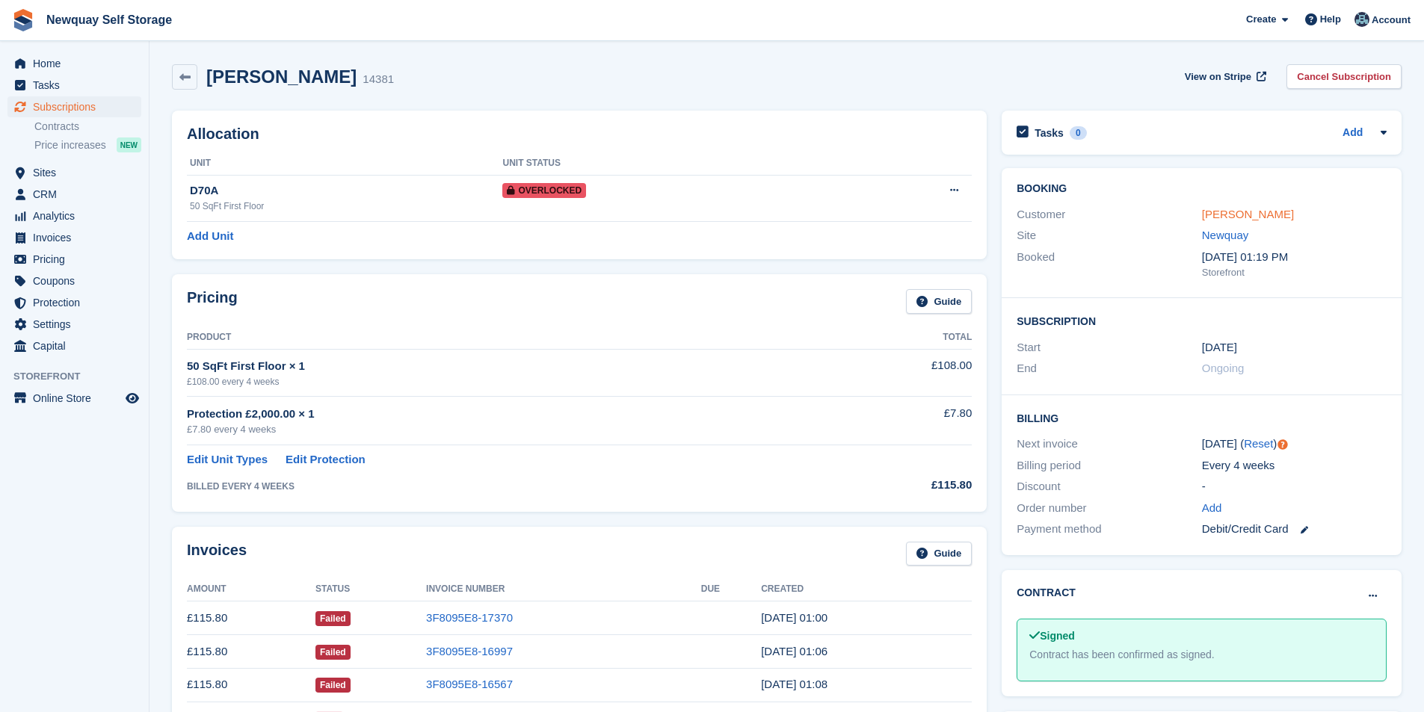
click at [1250, 209] on link "[PERSON_NAME]" at bounding box center [1248, 214] width 92 height 13
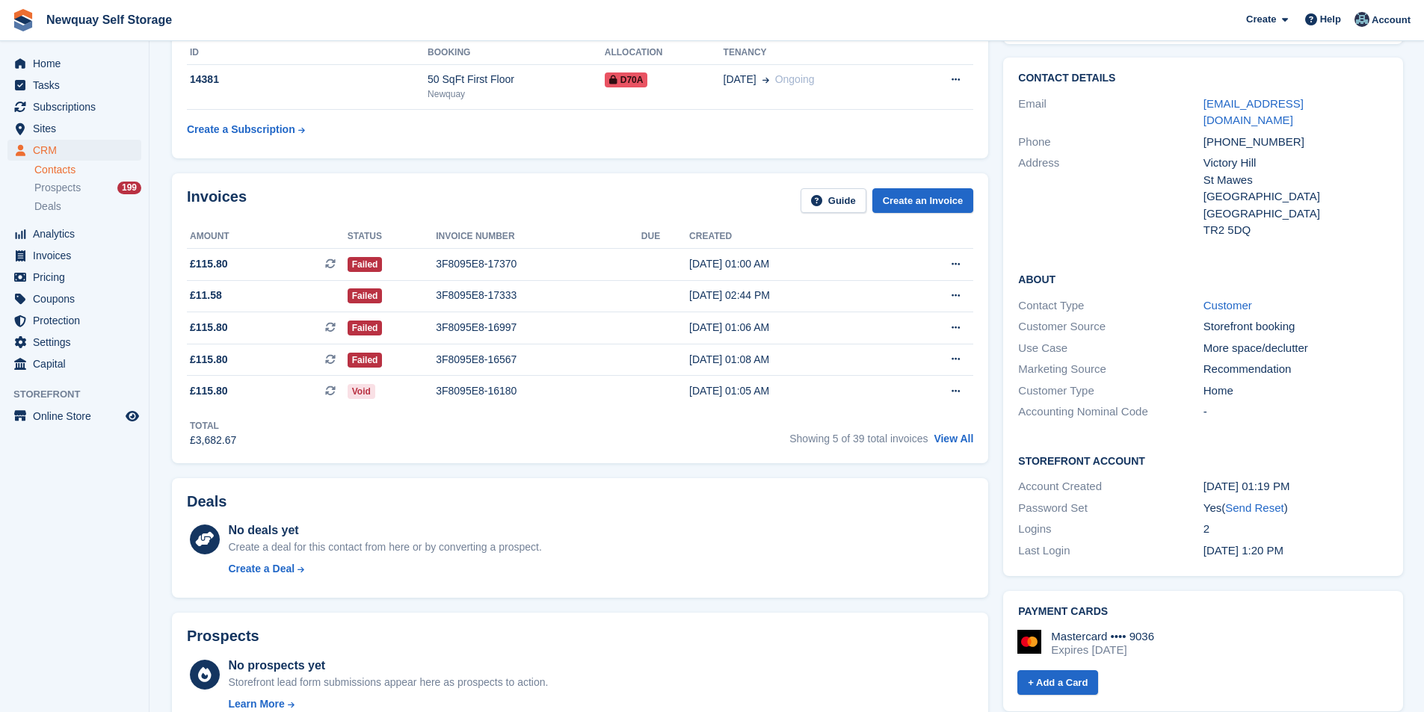
scroll to position [22, 0]
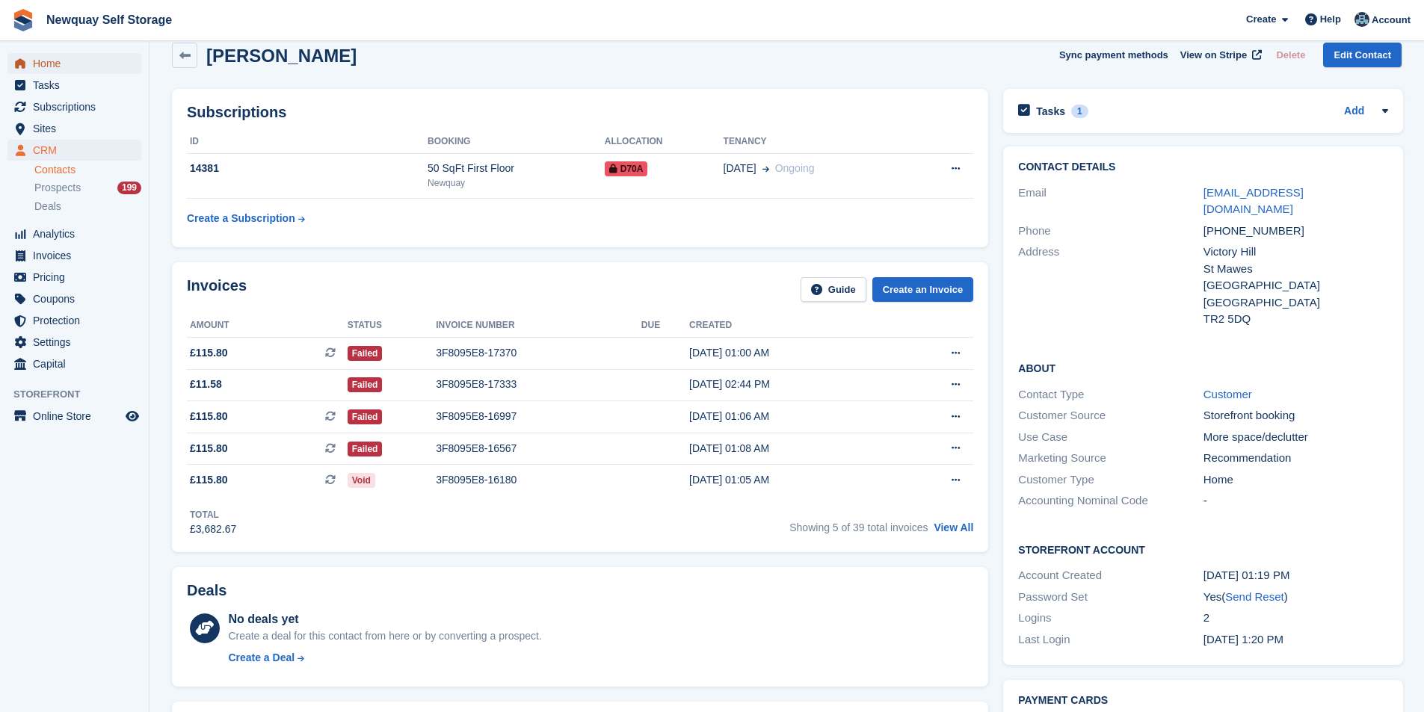
click at [55, 56] on span "Home" at bounding box center [78, 63] width 90 height 21
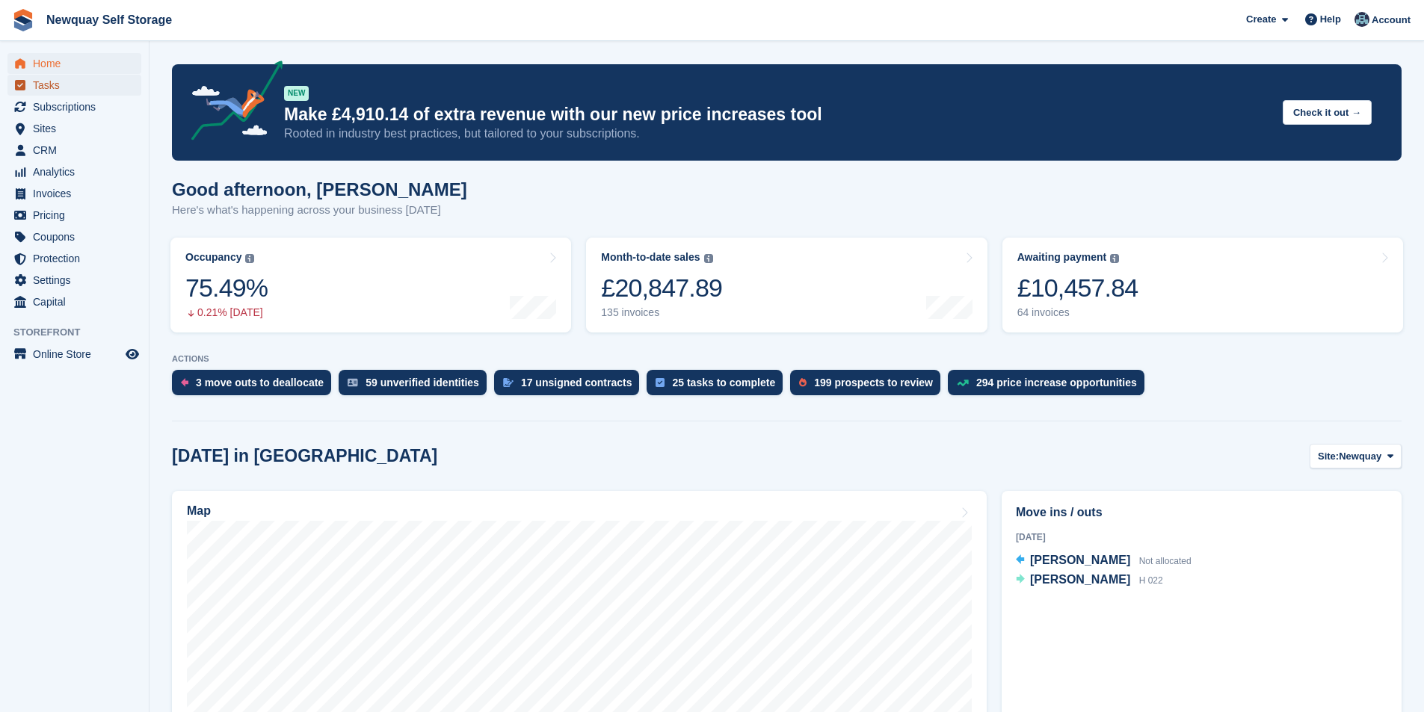
click at [81, 90] on span "Tasks" at bounding box center [78, 85] width 90 height 21
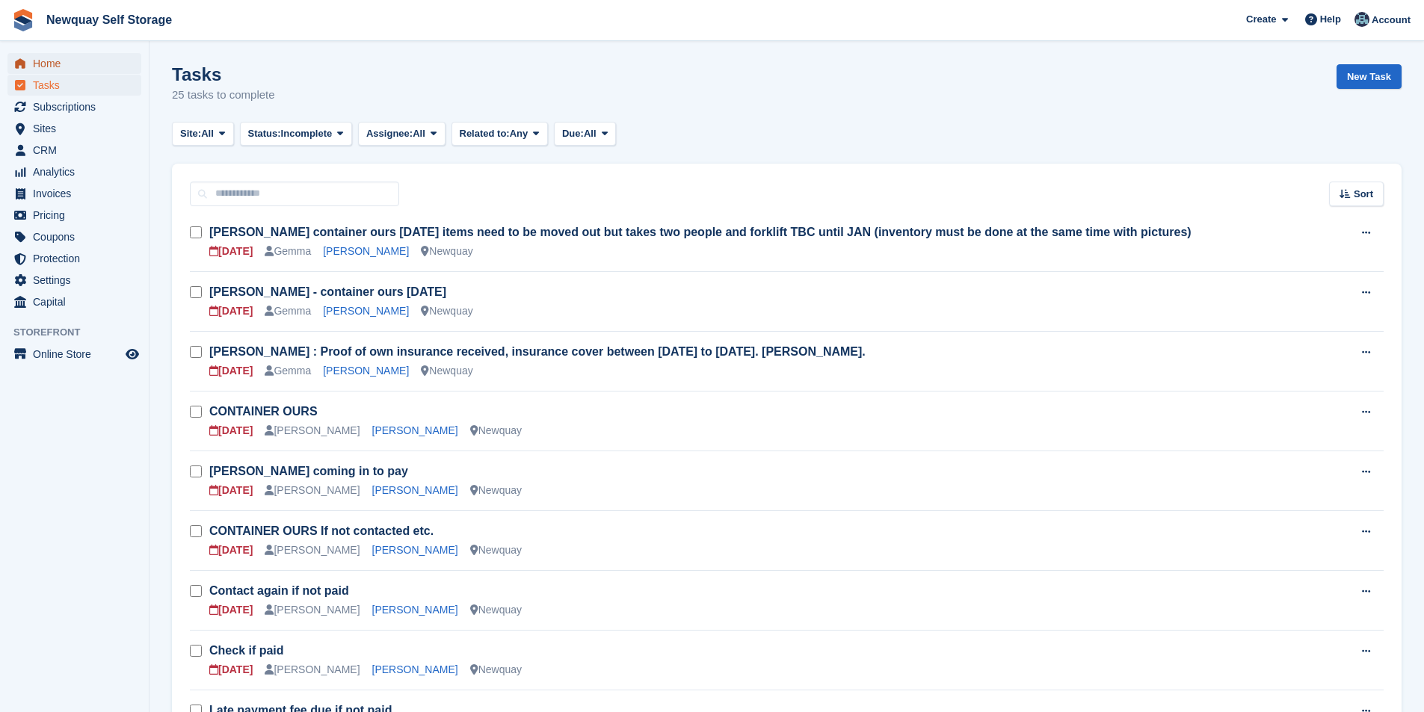
click at [61, 61] on span "Home" at bounding box center [78, 63] width 90 height 21
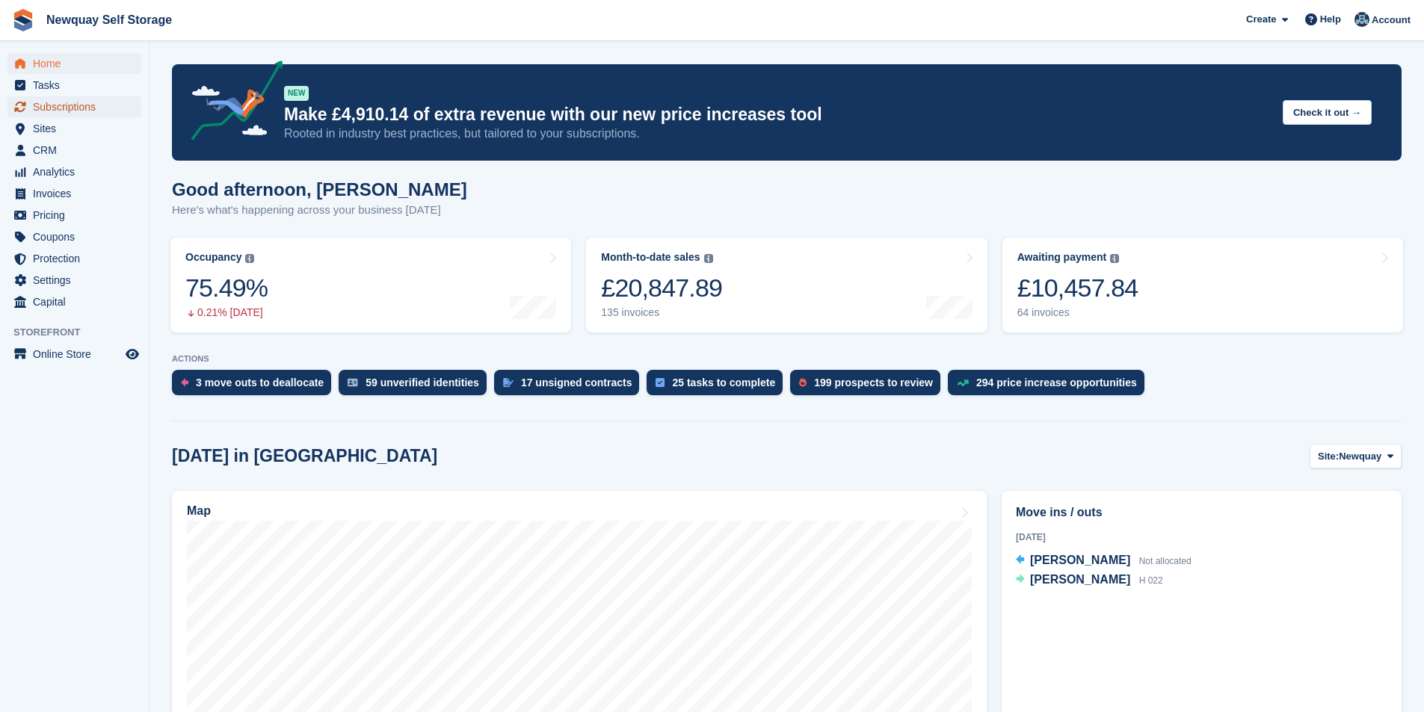
click at [77, 112] on span "Subscriptions" at bounding box center [78, 106] width 90 height 21
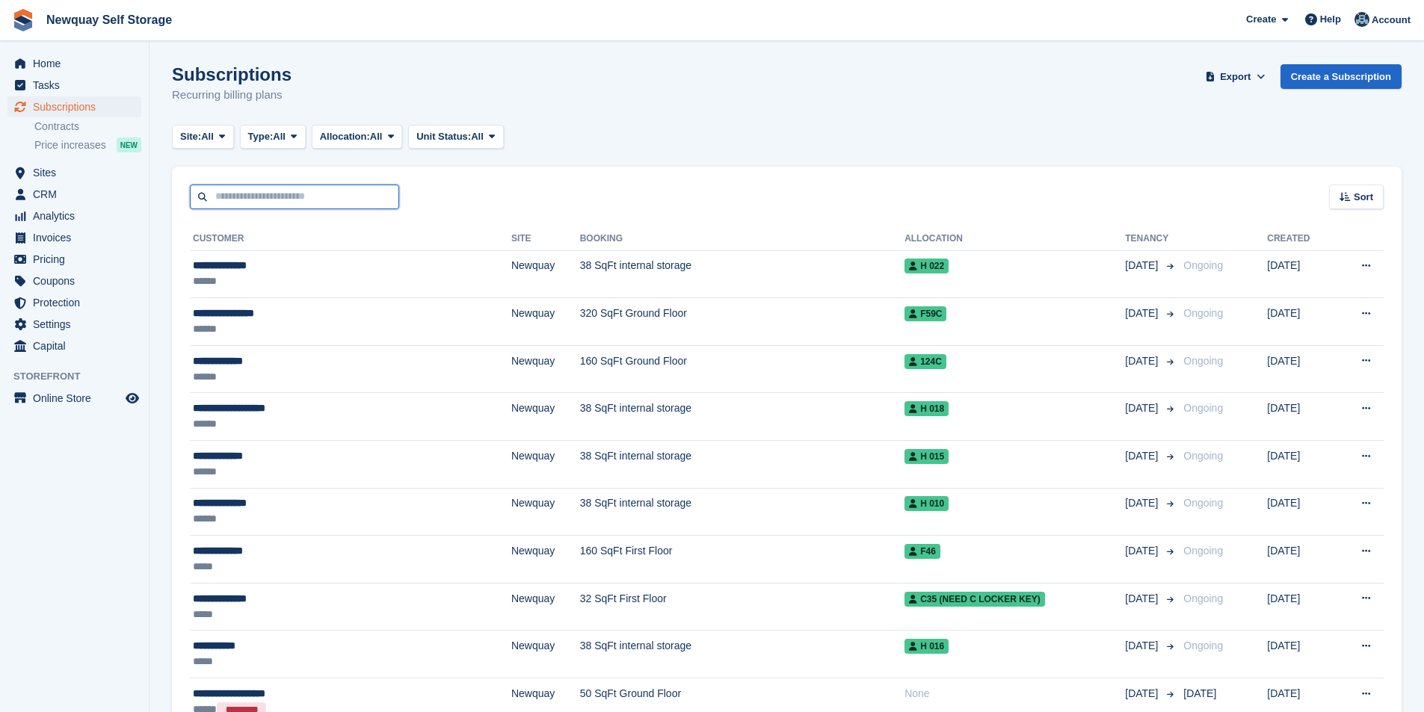
click at [270, 199] on input "text" at bounding box center [294, 197] width 209 height 25
type input "*******"
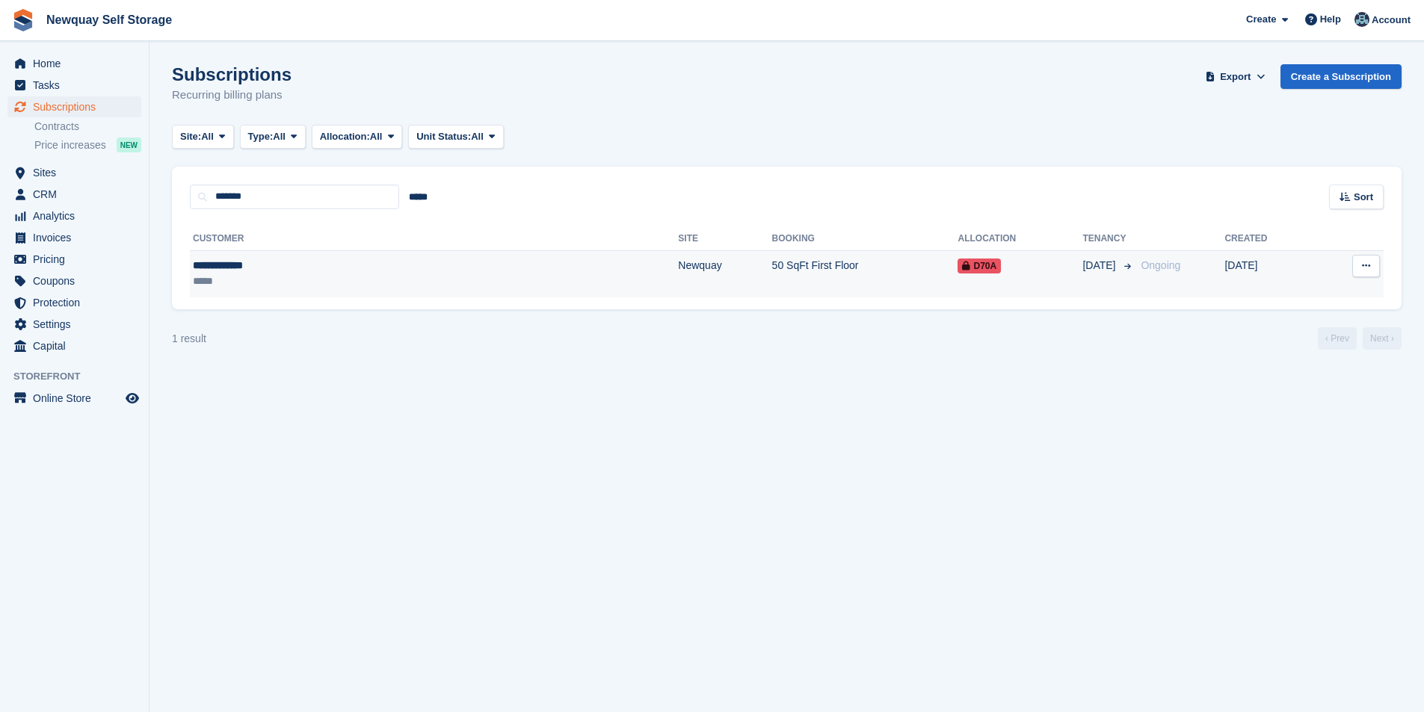
click at [248, 263] on div "**********" at bounding box center [305, 266] width 224 height 16
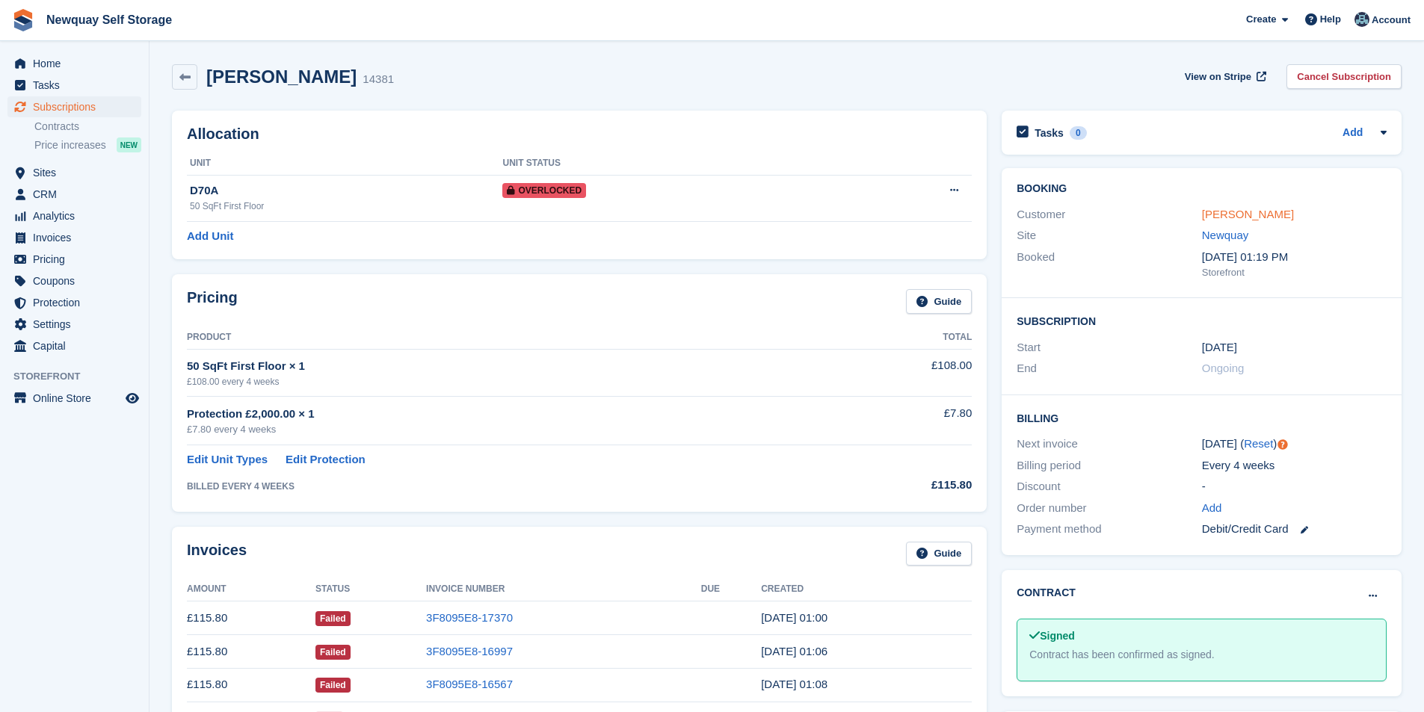
click at [1245, 215] on link "[PERSON_NAME]" at bounding box center [1248, 214] width 92 height 13
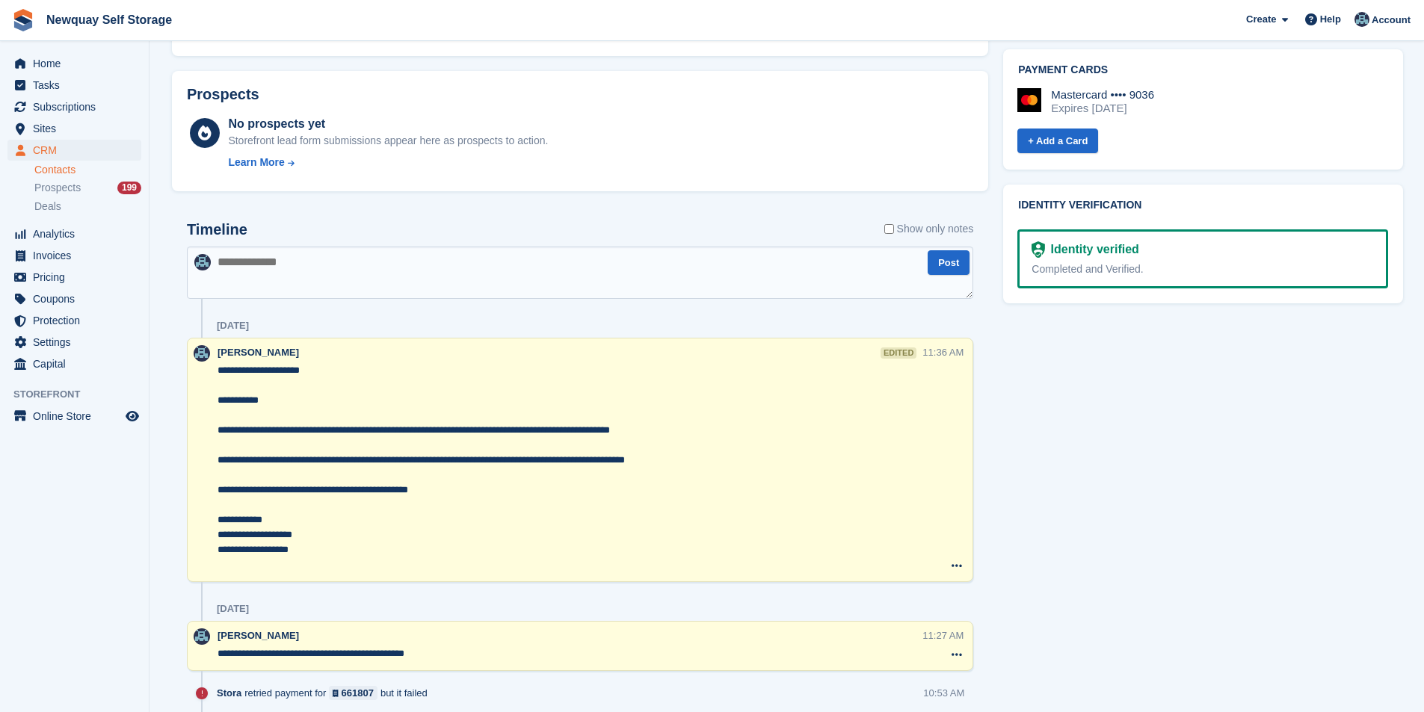
scroll to position [673, 0]
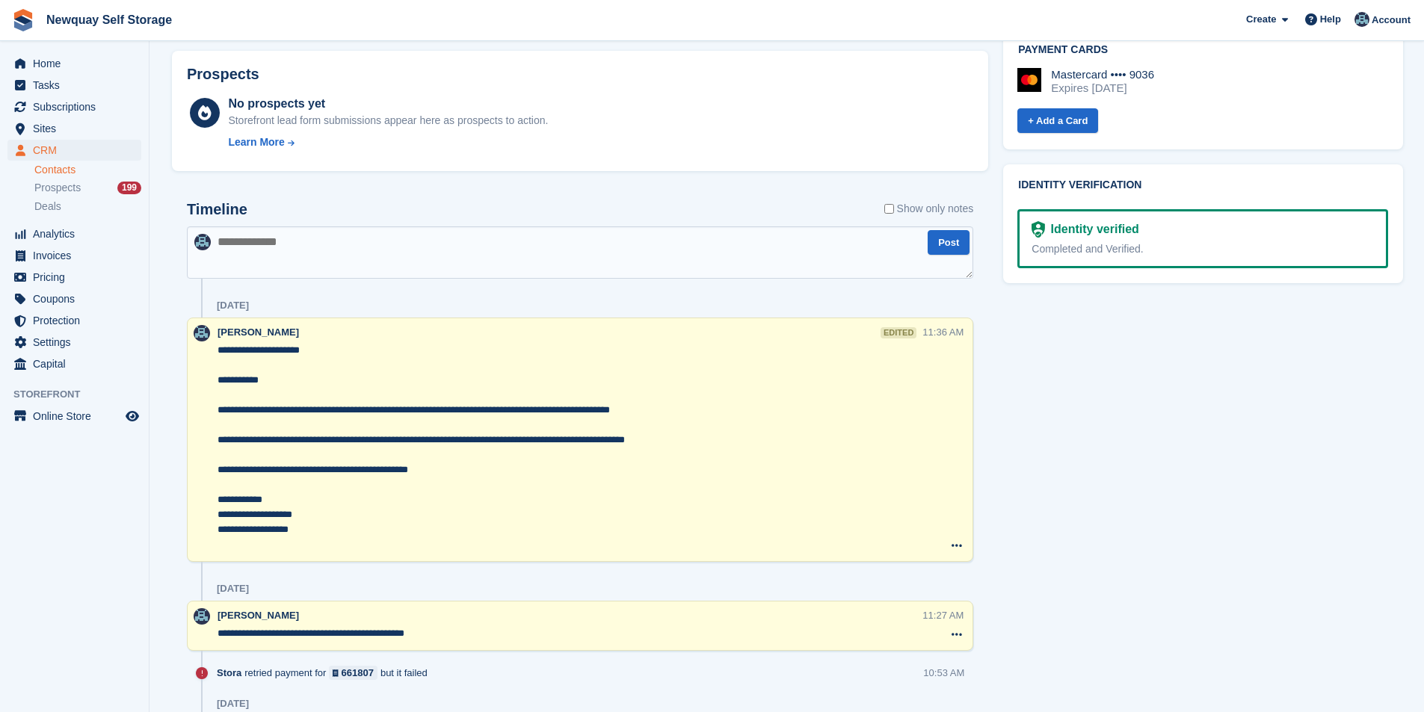
click at [276, 274] on textarea at bounding box center [580, 253] width 786 height 52
paste textarea "**********"
type textarea "**********"
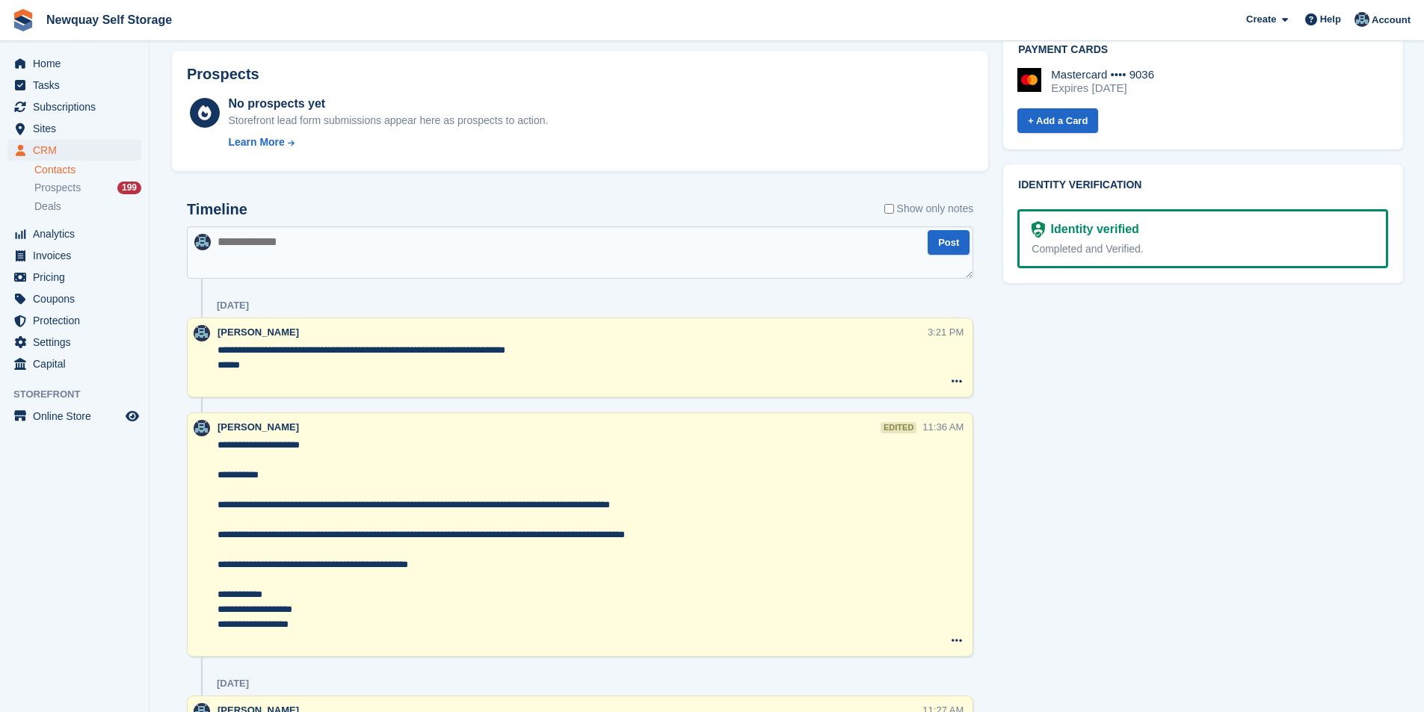
click at [326, 249] on textarea at bounding box center [580, 253] width 786 height 52
click at [217, 351] on div at bounding box center [203, 358] width 30 height 66
click at [218, 351] on textarea "**********" at bounding box center [573, 365] width 710 height 45
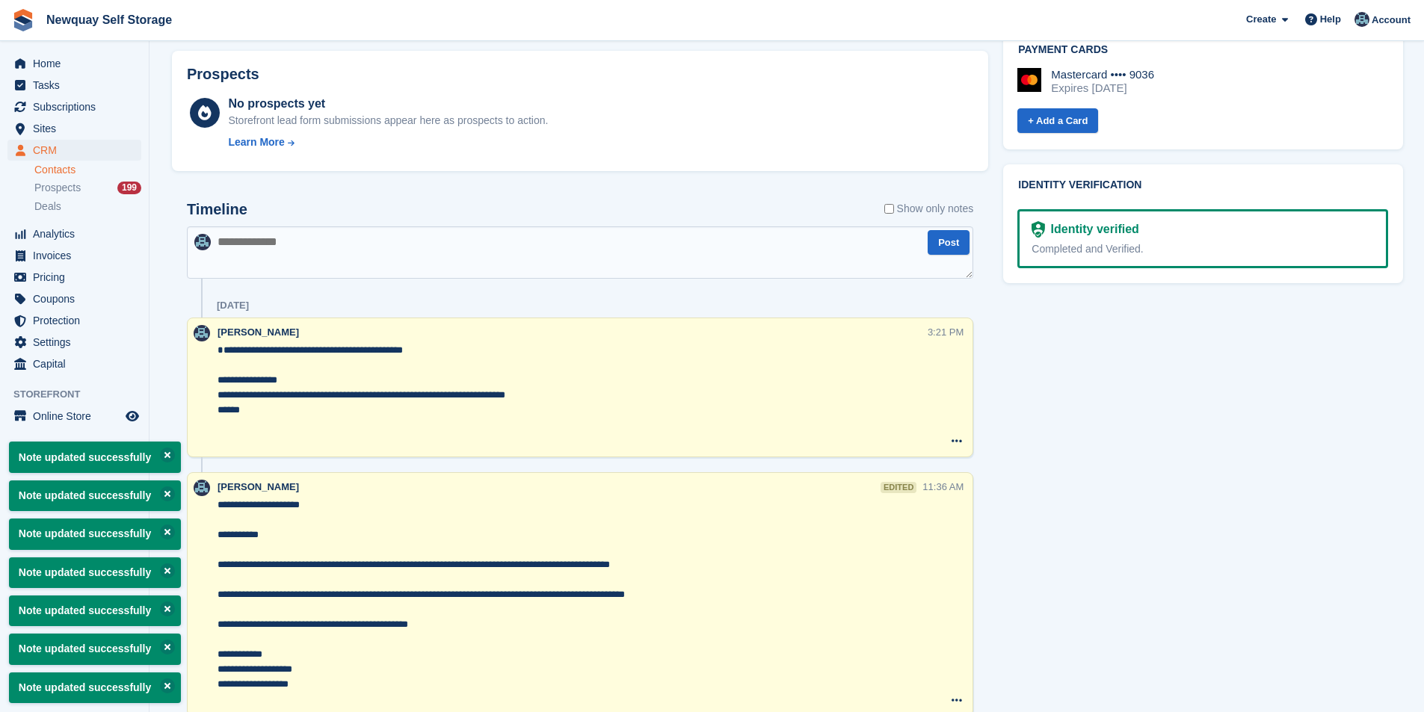
type textarea "**********"
click at [744, 536] on textarea "**********" at bounding box center [570, 602] width 704 height 209
click at [164, 491] on button at bounding box center [167, 494] width 15 height 15
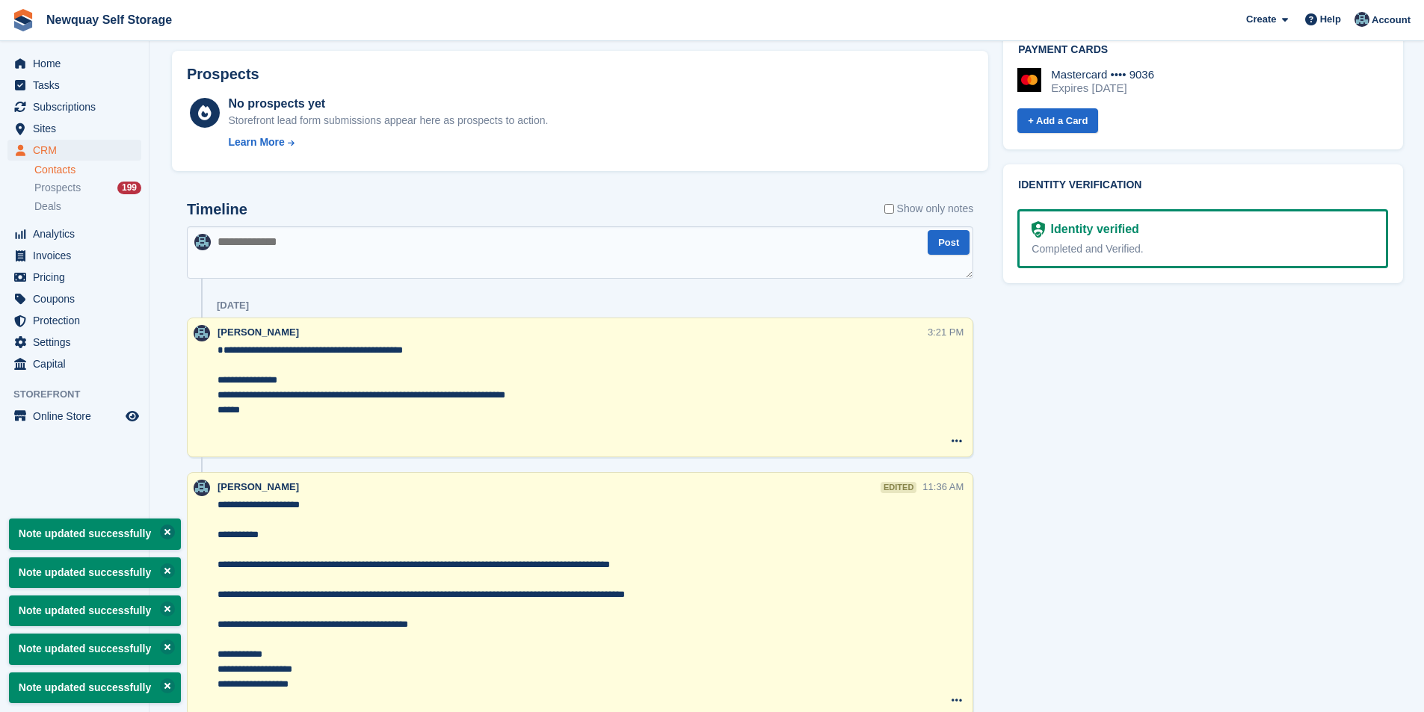
click at [161, 533] on button at bounding box center [167, 532] width 15 height 15
click at [171, 564] on p "Note updated successfully" at bounding box center [95, 573] width 172 height 31
drag, startPoint x: 164, startPoint y: 565, endPoint x: 164, endPoint y: 582, distance: 17.2
click at [164, 569] on button at bounding box center [167, 571] width 15 height 15
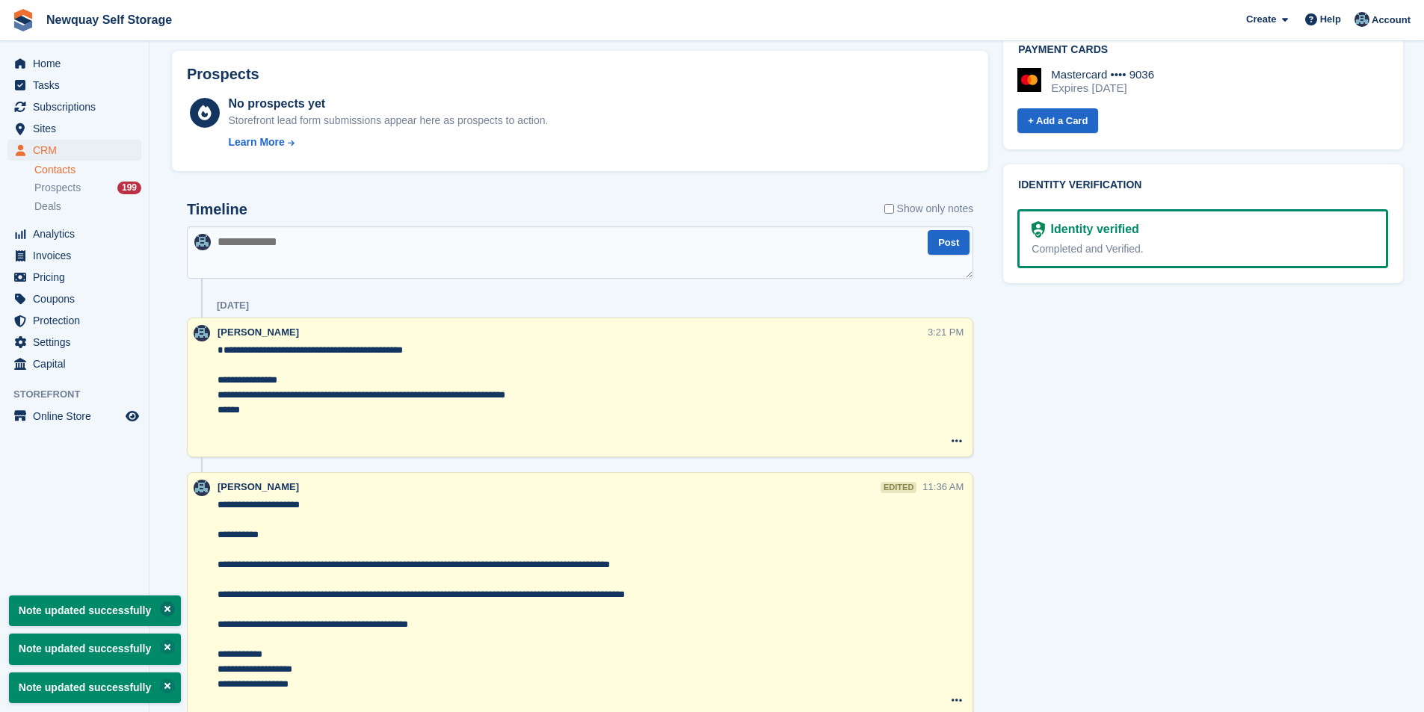
click at [165, 606] on button at bounding box center [167, 609] width 15 height 15
click at [165, 640] on p "Note updated successfully" at bounding box center [95, 649] width 172 height 31
click at [161, 684] on button at bounding box center [167, 686] width 15 height 15
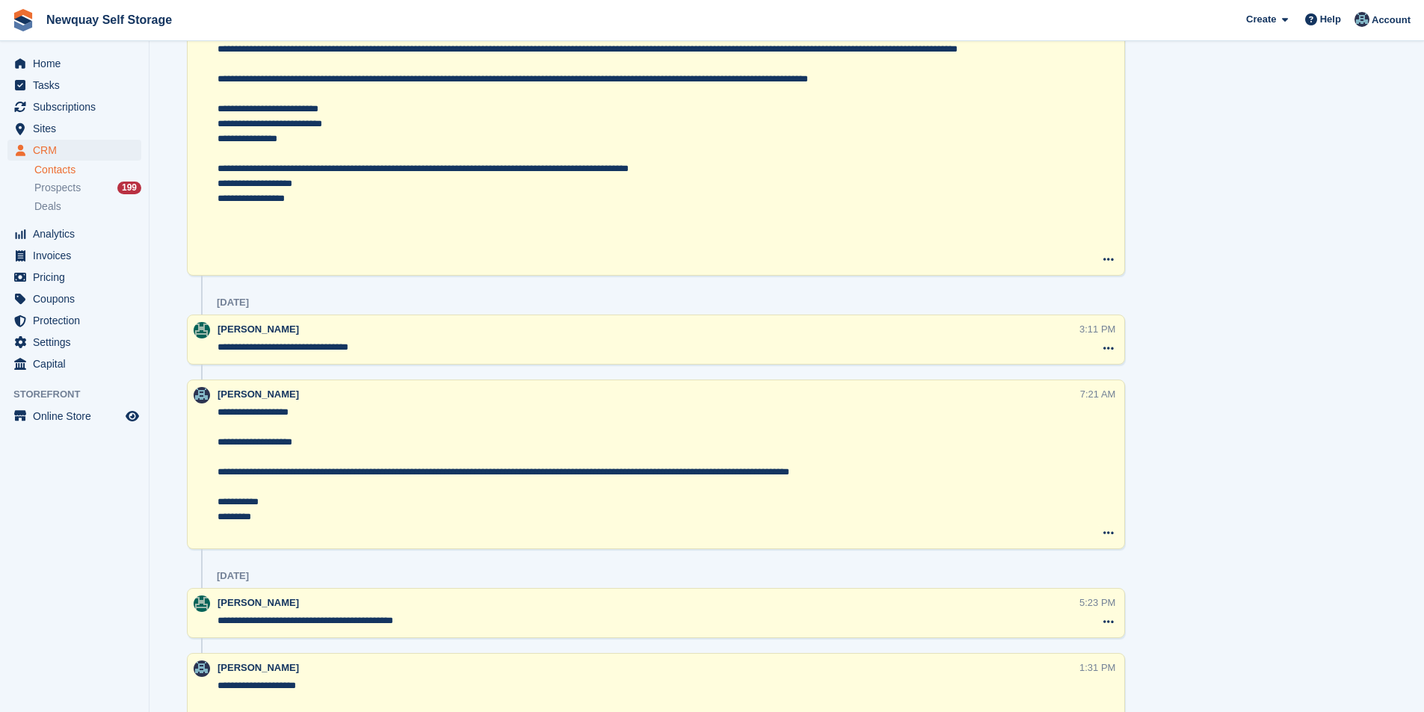
scroll to position [2168, 0]
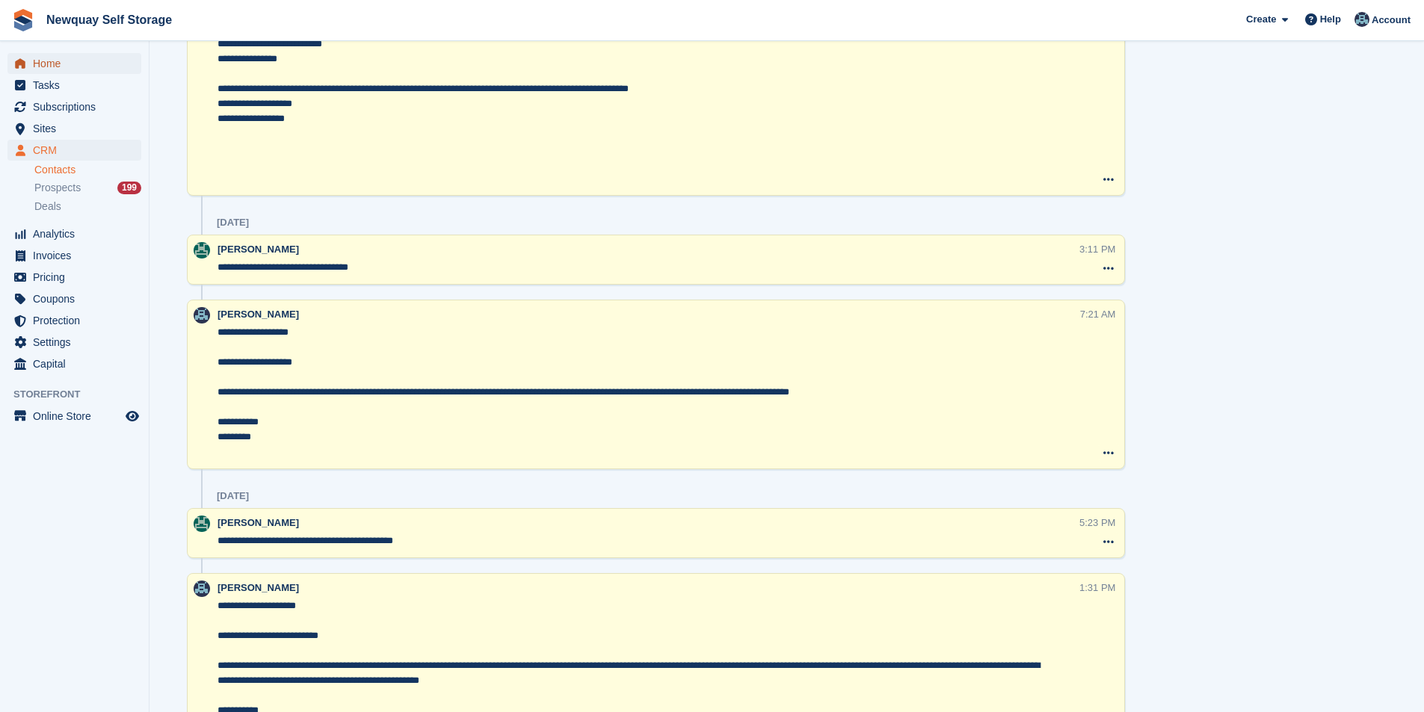
click at [70, 66] on span "Home" at bounding box center [78, 63] width 90 height 21
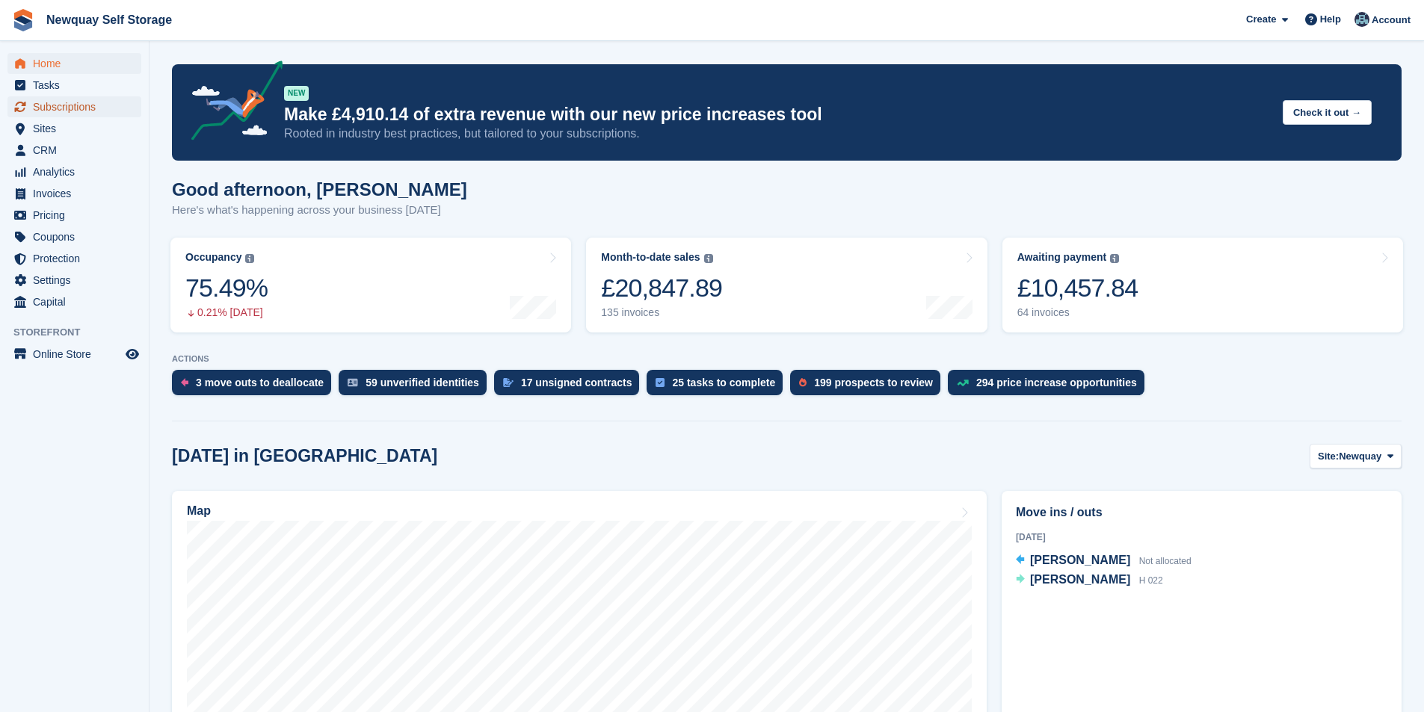
click at [78, 102] on span "Subscriptions" at bounding box center [78, 106] width 90 height 21
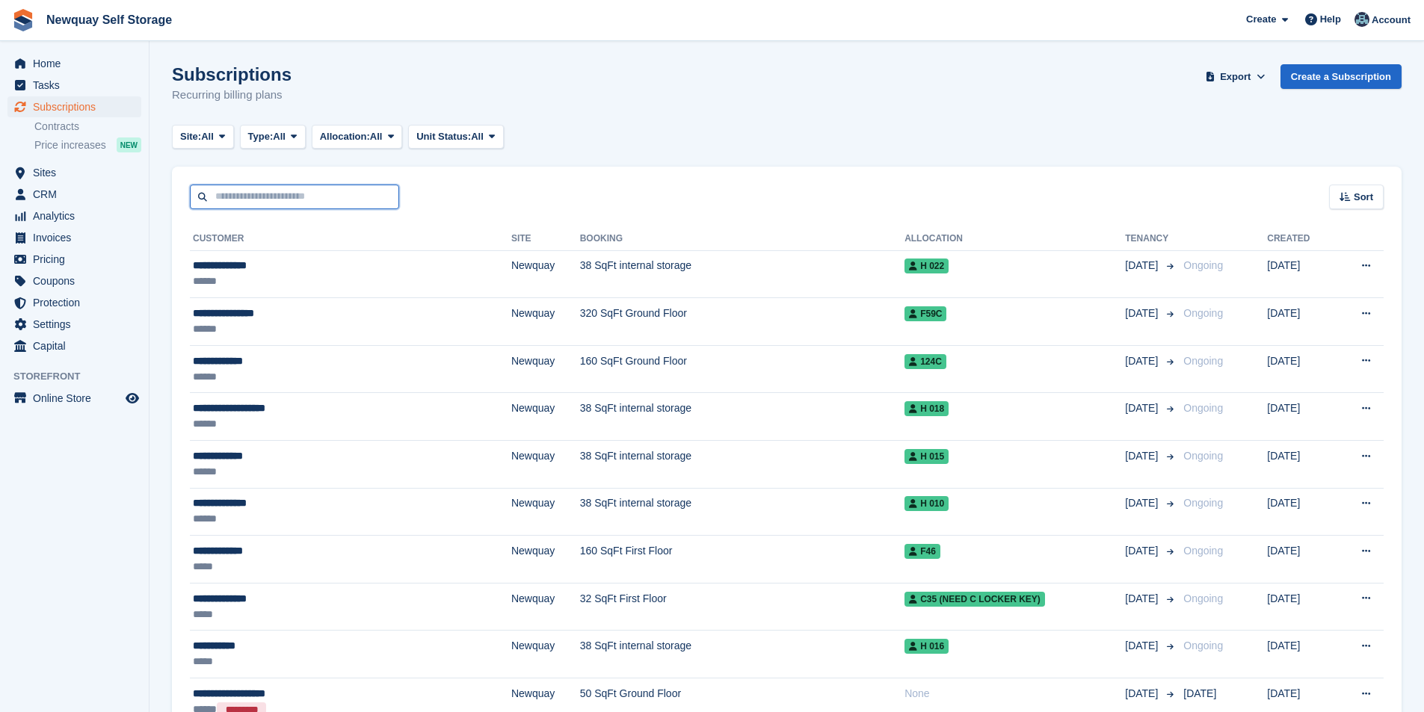
click at [314, 201] on input "text" at bounding box center [294, 197] width 209 height 25
type input "*****"
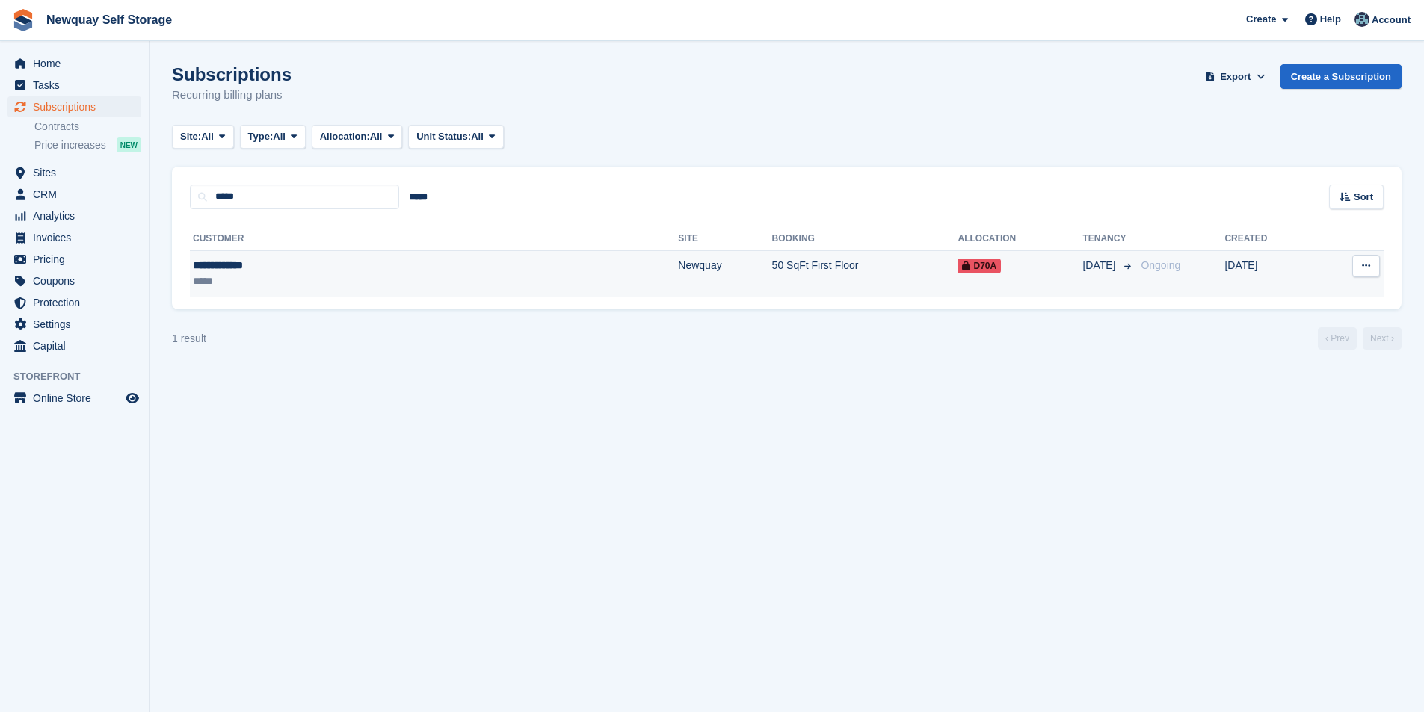
click at [202, 266] on div "**********" at bounding box center [305, 266] width 224 height 16
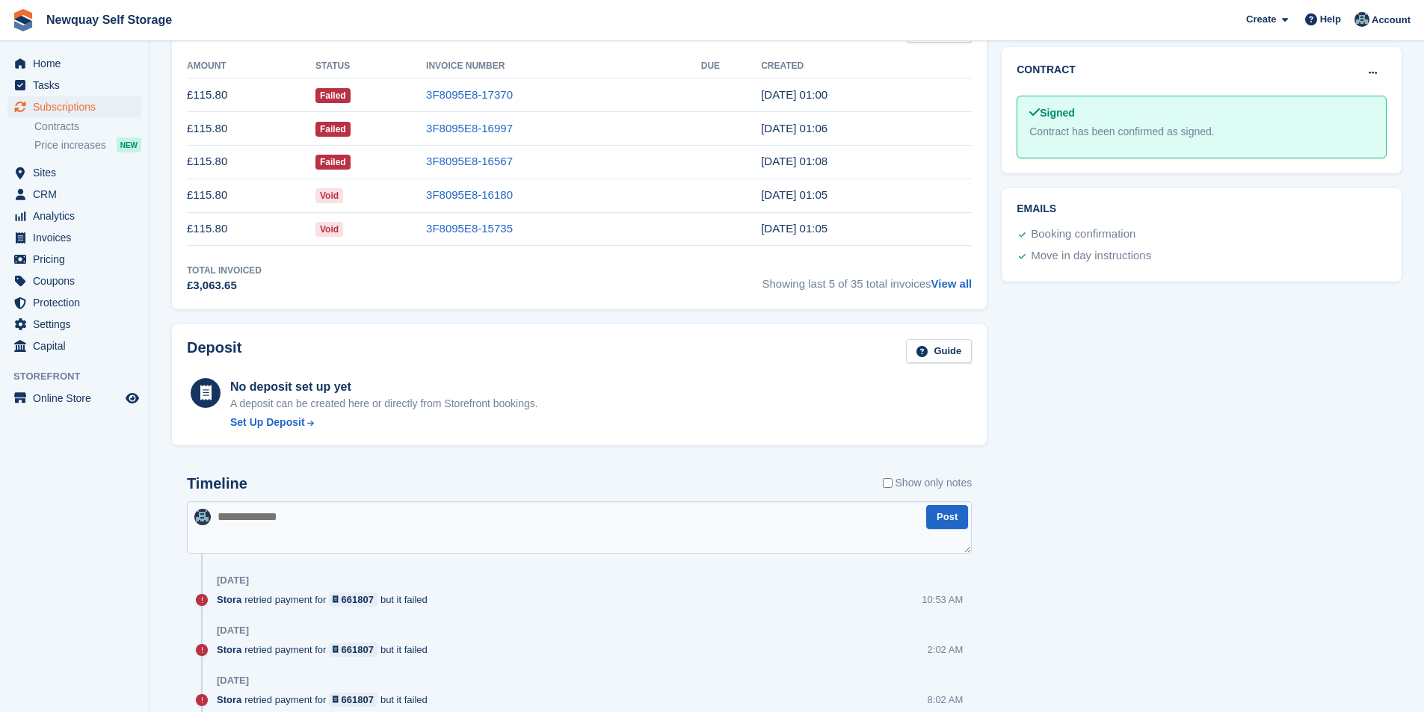
scroll to position [506, 0]
